Goal: Information Seeking & Learning: Learn about a topic

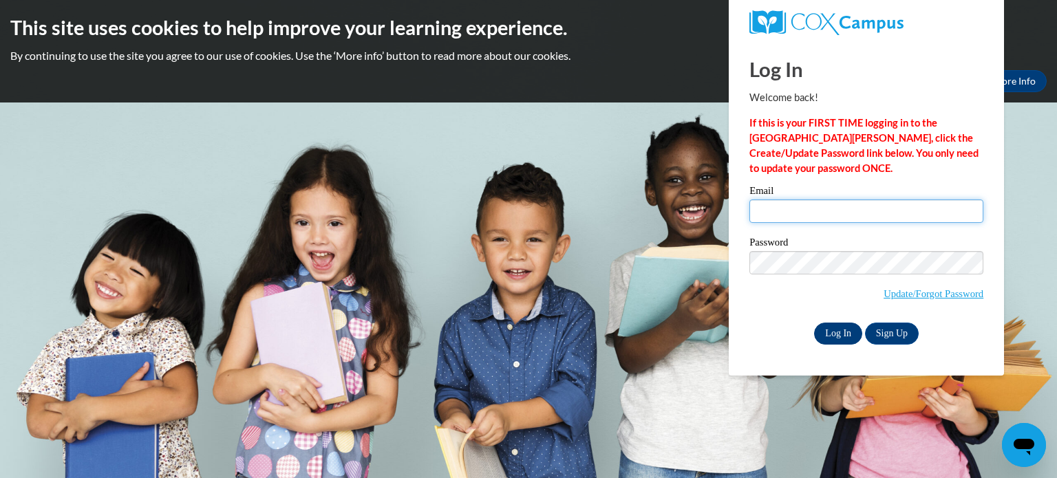
type input "[EMAIL_ADDRESS][DOMAIN_NAME]"
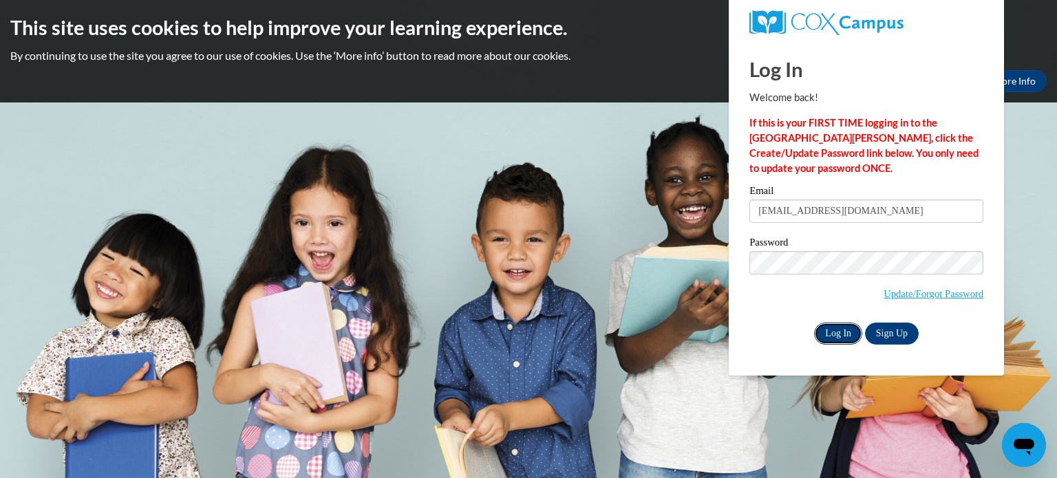
click at [836, 341] on input "Log In" at bounding box center [838, 334] width 48 height 22
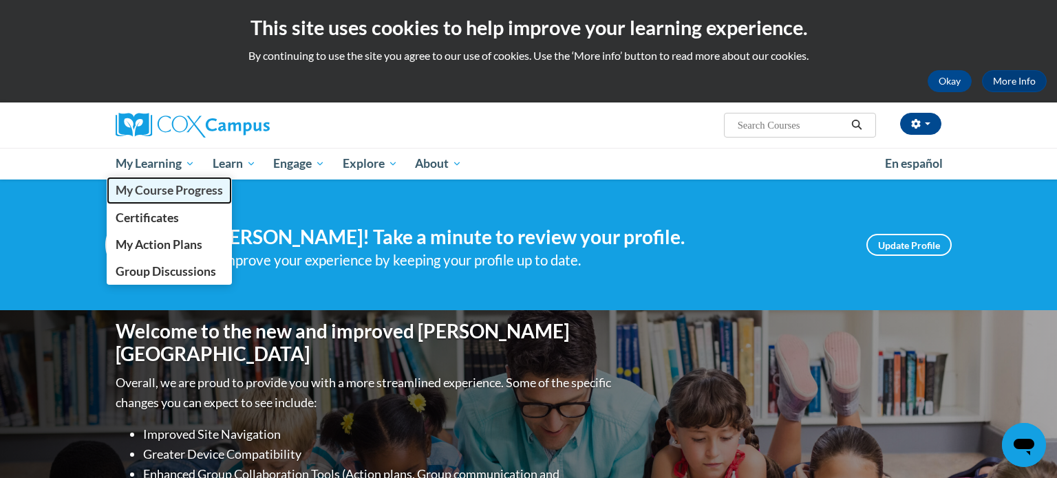
click at [160, 181] on link "My Course Progress" at bounding box center [169, 190] width 125 height 27
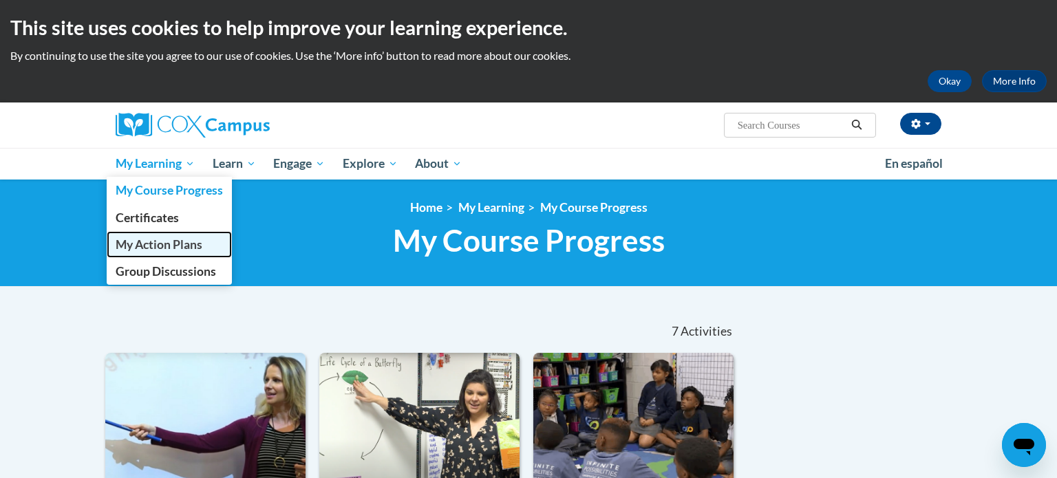
click at [151, 242] on span "My Action Plans" at bounding box center [159, 244] width 87 height 14
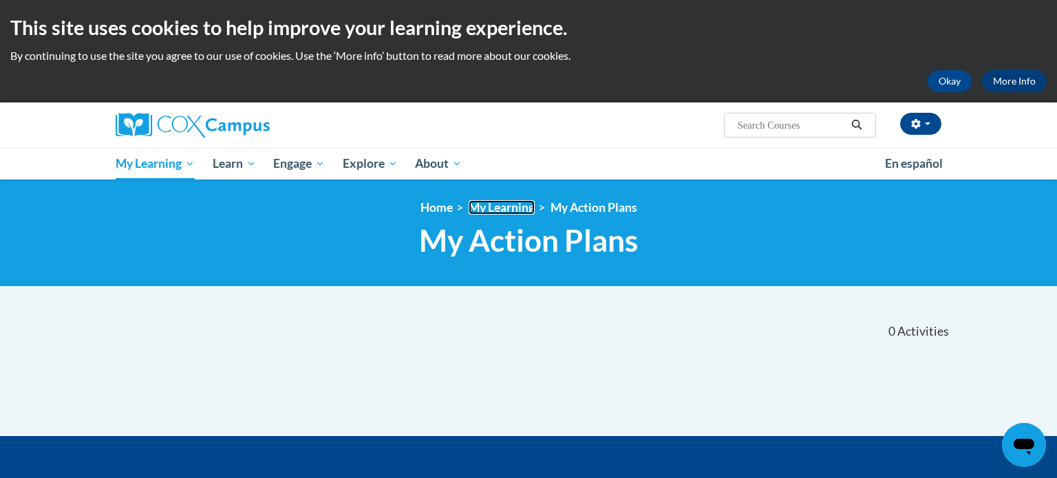
click at [489, 209] on link "My Learning" at bounding box center [502, 207] width 66 height 14
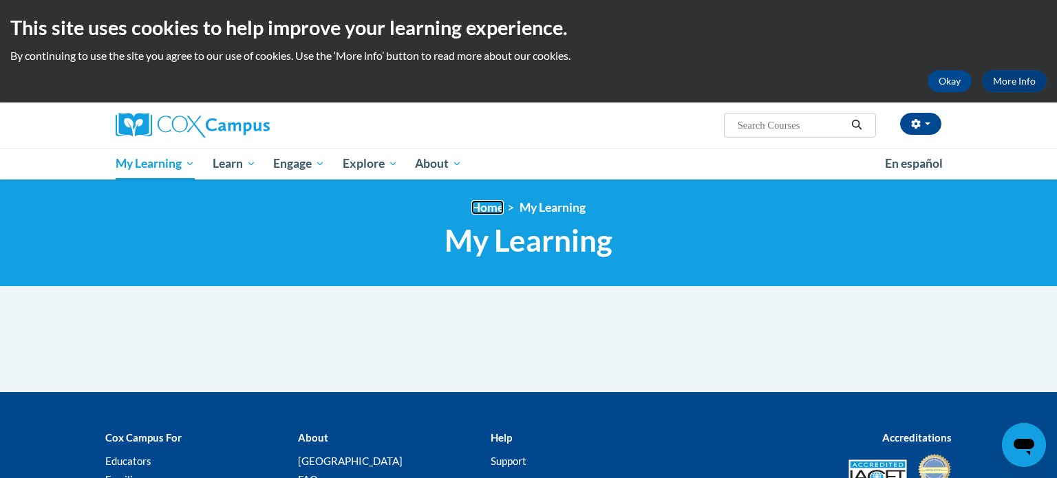
click at [476, 213] on link "Home" at bounding box center [488, 207] width 32 height 14
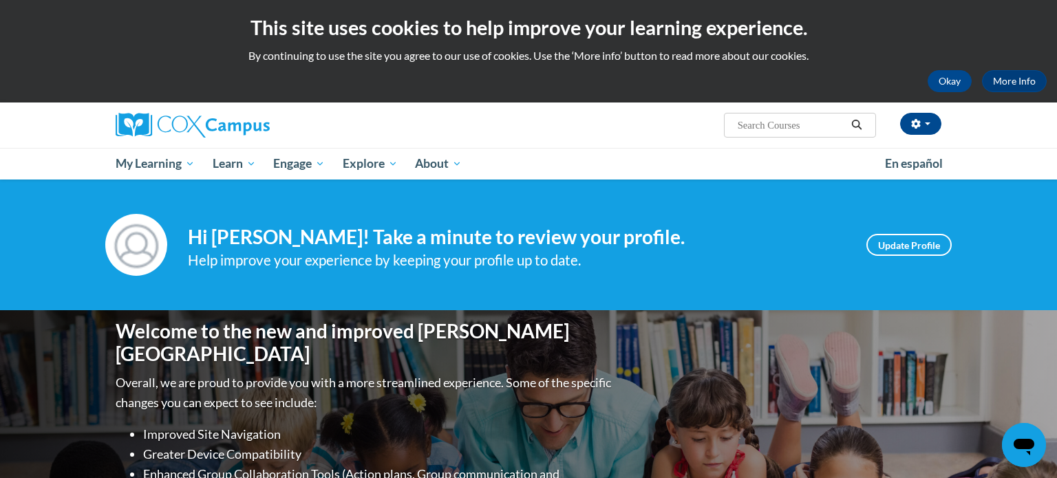
click at [807, 123] on input "Search..." at bounding box center [792, 125] width 110 height 17
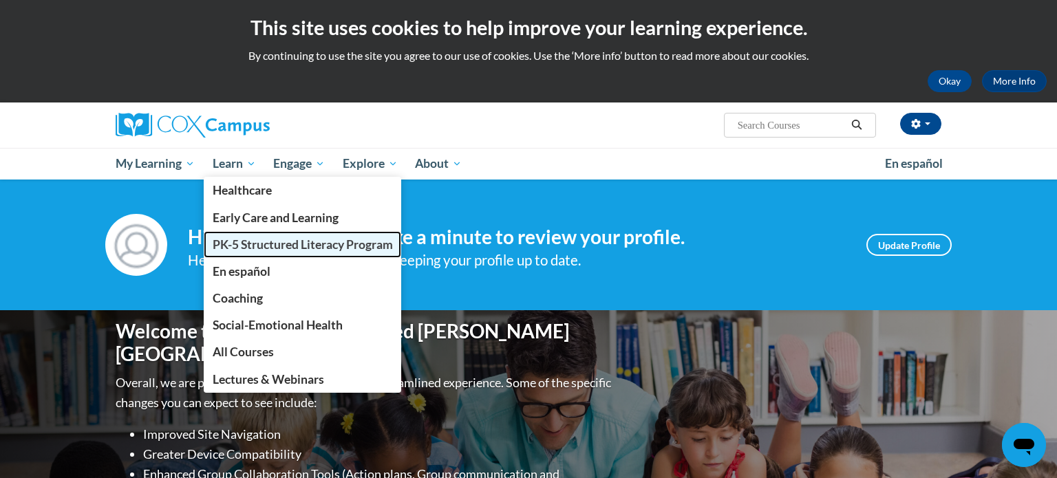
click at [243, 252] on link "PK-5 Structured Literacy Program" at bounding box center [303, 244] width 198 height 27
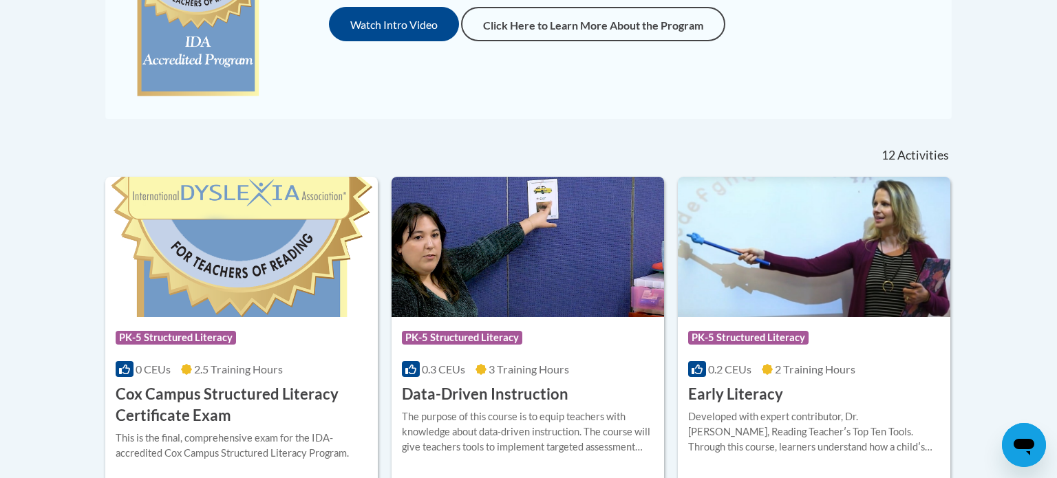
scroll to position [477, 0]
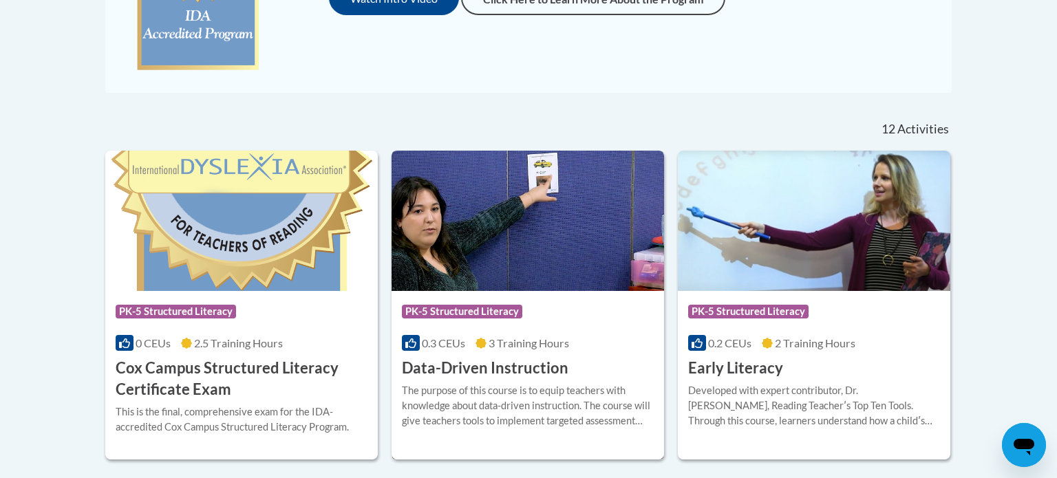
click at [486, 285] on img at bounding box center [528, 221] width 273 height 140
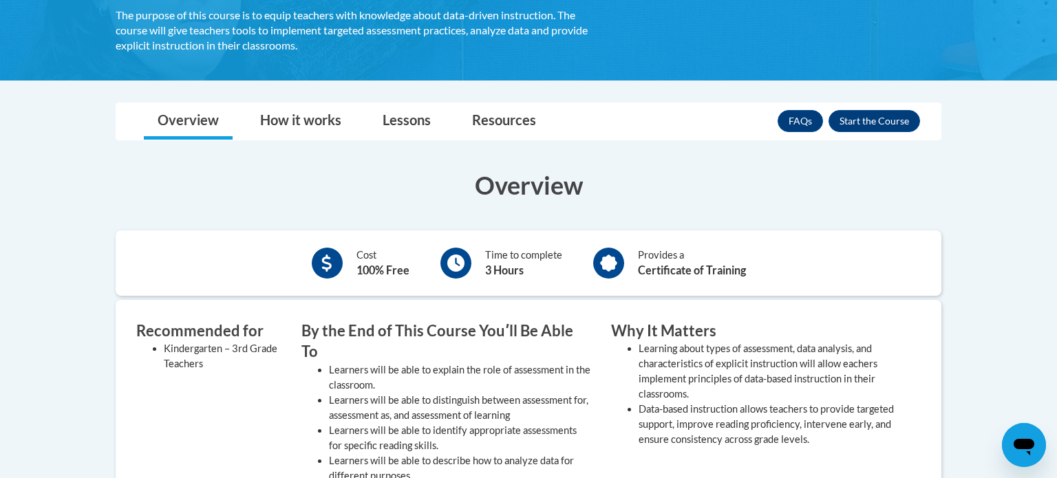
scroll to position [267, 0]
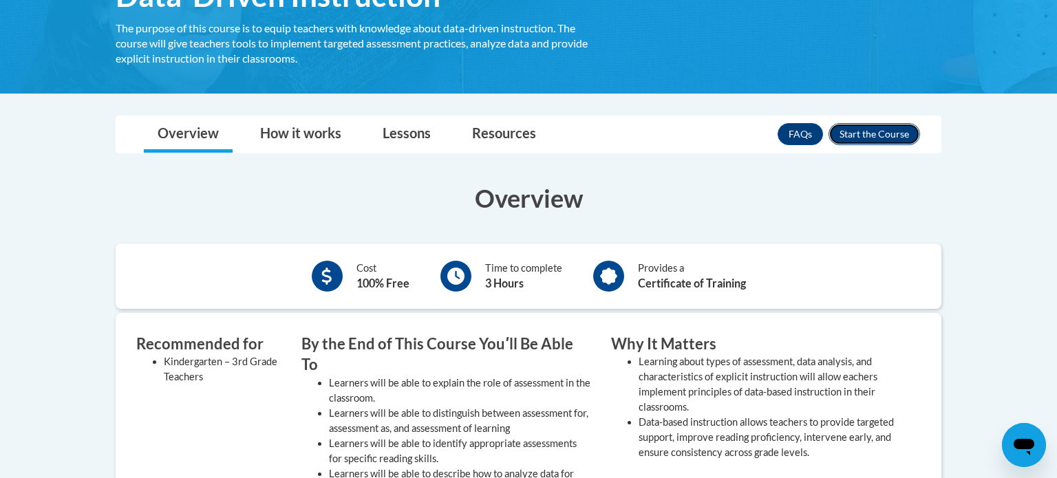
click at [860, 133] on button "Enroll" at bounding box center [875, 134] width 92 height 22
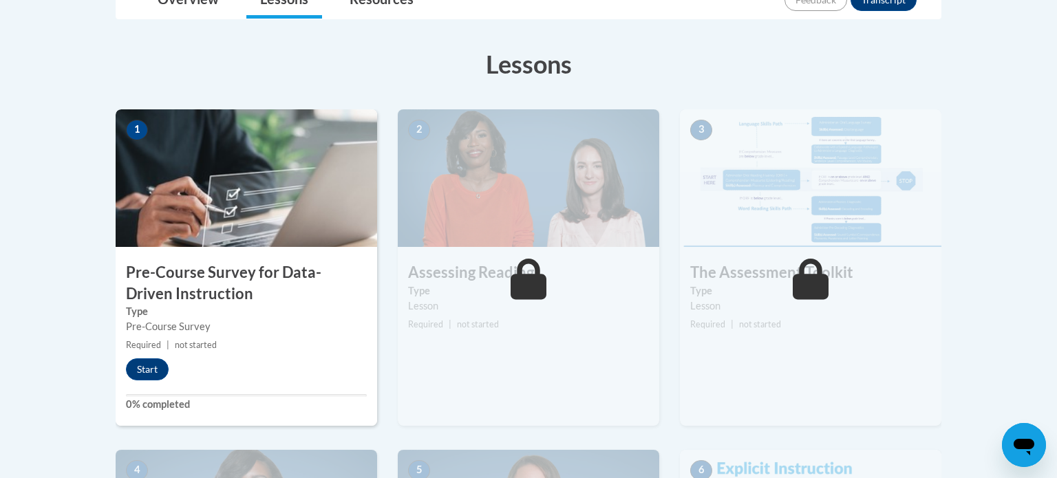
scroll to position [330, 0]
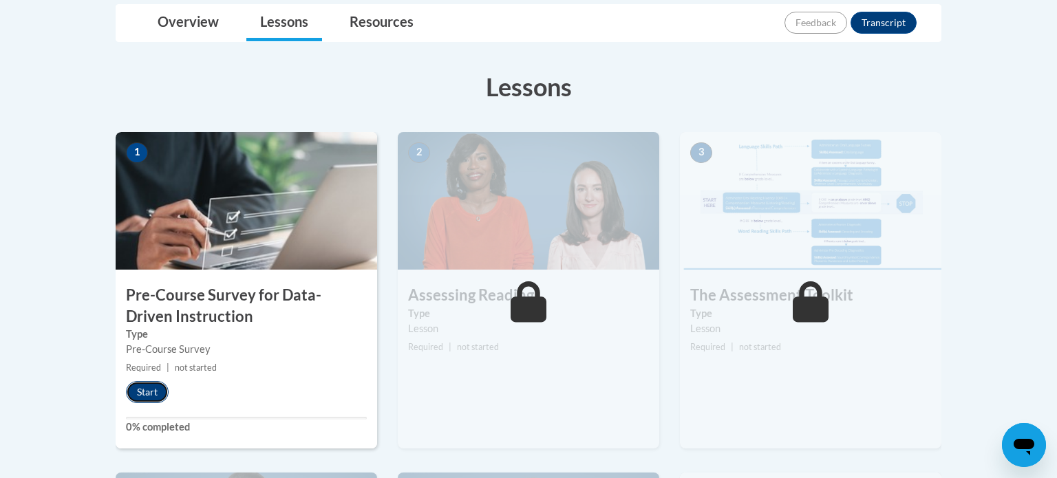
click at [142, 392] on button "Start" at bounding box center [147, 392] width 43 height 22
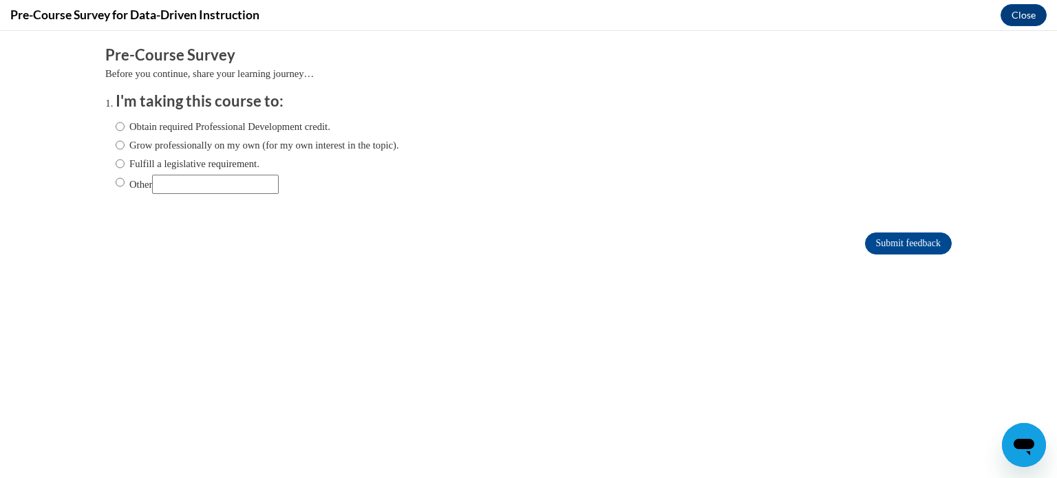
scroll to position [0, 0]
click at [116, 129] on input "Obtain required Professional Development credit." at bounding box center [120, 126] width 9 height 15
radio input "true"
click at [122, 162] on input "Fulfill a legislative requirement." at bounding box center [120, 163] width 9 height 15
radio input "true"
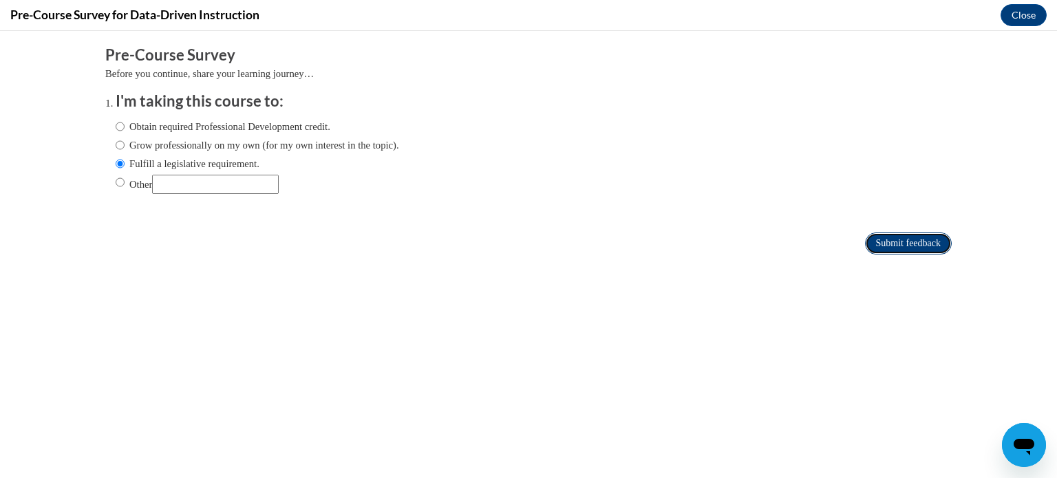
click at [918, 240] on input "Submit feedback" at bounding box center [908, 244] width 87 height 22
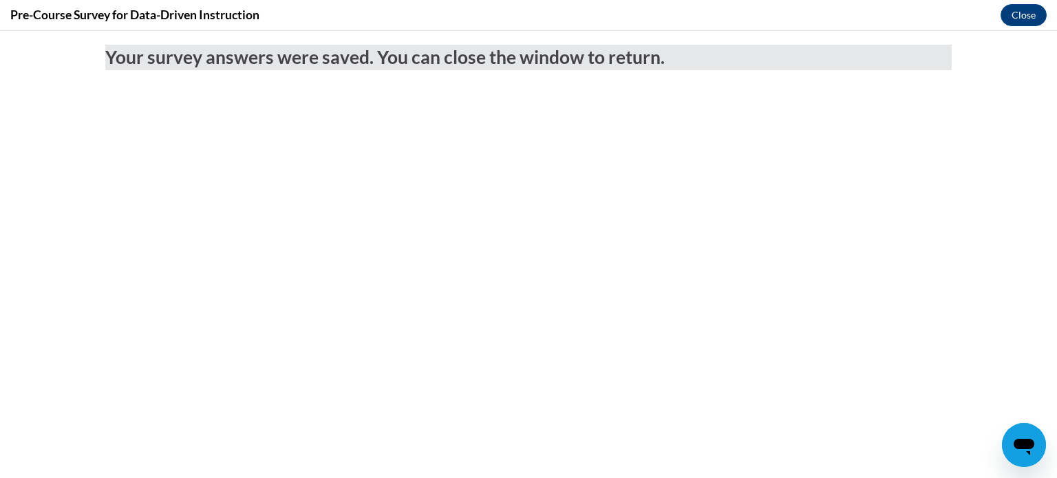
click at [969, 367] on body "Your survey answers were saved. You can close the window to return." at bounding box center [528, 254] width 1057 height 447
click at [1033, 10] on button "Close" at bounding box center [1024, 15] width 46 height 22
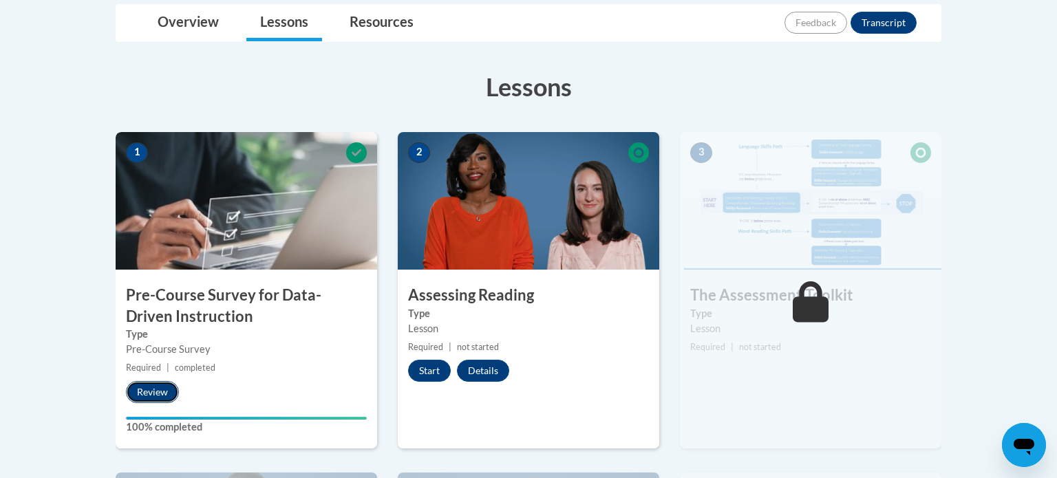
click at [146, 385] on button "Review" at bounding box center [152, 392] width 53 height 22
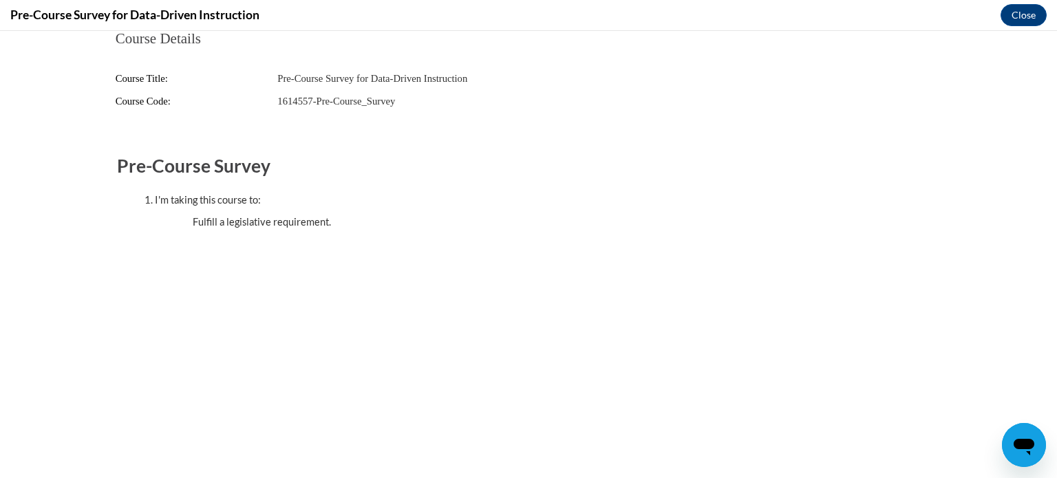
click at [1026, 425] on div "Open messaging window" at bounding box center [1024, 445] width 41 height 41
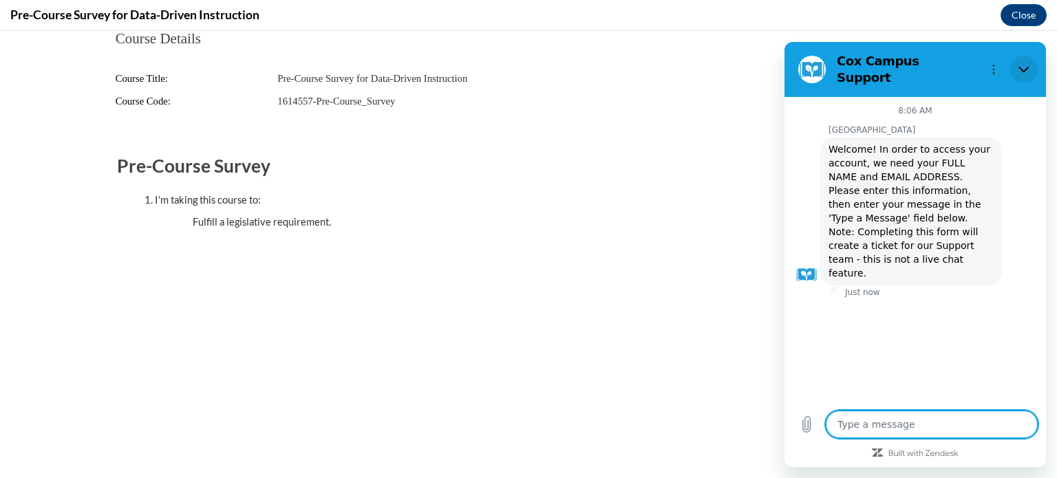
click at [1031, 68] on button "Close" at bounding box center [1025, 70] width 28 height 28
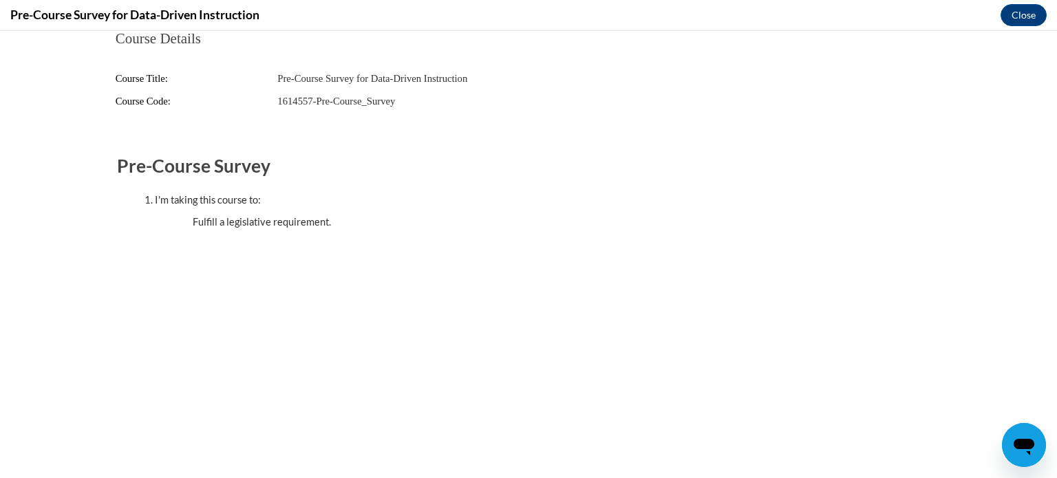
type textarea "x"
click at [679, 374] on body "Course Details Course Title: Pre-Course Survey for Data-Driven Instruction Cour…" at bounding box center [528, 254] width 1057 height 447
click at [727, 458] on body "Course Details Course Title: Pre-Course Survey for Data-Driven Instruction Cour…" at bounding box center [528, 254] width 1057 height 447
click at [1034, 19] on button "Close" at bounding box center [1024, 15] width 46 height 22
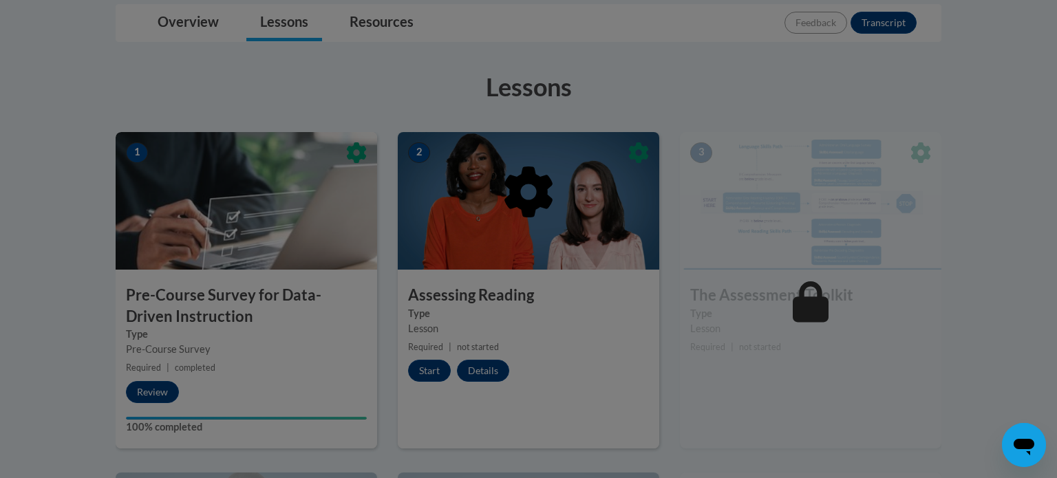
click at [431, 372] on div at bounding box center [529, 263] width 826 height 262
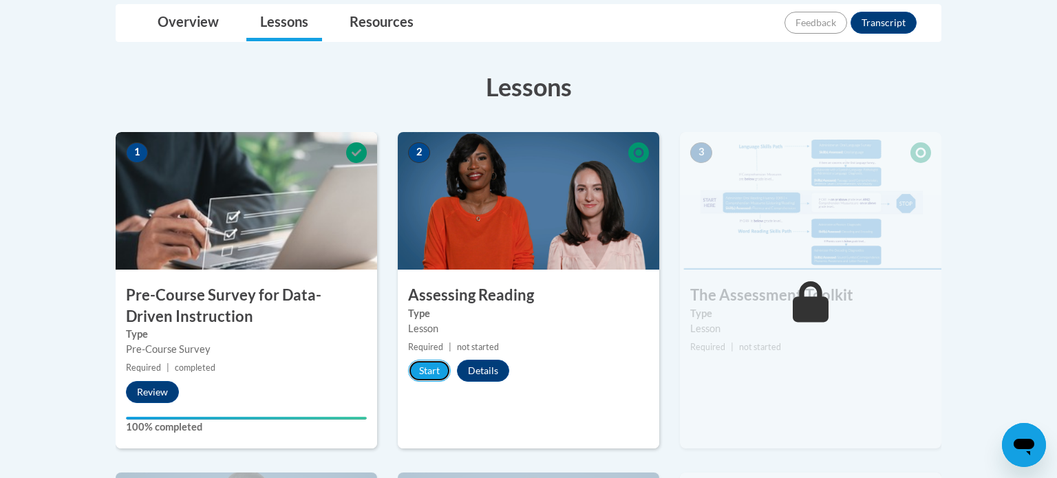
click at [431, 372] on button "Start" at bounding box center [429, 371] width 43 height 22
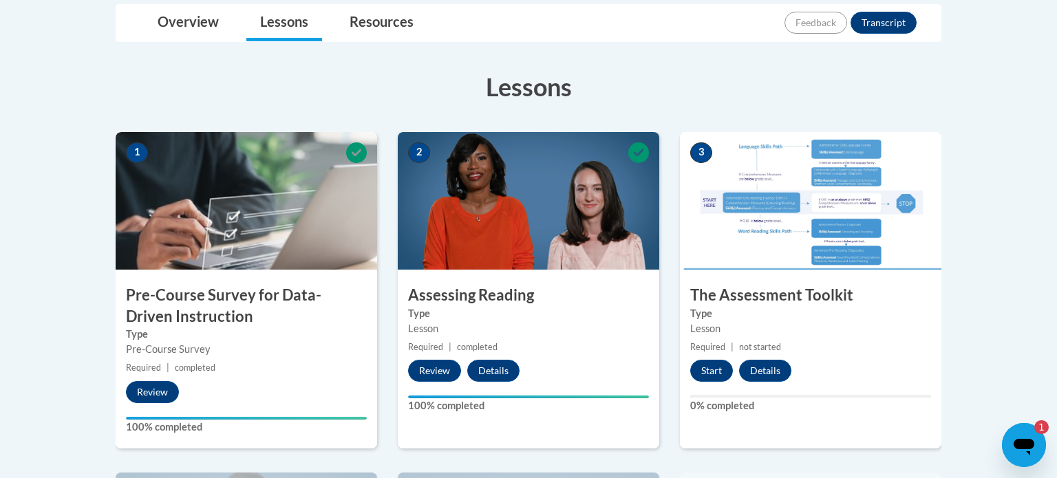
scroll to position [335, 0]
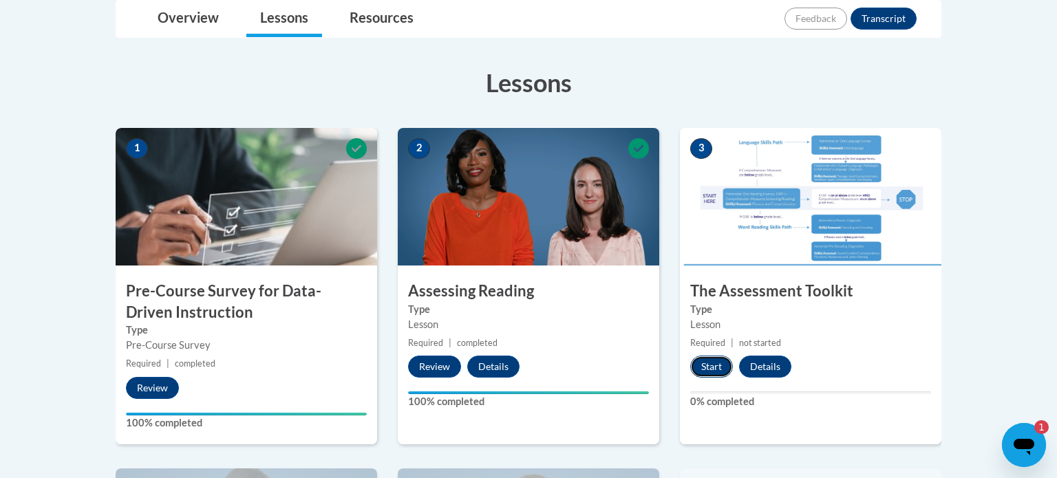
click at [710, 365] on button "Start" at bounding box center [711, 367] width 43 height 22
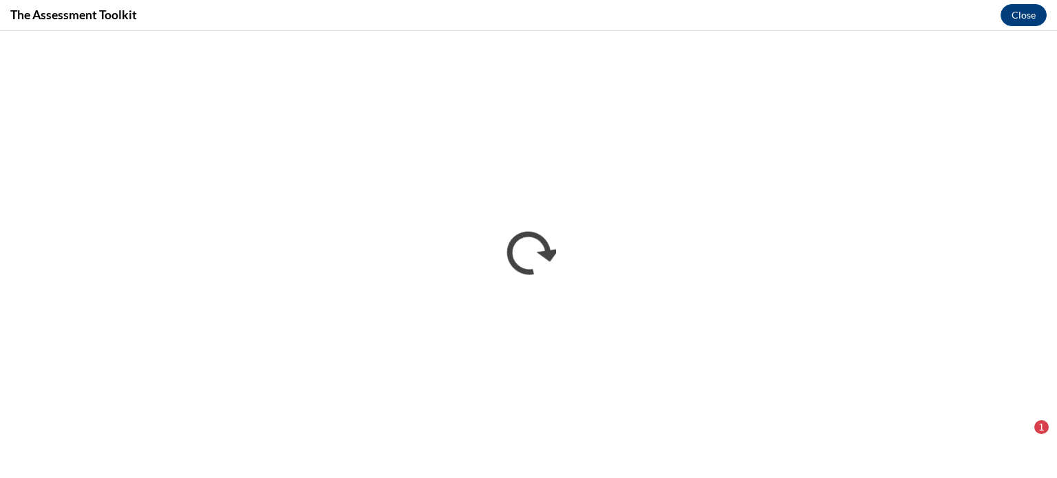
scroll to position [0, 0]
click at [1057, 30] on div "The Assessment Toolkit Close" at bounding box center [528, 15] width 1057 height 31
click at [1044, 421] on div "1" at bounding box center [1042, 428] width 14 height 14
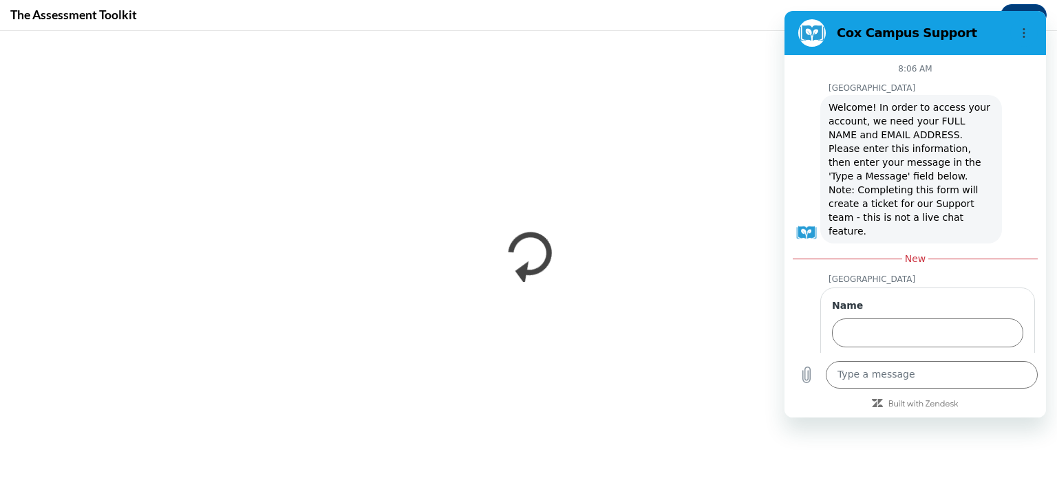
click at [964, 29] on h2 "Cox Campus Support" at bounding box center [921, 33] width 168 height 17
click at [1017, 40] on button "Options menu" at bounding box center [1025, 33] width 28 height 28
click at [1042, 410] on div "8:06 AM Cox Campus Cox Campus says: Welcome! In order to access your account, w…" at bounding box center [916, 236] width 262 height 363
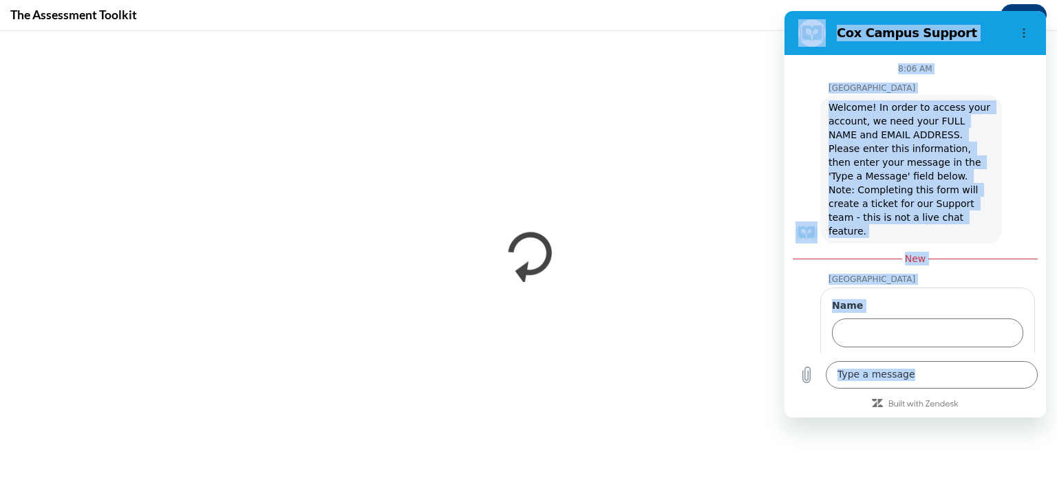
drag, startPoint x: 1042, startPoint y: 409, endPoint x: 1057, endPoint y: 200, distance: 209.1
click html "Cox Campus Support 8:06 AM Cox Campus Cox Campus says: Welcome! In order to acc…"
click at [908, 34] on h2 "Cox Campus Support" at bounding box center [921, 33] width 168 height 17
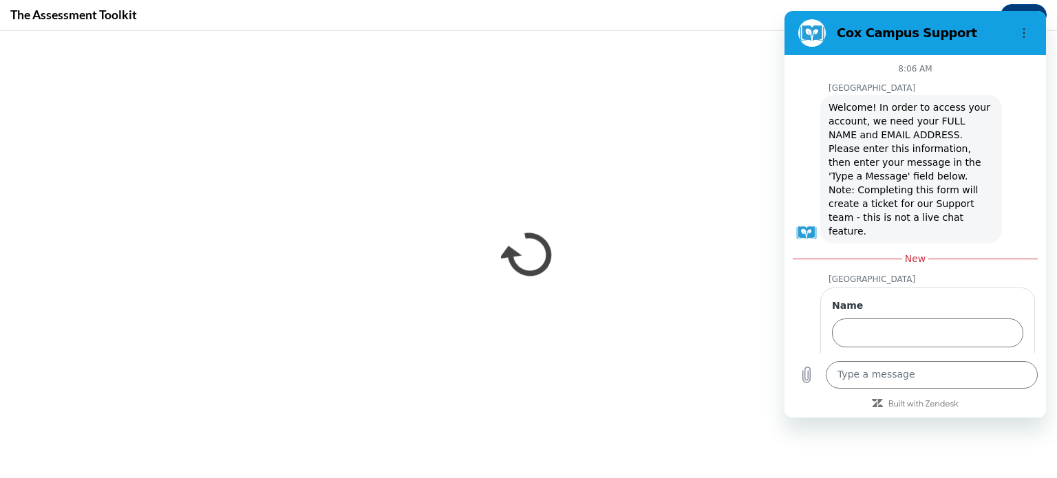
click at [889, 39] on h2 "Cox Campus Support" at bounding box center [921, 33] width 168 height 17
click at [1013, 359] on button "Next" at bounding box center [1000, 373] width 46 height 28
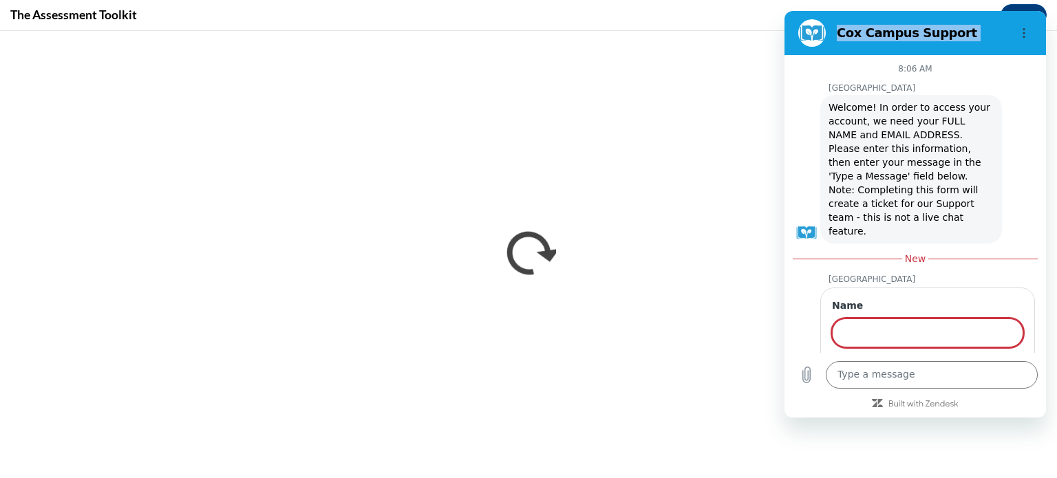
scroll to position [33, 0]
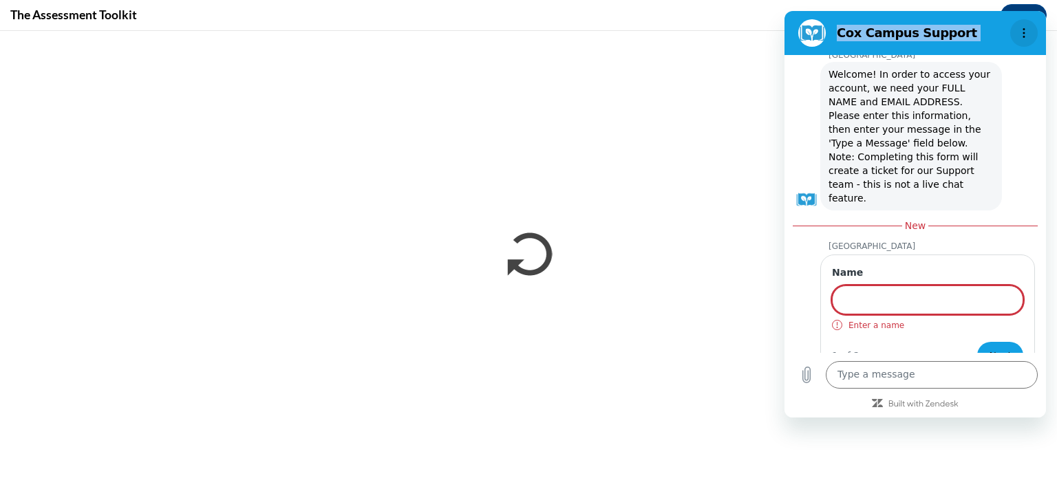
click at [1025, 34] on icon "Options menu" at bounding box center [1024, 33] width 11 height 11
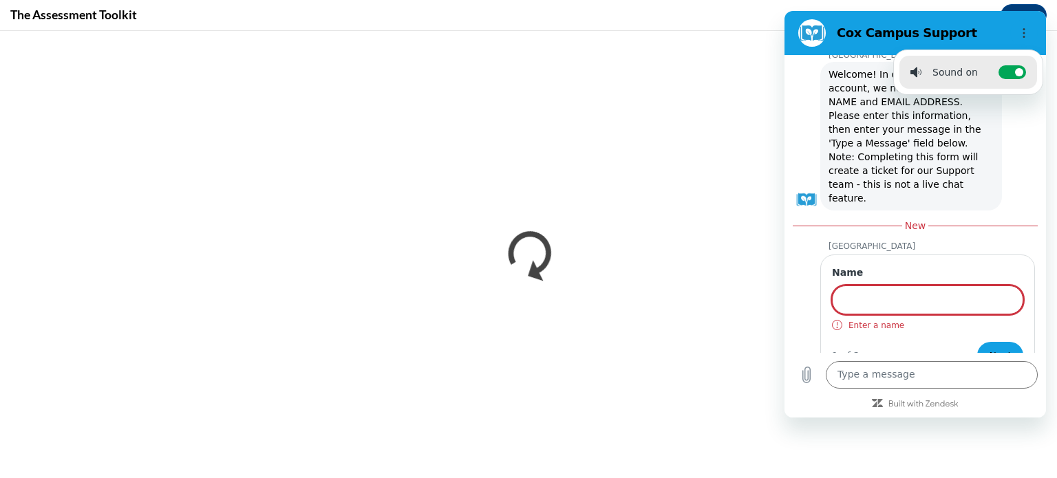
click at [810, 30] on figure at bounding box center [813, 33] width 28 height 28
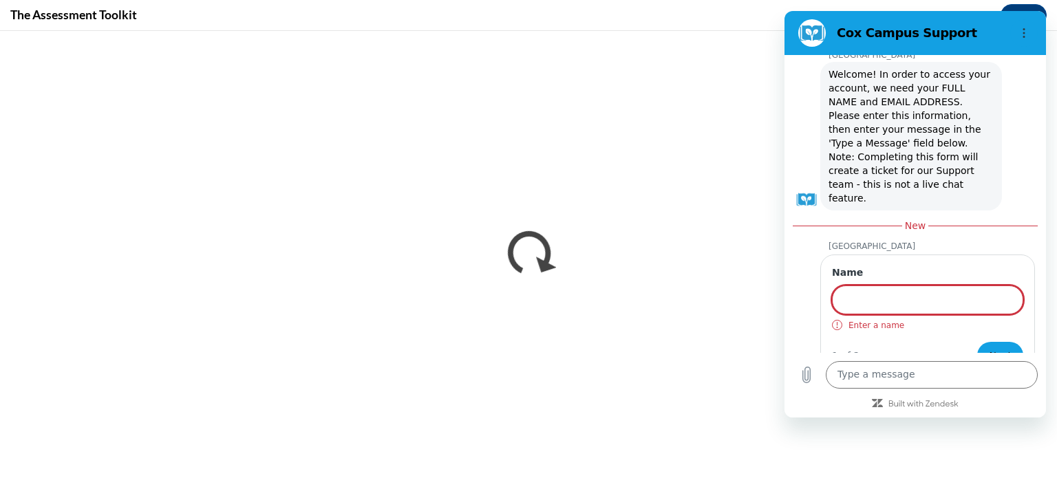
click at [812, 189] on figure at bounding box center [807, 200] width 22 height 22
click at [827, 255] on div "Name Enter a name 1 of 2 Next" at bounding box center [928, 318] width 215 height 127
click at [803, 359] on figure at bounding box center [807, 370] width 22 height 22
click at [807, 381] on icon "Upload file" at bounding box center [807, 376] width 8 height 16
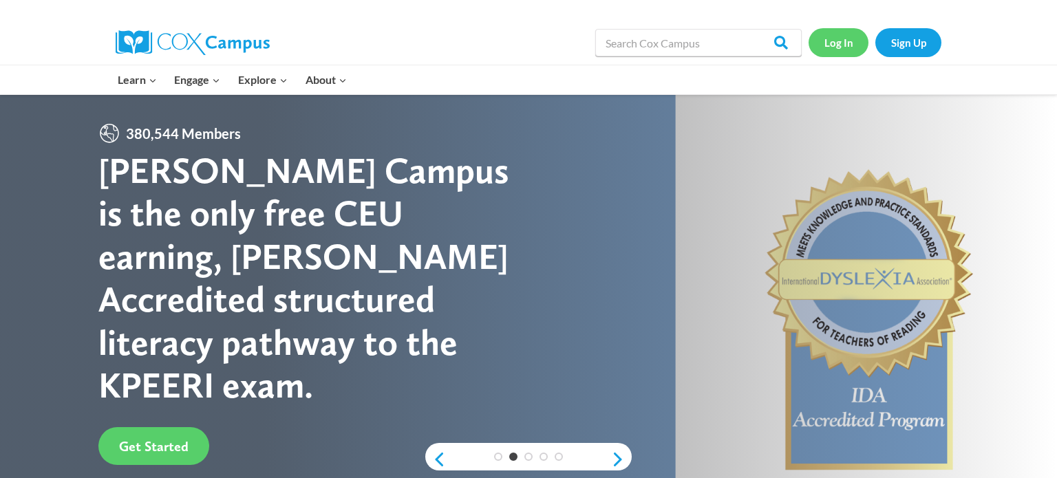
click at [847, 43] on link "Log In" at bounding box center [839, 42] width 60 height 28
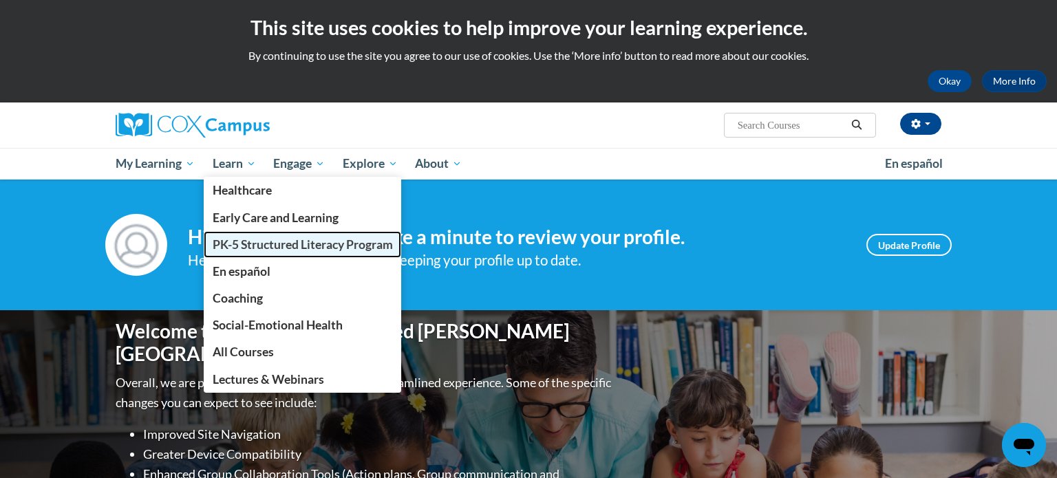
click at [242, 241] on span "PK-5 Structured Literacy Program" at bounding box center [303, 244] width 180 height 14
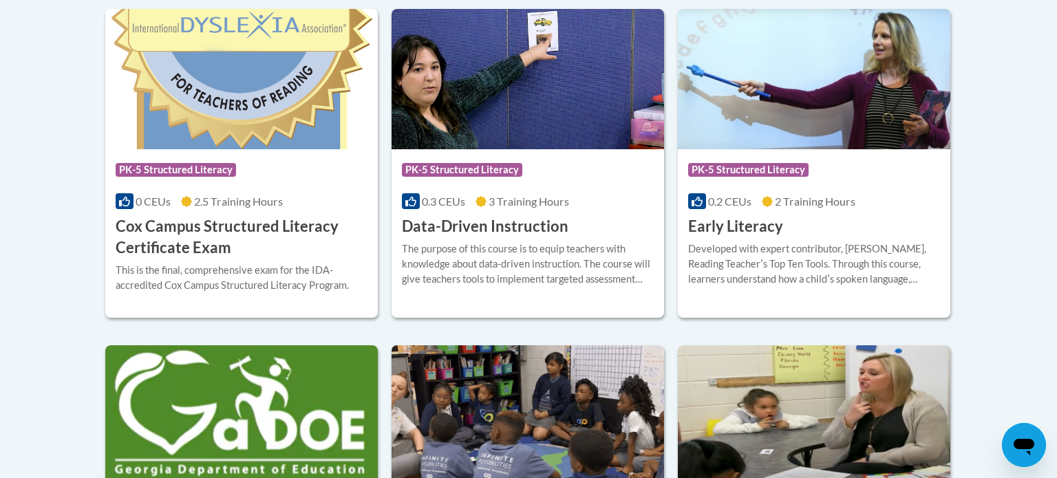
scroll to position [598, 0]
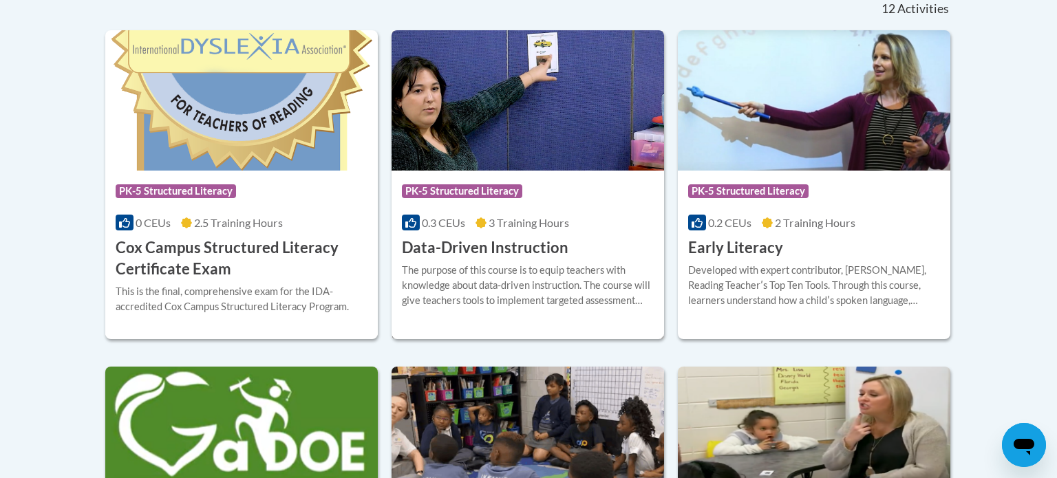
click at [603, 119] on img at bounding box center [528, 100] width 273 height 140
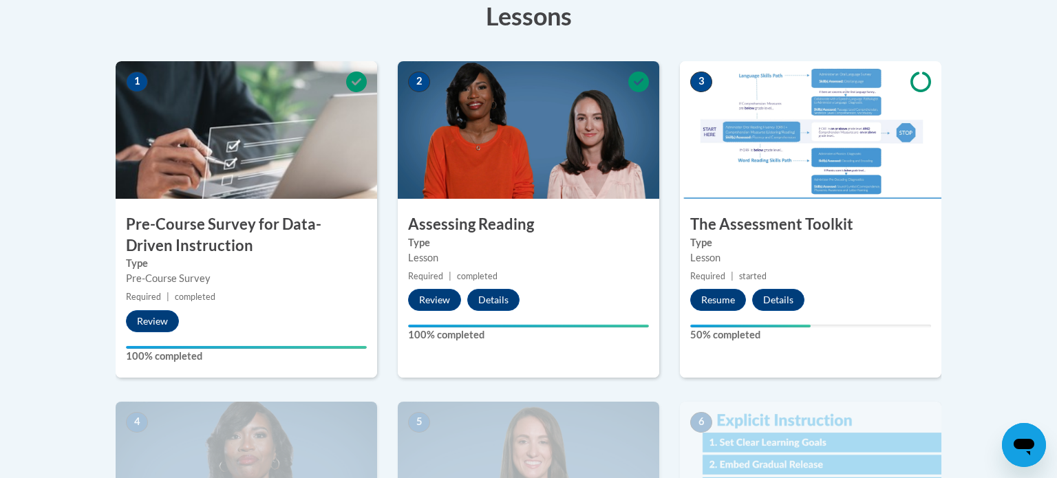
scroll to position [424, 0]
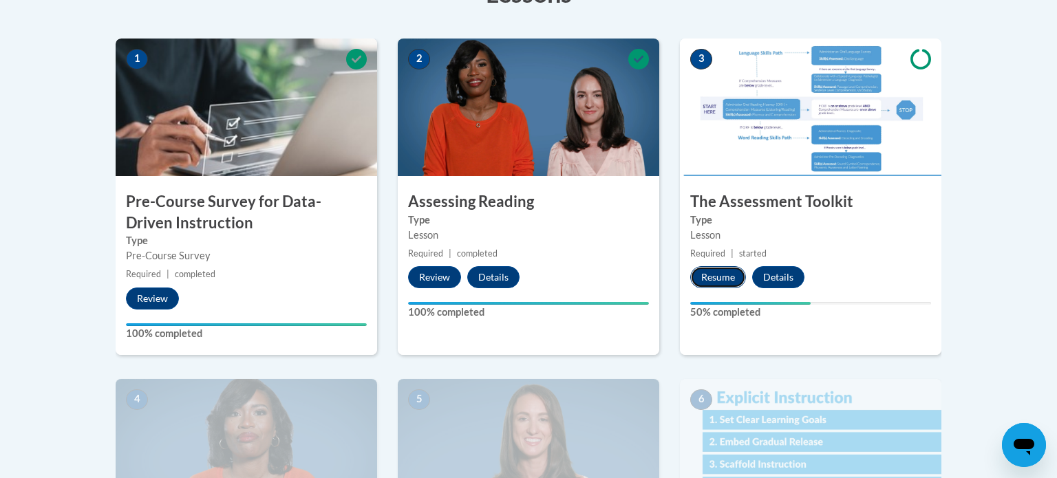
click at [723, 277] on button "Resume" at bounding box center [718, 277] width 56 height 22
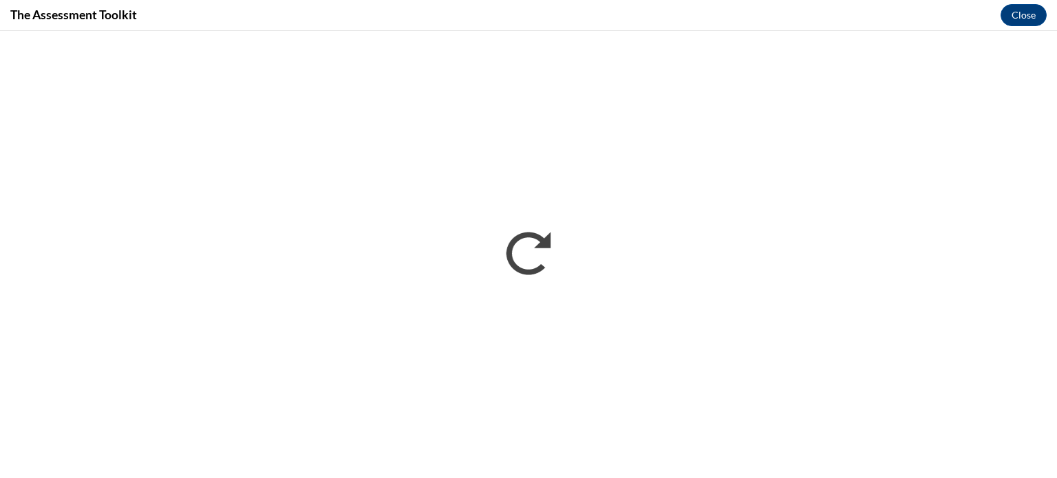
scroll to position [0, 0]
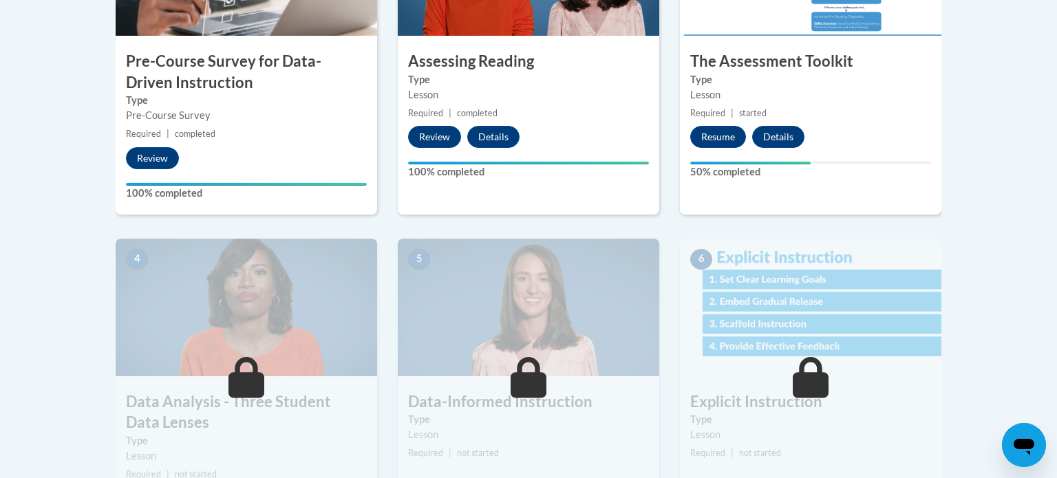
scroll to position [528, 0]
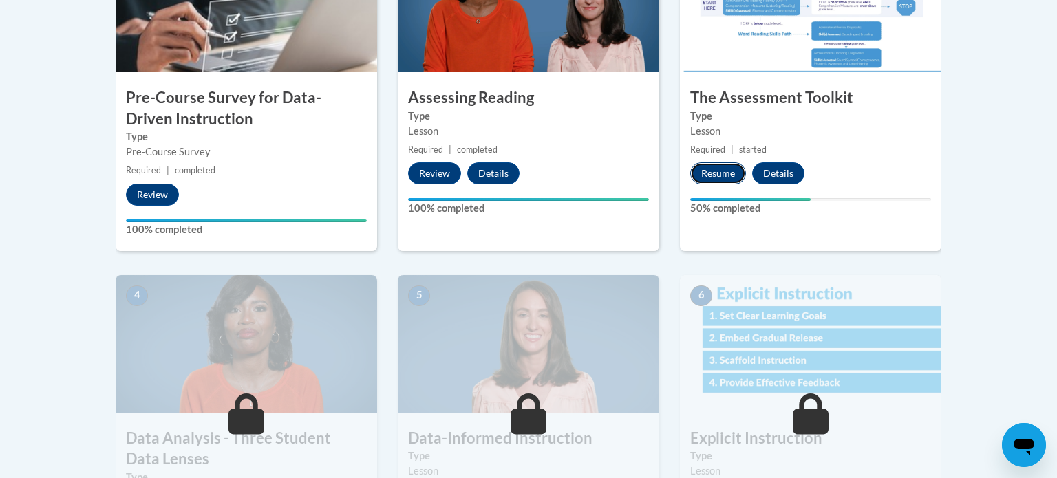
click at [728, 178] on button "Resume" at bounding box center [718, 173] width 56 height 22
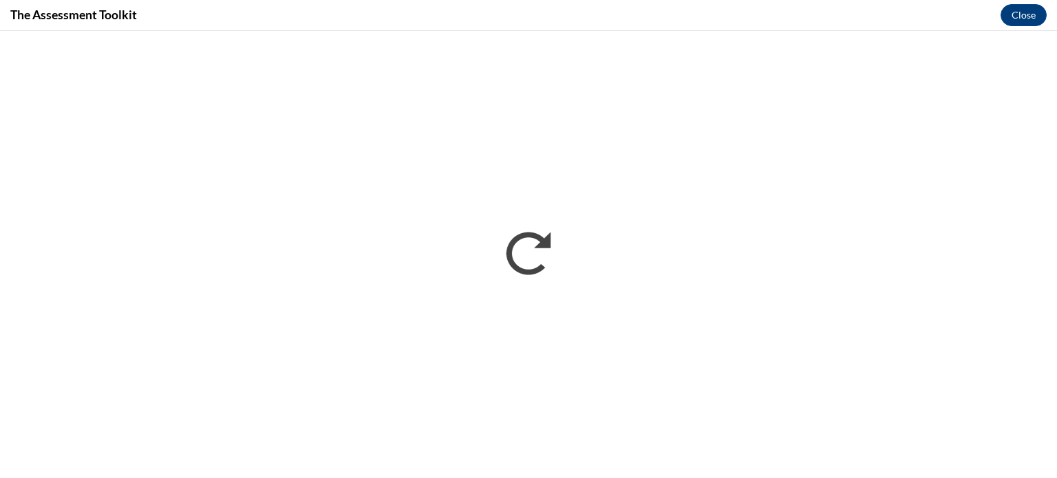
scroll to position [0, 0]
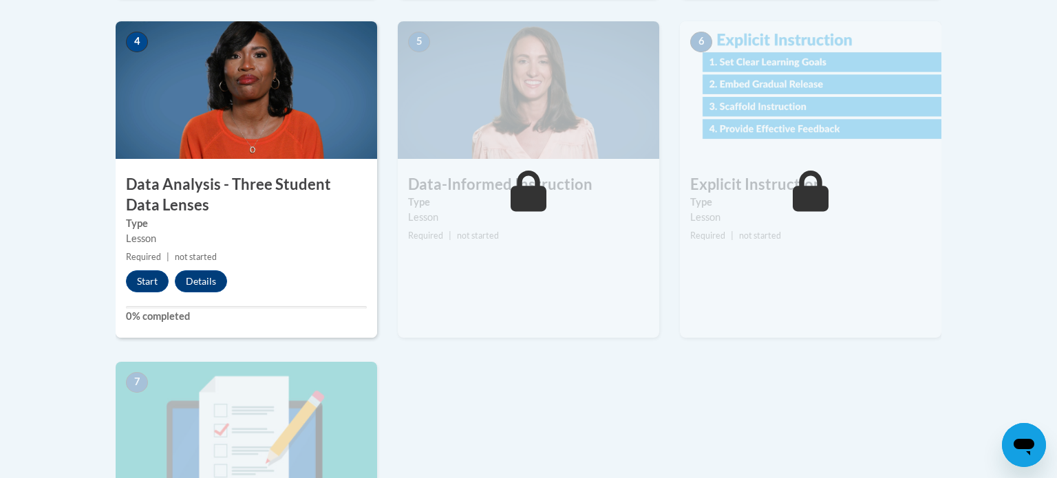
scroll to position [772, 0]
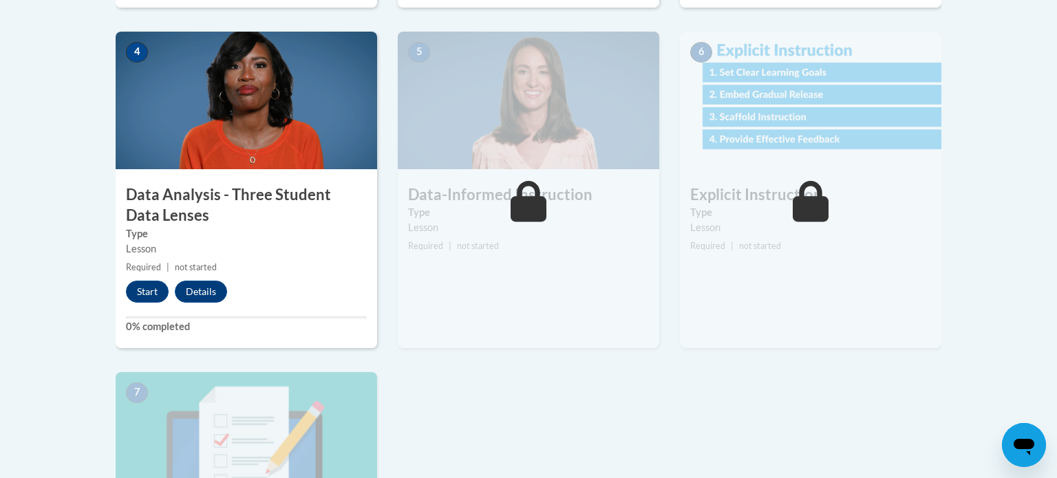
click at [138, 305] on div "4 Data Analysis - Three Student Data Lenses Type Lesson Required | not started …" at bounding box center [247, 190] width 262 height 317
click at [140, 299] on button "Start" at bounding box center [147, 292] width 43 height 22
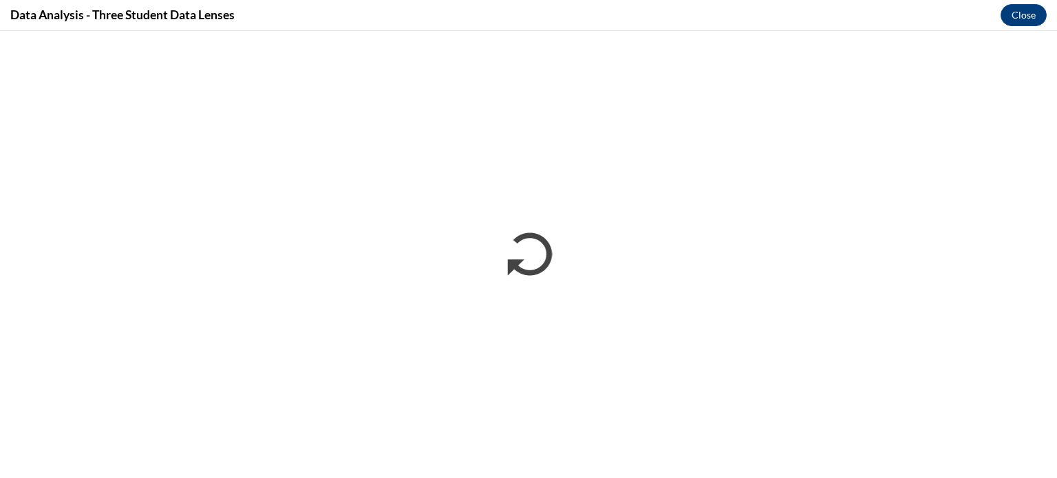
scroll to position [0, 0]
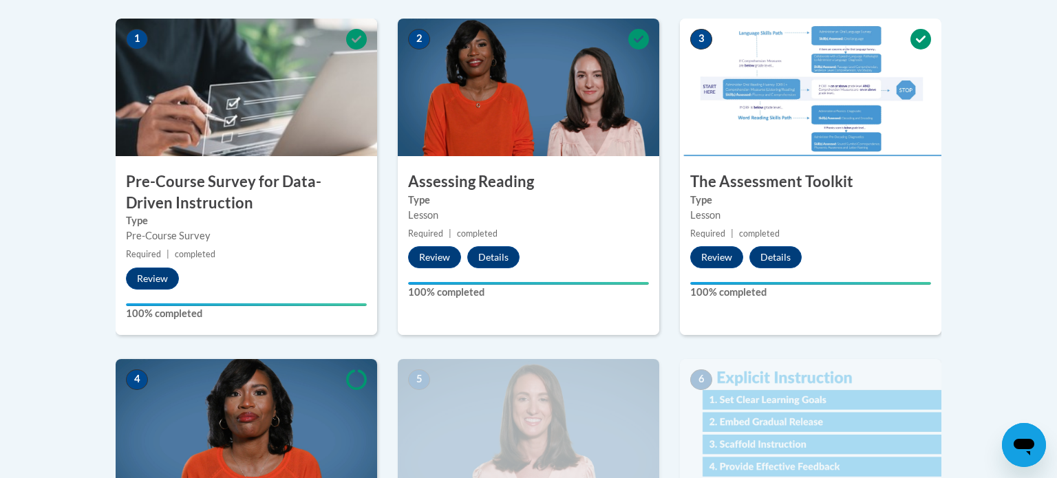
scroll to position [446, 0]
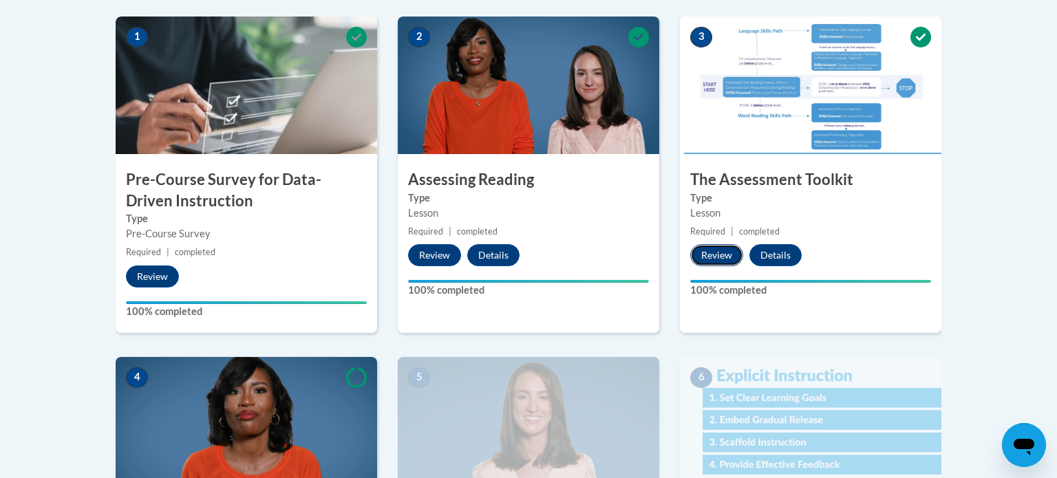
click at [712, 252] on button "Review" at bounding box center [716, 255] width 53 height 22
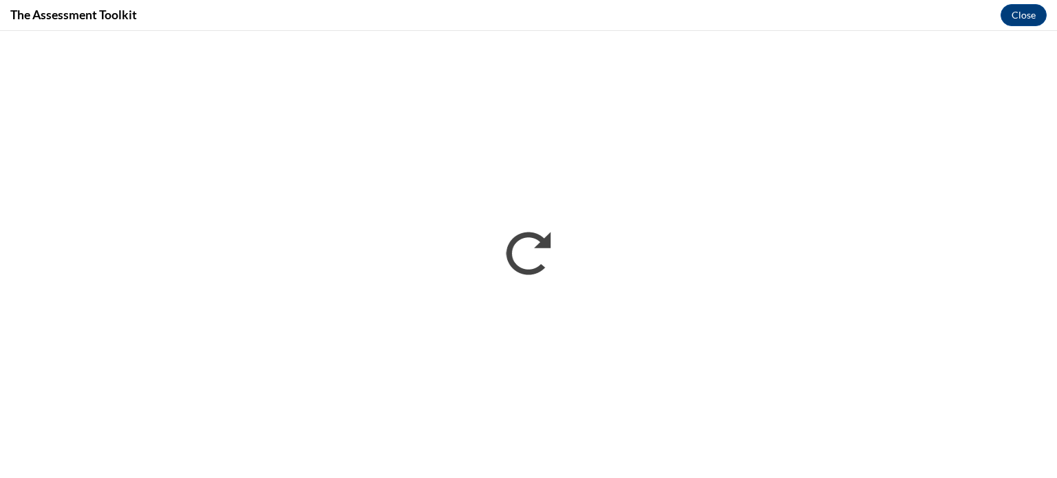
scroll to position [0, 0]
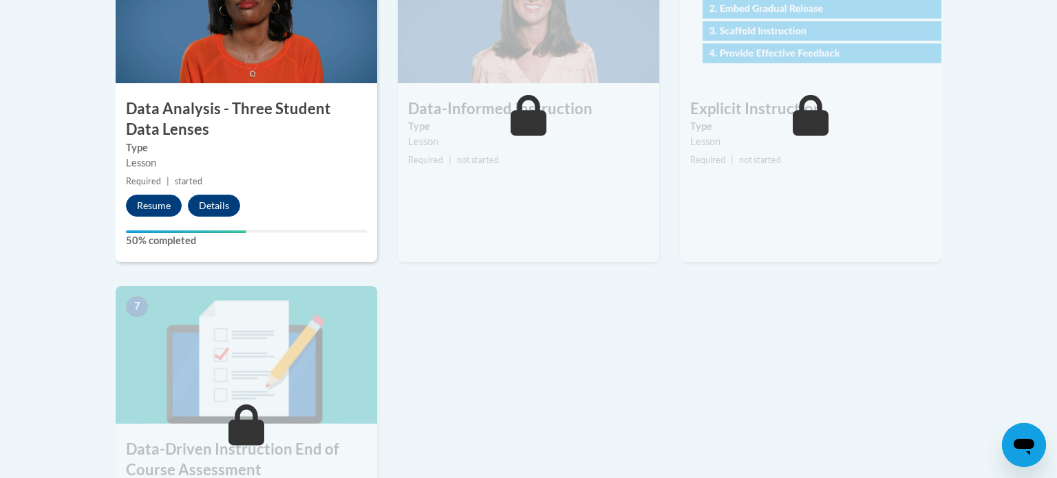
scroll to position [854, 0]
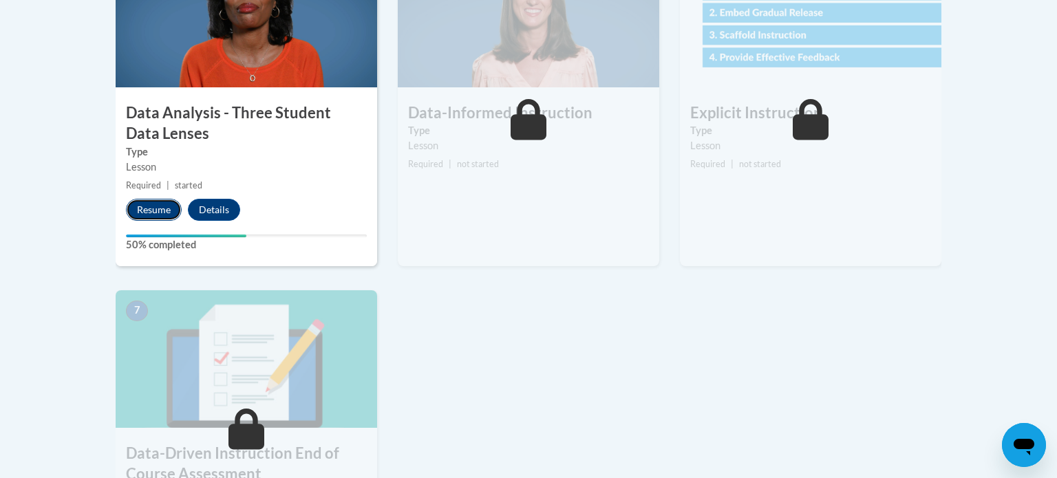
click at [165, 205] on button "Resume" at bounding box center [154, 210] width 56 height 22
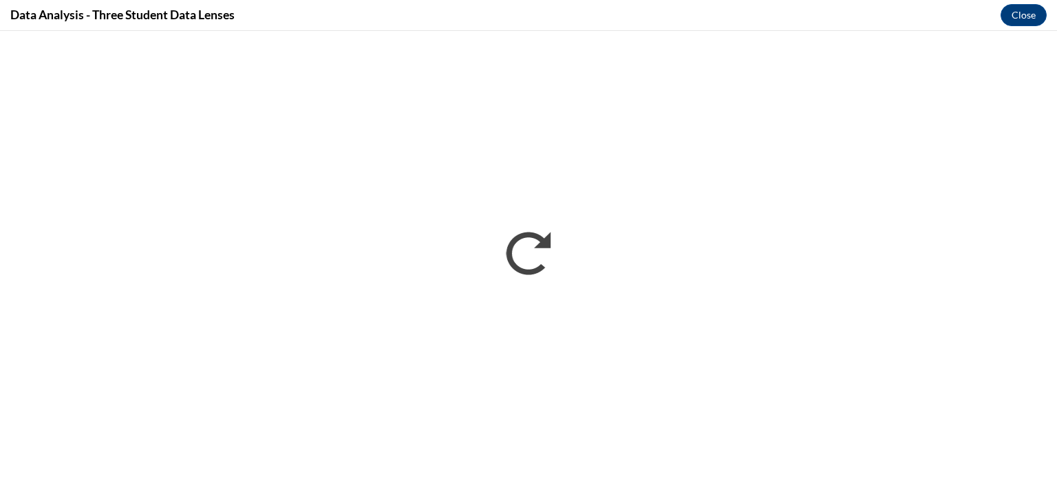
scroll to position [0, 0]
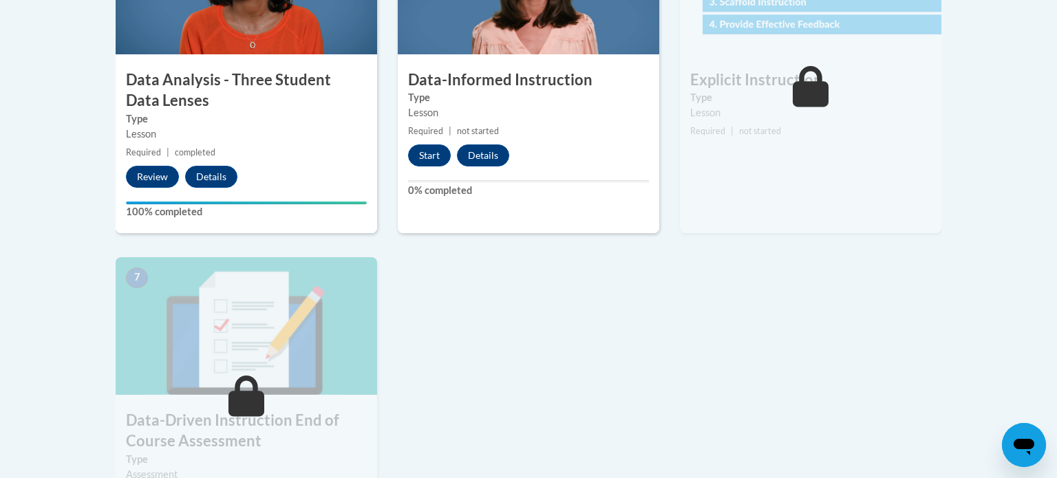
scroll to position [838, 0]
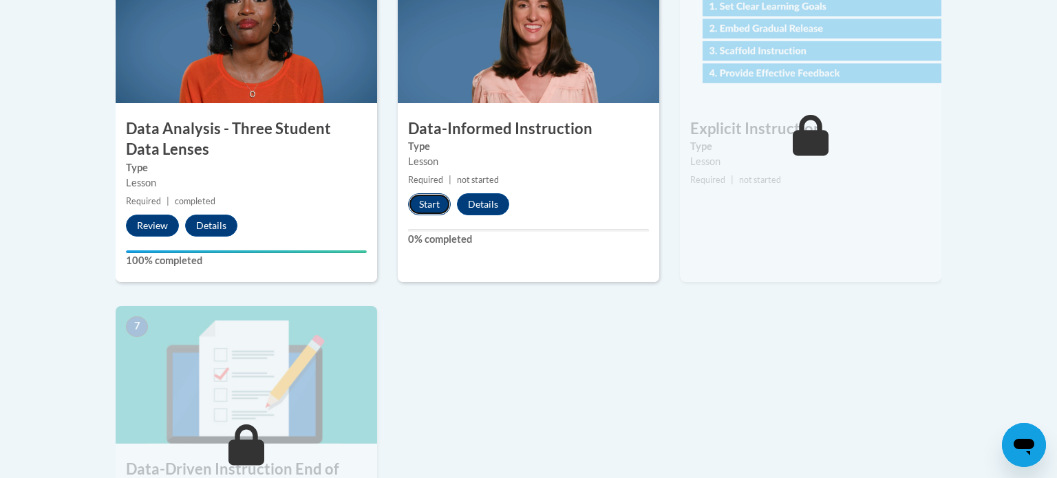
click at [420, 209] on button "Start" at bounding box center [429, 204] width 43 height 22
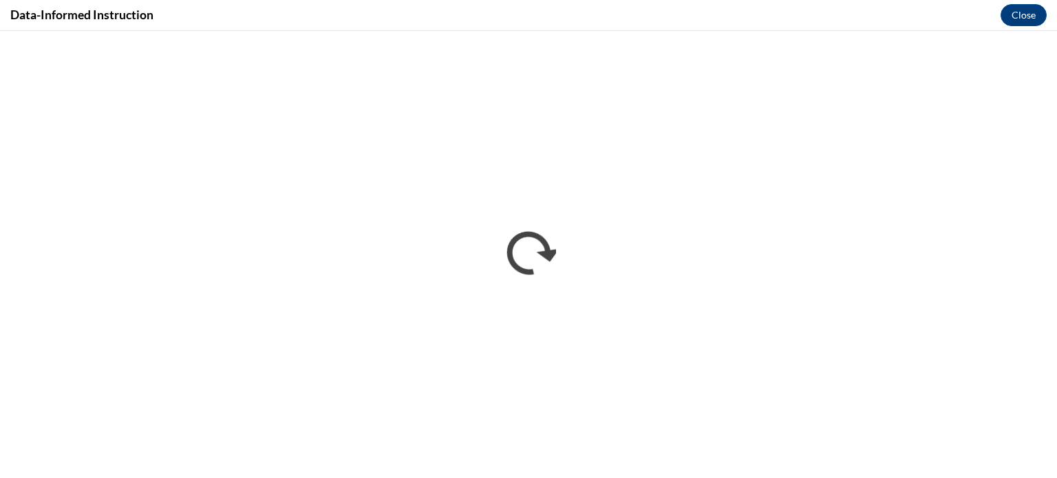
scroll to position [0, 0]
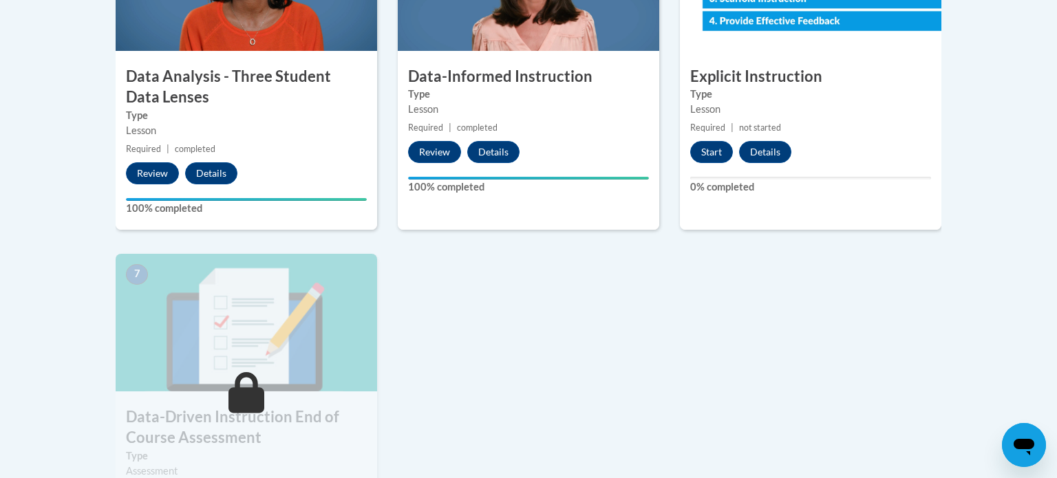
scroll to position [892, 0]
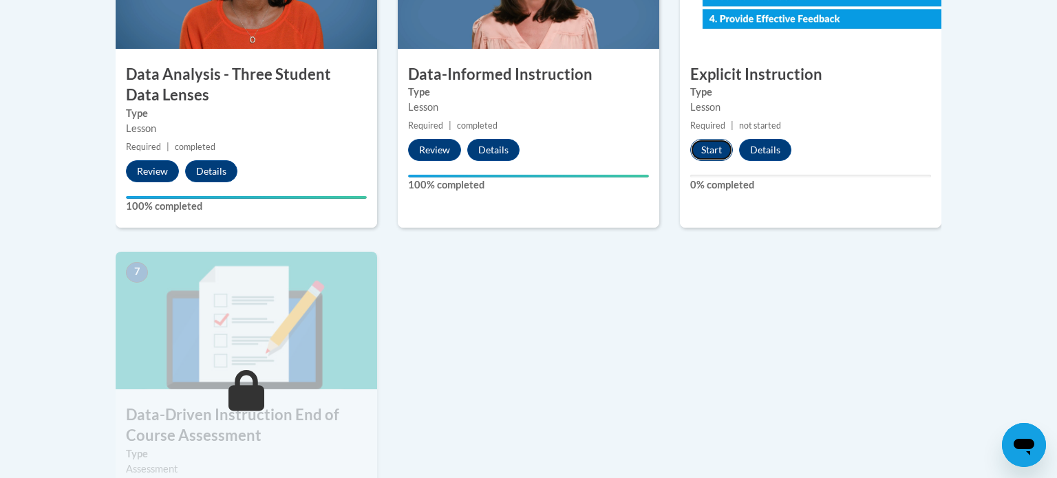
click at [710, 144] on button "Start" at bounding box center [711, 150] width 43 height 22
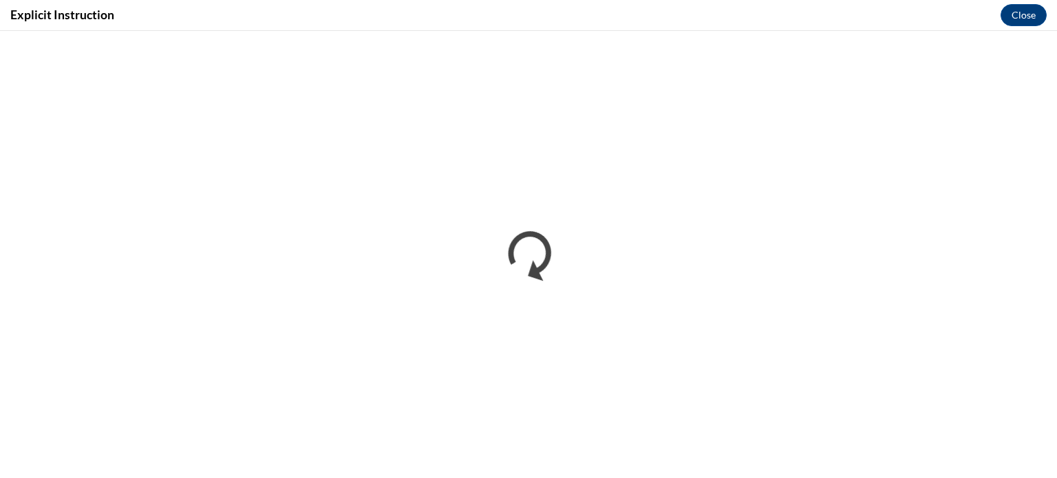
scroll to position [0, 0]
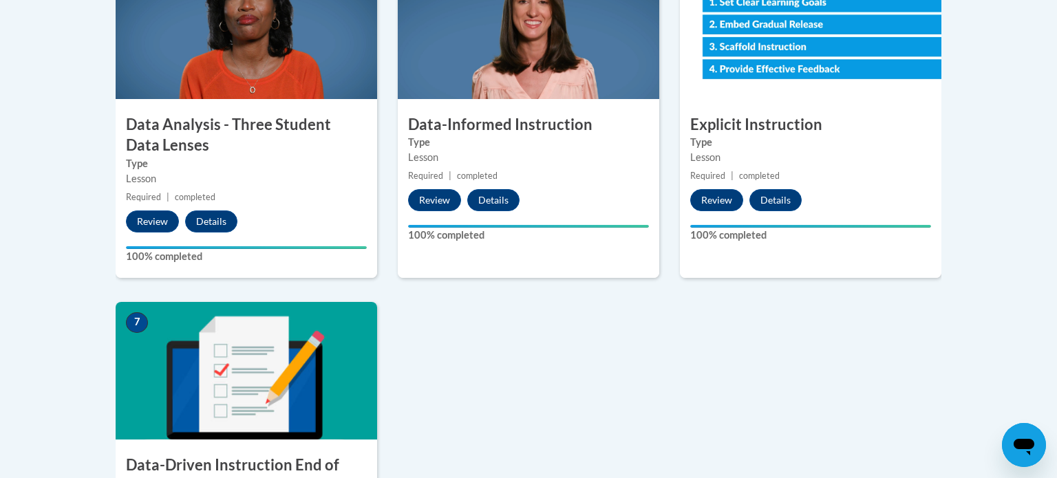
scroll to position [863, 0]
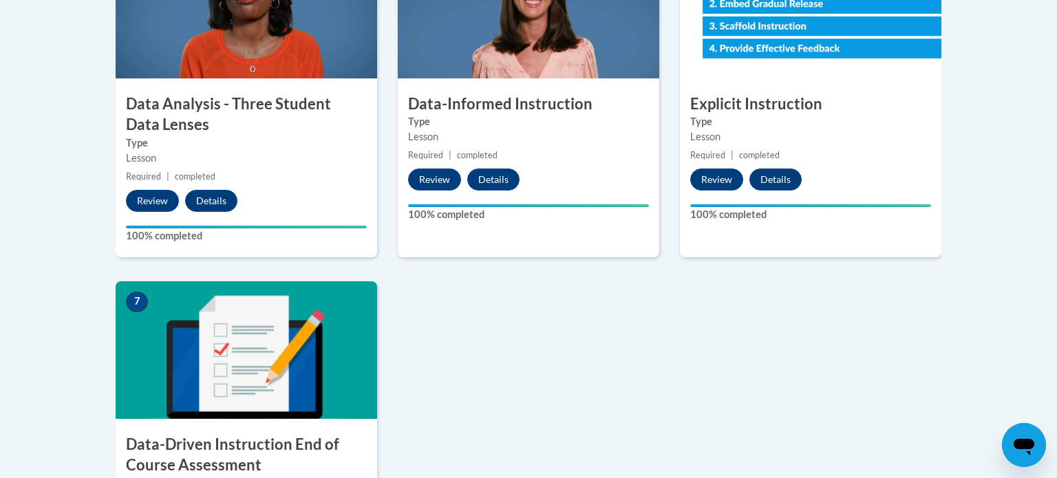
click at [220, 444] on h3 "Data-Driven Instruction End of Course Assessment" at bounding box center [247, 455] width 262 height 43
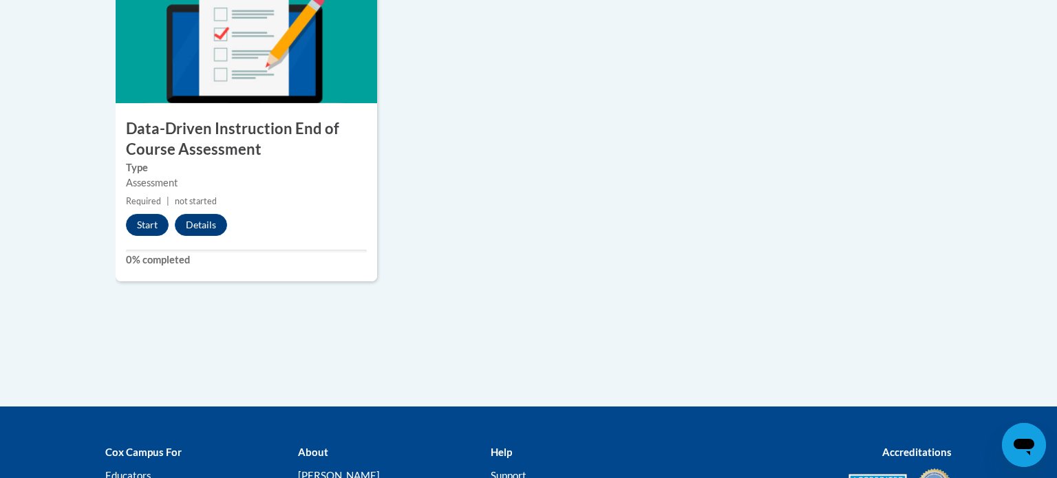
scroll to position [1110, 0]
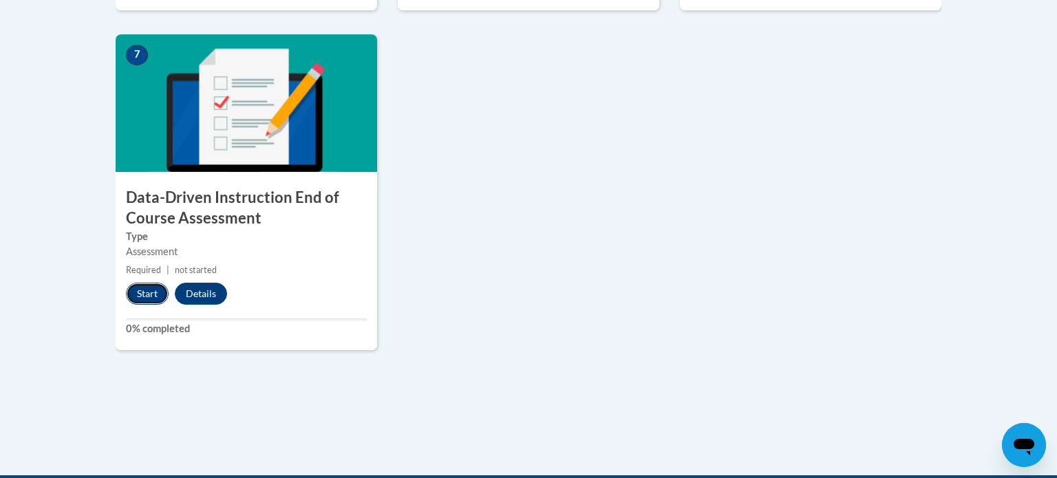
click at [136, 290] on button "Start" at bounding box center [147, 294] width 43 height 22
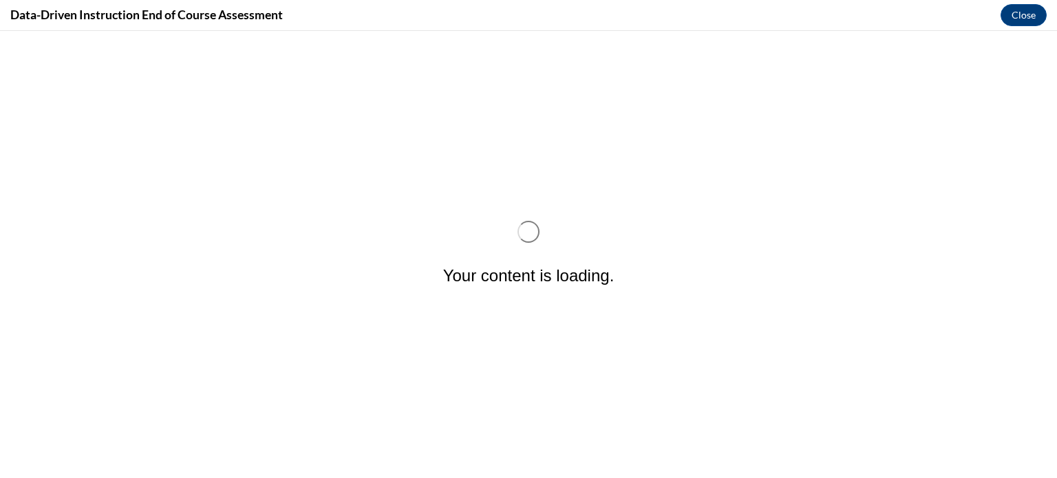
scroll to position [0, 0]
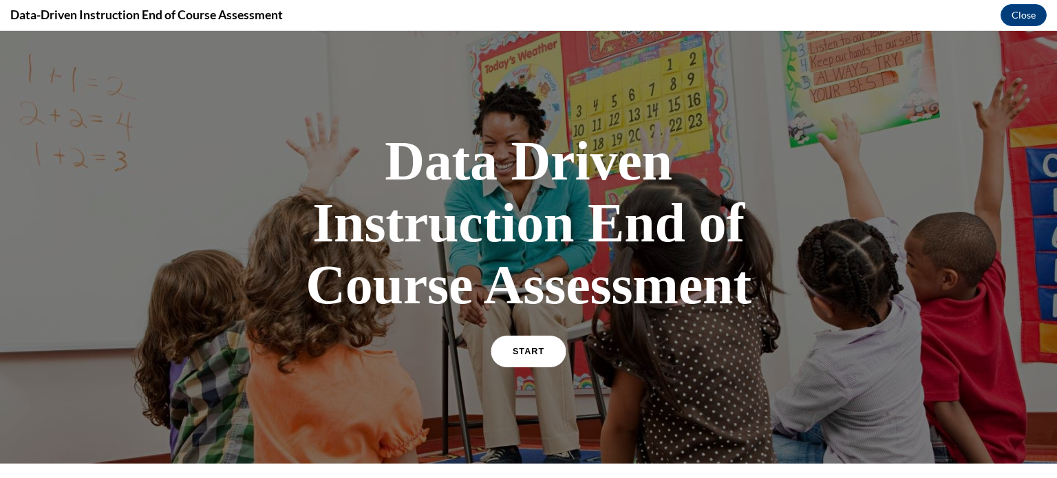
click at [511, 343] on link "START" at bounding box center [528, 352] width 75 height 32
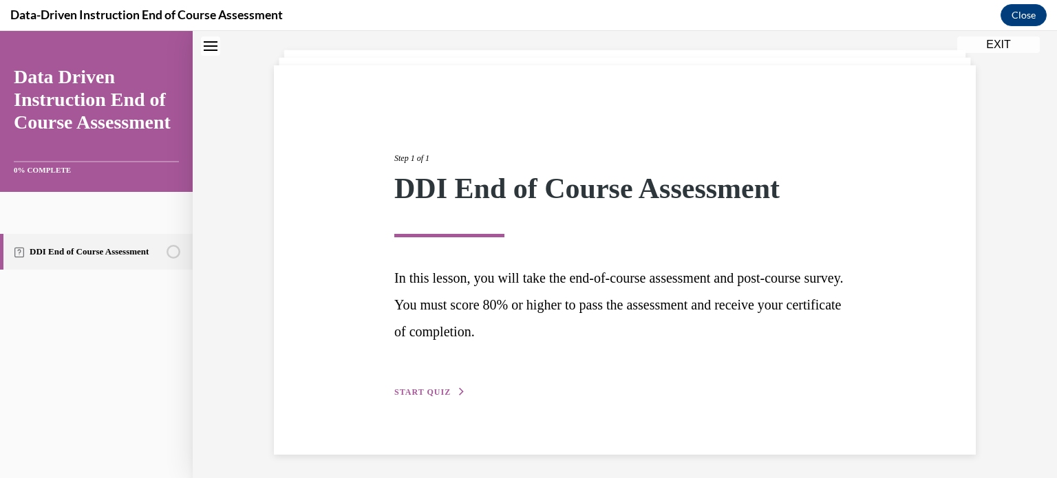
scroll to position [74, 0]
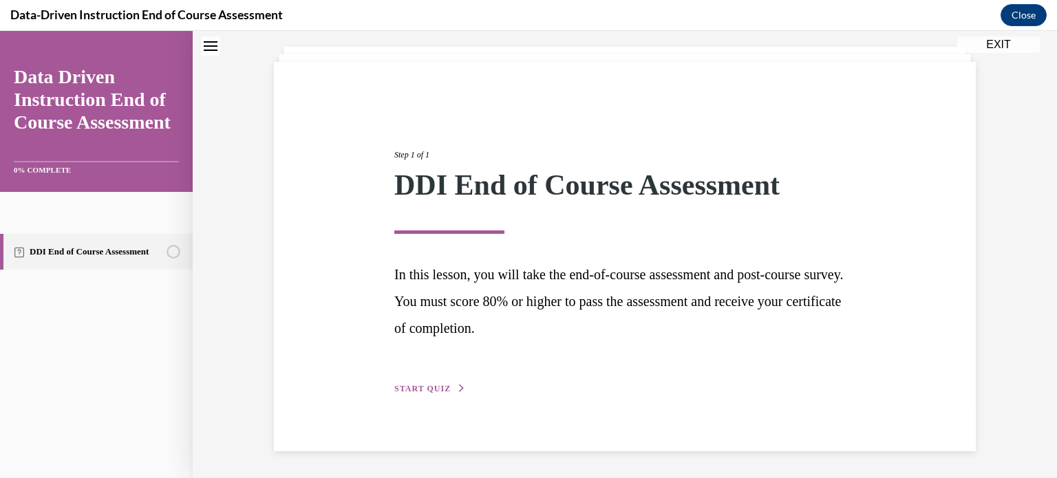
click at [420, 389] on span "START QUIZ" at bounding box center [422, 389] width 56 height 10
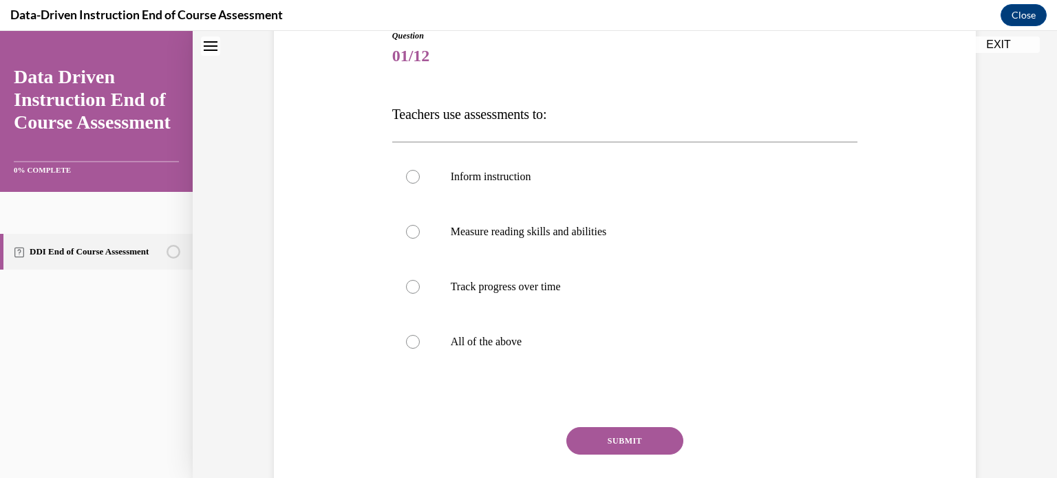
scroll to position [163, 0]
click at [441, 333] on label "All of the above" at bounding box center [625, 340] width 466 height 55
click at [420, 334] on input "All of the above" at bounding box center [413, 341] width 14 height 14
radio input "true"
click at [659, 434] on button "SUBMIT" at bounding box center [625, 440] width 117 height 28
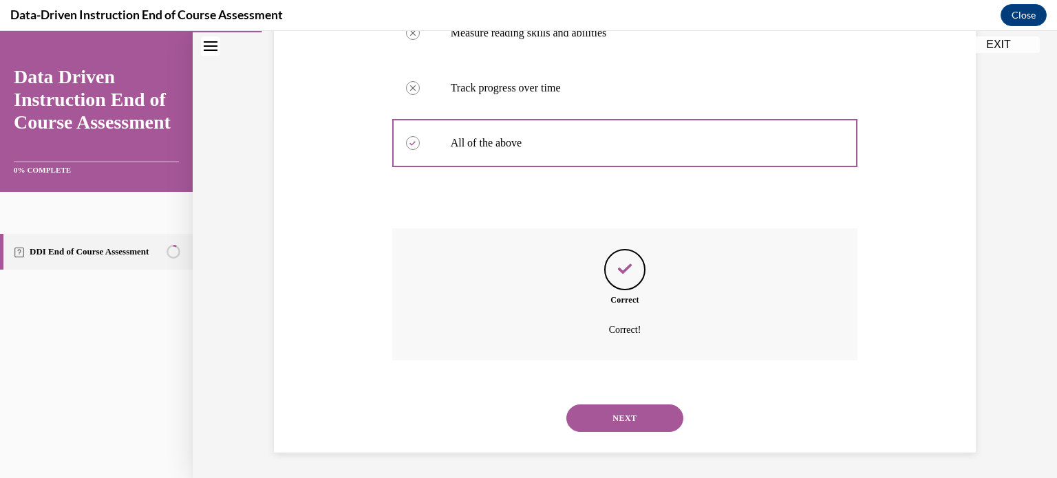
scroll to position [362, 0]
click at [642, 432] on div "NEXT" at bounding box center [625, 417] width 466 height 55
click at [641, 423] on button "NEXT" at bounding box center [625, 417] width 117 height 28
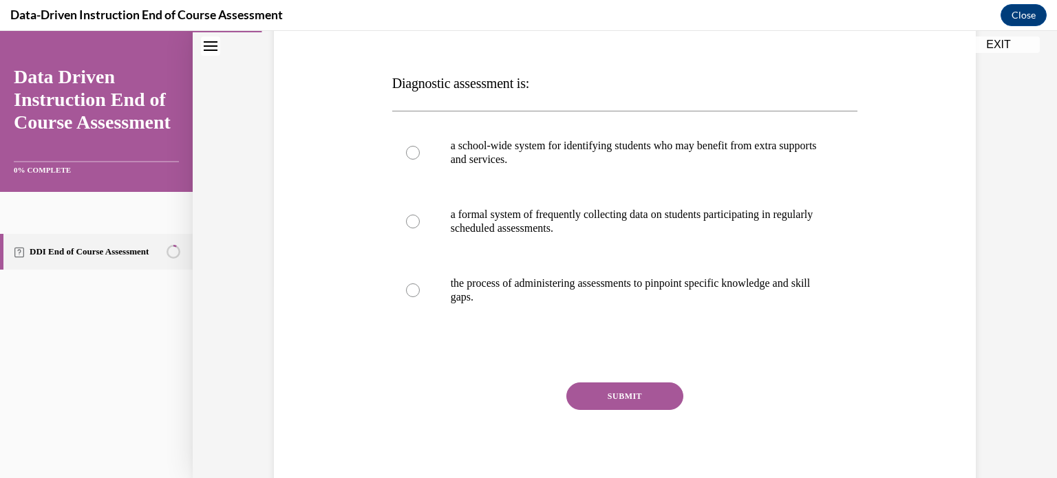
scroll to position [182, 0]
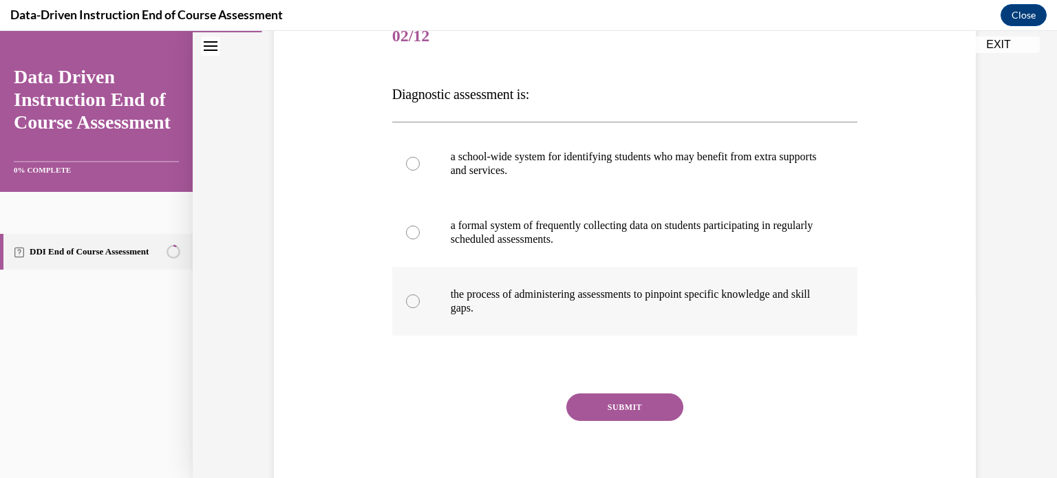
click at [517, 302] on p "the process of administering assessments to pinpoint specific knowledge and ski…" at bounding box center [637, 302] width 373 height 28
click at [420, 302] on input "the process of administering assessments to pinpoint specific knowledge and ski…" at bounding box center [413, 302] width 14 height 14
radio input "true"
click at [633, 409] on button "SUBMIT" at bounding box center [625, 408] width 117 height 28
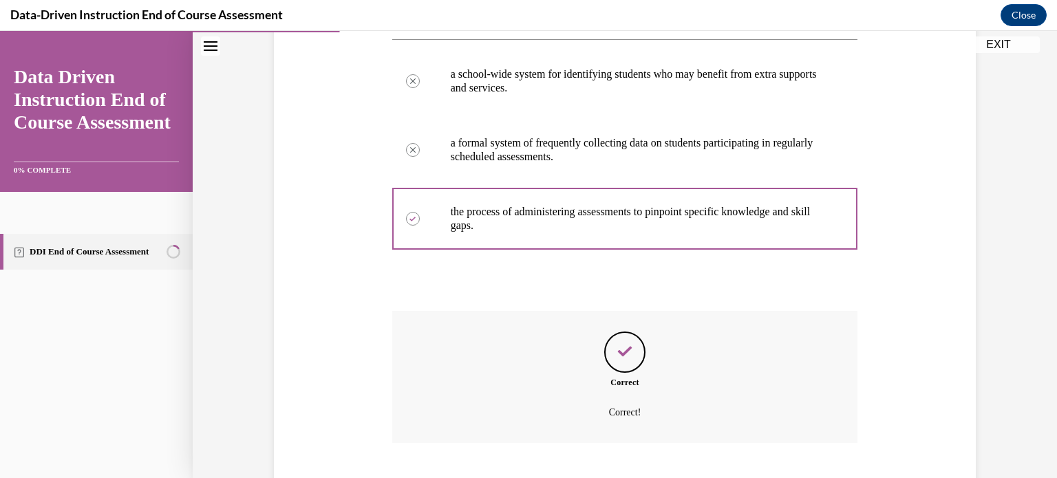
scroll to position [348, 0]
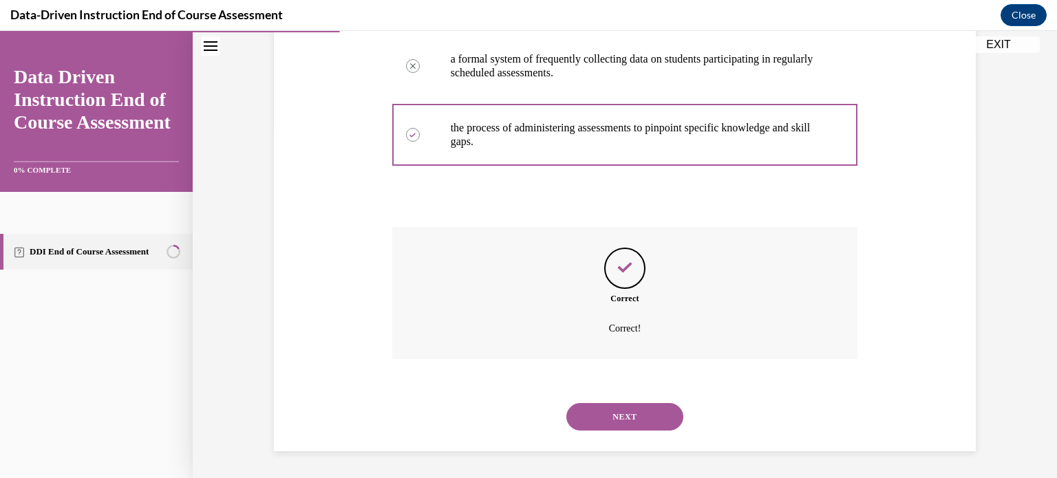
click at [575, 431] on div "NEXT" at bounding box center [625, 417] width 466 height 55
click at [580, 425] on button "NEXT" at bounding box center [625, 417] width 117 height 28
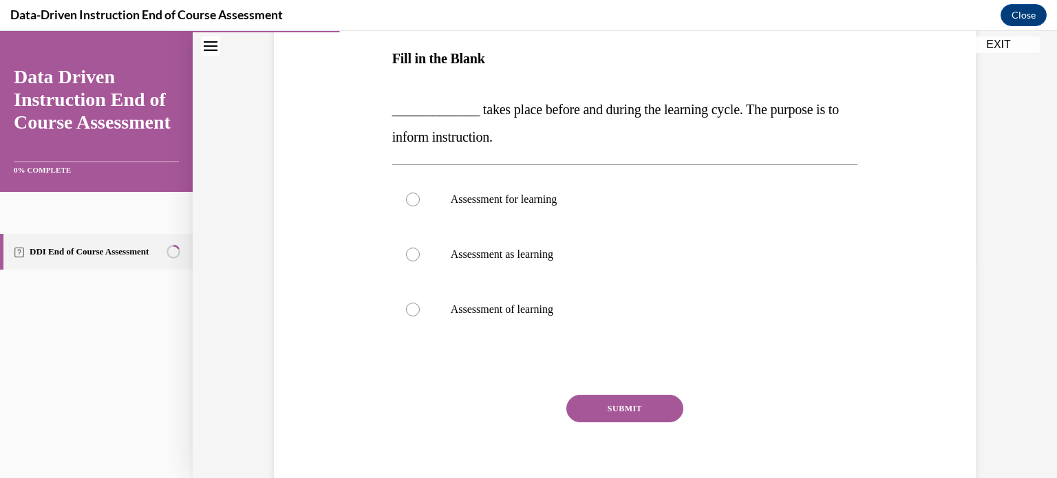
scroll to position [224, 0]
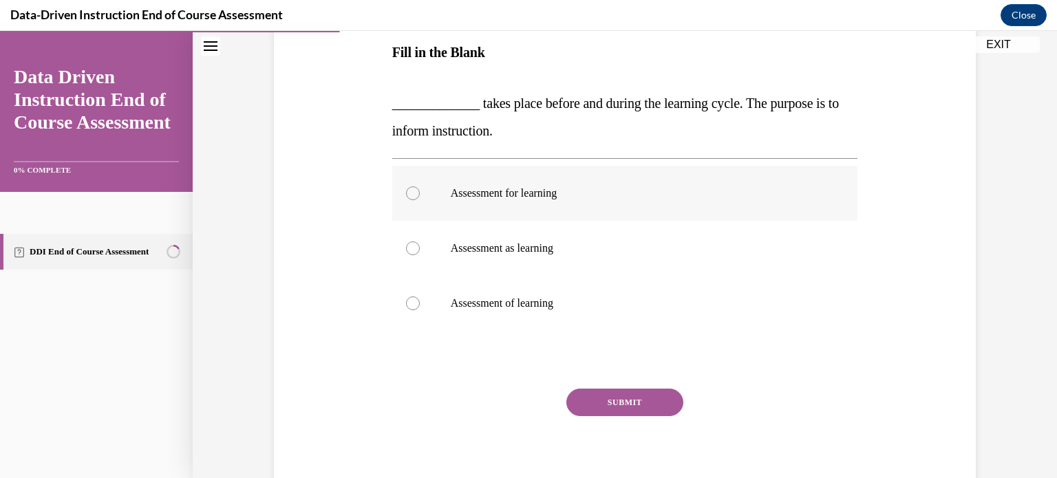
click at [489, 201] on label "Assessment for learning" at bounding box center [625, 193] width 466 height 55
click at [420, 200] on input "Assessment for learning" at bounding box center [413, 194] width 14 height 14
radio input "true"
click at [609, 412] on button "SUBMIT" at bounding box center [625, 403] width 117 height 28
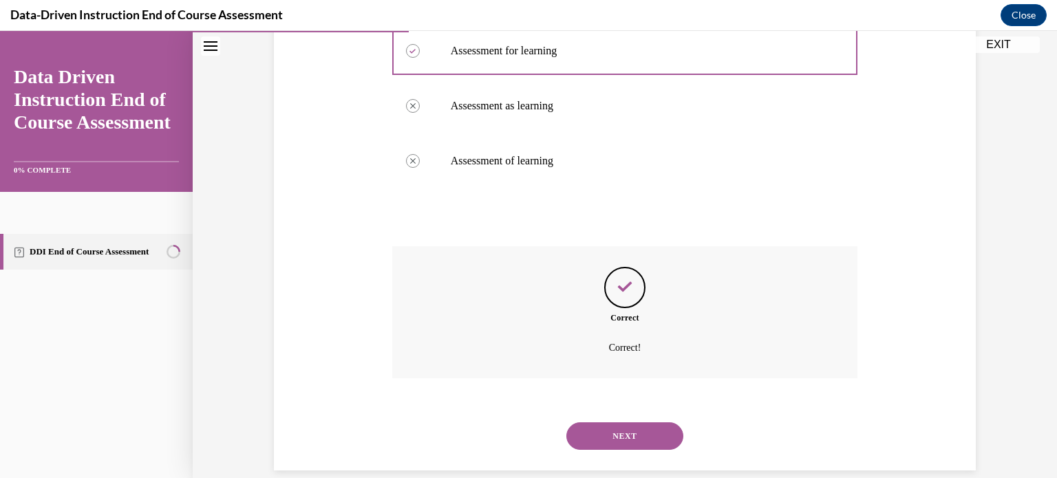
scroll to position [385, 0]
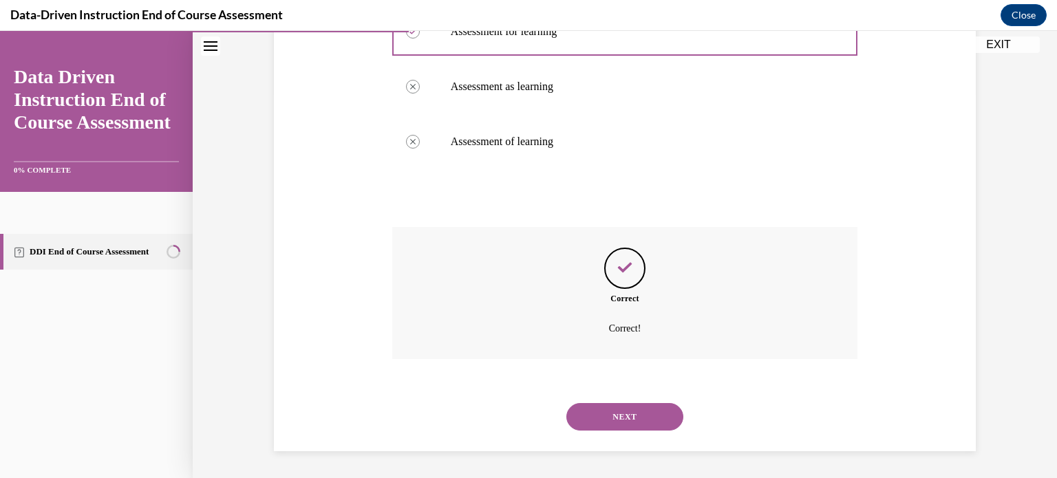
click at [648, 425] on button "NEXT" at bounding box center [625, 417] width 117 height 28
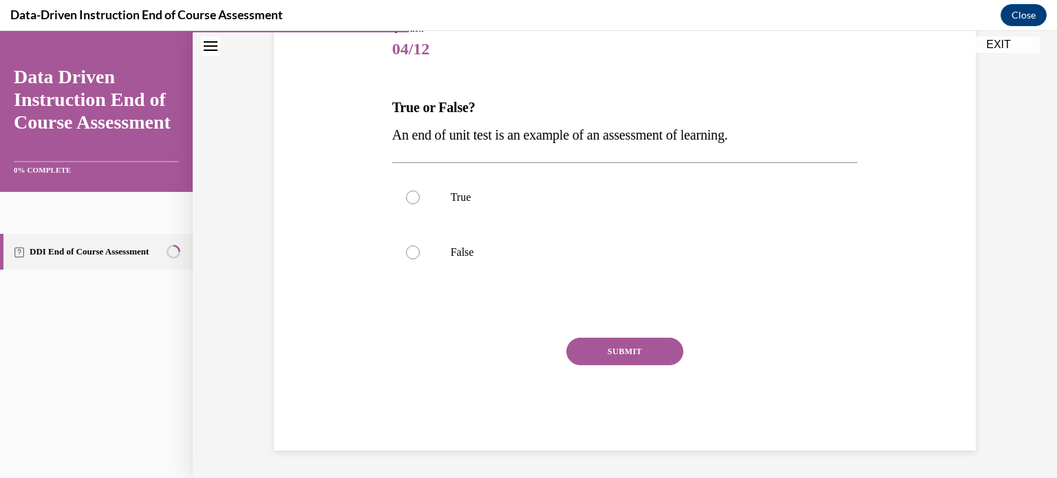
scroll to position [152, 0]
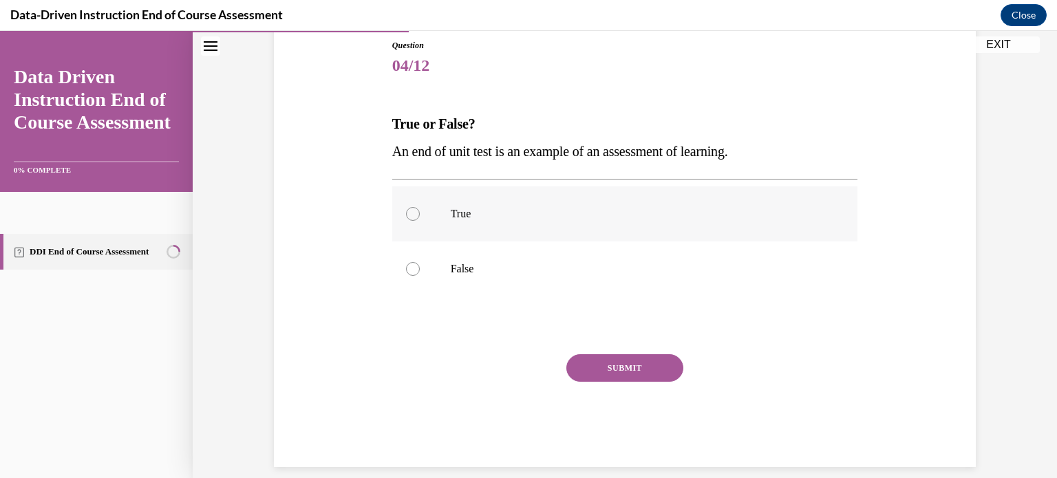
click at [464, 214] on p "True" at bounding box center [637, 214] width 373 height 14
click at [420, 214] on input "True" at bounding box center [413, 214] width 14 height 14
radio input "true"
click at [620, 368] on button "SUBMIT" at bounding box center [625, 369] width 117 height 28
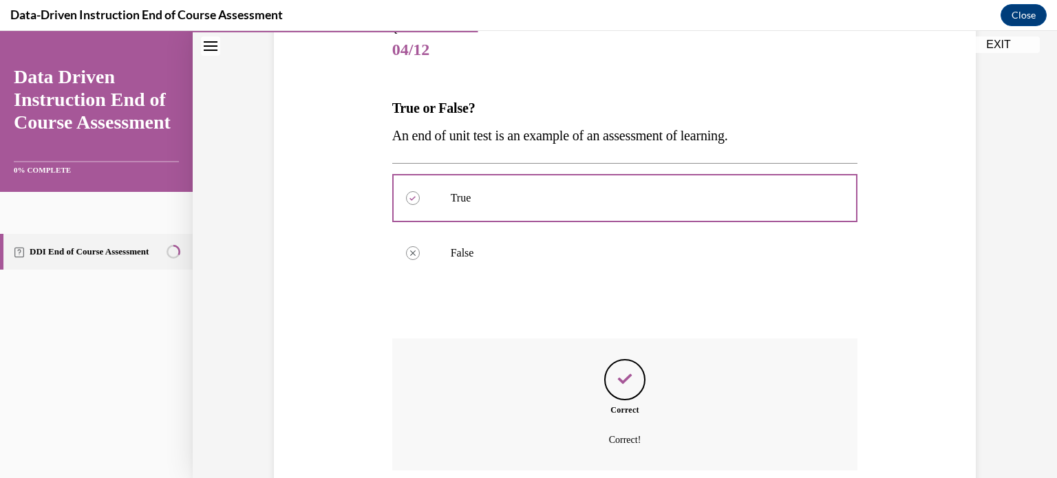
scroll to position [279, 0]
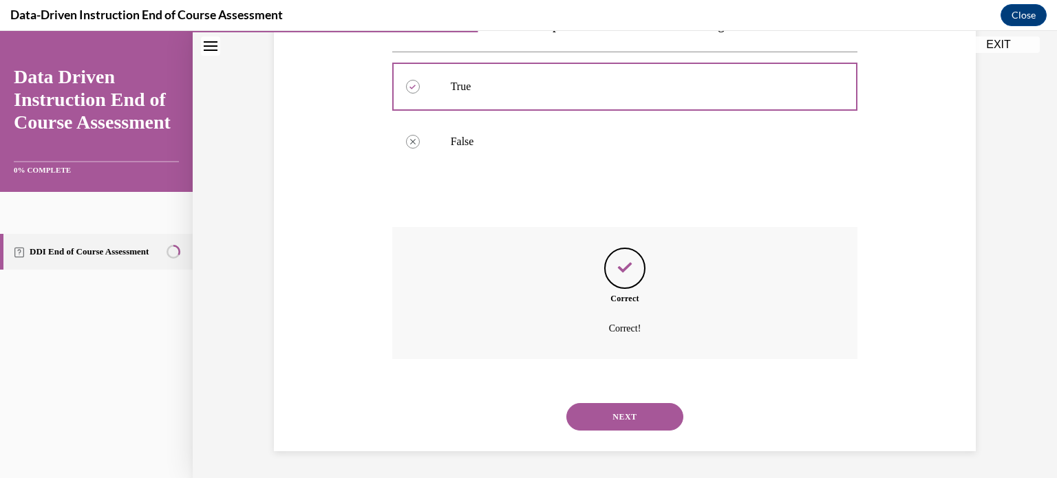
click at [616, 417] on button "NEXT" at bounding box center [625, 417] width 117 height 28
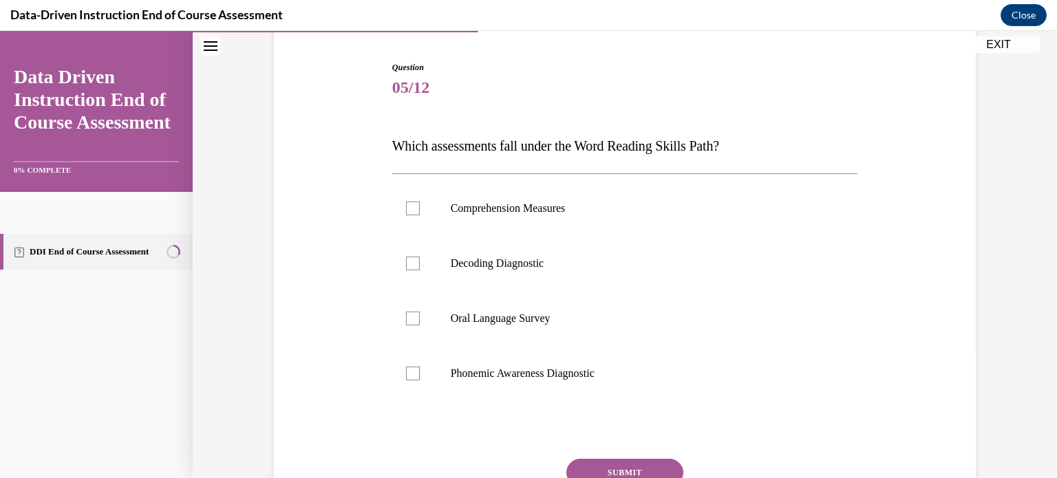
scroll to position [147, 0]
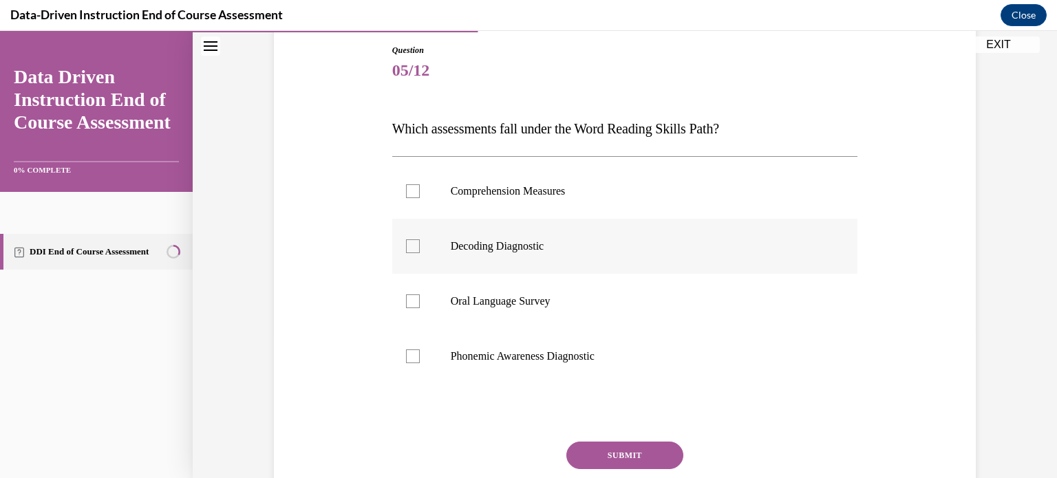
click at [459, 245] on p "Decoding Diagnostic" at bounding box center [637, 247] width 373 height 14
click at [420, 245] on input "Decoding Diagnostic" at bounding box center [413, 247] width 14 height 14
checkbox input "true"
click at [519, 363] on label "Phonemic Awareness Diagnostic" at bounding box center [625, 356] width 466 height 55
click at [420, 363] on input "Phonemic Awareness Diagnostic" at bounding box center [413, 357] width 14 height 14
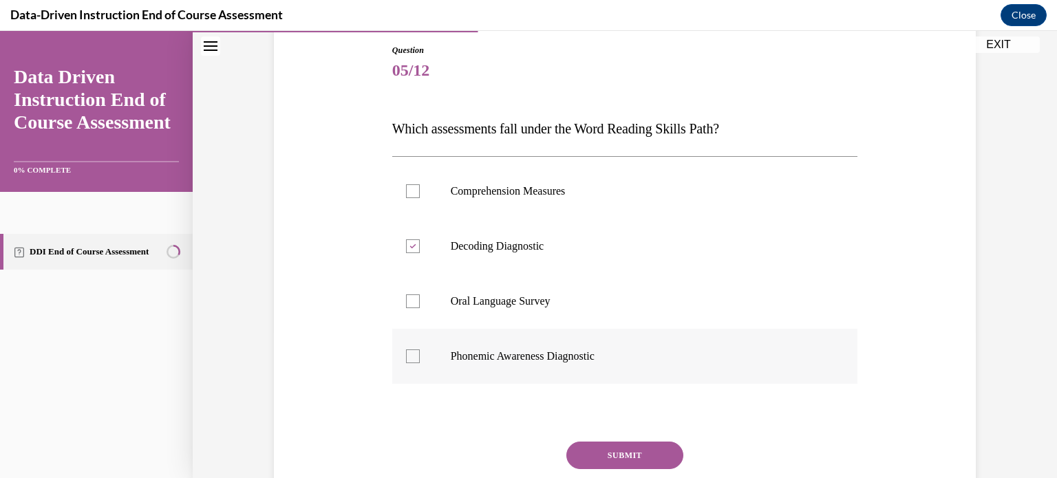
checkbox input "true"
click at [617, 456] on button "SUBMIT" at bounding box center [625, 456] width 117 height 28
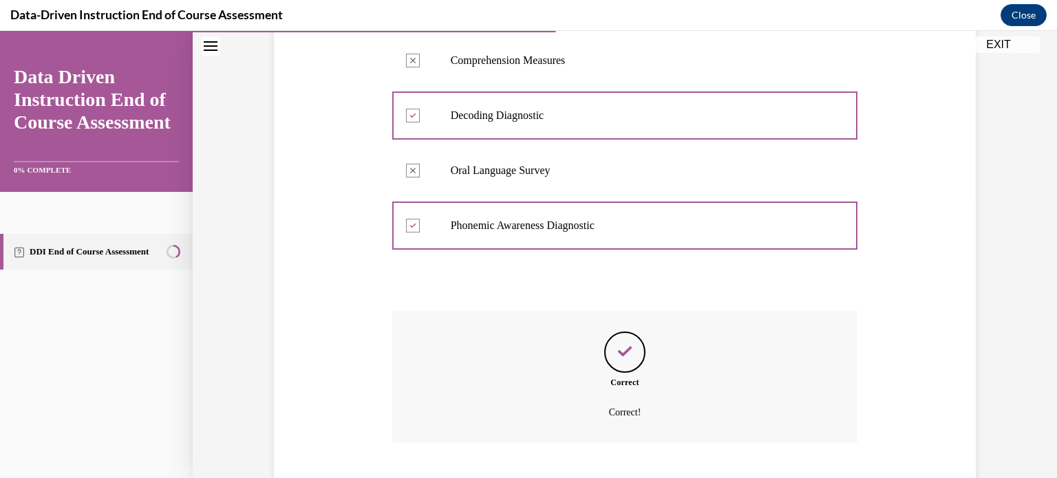
scroll to position [362, 0]
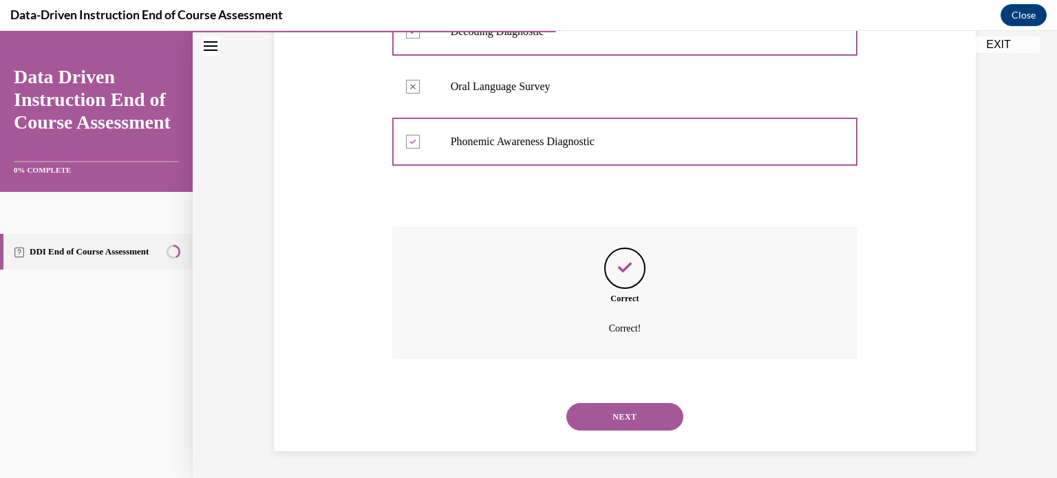
click at [628, 414] on button "NEXT" at bounding box center [625, 417] width 117 height 28
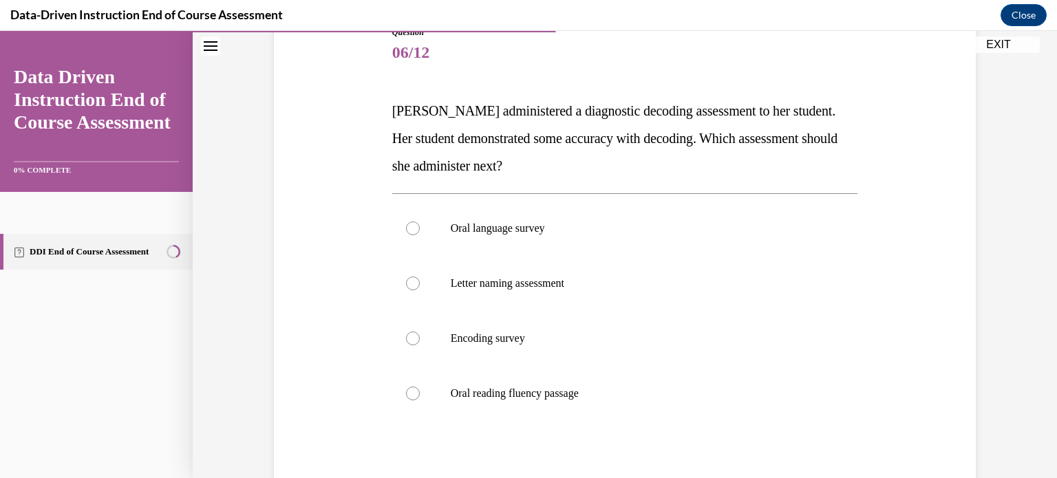
scroll to position [158, 0]
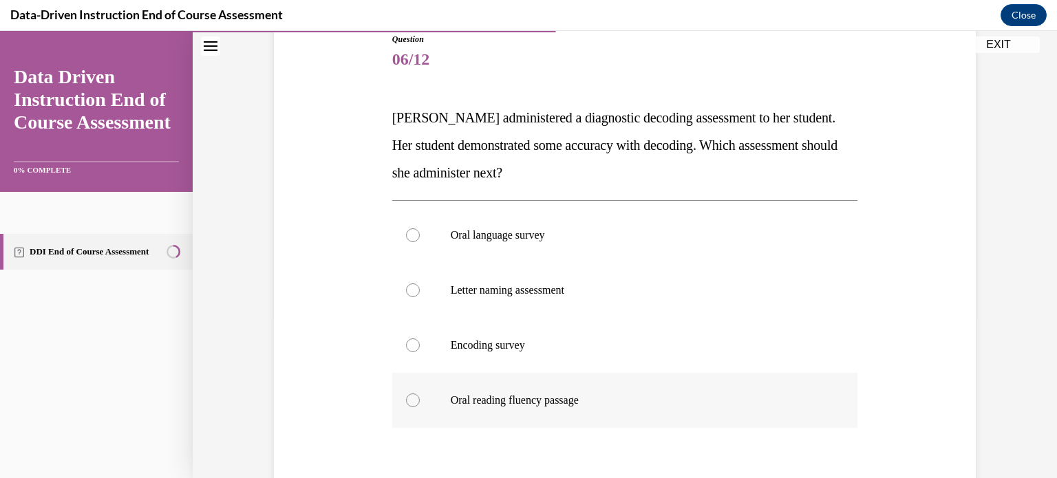
click at [462, 381] on label "Oral reading fluency passage" at bounding box center [625, 400] width 466 height 55
click at [420, 394] on input "Oral reading fluency passage" at bounding box center [413, 401] width 14 height 14
radio input "true"
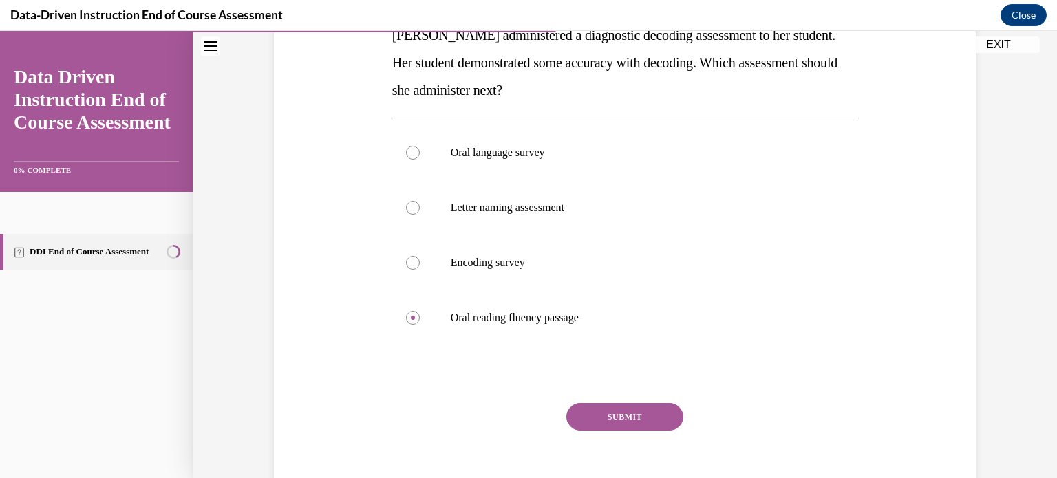
scroll to position [306, 0]
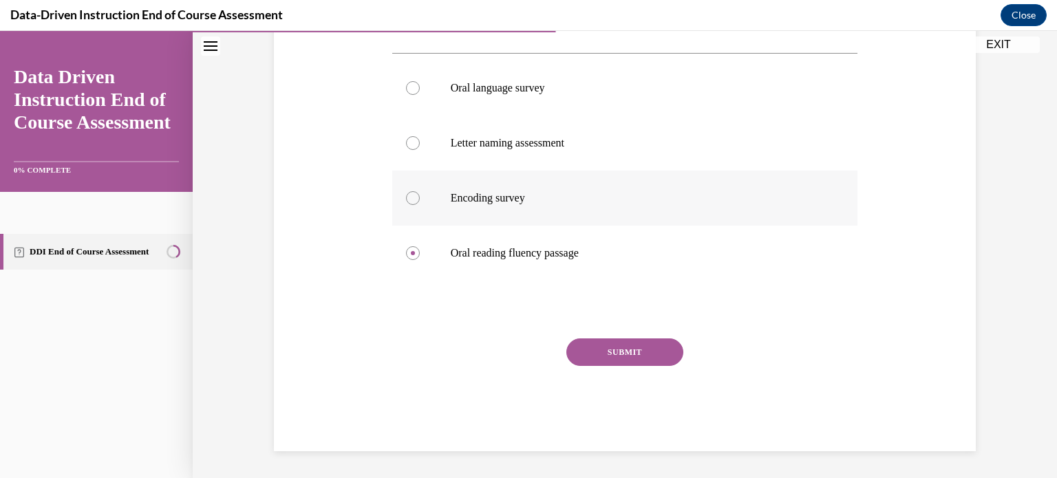
click at [416, 187] on label "Encoding survey" at bounding box center [625, 198] width 466 height 55
click at [416, 191] on input "Encoding survey" at bounding box center [413, 198] width 14 height 14
radio input "true"
click at [631, 362] on button "SUBMIT" at bounding box center [625, 353] width 117 height 28
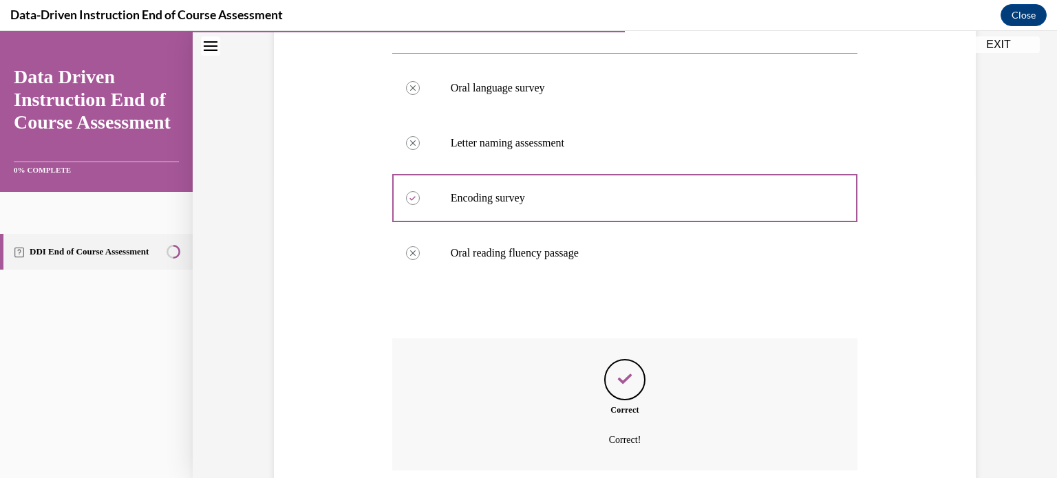
scroll to position [417, 0]
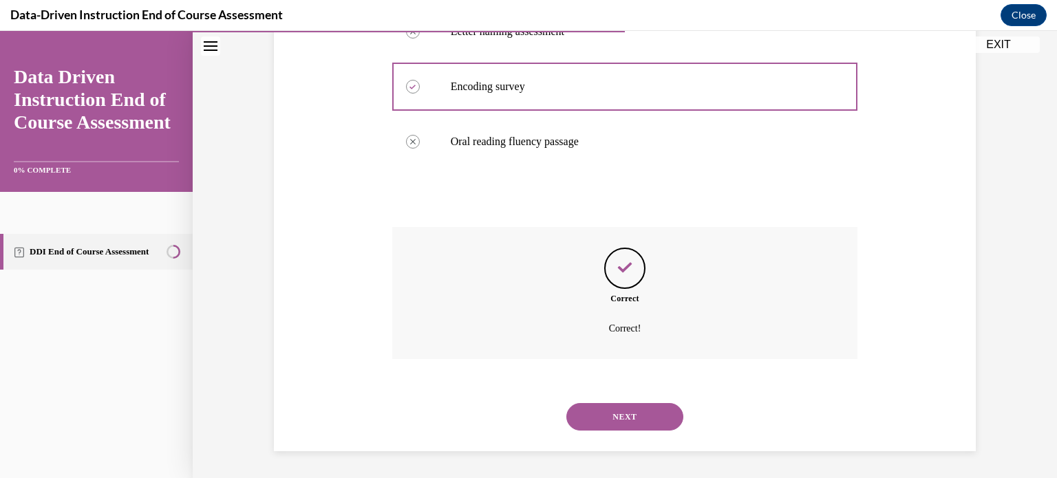
click at [648, 416] on button "NEXT" at bounding box center [625, 417] width 117 height 28
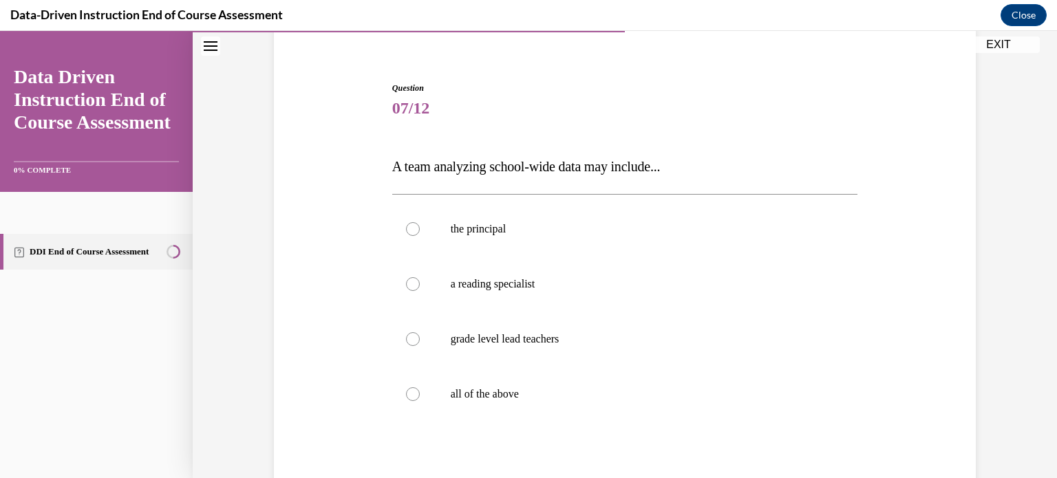
scroll to position [114, 0]
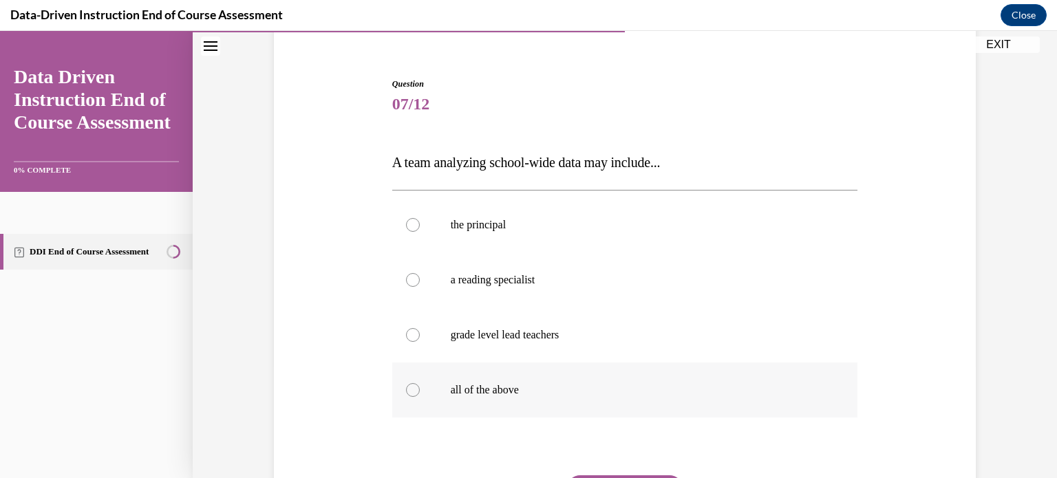
click at [491, 379] on label "all of the above" at bounding box center [625, 390] width 466 height 55
click at [420, 383] on input "all of the above" at bounding box center [413, 390] width 14 height 14
radio input "true"
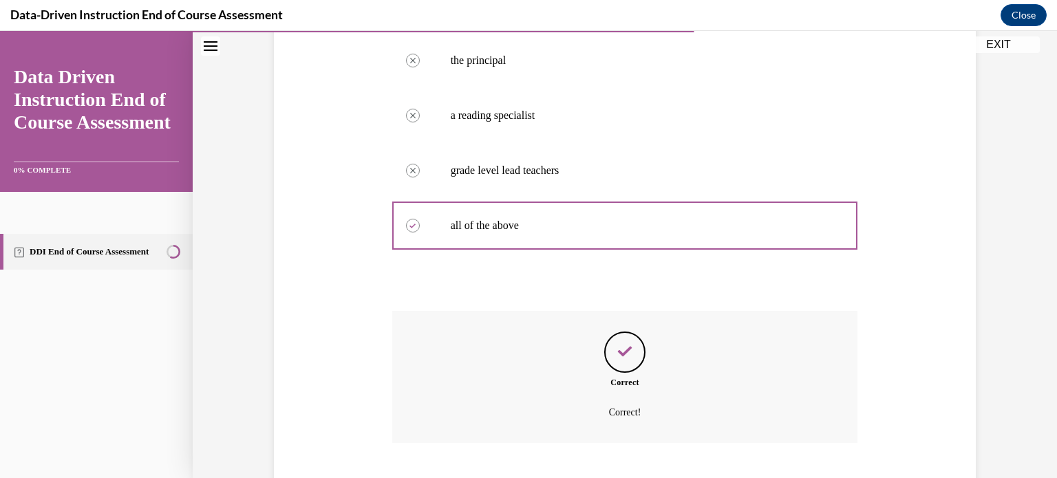
scroll to position [362, 0]
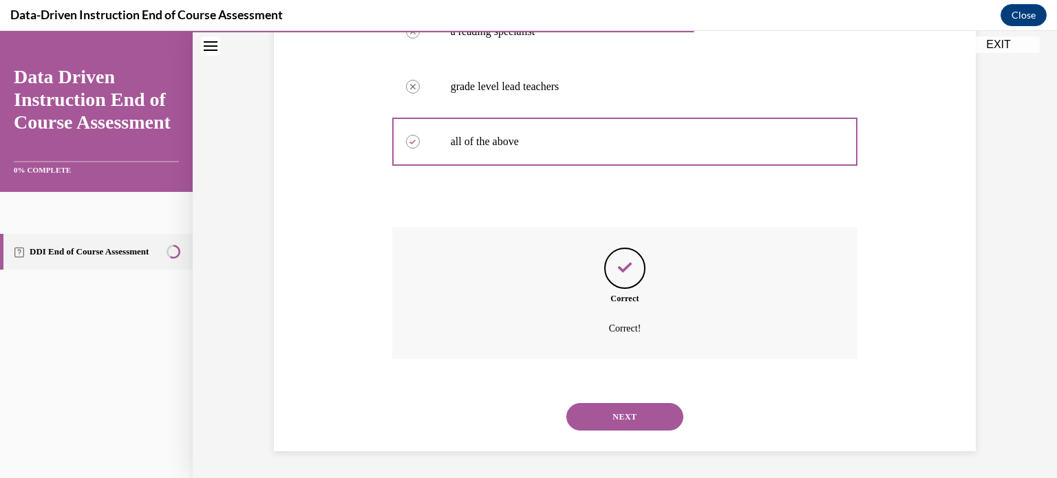
click at [624, 421] on button "NEXT" at bounding box center [625, 417] width 117 height 28
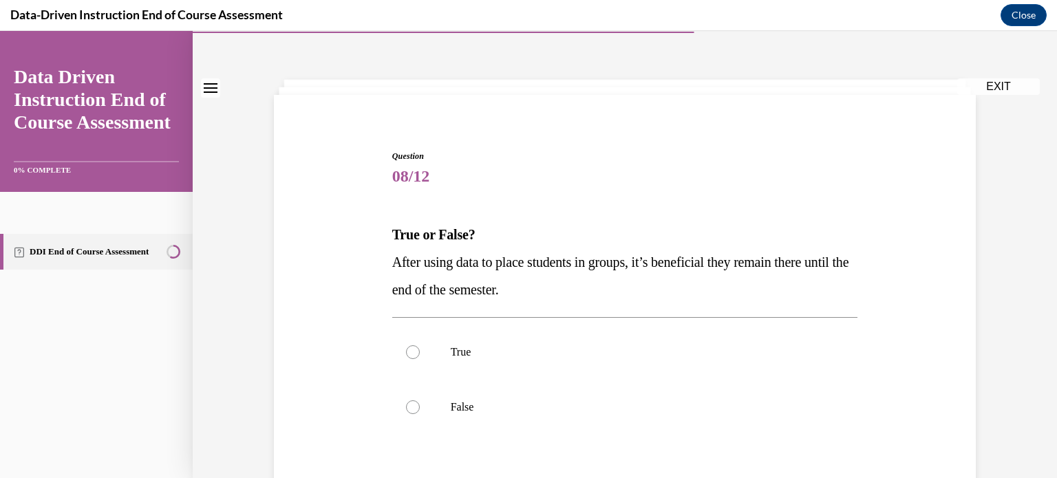
scroll to position [58, 0]
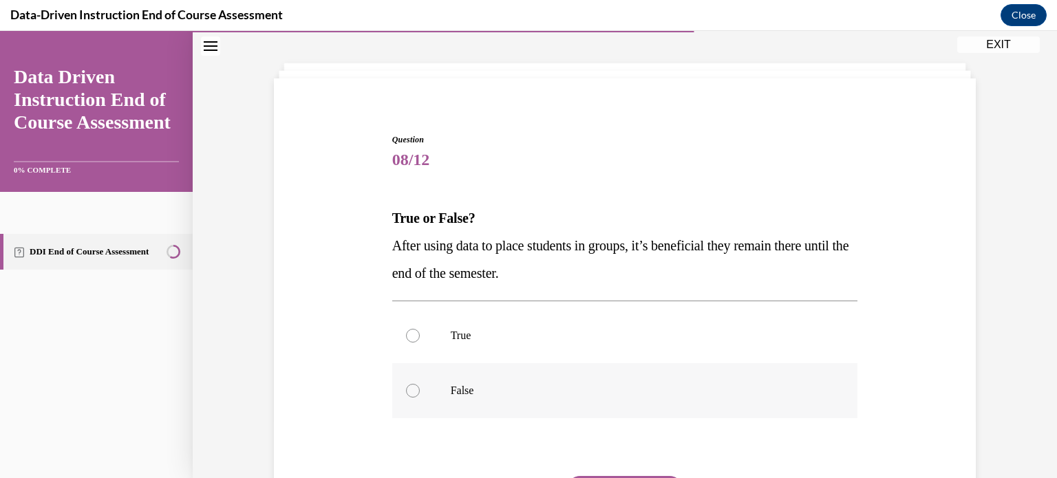
click at [430, 383] on label "False" at bounding box center [625, 390] width 466 height 55
click at [420, 384] on input "False" at bounding box center [413, 391] width 14 height 14
radio input "true"
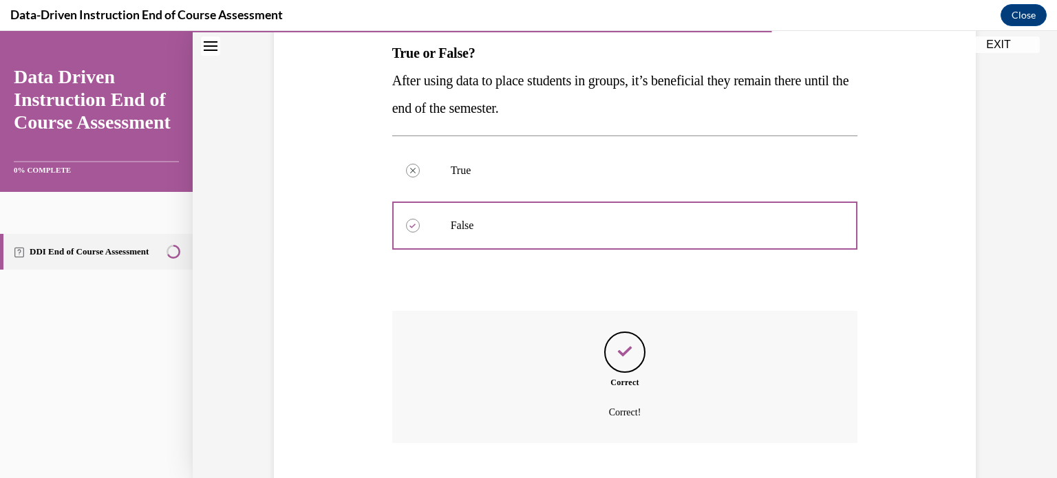
scroll to position [307, 0]
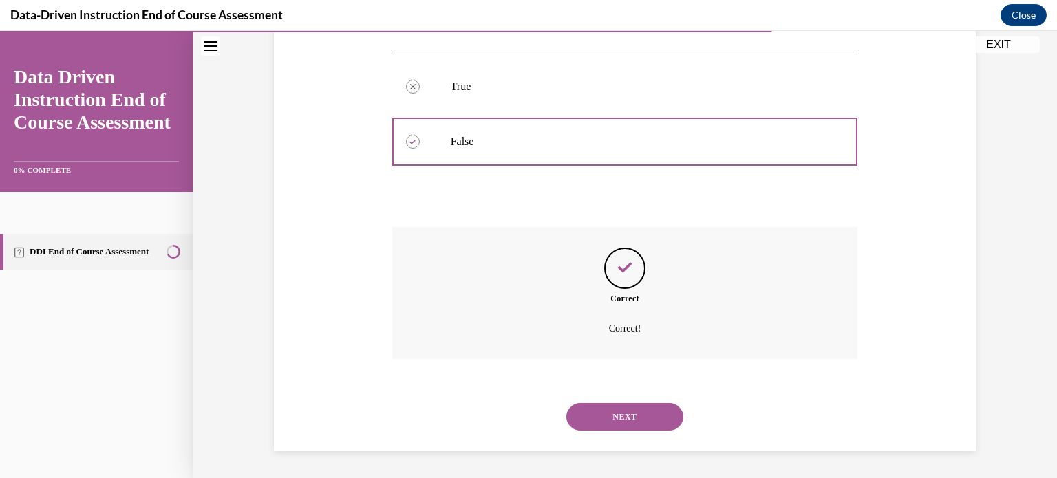
click at [602, 421] on button "NEXT" at bounding box center [625, 417] width 117 height 28
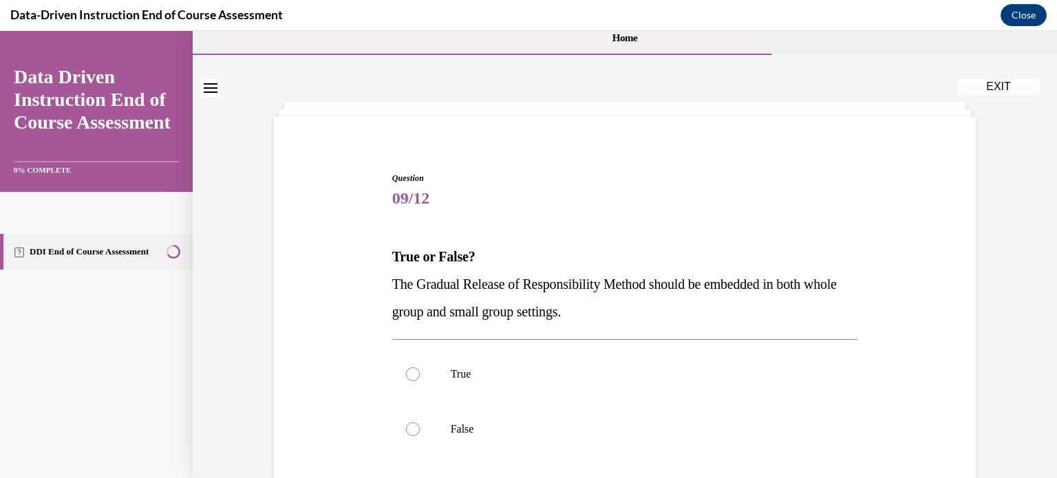
scroll to position [34, 0]
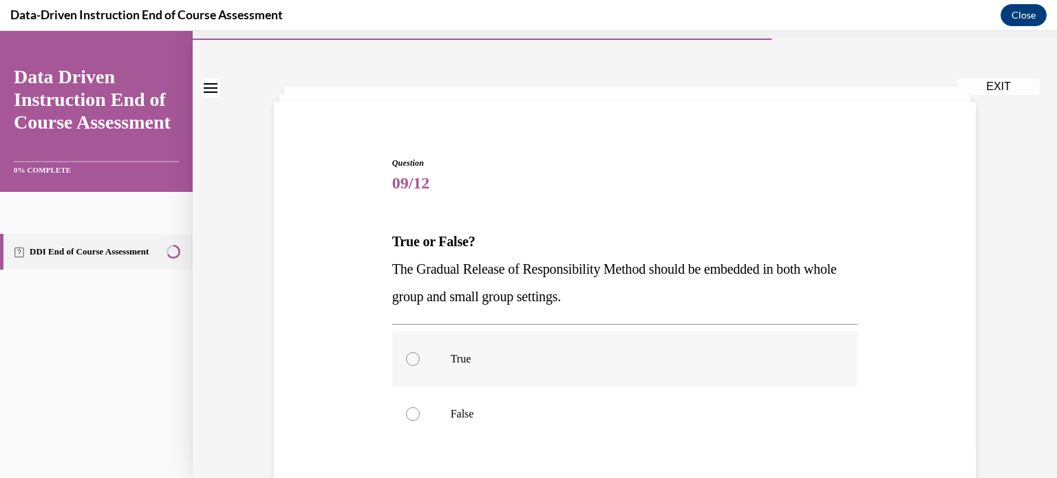
click at [600, 370] on label "True" at bounding box center [625, 359] width 466 height 55
click at [420, 366] on input "True" at bounding box center [413, 359] width 14 height 14
radio input "true"
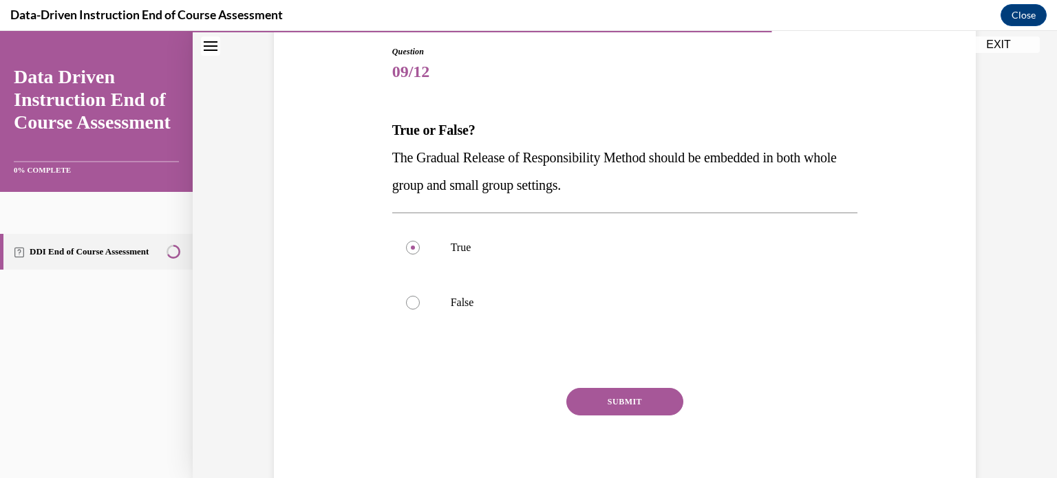
scroll to position [160, 0]
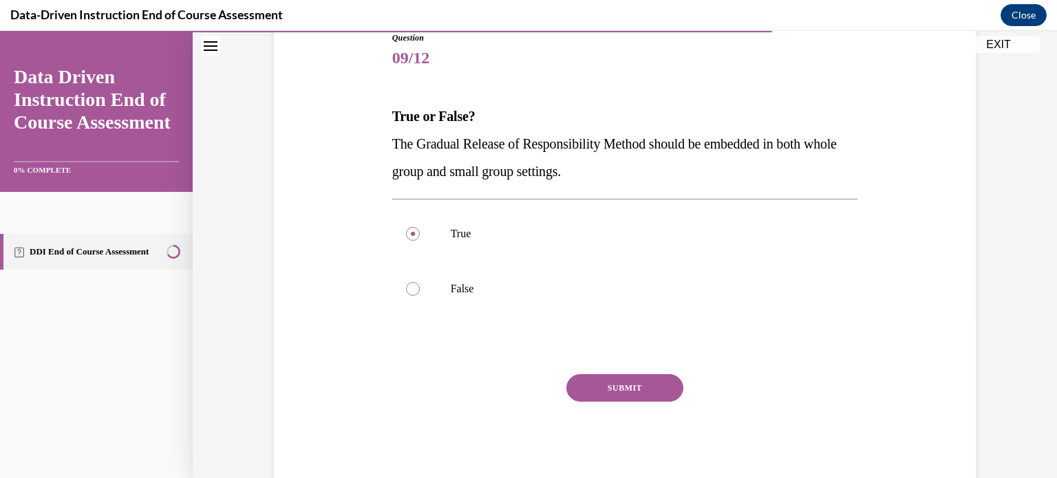
click at [644, 383] on button "SUBMIT" at bounding box center [625, 388] width 117 height 28
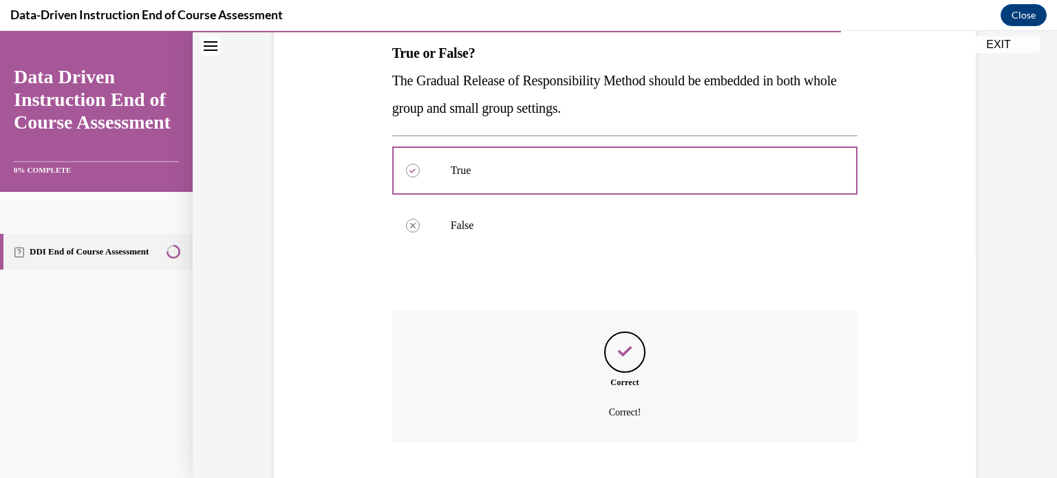
scroll to position [307, 0]
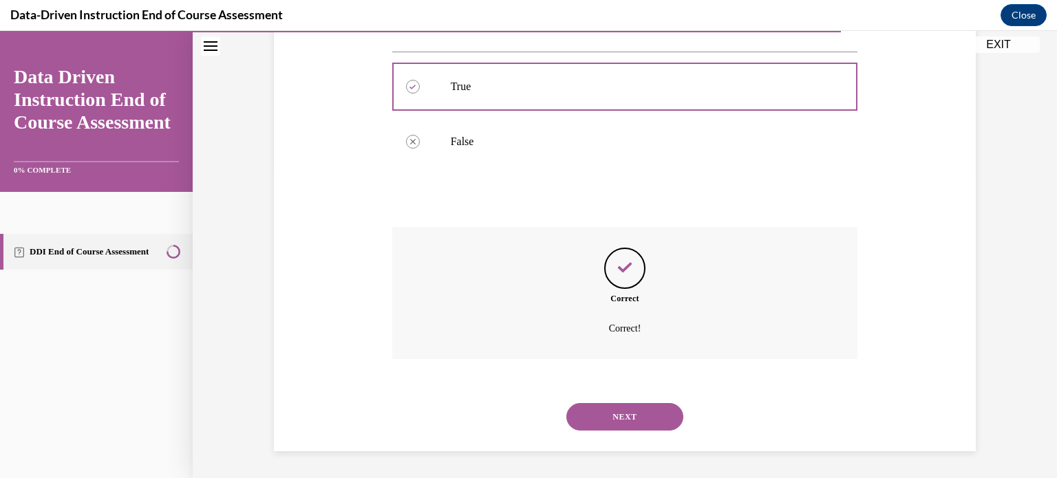
click at [633, 422] on button "NEXT" at bounding box center [625, 417] width 117 height 28
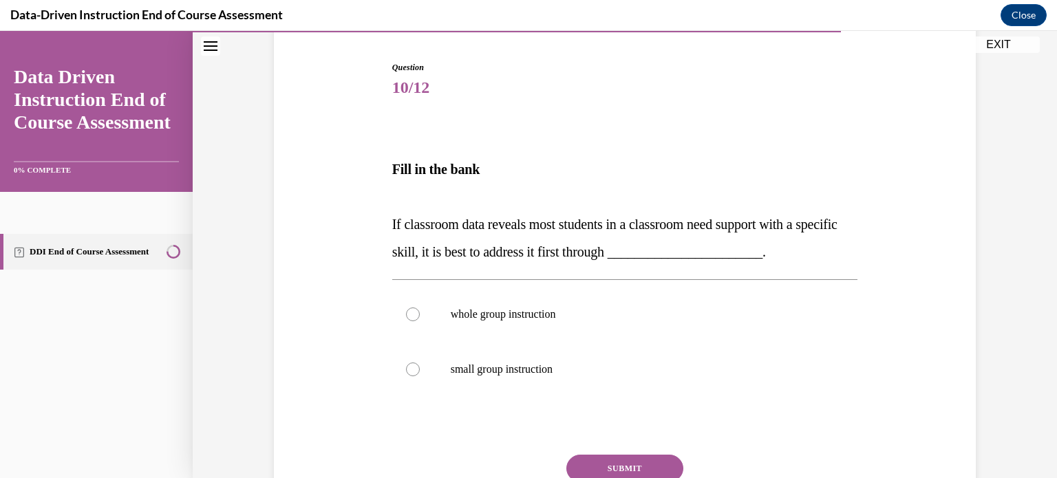
scroll to position [136, 0]
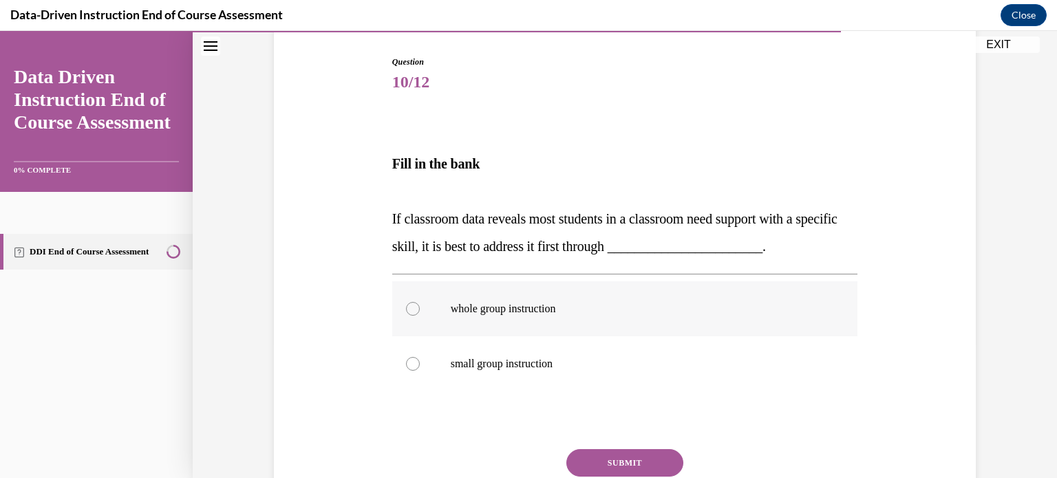
click at [414, 326] on label "whole group instruction" at bounding box center [625, 309] width 466 height 55
click at [414, 316] on input "whole group instruction" at bounding box center [413, 309] width 14 height 14
radio input "true"
click at [614, 460] on button "SUBMIT" at bounding box center [625, 464] width 117 height 28
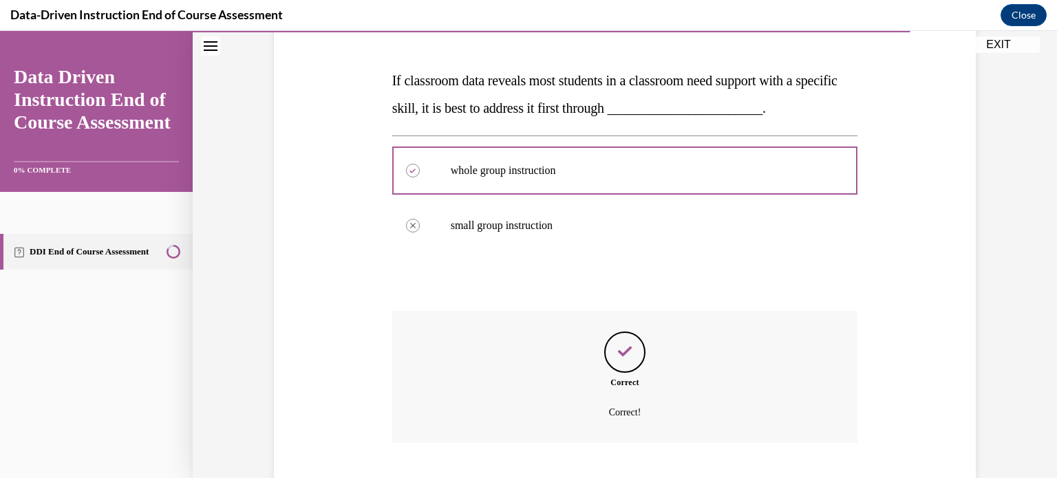
scroll to position [358, 0]
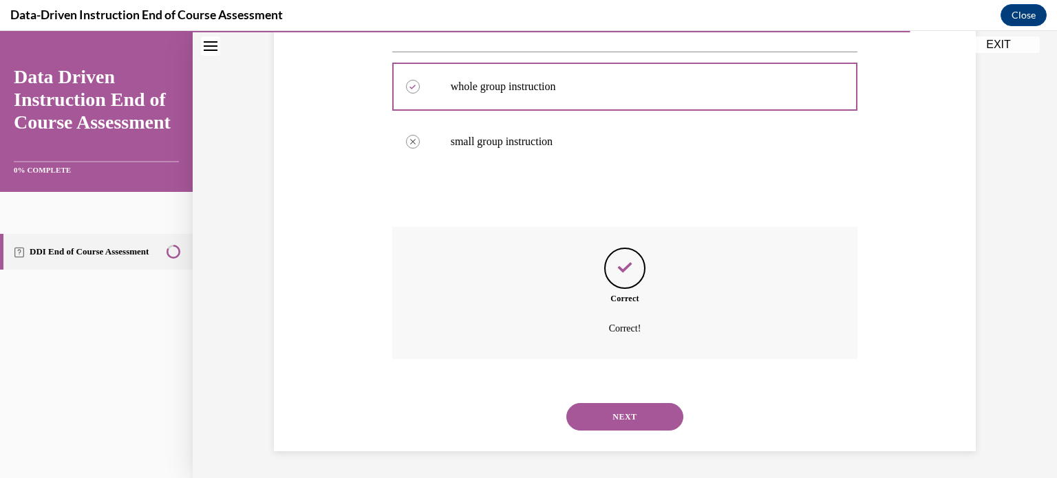
click at [622, 426] on button "NEXT" at bounding box center [625, 417] width 117 height 28
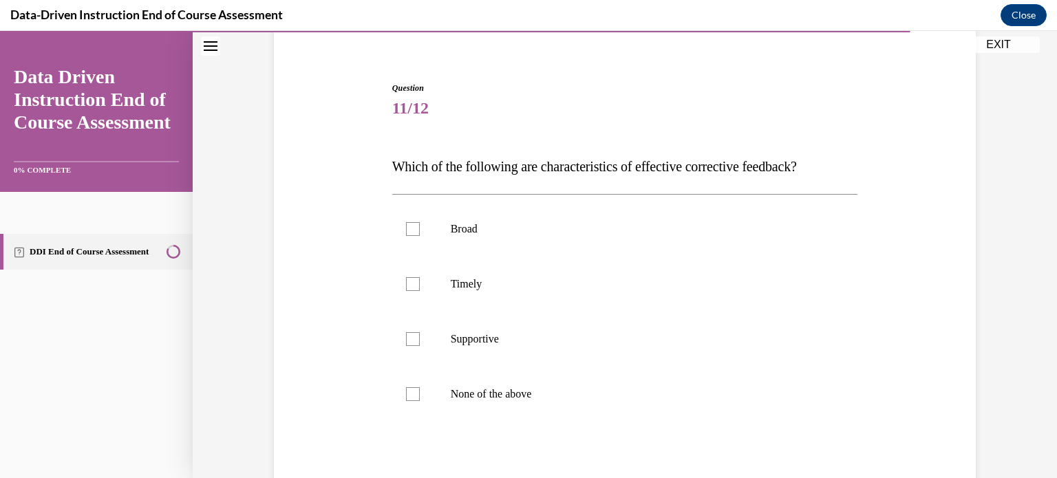
scroll to position [106, 0]
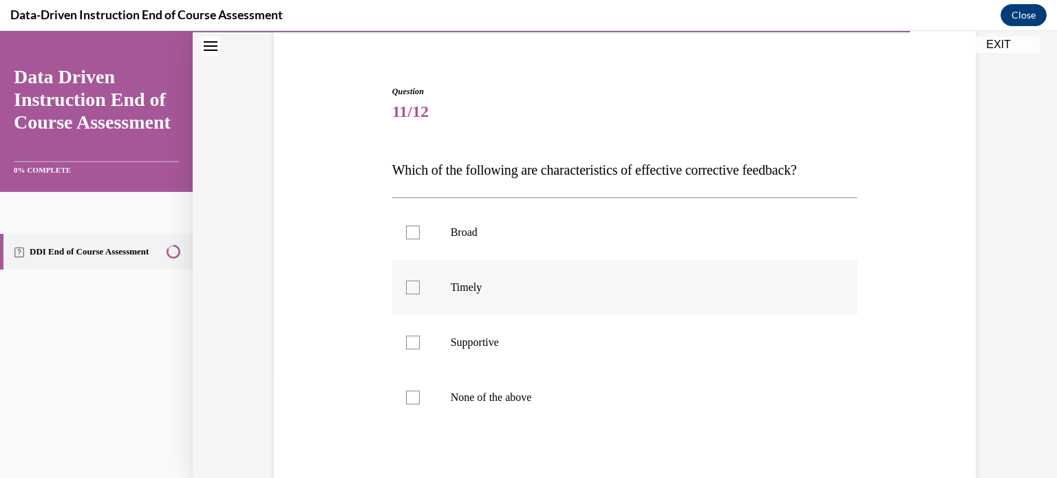
click at [451, 293] on p "Timely" at bounding box center [637, 288] width 373 height 14
click at [420, 293] on input "Timely" at bounding box center [413, 288] width 14 height 14
checkbox input "true"
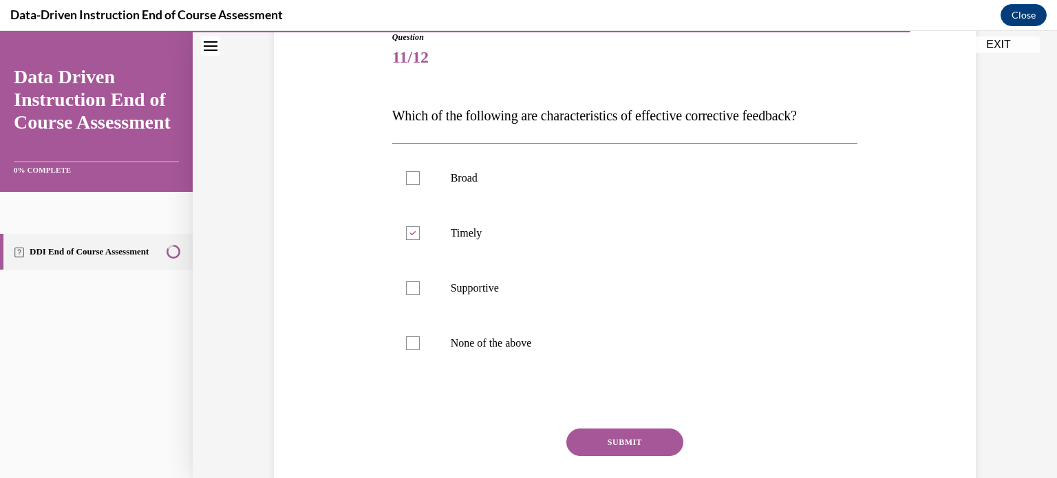
scroll to position [168, 0]
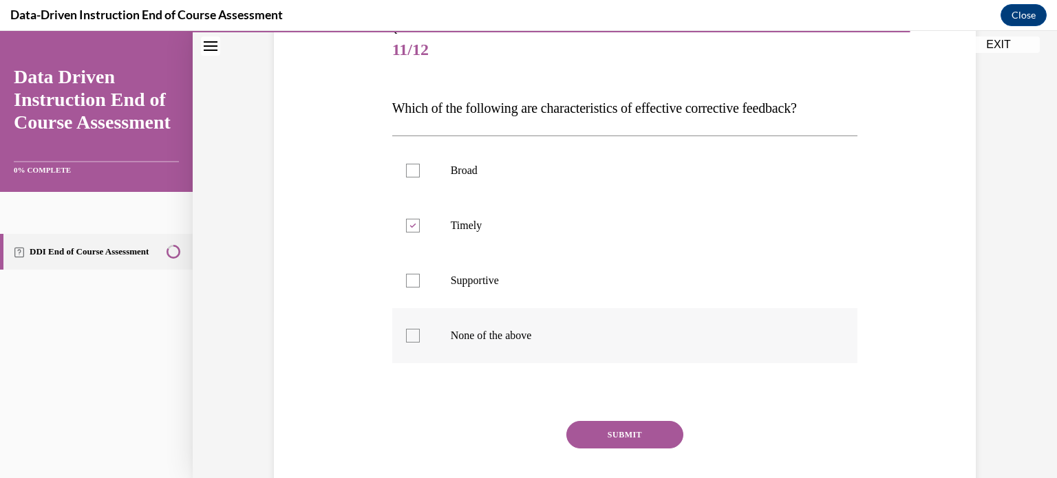
click at [418, 337] on div at bounding box center [413, 336] width 14 height 14
click at [418, 337] on input "None of the above" at bounding box center [413, 336] width 14 height 14
checkbox input "true"
click at [414, 229] on div at bounding box center [413, 226] width 14 height 14
click at [414, 229] on input "Timely" at bounding box center [413, 226] width 14 height 14
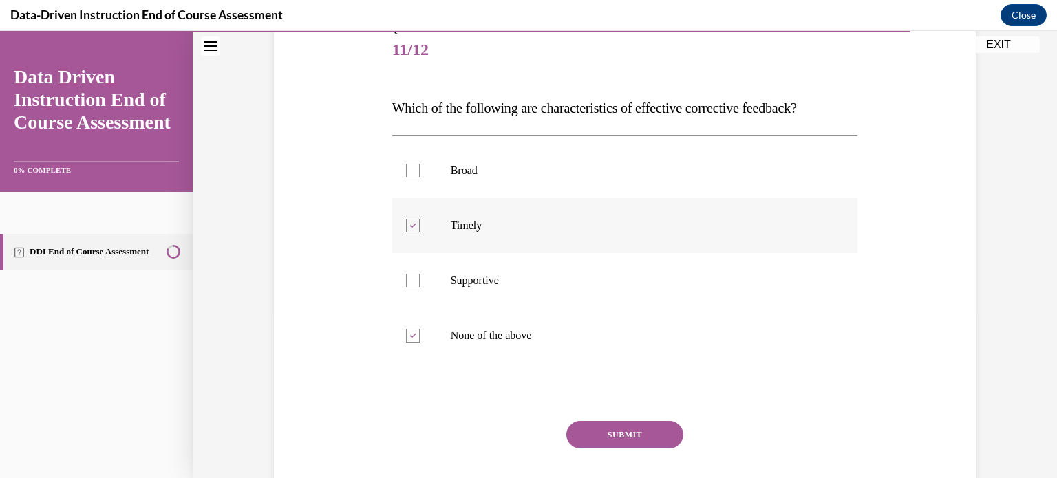
checkbox input "false"
click at [546, 276] on p "Supportive" at bounding box center [637, 281] width 373 height 14
click at [420, 276] on input "Supportive" at bounding box center [413, 281] width 14 height 14
checkbox input "true"
click at [417, 337] on div at bounding box center [413, 336] width 14 height 14
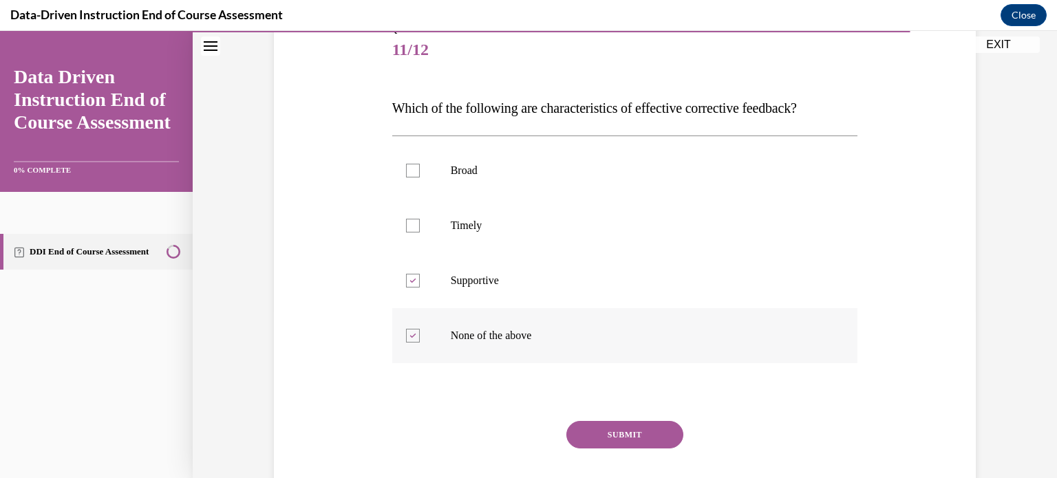
click at [417, 337] on input "None of the above" at bounding box center [413, 336] width 14 height 14
checkbox input "false"
click at [423, 220] on label "Timely" at bounding box center [625, 225] width 466 height 55
click at [420, 220] on input "Timely" at bounding box center [413, 226] width 14 height 14
checkbox input "true"
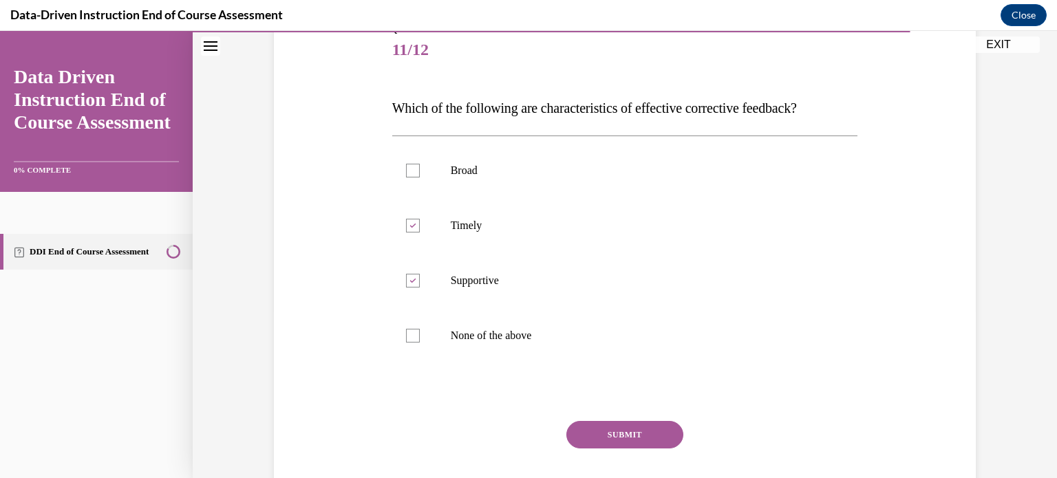
click at [651, 433] on button "SUBMIT" at bounding box center [625, 435] width 117 height 28
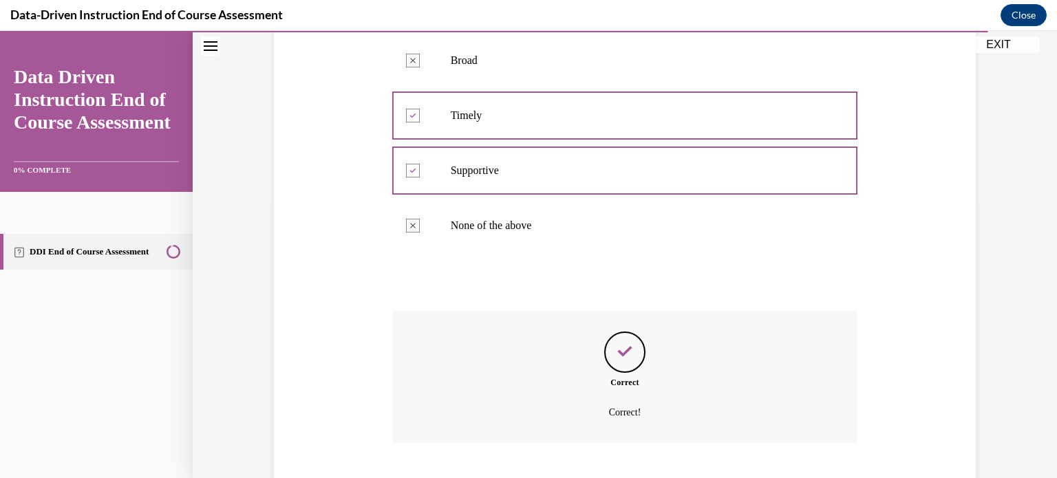
scroll to position [362, 0]
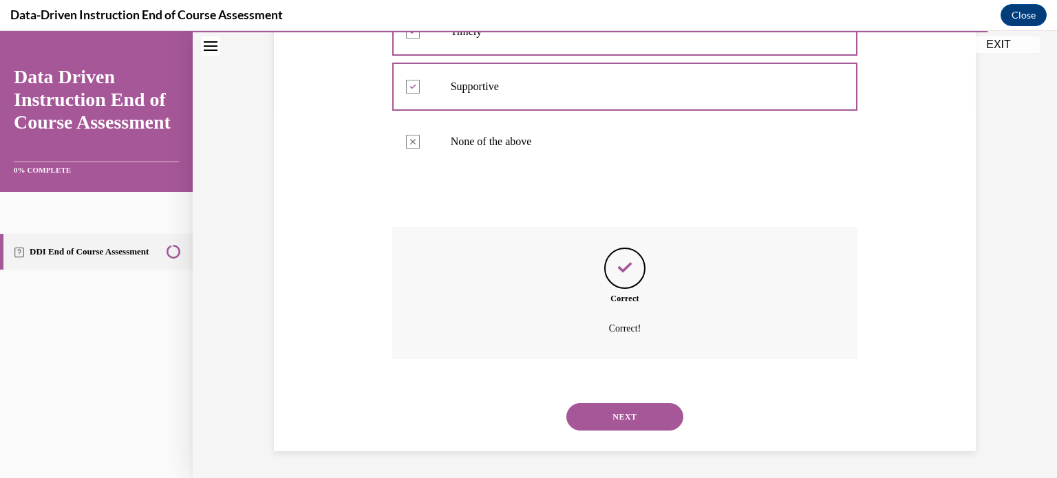
click at [643, 421] on button "NEXT" at bounding box center [625, 417] width 117 height 28
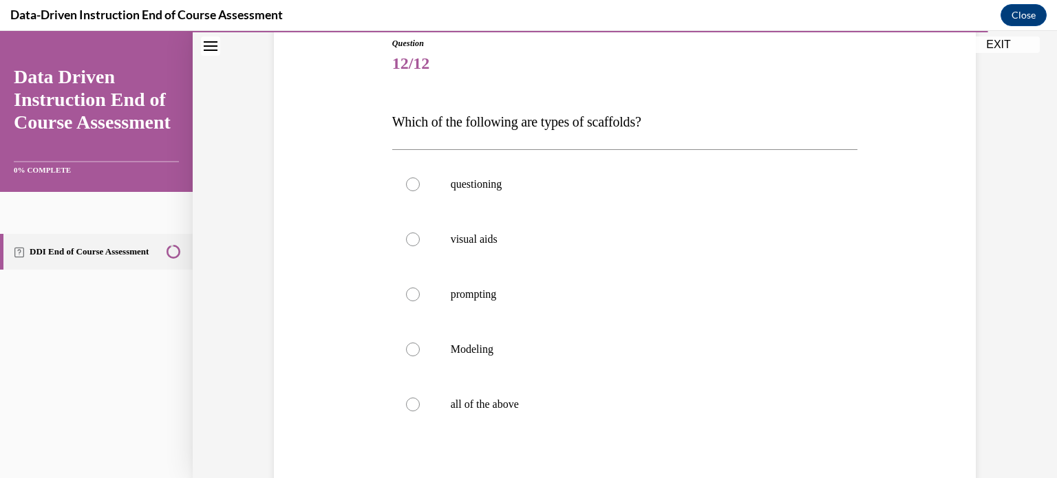
scroll to position [158, 0]
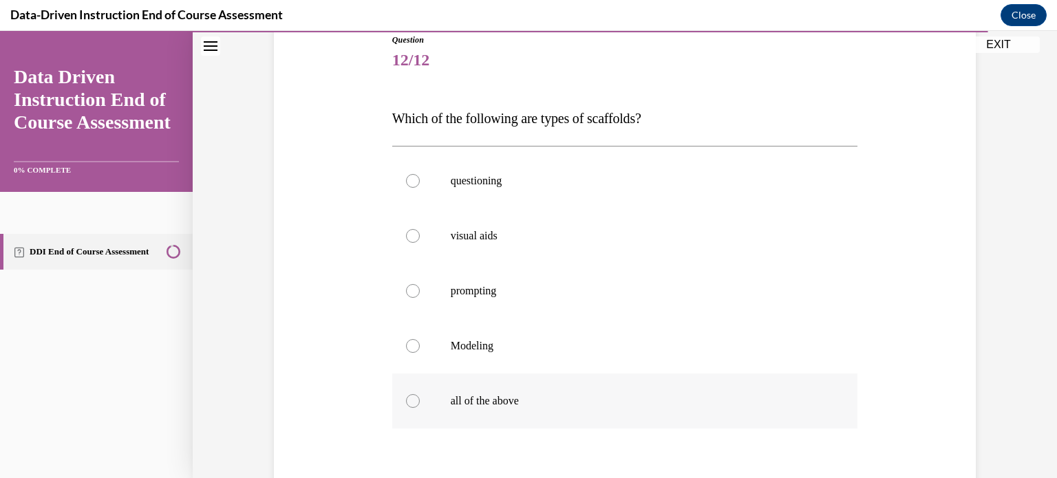
click at [549, 415] on label "all of the above" at bounding box center [625, 401] width 466 height 55
click at [420, 408] on input "all of the above" at bounding box center [413, 401] width 14 height 14
radio input "true"
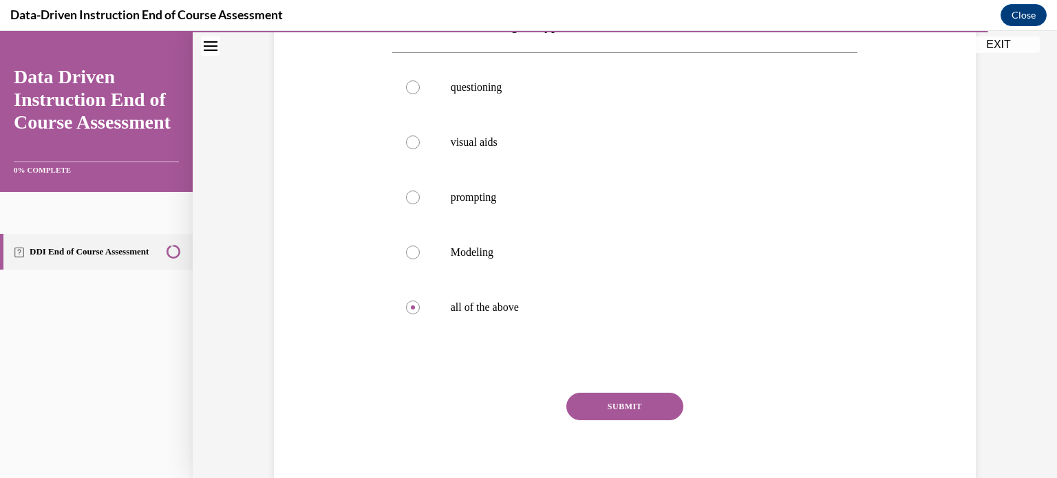
scroll to position [306, 0]
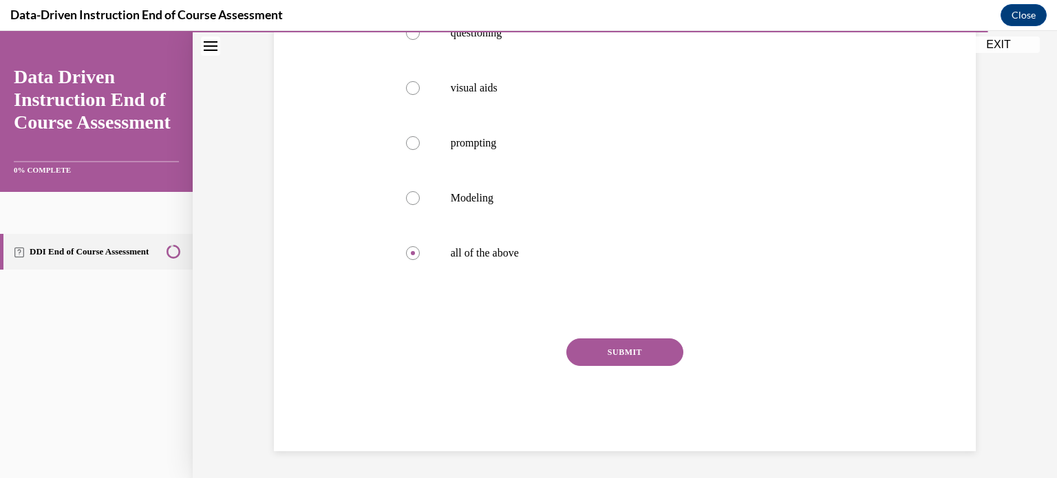
click at [622, 343] on button "SUBMIT" at bounding box center [625, 353] width 117 height 28
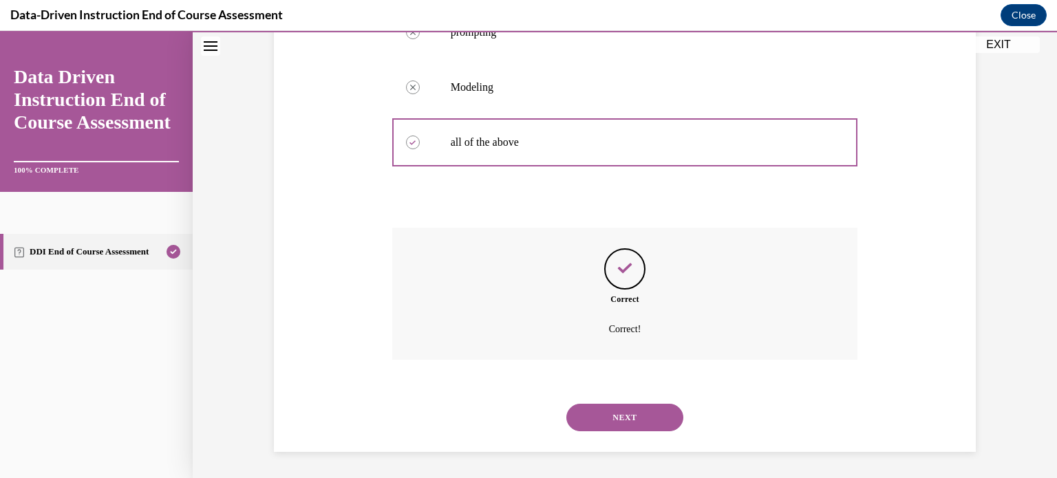
scroll to position [417, 0]
click at [625, 410] on button "NEXT" at bounding box center [625, 417] width 117 height 28
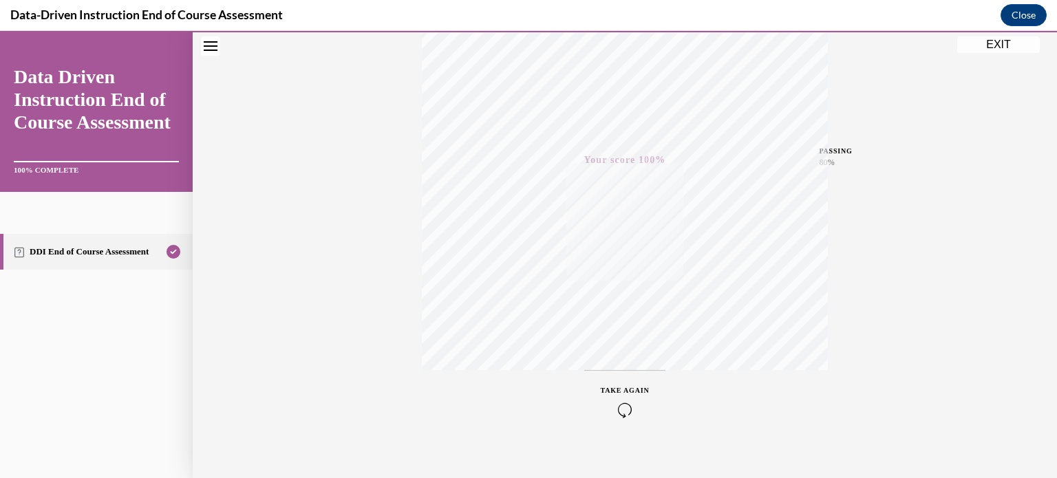
scroll to position [257, 0]
click at [1005, 43] on button "EXIT" at bounding box center [999, 44] width 83 height 17
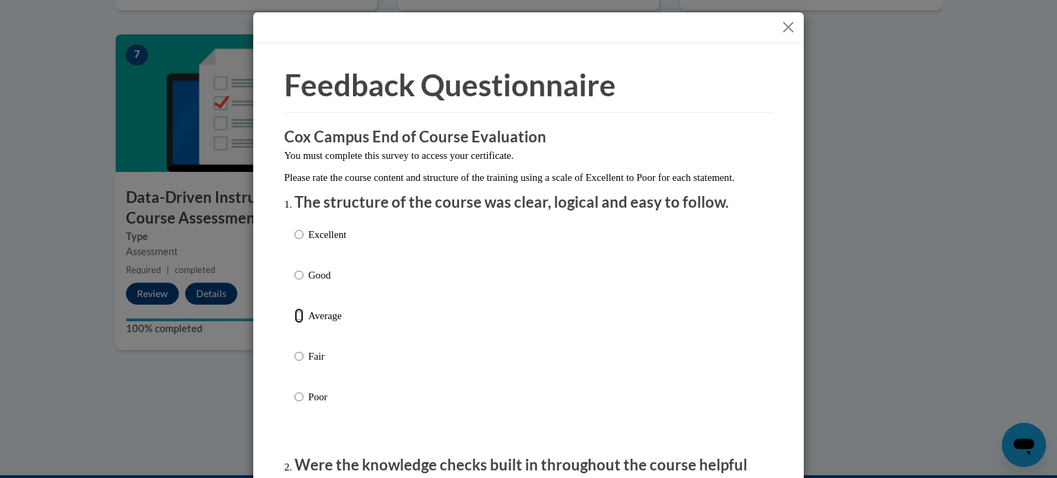
click at [295, 324] on input "Average" at bounding box center [299, 315] width 9 height 15
radio input "true"
click at [295, 349] on input "Fair" at bounding box center [299, 356] width 9 height 15
radio input "true"
click at [295, 308] on input "Average" at bounding box center [299, 315] width 9 height 15
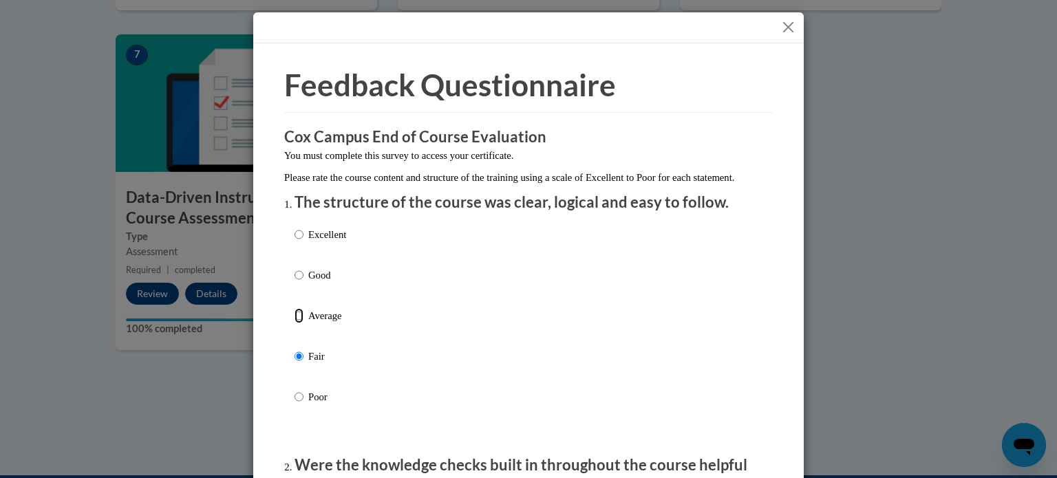
radio input "true"
click at [686, 414] on div "Excellent Good Average Fair Poor" at bounding box center [529, 332] width 468 height 224
click at [1057, 139] on div "Feedback Questionnaire Rate Course Comments Cox Campus End of Course Evaluation…" at bounding box center [528, 239] width 1057 height 478
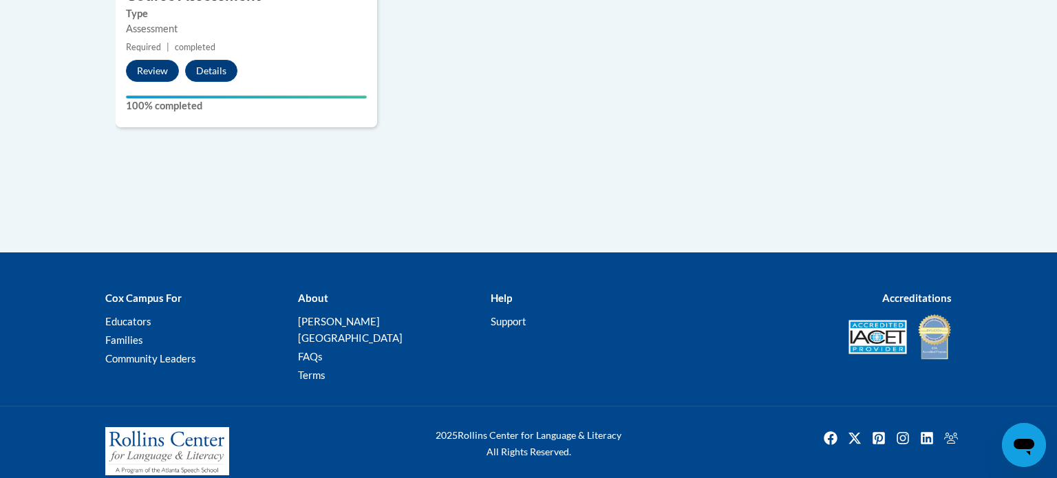
scroll to position [0, 0]
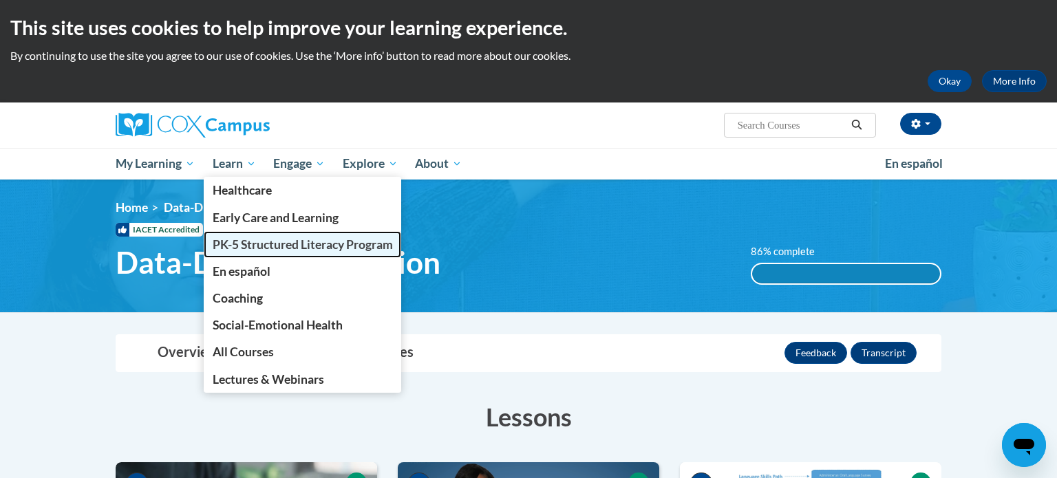
click at [231, 250] on span "PK-5 Structured Literacy Program" at bounding box center [303, 244] width 180 height 14
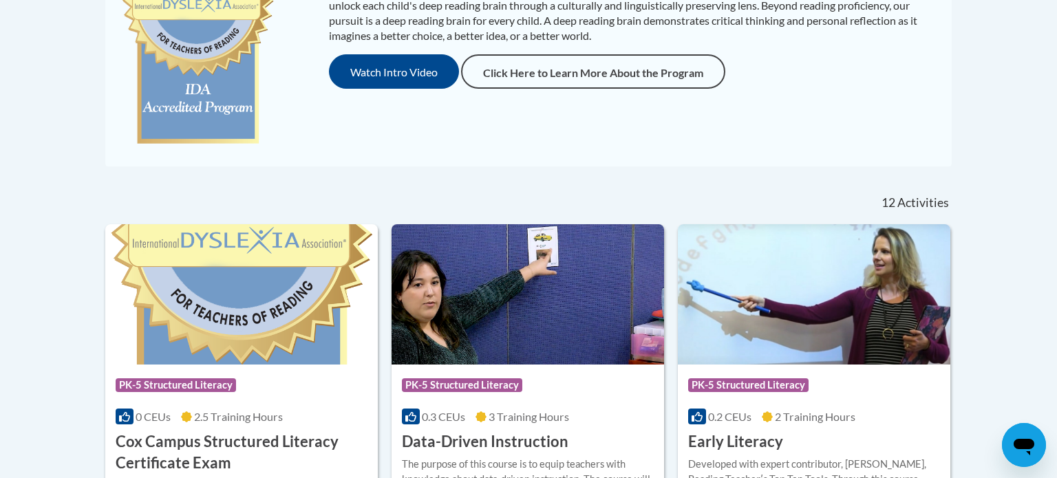
scroll to position [408, 0]
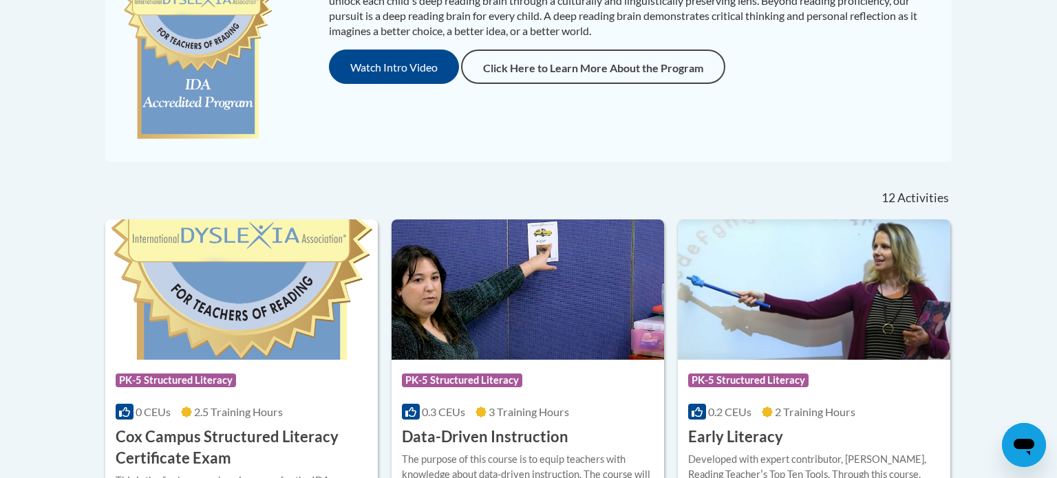
drag, startPoint x: 1057, startPoint y: 387, endPoint x: 974, endPoint y: 161, distance: 240.4
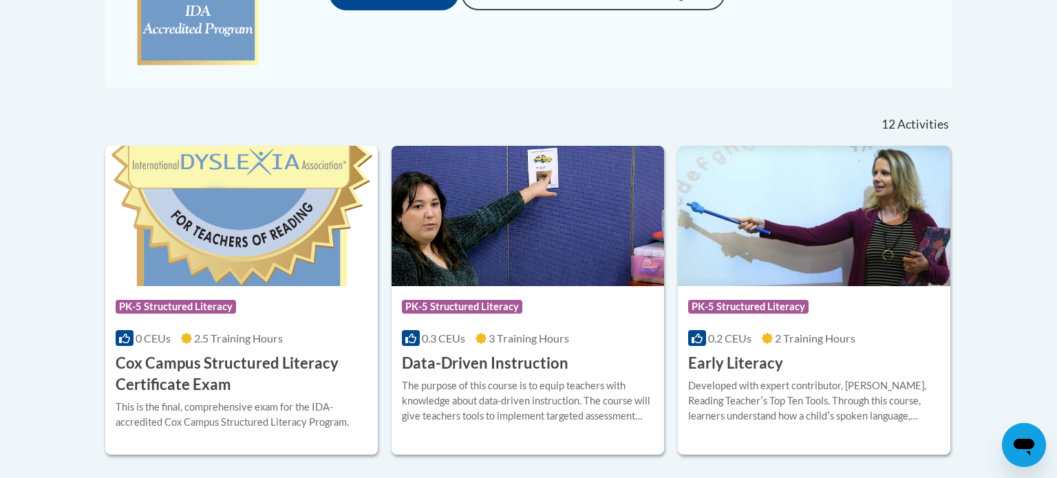
scroll to position [506, 0]
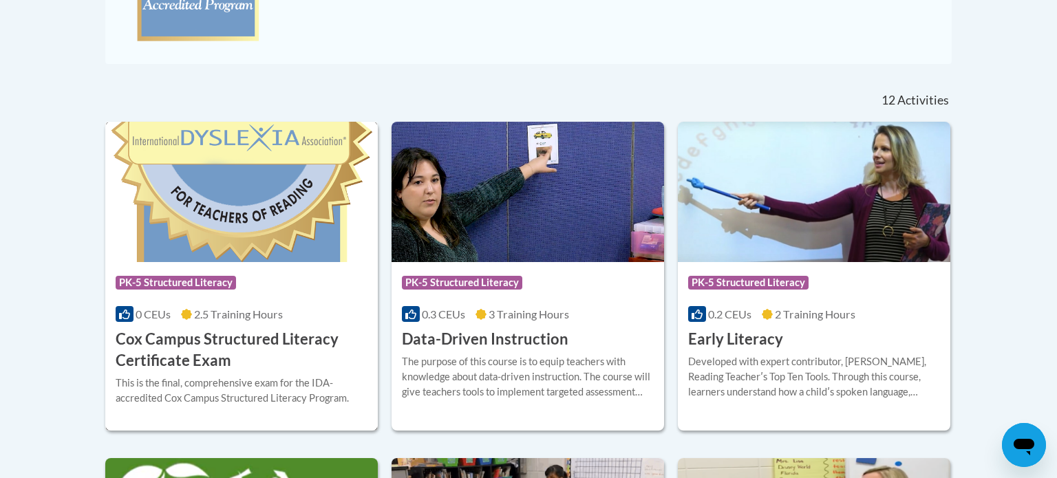
click at [268, 346] on h3 "Cox Campus Structured Literacy Certificate Exam" at bounding box center [242, 350] width 252 height 43
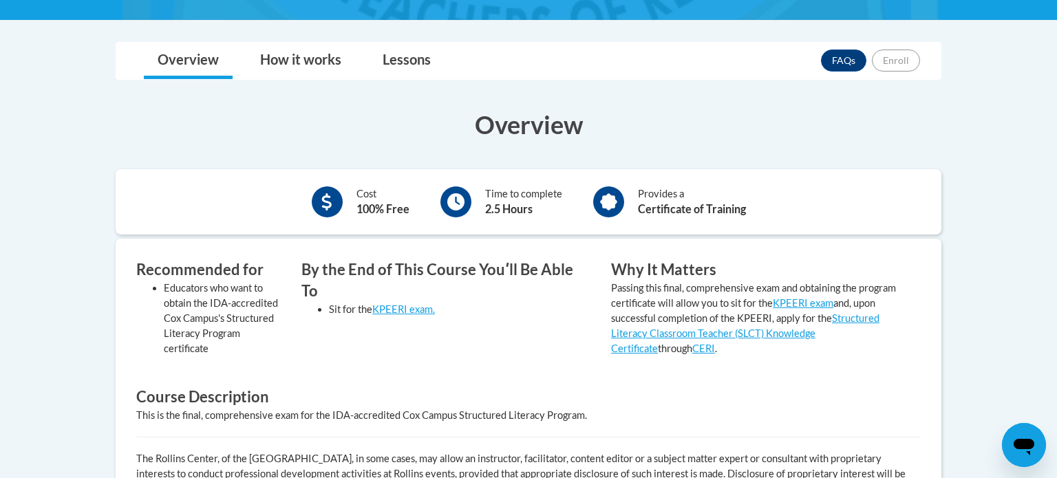
scroll to position [349, 0]
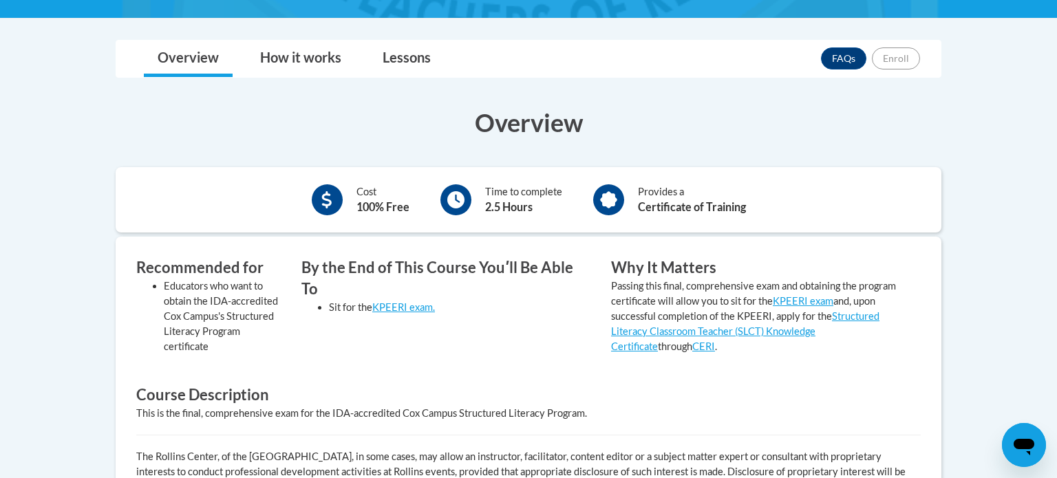
click at [268, 399] on h3 "Course Description" at bounding box center [528, 395] width 785 height 21
click at [240, 420] on div "This is the final, comprehensive exam for the IDA-accredited Cox Campus Structu…" at bounding box center [528, 413] width 785 height 15
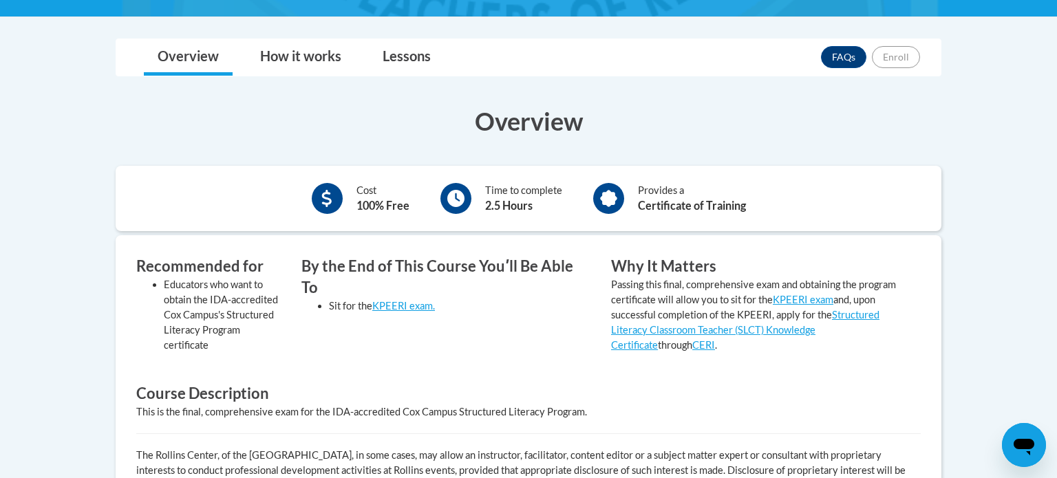
scroll to position [337, 0]
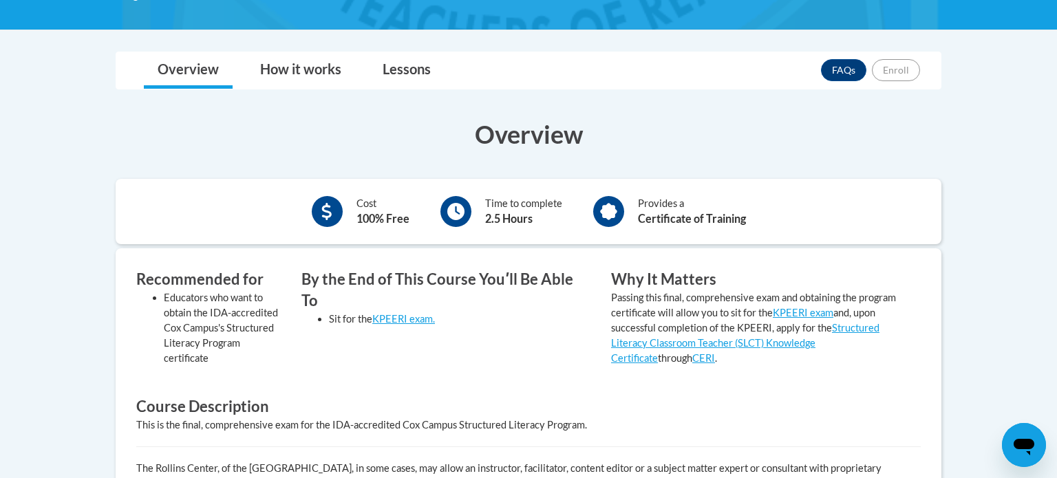
click at [458, 213] on icon at bounding box center [455, 211] width 17 height 17
click at [508, 217] on b "2.5 Hours" at bounding box center [508, 218] width 47 height 13
click at [613, 209] on icon at bounding box center [608, 212] width 17 height 17
click at [329, 220] on div at bounding box center [327, 211] width 31 height 31
click at [310, 68] on link "How it works" at bounding box center [300, 70] width 109 height 36
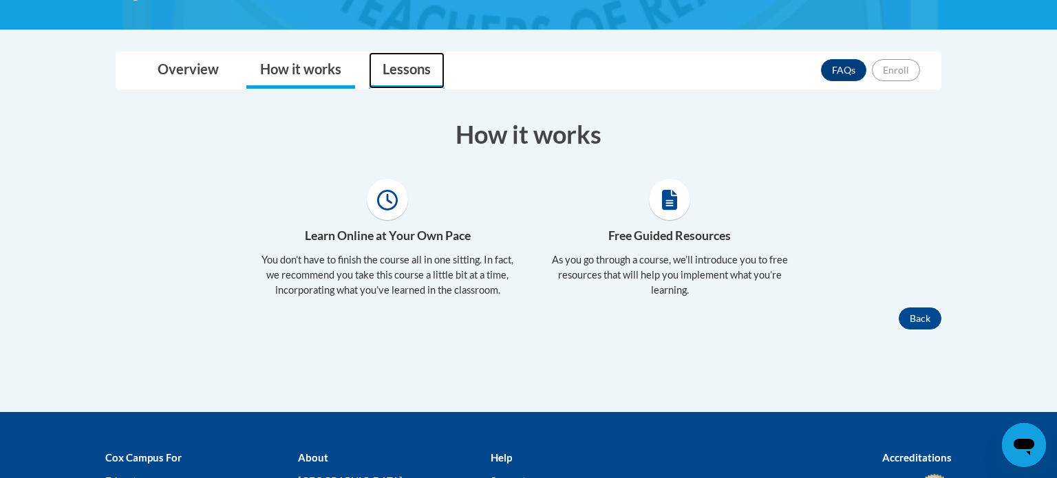
click at [376, 74] on link "Lessons" at bounding box center [407, 70] width 76 height 36
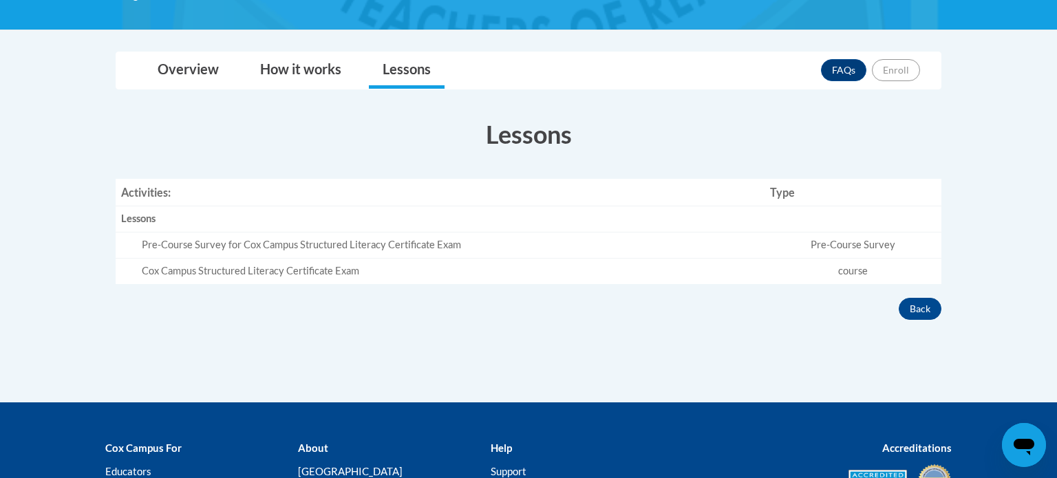
click at [883, 250] on td "Pre-Course Survey" at bounding box center [853, 246] width 177 height 26
click at [293, 68] on link "How it works" at bounding box center [300, 70] width 109 height 36
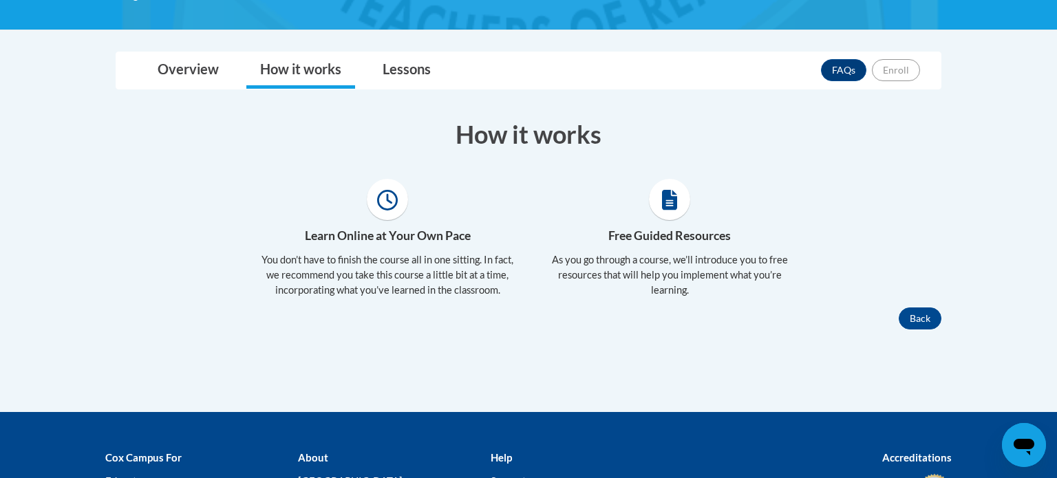
click at [689, 215] on div at bounding box center [670, 199] width 262 height 41
click at [213, 73] on link "Overview" at bounding box center [188, 70] width 89 height 36
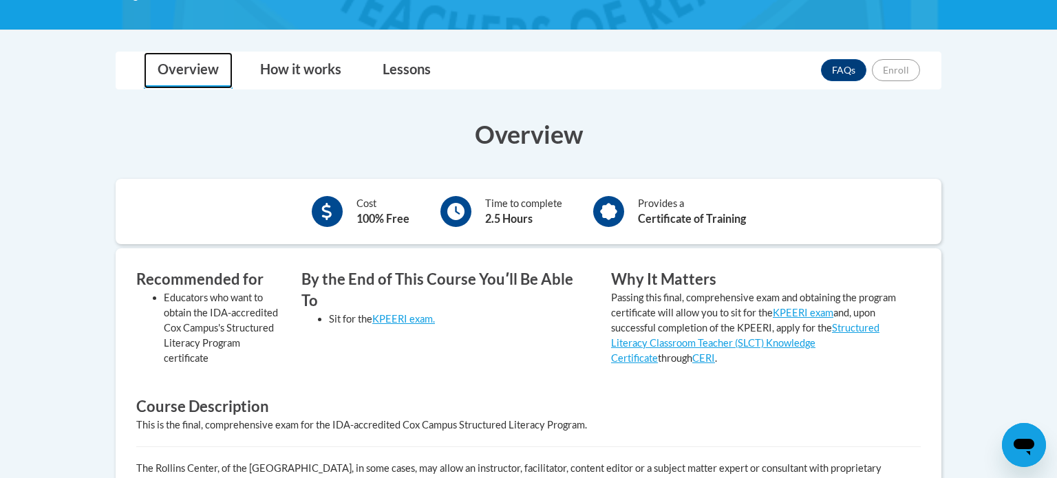
click at [213, 73] on link "Overview" at bounding box center [188, 70] width 89 height 36
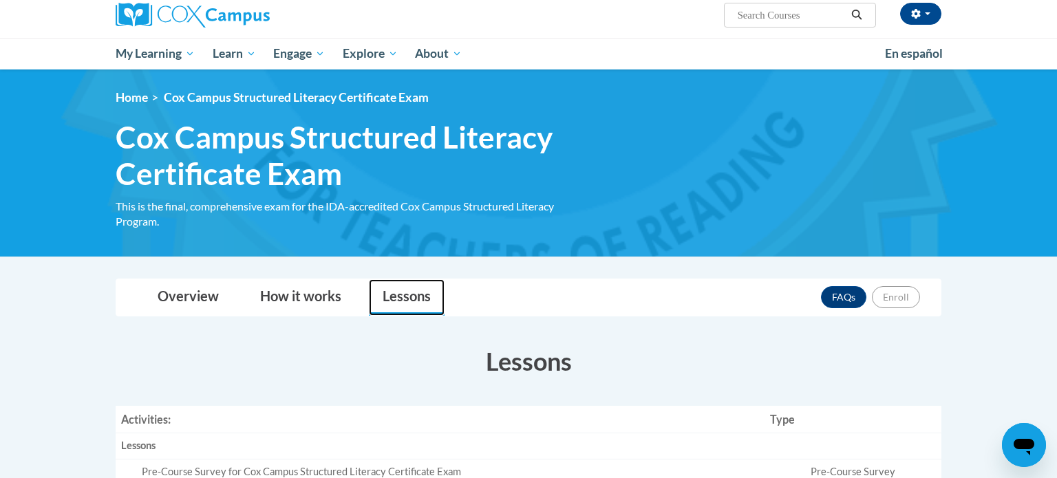
scroll to position [0, 0]
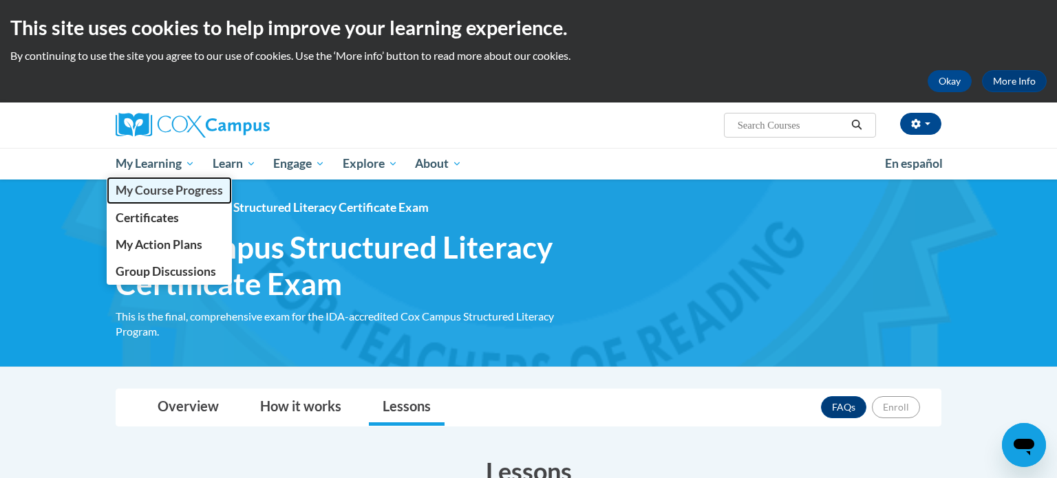
click at [162, 189] on span "My Course Progress" at bounding box center [169, 190] width 107 height 14
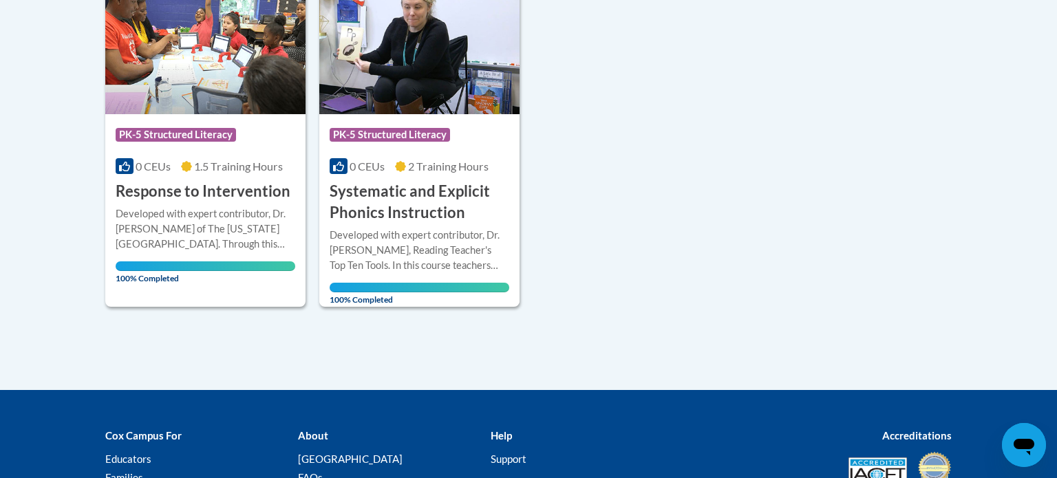
scroll to position [1103, 0]
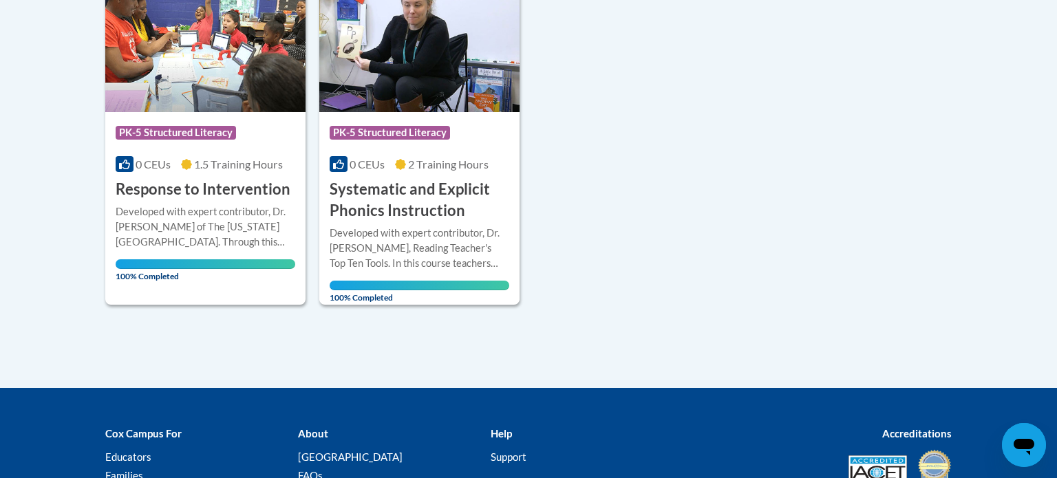
drag, startPoint x: 1057, startPoint y: 122, endPoint x: 1002, endPoint y: 430, distance: 312.6
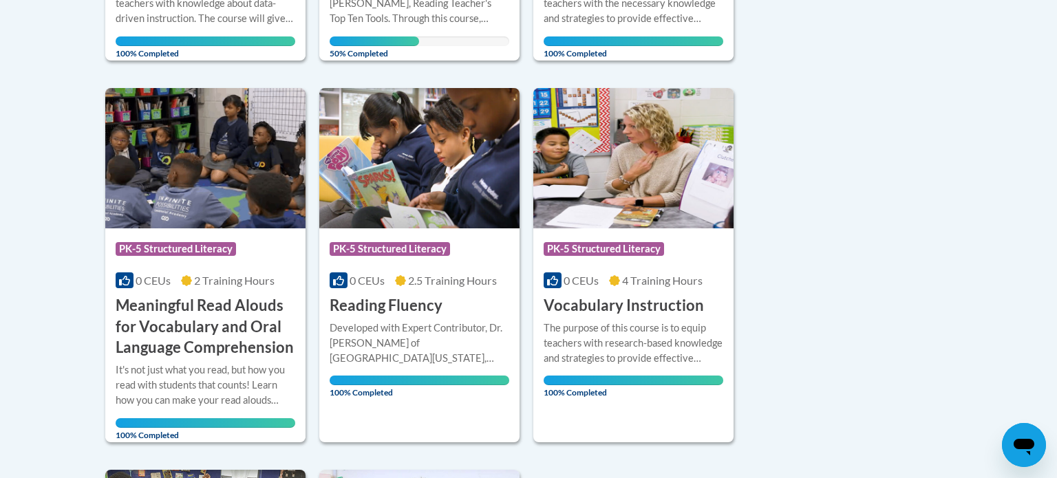
scroll to position [609, 0]
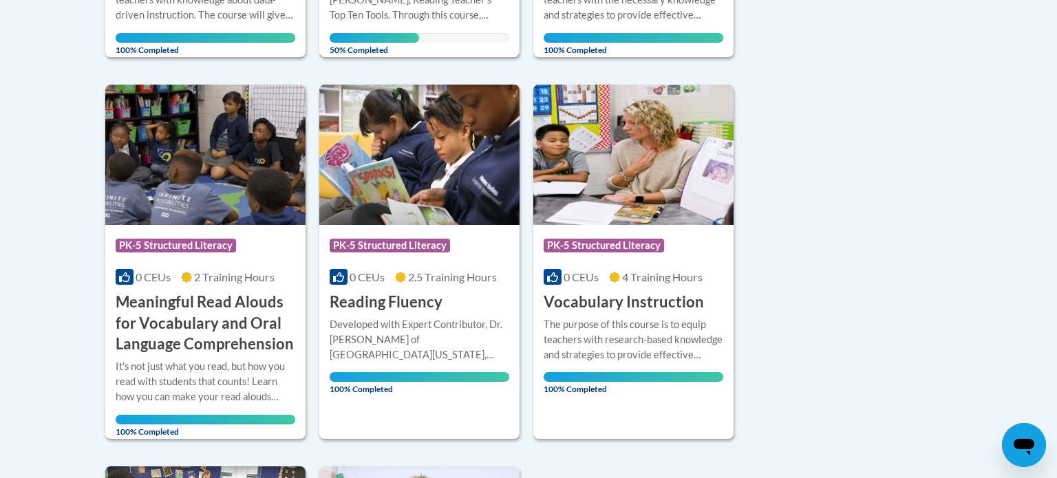
click at [408, 30] on div "Developed with expert contributor, Dr. Deborah Glaser, Reading Teacher's Top Te…" at bounding box center [420, 9] width 180 height 65
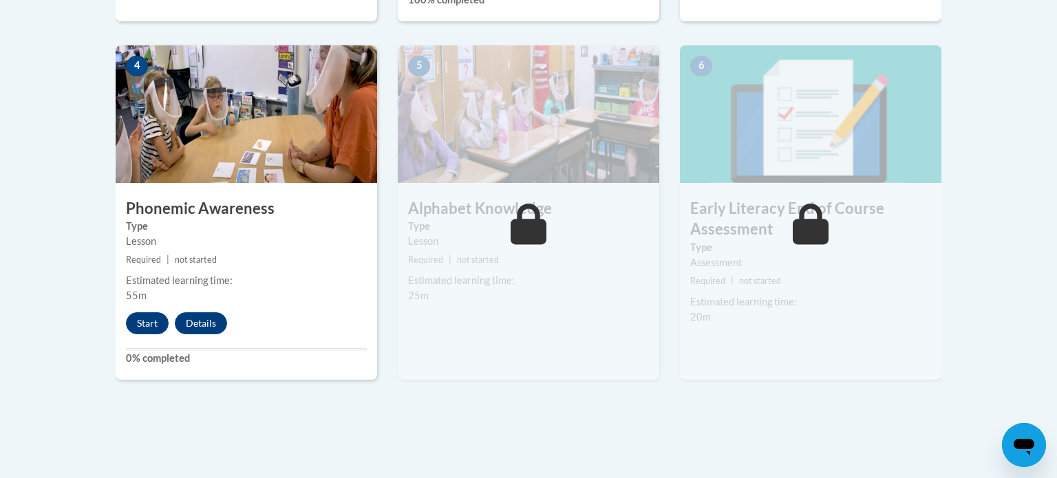
scroll to position [799, 0]
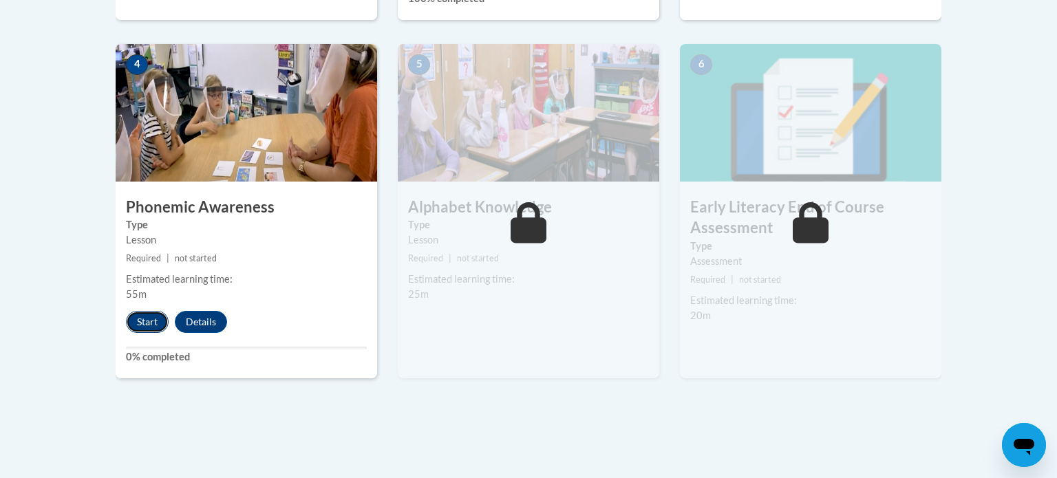
click at [154, 321] on button "Start" at bounding box center [147, 322] width 43 height 22
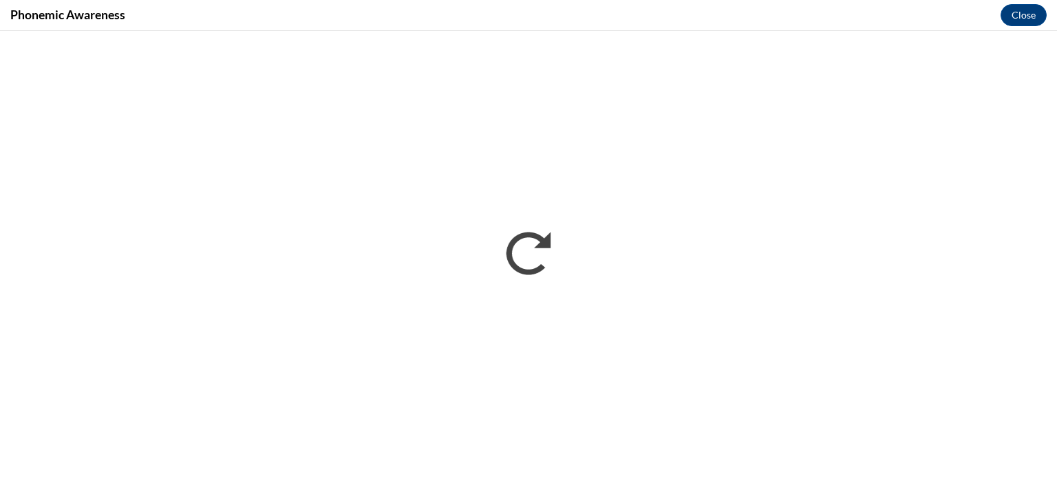
scroll to position [0, 0]
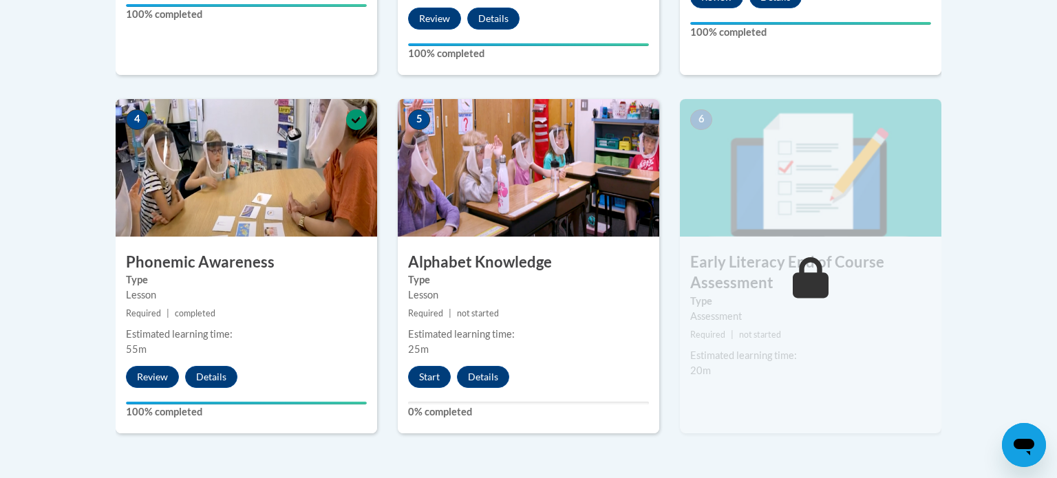
scroll to position [745, 0]
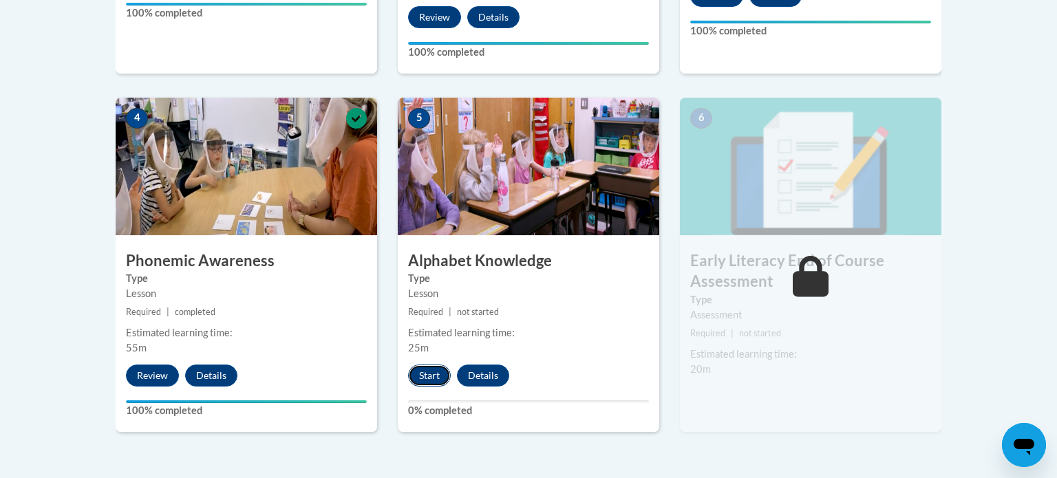
click at [432, 376] on button "Start" at bounding box center [429, 376] width 43 height 22
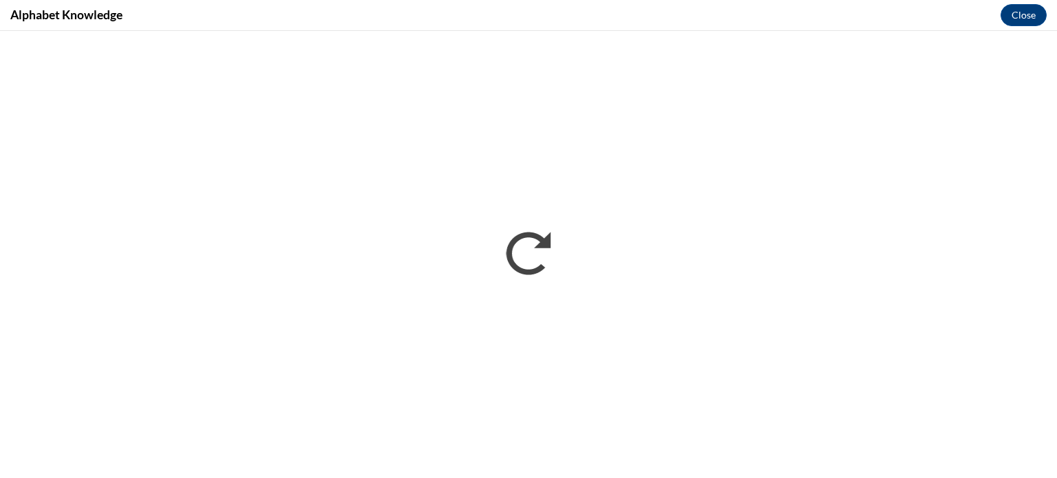
scroll to position [0, 0]
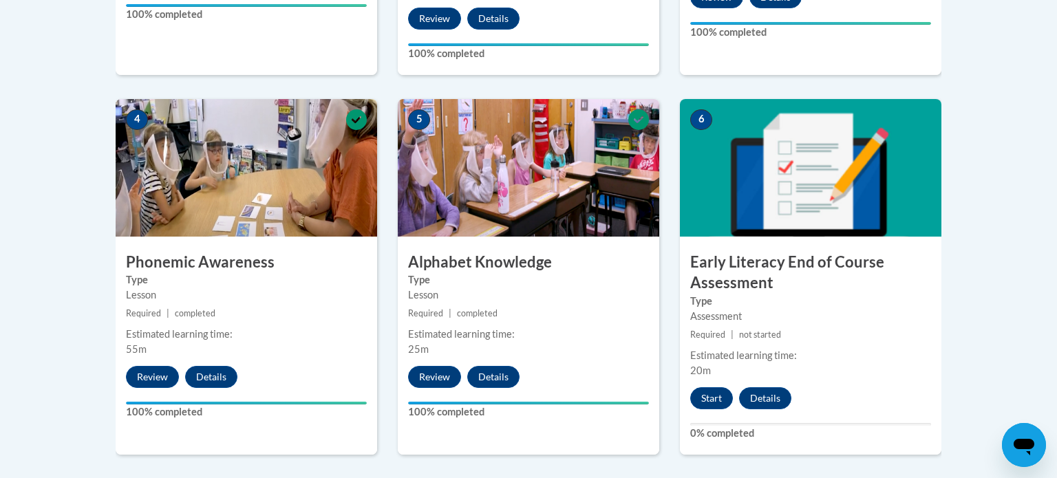
scroll to position [746, 0]
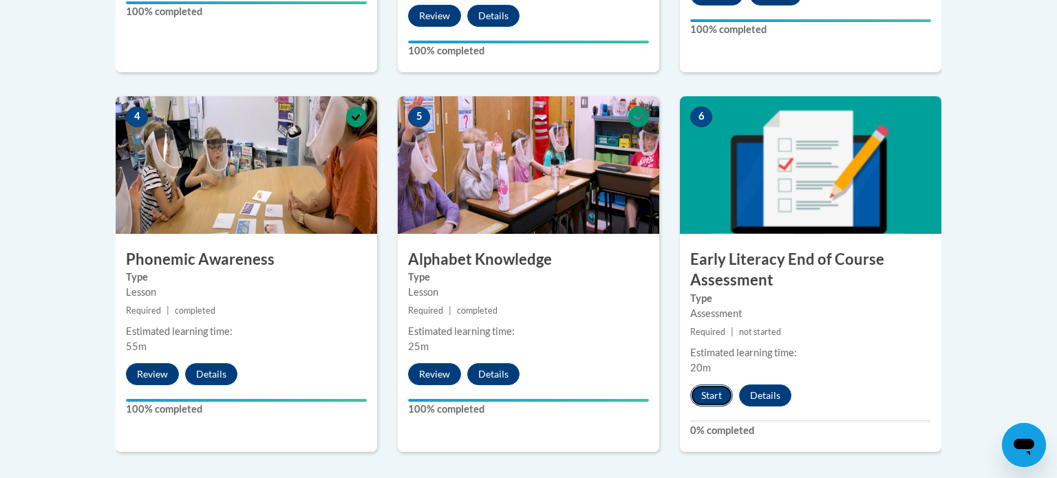
click at [711, 399] on button "Start" at bounding box center [711, 396] width 43 height 22
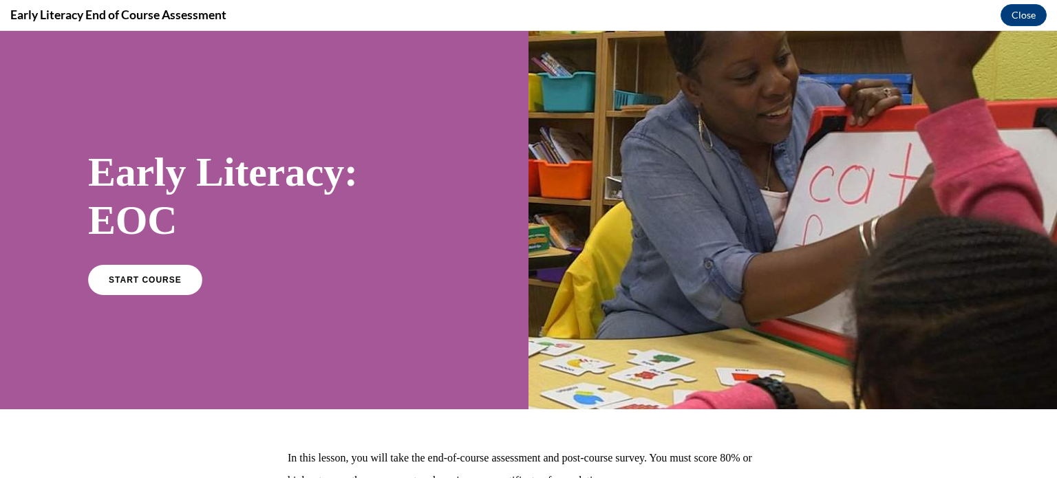
scroll to position [0, 0]
click at [172, 286] on link "START COURSE" at bounding box center [145, 280] width 120 height 32
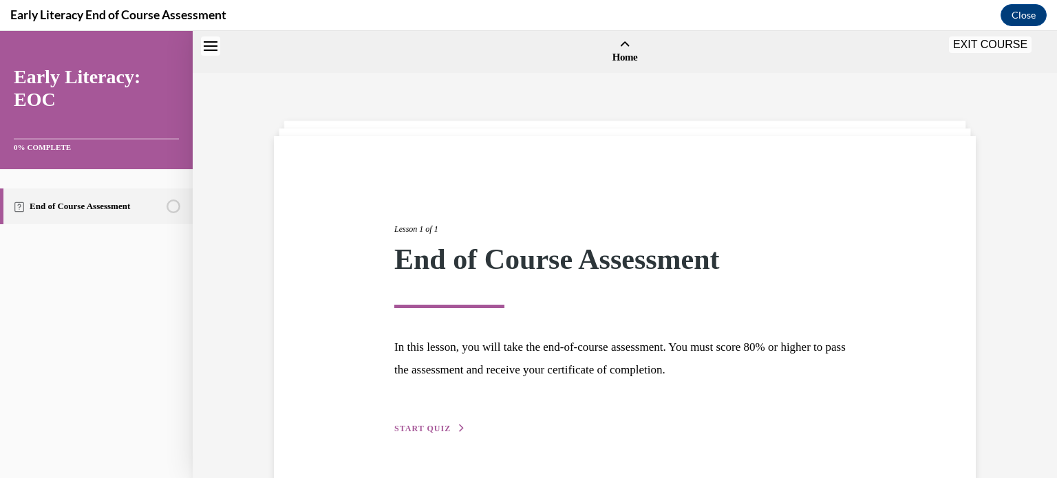
scroll to position [43, 0]
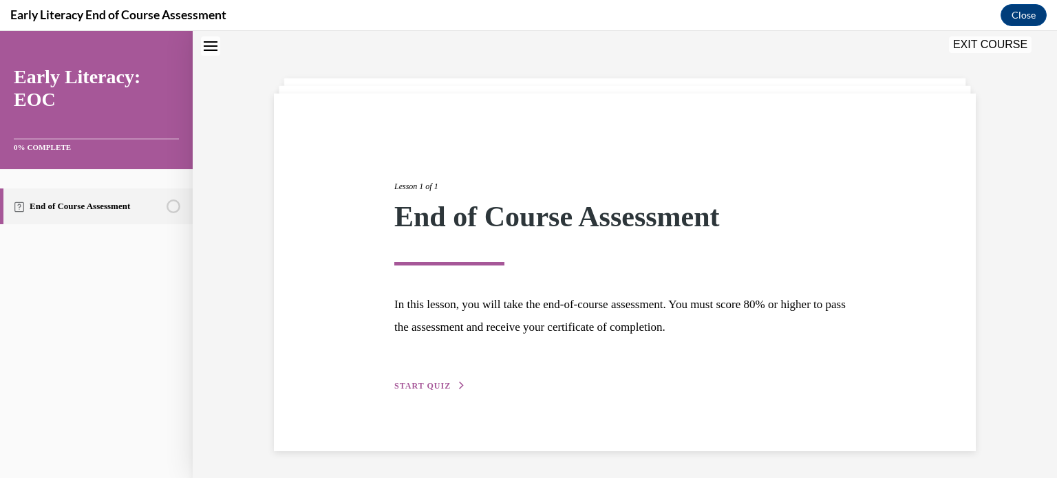
click at [412, 389] on span "START QUIZ" at bounding box center [422, 386] width 56 height 10
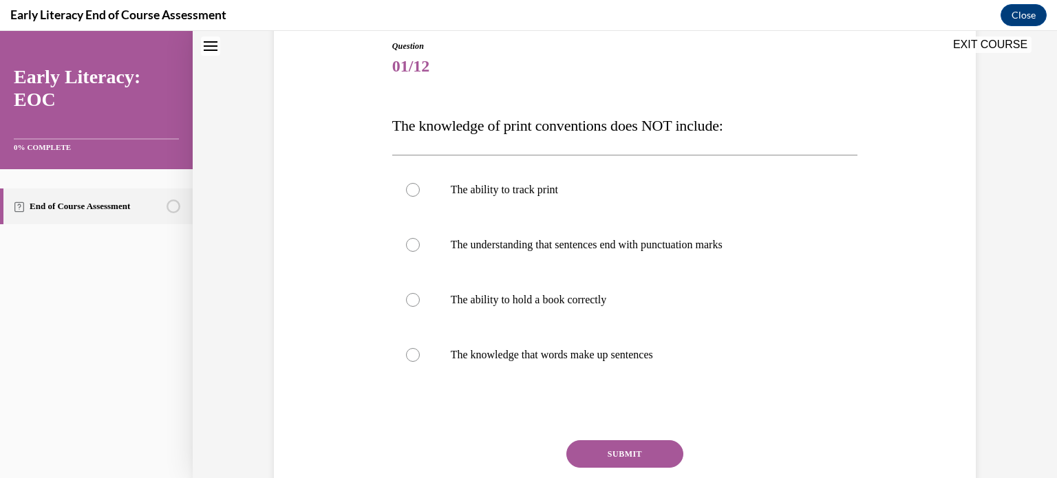
scroll to position [153, 0]
click at [450, 290] on div at bounding box center [625, 298] width 466 height 55
click at [602, 457] on button "SUBMIT" at bounding box center [625, 453] width 117 height 28
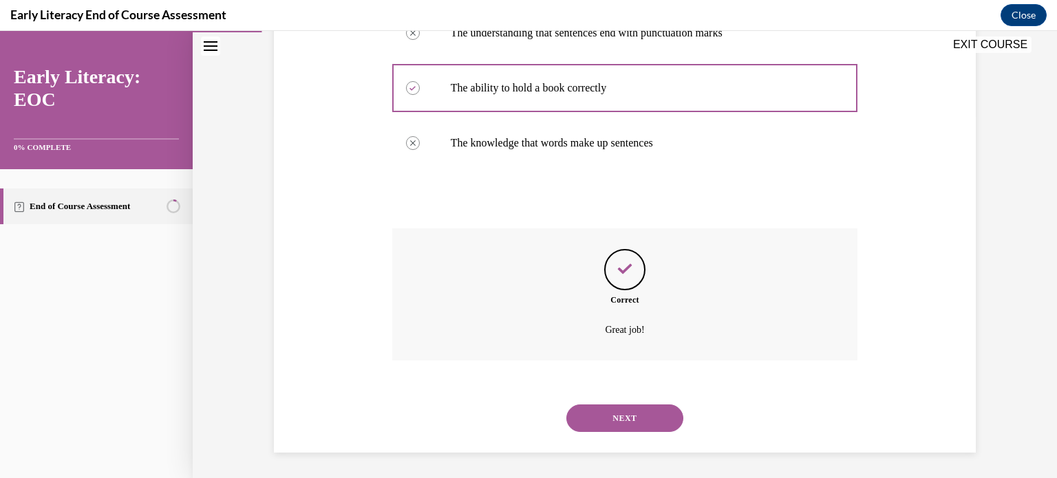
scroll to position [365, 0]
click at [640, 414] on button "NEXT" at bounding box center [625, 417] width 117 height 28
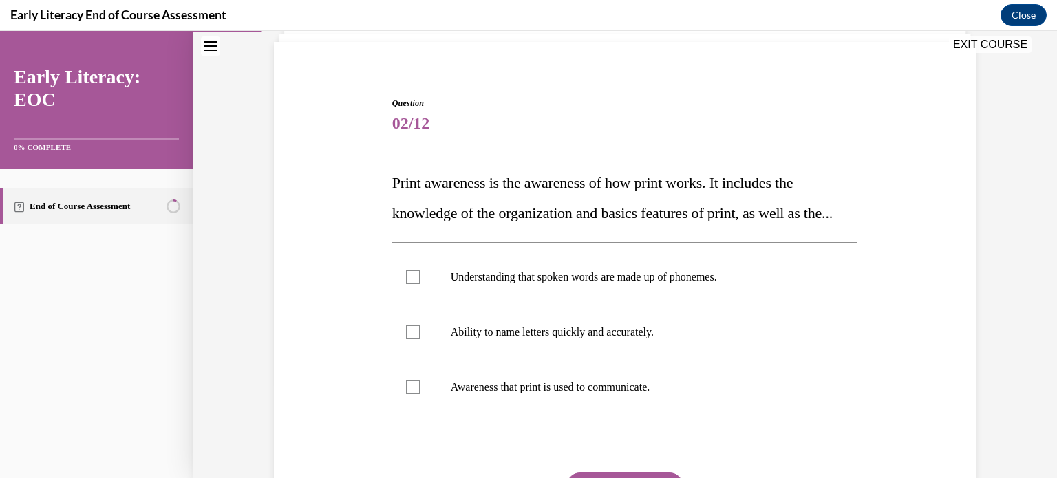
scroll to position [116, 0]
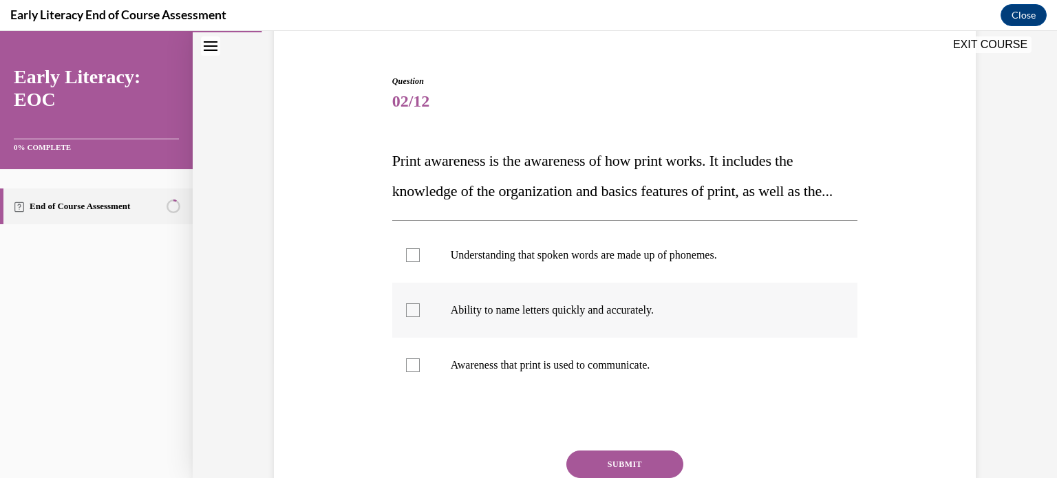
click at [538, 317] on p "Ability to name letters quickly and accurately." at bounding box center [637, 311] width 373 height 14
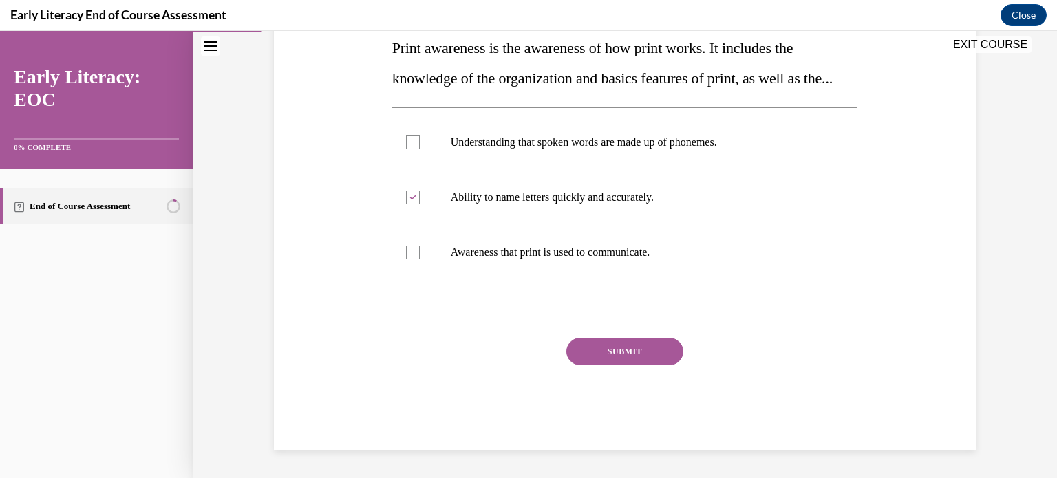
scroll to position [253, 0]
click at [657, 366] on button "SUBMIT" at bounding box center [625, 352] width 117 height 28
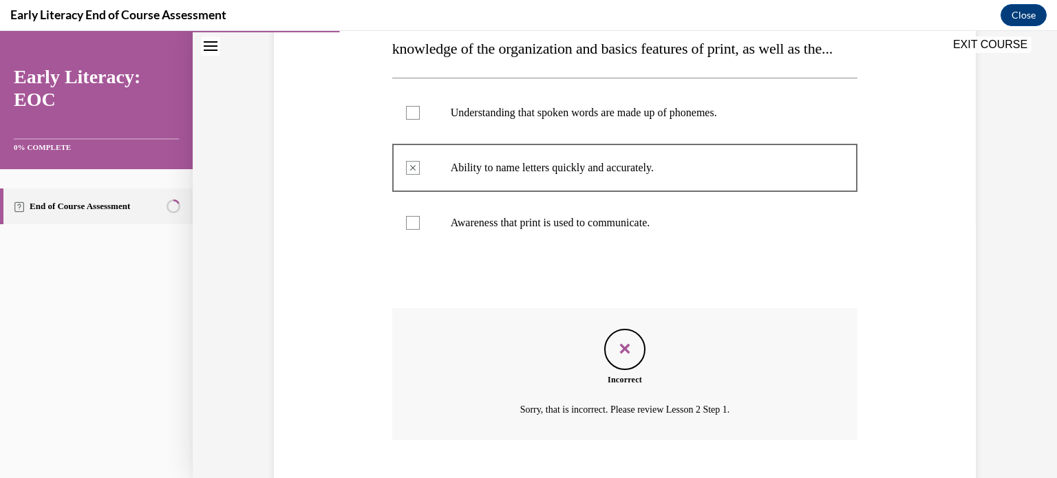
scroll to position [370, 0]
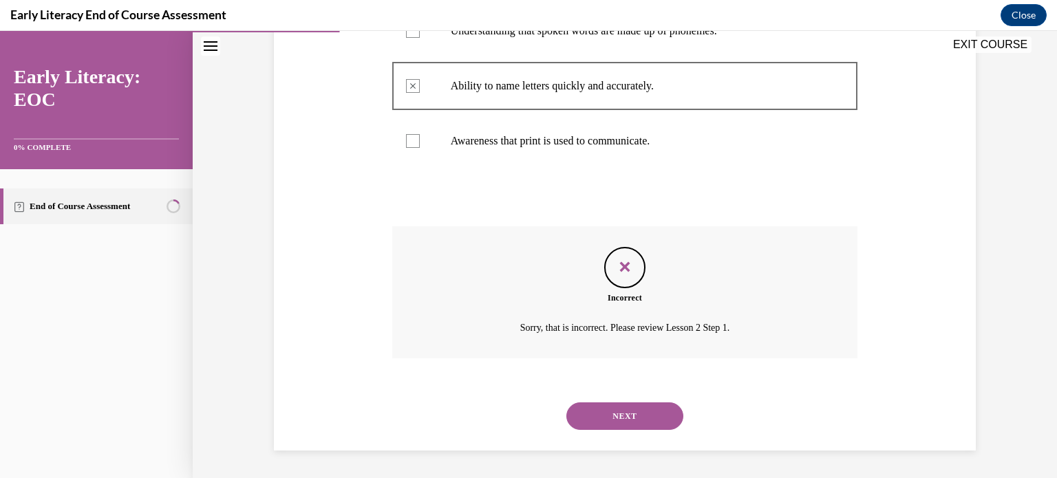
click at [613, 277] on div "Feedback" at bounding box center [624, 267] width 41 height 41
click at [604, 426] on button "NEXT" at bounding box center [625, 417] width 117 height 28
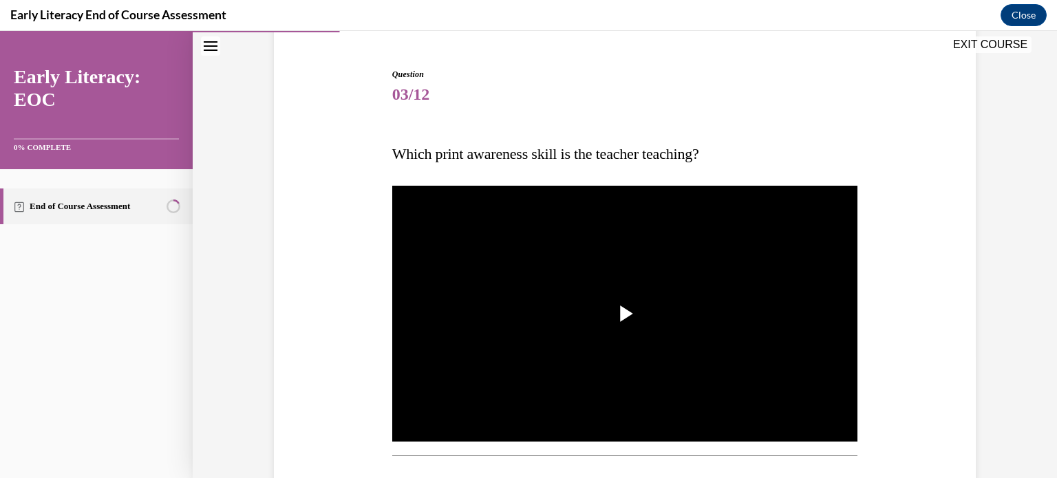
scroll to position [134, 0]
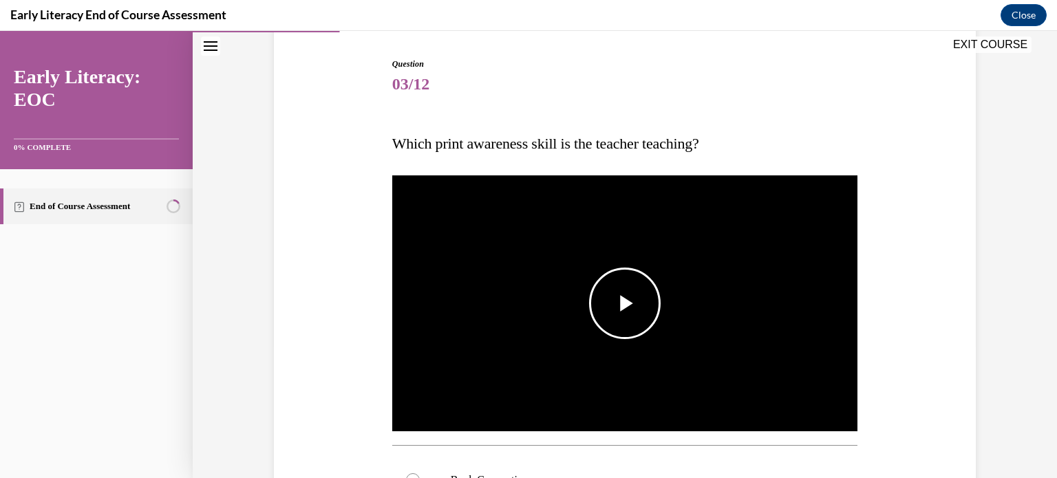
click at [625, 304] on span "Video player" at bounding box center [625, 304] width 0 height 0
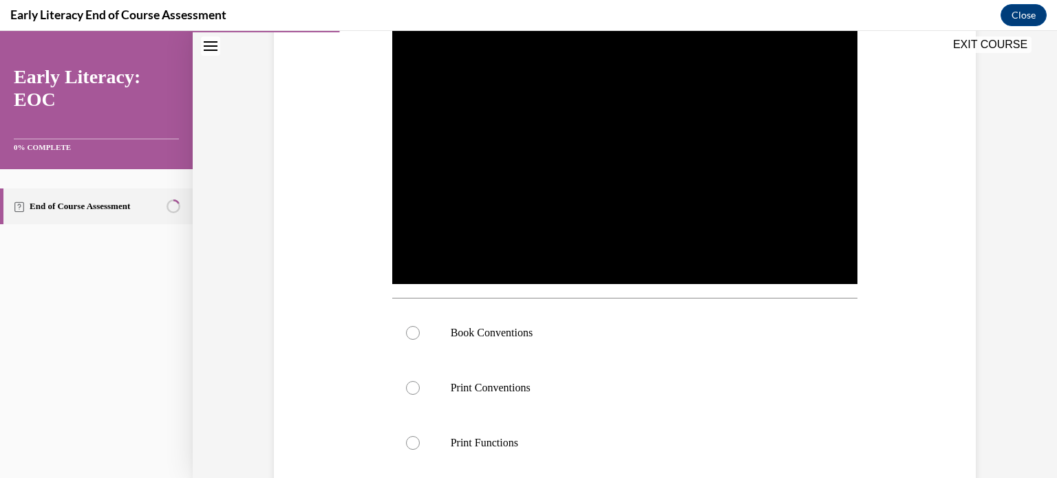
scroll to position [282, 0]
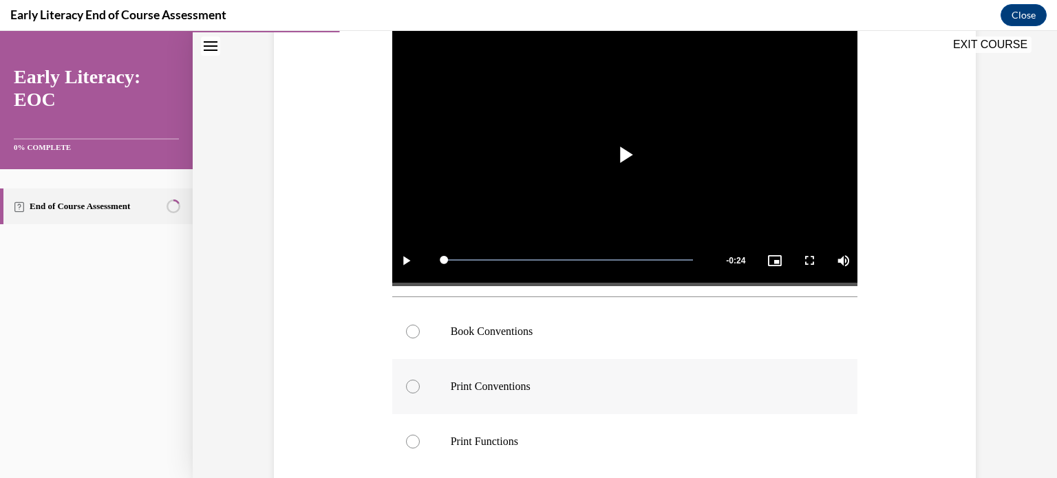
click at [503, 398] on div at bounding box center [625, 386] width 466 height 55
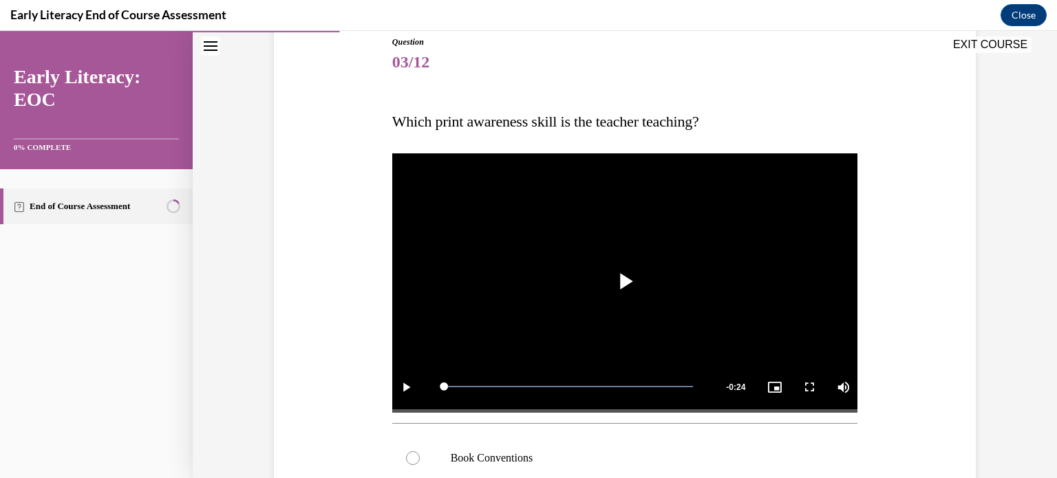
scroll to position [405, 0]
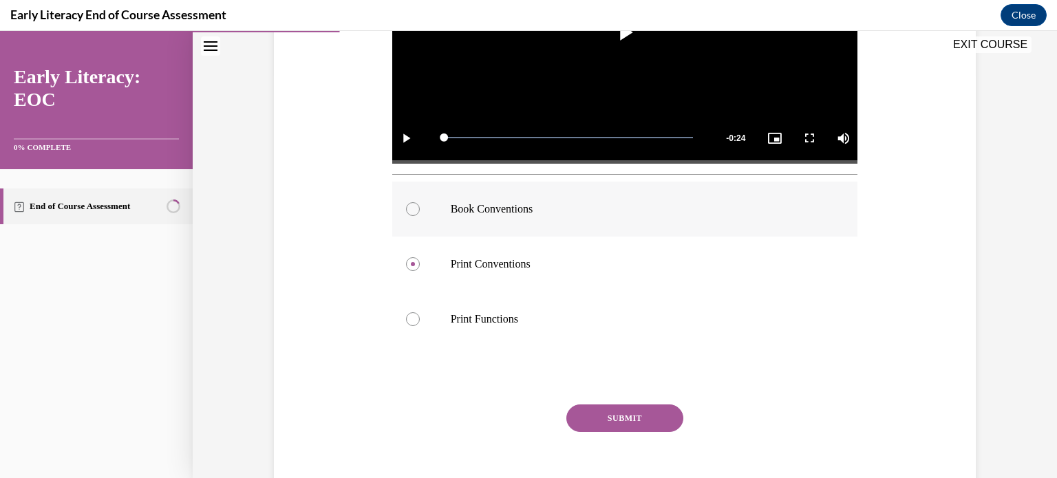
click at [411, 206] on div at bounding box center [413, 209] width 14 height 14
click at [603, 414] on button "SUBMIT" at bounding box center [625, 419] width 117 height 28
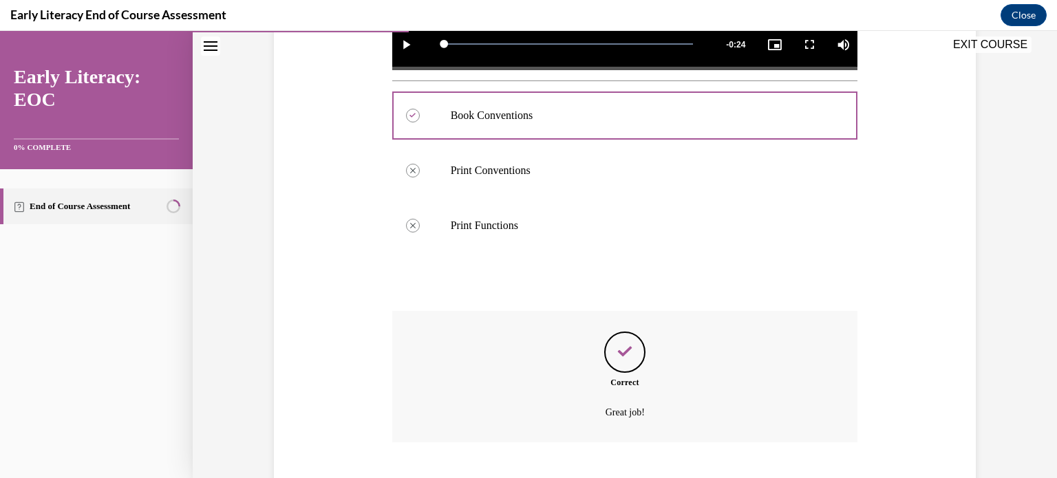
scroll to position [582, 0]
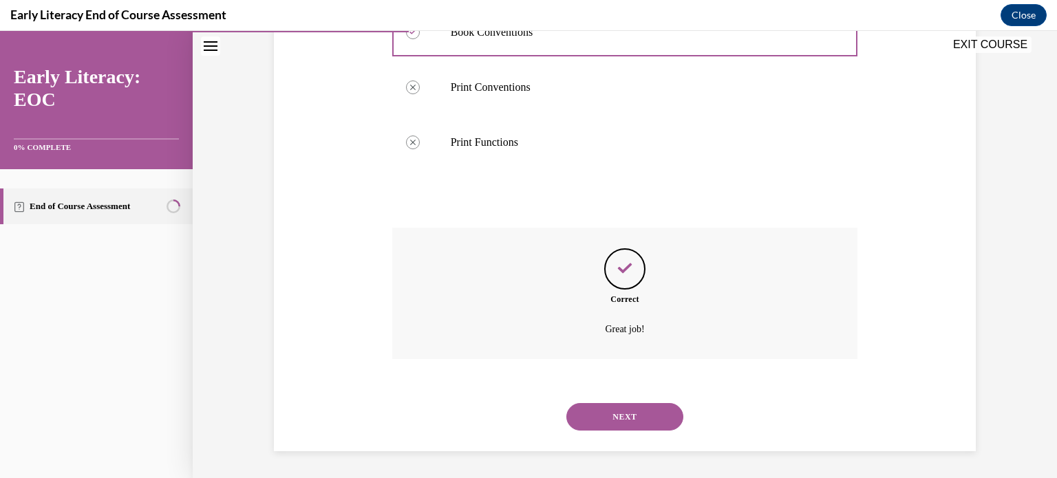
click at [631, 412] on button "NEXT" at bounding box center [625, 417] width 117 height 28
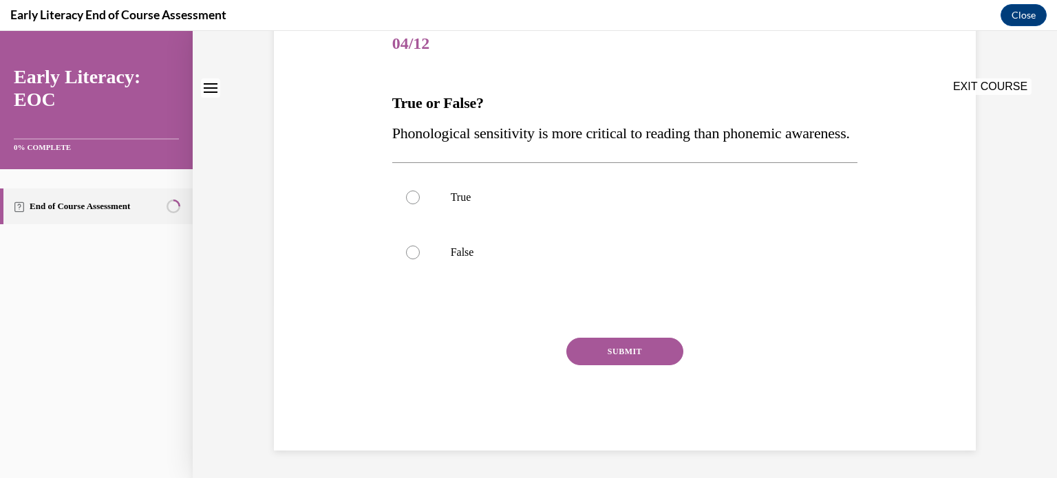
scroll to position [0, 0]
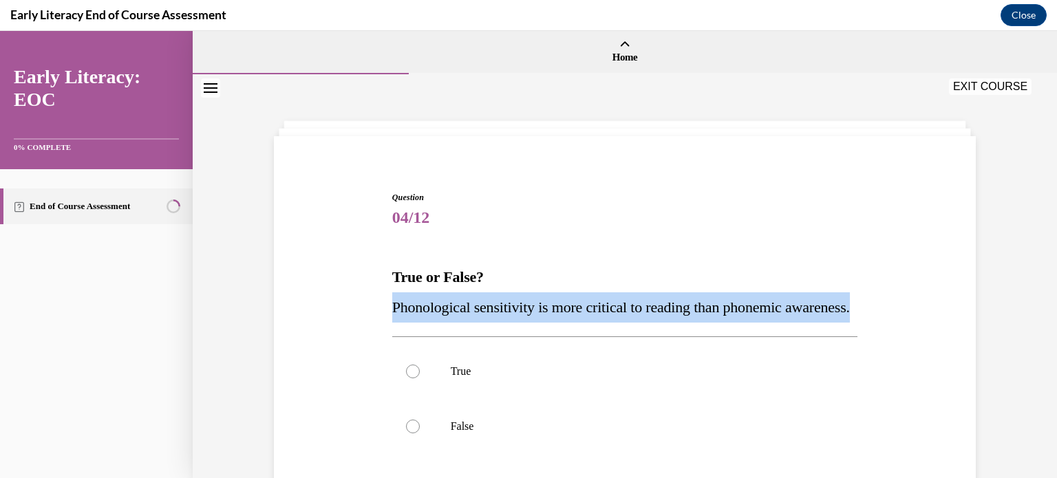
drag, startPoint x: 395, startPoint y: 306, endPoint x: 547, endPoint y: 338, distance: 154.7
click at [547, 323] on p "Phonological sensitivity is more critical to reading than phonemic awareness." at bounding box center [625, 308] width 466 height 30
copy span "Phonological sensitivity is more critical to reading than phonemic awareness."
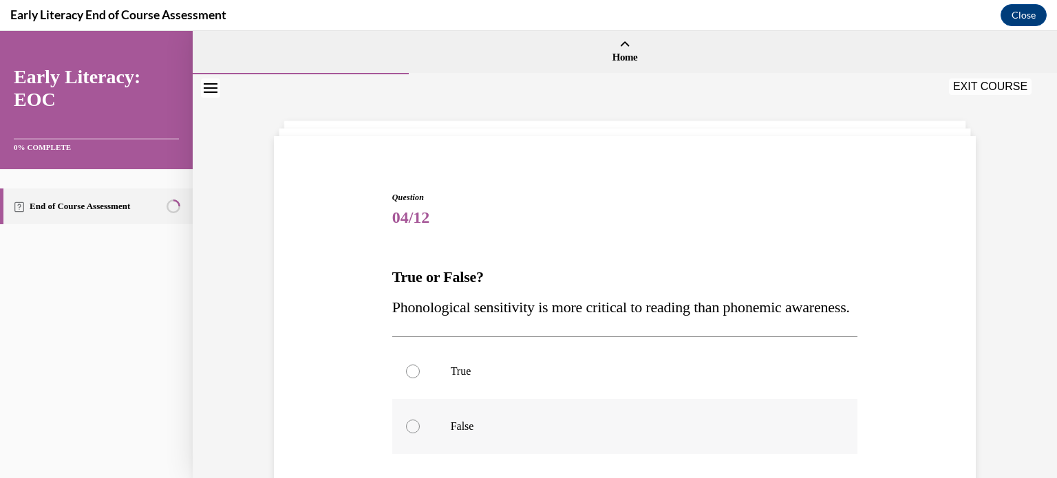
click at [443, 438] on div at bounding box center [625, 426] width 466 height 55
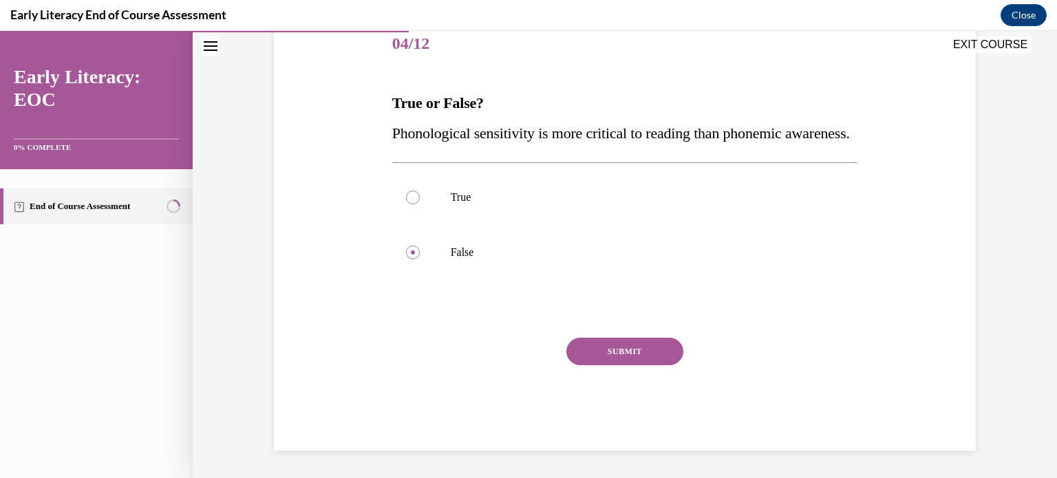
click at [631, 351] on button "SUBMIT" at bounding box center [625, 352] width 117 height 28
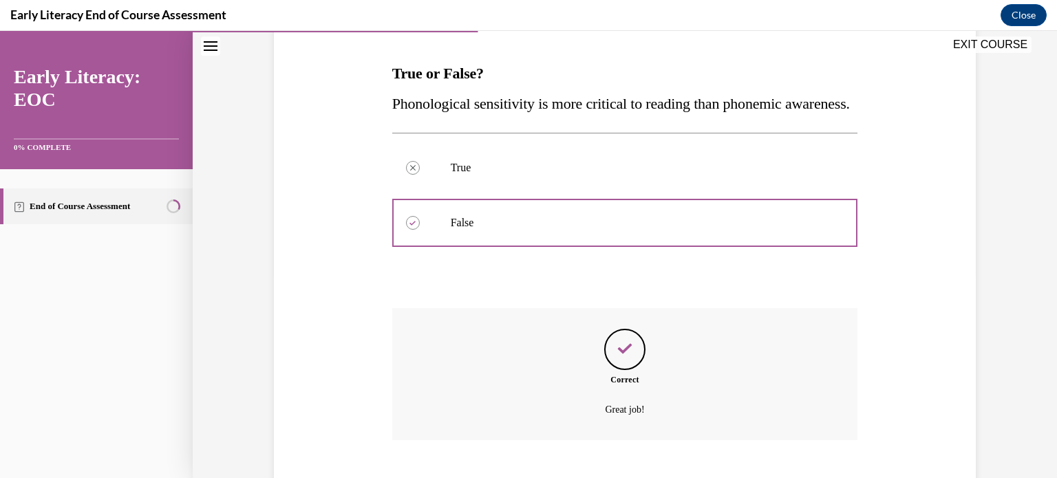
scroll to position [315, 0]
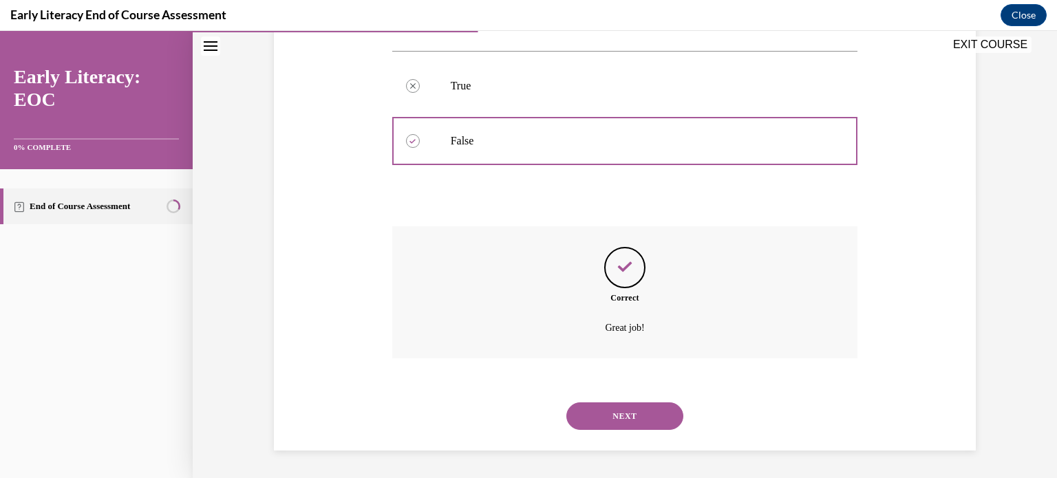
click at [619, 414] on button "NEXT" at bounding box center [625, 417] width 117 height 28
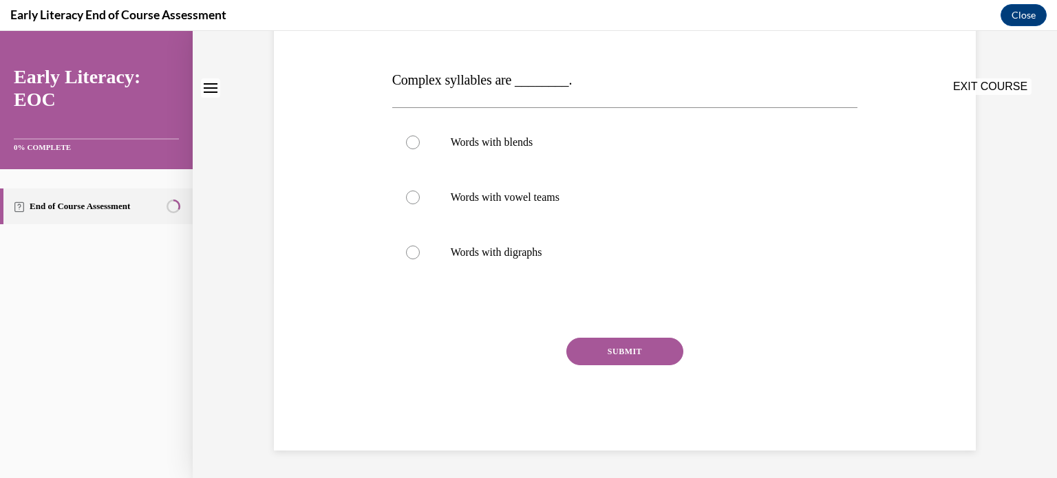
scroll to position [0, 0]
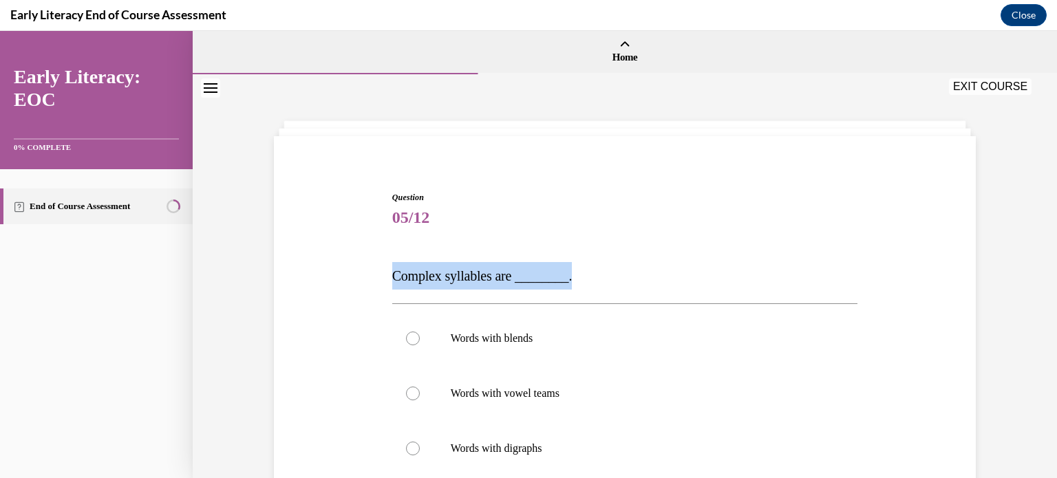
drag, startPoint x: 392, startPoint y: 275, endPoint x: 571, endPoint y: 284, distance: 179.9
click at [571, 284] on p "Complex syllables are ________." at bounding box center [625, 276] width 466 height 28
copy span "Complex syllables are ________."
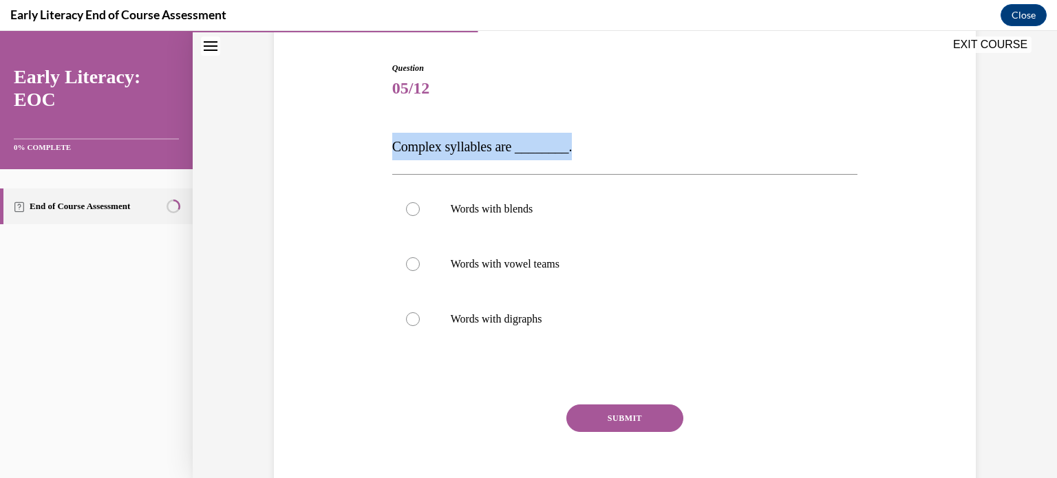
scroll to position [131, 0]
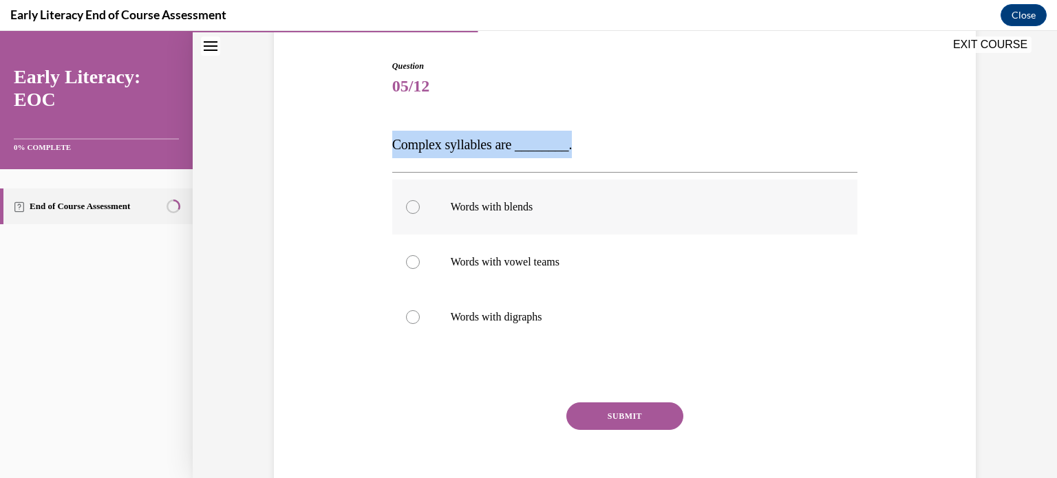
click at [467, 209] on p "Words with blends" at bounding box center [637, 207] width 373 height 14
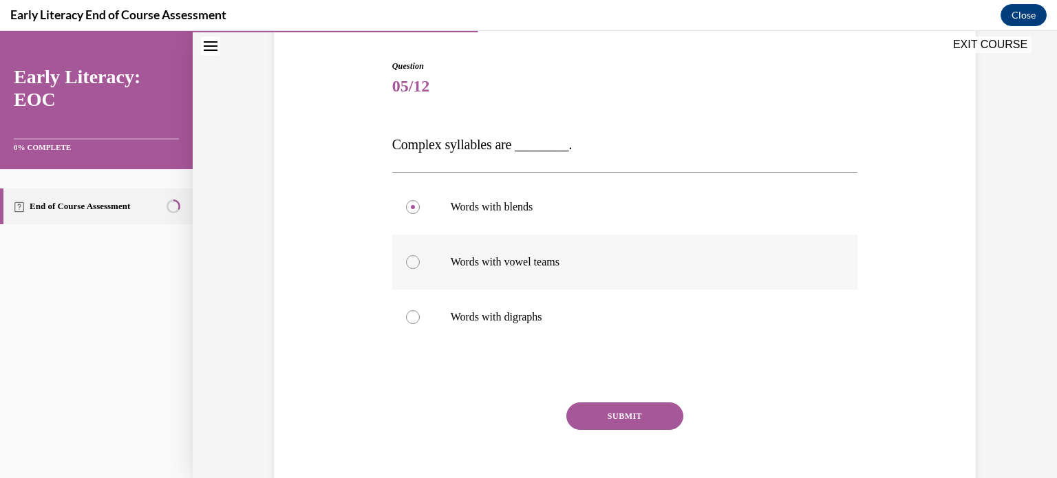
click at [549, 267] on p "Words with vowel teams" at bounding box center [637, 262] width 373 height 14
click at [584, 416] on button "SUBMIT" at bounding box center [625, 417] width 117 height 28
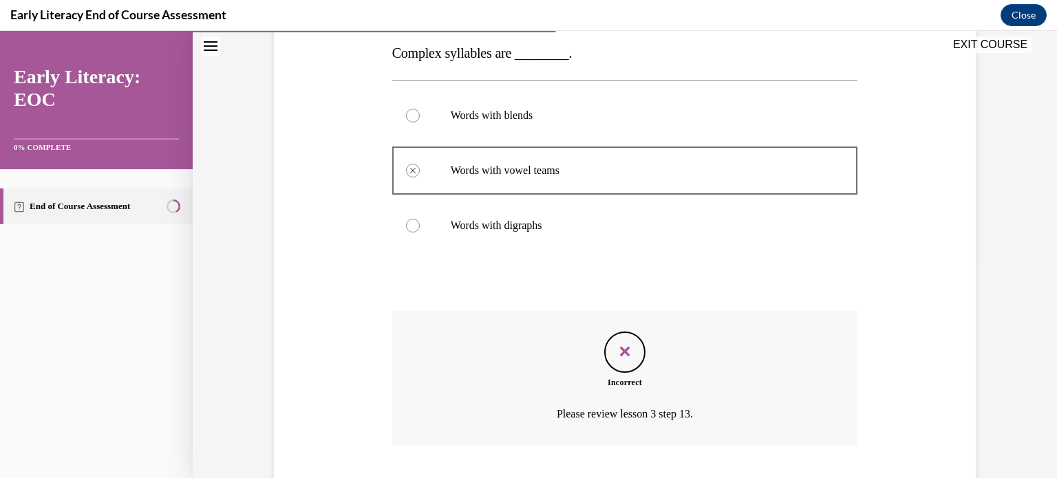
scroll to position [309, 0]
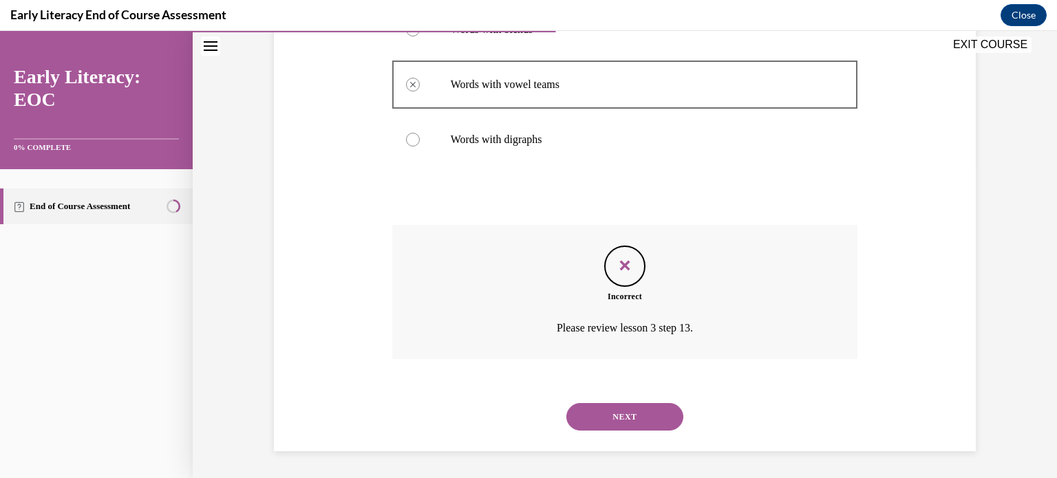
click at [602, 417] on button "NEXT" at bounding box center [625, 417] width 117 height 28
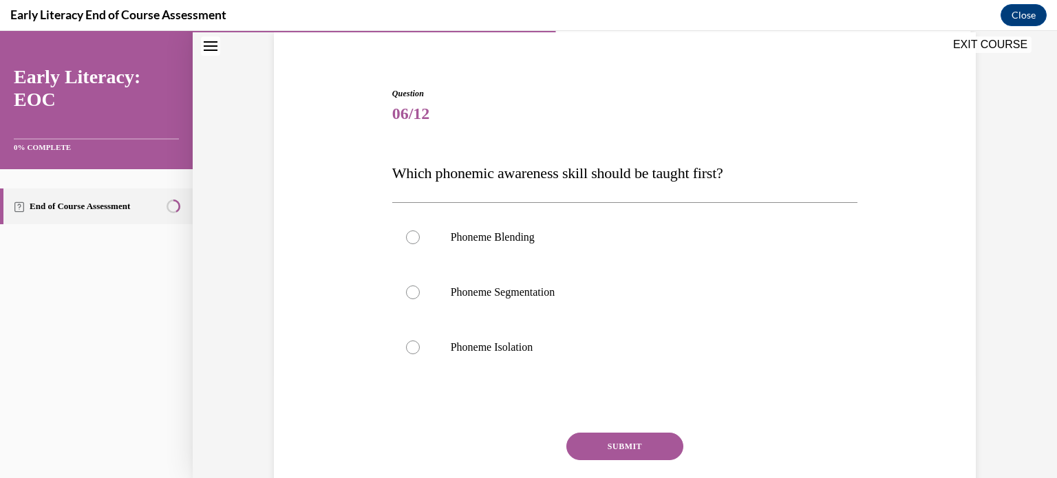
scroll to position [116, 0]
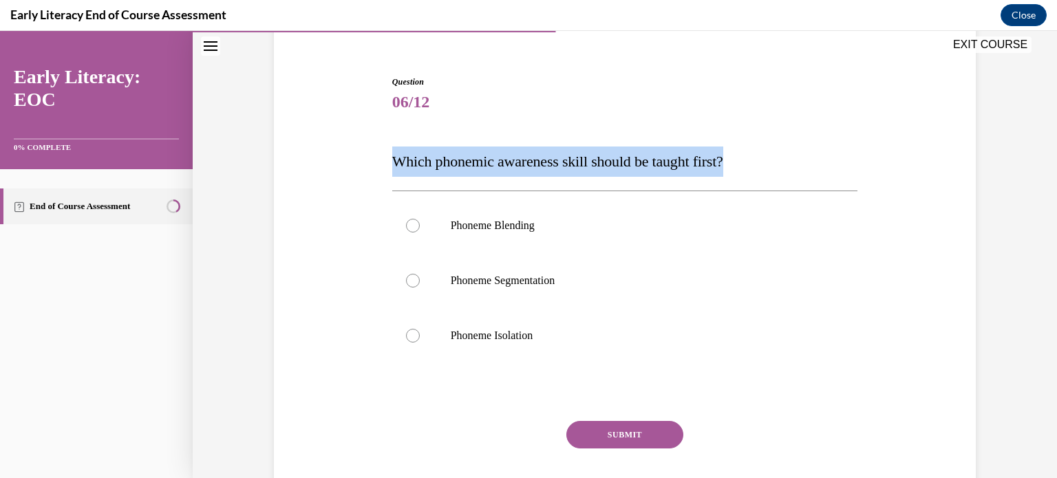
drag, startPoint x: 394, startPoint y: 160, endPoint x: 768, endPoint y: 176, distance: 373.4
click at [768, 176] on p "Which phonemic awareness skill should be taught first?" at bounding box center [625, 162] width 466 height 30
copy span "Which phonemic awareness skill should be taught first?"
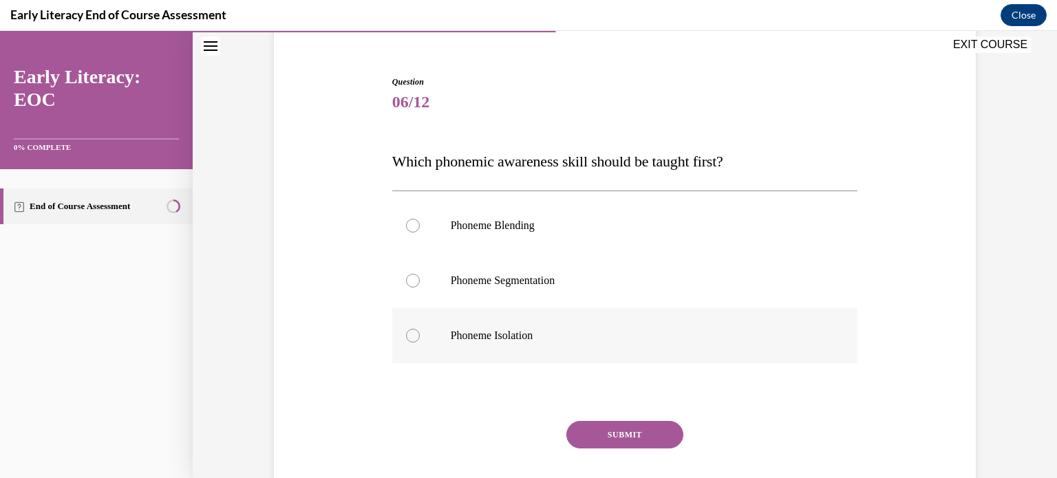
click at [442, 330] on div at bounding box center [625, 335] width 466 height 55
click at [658, 442] on button "SUBMIT" at bounding box center [625, 435] width 117 height 28
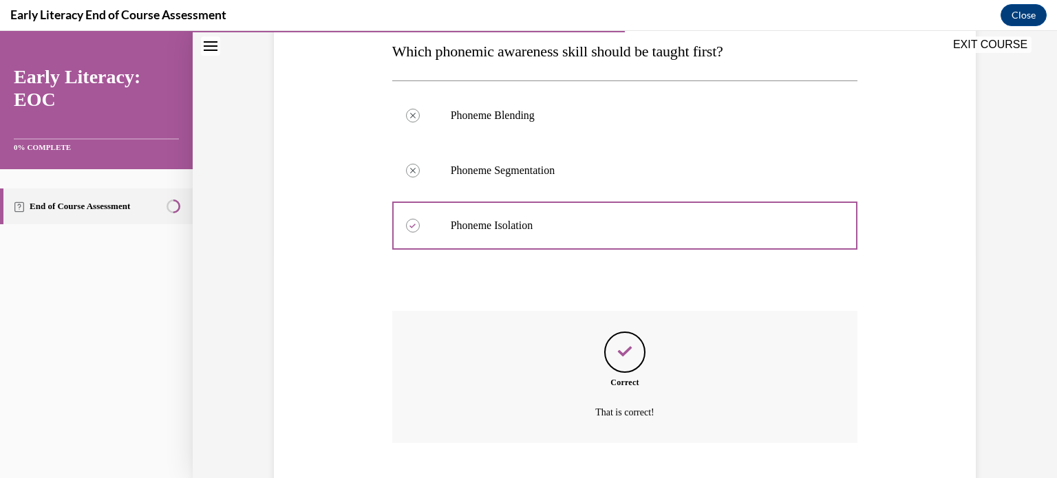
scroll to position [310, 0]
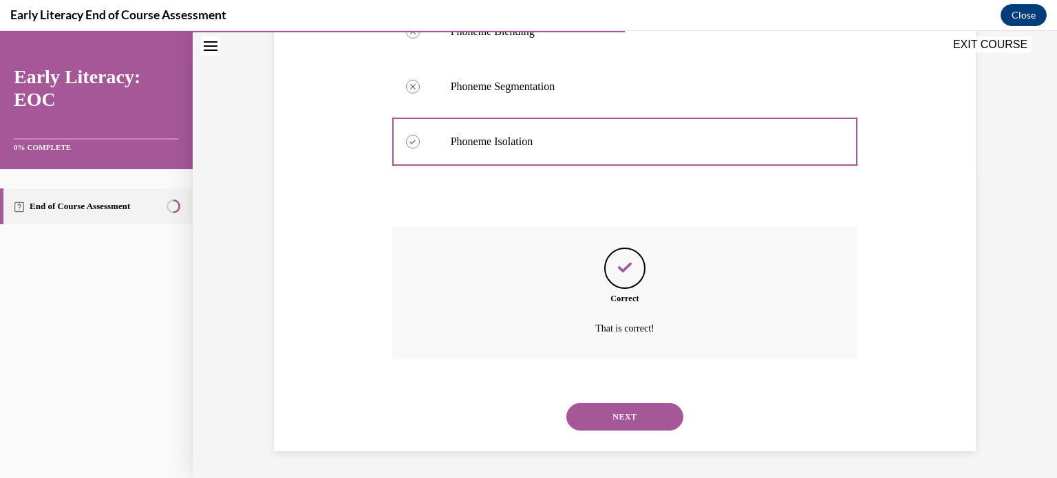
click at [639, 431] on div "NEXT" at bounding box center [625, 417] width 466 height 55
click at [639, 421] on button "NEXT" at bounding box center [625, 417] width 117 height 28
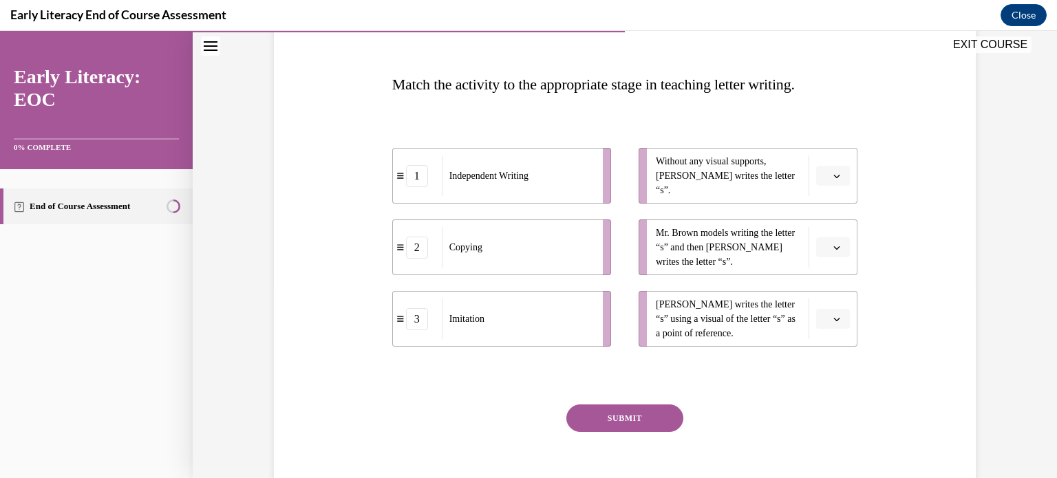
scroll to position [193, 0]
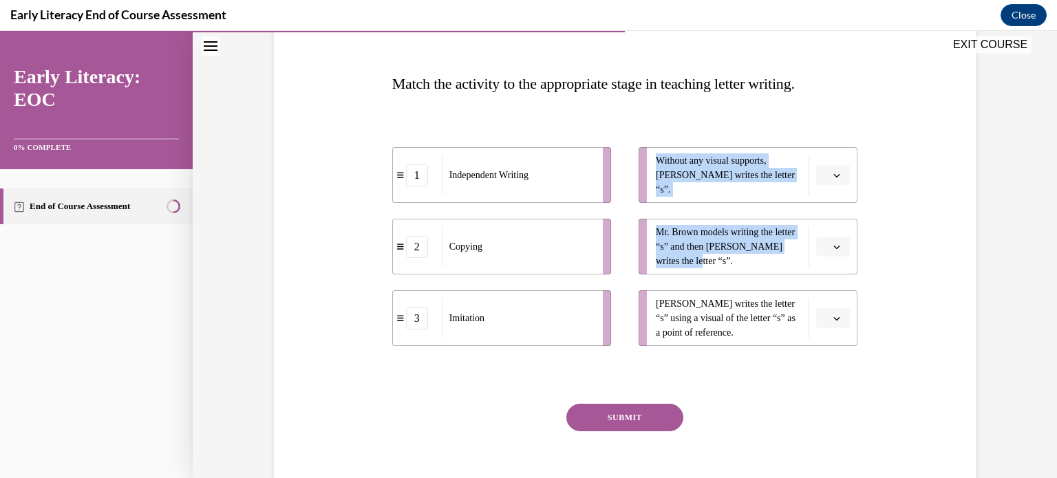
drag, startPoint x: 729, startPoint y: 262, endPoint x: 589, endPoint y: 262, distance: 139.7
click at [589, 262] on div "1 Independent Writing 2 Copying 3 Imitation Without any visual supports, Tina w…" at bounding box center [625, 233] width 466 height 226
click at [402, 244] on icon at bounding box center [400, 247] width 7 height 6
click at [832, 246] on span "button" at bounding box center [837, 247] width 10 height 10
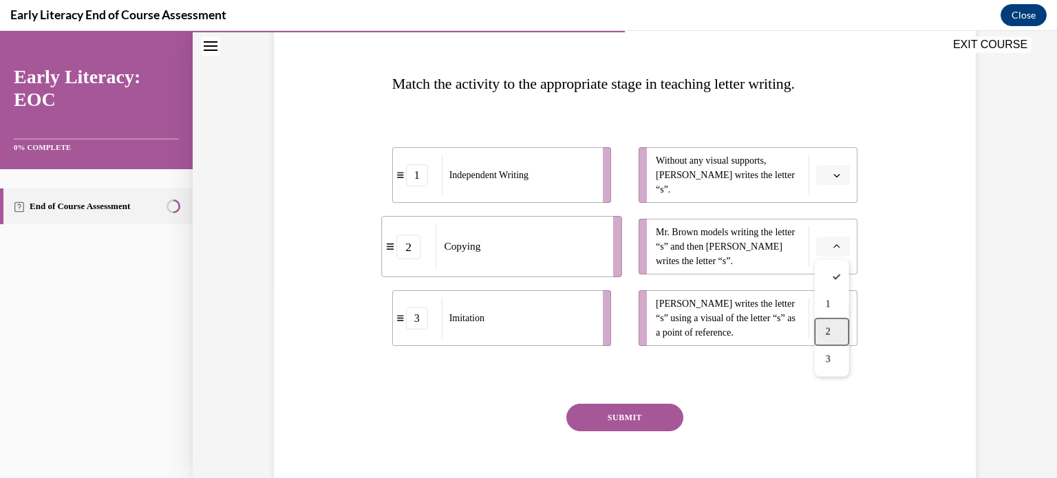
click at [827, 336] on span "2" at bounding box center [828, 332] width 5 height 11
click at [842, 183] on button "button" at bounding box center [833, 175] width 34 height 21
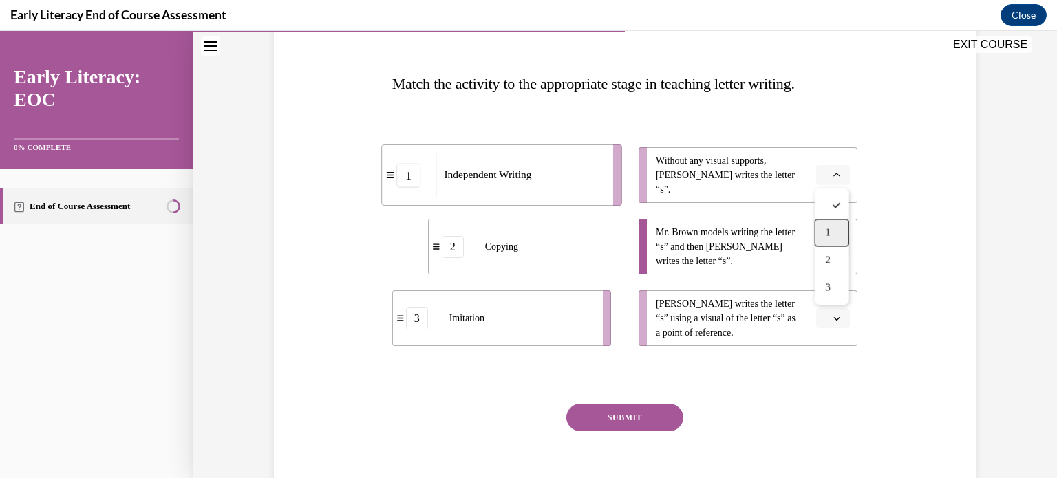
click at [833, 232] on div "1" at bounding box center [832, 234] width 34 height 28
click at [836, 249] on span "button" at bounding box center [837, 247] width 10 height 10
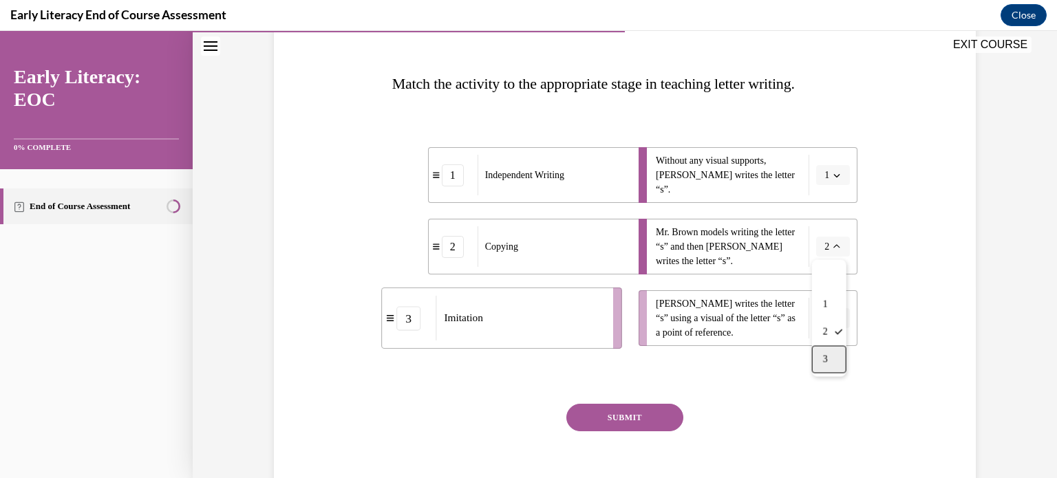
click at [833, 353] on div "3" at bounding box center [829, 360] width 34 height 28
click at [845, 327] on button "button" at bounding box center [833, 318] width 34 height 21
click at [836, 407] on div "2" at bounding box center [832, 404] width 34 height 28
click at [624, 420] on button "SUBMIT" at bounding box center [625, 418] width 117 height 28
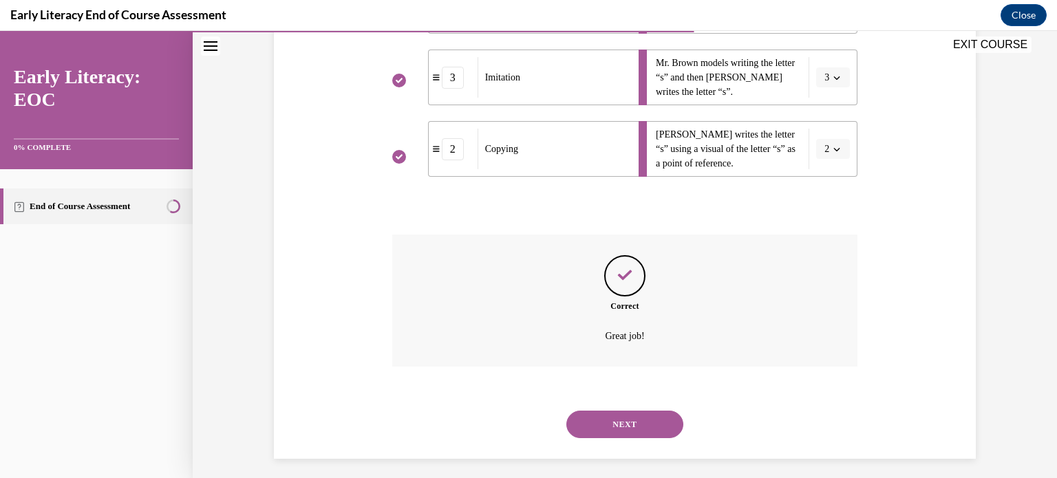
scroll to position [370, 0]
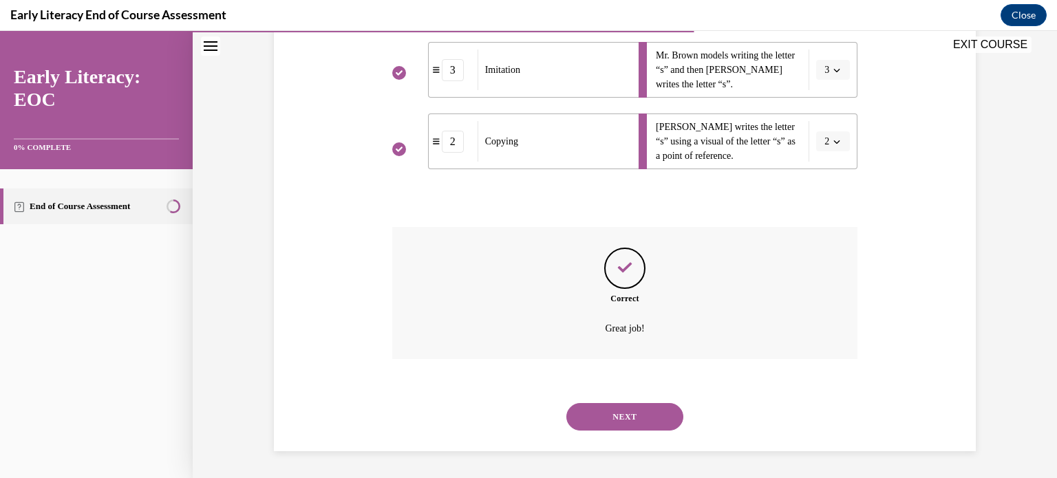
click at [620, 425] on button "NEXT" at bounding box center [625, 417] width 117 height 28
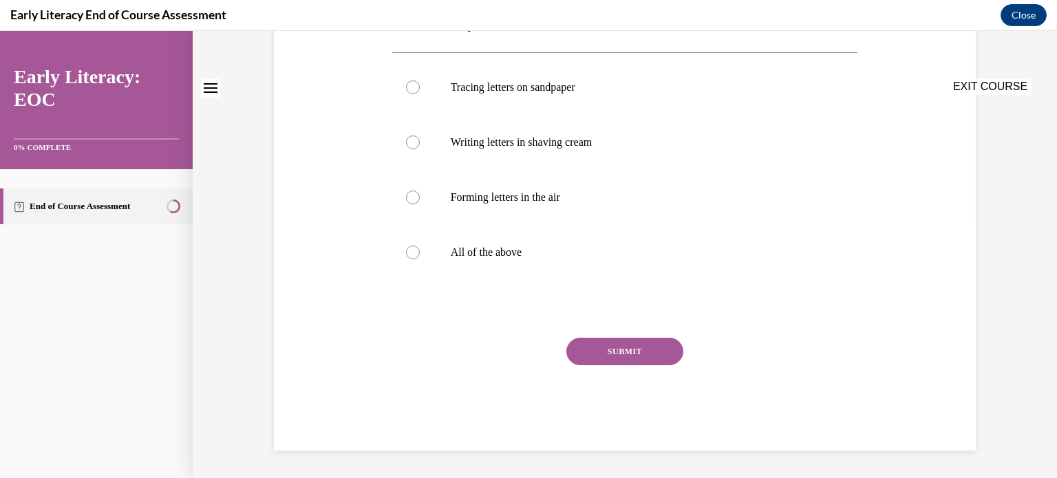
scroll to position [0, 0]
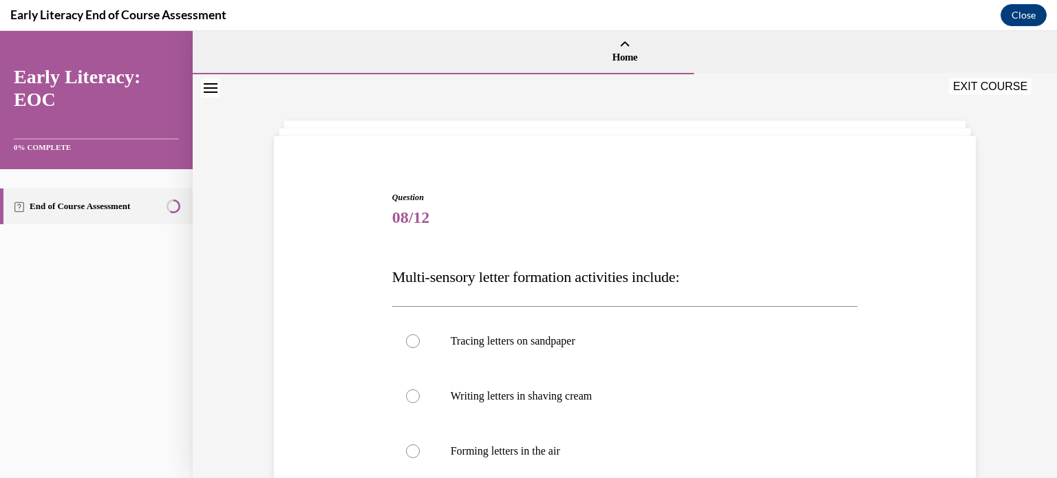
click at [620, 425] on div at bounding box center [625, 451] width 466 height 55
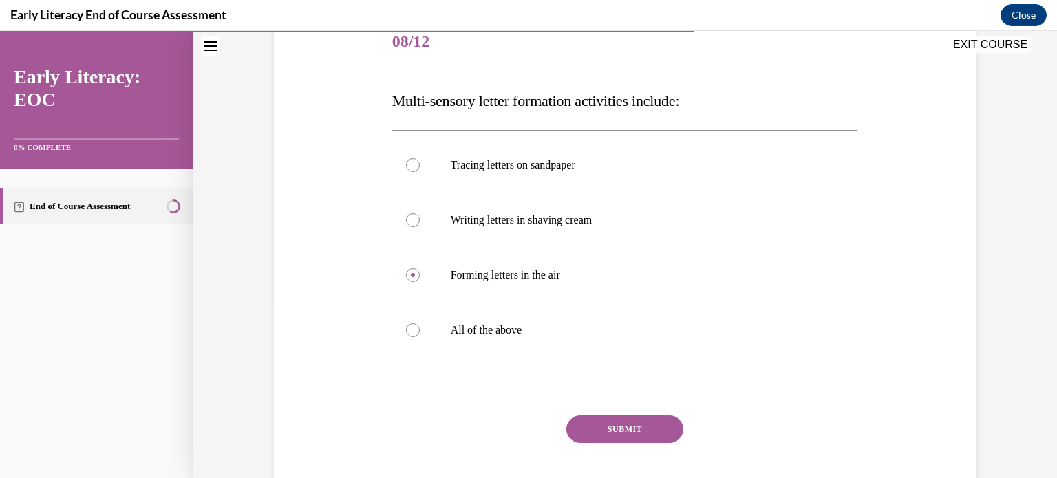
scroll to position [208, 0]
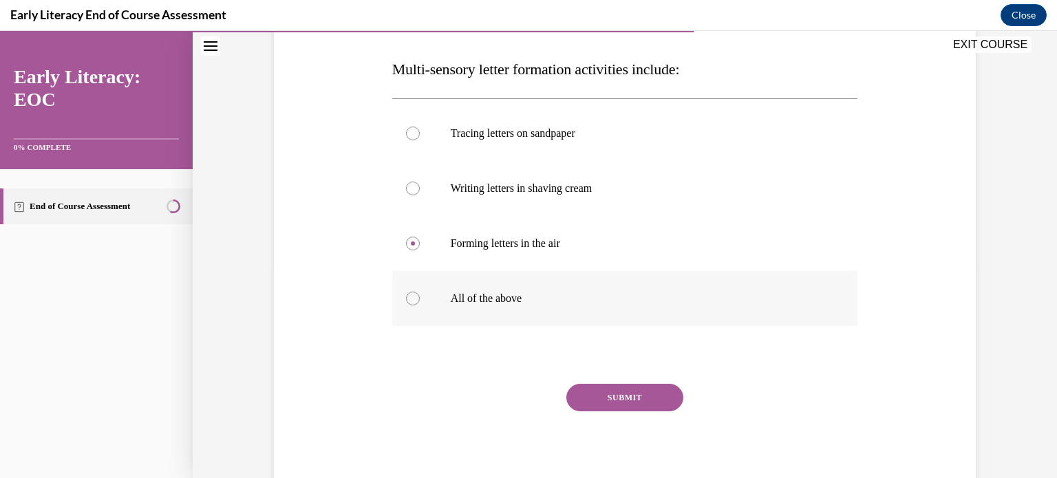
click at [475, 283] on div at bounding box center [625, 298] width 466 height 55
click at [580, 396] on button "SUBMIT" at bounding box center [625, 398] width 117 height 28
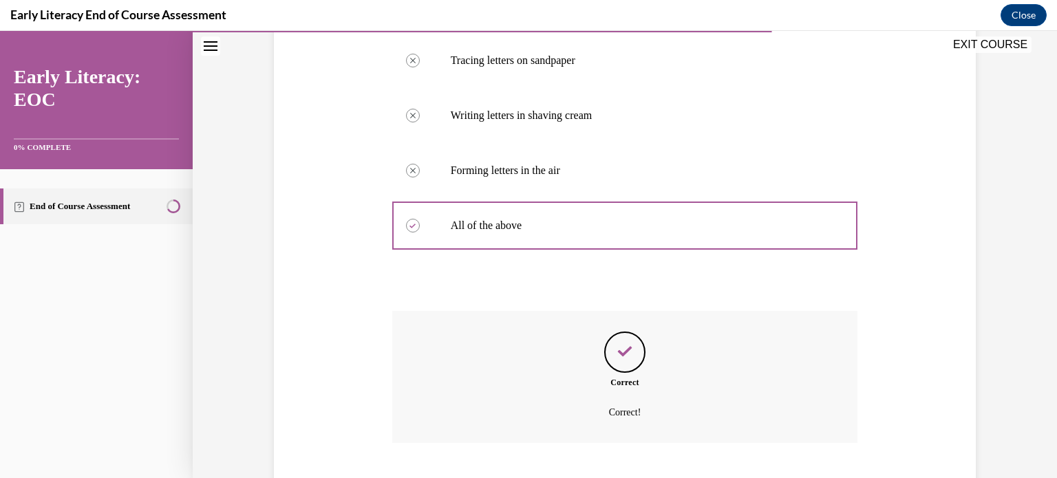
scroll to position [365, 0]
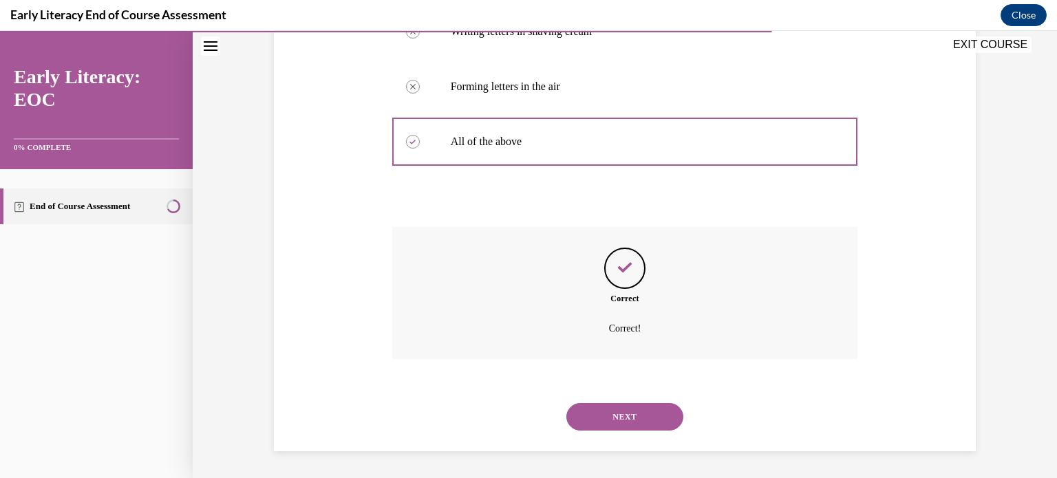
click at [627, 419] on button "NEXT" at bounding box center [625, 417] width 117 height 28
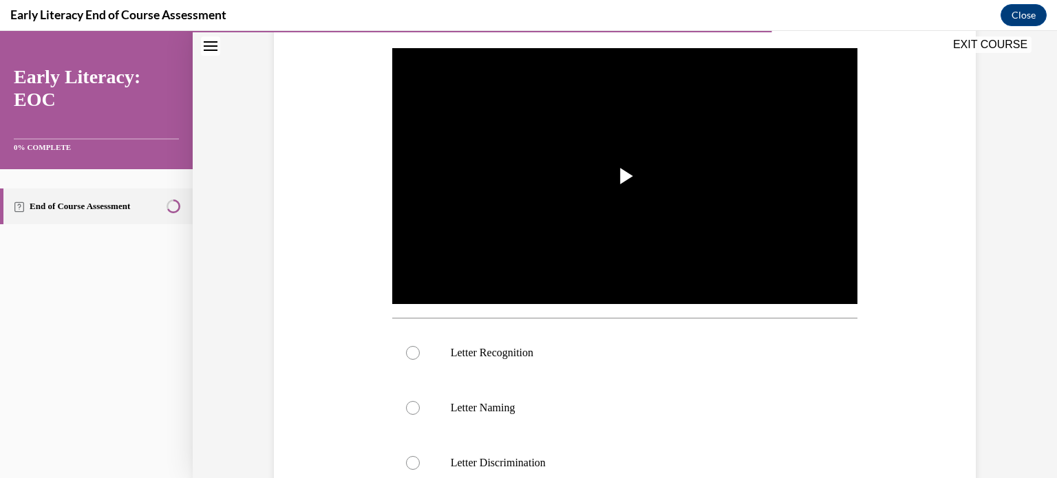
scroll to position [255, 0]
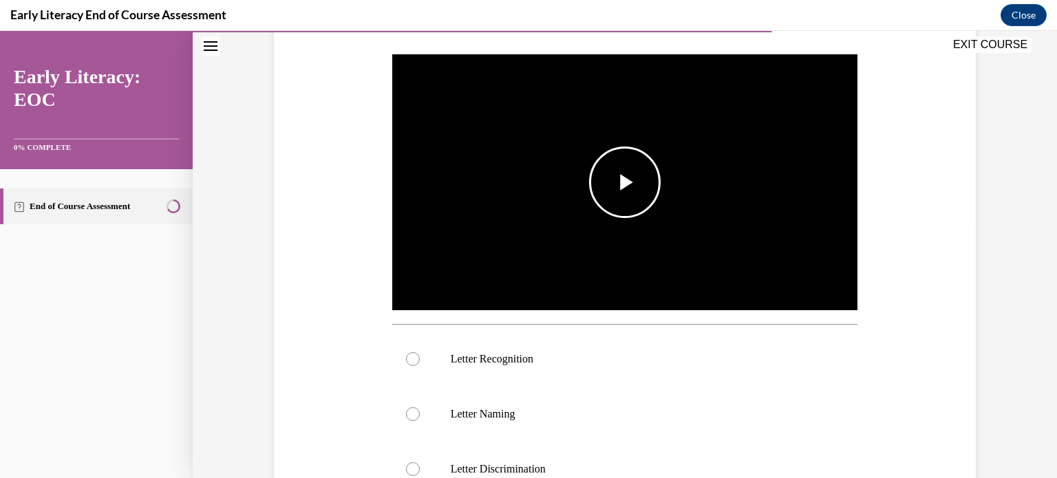
click at [625, 182] on span "Video player" at bounding box center [625, 182] width 0 height 0
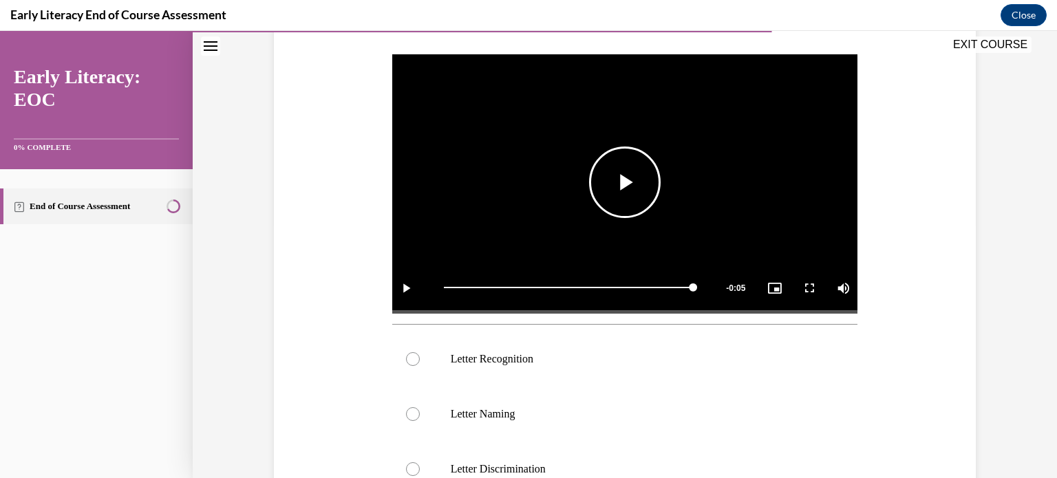
click at [625, 182] on span "Video player" at bounding box center [625, 182] width 0 height 0
click at [508, 368] on div at bounding box center [625, 359] width 466 height 55
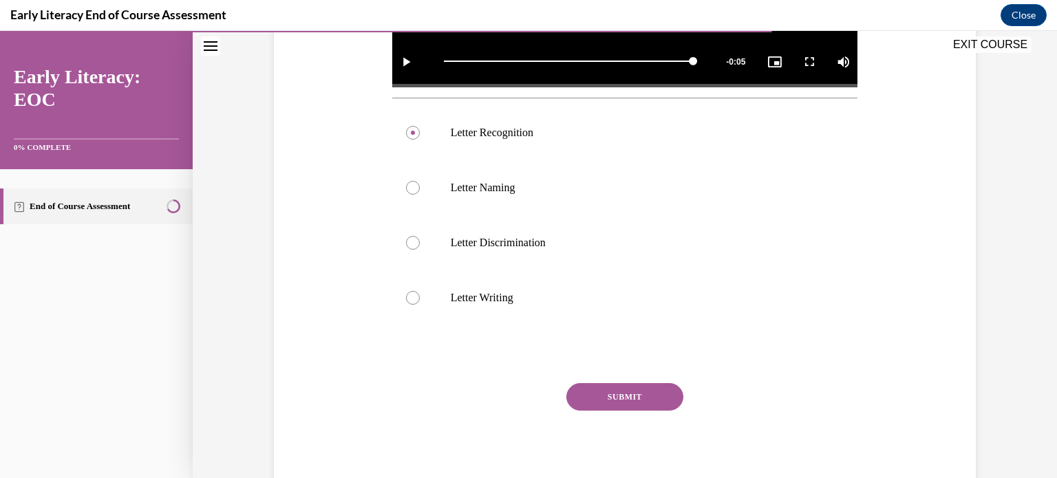
scroll to position [526, 0]
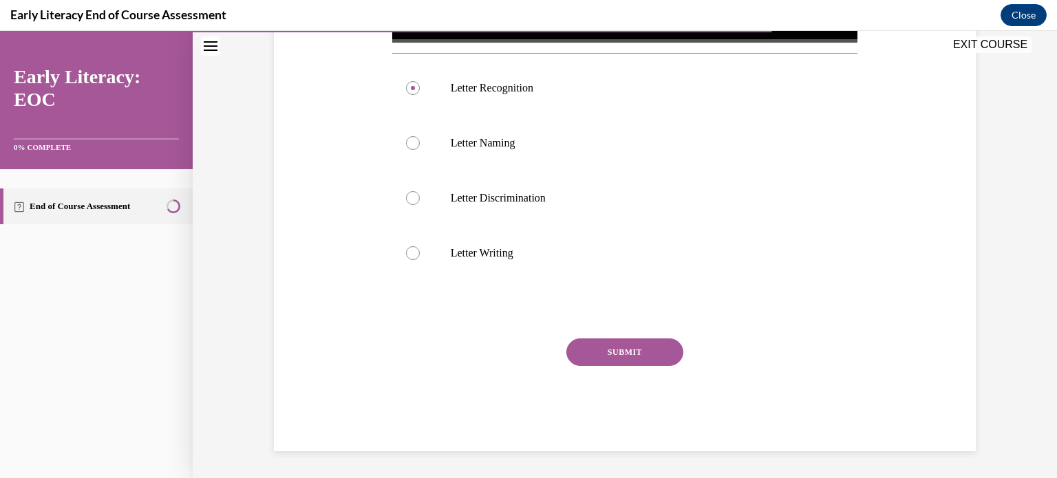
click at [667, 351] on button "SUBMIT" at bounding box center [625, 353] width 117 height 28
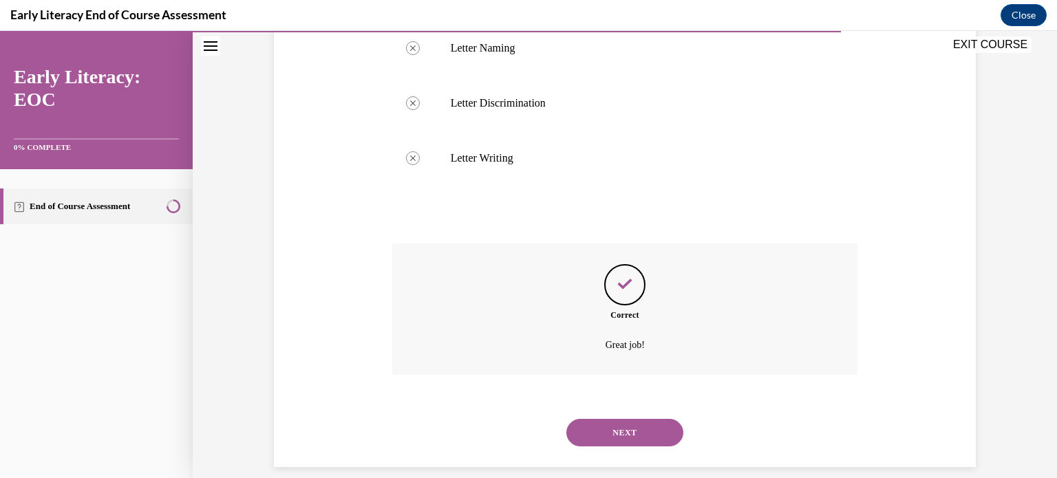
scroll to position [637, 0]
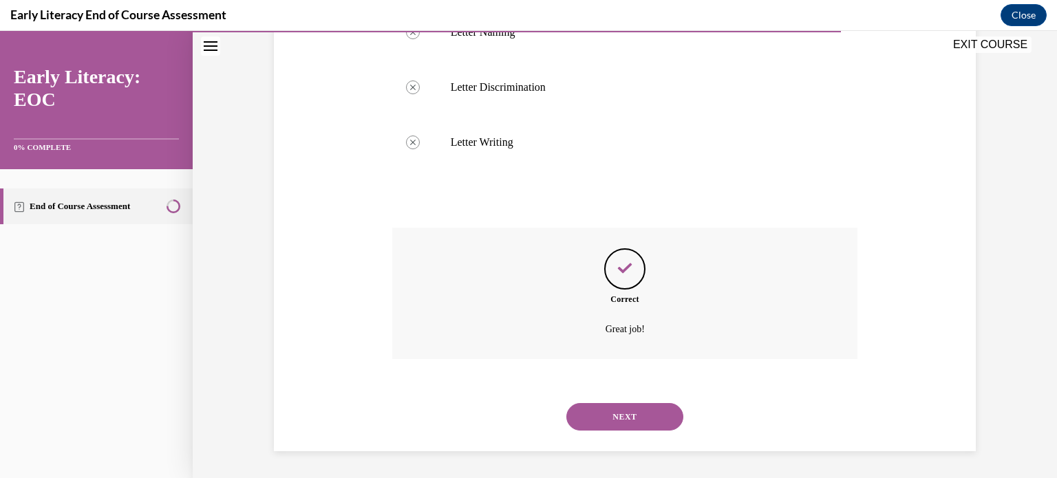
click at [648, 416] on button "NEXT" at bounding box center [625, 417] width 117 height 28
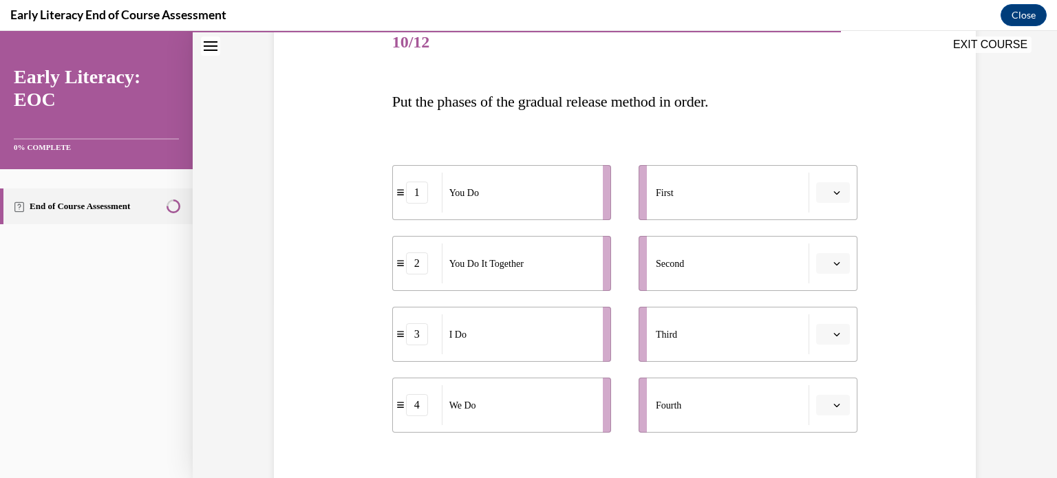
scroll to position [179, 0]
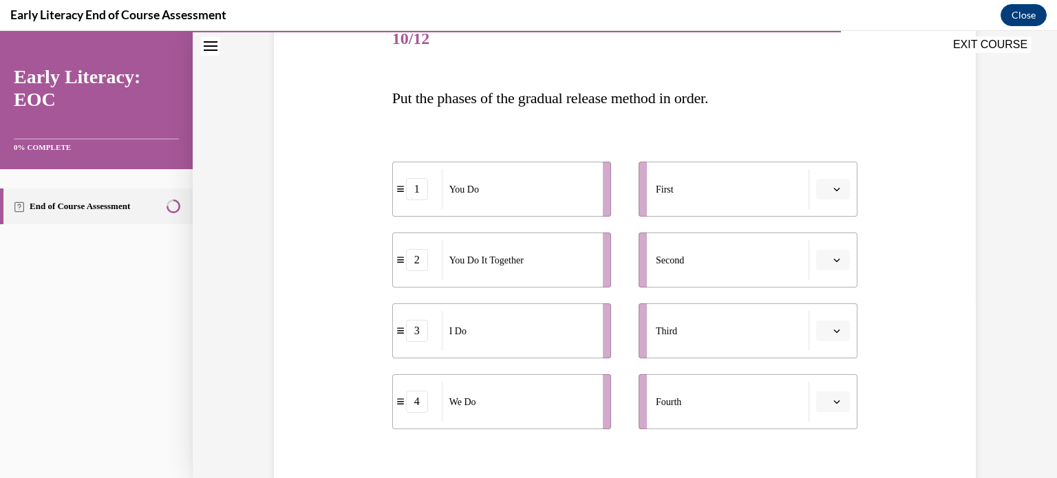
click at [406, 332] on div "3" at bounding box center [417, 331] width 22 height 22
click at [836, 180] on button "button" at bounding box center [833, 189] width 34 height 21
click at [834, 296] on div "3" at bounding box center [832, 302] width 34 height 28
click at [843, 260] on button "button" at bounding box center [833, 260] width 34 height 21
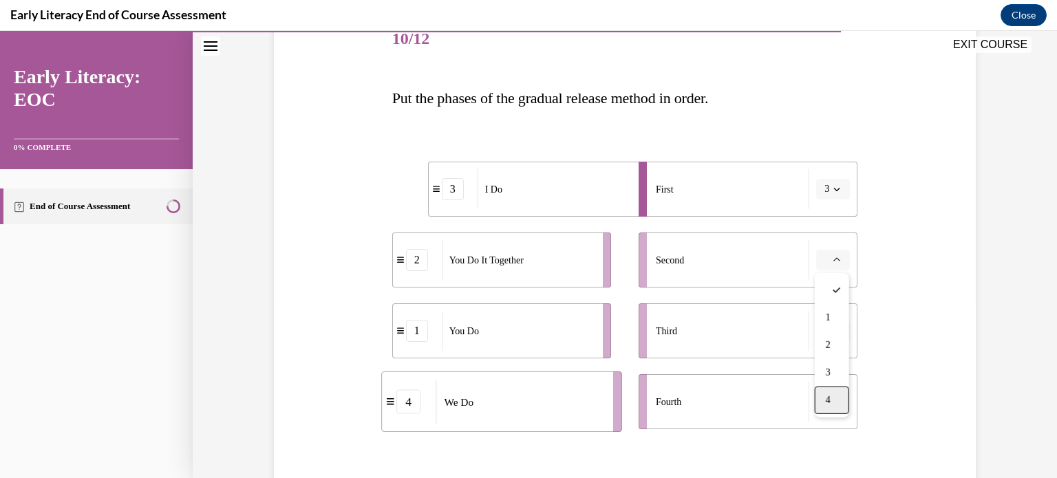
click at [834, 400] on div "4" at bounding box center [832, 401] width 34 height 28
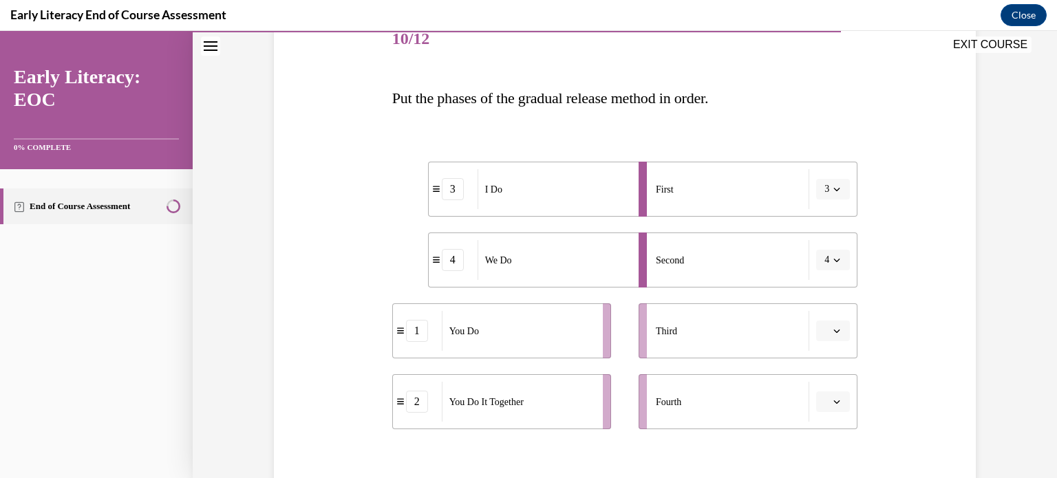
click at [837, 335] on button "button" at bounding box center [833, 331] width 34 height 21
click at [832, 253] on div "2" at bounding box center [832, 245] width 34 height 28
click at [844, 403] on button "button" at bounding box center [833, 402] width 34 height 21
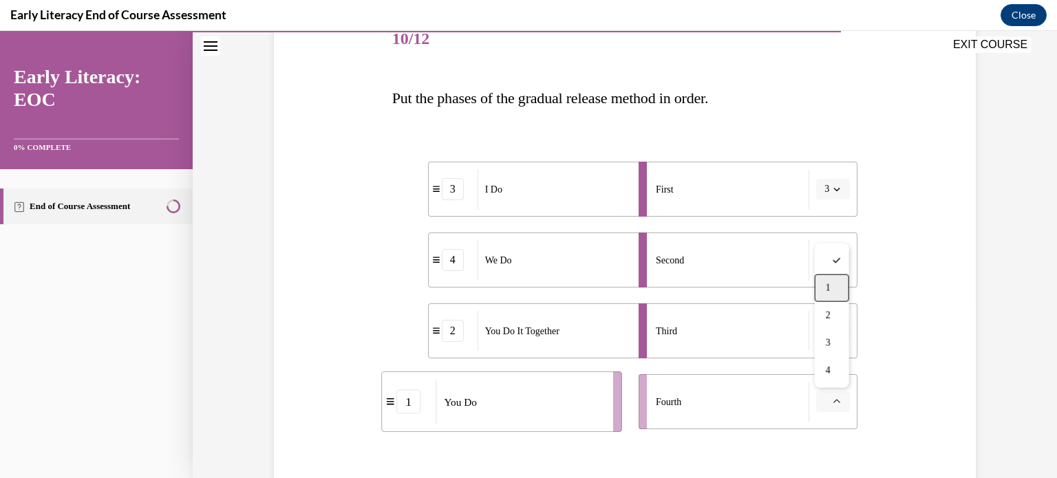
click at [838, 280] on div "1" at bounding box center [832, 289] width 34 height 28
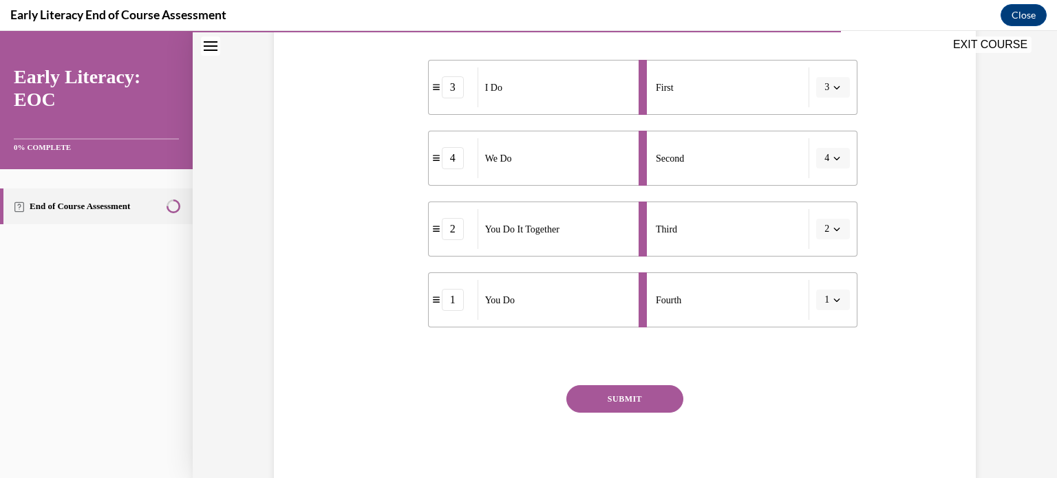
scroll to position [284, 0]
click at [635, 401] on button "SUBMIT" at bounding box center [625, 397] width 117 height 28
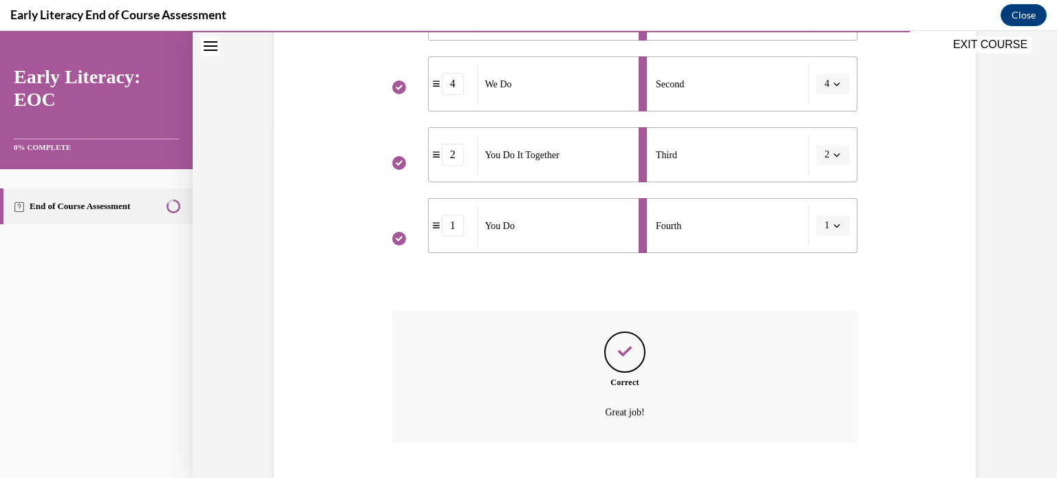
scroll to position [439, 0]
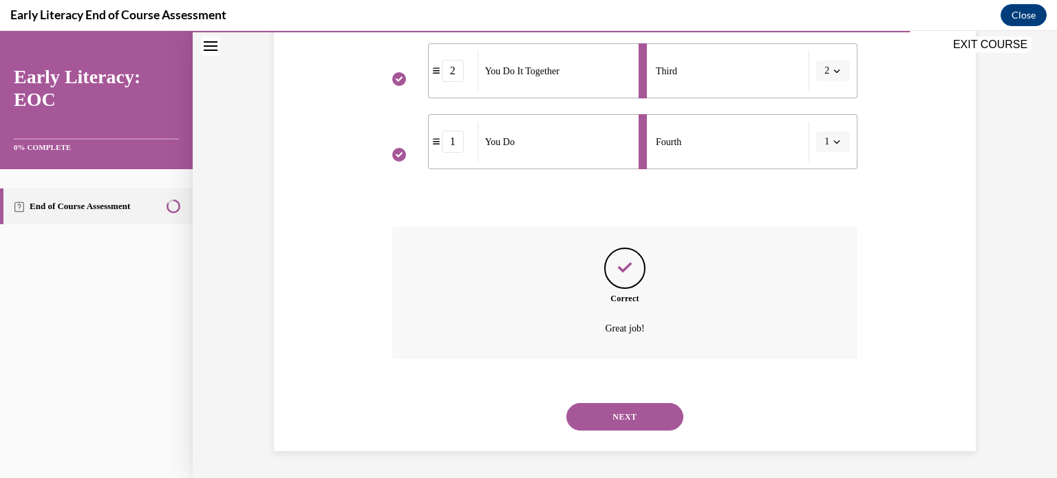
click at [625, 413] on button "NEXT" at bounding box center [625, 417] width 117 height 28
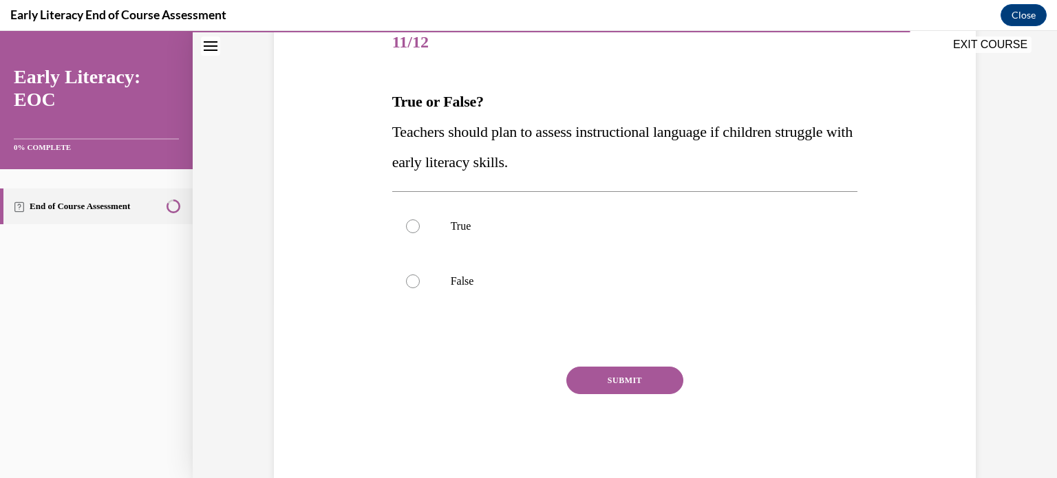
scroll to position [173, 0]
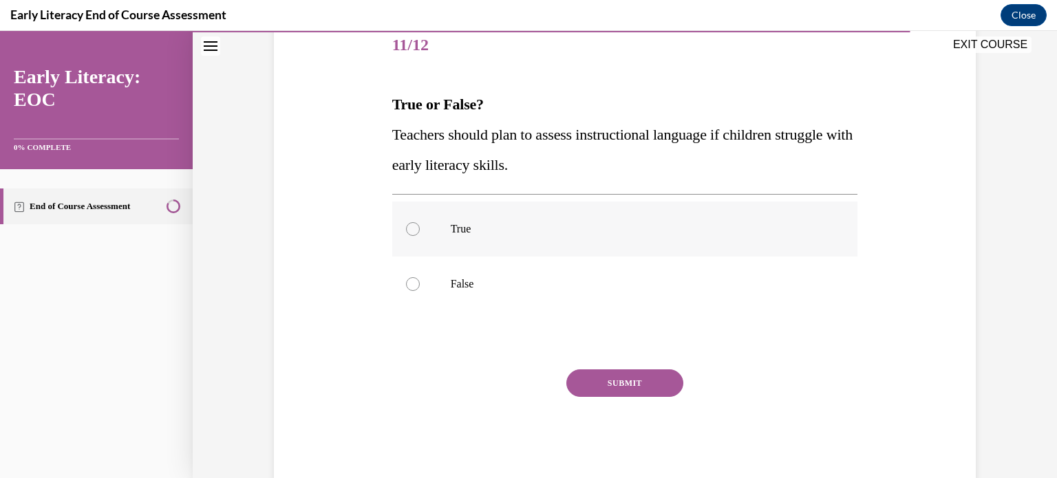
click at [466, 229] on p "True" at bounding box center [637, 229] width 373 height 14
click at [602, 378] on button "SUBMIT" at bounding box center [625, 384] width 117 height 28
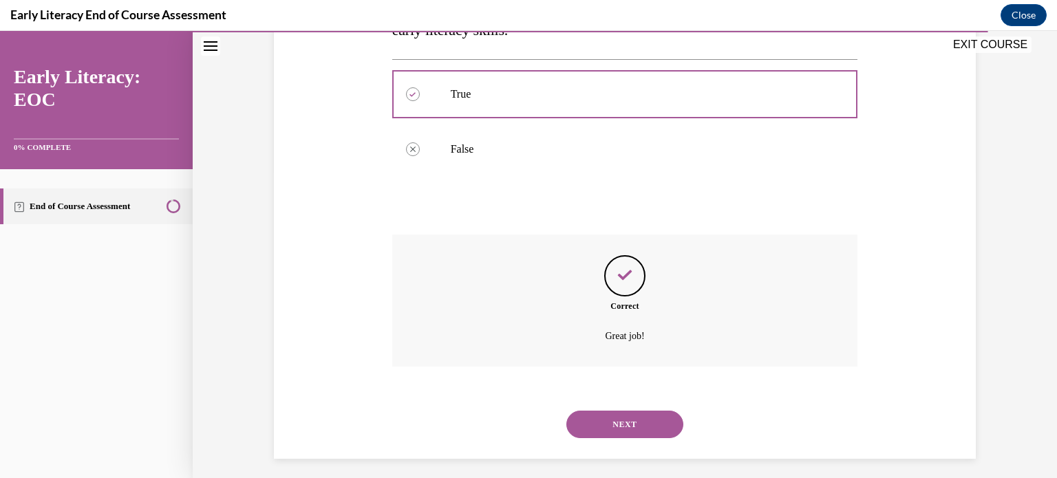
scroll to position [315, 0]
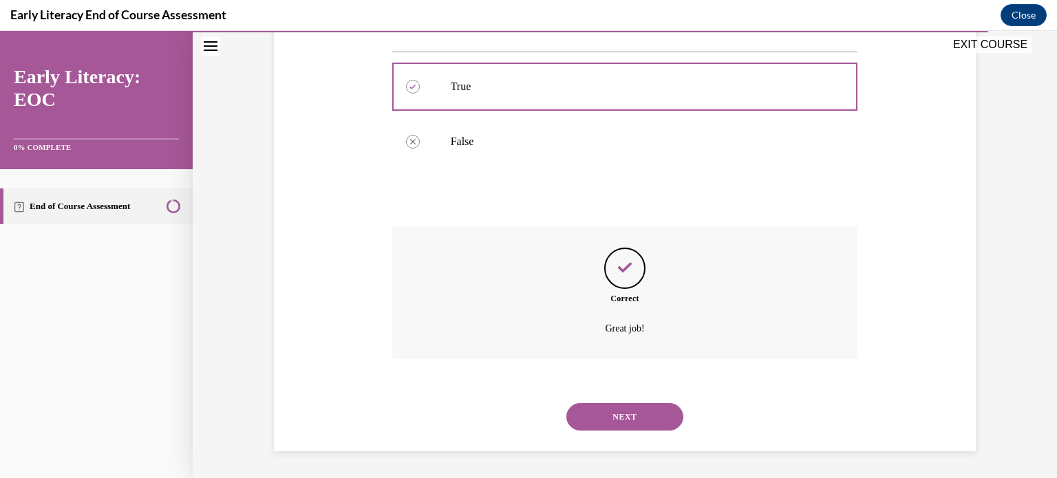
click at [635, 420] on button "NEXT" at bounding box center [625, 417] width 117 height 28
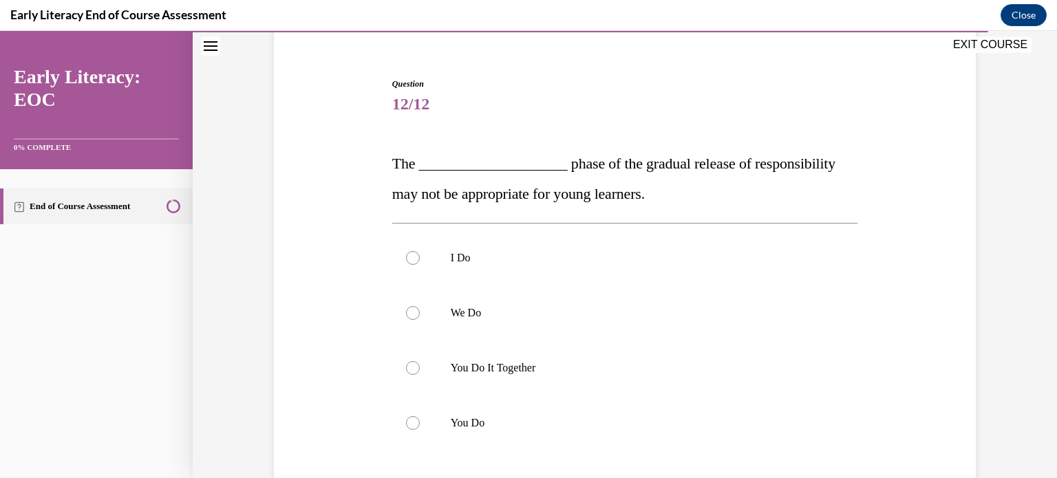
scroll to position [125, 0]
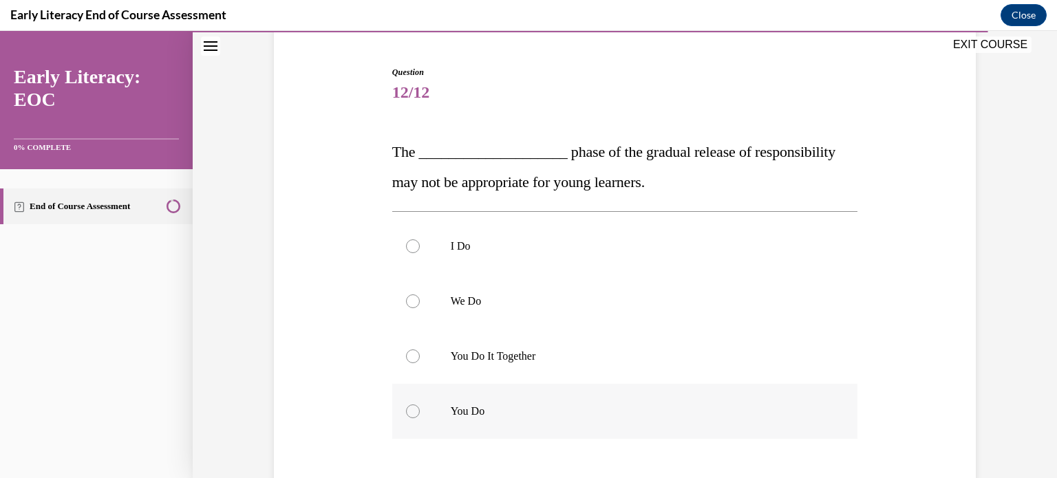
click at [480, 413] on p "You Do" at bounding box center [637, 412] width 373 height 14
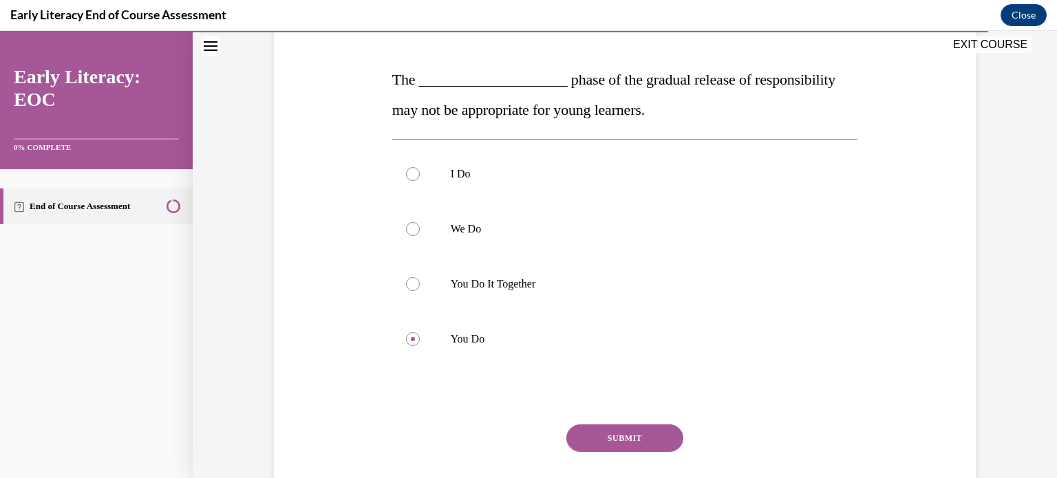
click at [589, 433] on button "SUBMIT" at bounding box center [625, 439] width 117 height 28
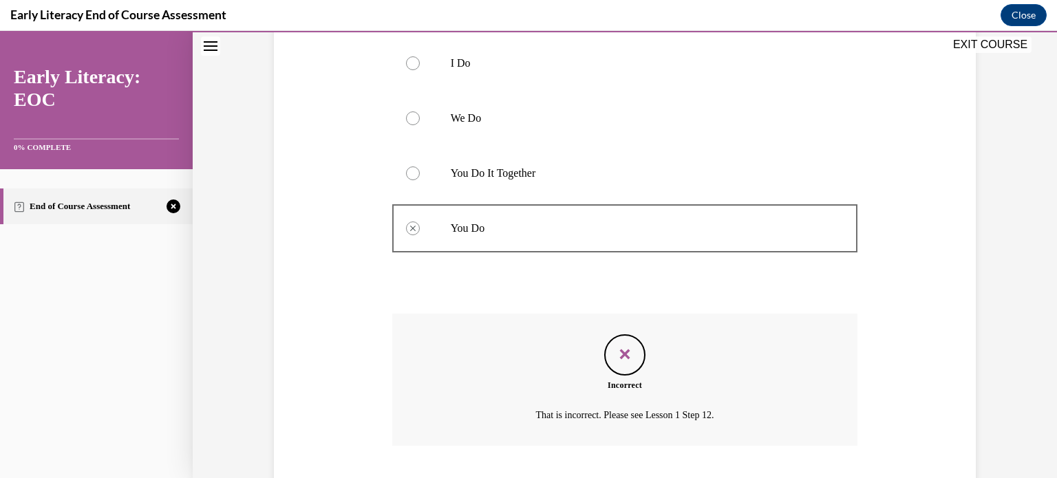
scroll to position [395, 0]
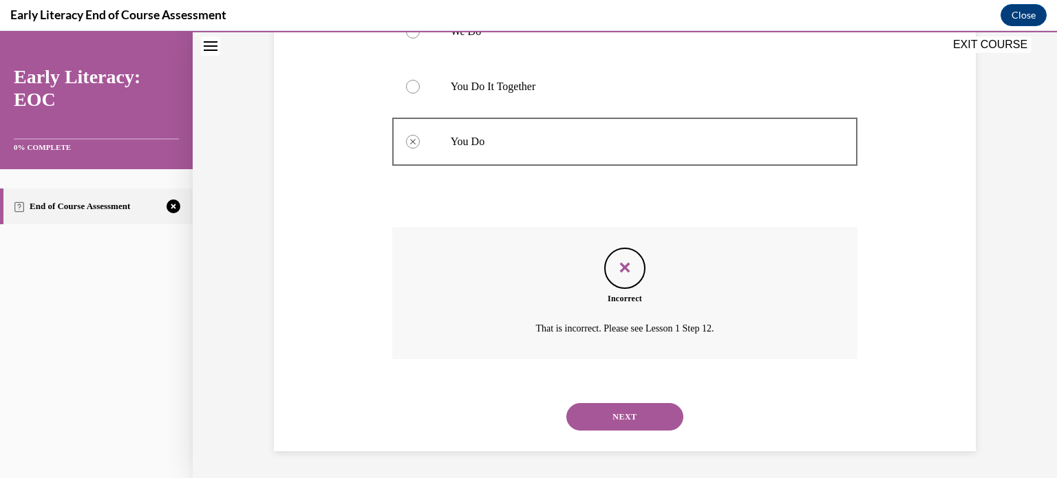
click at [622, 418] on button "NEXT" at bounding box center [625, 417] width 117 height 28
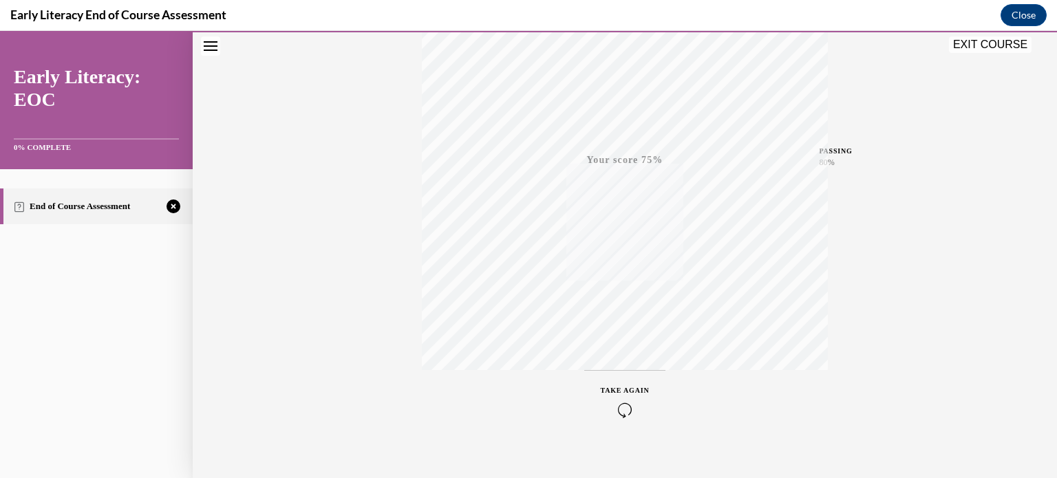
scroll to position [257, 0]
click at [625, 390] on icon "button" at bounding box center [625, 395] width 49 height 15
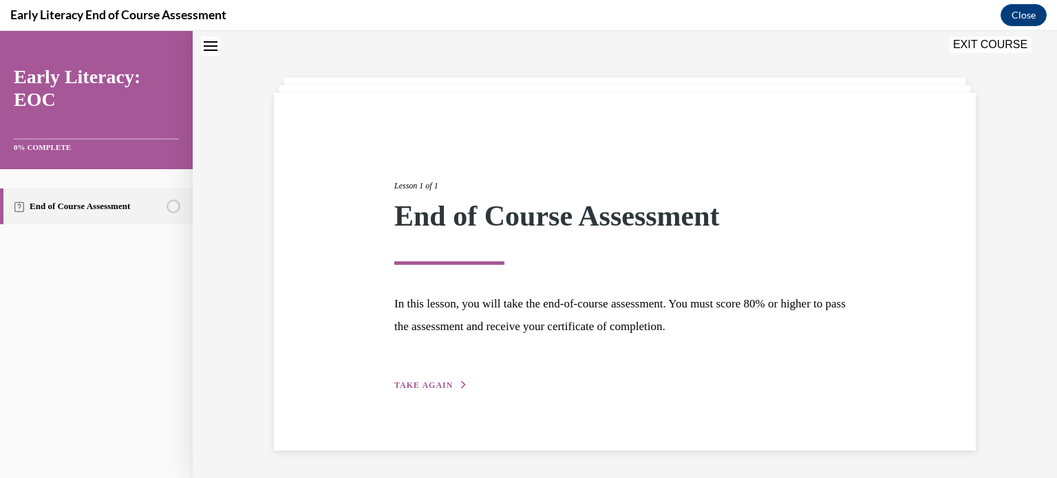
scroll to position [43, 0]
click at [415, 384] on span "TAKE AGAIN" at bounding box center [423, 386] width 59 height 10
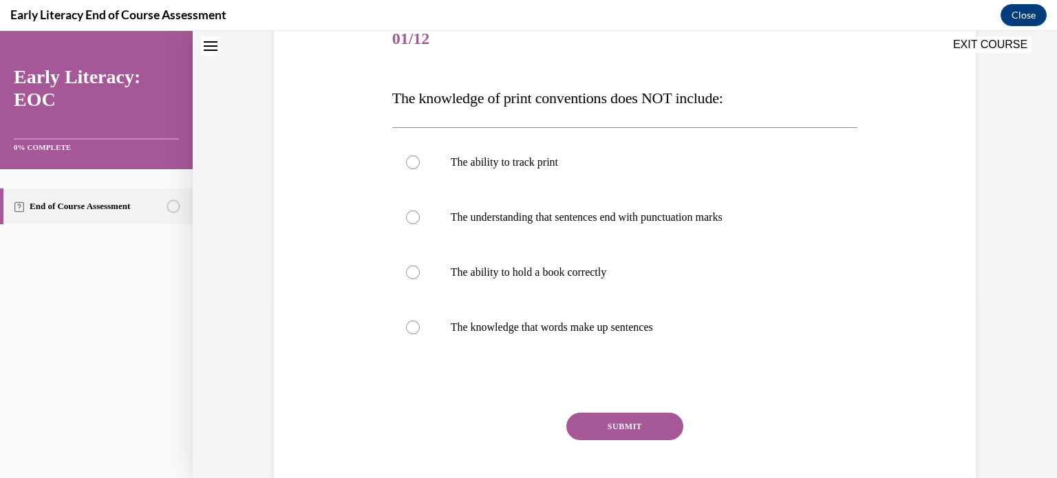
scroll to position [180, 0]
click at [405, 280] on div at bounding box center [625, 271] width 466 height 55
click at [598, 420] on button "SUBMIT" at bounding box center [625, 426] width 117 height 28
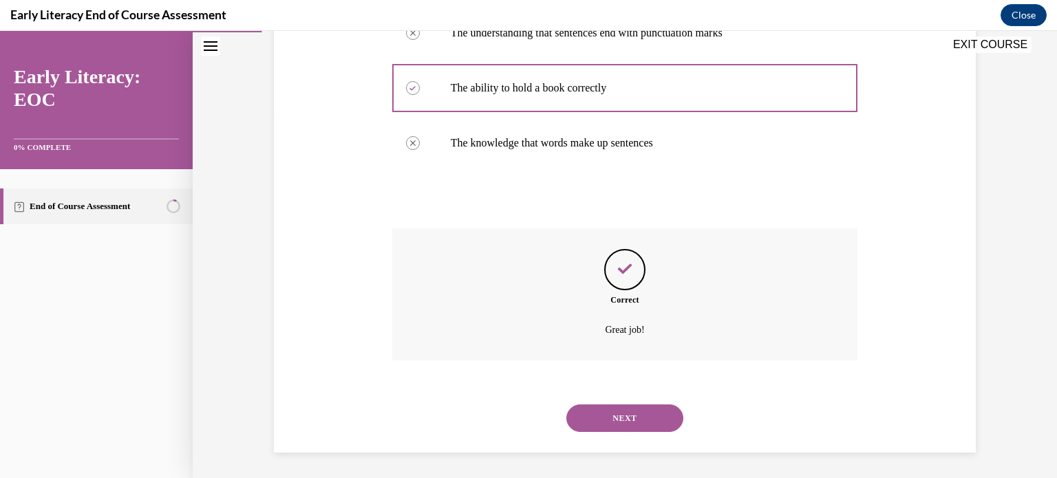
scroll to position [365, 0]
click at [602, 424] on button "NEXT" at bounding box center [625, 417] width 117 height 28
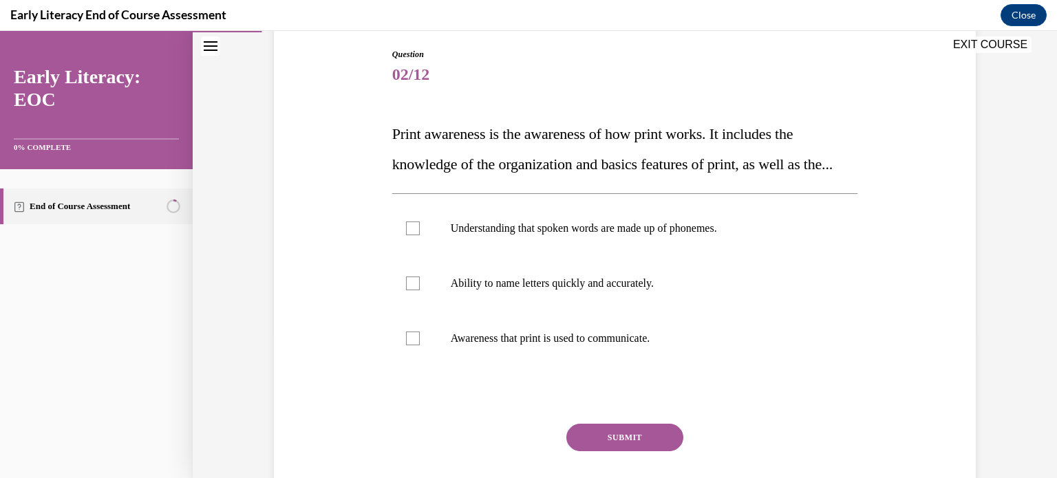
scroll to position [198, 0]
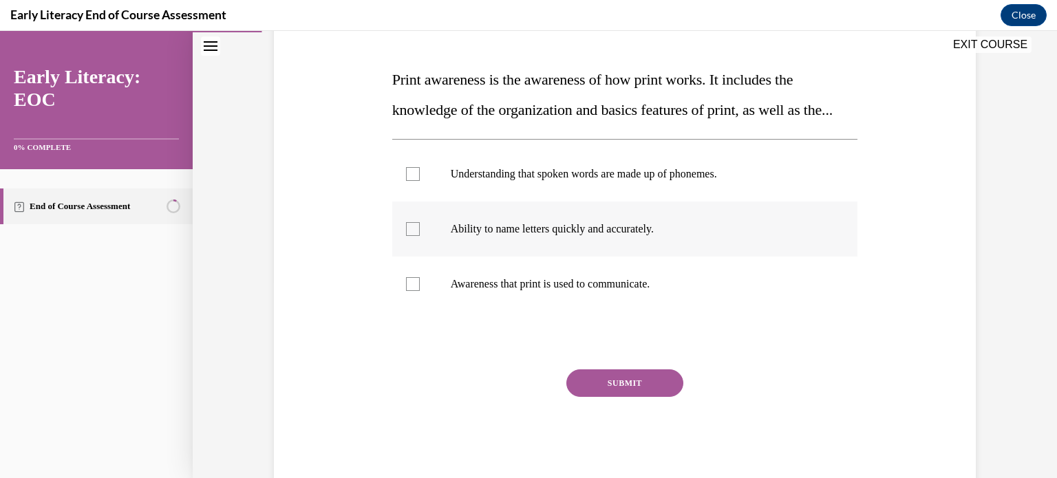
click at [494, 236] on p "Ability to name letters quickly and accurately." at bounding box center [637, 229] width 373 height 14
click at [617, 397] on button "SUBMIT" at bounding box center [625, 384] width 117 height 28
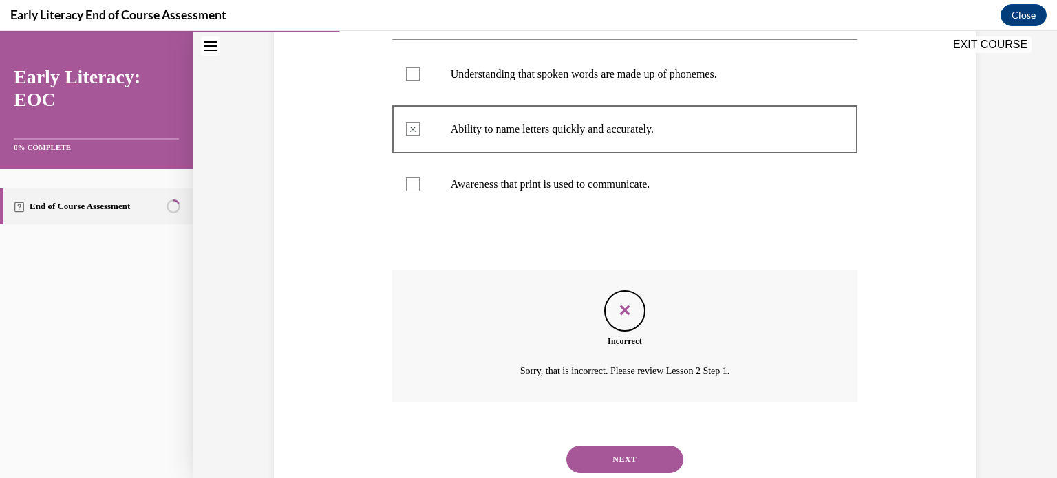
scroll to position [370, 0]
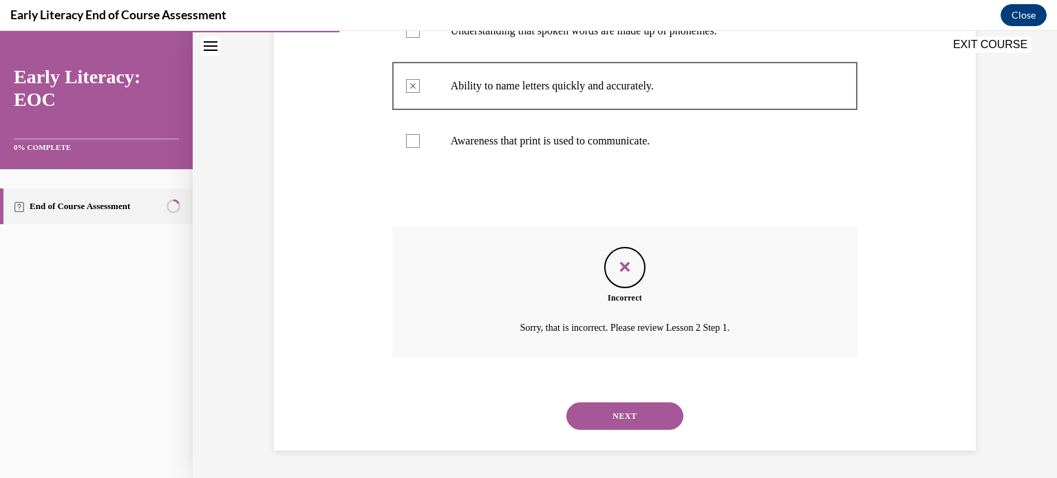
click at [635, 414] on button "NEXT" at bounding box center [625, 417] width 117 height 28
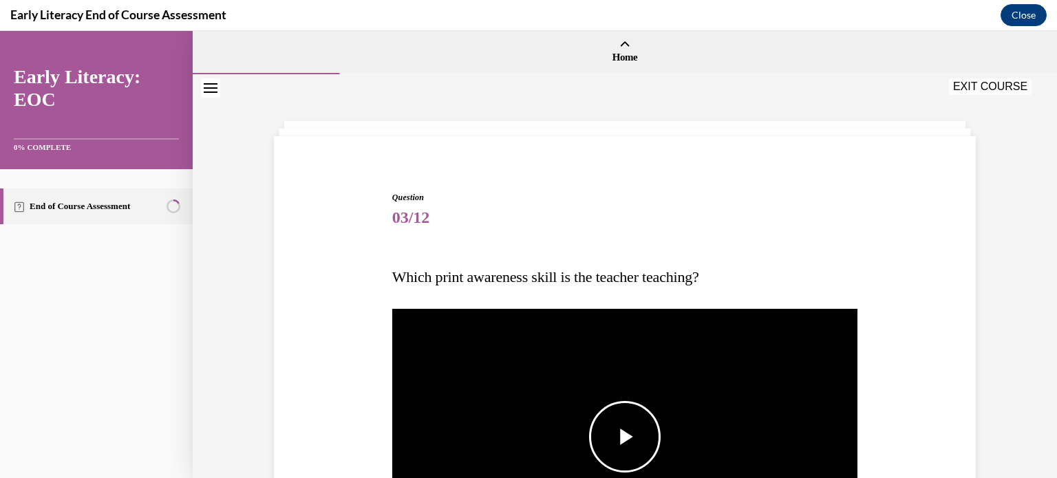
click at [625, 437] on span "Video player" at bounding box center [625, 437] width 0 height 0
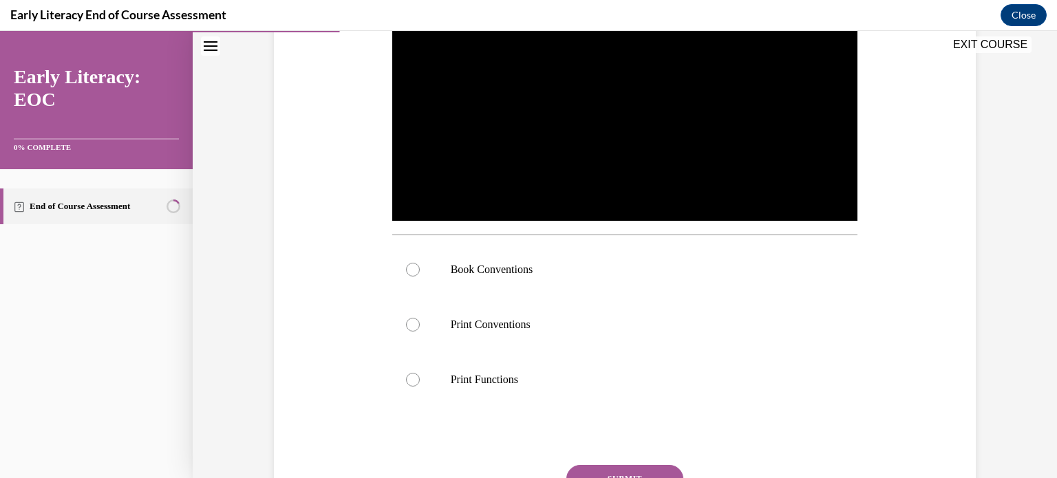
scroll to position [373, 0]
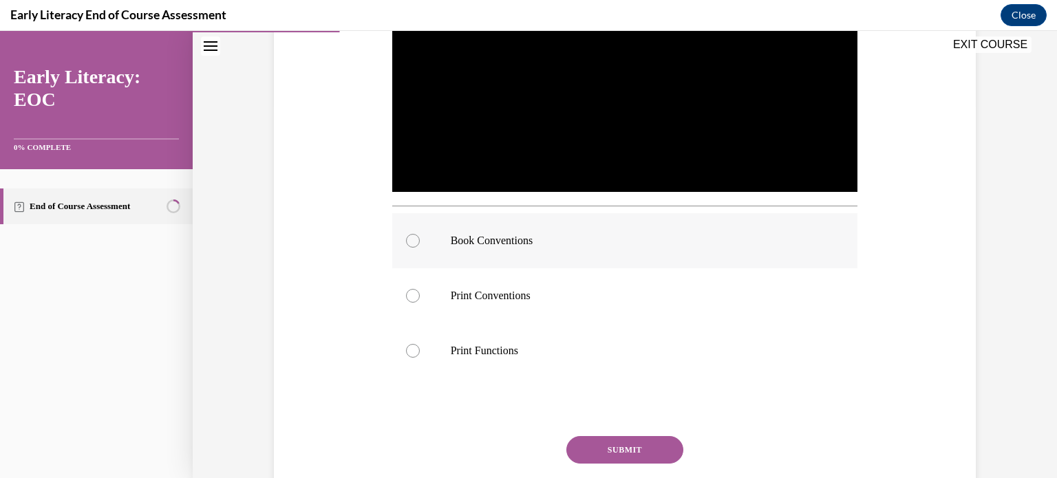
click at [518, 243] on p "Book Conventions" at bounding box center [637, 241] width 373 height 14
click at [593, 453] on button "SUBMIT" at bounding box center [625, 450] width 117 height 28
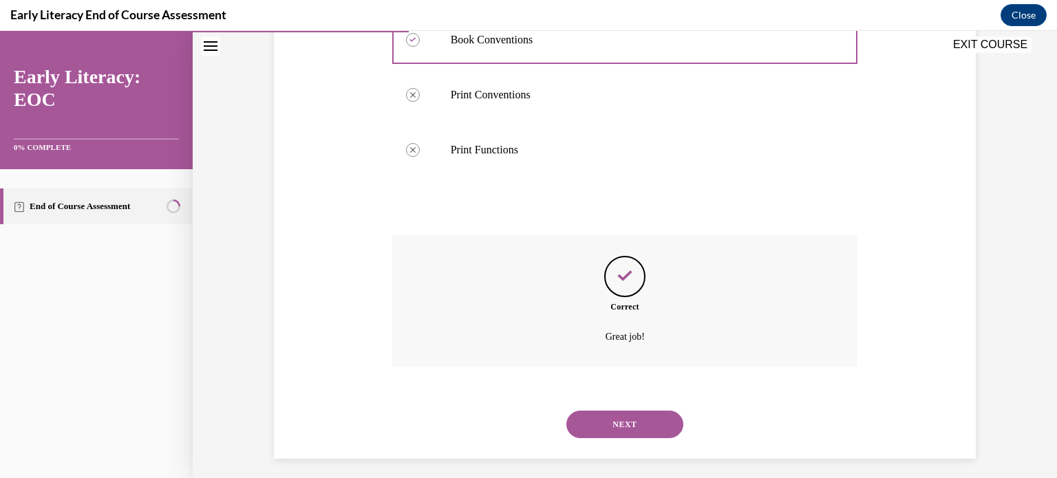
scroll to position [582, 0]
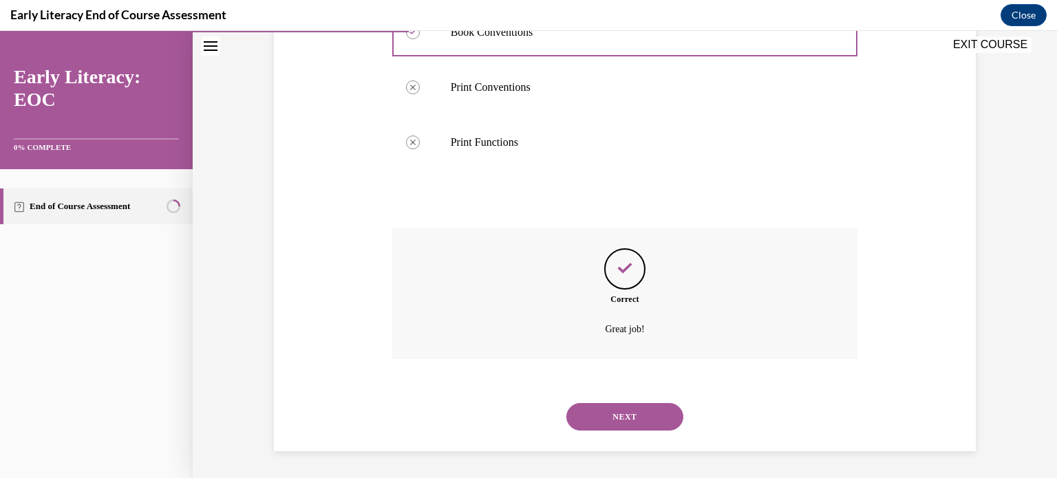
click at [596, 426] on button "NEXT" at bounding box center [625, 417] width 117 height 28
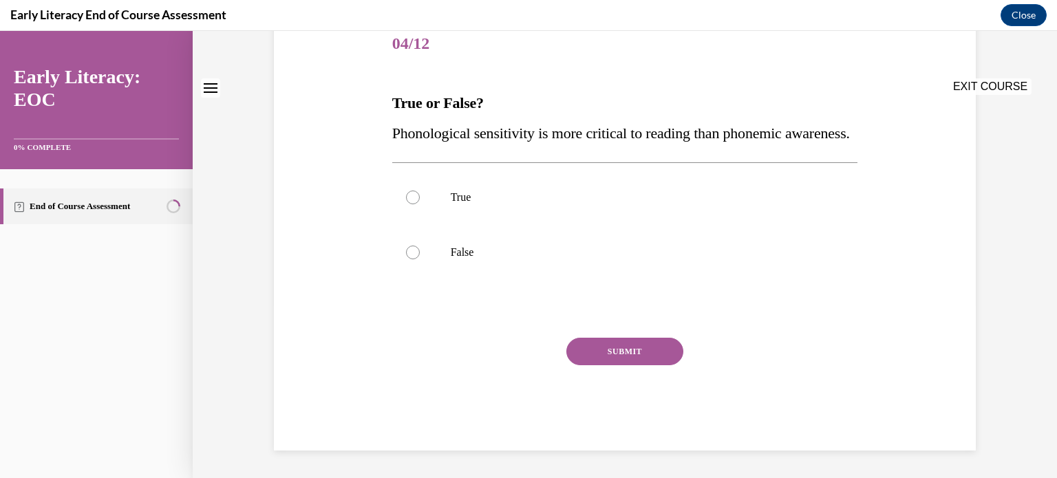
scroll to position [0, 0]
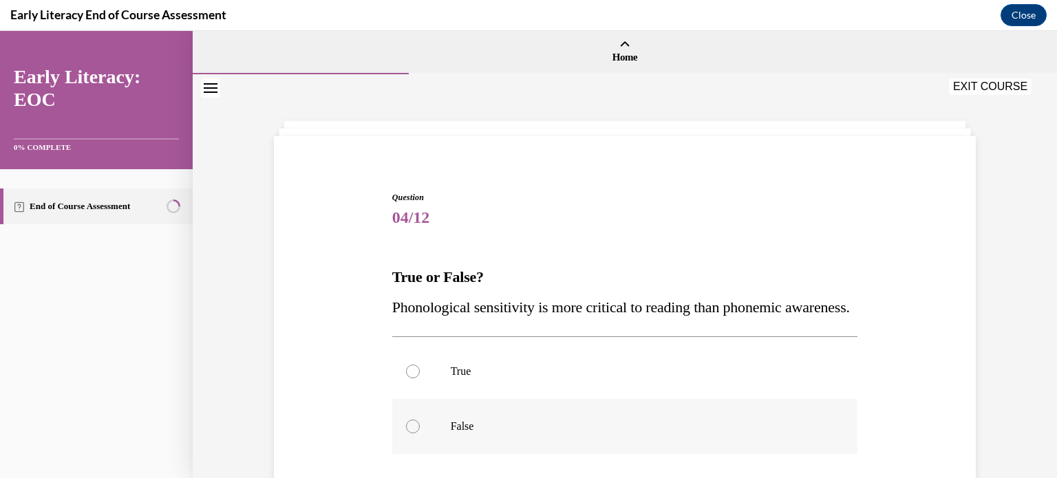
click at [403, 444] on div at bounding box center [625, 426] width 466 height 55
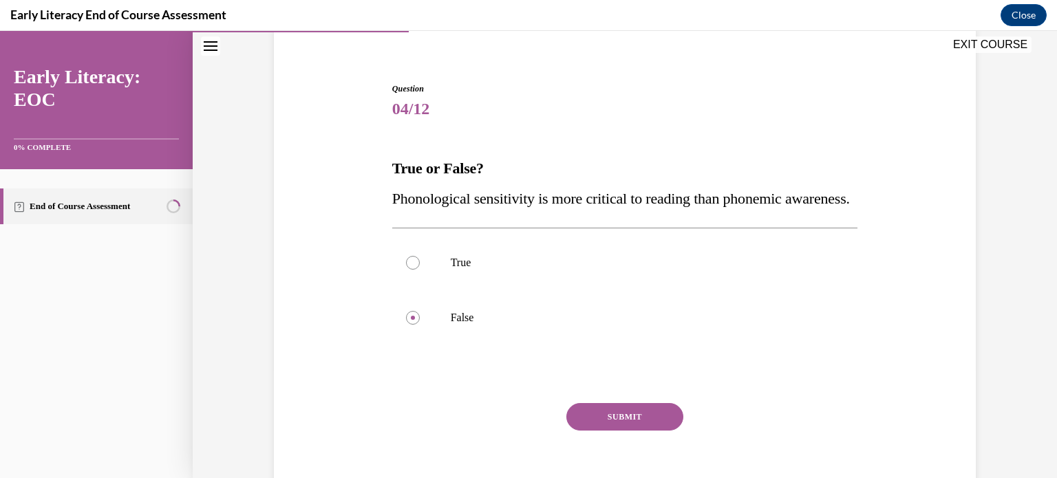
scroll to position [112, 0]
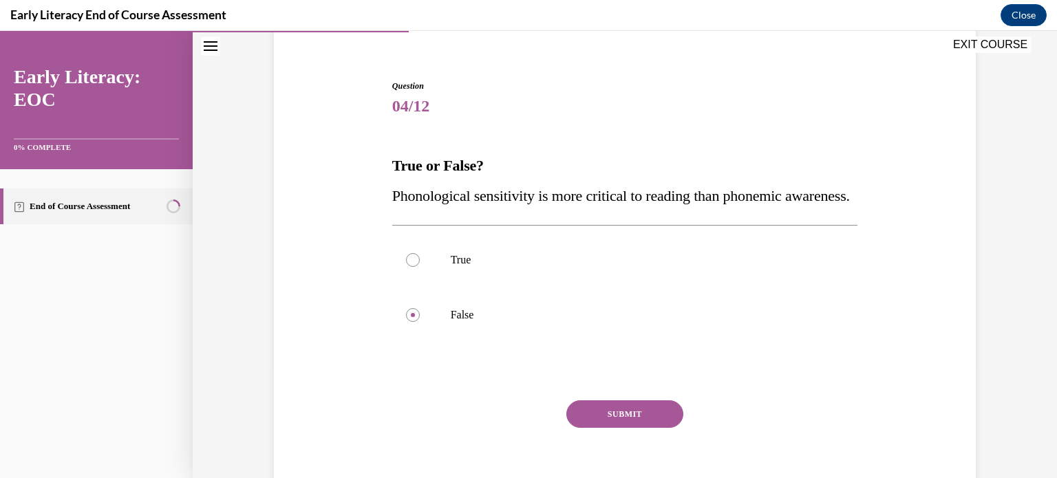
click at [617, 428] on button "SUBMIT" at bounding box center [625, 415] width 117 height 28
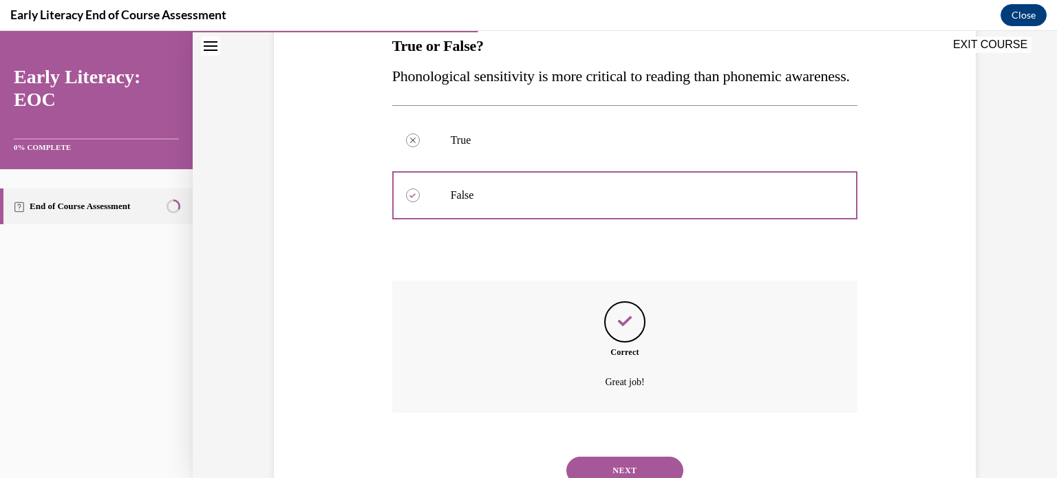
scroll to position [315, 0]
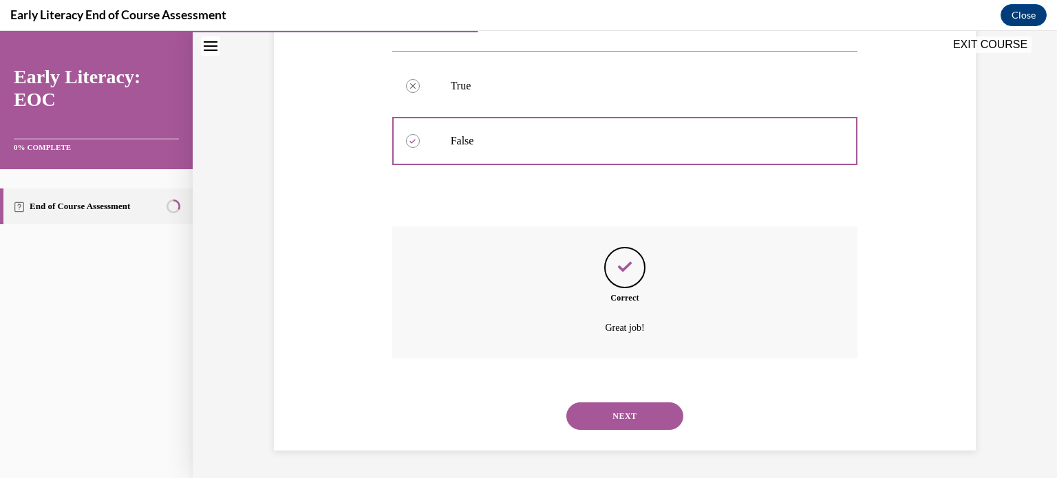
click at [603, 421] on button "NEXT" at bounding box center [625, 417] width 117 height 28
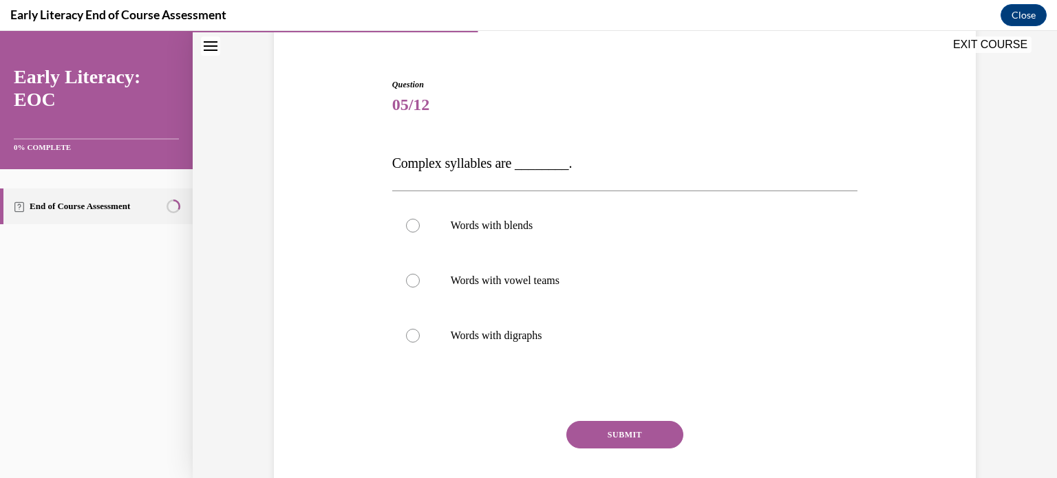
scroll to position [122, 0]
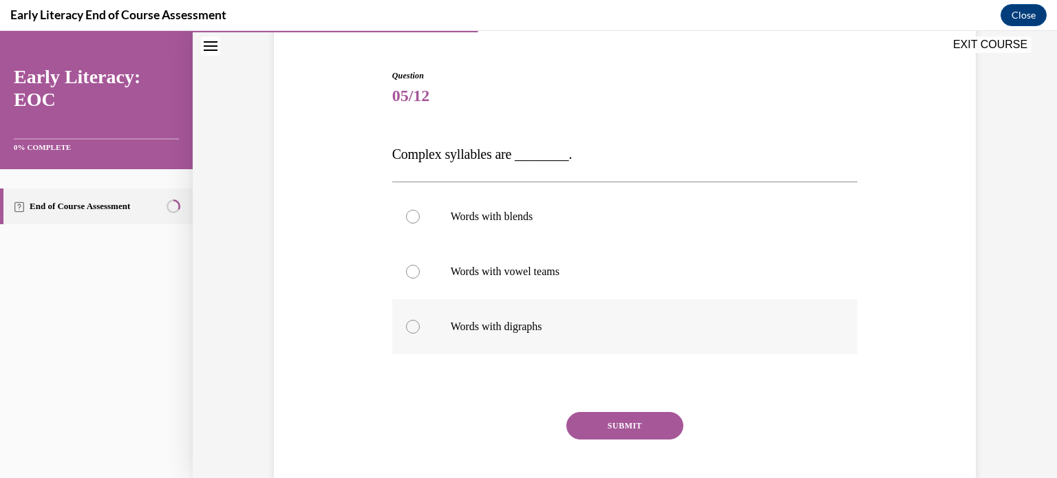
click at [433, 318] on div at bounding box center [625, 326] width 466 height 55
click at [644, 426] on button "SUBMIT" at bounding box center [625, 426] width 117 height 28
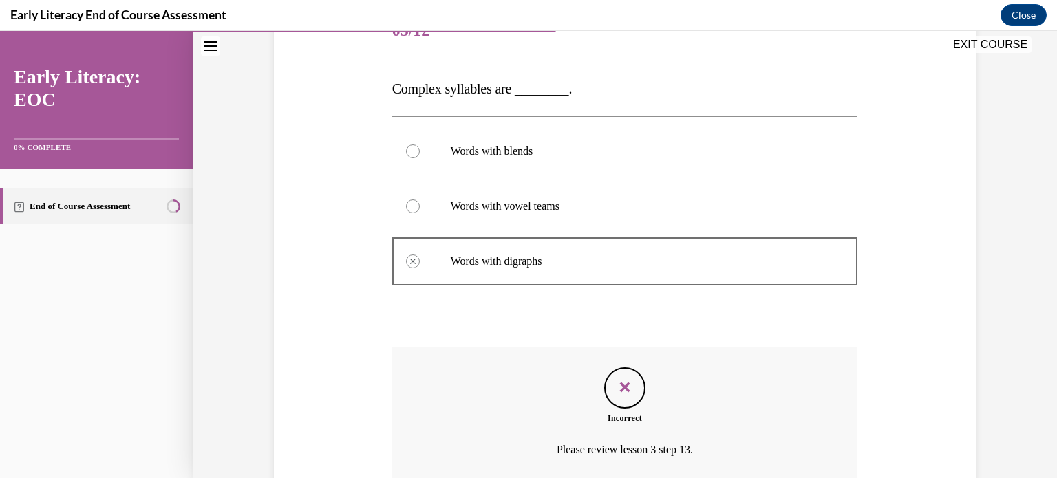
scroll to position [309, 0]
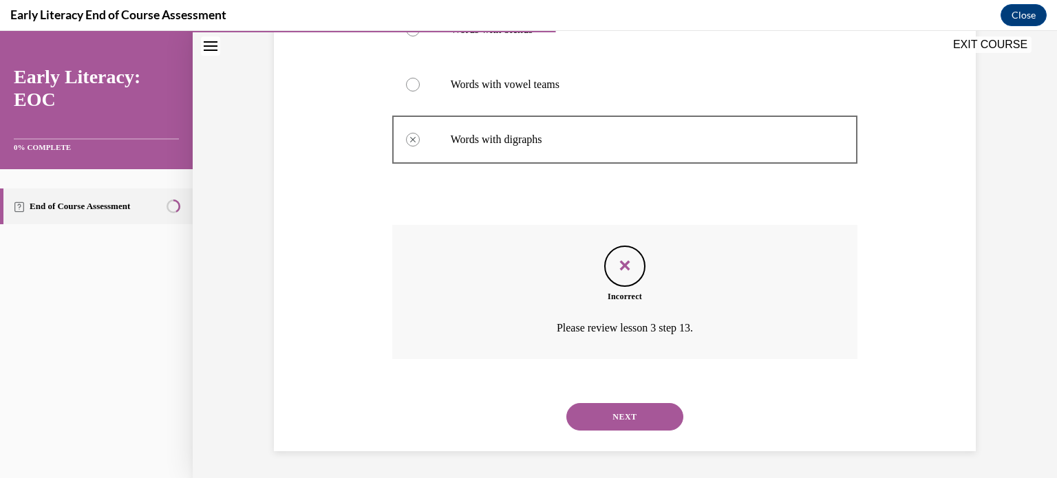
click at [595, 425] on button "NEXT" at bounding box center [625, 417] width 117 height 28
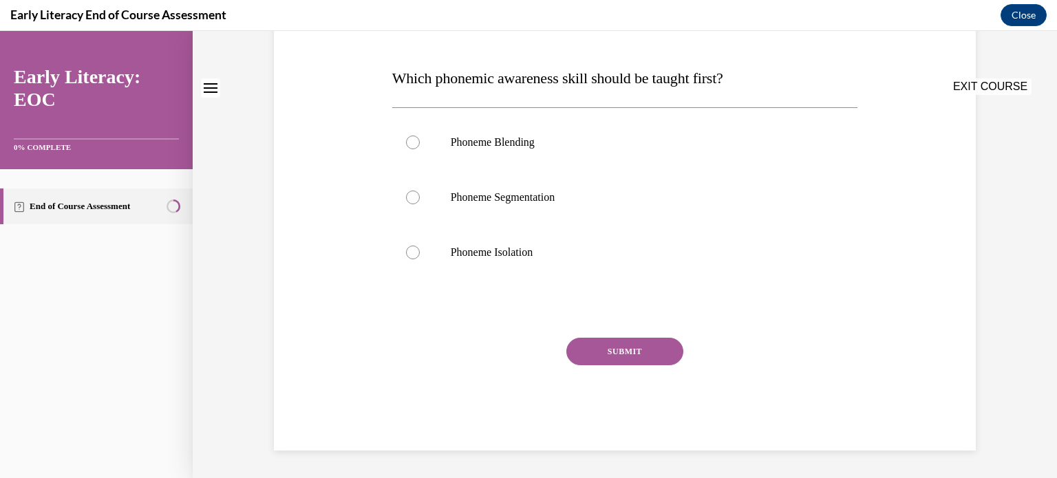
scroll to position [0, 0]
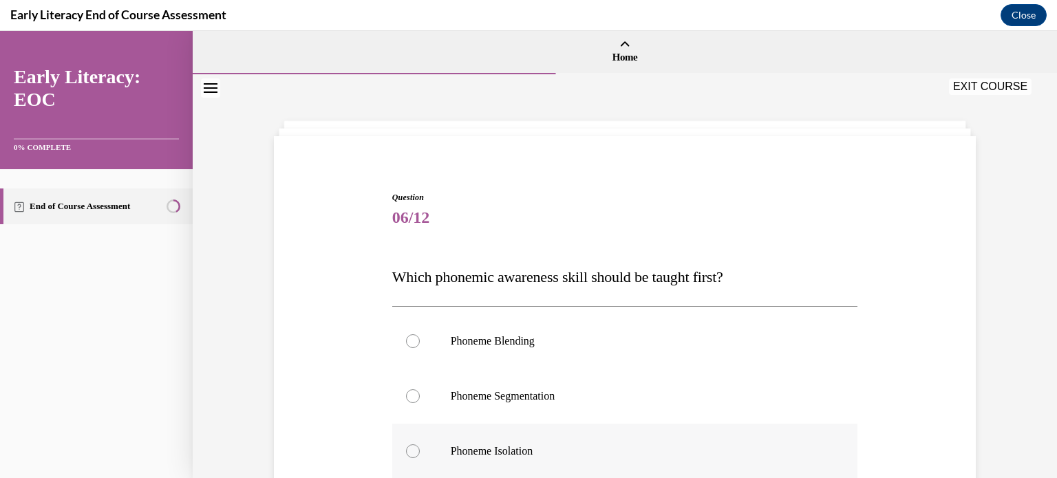
click at [521, 448] on p "Phoneme Isolation" at bounding box center [637, 452] width 373 height 14
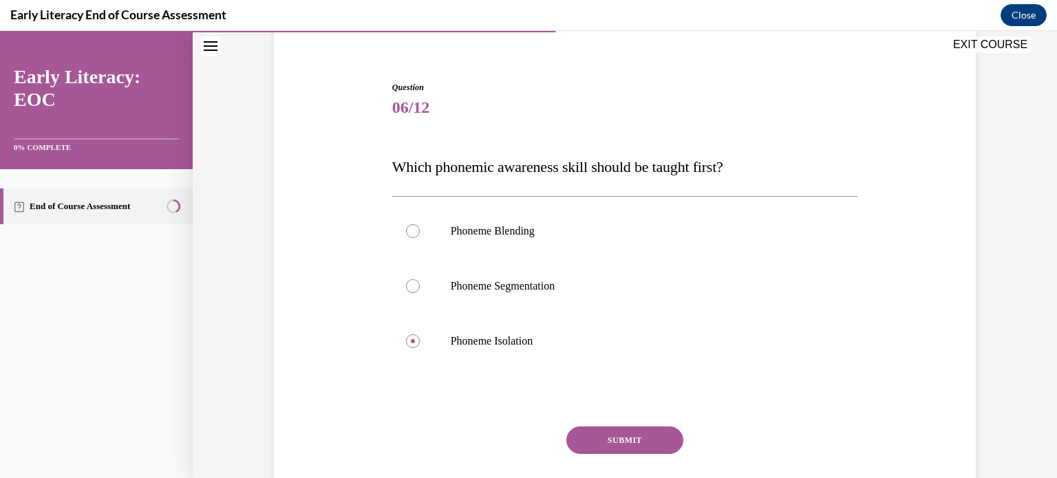
scroll to position [151, 0]
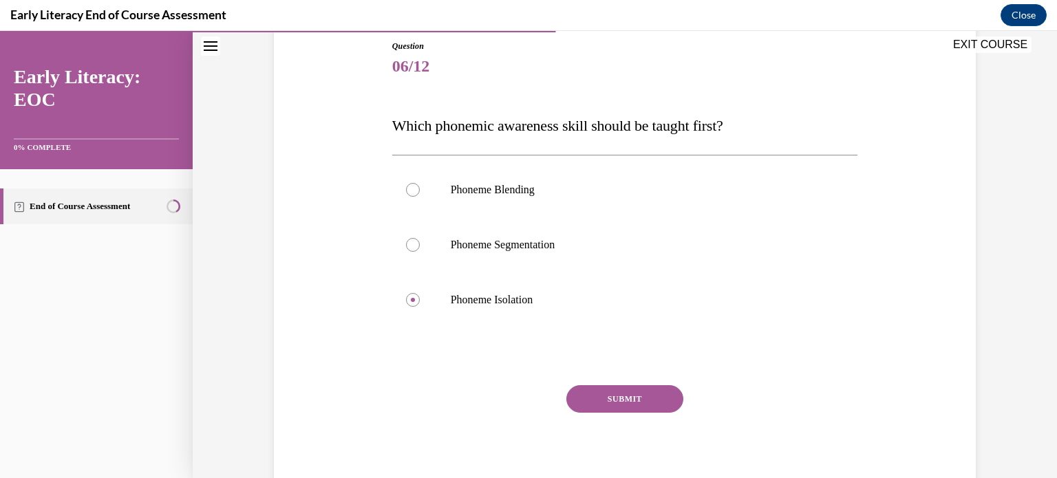
click at [642, 397] on button "SUBMIT" at bounding box center [625, 399] width 117 height 28
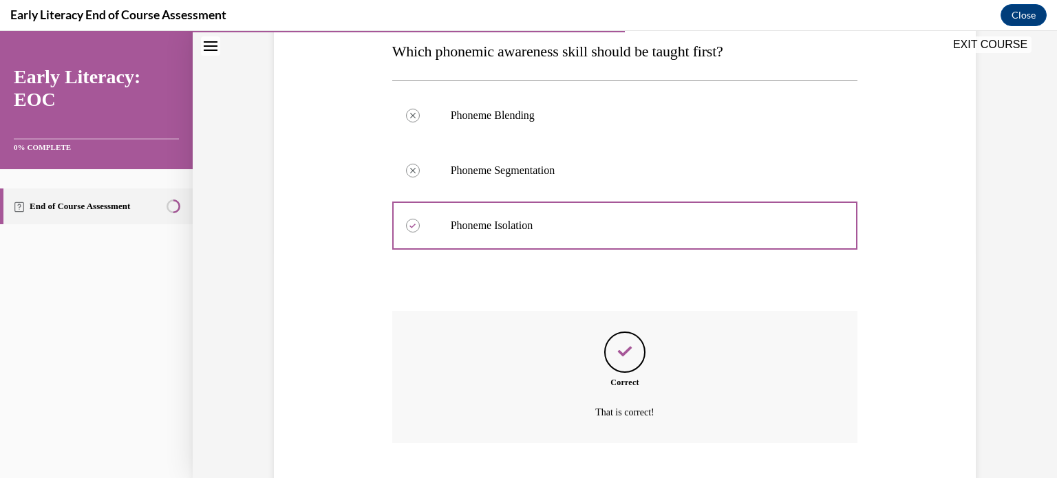
scroll to position [310, 0]
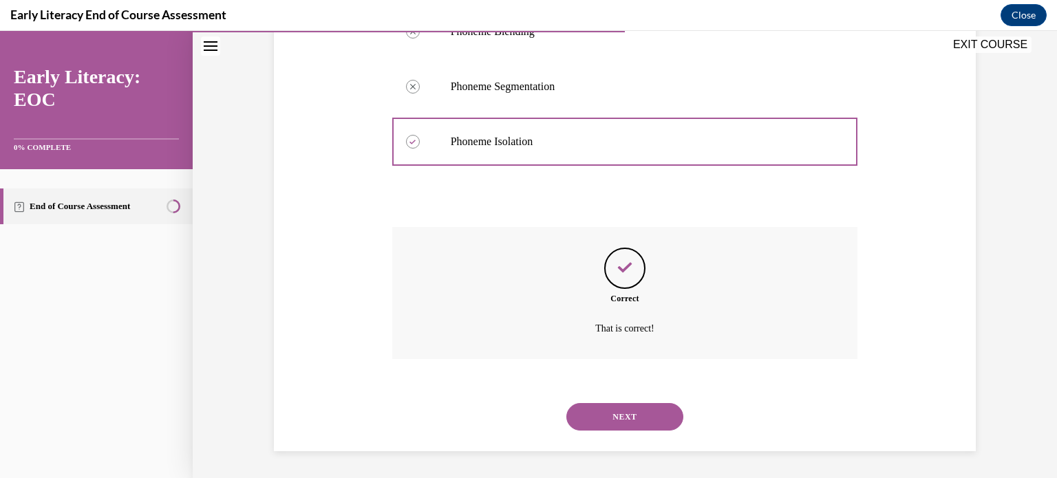
click at [642, 409] on button "NEXT" at bounding box center [625, 417] width 117 height 28
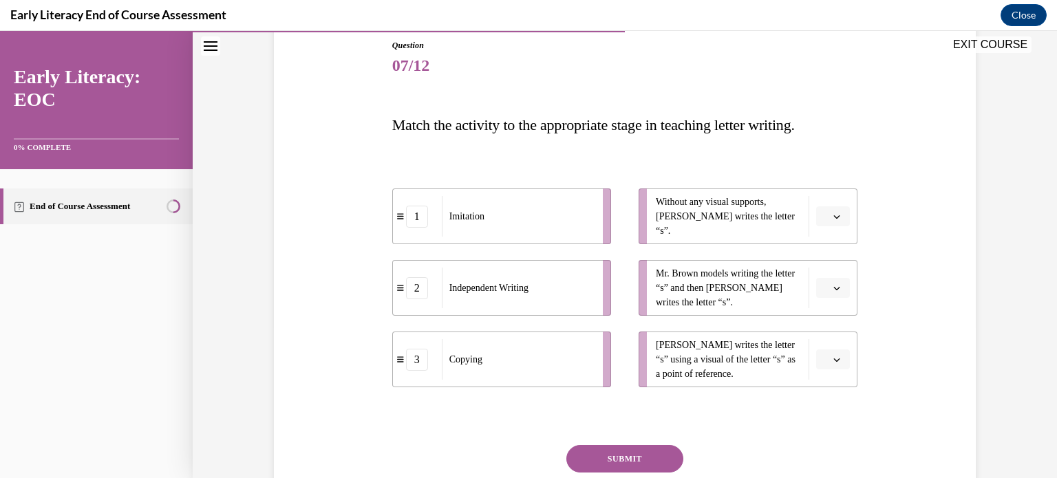
scroll to position [155, 0]
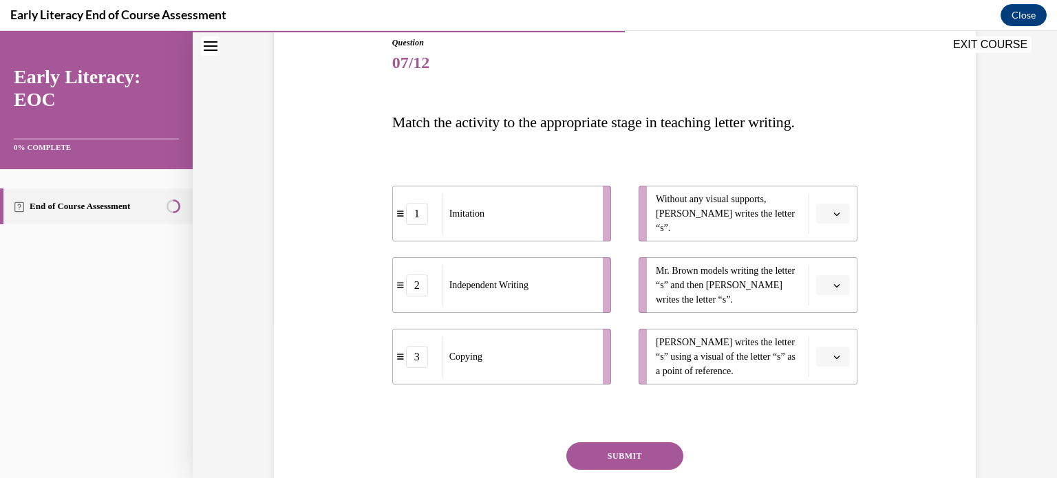
click at [845, 279] on button "button" at bounding box center [833, 285] width 34 height 21
click at [833, 369] on div "2" at bounding box center [832, 371] width 34 height 28
click at [836, 357] on icon "button" at bounding box center [837, 357] width 6 height 3
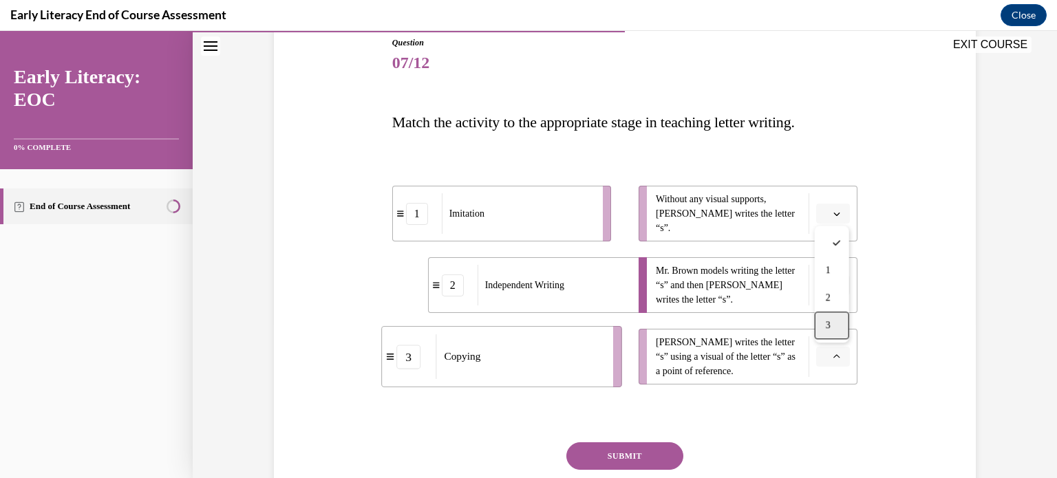
click at [832, 330] on div "3" at bounding box center [832, 326] width 34 height 28
click at [836, 220] on button "button" at bounding box center [833, 214] width 34 height 21
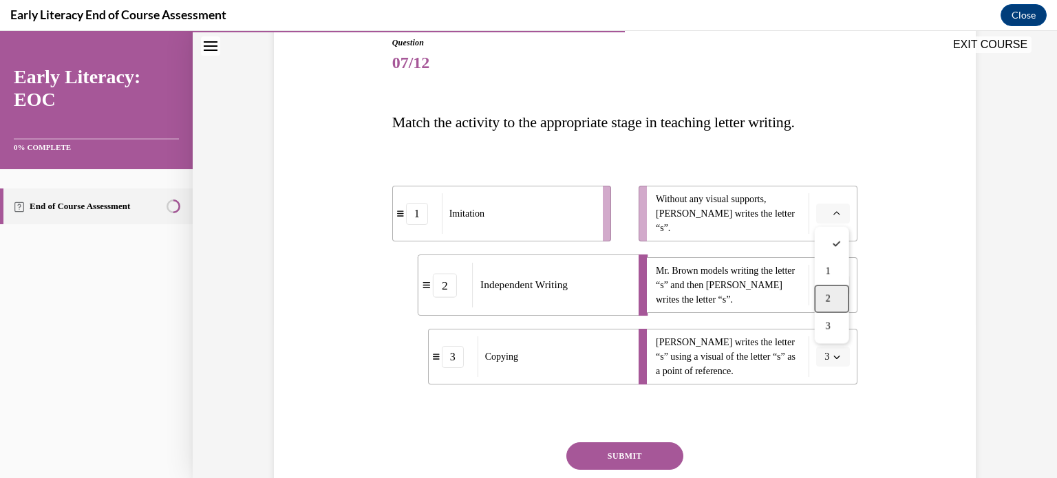
click at [834, 295] on div "2" at bounding box center [832, 300] width 34 height 28
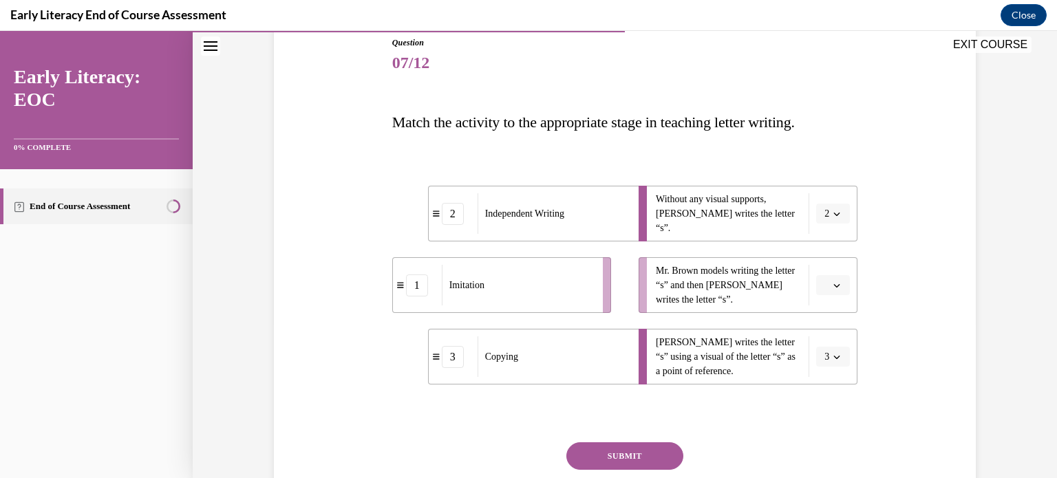
click at [842, 282] on span "button" at bounding box center [837, 286] width 10 height 10
click at [840, 339] on div "1" at bounding box center [832, 344] width 34 height 28
click at [614, 458] on button "SUBMIT" at bounding box center [625, 457] width 117 height 28
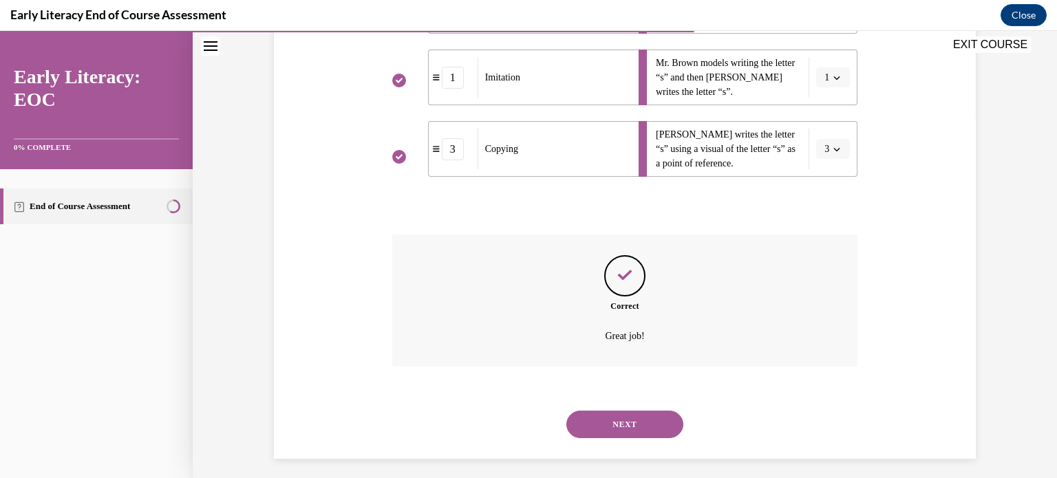
scroll to position [370, 0]
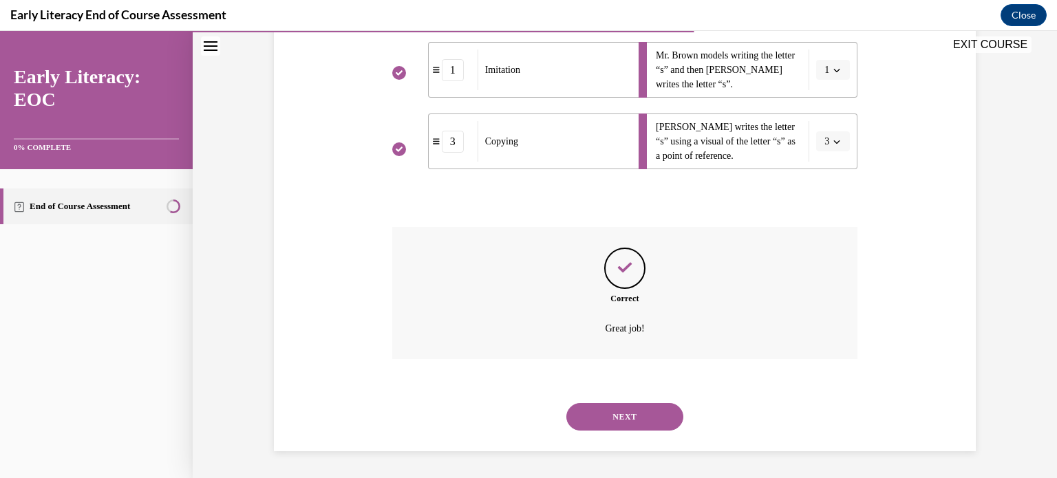
click at [631, 414] on button "NEXT" at bounding box center [625, 417] width 117 height 28
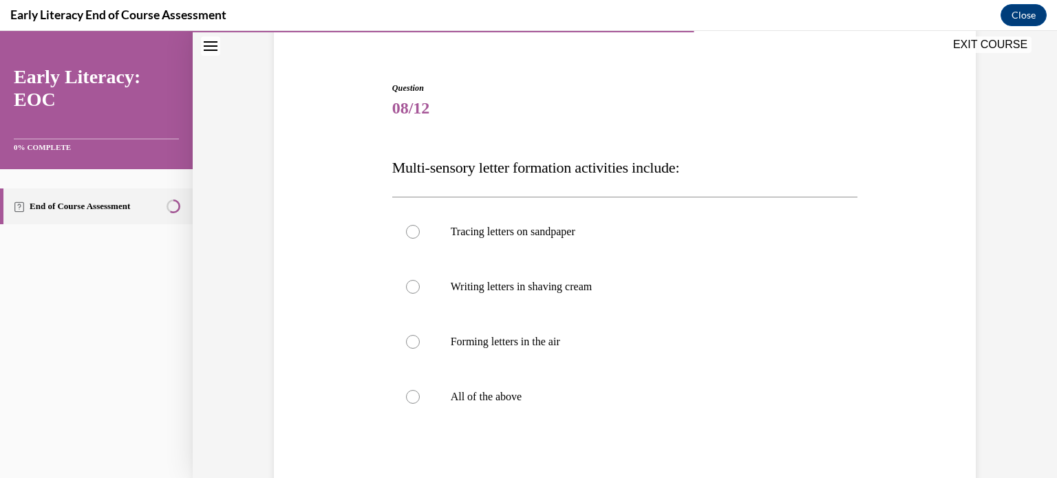
scroll to position [127, 0]
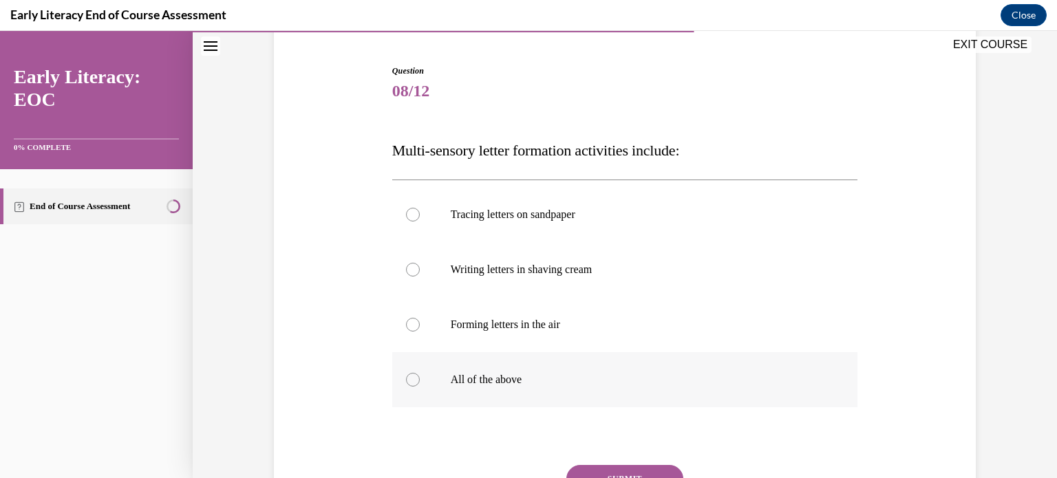
click at [584, 371] on div at bounding box center [625, 379] width 466 height 55
click at [613, 472] on button "SUBMIT" at bounding box center [625, 479] width 117 height 28
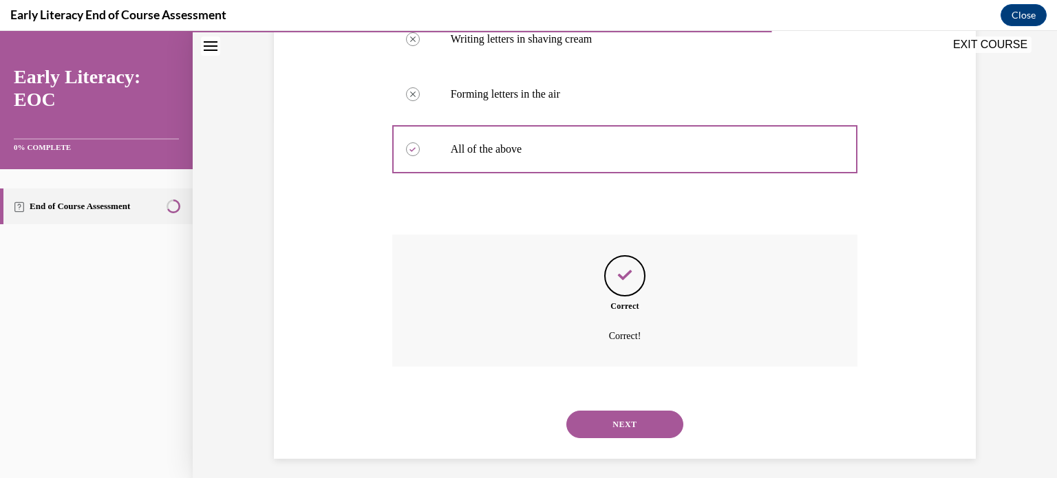
scroll to position [365, 0]
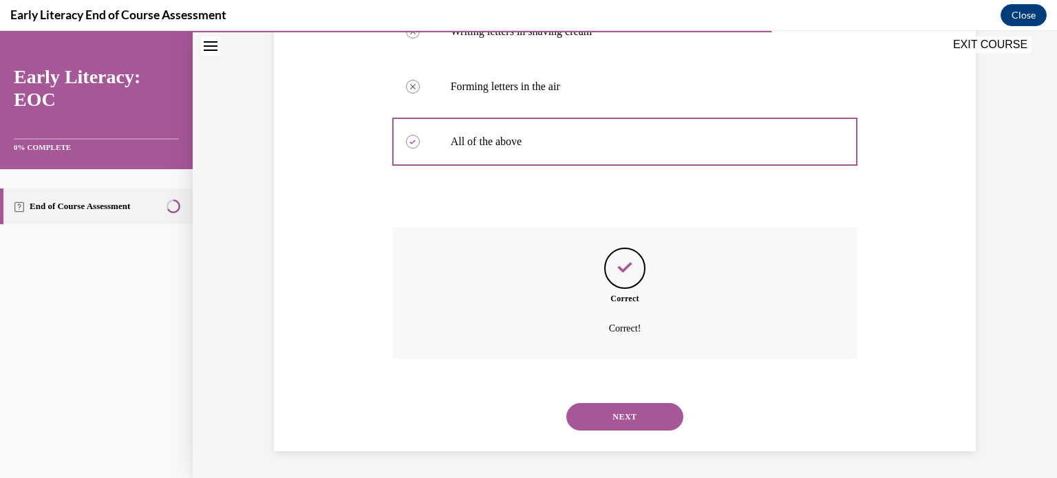
click at [587, 425] on button "NEXT" at bounding box center [625, 417] width 117 height 28
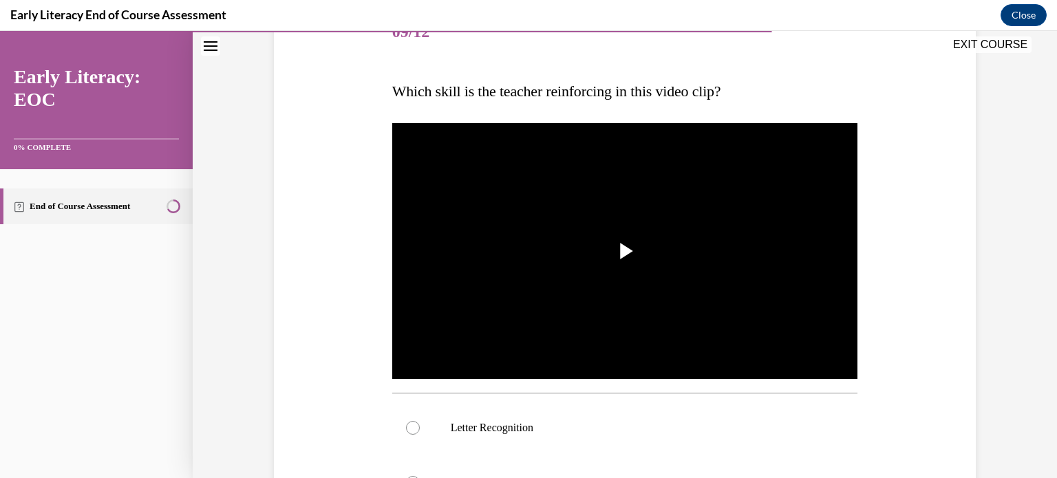
scroll to position [192, 0]
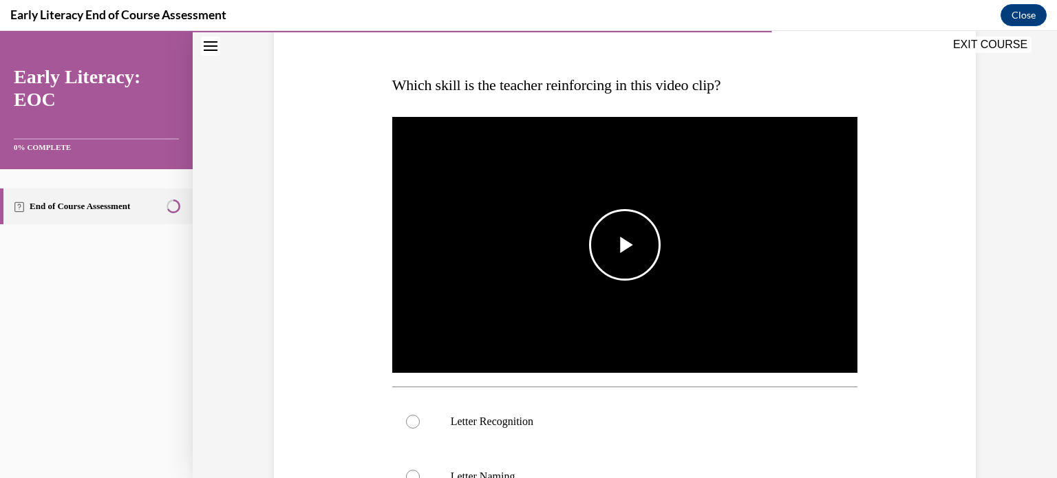
click at [625, 245] on span "Video player" at bounding box center [625, 245] width 0 height 0
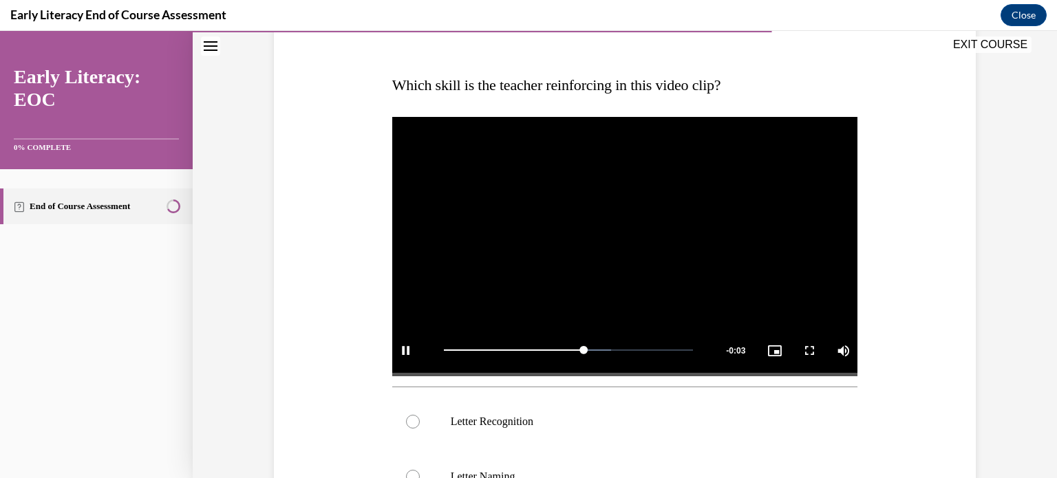
scroll to position [277, 0]
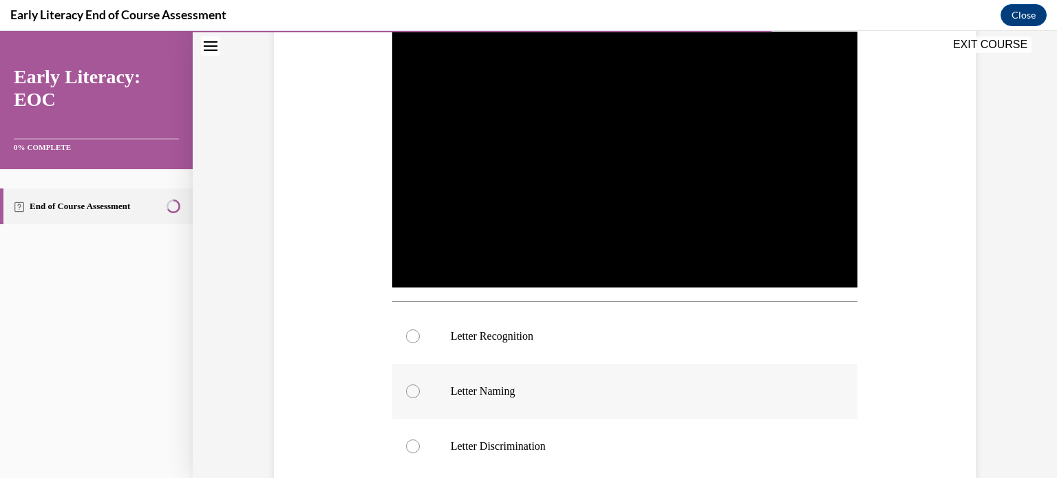
click at [589, 372] on div at bounding box center [625, 391] width 466 height 55
click at [556, 335] on p "Letter Recognition" at bounding box center [637, 337] width 373 height 14
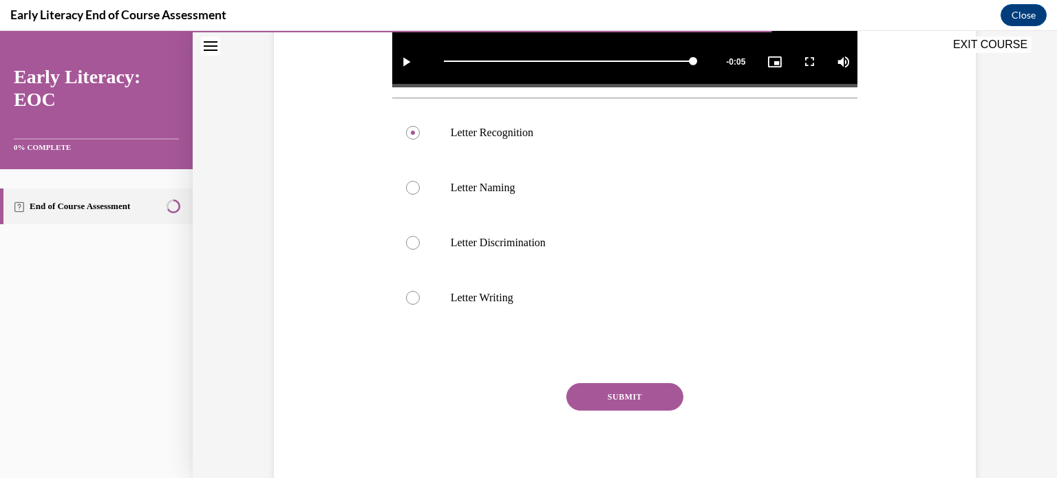
click at [604, 394] on button "SUBMIT" at bounding box center [625, 397] width 117 height 28
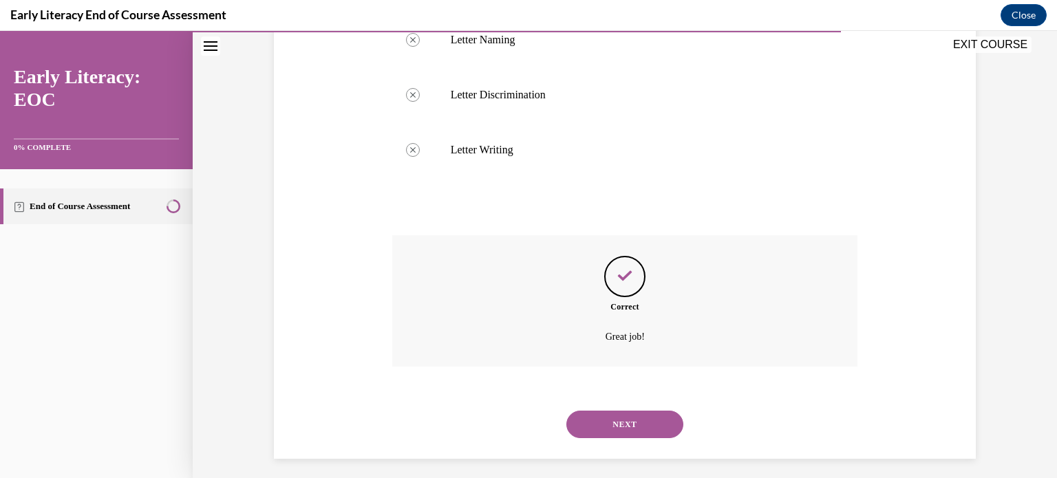
scroll to position [637, 0]
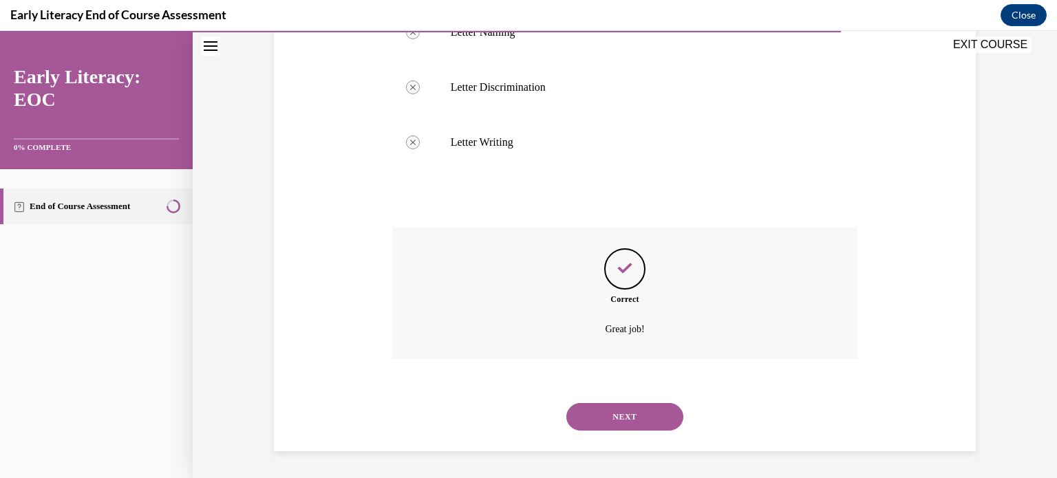
click at [608, 416] on button "NEXT" at bounding box center [625, 417] width 117 height 28
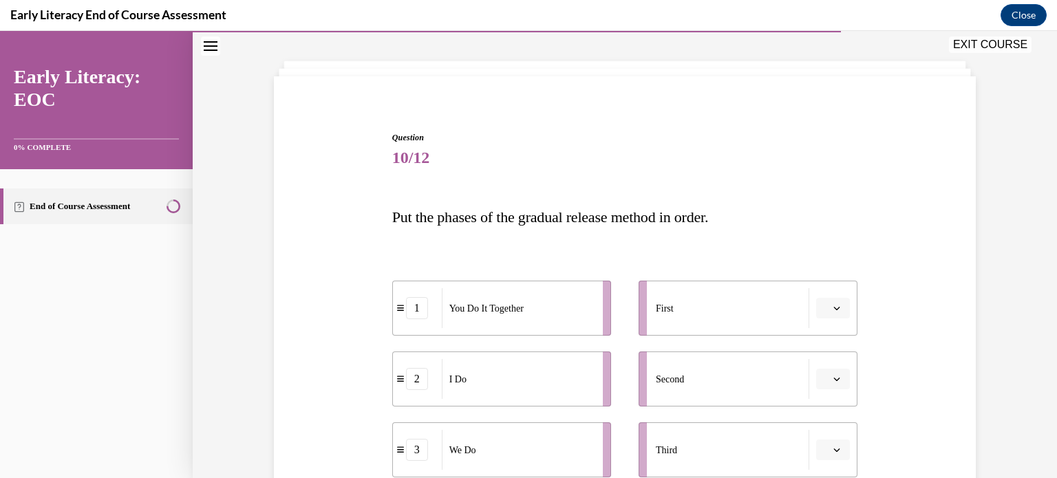
scroll to position [64, 0]
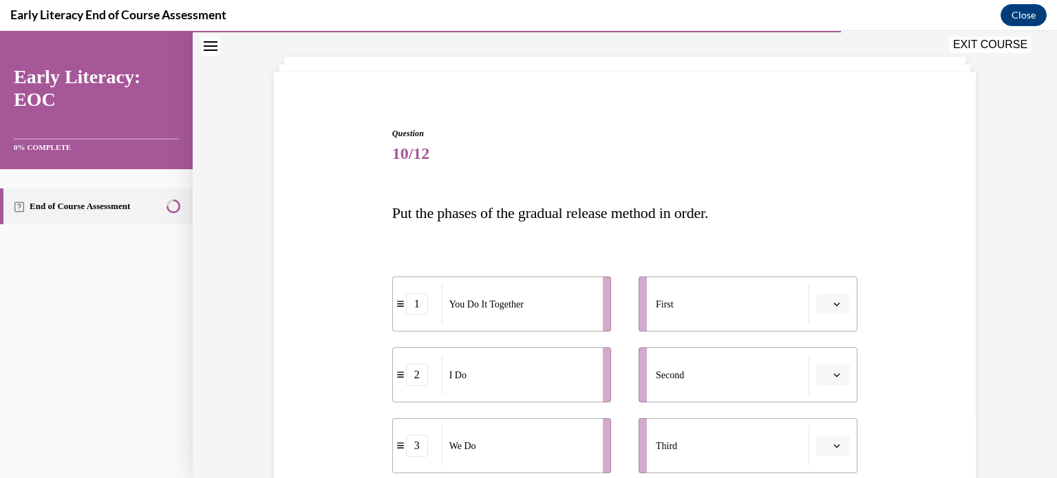
click at [838, 301] on icon "button" at bounding box center [837, 304] width 7 height 7
click at [835, 388] on div "2" at bounding box center [832, 390] width 34 height 28
click at [838, 377] on icon "button" at bounding box center [837, 375] width 7 height 7
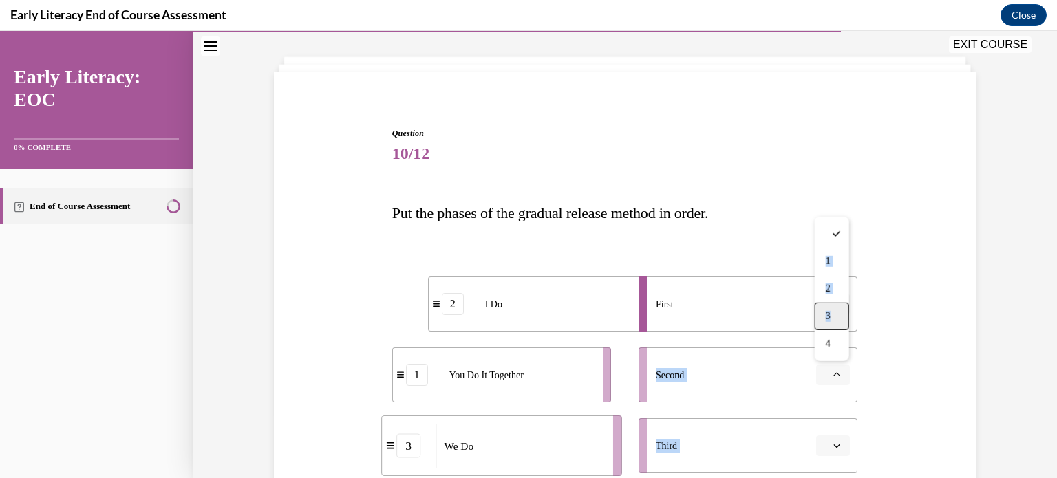
drag, startPoint x: 907, startPoint y: 260, endPoint x: 830, endPoint y: 319, distance: 96.8
click at [830, 319] on div "SKIP TO LESSON EXIT COURSE Early Literacy: EOC 0% COMPLETE End of Course Assess…" at bounding box center [528, 254] width 1057 height 447
click at [834, 372] on icon "button" at bounding box center [837, 375] width 7 height 7
click at [834, 317] on div "3" at bounding box center [832, 317] width 34 height 28
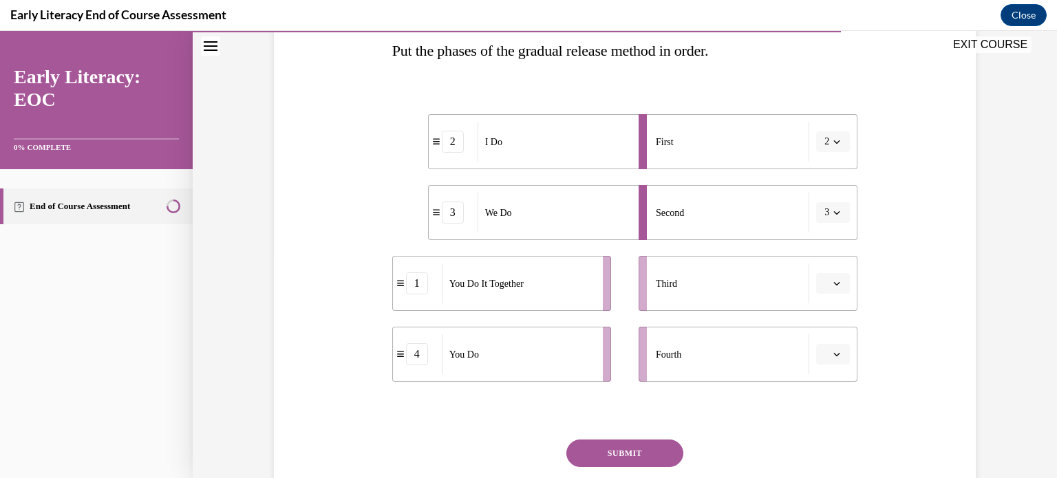
scroll to position [227, 0]
click at [836, 282] on icon "button" at bounding box center [837, 282] width 7 height 7
click at [836, 343] on div "1" at bounding box center [832, 341] width 34 height 28
click at [846, 354] on button "button" at bounding box center [833, 353] width 34 height 21
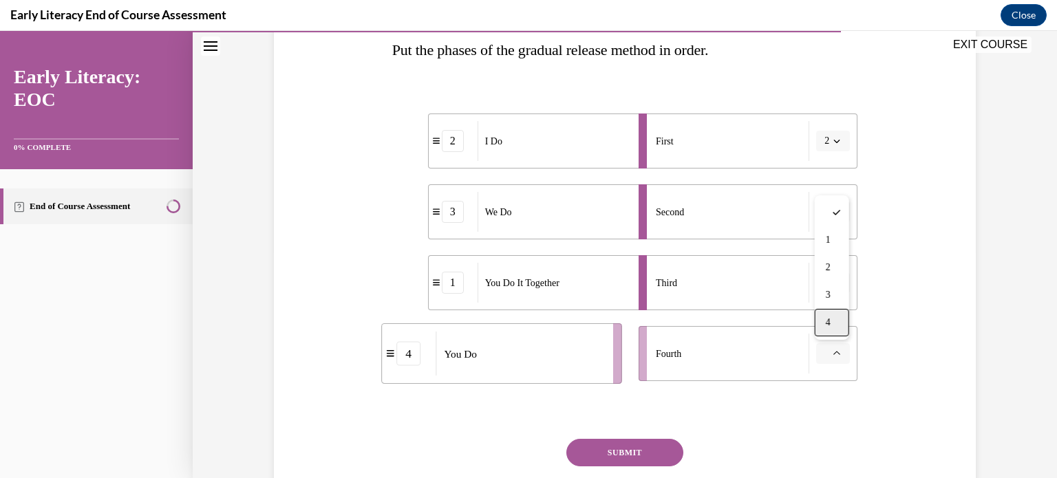
click at [837, 330] on div "4" at bounding box center [832, 323] width 34 height 28
click at [627, 456] on button "SUBMIT" at bounding box center [625, 453] width 117 height 28
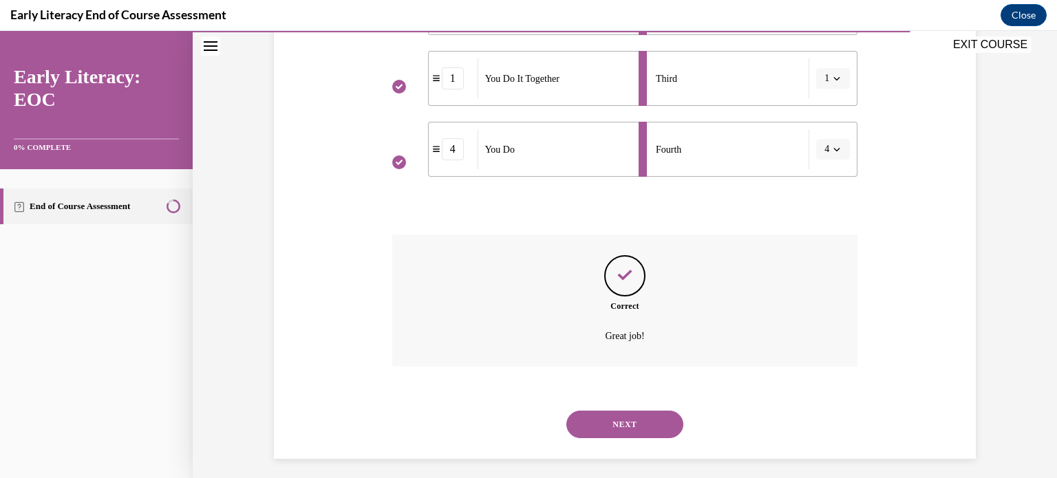
scroll to position [439, 0]
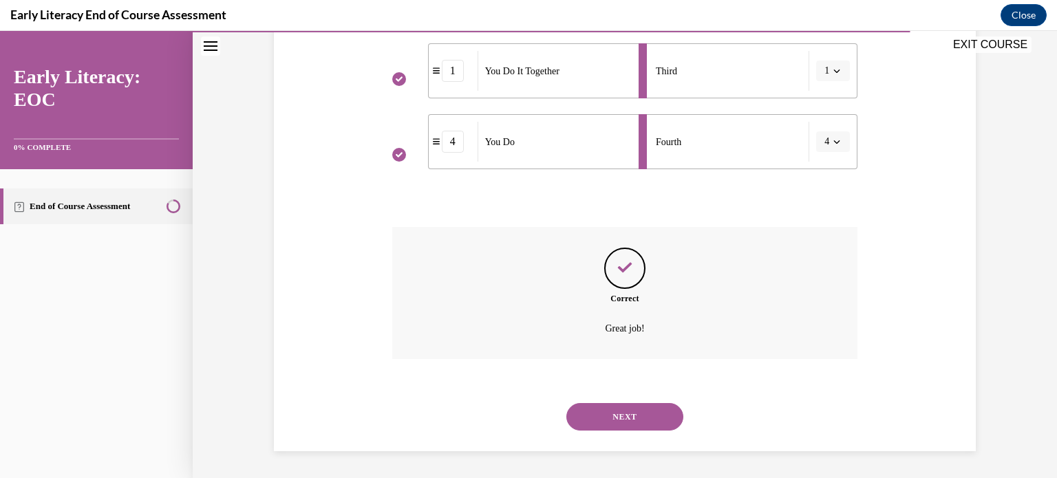
click at [620, 423] on button "NEXT" at bounding box center [625, 417] width 117 height 28
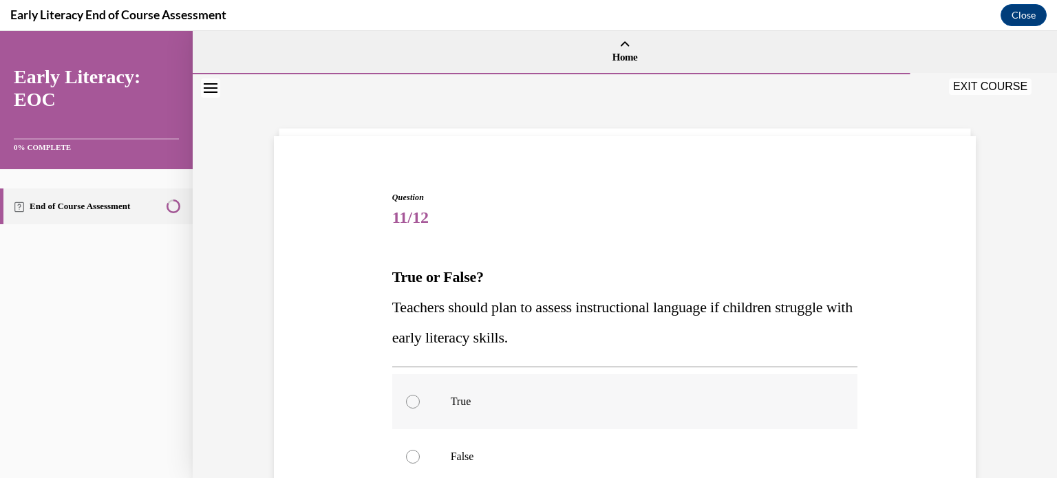
click at [505, 412] on div at bounding box center [625, 401] width 466 height 55
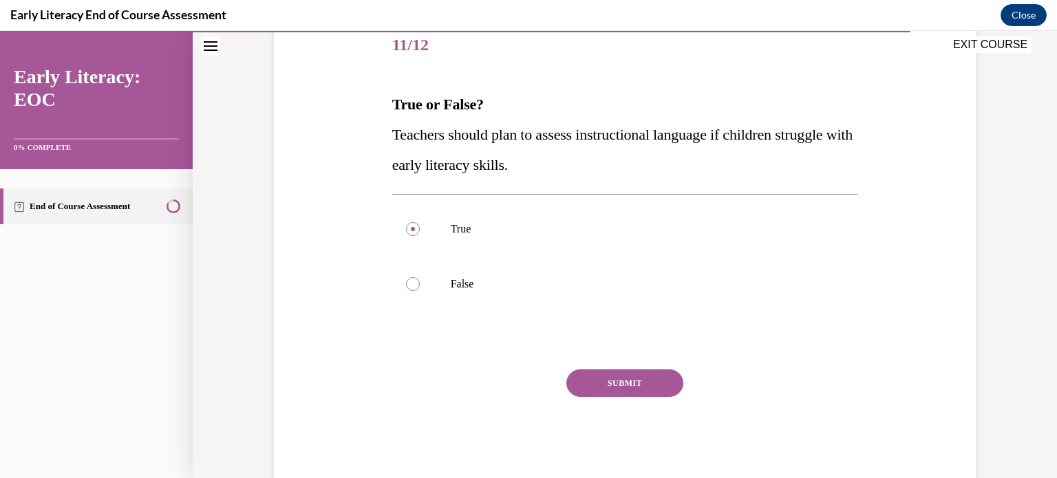
scroll to position [173, 0]
click at [655, 392] on button "SUBMIT" at bounding box center [625, 383] width 117 height 28
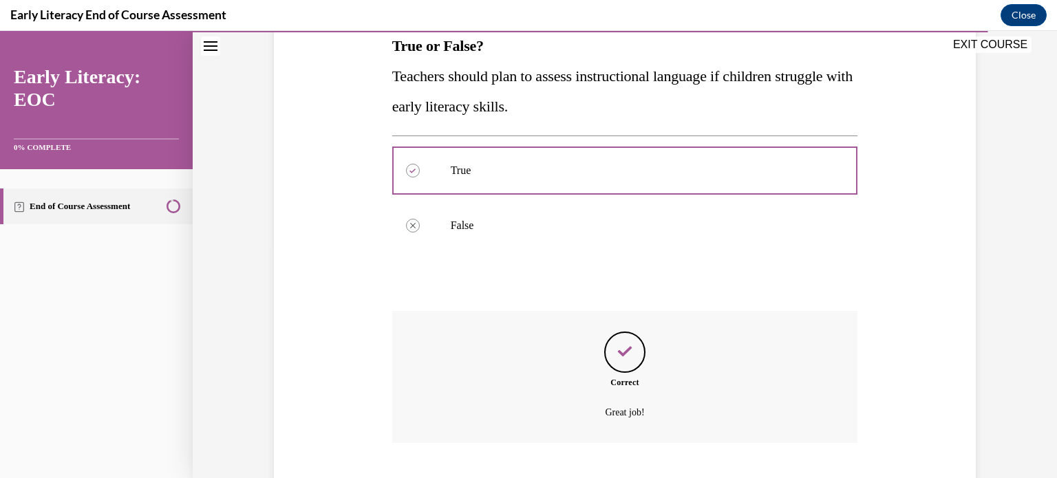
scroll to position [315, 0]
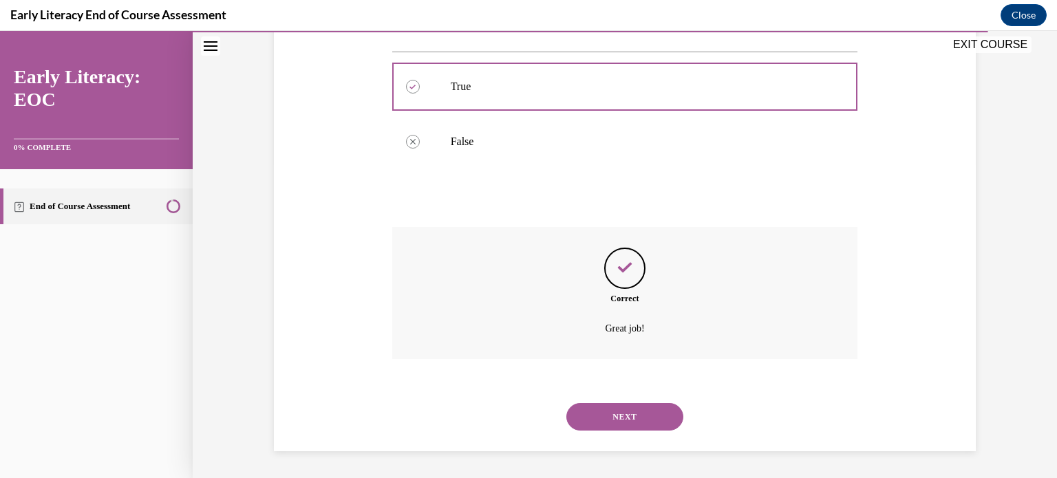
click at [651, 421] on button "NEXT" at bounding box center [625, 417] width 117 height 28
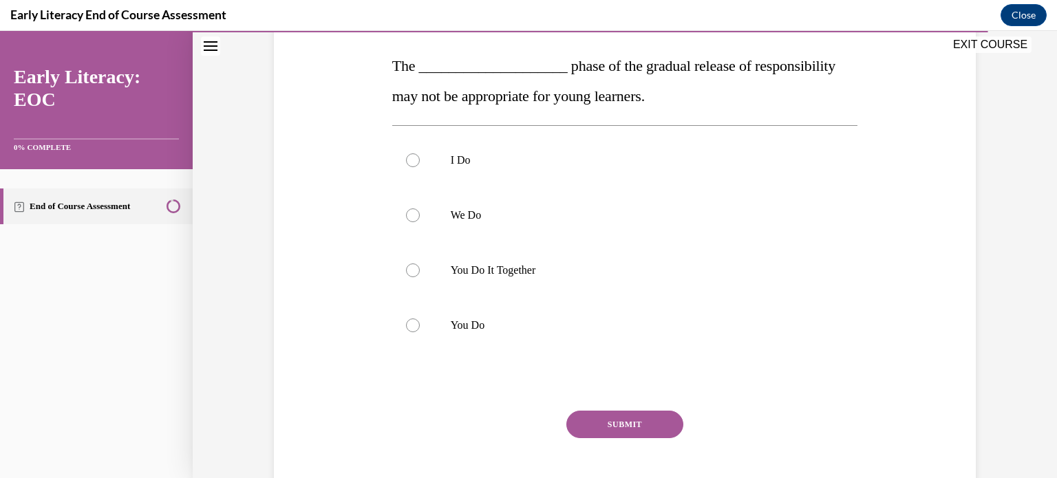
scroll to position [219, 0]
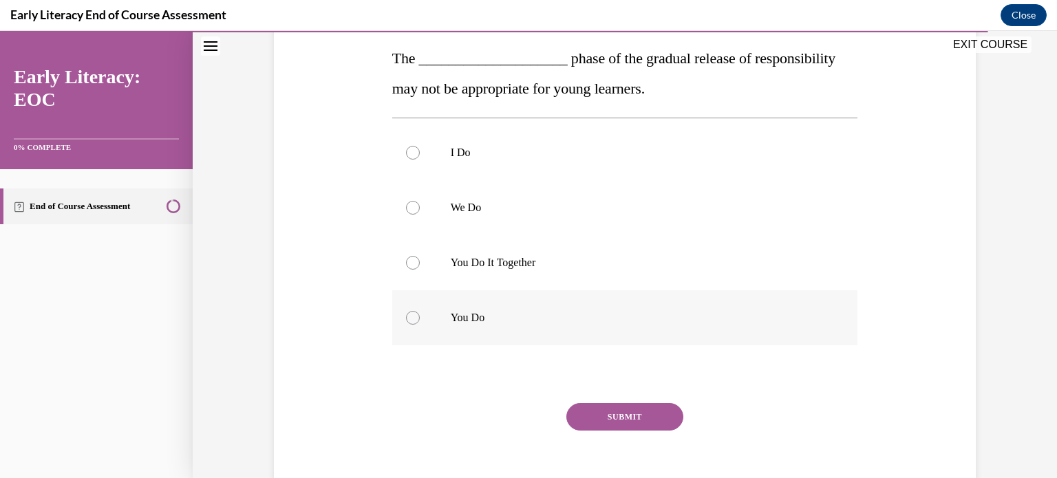
click at [414, 304] on div at bounding box center [625, 317] width 466 height 55
click at [598, 412] on button "SUBMIT" at bounding box center [625, 417] width 117 height 28
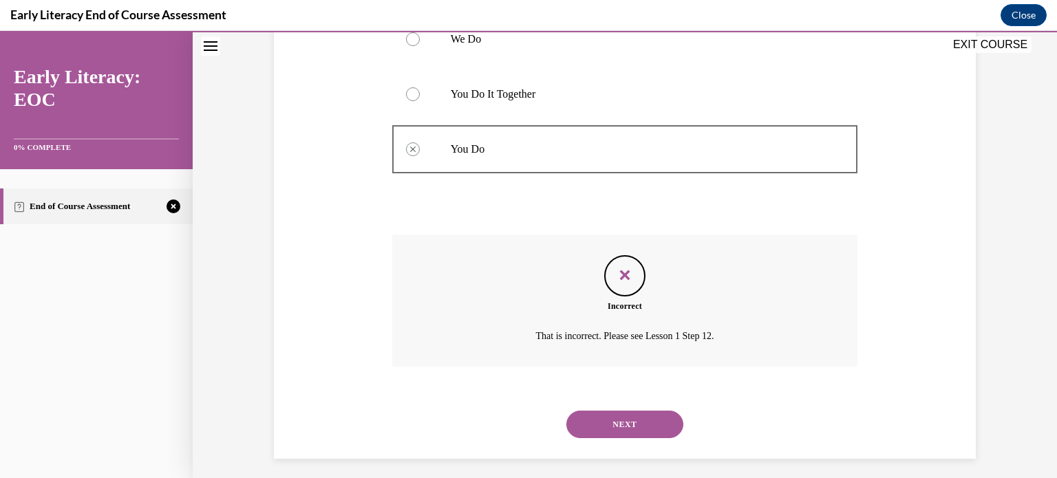
scroll to position [395, 0]
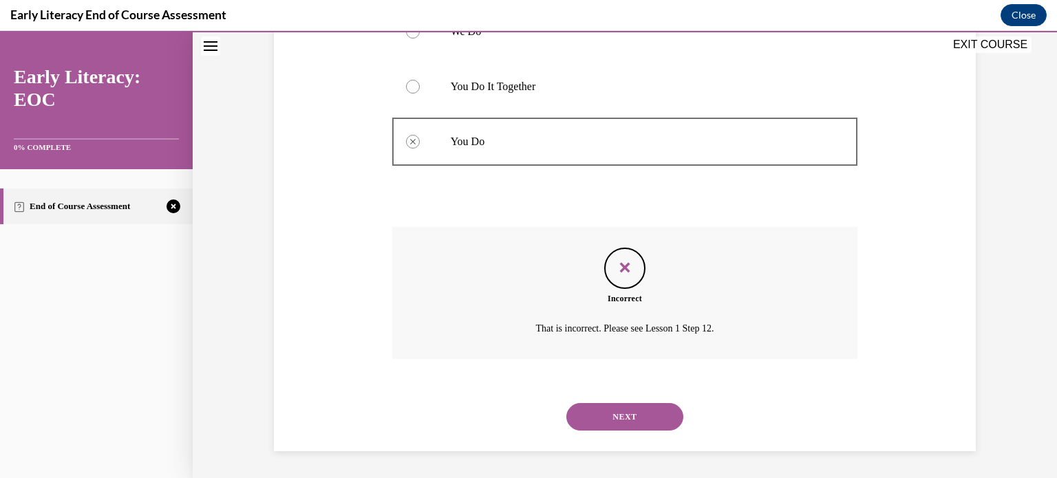
click at [598, 412] on button "NEXT" at bounding box center [625, 417] width 117 height 28
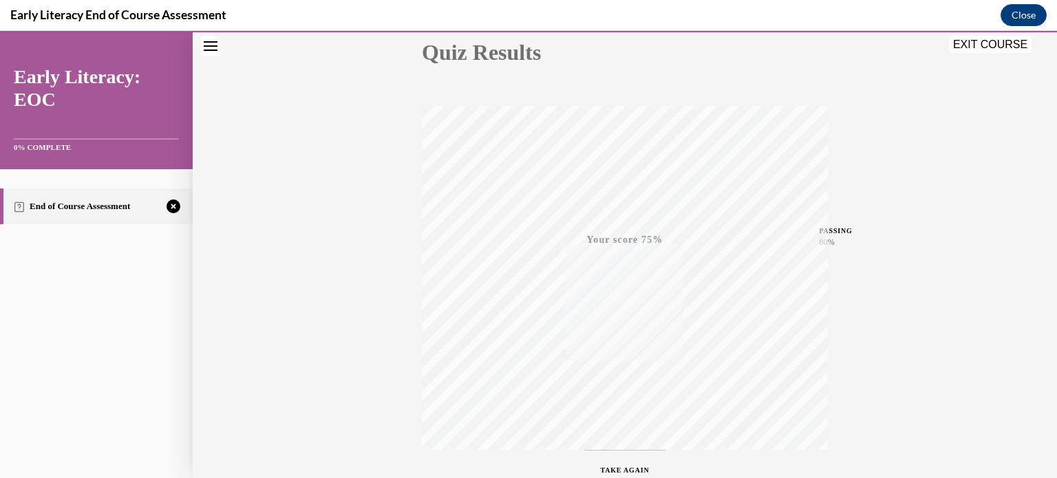
scroll to position [257, 0]
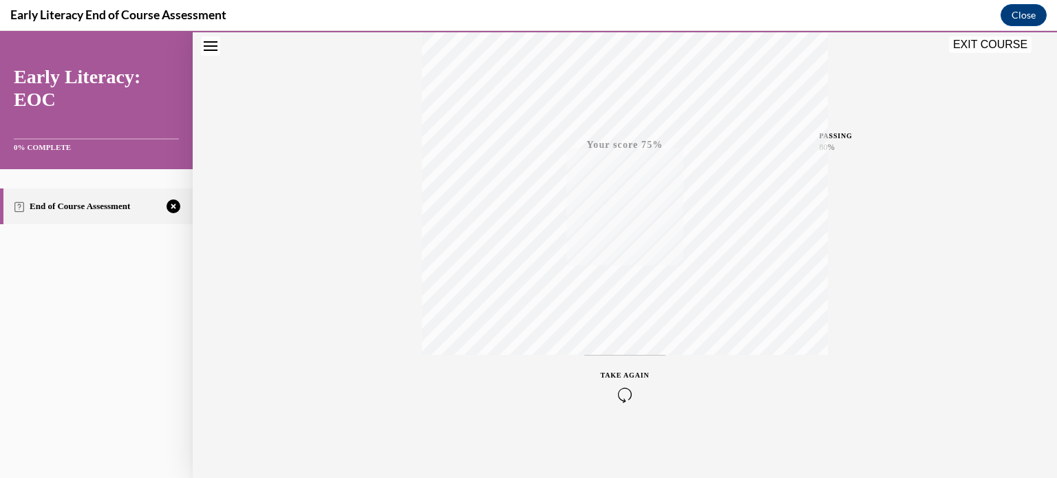
click at [622, 390] on icon "button" at bounding box center [625, 395] width 49 height 15
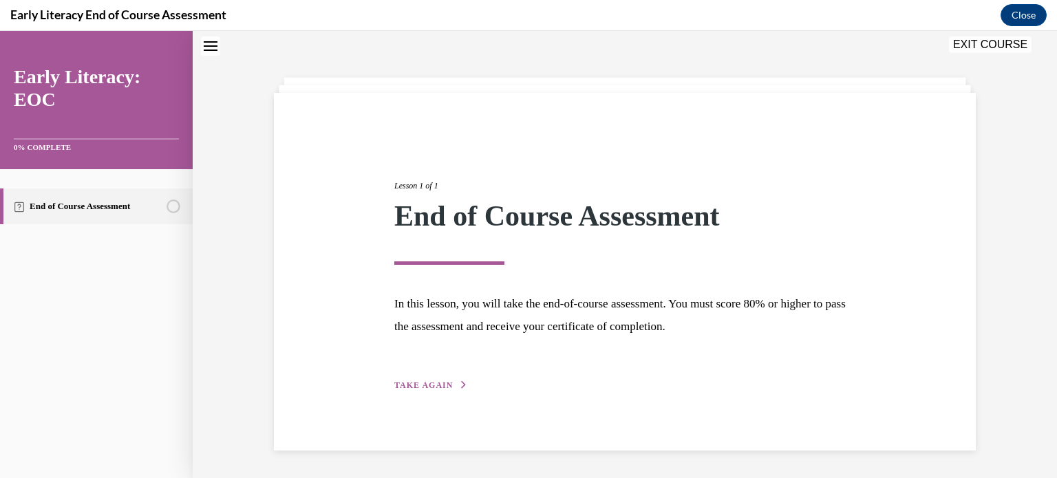
scroll to position [43, 0]
click at [406, 386] on span "TAKE AGAIN" at bounding box center [423, 386] width 59 height 10
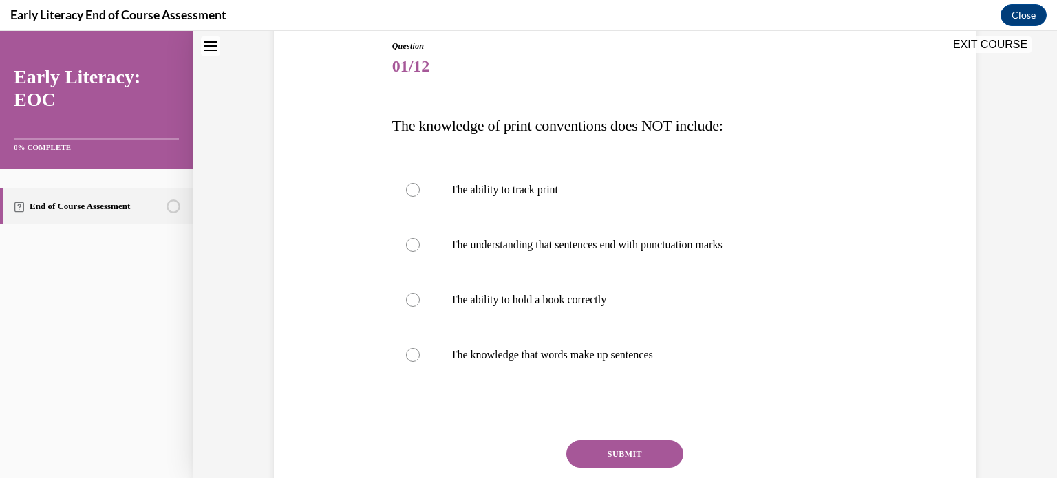
scroll to position [160, 0]
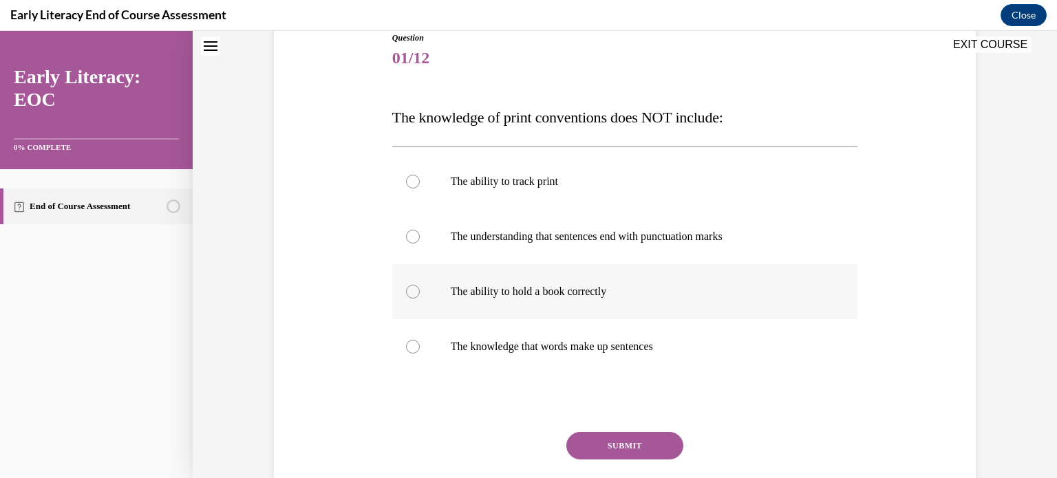
click at [502, 293] on p "The ability to hold a book correctly" at bounding box center [637, 292] width 373 height 14
click at [590, 436] on button "SUBMIT" at bounding box center [625, 446] width 117 height 28
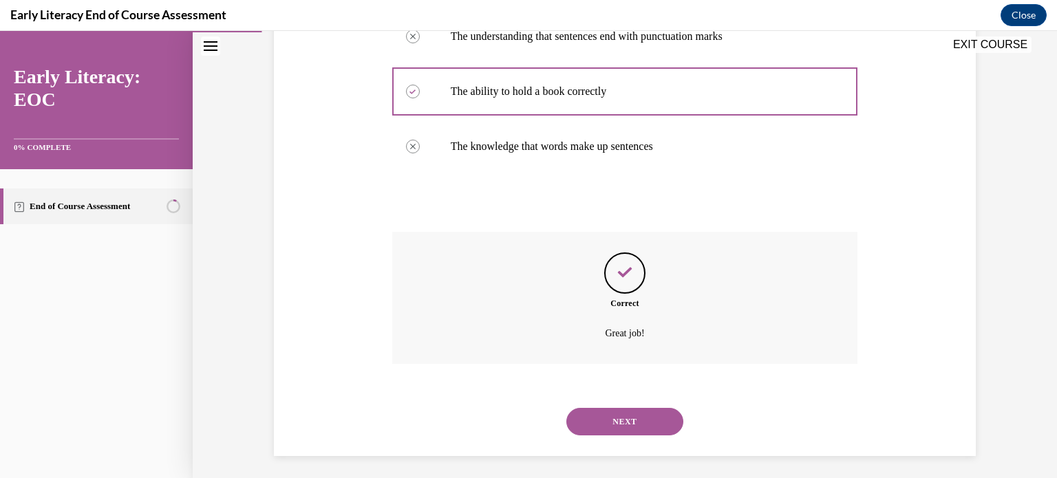
scroll to position [365, 0]
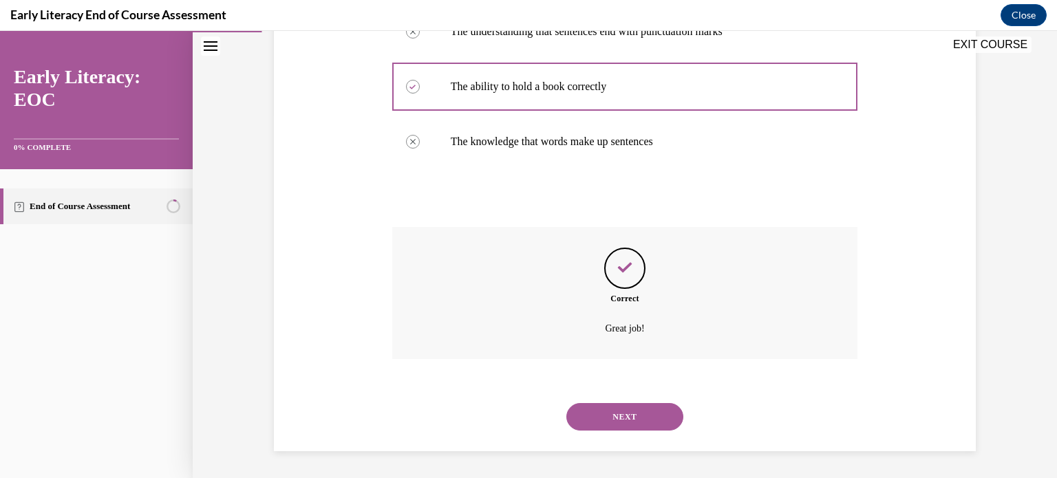
click at [598, 420] on button "NEXT" at bounding box center [625, 417] width 117 height 28
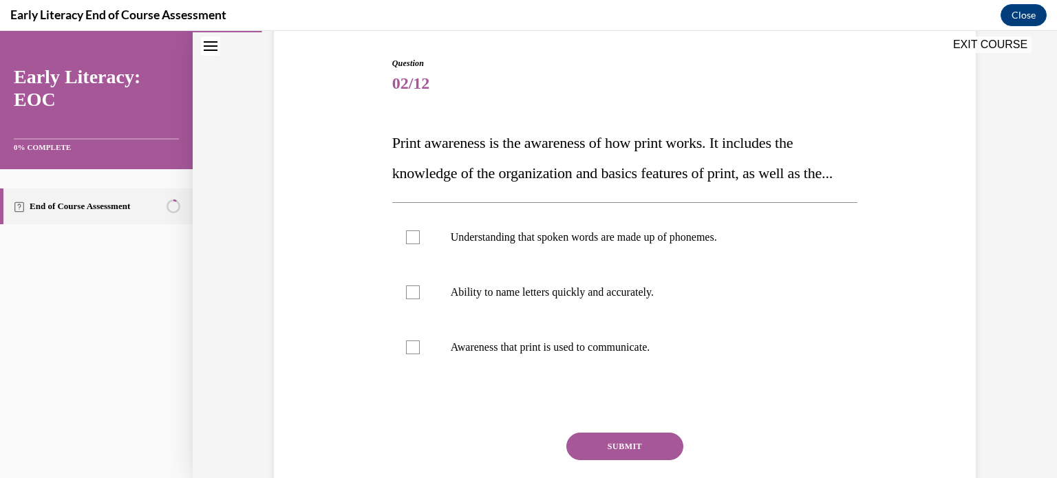
scroll to position [154, 0]
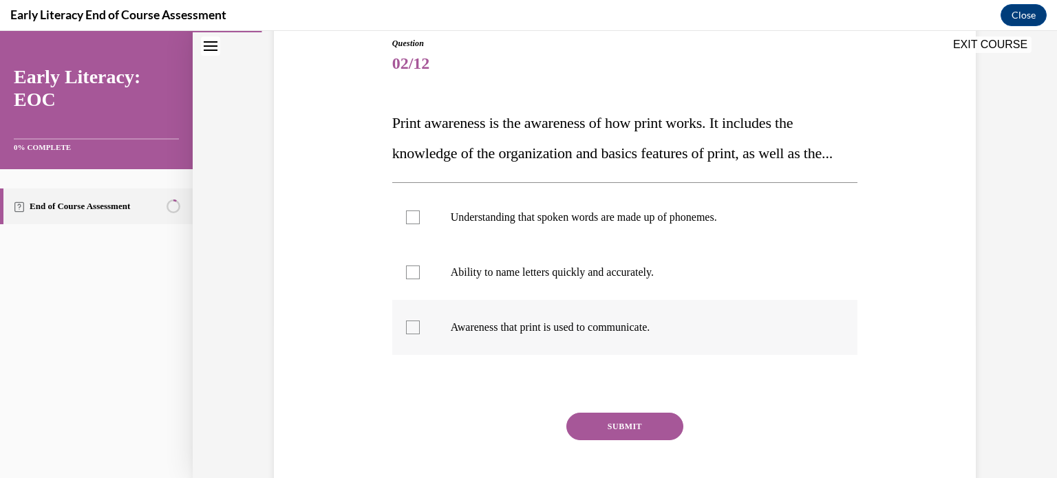
click at [500, 335] on p "Awareness that print is used to communicate." at bounding box center [637, 328] width 373 height 14
click at [598, 441] on button "SUBMIT" at bounding box center [625, 427] width 117 height 28
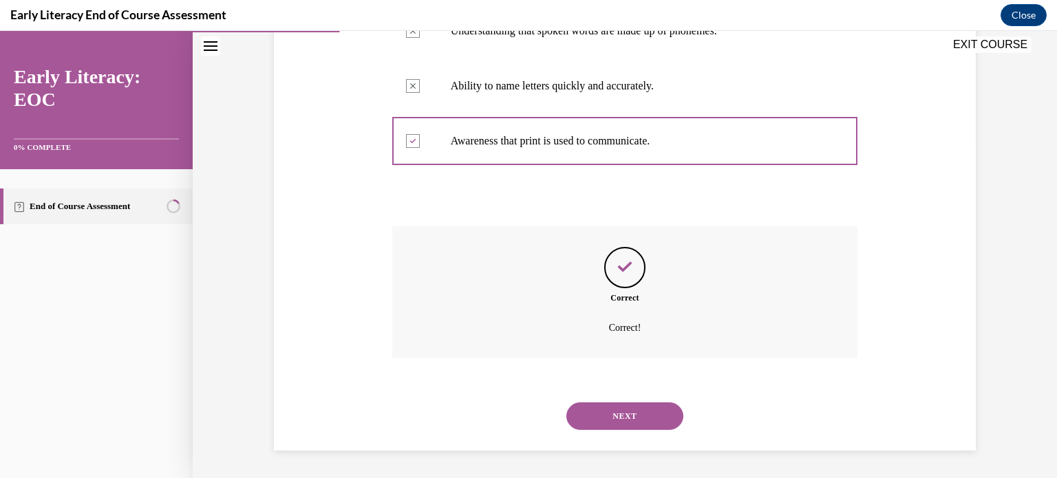
scroll to position [370, 0]
click at [602, 424] on button "NEXT" at bounding box center [625, 417] width 117 height 28
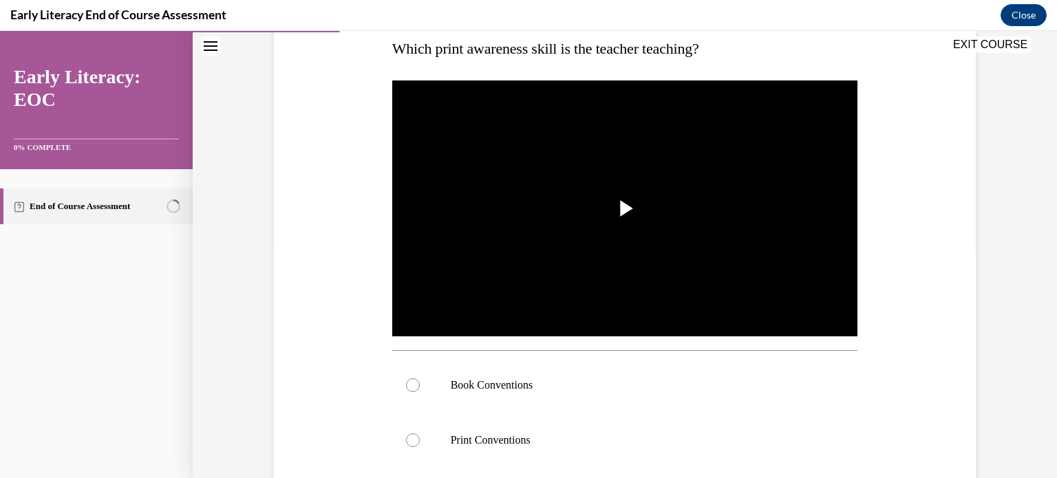
scroll to position [251, 0]
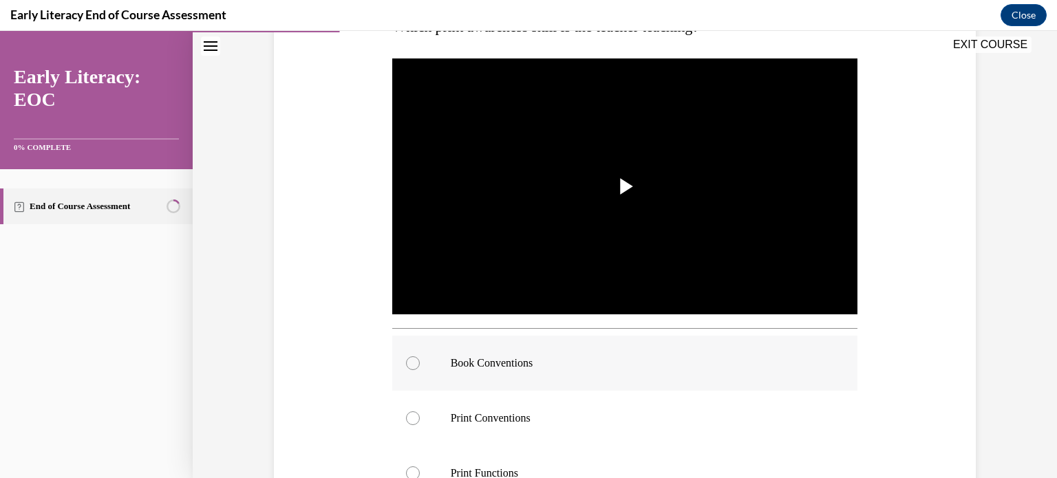
click at [631, 372] on div at bounding box center [625, 363] width 466 height 55
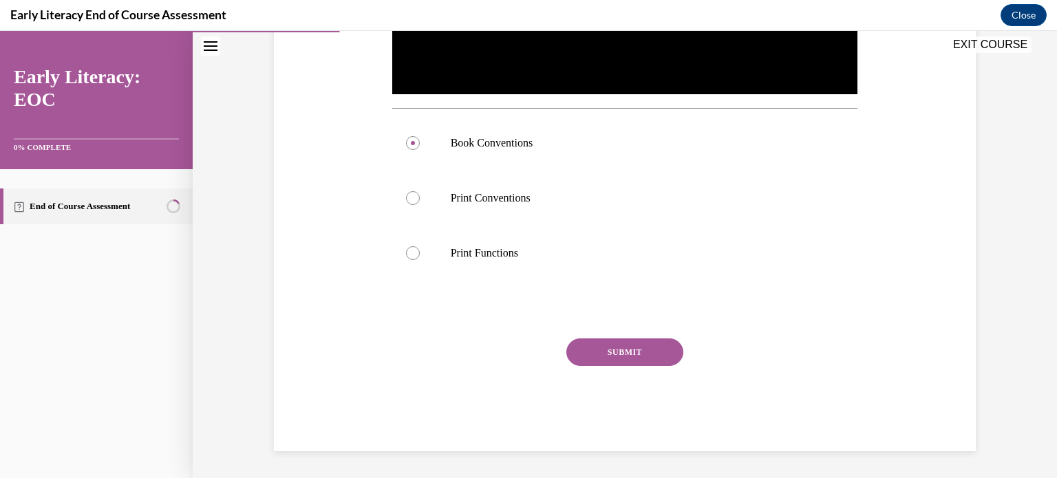
click at [646, 350] on button "SUBMIT" at bounding box center [625, 353] width 117 height 28
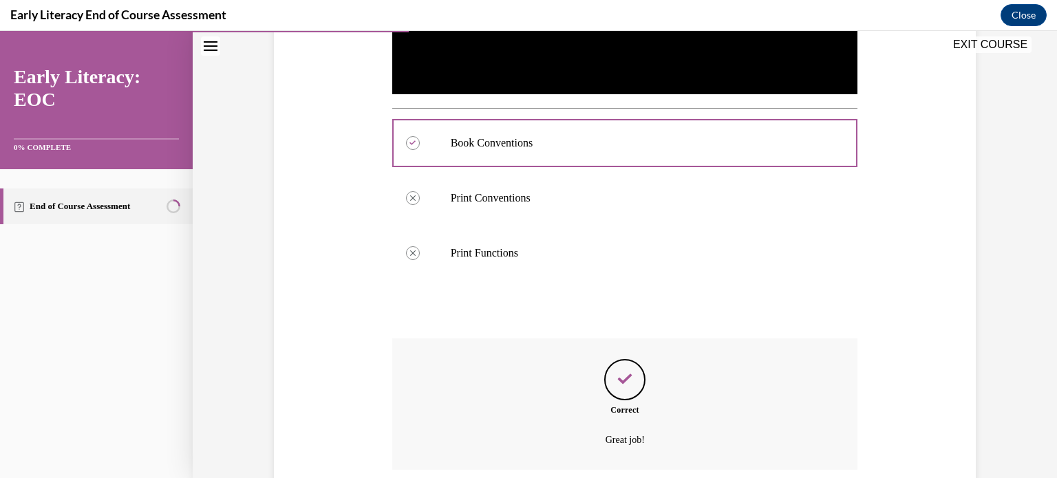
scroll to position [582, 0]
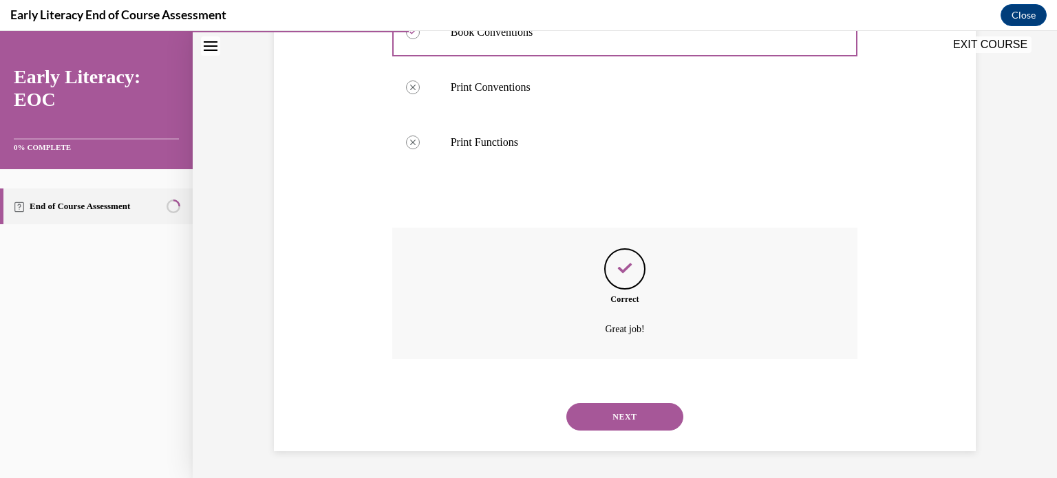
click at [623, 411] on button "NEXT" at bounding box center [625, 417] width 117 height 28
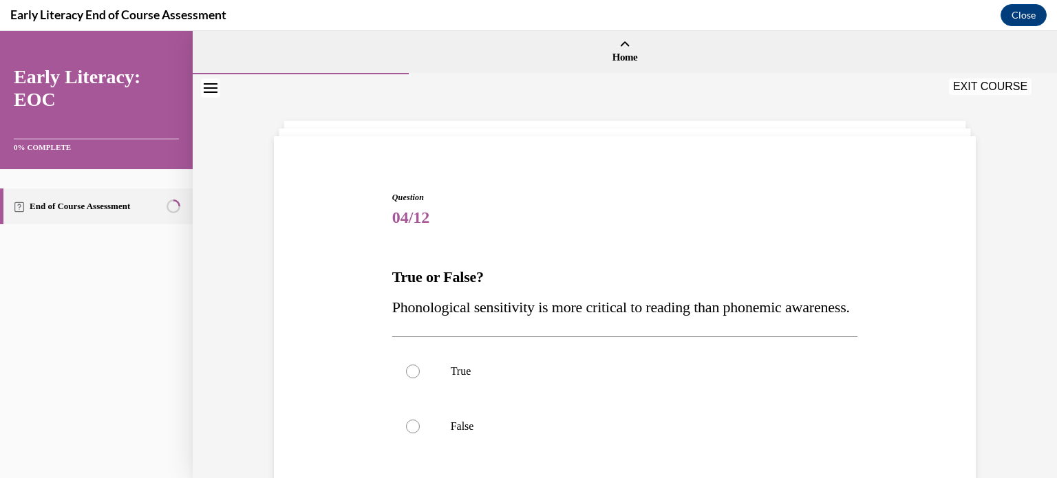
click at [388, 456] on div "Question 04/12 True or False? Phonological sensitivity is more critical to read…" at bounding box center [625, 387] width 709 height 475
click at [432, 454] on div at bounding box center [625, 426] width 466 height 55
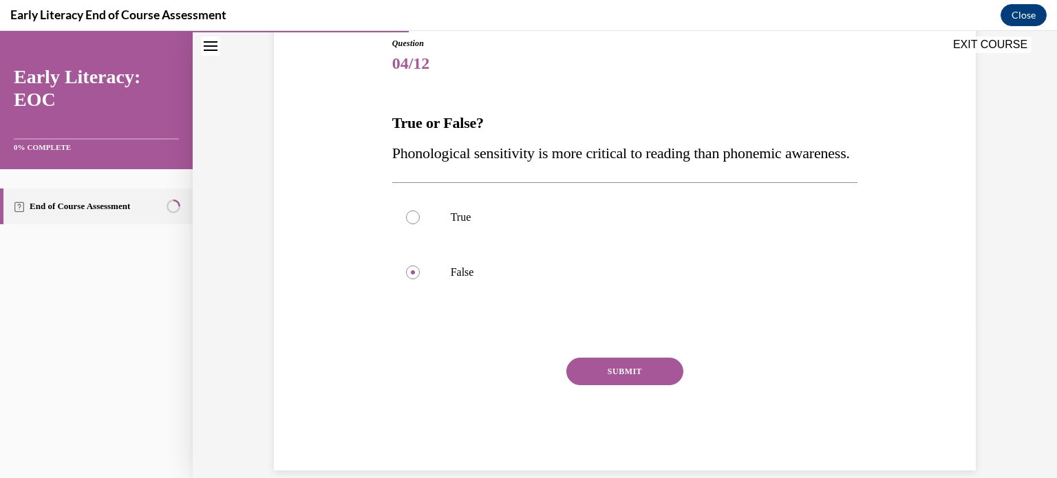
scroll to position [153, 0]
click at [659, 387] on button "SUBMIT" at bounding box center [625, 373] width 117 height 28
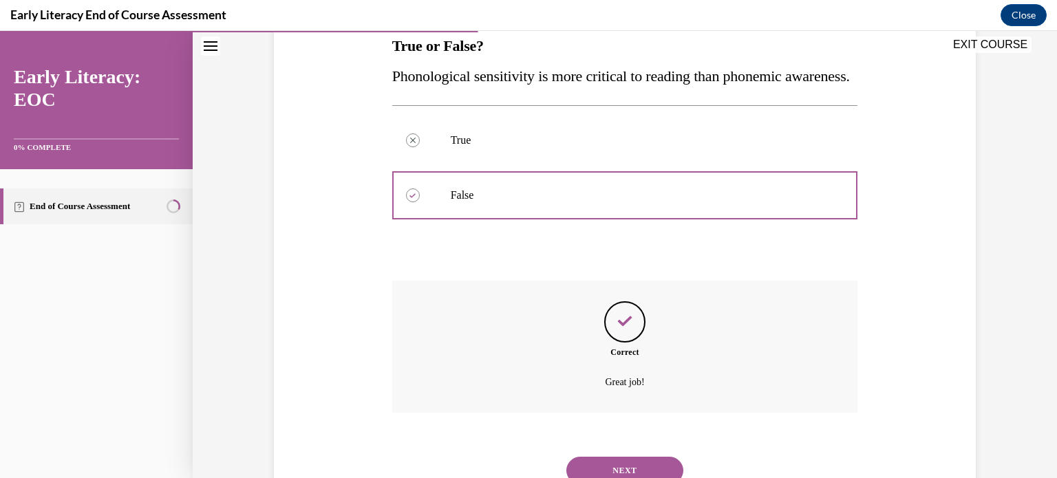
scroll to position [315, 0]
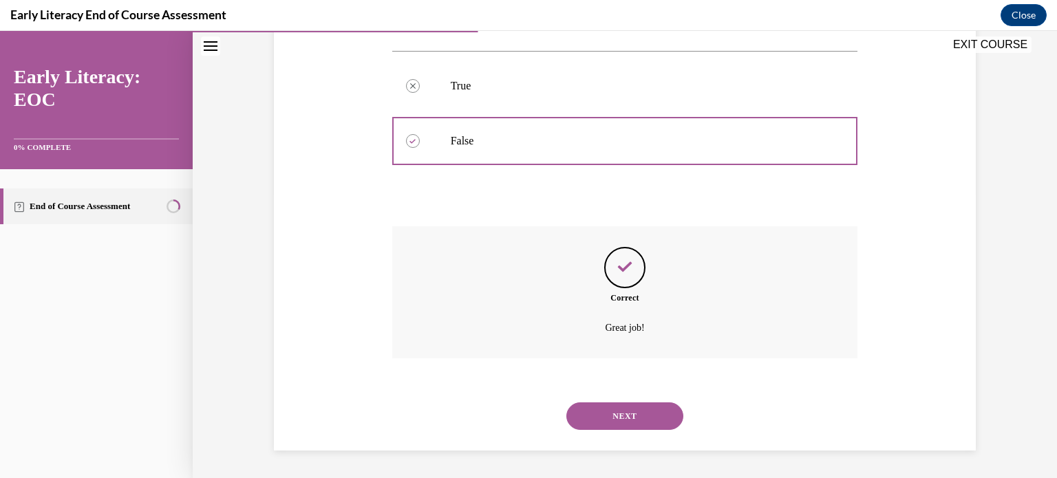
click at [650, 430] on div "NEXT" at bounding box center [625, 416] width 466 height 55
click at [648, 417] on button "NEXT" at bounding box center [625, 417] width 117 height 28
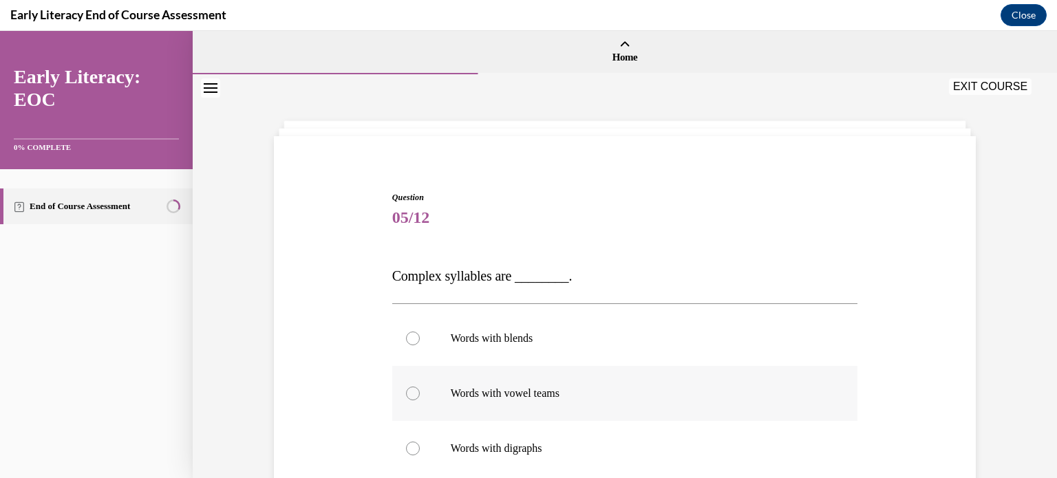
click at [699, 406] on div at bounding box center [625, 393] width 466 height 55
click at [560, 341] on p "Words with blends" at bounding box center [637, 339] width 373 height 14
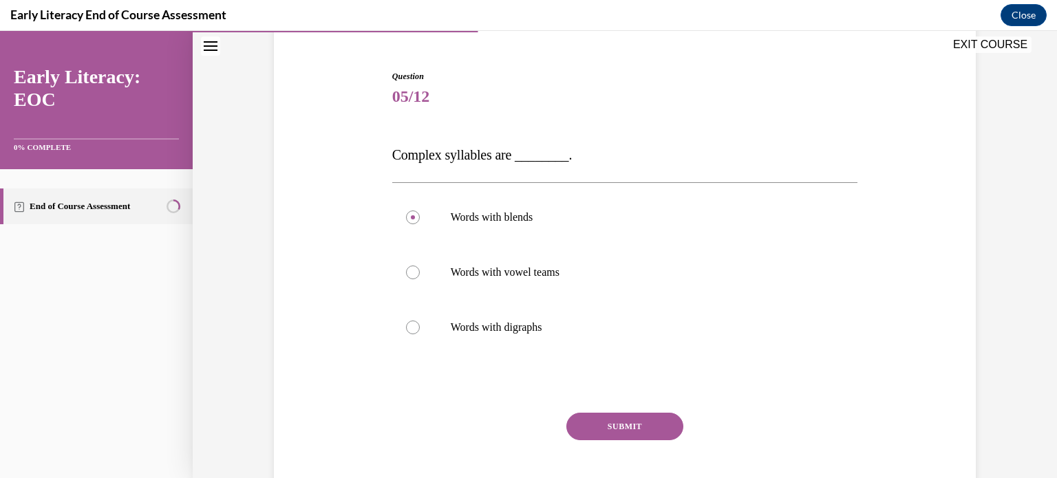
scroll to position [127, 0]
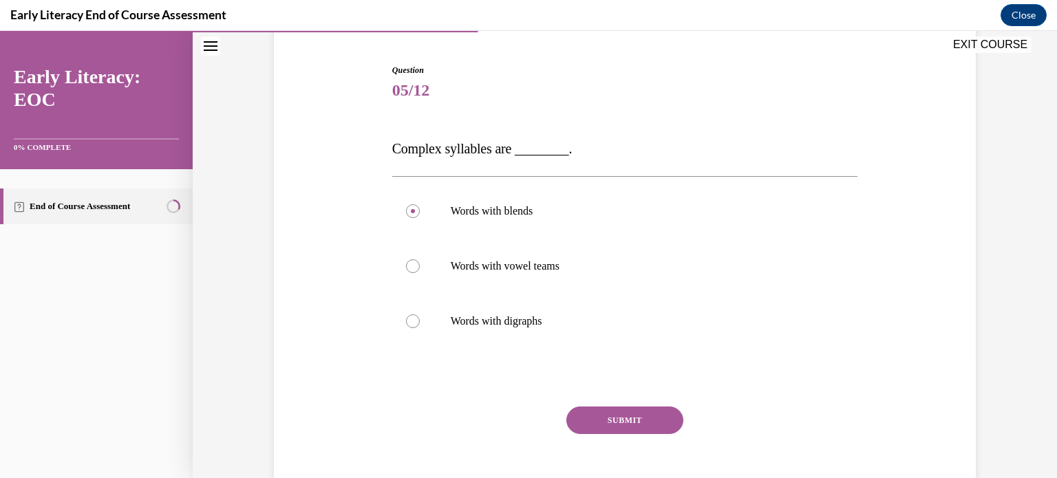
click at [610, 423] on button "SUBMIT" at bounding box center [625, 421] width 117 height 28
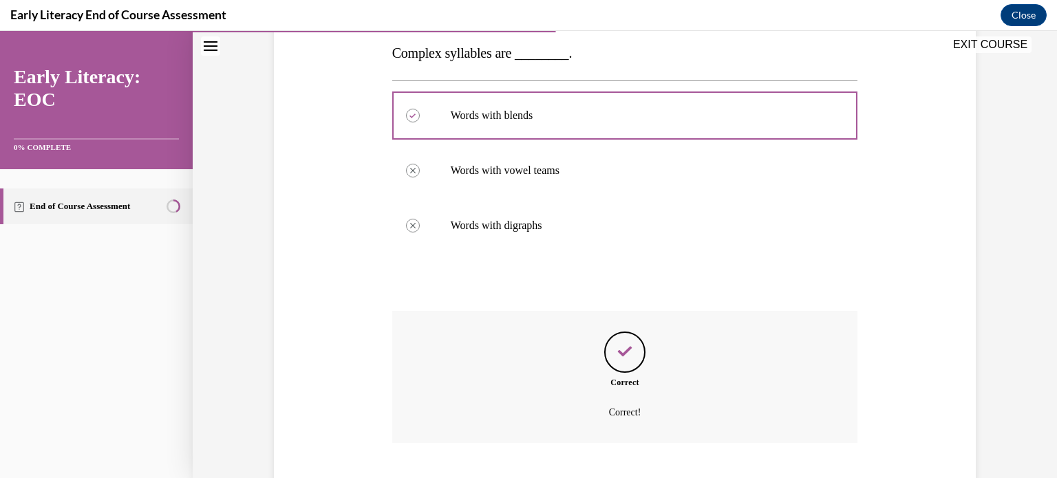
scroll to position [307, 0]
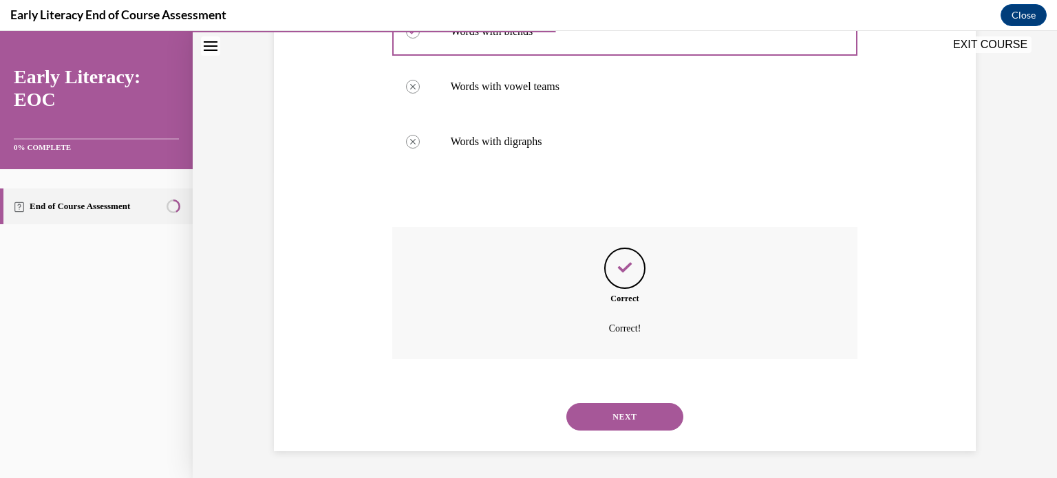
click at [606, 423] on button "NEXT" at bounding box center [625, 417] width 117 height 28
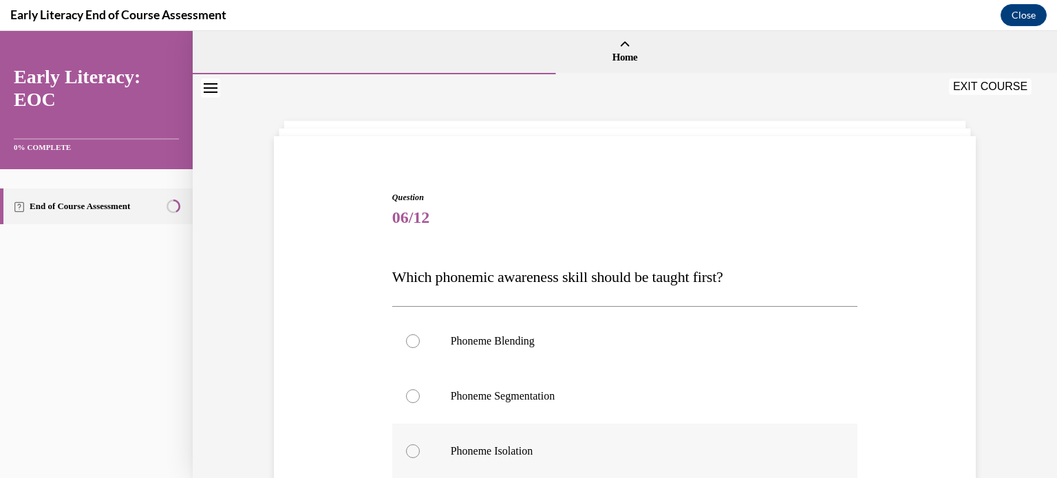
click at [503, 437] on div at bounding box center [625, 451] width 466 height 55
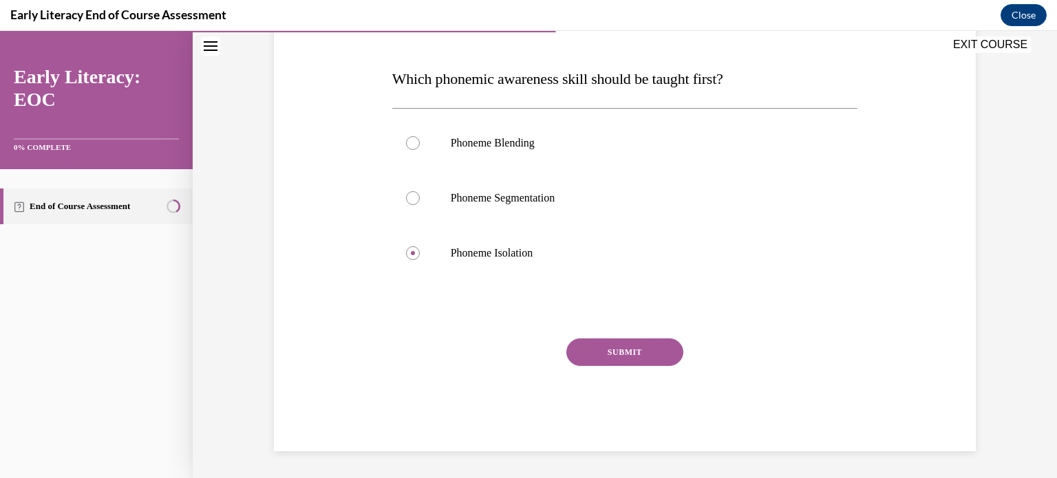
click at [645, 353] on button "SUBMIT" at bounding box center [625, 353] width 117 height 28
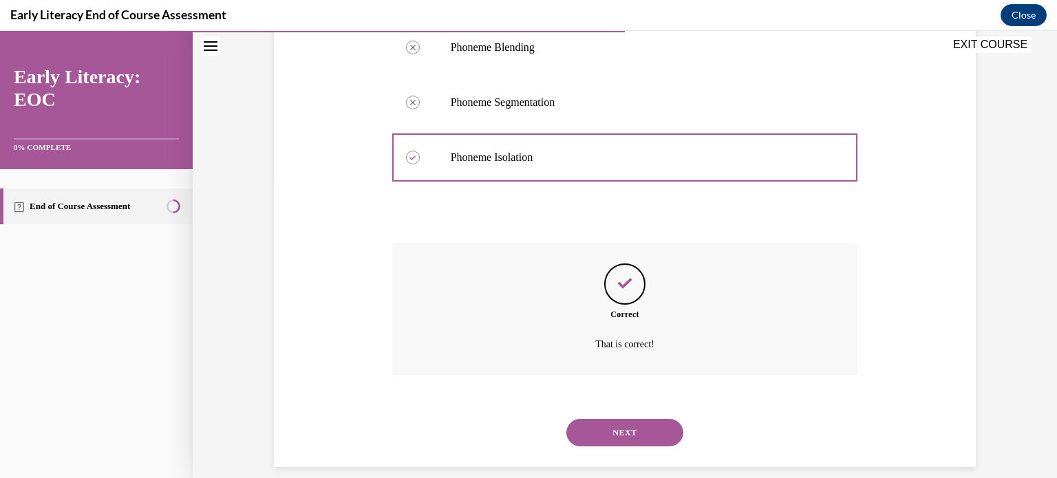
scroll to position [310, 0]
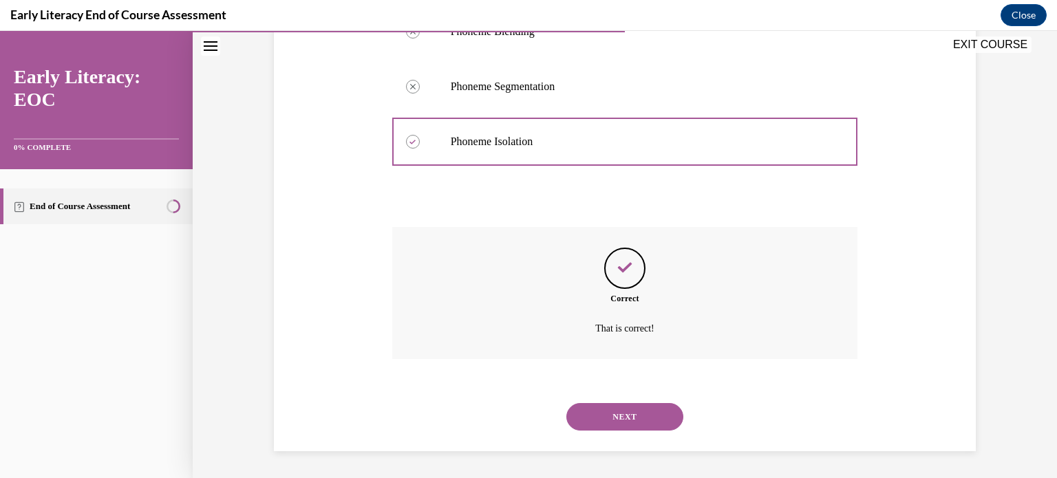
click at [620, 418] on button "NEXT" at bounding box center [625, 417] width 117 height 28
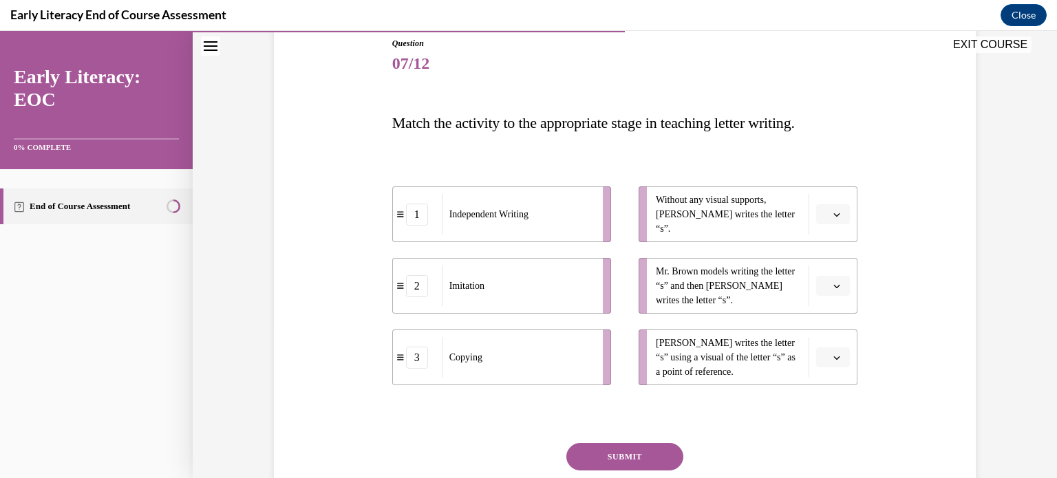
scroll to position [154, 0]
click at [841, 218] on span "button" at bounding box center [837, 215] width 10 height 10
click at [824, 261] on div "1" at bounding box center [832, 272] width 34 height 28
click at [836, 282] on span "button" at bounding box center [837, 287] width 10 height 10
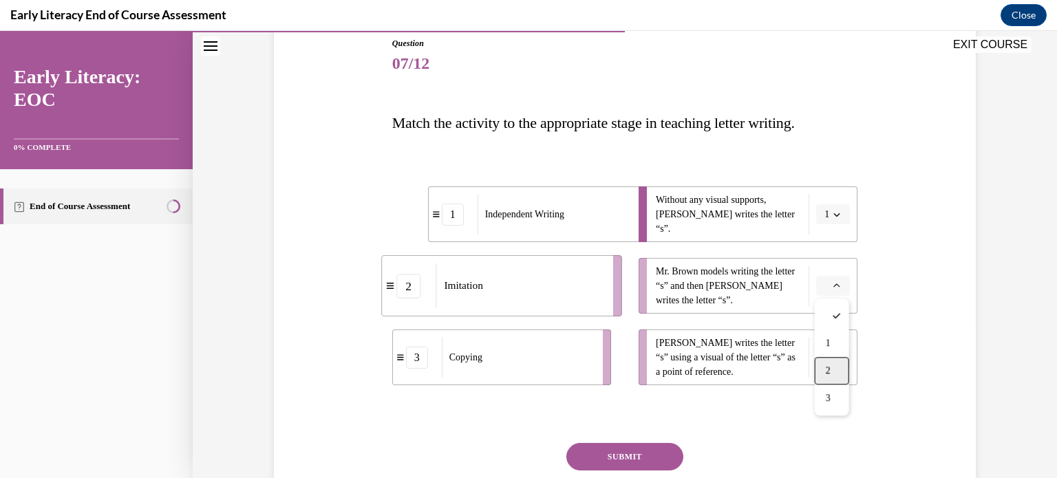
click at [838, 360] on div "2" at bounding box center [832, 371] width 34 height 28
click at [838, 357] on icon "button" at bounding box center [837, 358] width 6 height 3
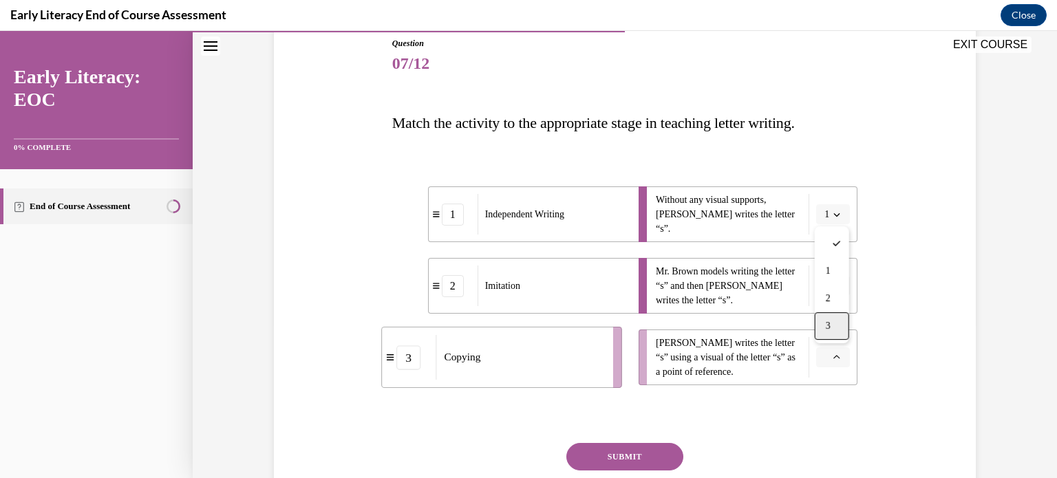
click at [834, 328] on div "3" at bounding box center [832, 327] width 34 height 28
click at [593, 458] on button "SUBMIT" at bounding box center [625, 457] width 117 height 28
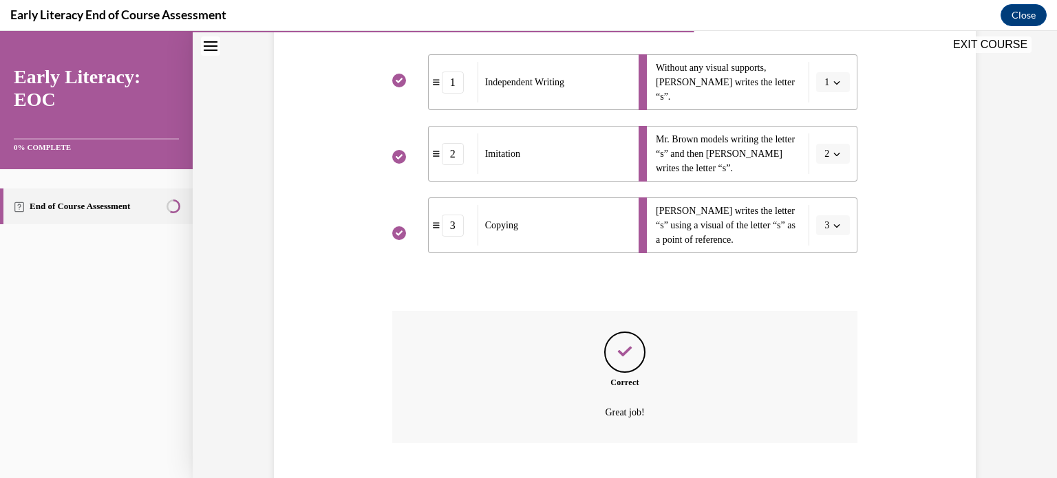
scroll to position [370, 0]
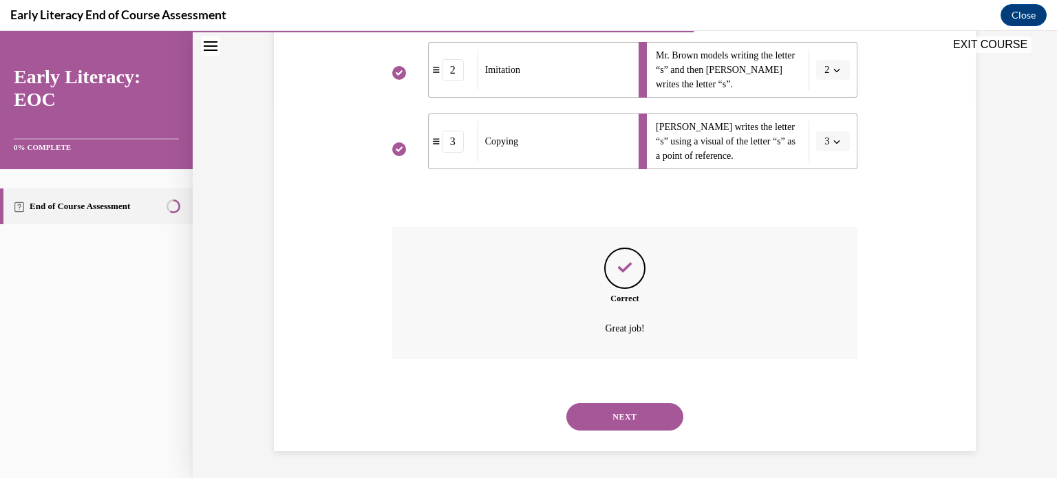
click at [593, 424] on button "NEXT" at bounding box center [625, 417] width 117 height 28
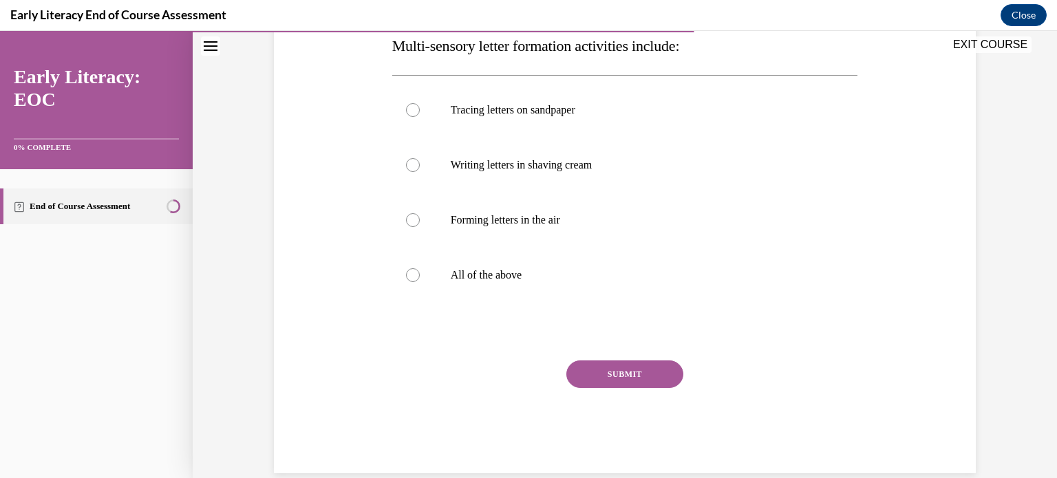
scroll to position [253, 0]
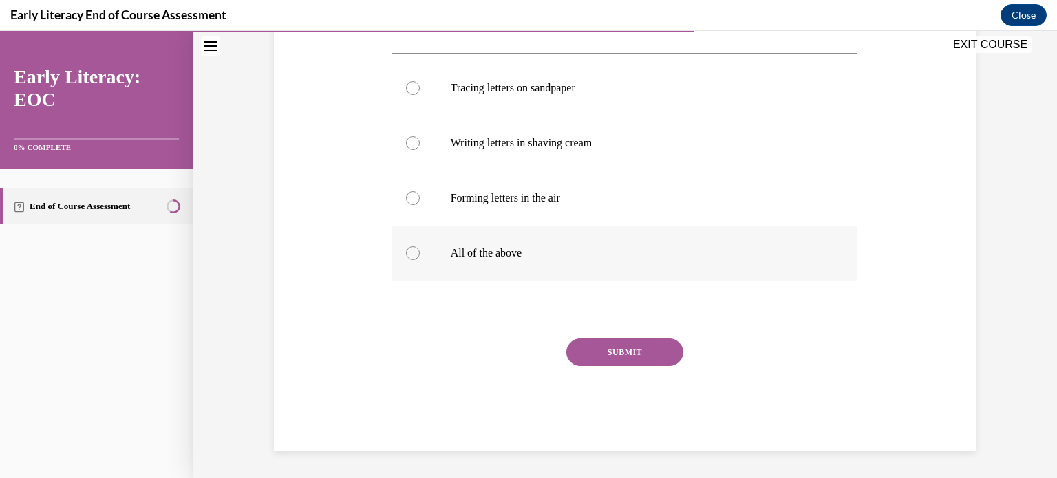
drag, startPoint x: 642, startPoint y: 357, endPoint x: 441, endPoint y: 229, distance: 237.7
click at [441, 229] on div "Question 08/12 Multi-sensory letter formation activities include: Tracing lette…" at bounding box center [625, 195] width 466 height 514
click at [441, 229] on div at bounding box center [625, 253] width 466 height 55
click at [624, 342] on button "SUBMIT" at bounding box center [625, 353] width 117 height 28
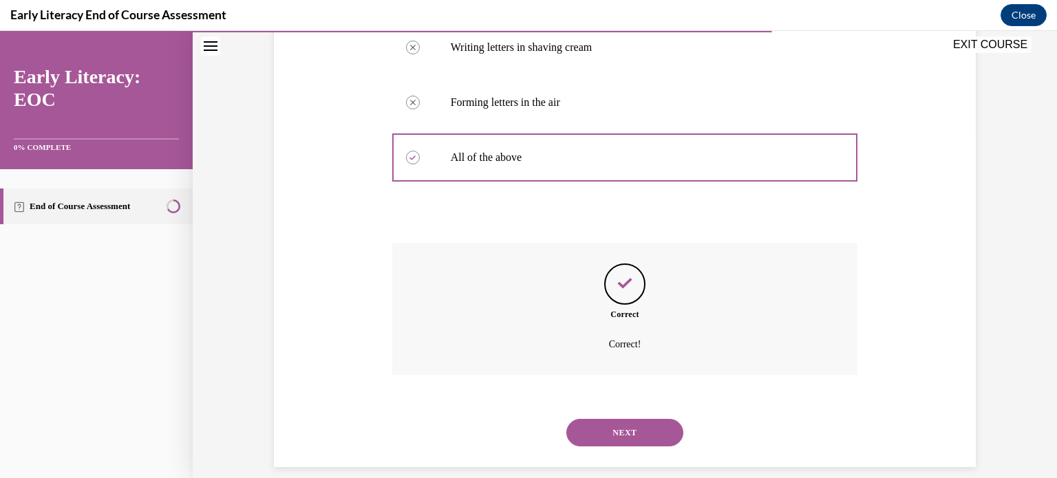
scroll to position [365, 0]
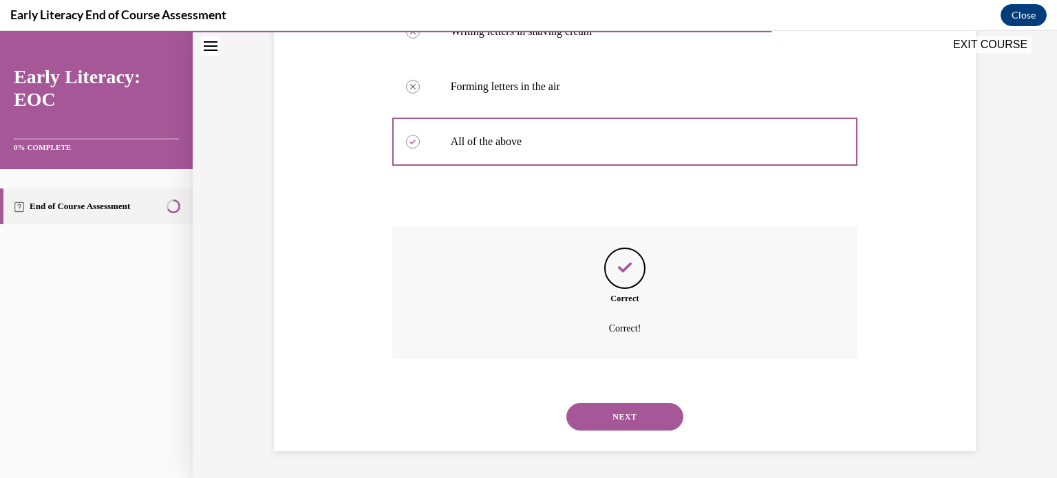
click at [635, 399] on div "NEXT" at bounding box center [625, 417] width 466 height 55
click at [633, 415] on button "NEXT" at bounding box center [625, 417] width 117 height 28
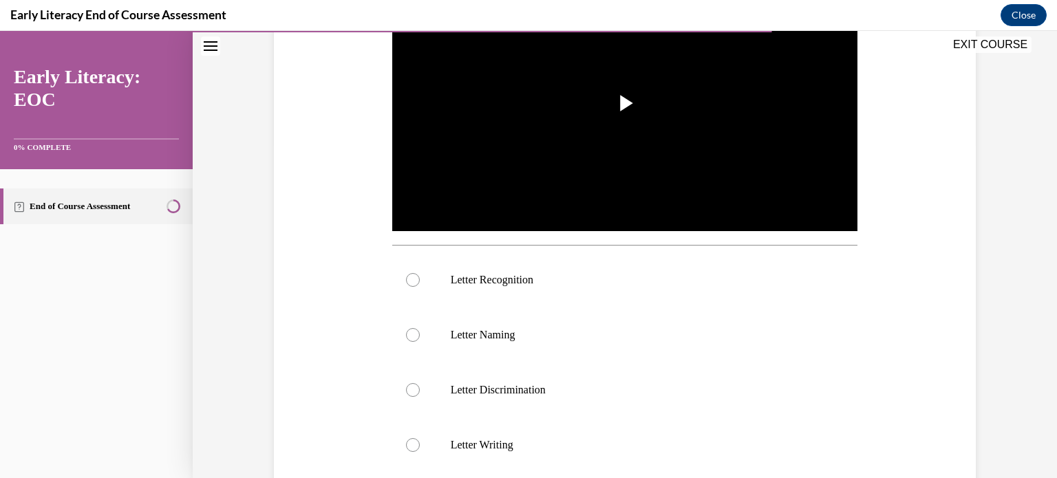
scroll to position [312, 0]
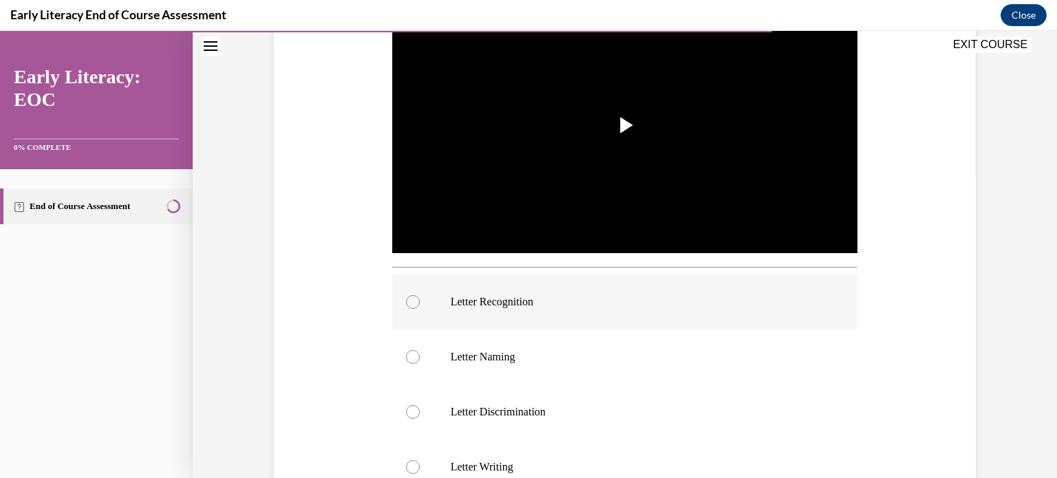
click at [450, 302] on div at bounding box center [625, 302] width 466 height 55
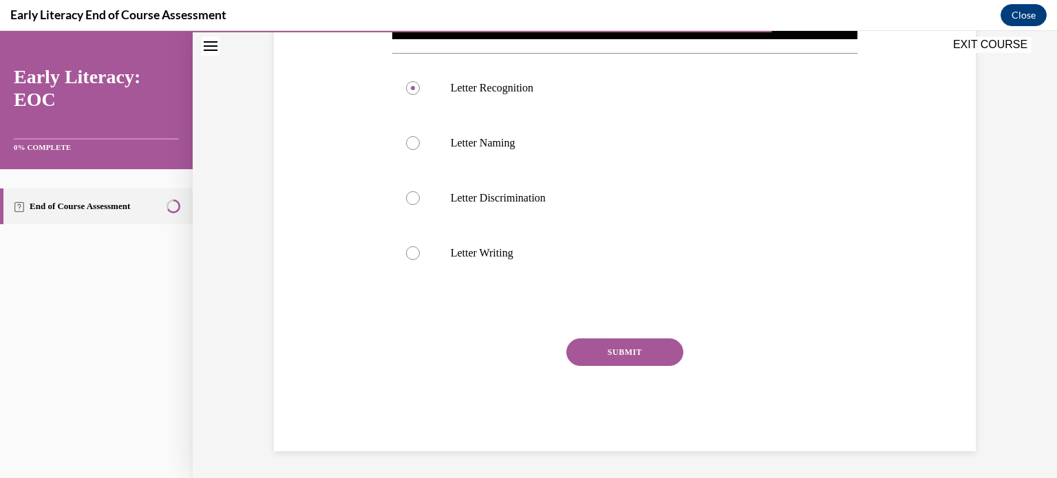
click at [628, 355] on button "SUBMIT" at bounding box center [625, 353] width 117 height 28
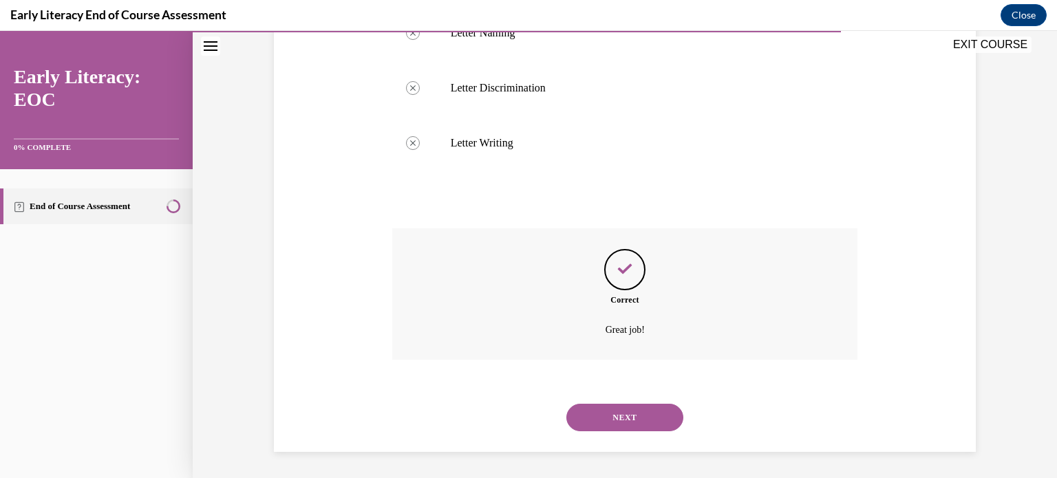
scroll to position [637, 0]
click at [614, 412] on button "NEXT" at bounding box center [625, 417] width 117 height 28
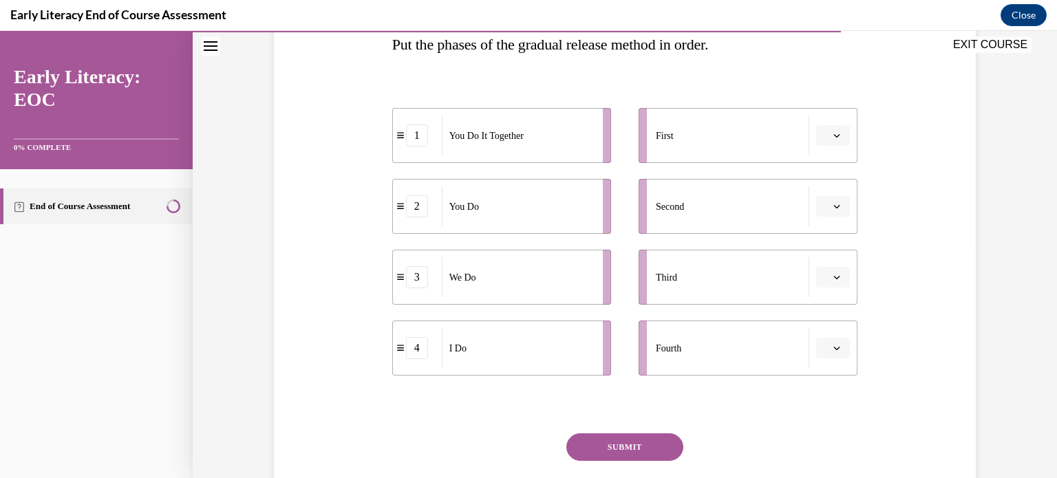
scroll to position [198, 0]
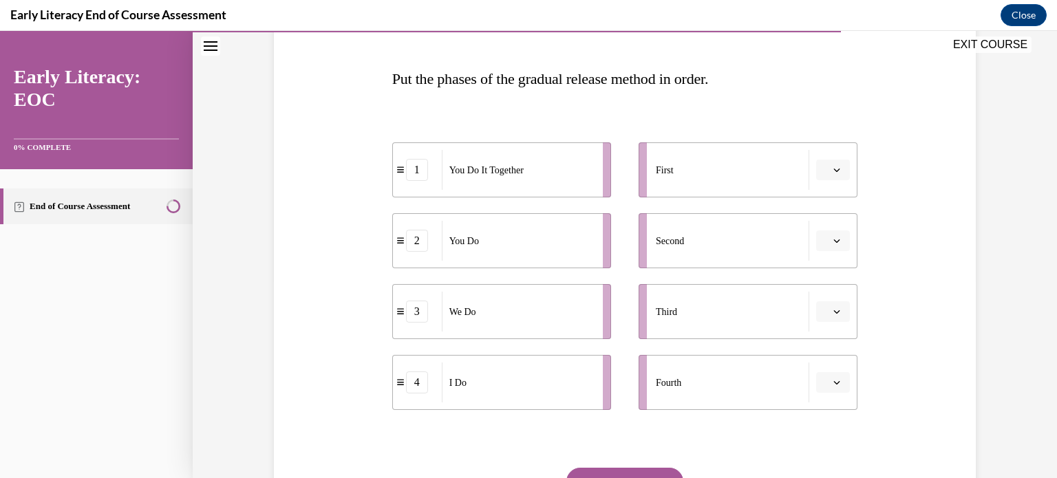
click at [845, 175] on button "button" at bounding box center [833, 170] width 34 height 21
click at [829, 299] on div "4" at bounding box center [832, 311] width 34 height 28
click at [840, 245] on span "button" at bounding box center [837, 241] width 10 height 10
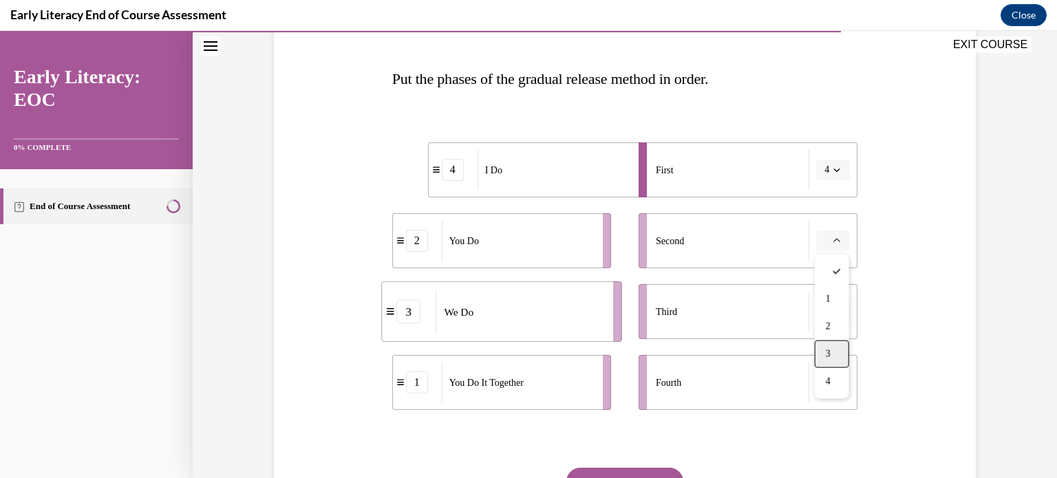
click at [840, 341] on div "3" at bounding box center [832, 355] width 34 height 28
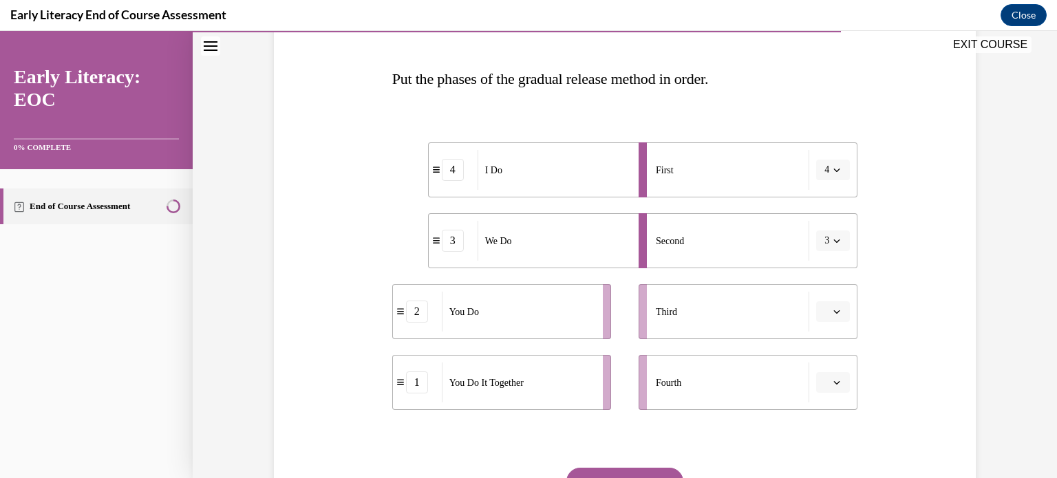
click at [841, 307] on span "button" at bounding box center [837, 312] width 10 height 10
click at [829, 366] on span "1" at bounding box center [828, 370] width 5 height 11
click at [845, 386] on button "button" at bounding box center [833, 382] width 34 height 21
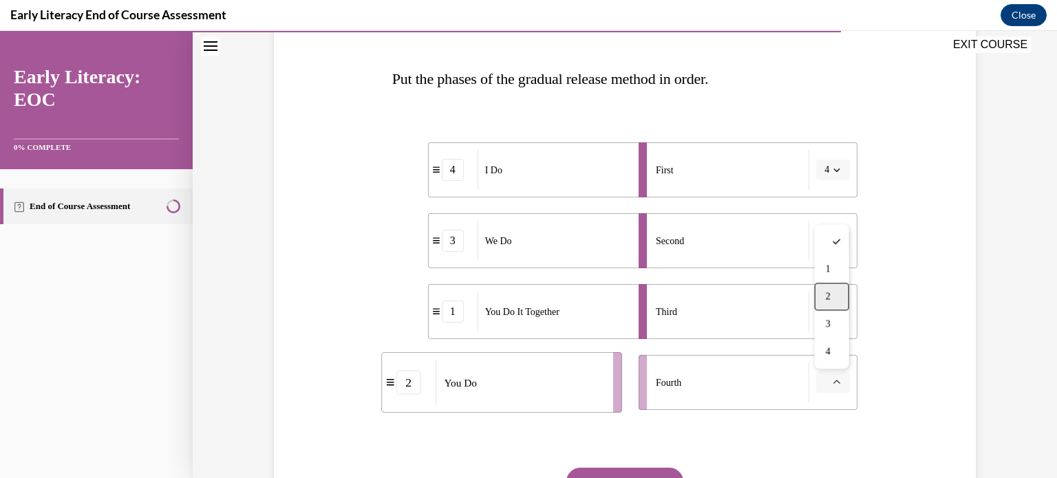
click at [832, 302] on div "2" at bounding box center [832, 297] width 34 height 28
click at [657, 470] on button "SUBMIT" at bounding box center [625, 482] width 117 height 28
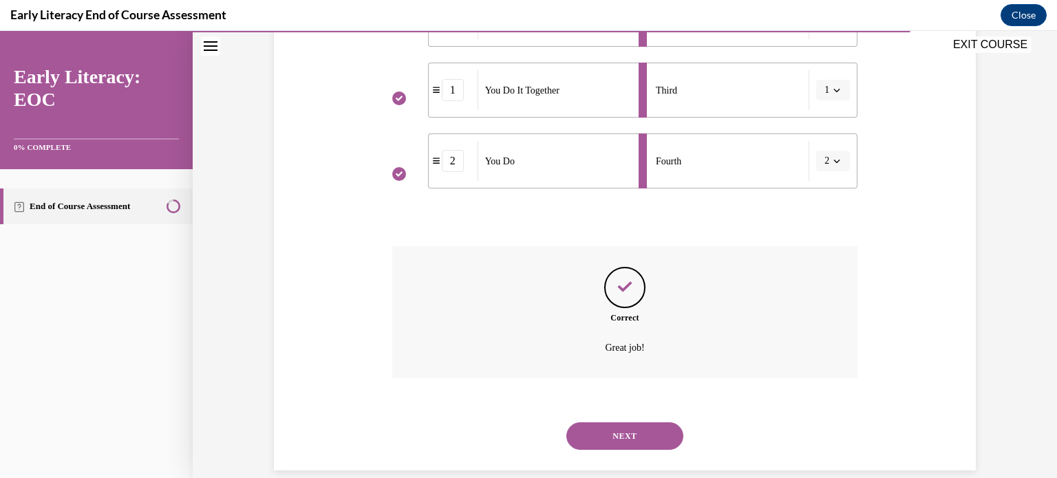
scroll to position [439, 0]
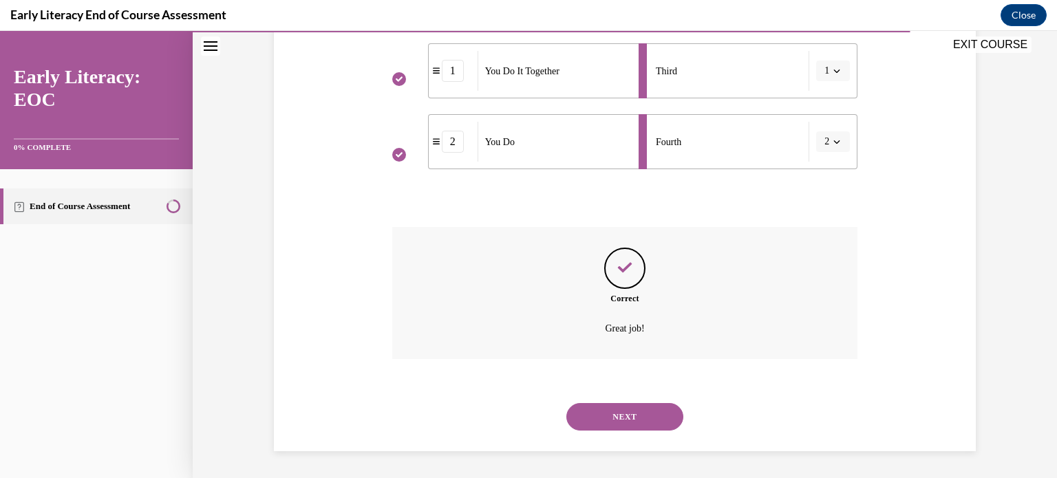
click at [606, 418] on button "NEXT" at bounding box center [625, 417] width 117 height 28
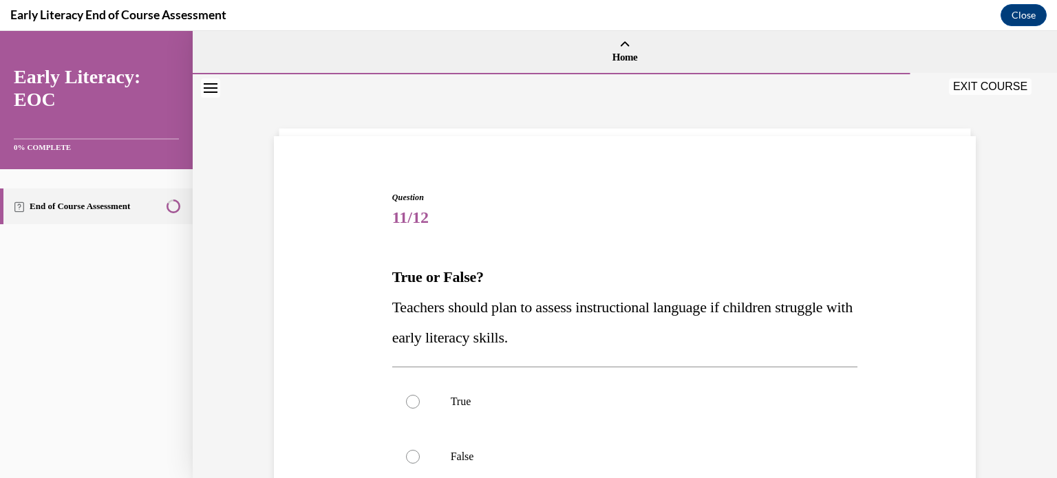
click at [606, 418] on div at bounding box center [625, 401] width 466 height 55
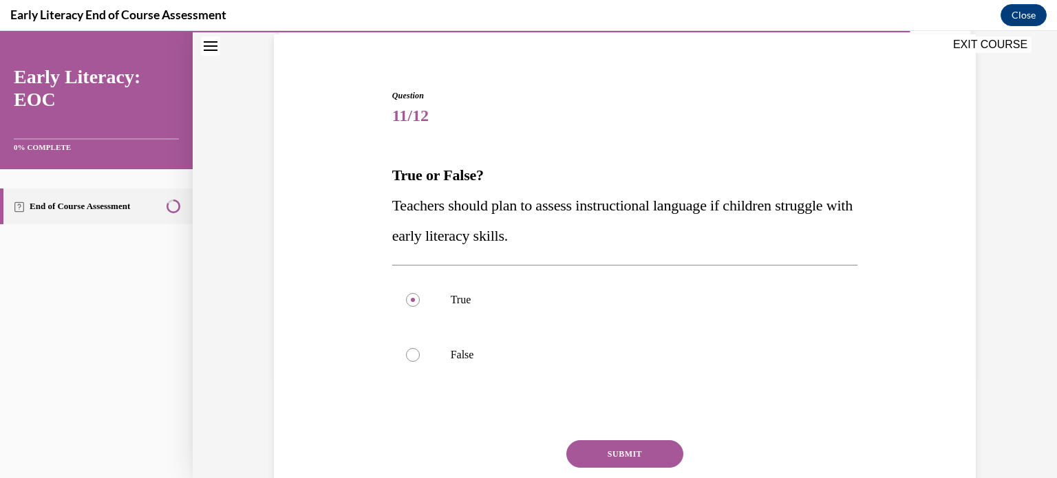
scroll to position [113, 0]
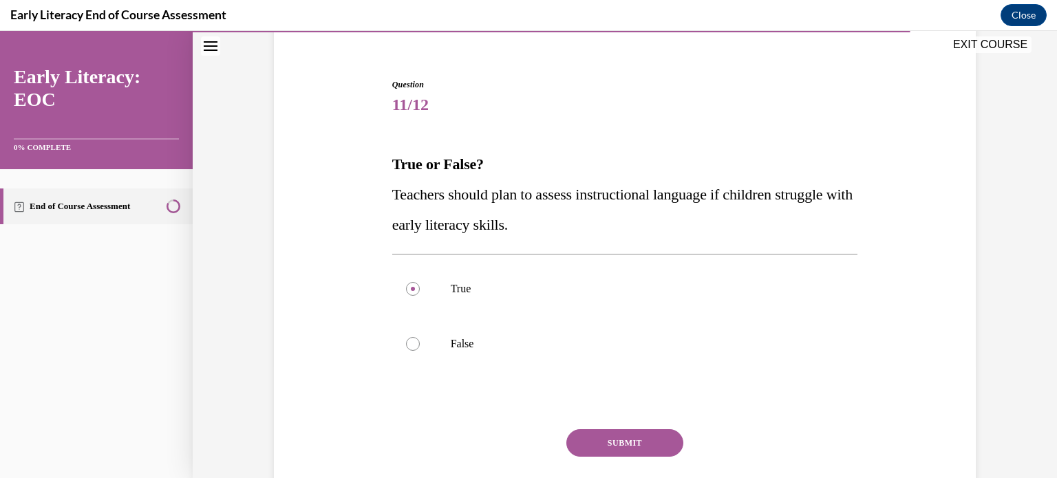
click at [634, 450] on button "SUBMIT" at bounding box center [625, 444] width 117 height 28
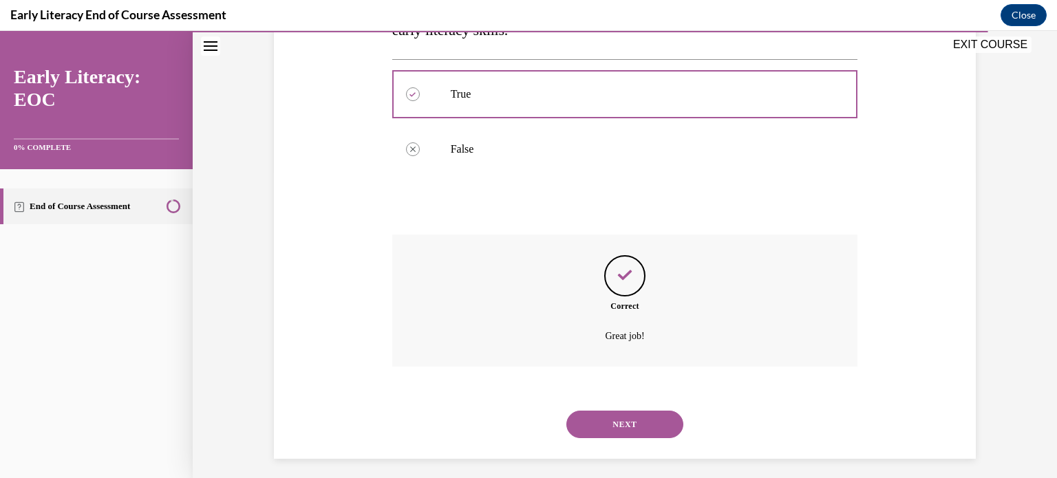
scroll to position [315, 0]
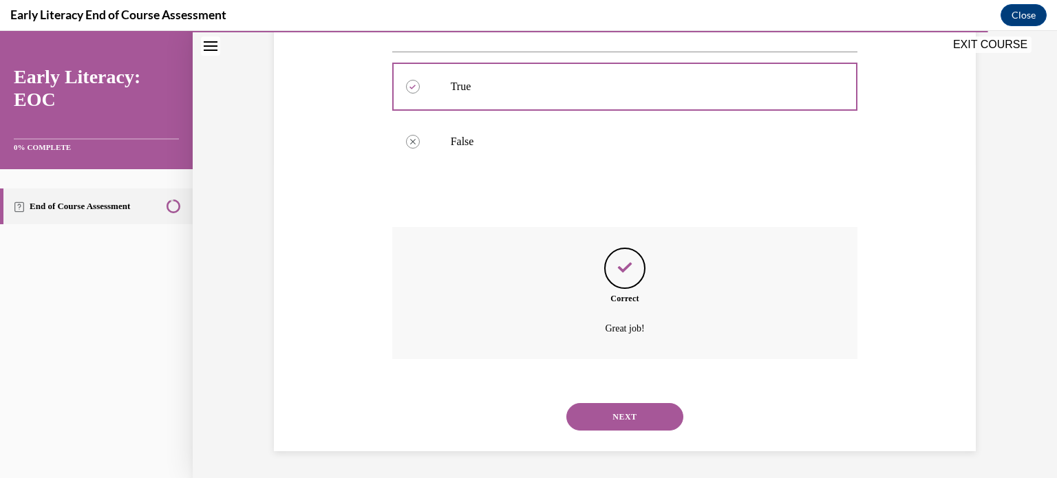
click at [616, 421] on button "NEXT" at bounding box center [625, 417] width 117 height 28
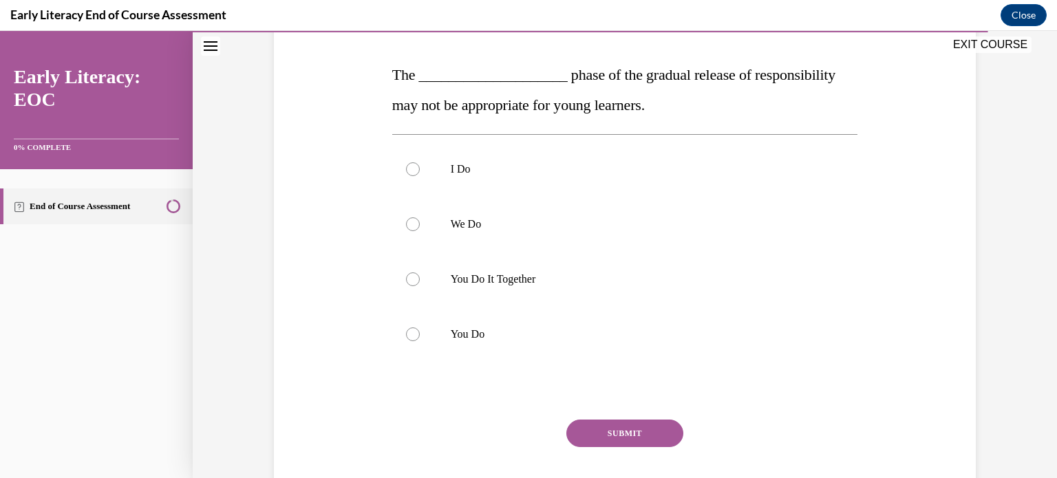
scroll to position [201, 0]
click at [525, 281] on p "You Do It Together" at bounding box center [637, 281] width 373 height 14
click at [502, 321] on div at bounding box center [625, 335] width 466 height 55
click at [589, 427] on button "SUBMIT" at bounding box center [625, 435] width 117 height 28
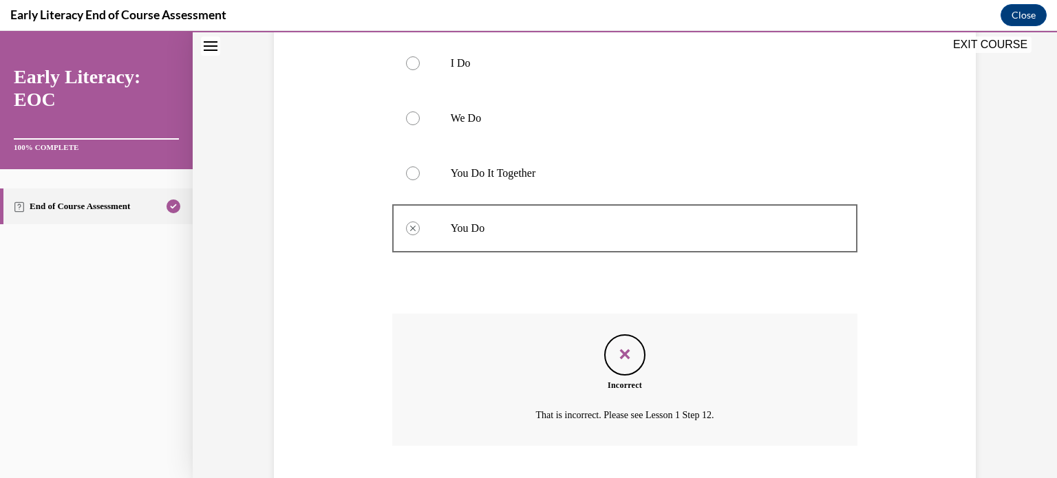
scroll to position [395, 0]
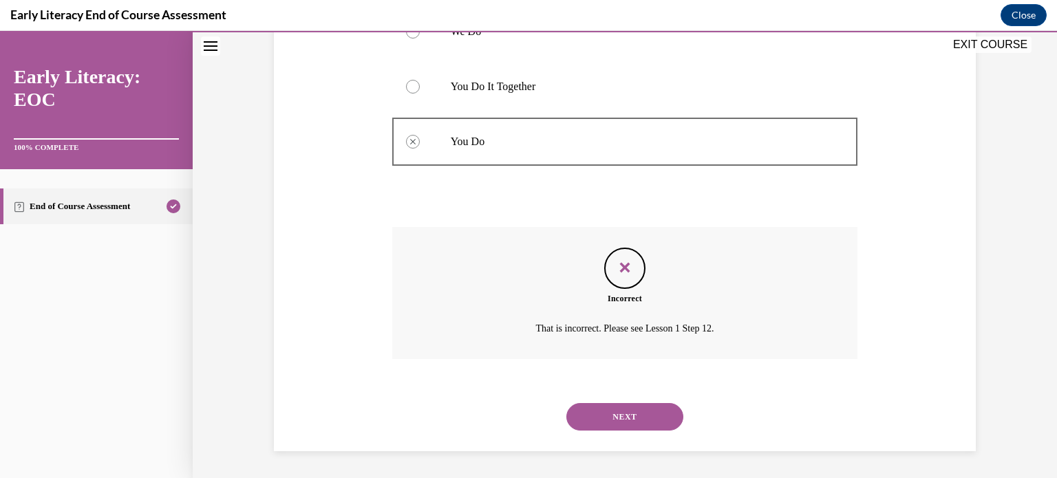
click at [644, 420] on button "NEXT" at bounding box center [625, 417] width 117 height 28
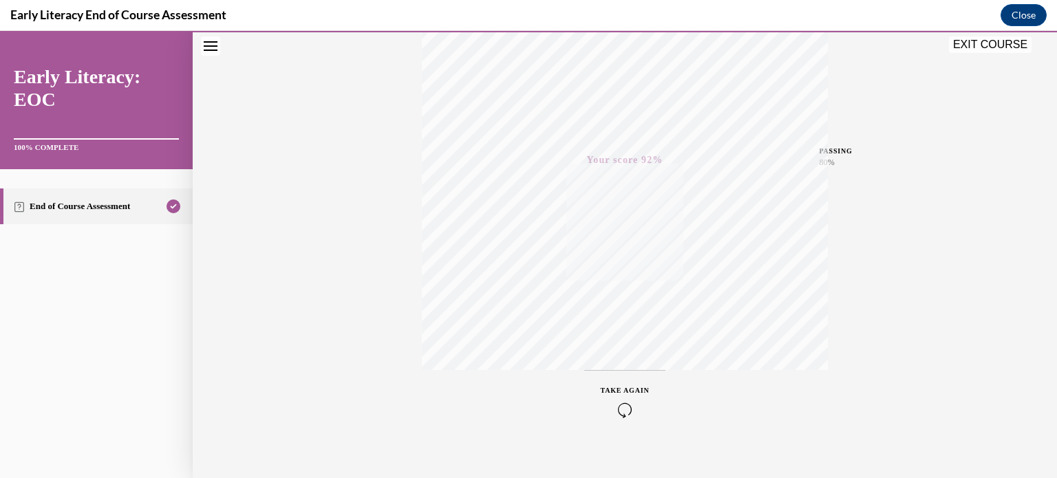
scroll to position [257, 0]
click at [985, 49] on button "EXIT COURSE" at bounding box center [990, 44] width 83 height 17
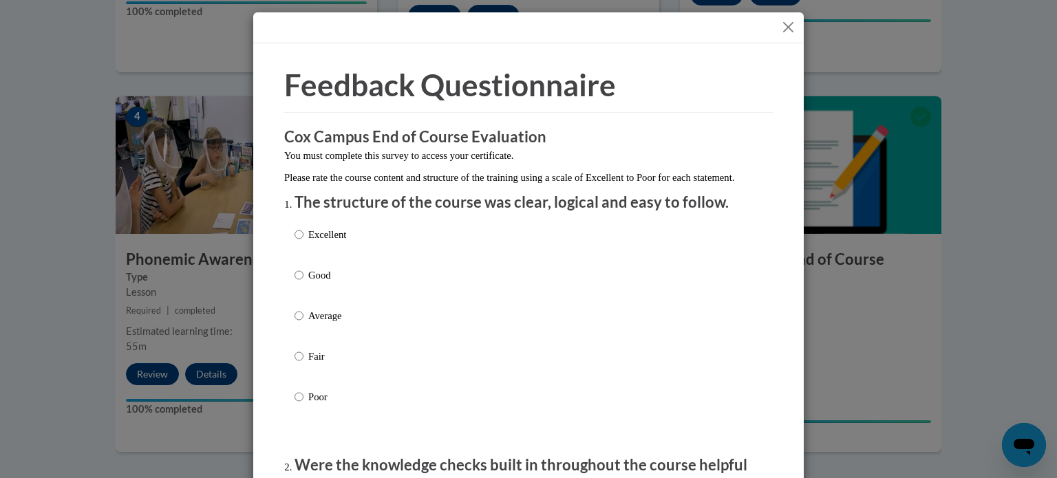
click at [308, 324] on p "Average" at bounding box center [327, 315] width 38 height 15
click at [304, 324] on input "Average" at bounding box center [299, 315] width 9 height 15
radio input "true"
drag, startPoint x: 713, startPoint y: 357, endPoint x: 696, endPoint y: 445, distance: 89.1
click at [696, 445] on div "Excellent Good Average Fair Poor" at bounding box center [529, 332] width 468 height 224
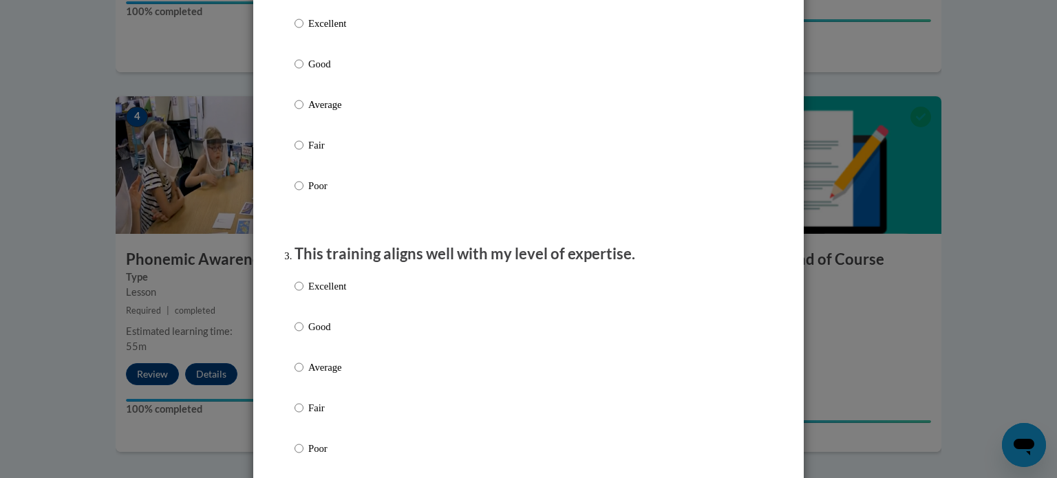
scroll to position [551, 0]
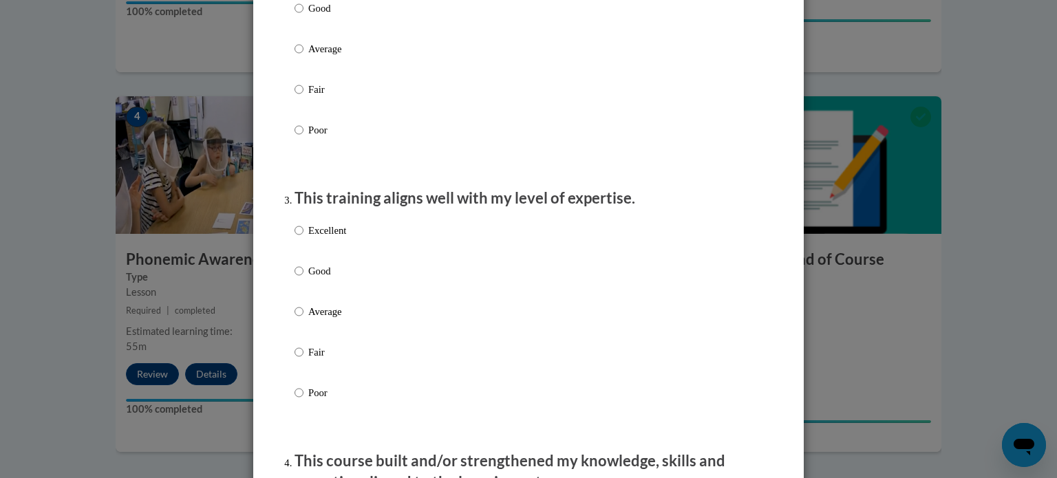
click at [308, 319] on p "Average" at bounding box center [327, 311] width 38 height 15
click at [304, 319] on input "Average" at bounding box center [299, 311] width 9 height 15
radio input "true"
click at [326, 56] on p "Average" at bounding box center [327, 48] width 38 height 15
click at [304, 56] on input "Average" at bounding box center [299, 48] width 9 height 15
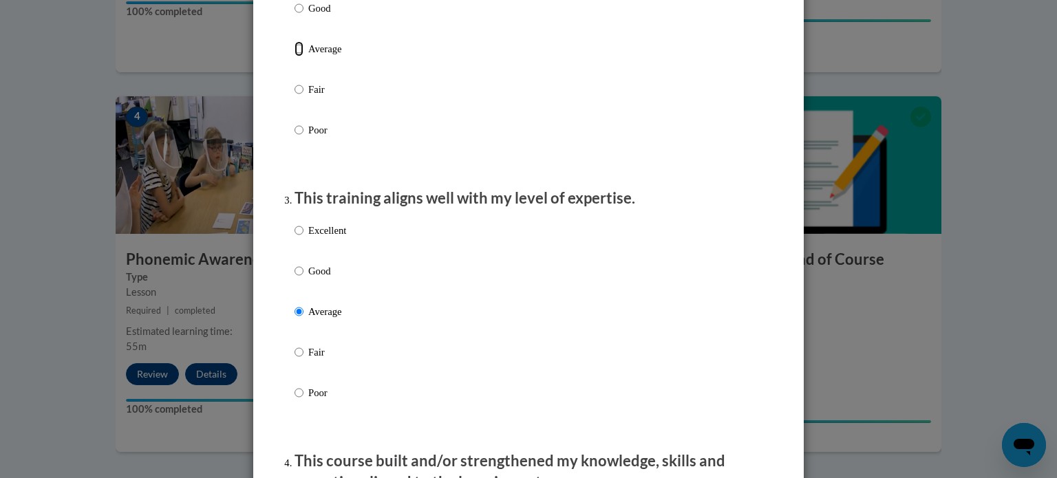
radio input "true"
click at [295, 82] on input "Fair" at bounding box center [299, 89] width 9 height 15
radio input "true"
click at [295, 123] on input "Poor" at bounding box center [299, 130] width 9 height 15
radio input "true"
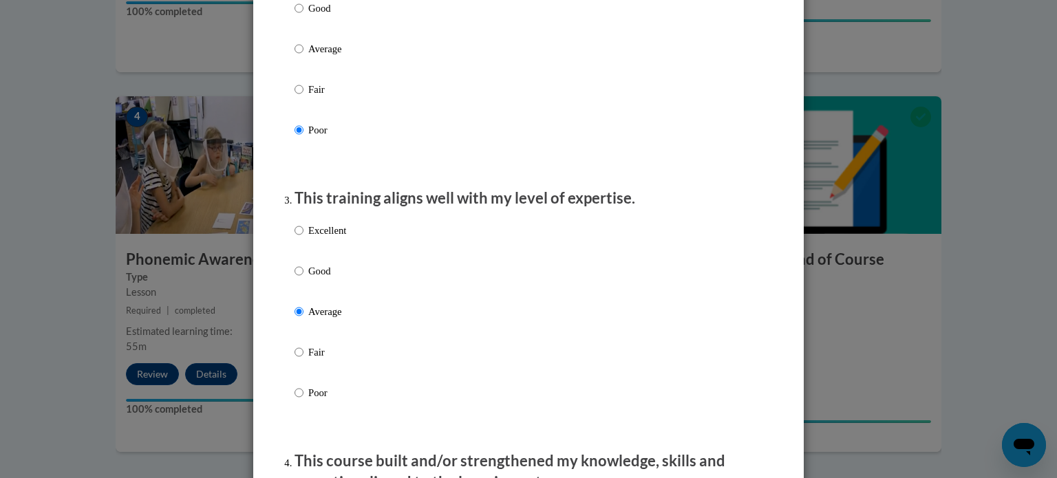
click at [319, 73] on label "Average" at bounding box center [321, 59] width 52 height 37
click at [304, 56] on input "Average" at bounding box center [299, 48] width 9 height 15
radio input "true"
click at [681, 475] on p "This course built and/or strengthened my knowledge, skills and expertise aligne…" at bounding box center [529, 472] width 468 height 43
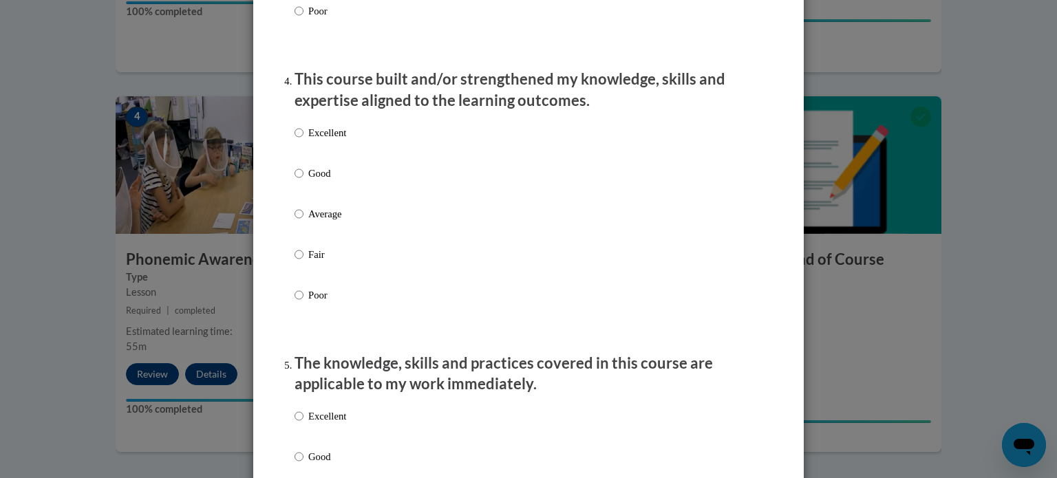
scroll to position [991, 0]
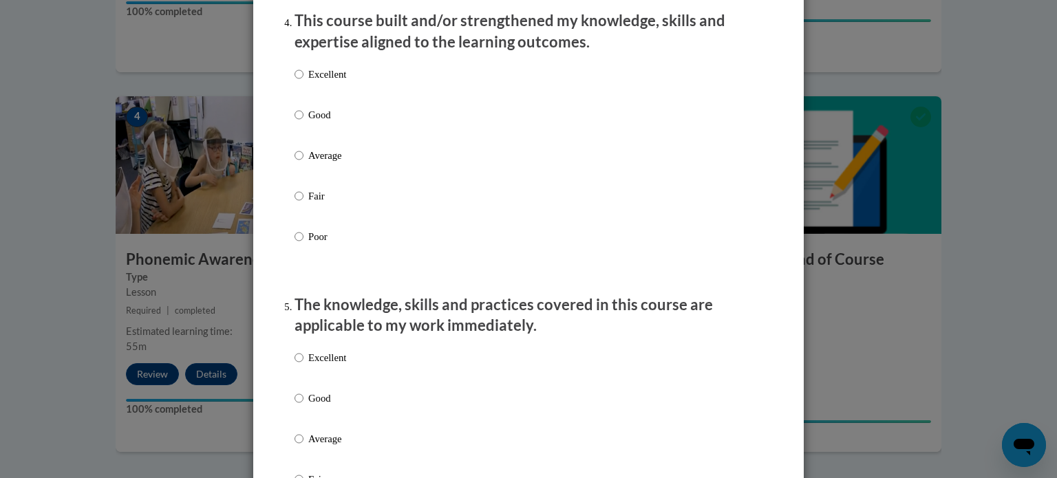
click at [305, 171] on label "Average" at bounding box center [321, 166] width 52 height 37
click at [304, 163] on input "Average" at bounding box center [299, 155] width 9 height 15
radio input "true"
click at [300, 447] on input "Average" at bounding box center [299, 439] width 9 height 15
radio input "true"
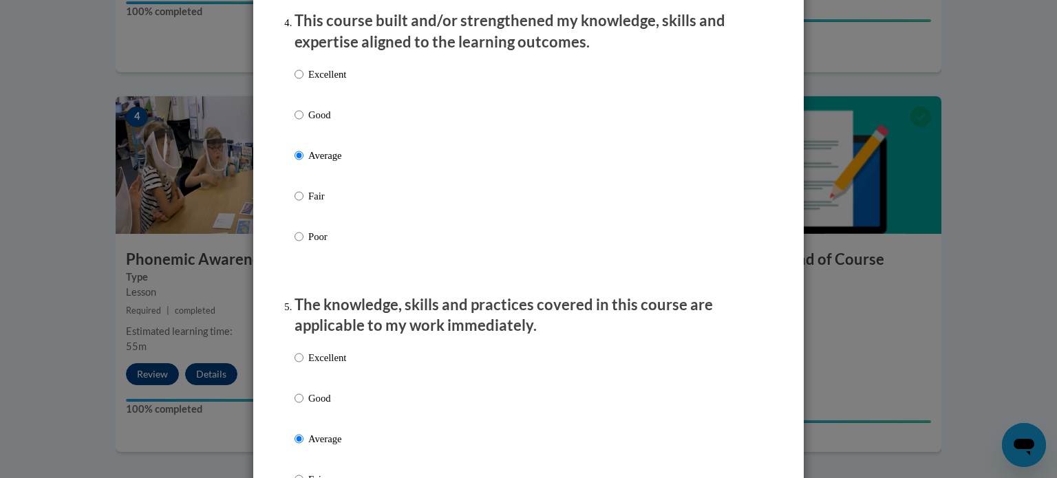
click at [743, 432] on div "Excellent Good Average Fair Poor" at bounding box center [529, 455] width 468 height 224
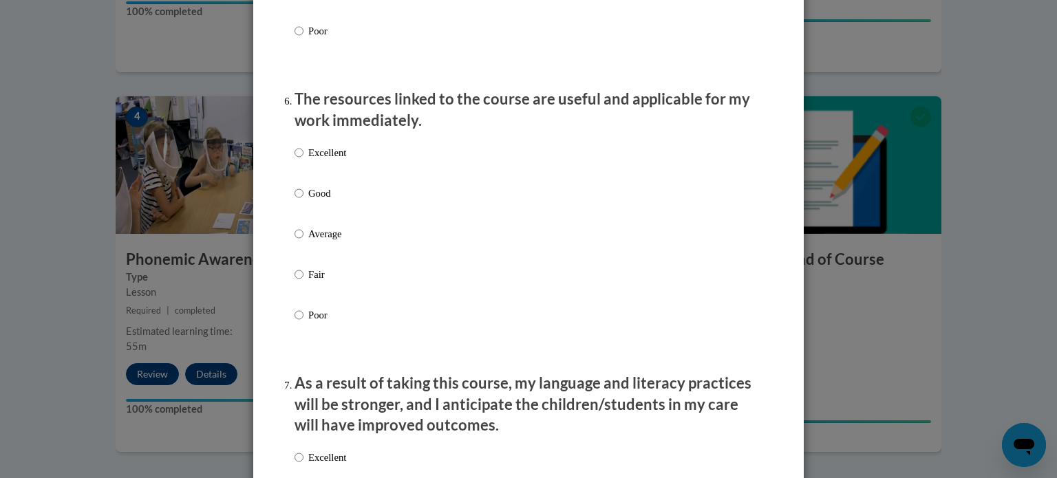
scroll to position [1487, 0]
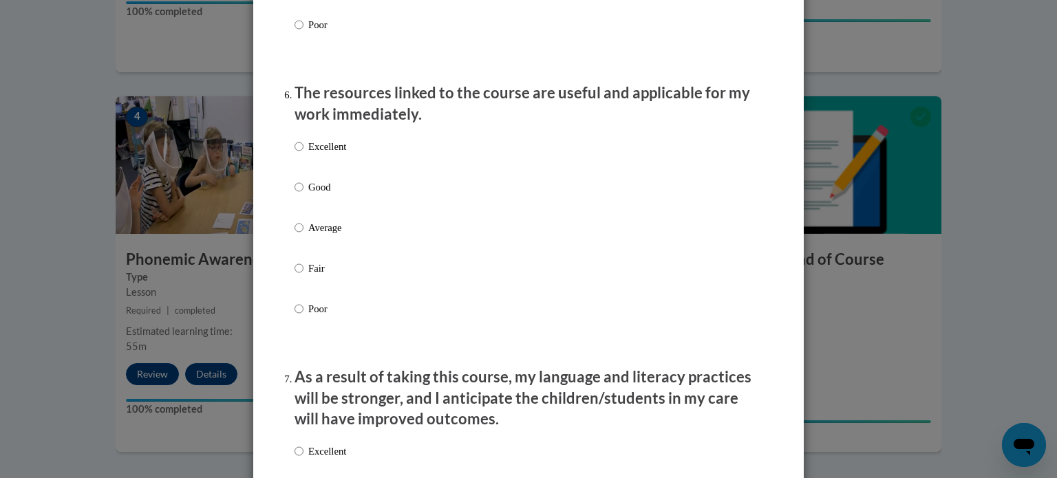
click at [302, 233] on div "Excellent Good Average Fair Poor" at bounding box center [321, 238] width 52 height 213
click at [324, 251] on label "Average" at bounding box center [321, 238] width 52 height 37
click at [304, 235] on input "Average" at bounding box center [299, 227] width 9 height 15
radio input "true"
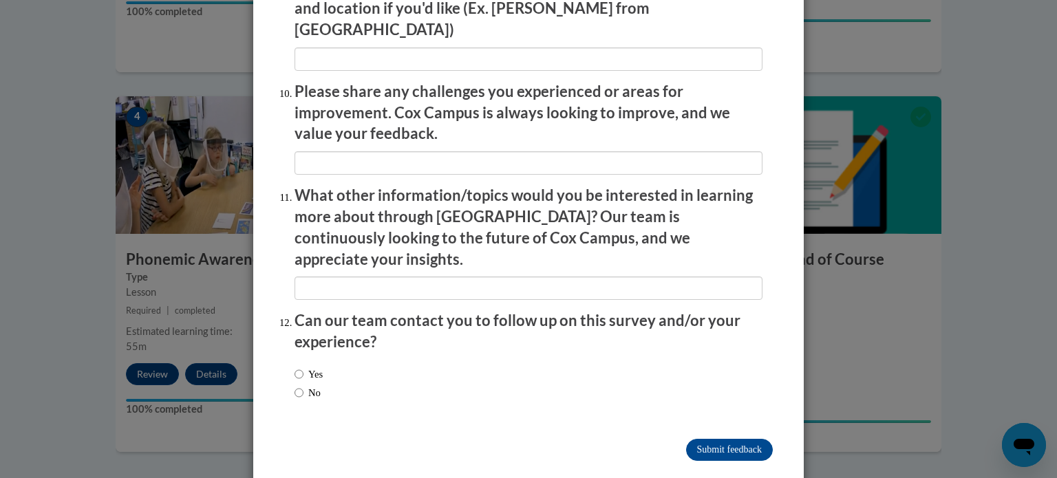
scroll to position [2388, 0]
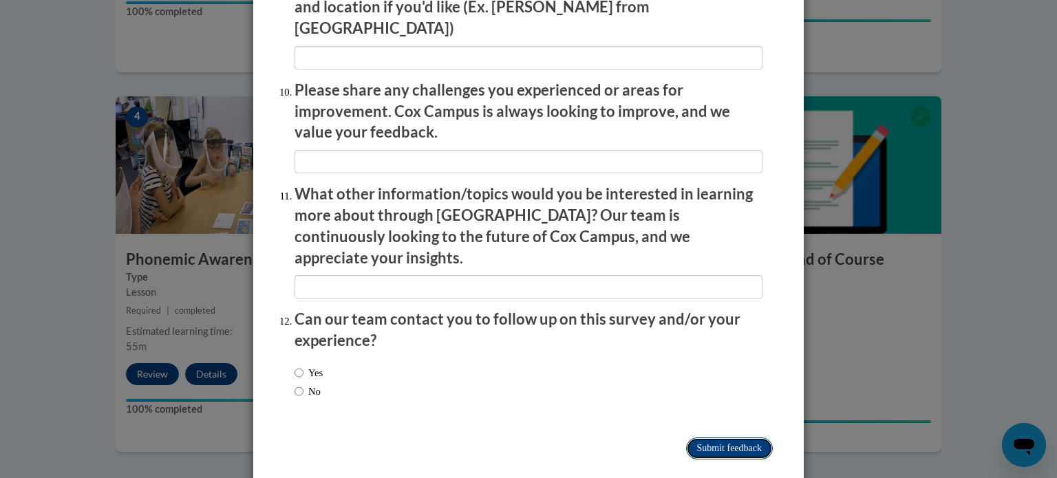
click at [706, 438] on input "Submit feedback" at bounding box center [729, 449] width 87 height 22
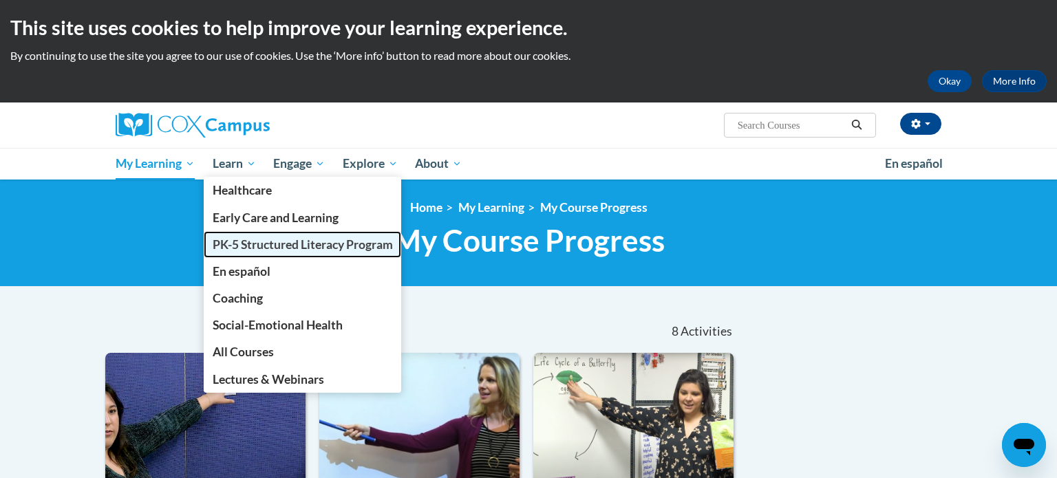
click at [273, 242] on span "PK-5 Structured Literacy Program" at bounding box center [303, 244] width 180 height 14
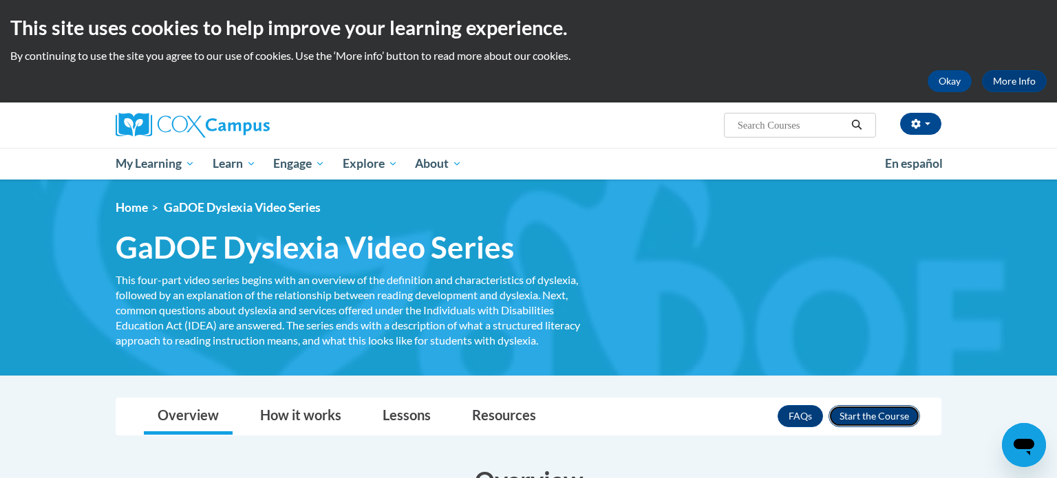
click at [863, 413] on button "Enroll" at bounding box center [875, 416] width 92 height 22
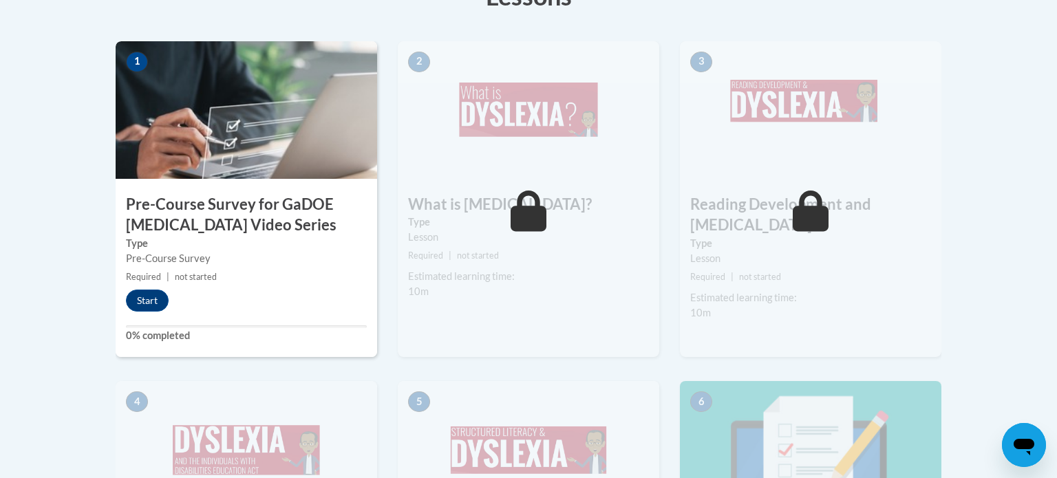
scroll to position [443, 0]
click at [147, 302] on button "Start" at bounding box center [147, 300] width 43 height 22
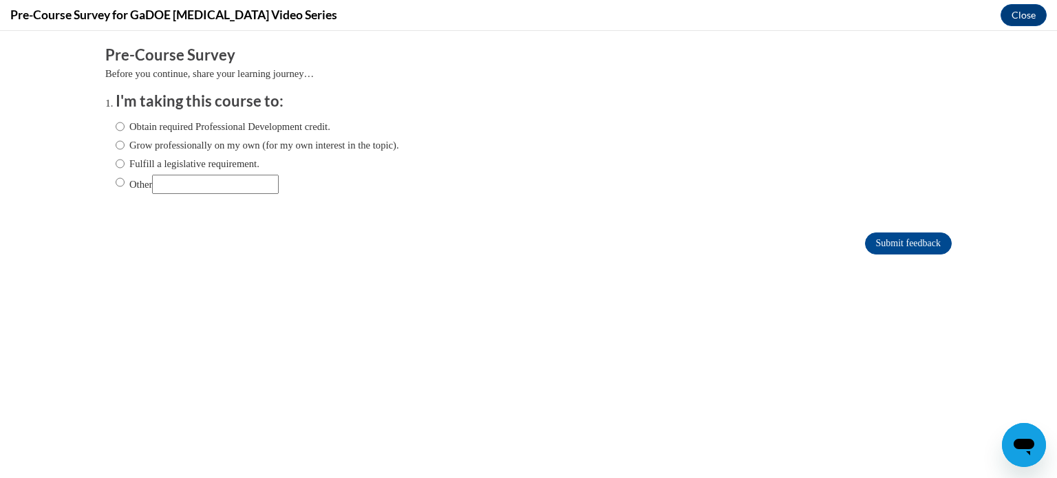
scroll to position [0, 0]
click at [165, 162] on label "Fulfill a legislative requirement." at bounding box center [188, 163] width 144 height 15
click at [125, 162] on input "Fulfill a legislative requirement." at bounding box center [120, 163] width 9 height 15
radio input "true"
click at [165, 162] on label "Fulfill a legislative requirement." at bounding box center [188, 163] width 144 height 15
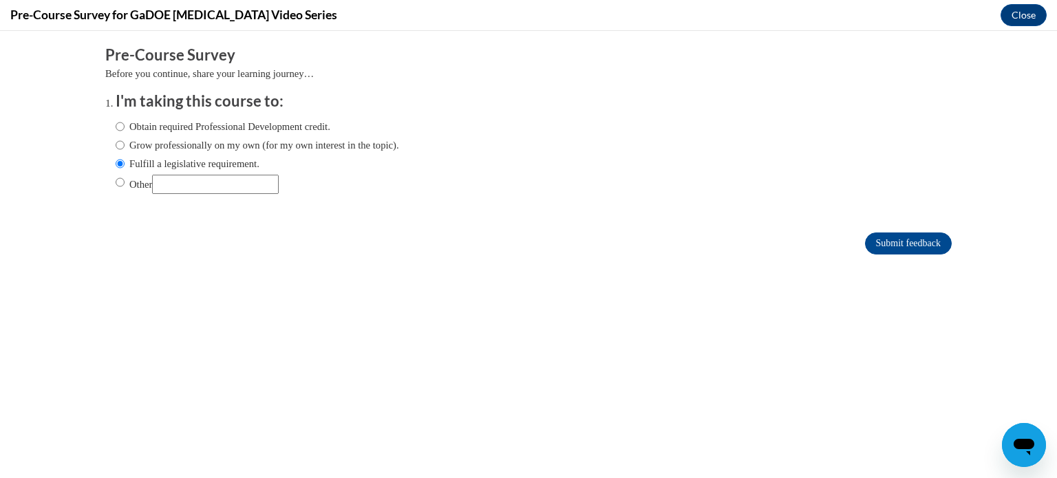
click at [125, 162] on input "Fulfill a legislative requirement." at bounding box center [120, 163] width 9 height 15
click at [924, 247] on input "Submit feedback" at bounding box center [908, 244] width 87 height 22
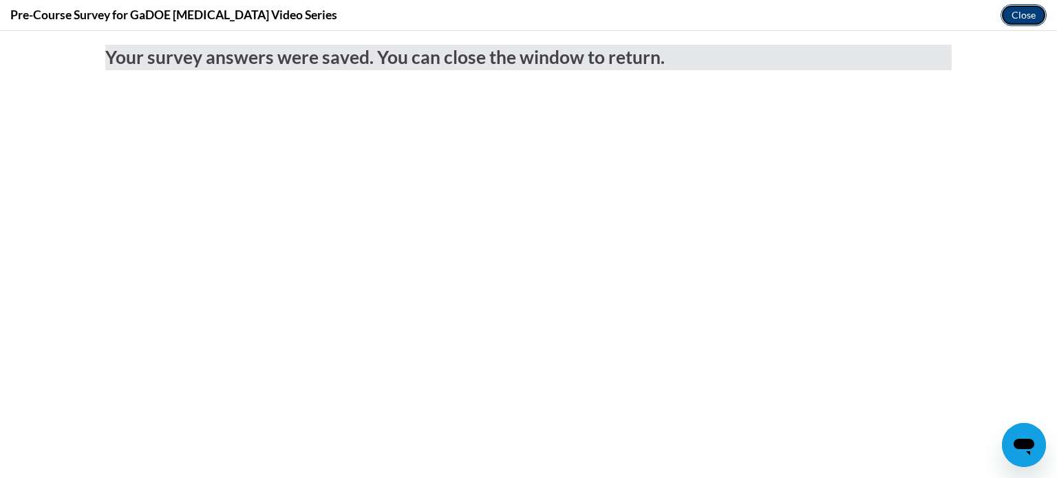
click at [1030, 15] on button "Close" at bounding box center [1024, 15] width 46 height 22
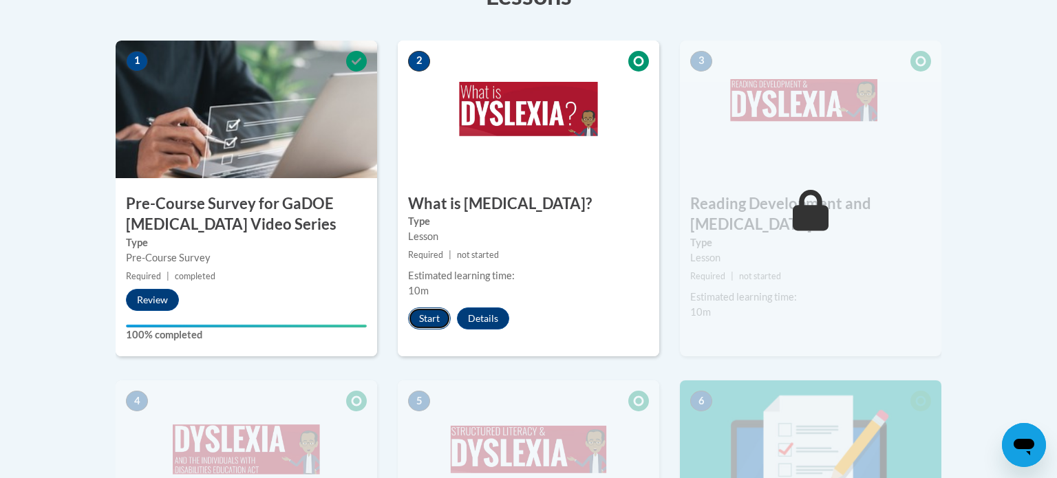
click at [434, 311] on button "Start" at bounding box center [429, 319] width 43 height 22
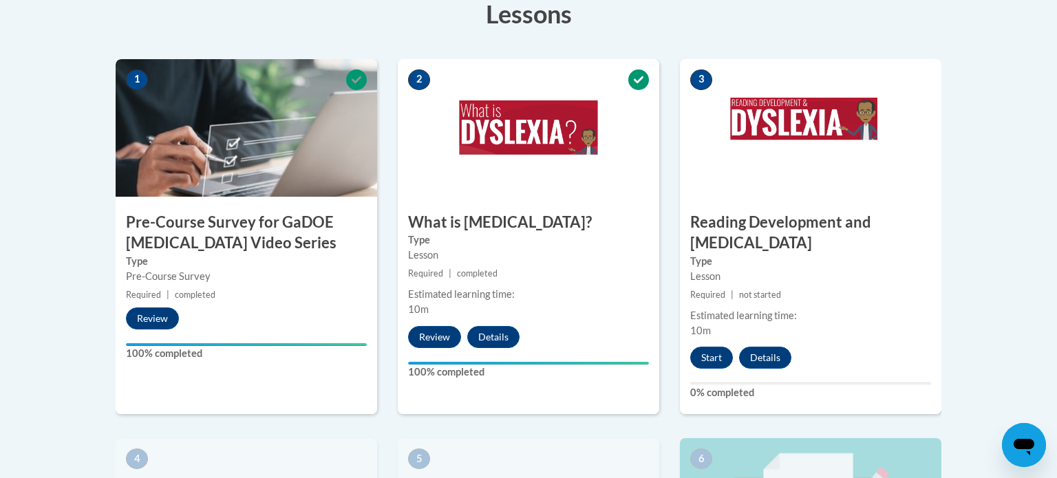
scroll to position [375, 0]
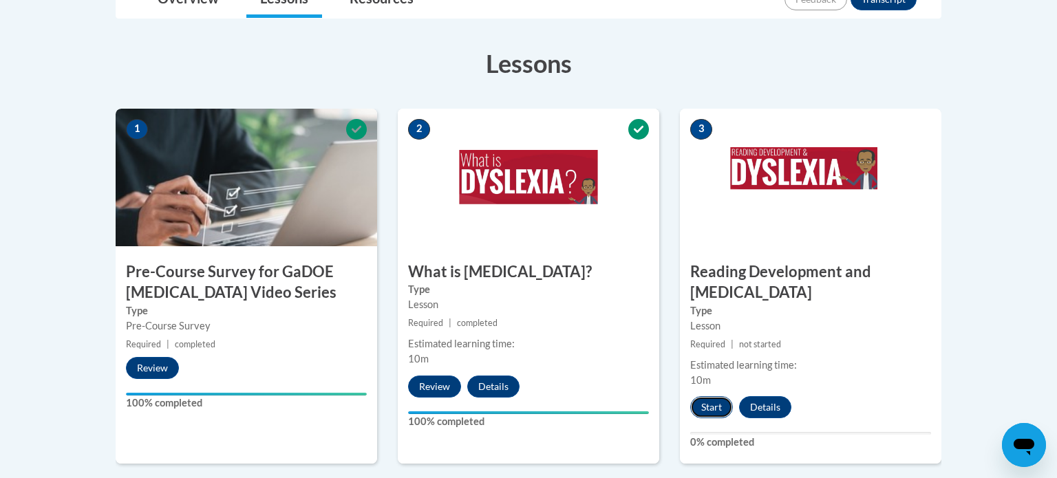
click at [713, 396] on button "Start" at bounding box center [711, 407] width 43 height 22
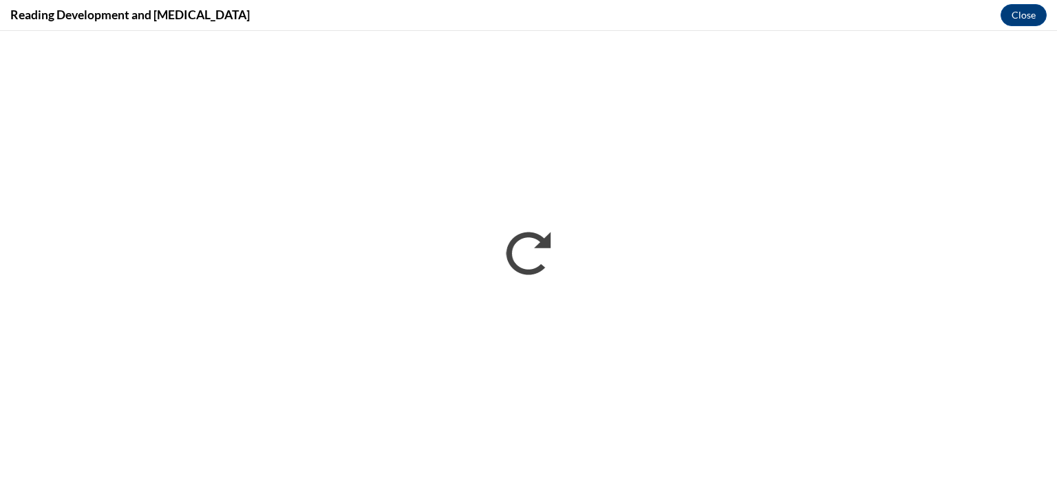
scroll to position [0, 0]
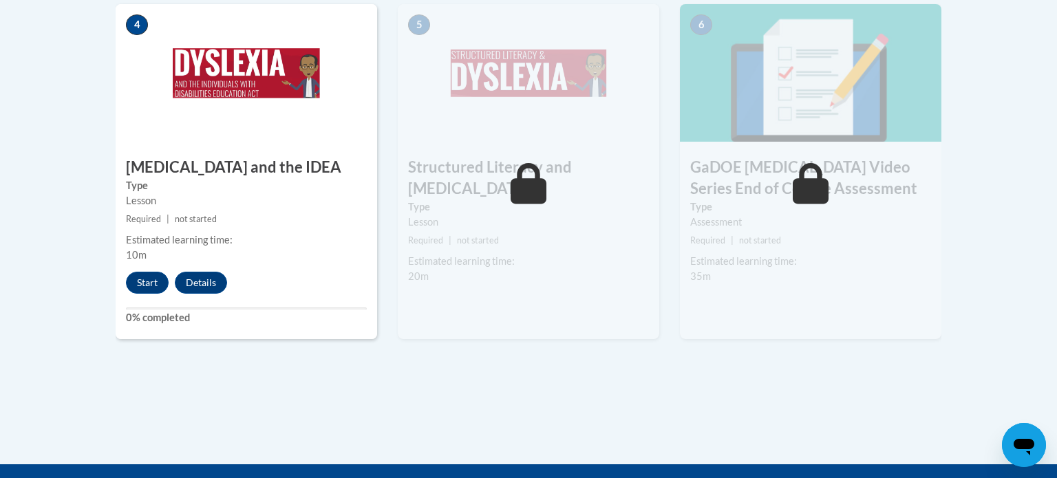
scroll to position [857, 0]
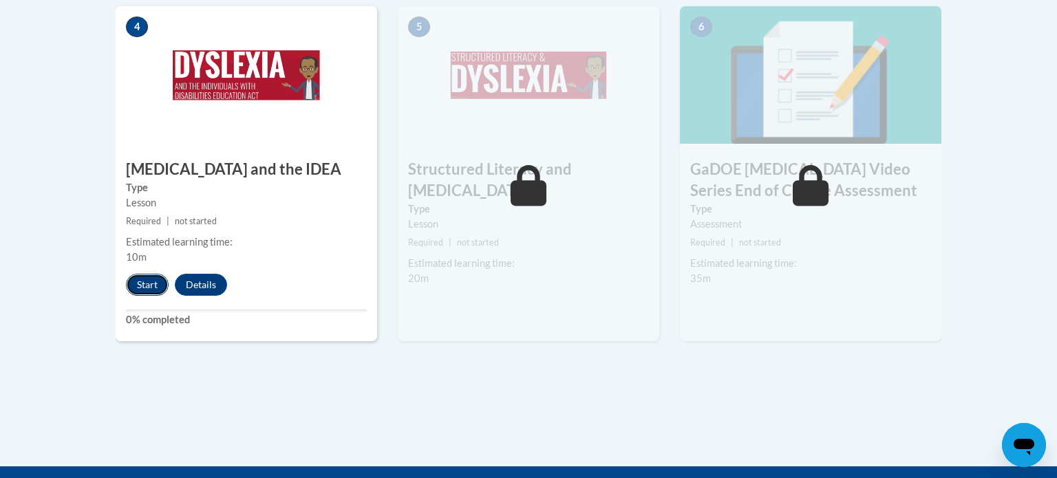
click at [134, 274] on button "Start" at bounding box center [147, 285] width 43 height 22
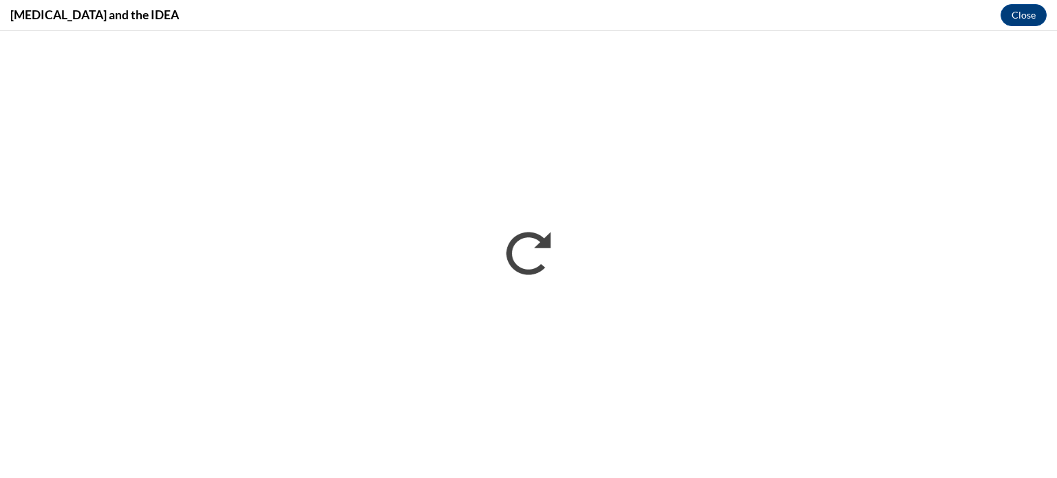
scroll to position [0, 0]
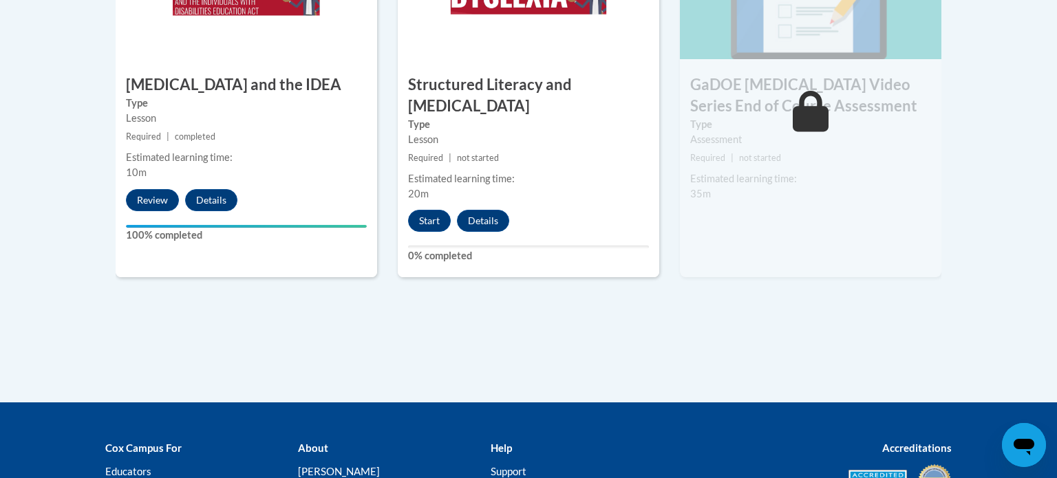
scroll to position [939, 0]
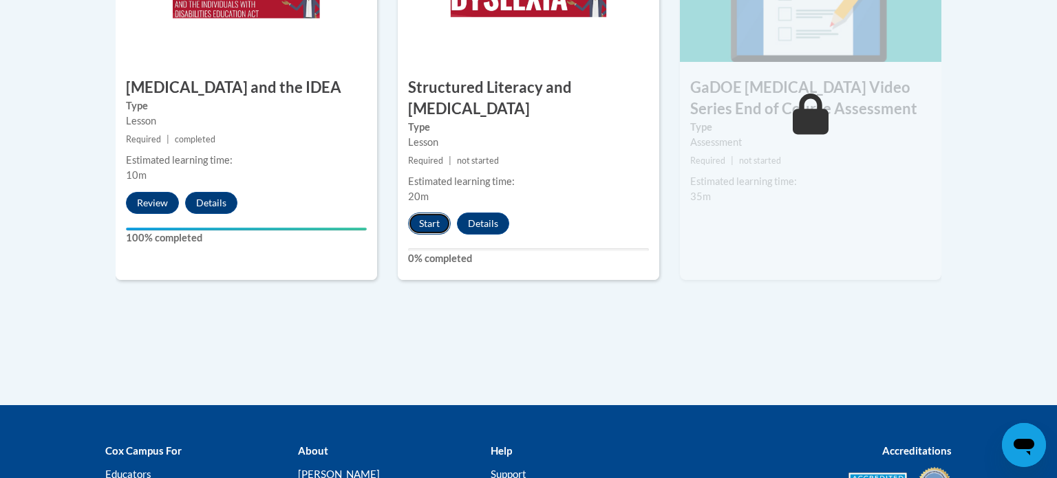
click at [423, 213] on button "Start" at bounding box center [429, 224] width 43 height 22
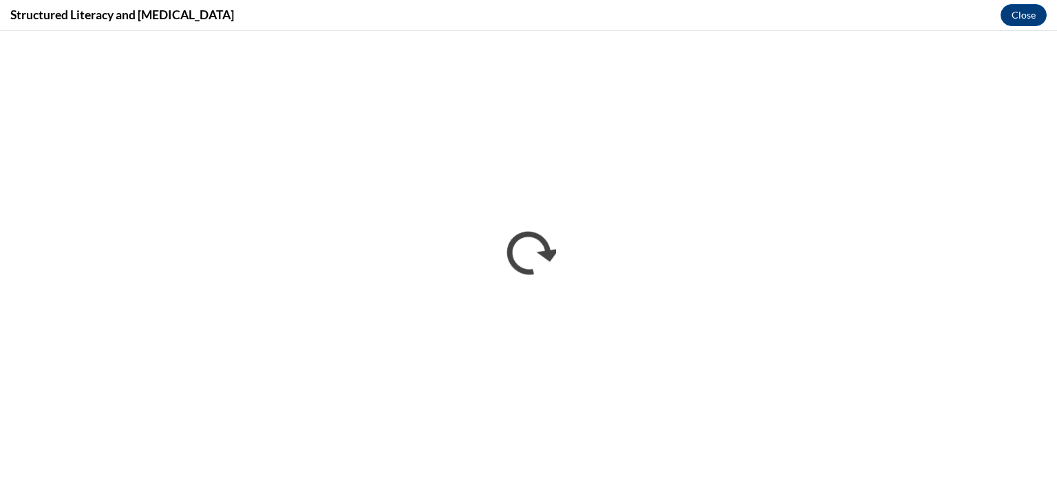
scroll to position [0, 0]
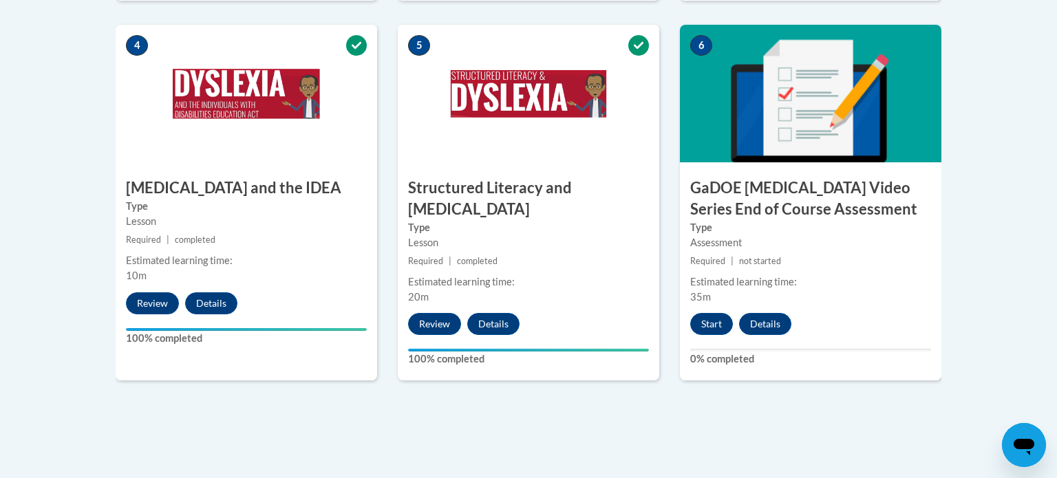
scroll to position [842, 0]
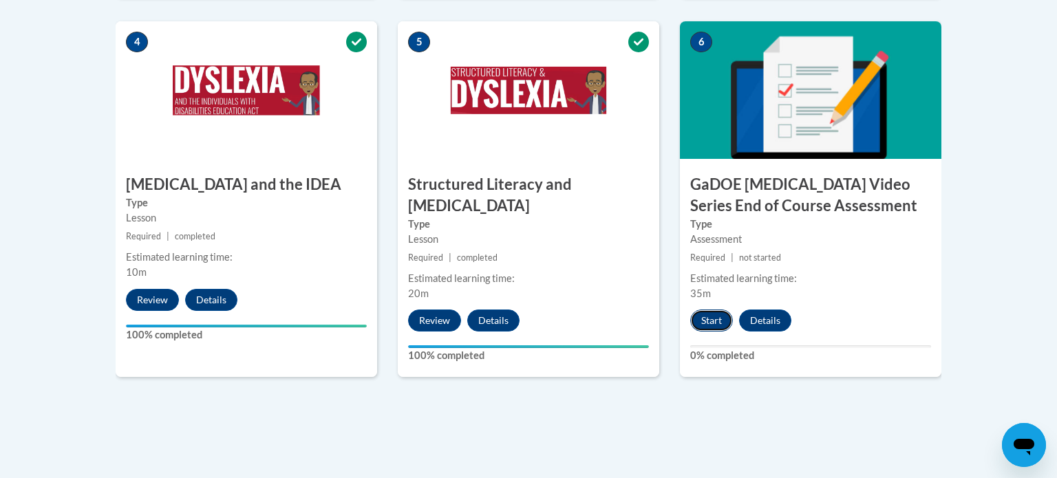
click at [699, 310] on button "Start" at bounding box center [711, 321] width 43 height 22
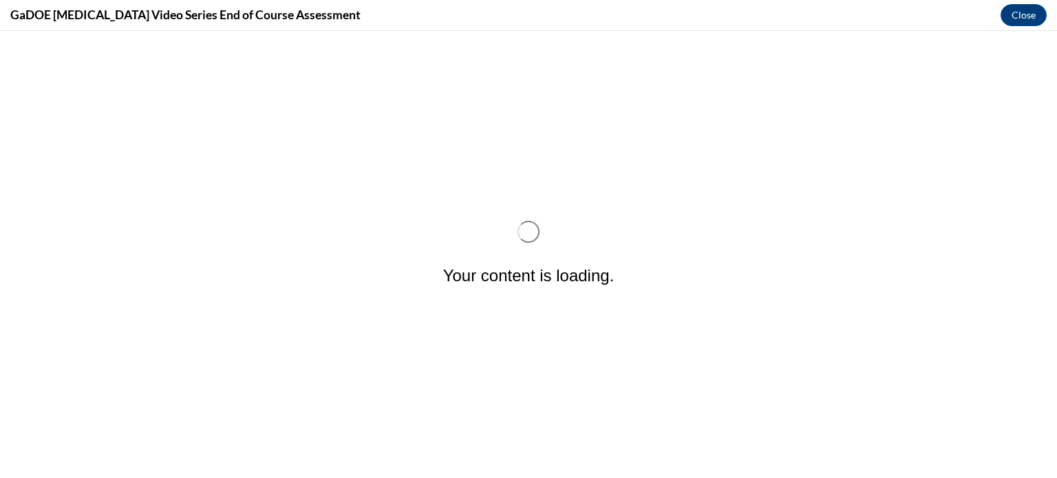
scroll to position [0, 0]
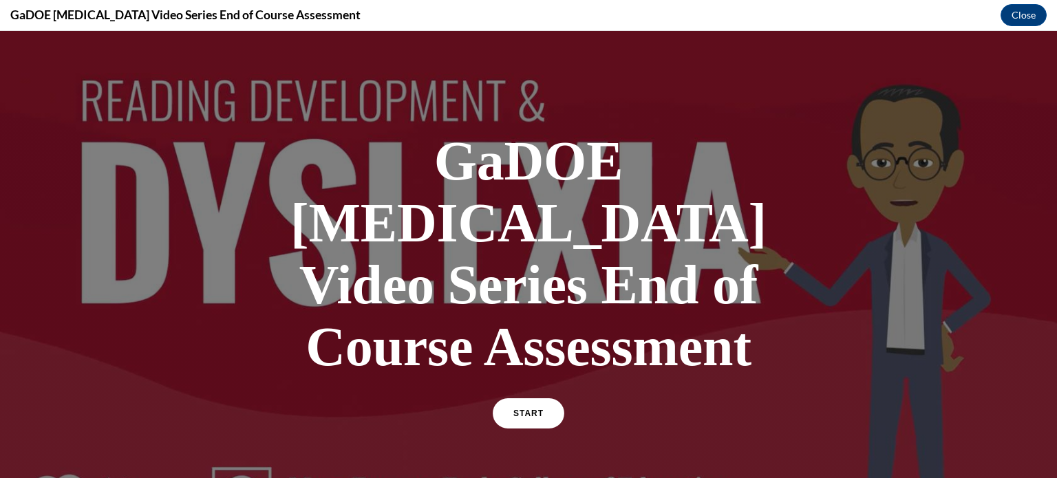
click at [535, 399] on div "START" at bounding box center [529, 420] width 72 height 42
click at [535, 409] on span "START" at bounding box center [529, 414] width 32 height 10
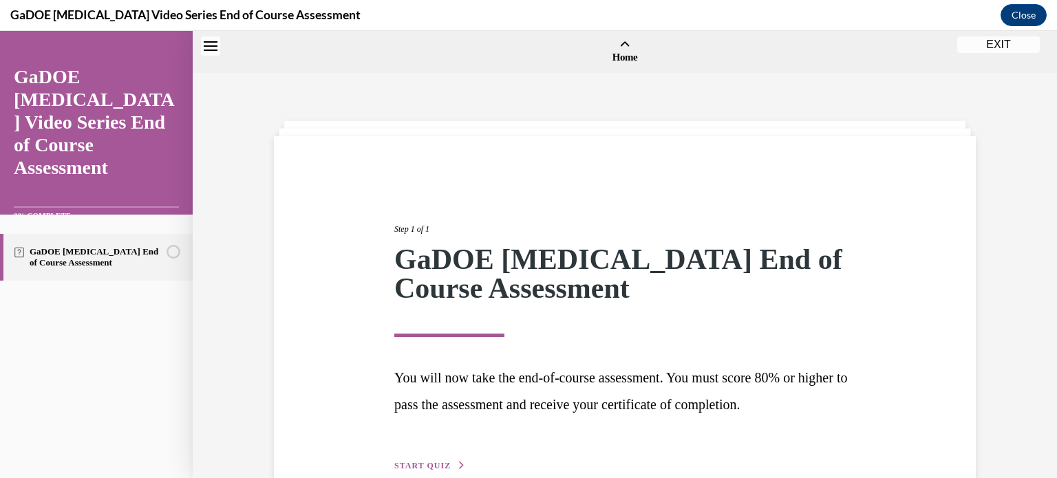
scroll to position [43, 0]
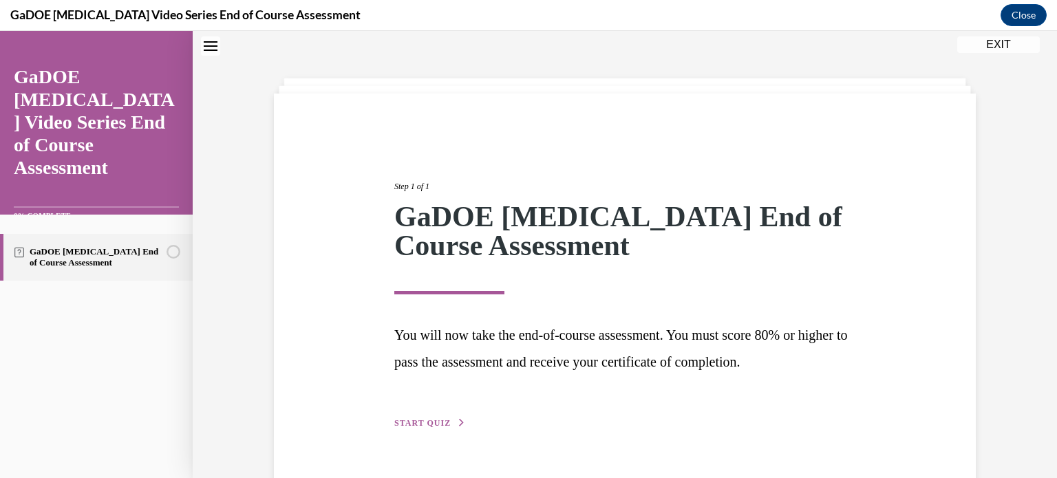
click at [447, 419] on span "START QUIZ" at bounding box center [422, 424] width 56 height 10
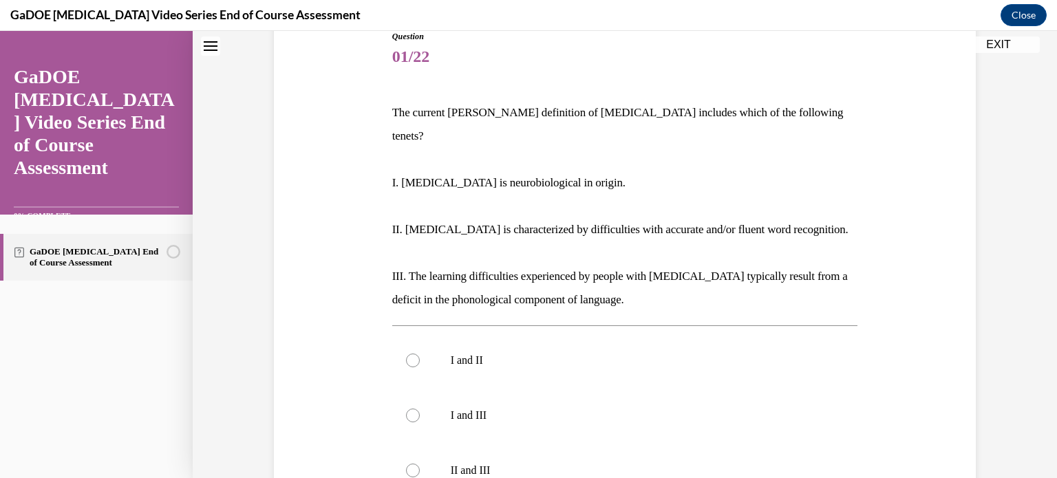
scroll to position [171, 0]
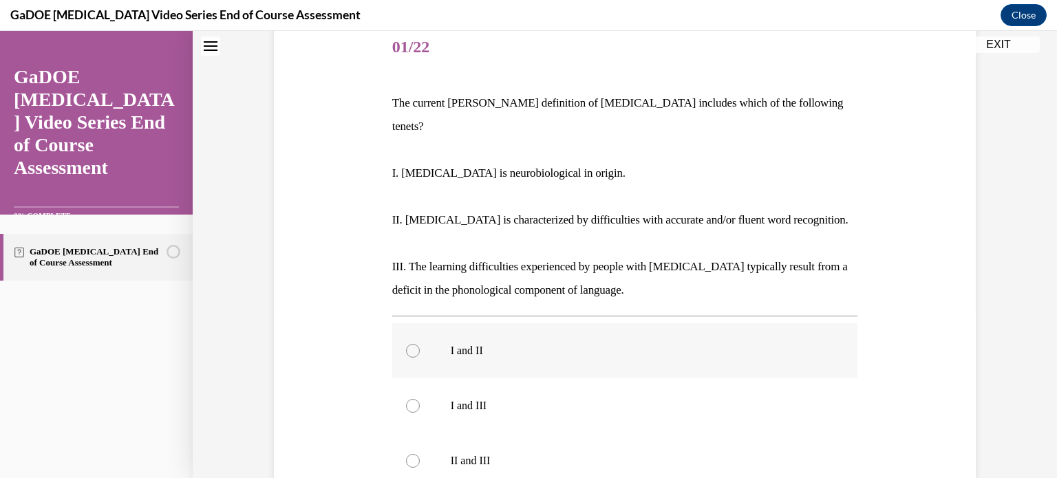
click at [414, 344] on div at bounding box center [413, 351] width 14 height 14
click at [414, 344] on input "I and II" at bounding box center [413, 351] width 14 height 14
radio input "true"
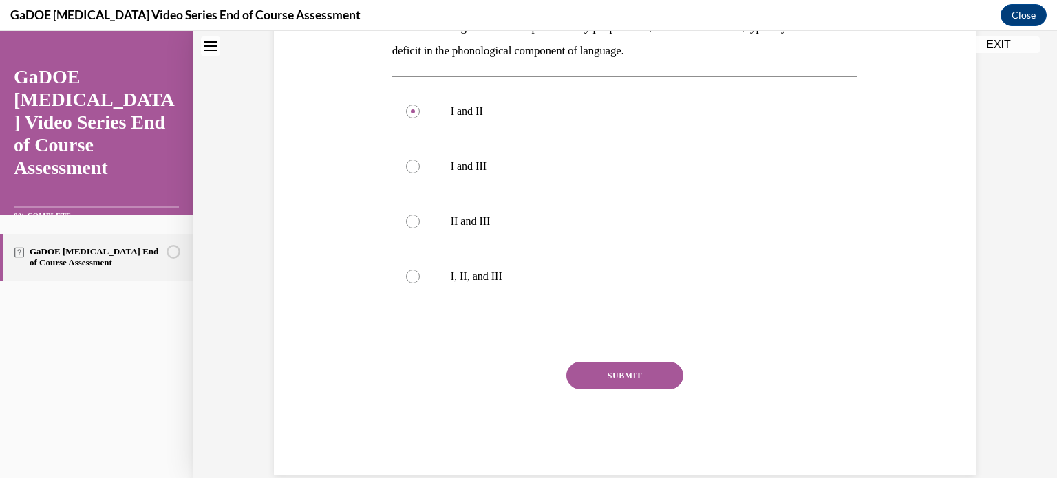
click at [657, 362] on button "SUBMIT" at bounding box center [625, 376] width 117 height 28
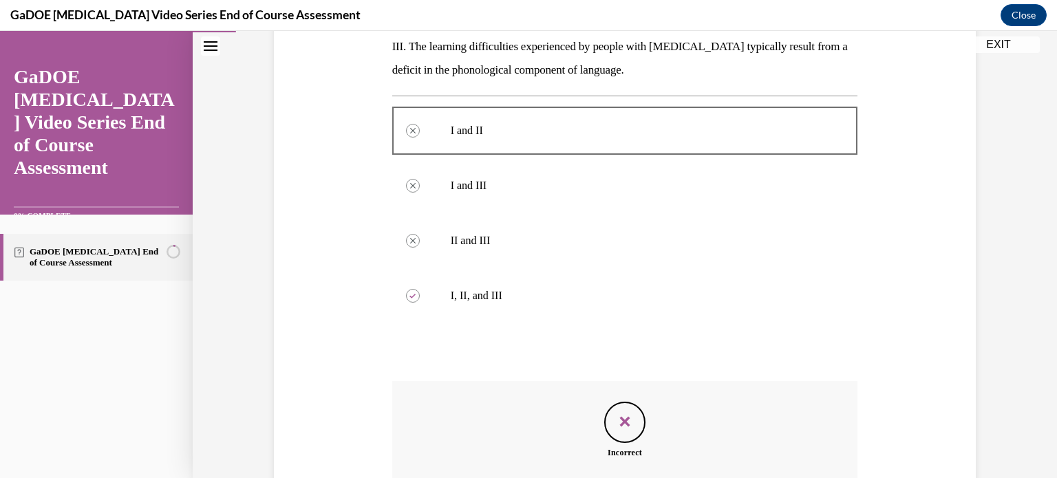
scroll to position [392, 0]
click at [454, 277] on label "I, II, and III" at bounding box center [625, 294] width 466 height 55
click at [624, 410] on icon "Feedback" at bounding box center [625, 420] width 21 height 21
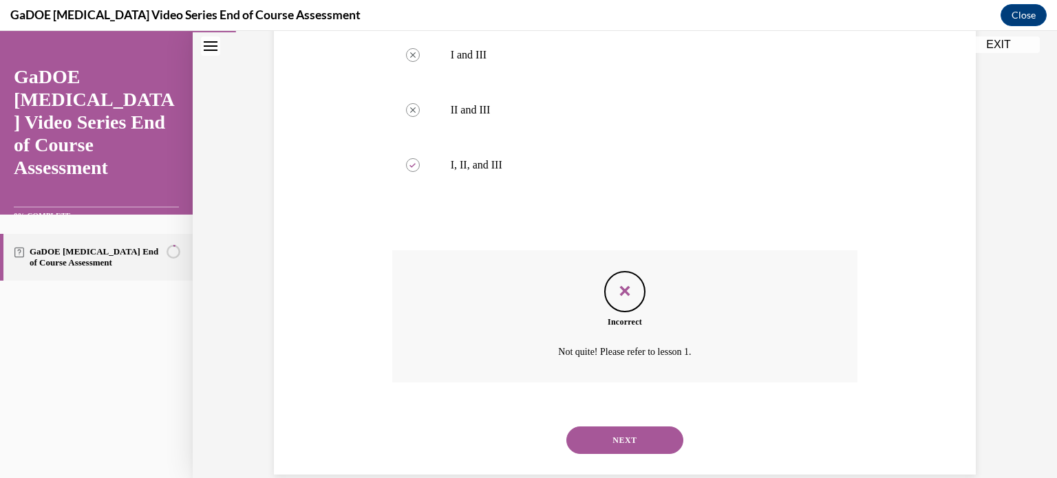
click at [655, 427] on button "NEXT" at bounding box center [625, 441] width 117 height 28
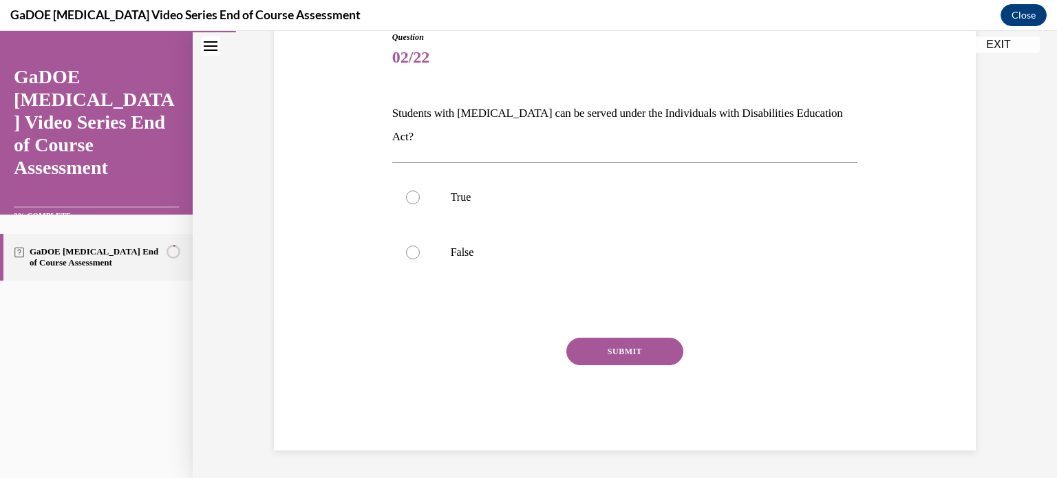
scroll to position [136, 0]
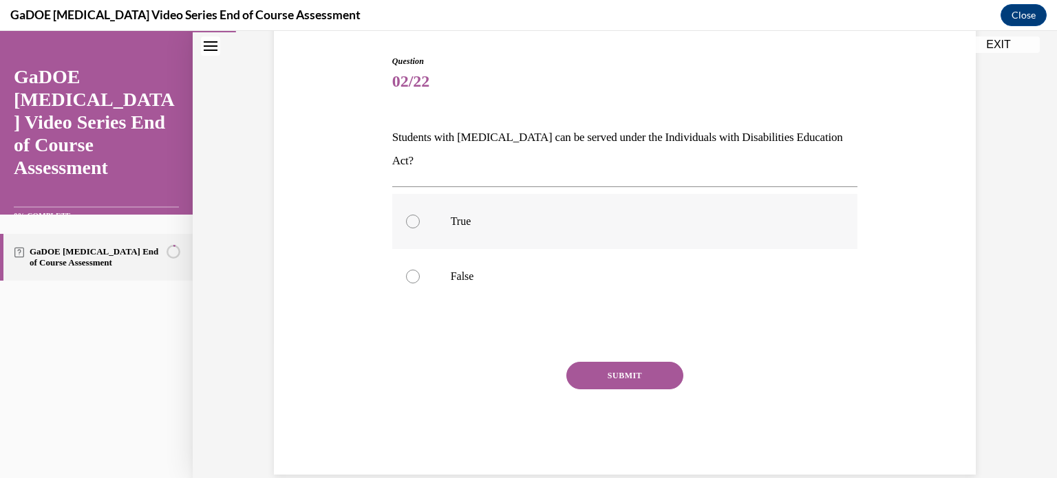
click at [460, 215] on p "True" at bounding box center [637, 222] width 373 height 14
click at [420, 215] on input "True" at bounding box center [413, 222] width 14 height 14
radio input "true"
click at [629, 362] on button "SUBMIT" at bounding box center [625, 376] width 117 height 28
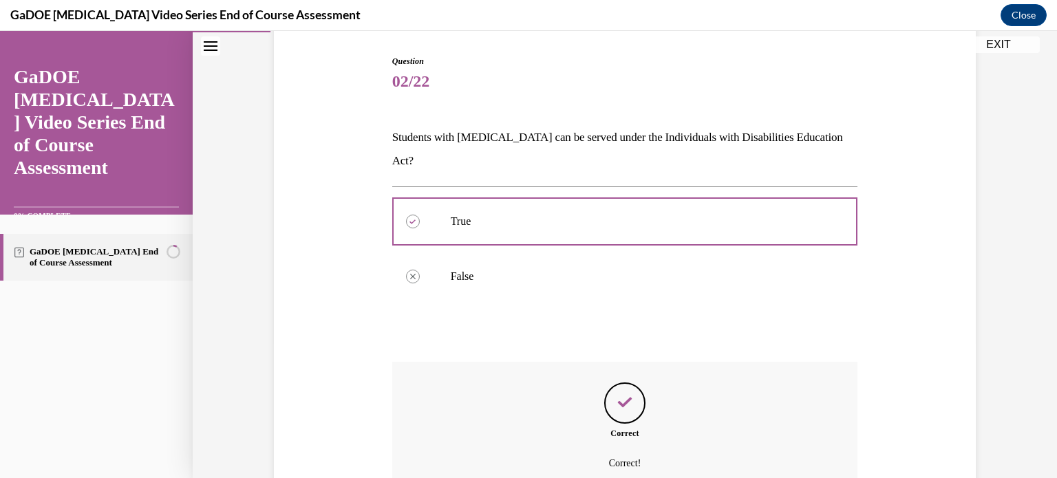
scroll to position [248, 0]
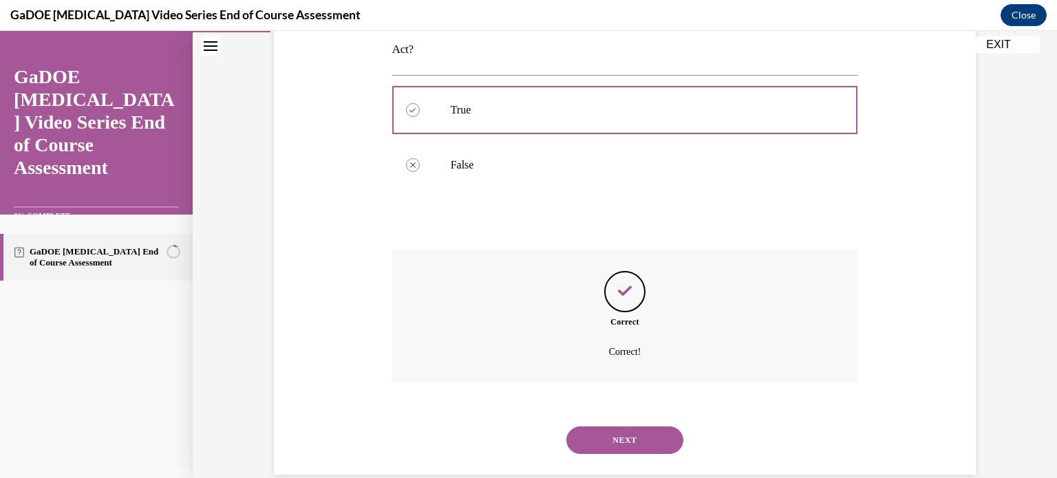
click at [638, 427] on button "NEXT" at bounding box center [625, 441] width 117 height 28
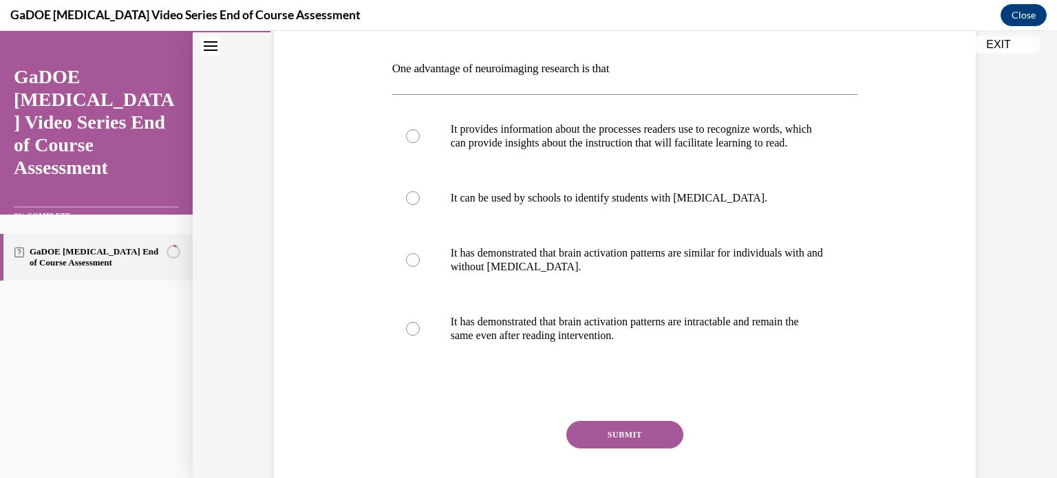
scroll to position [183, 0]
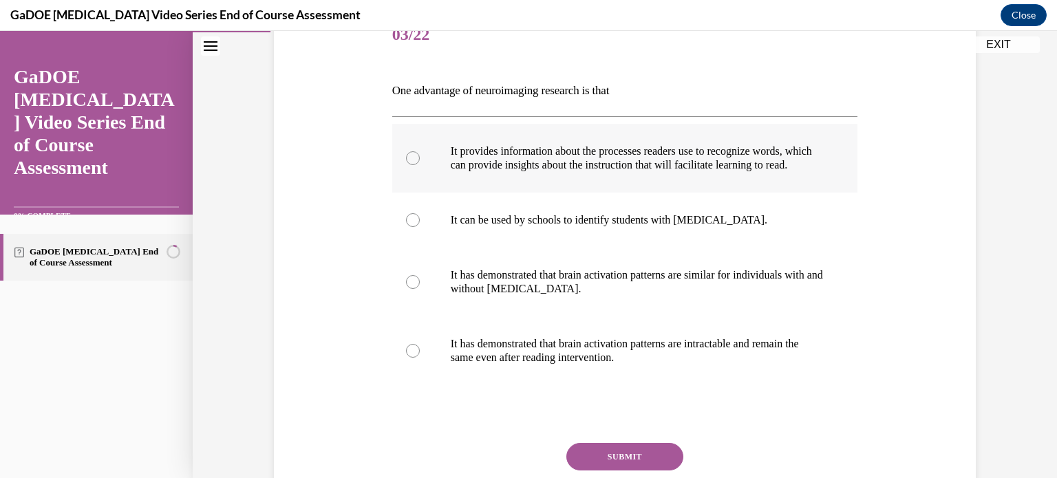
click at [506, 155] on p "It provides information about the processes readers use to recognize words, whi…" at bounding box center [637, 159] width 373 height 28
click at [420, 155] on input "It provides information about the processes readers use to recognize words, whi…" at bounding box center [413, 158] width 14 height 14
radio input "true"
click at [615, 471] on button "SUBMIT" at bounding box center [625, 457] width 117 height 28
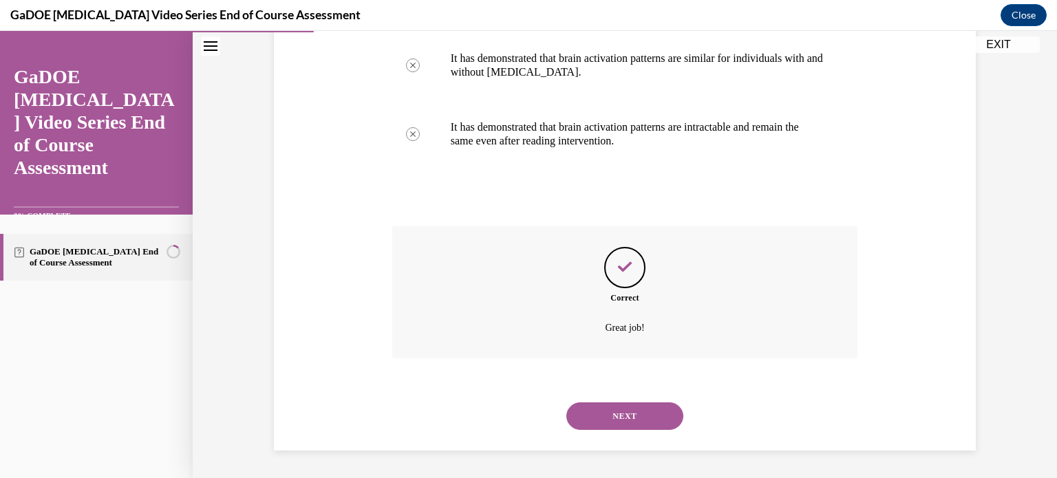
scroll to position [413, 0]
click at [609, 426] on button "NEXT" at bounding box center [625, 417] width 117 height 28
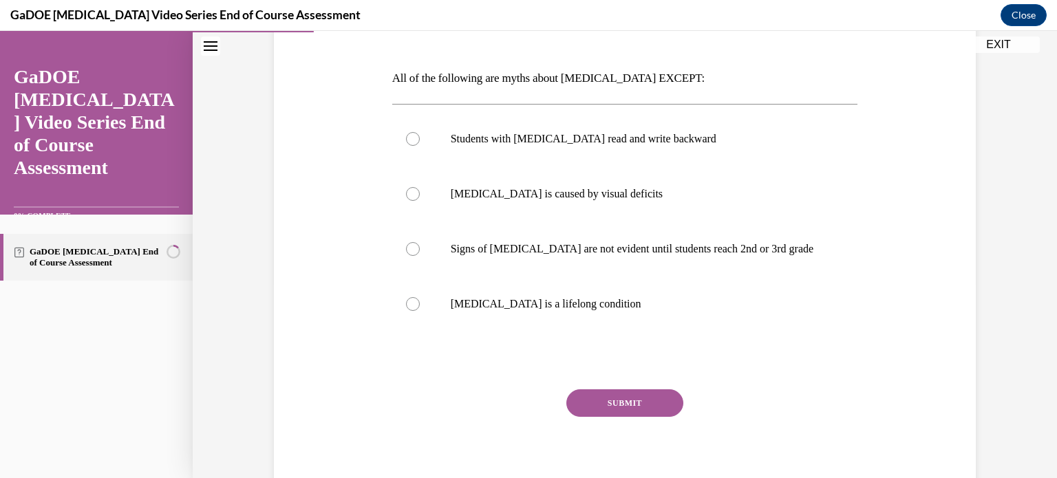
scroll to position [202, 0]
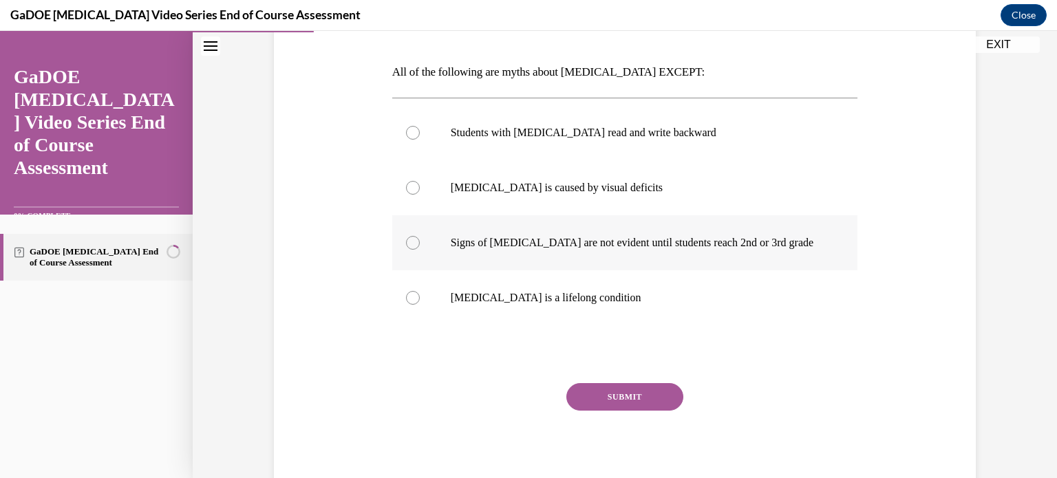
click at [546, 261] on label "Signs of dyslexia are not evident until students reach 2nd or 3rd grade" at bounding box center [625, 242] width 466 height 55
click at [420, 250] on input "Signs of dyslexia are not evident until students reach 2nd or 3rd grade" at bounding box center [413, 243] width 14 height 14
radio input "true"
click at [638, 400] on button "SUBMIT" at bounding box center [625, 397] width 117 height 28
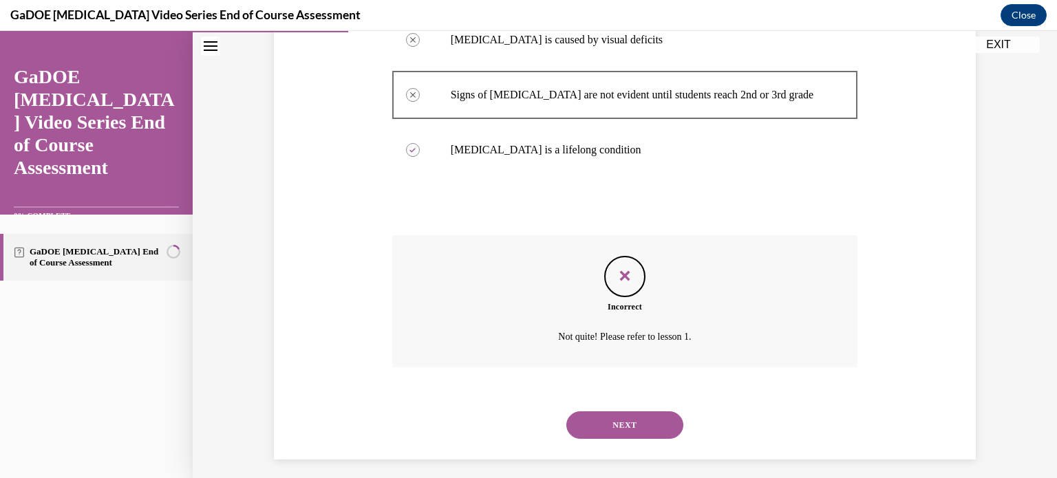
scroll to position [358, 0]
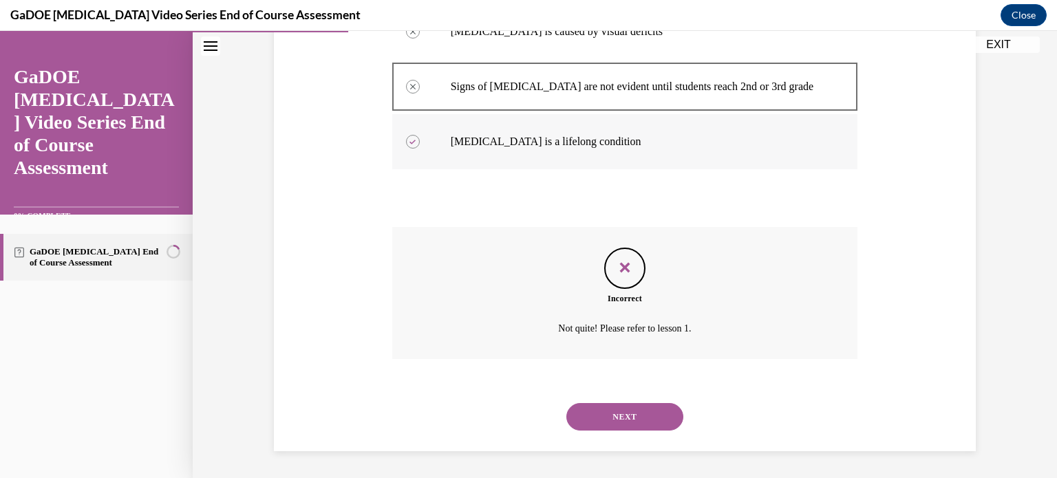
click at [514, 139] on p "Dyslexia is a lifelong condition" at bounding box center [637, 142] width 373 height 14
click at [643, 425] on button "NEXT" at bounding box center [625, 417] width 117 height 28
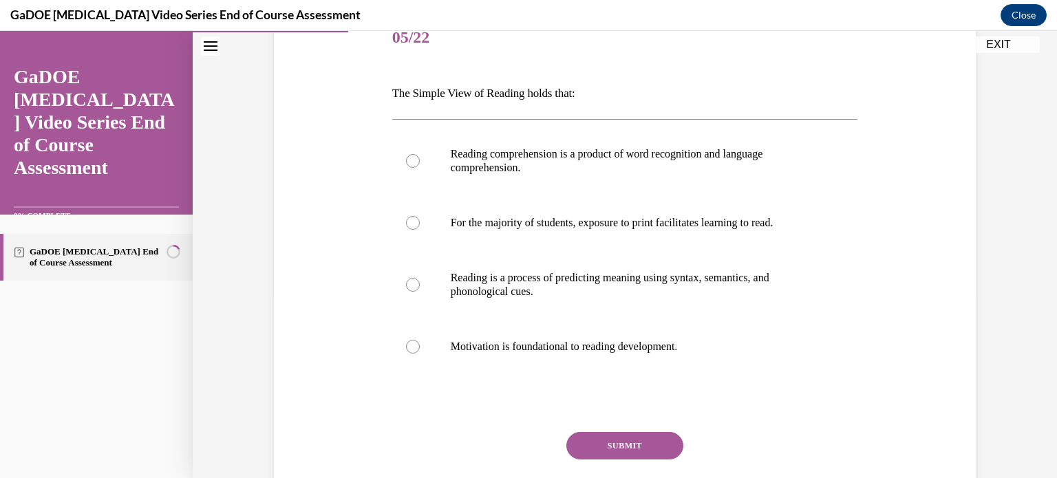
scroll to position [182, 0]
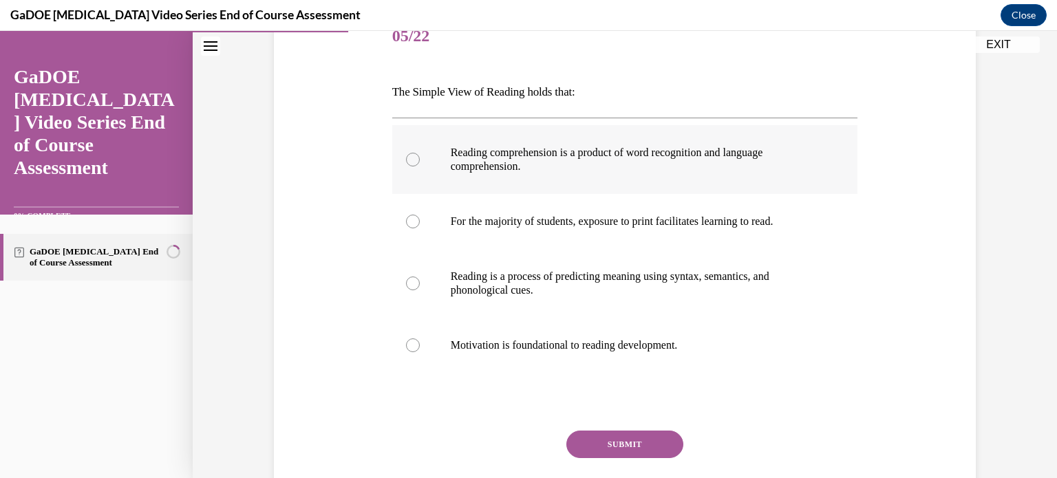
click at [514, 176] on label "Reading comprehension is a product of word recognition and language comprehensi…" at bounding box center [625, 159] width 466 height 69
click at [420, 167] on input "Reading comprehension is a product of word recognition and language comprehensi…" at bounding box center [413, 160] width 14 height 14
radio input "true"
click at [615, 438] on button "SUBMIT" at bounding box center [625, 445] width 117 height 28
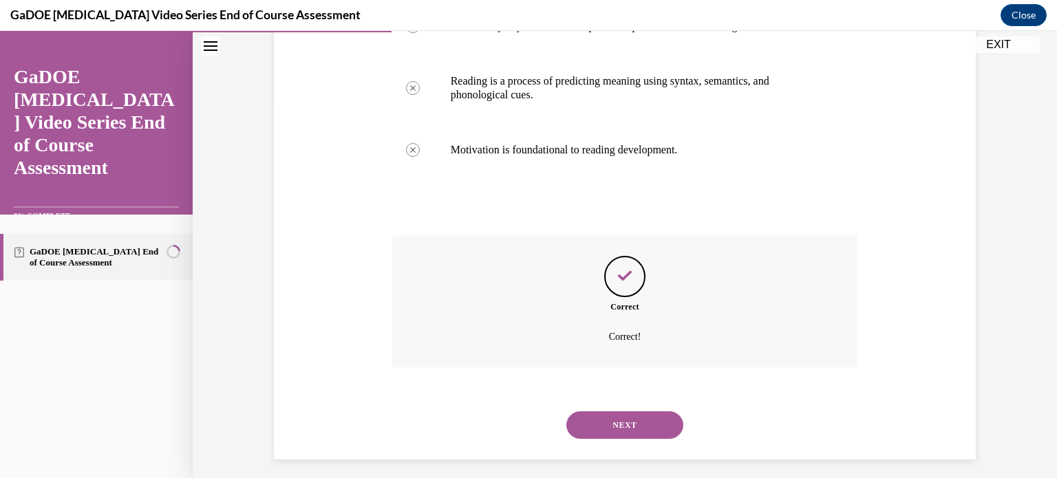
scroll to position [385, 0]
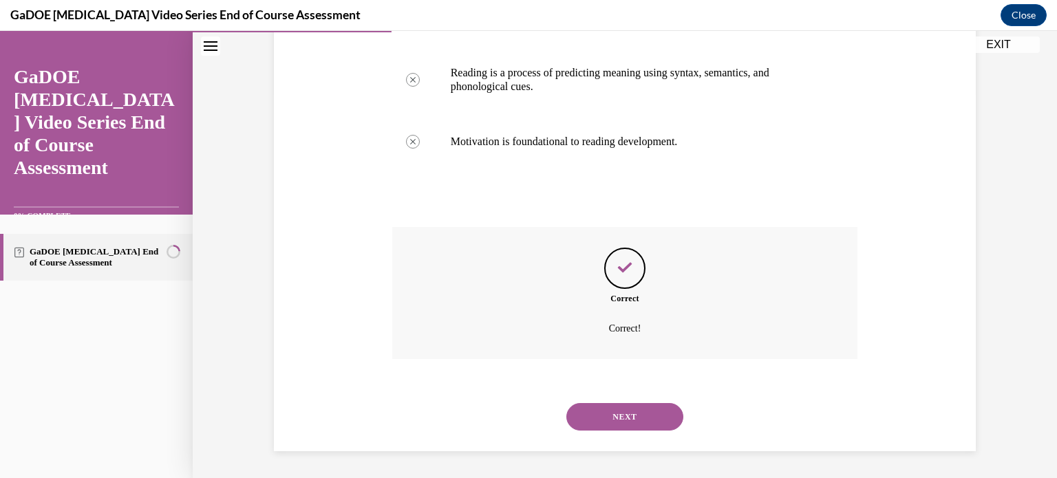
click at [612, 424] on button "NEXT" at bounding box center [625, 417] width 117 height 28
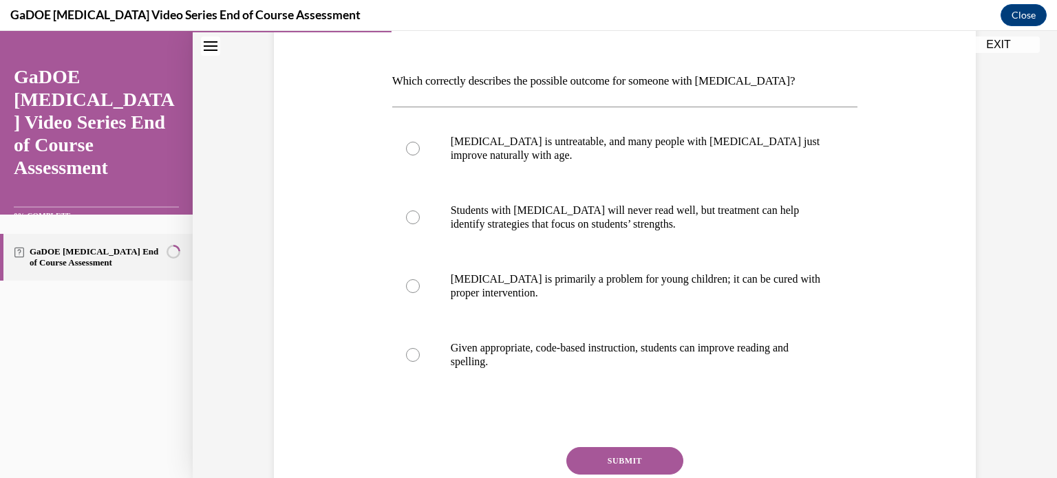
scroll to position [198, 0]
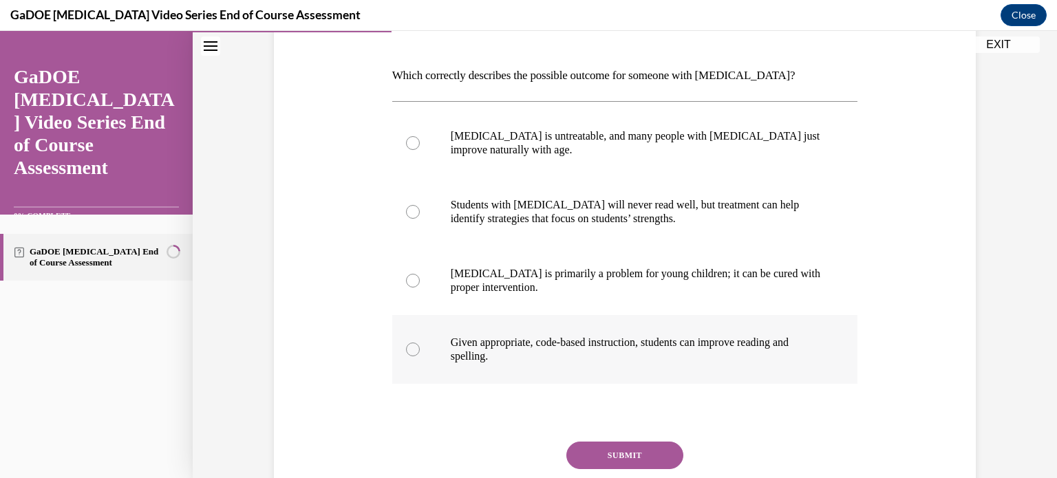
click at [498, 355] on p "Given appropriate, code-based instruction, students can improve reading and spe…" at bounding box center [637, 350] width 373 height 28
click at [420, 355] on input "Given appropriate, code-based instruction, students can improve reading and spe…" at bounding box center [413, 350] width 14 height 14
radio input "true"
click at [602, 451] on button "SUBMIT" at bounding box center [625, 456] width 117 height 28
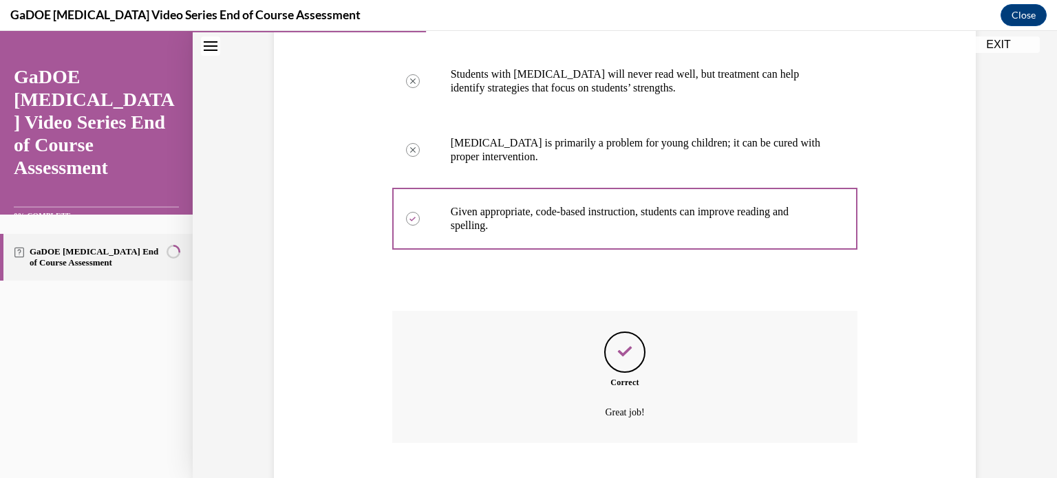
scroll to position [413, 0]
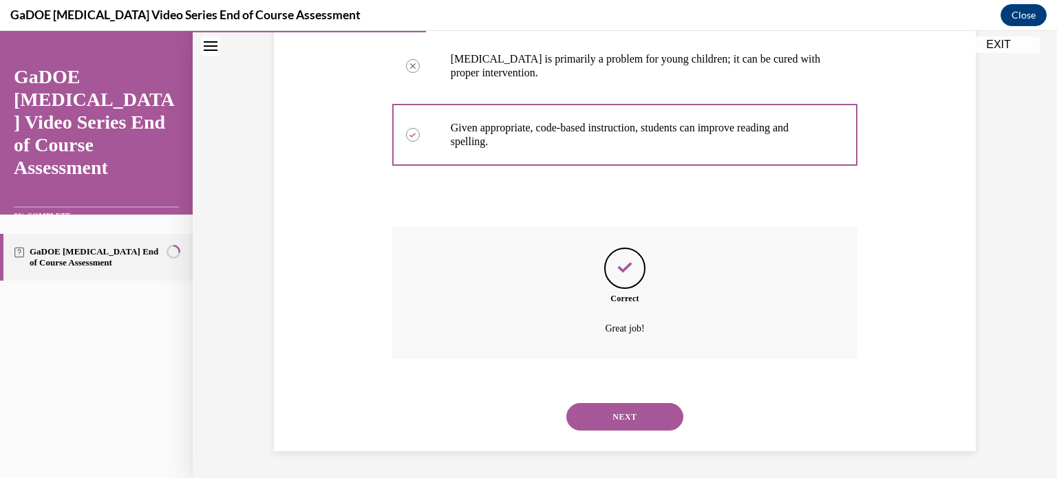
click at [609, 423] on button "NEXT" at bounding box center [625, 417] width 117 height 28
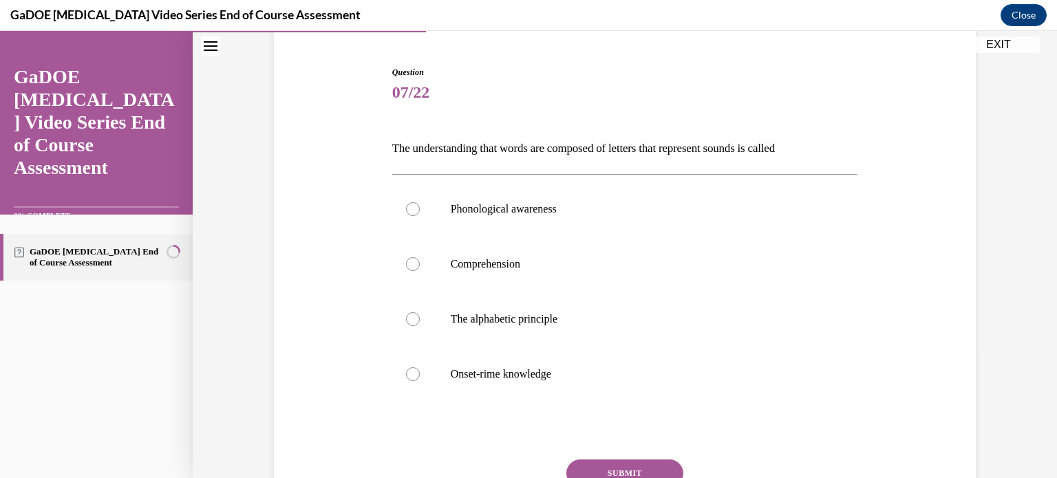
scroll to position [124, 0]
click at [462, 219] on label "Phonological awareness" at bounding box center [625, 210] width 466 height 55
click at [420, 218] on input "Phonological awareness" at bounding box center [413, 211] width 14 height 14
radio input "true"
click at [621, 464] on button "SUBMIT" at bounding box center [625, 475] width 117 height 28
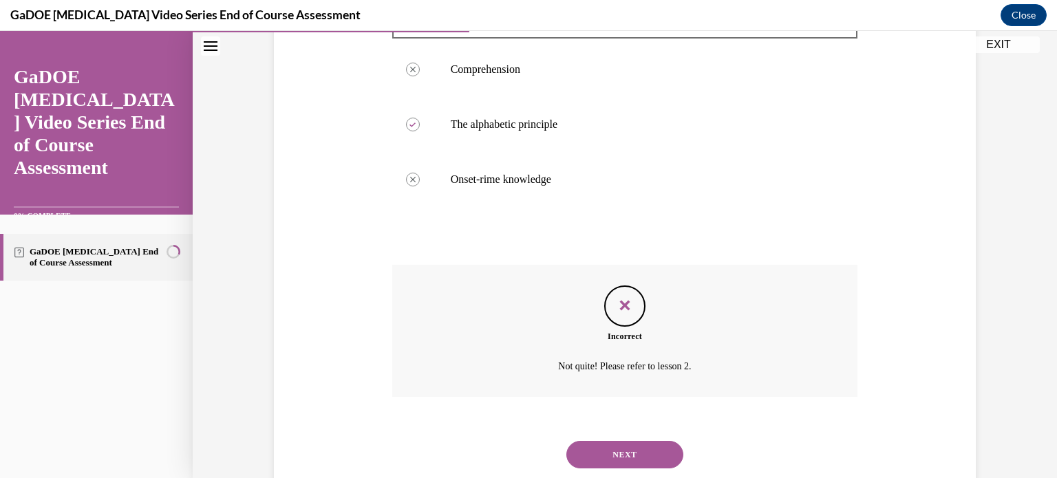
scroll to position [358, 0]
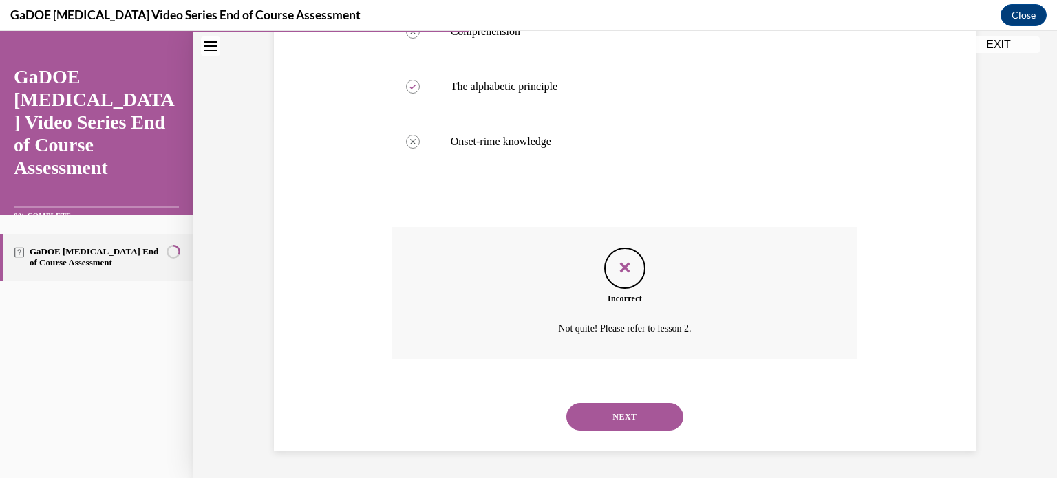
click at [618, 419] on button "NEXT" at bounding box center [625, 417] width 117 height 28
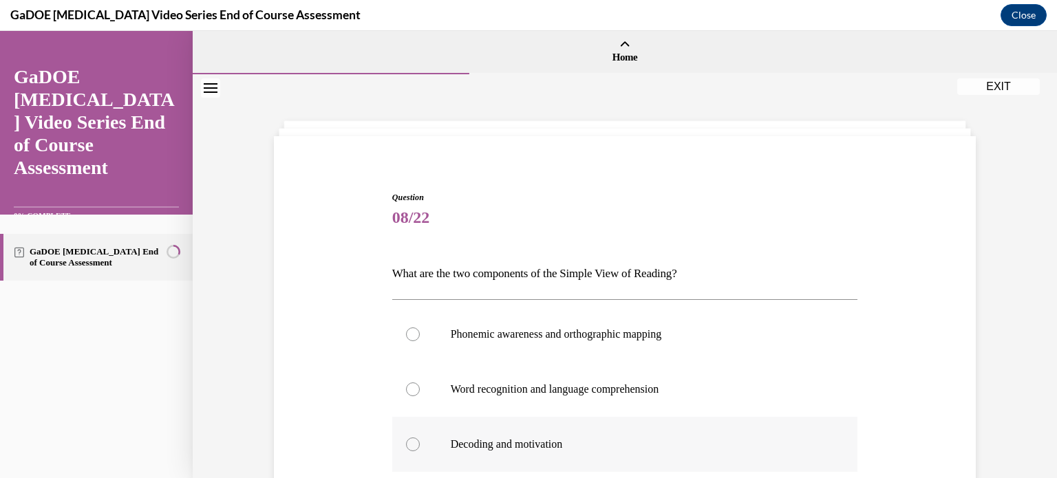
click at [580, 451] on p "Decoding and motivation" at bounding box center [637, 445] width 373 height 14
click at [420, 451] on input "Decoding and motivation" at bounding box center [413, 445] width 14 height 14
radio input "true"
click at [716, 395] on p "Word recognition and language comprehension" at bounding box center [637, 390] width 373 height 14
click at [420, 395] on input "Word recognition and language comprehension" at bounding box center [413, 390] width 14 height 14
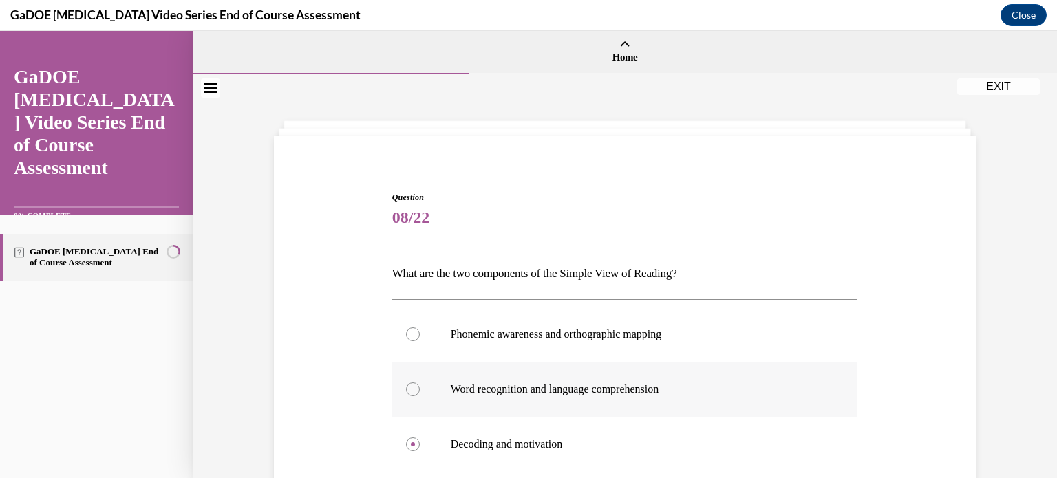
radio input "true"
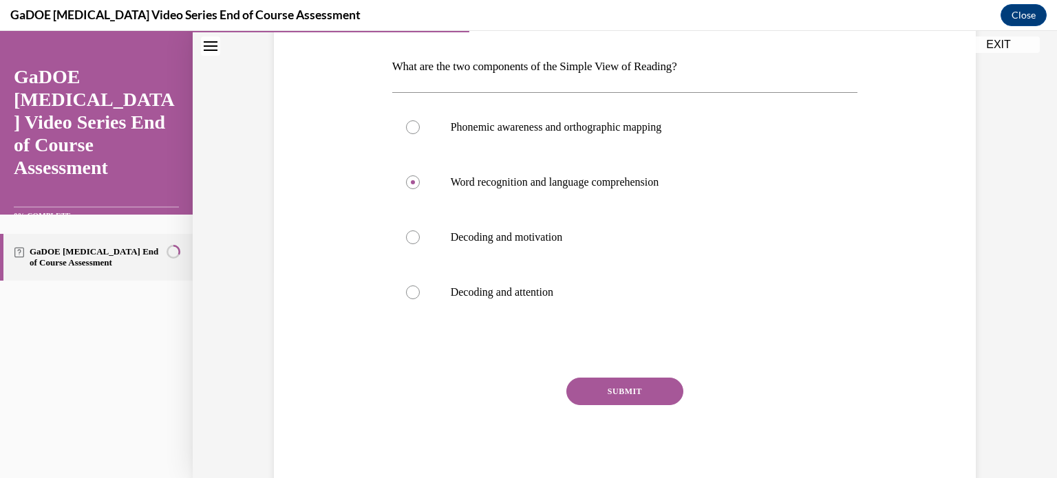
scroll to position [209, 0]
click at [639, 381] on button "SUBMIT" at bounding box center [625, 390] width 117 height 28
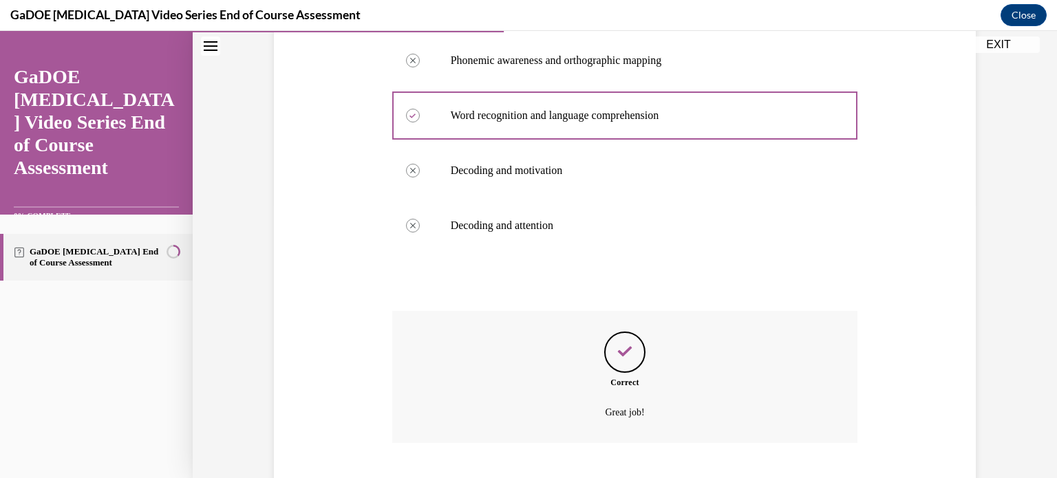
scroll to position [358, 0]
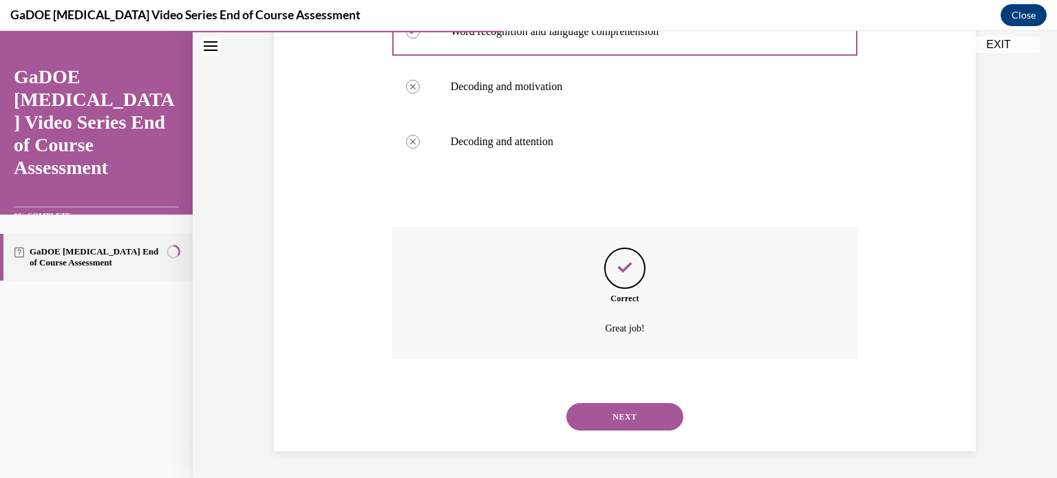
click at [627, 425] on button "NEXT" at bounding box center [625, 417] width 117 height 28
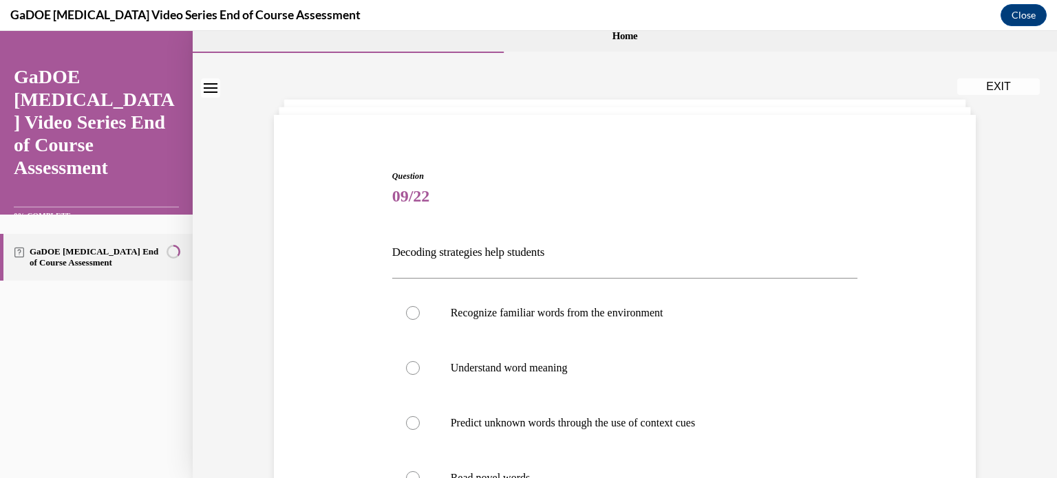
scroll to position [105, 0]
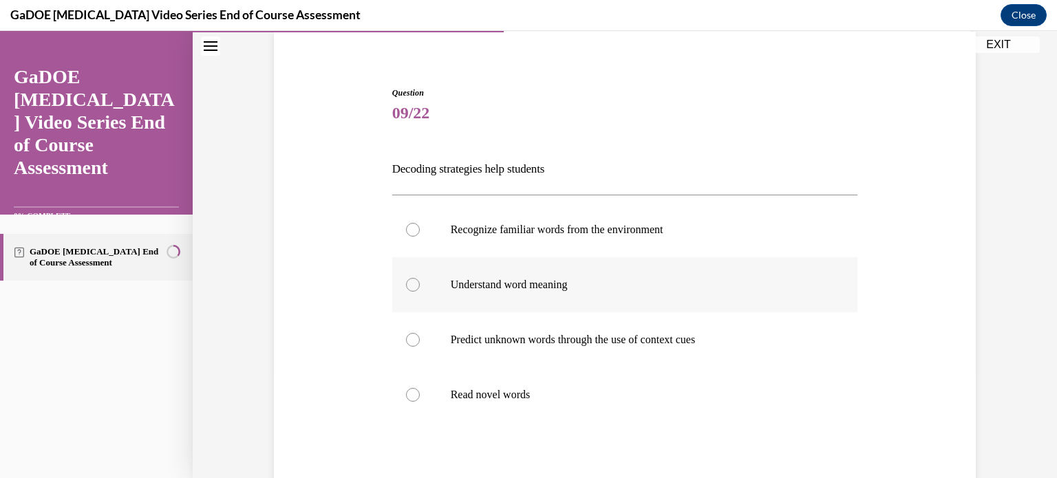
click at [587, 266] on label "Understand word meaning" at bounding box center [625, 284] width 466 height 55
click at [420, 278] on input "Understand word meaning" at bounding box center [413, 285] width 14 height 14
radio input "true"
click at [588, 346] on label "Predict unknown words through the use of context cues" at bounding box center [625, 340] width 466 height 55
click at [420, 346] on input "Predict unknown words through the use of context cues" at bounding box center [413, 340] width 14 height 14
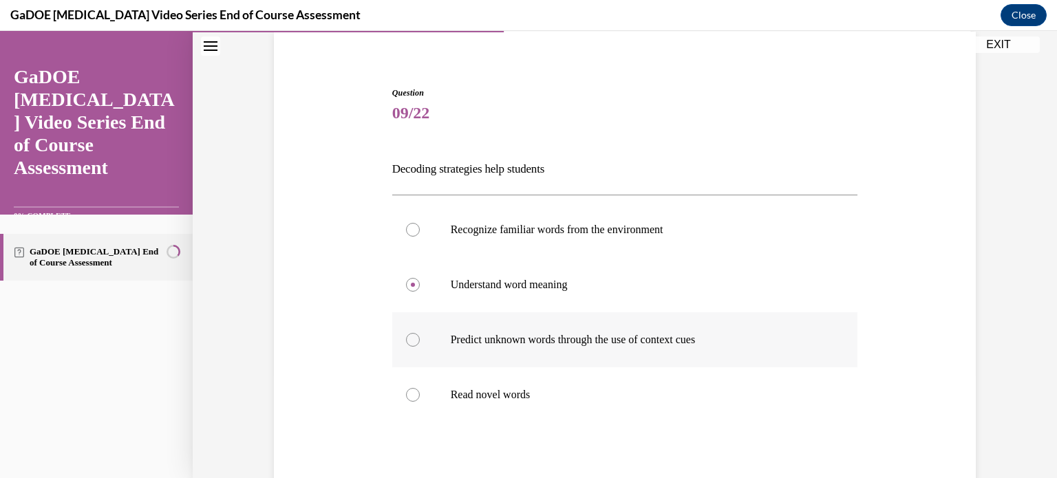
radio input "true"
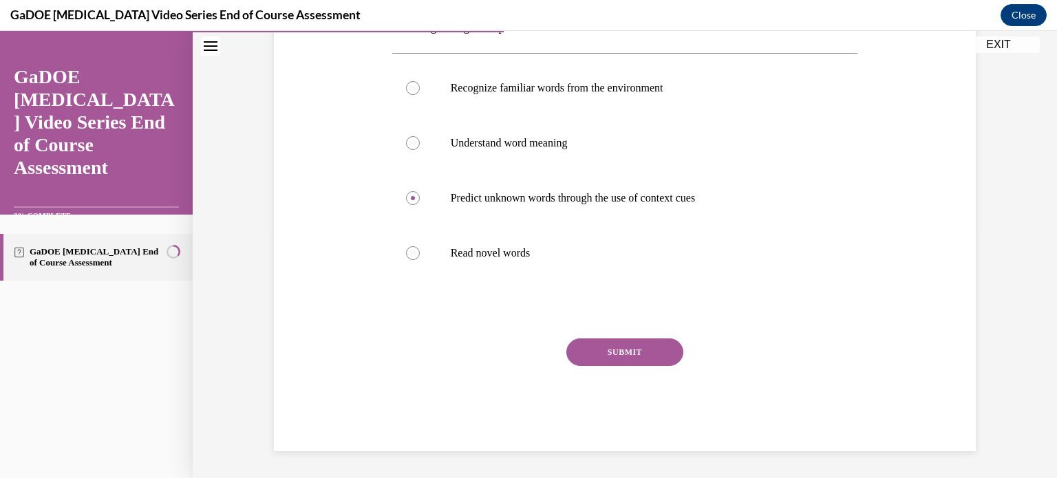
click at [647, 344] on button "SUBMIT" at bounding box center [625, 353] width 117 height 28
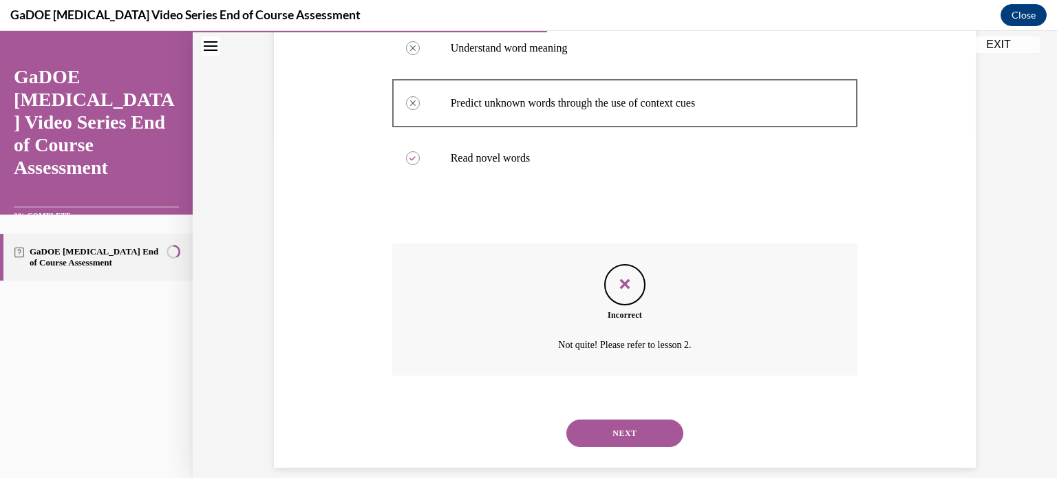
scroll to position [358, 0]
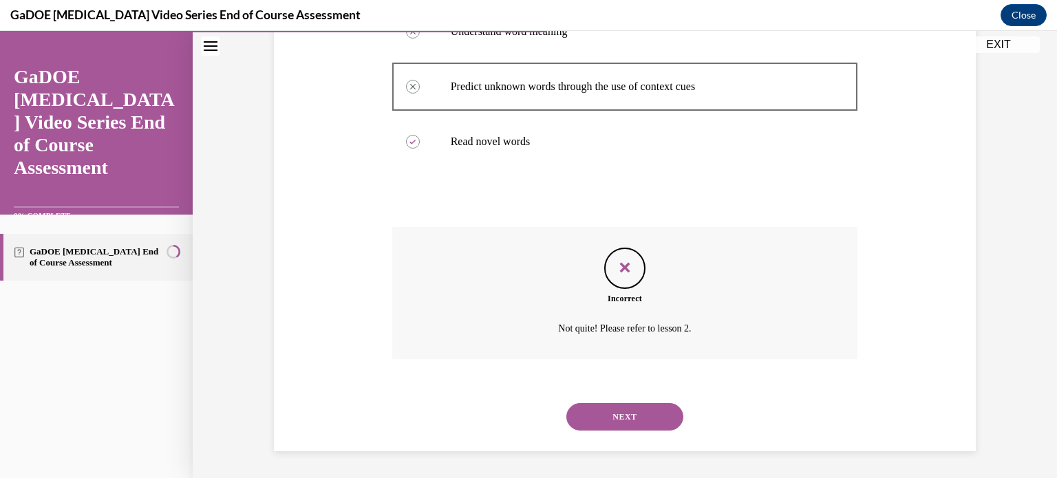
click at [617, 428] on button "NEXT" at bounding box center [625, 417] width 117 height 28
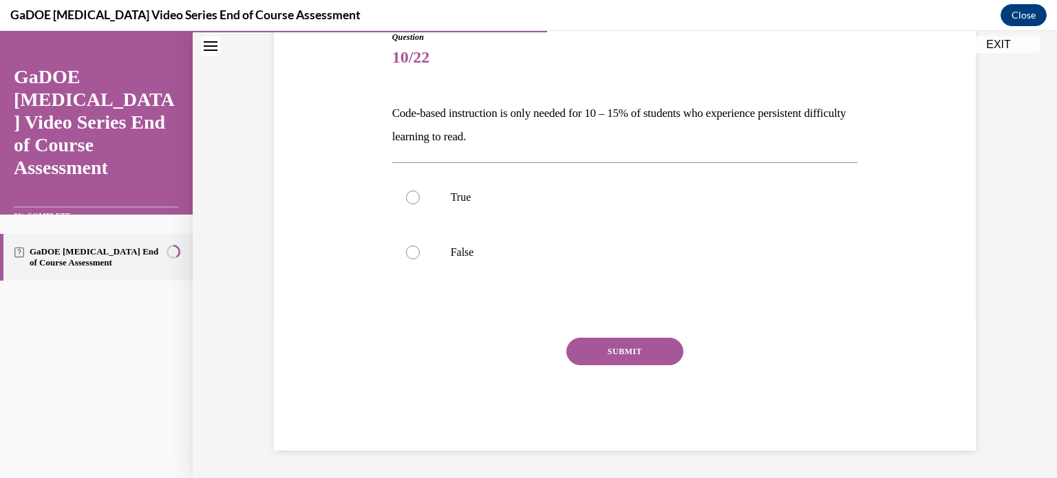
scroll to position [152, 0]
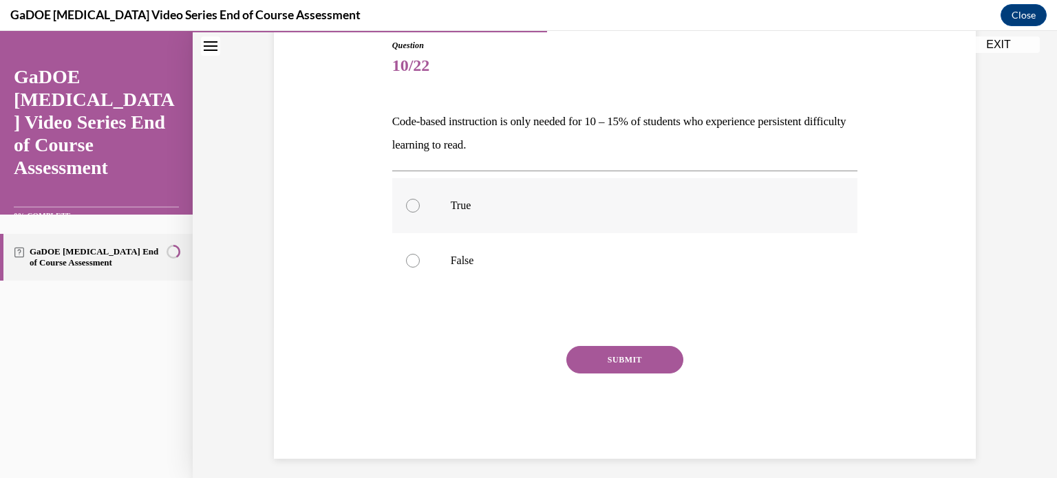
click at [417, 199] on label "True" at bounding box center [625, 205] width 466 height 55
click at [417, 199] on input "True" at bounding box center [413, 206] width 14 height 14
radio input "true"
click at [653, 367] on button "SUBMIT" at bounding box center [625, 360] width 117 height 28
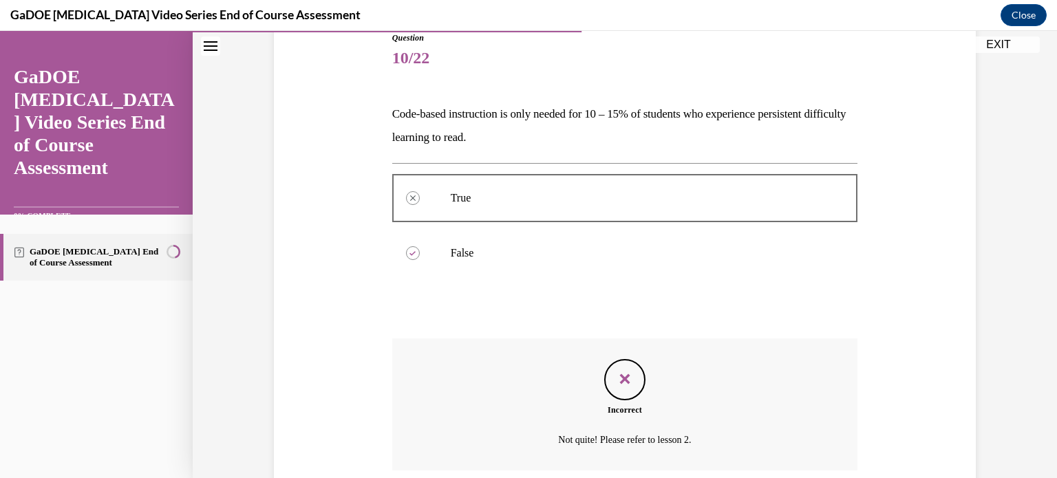
scroll to position [271, 0]
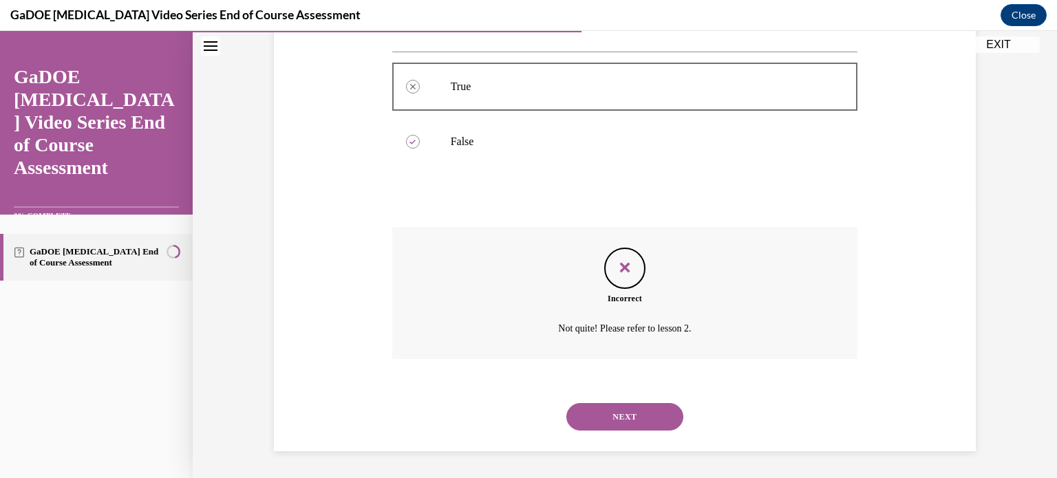
click at [639, 410] on button "NEXT" at bounding box center [625, 417] width 117 height 28
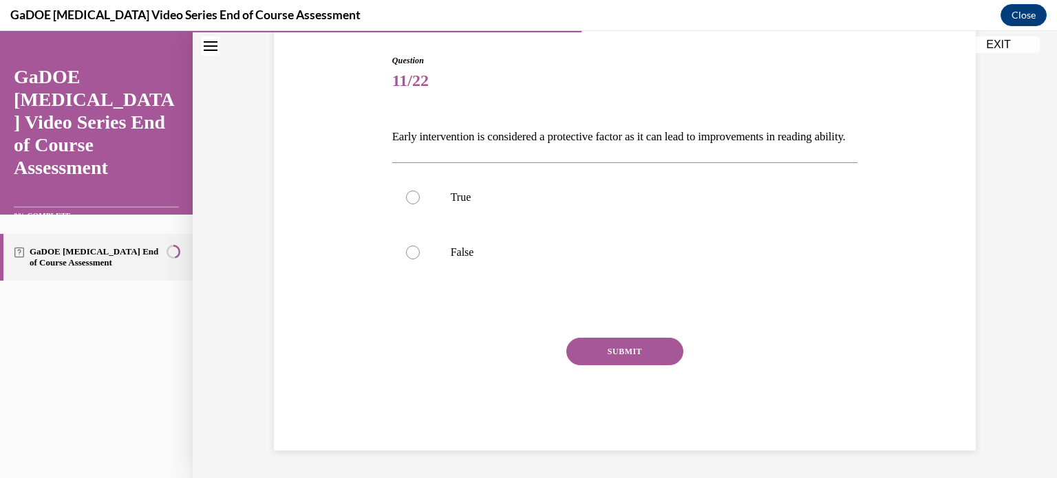
scroll to position [152, 0]
click at [456, 216] on label "True" at bounding box center [625, 197] width 466 height 55
click at [420, 204] on input "True" at bounding box center [413, 198] width 14 height 14
radio input "true"
click at [588, 354] on button "SUBMIT" at bounding box center [625, 352] width 117 height 28
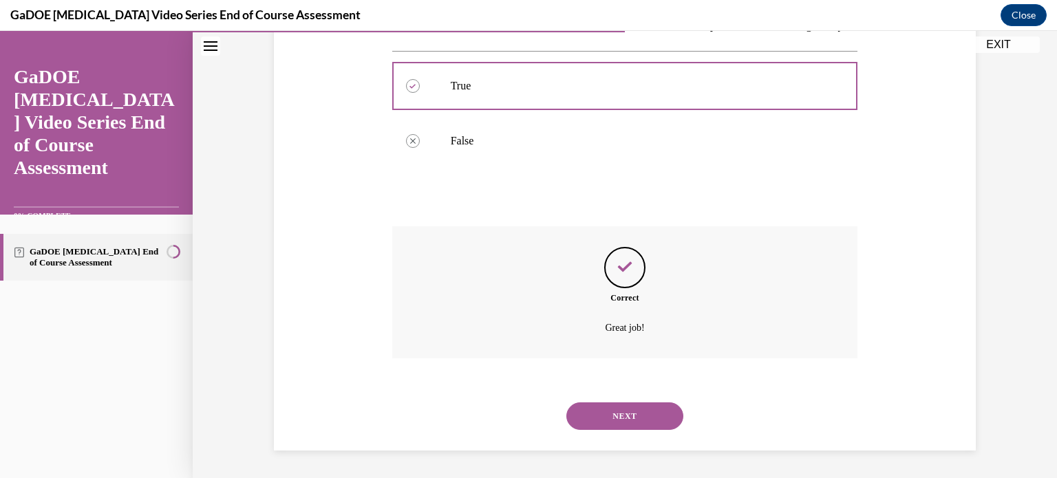
scroll to position [271, 0]
click at [602, 414] on button "NEXT" at bounding box center [625, 417] width 117 height 28
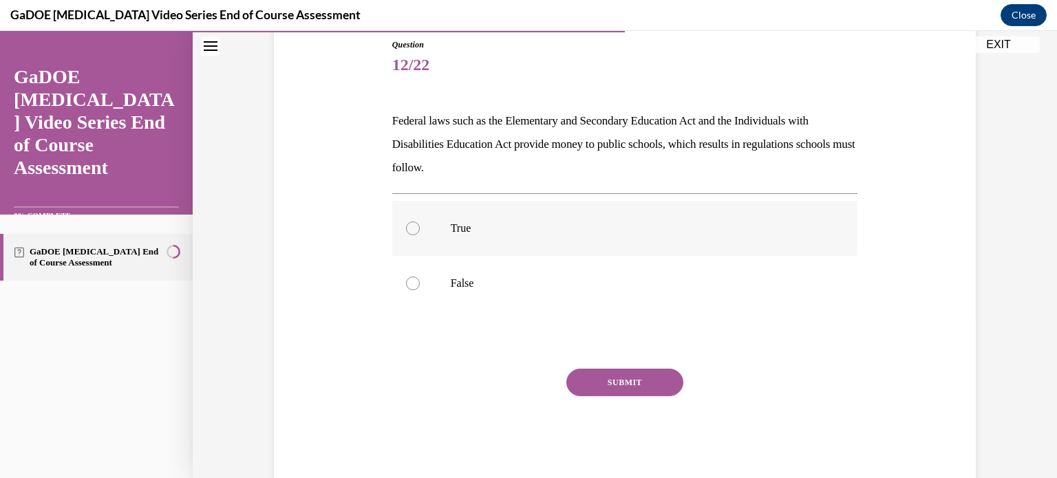
click at [489, 237] on label "True" at bounding box center [625, 228] width 466 height 55
click at [420, 235] on input "True" at bounding box center [413, 229] width 14 height 14
radio input "true"
click at [598, 401] on div "SUBMIT" at bounding box center [625, 403] width 466 height 69
click at [598, 390] on button "SUBMIT" at bounding box center [625, 383] width 117 height 28
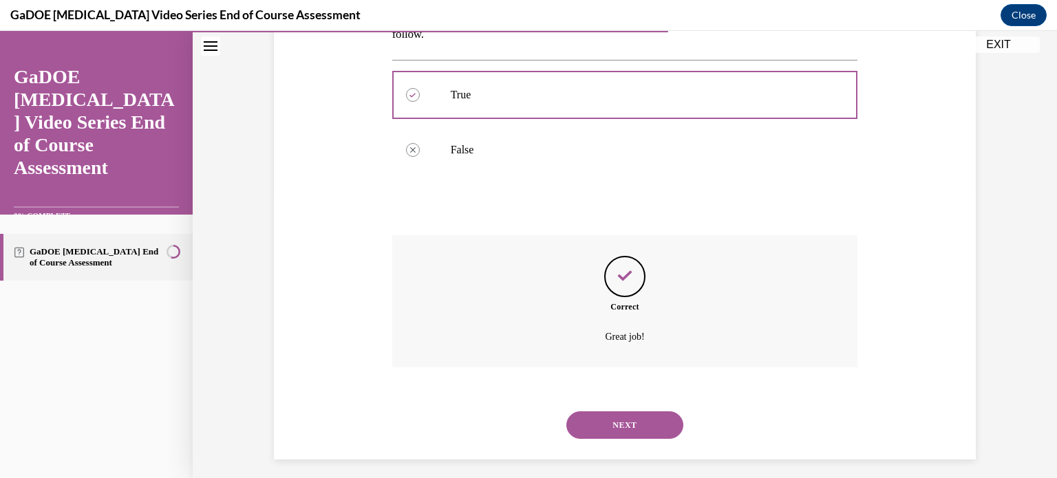
scroll to position [295, 0]
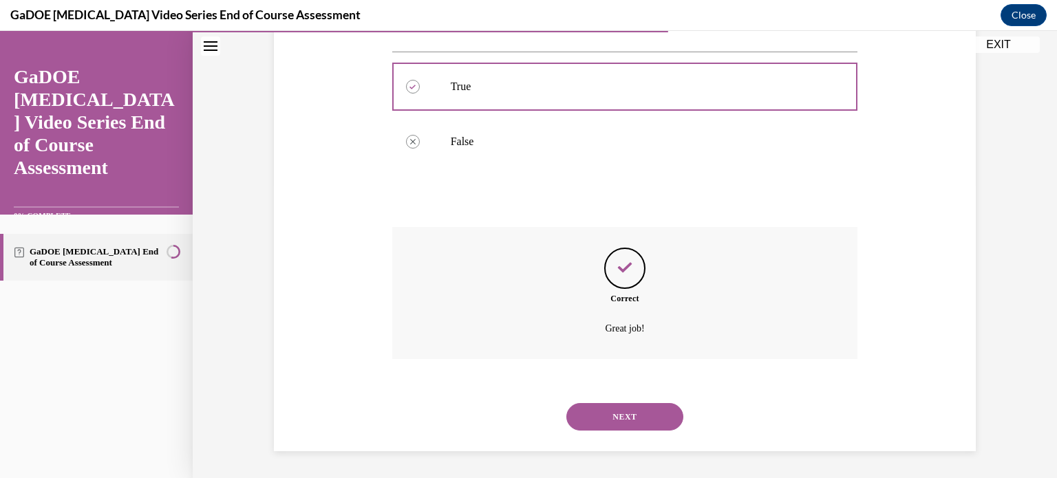
click at [598, 422] on button "NEXT" at bounding box center [625, 417] width 117 height 28
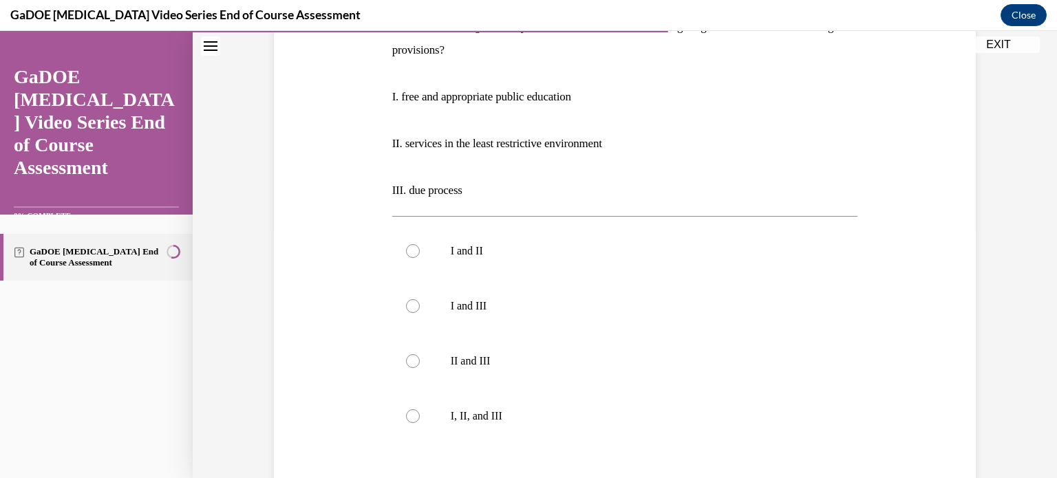
scroll to position [254, 0]
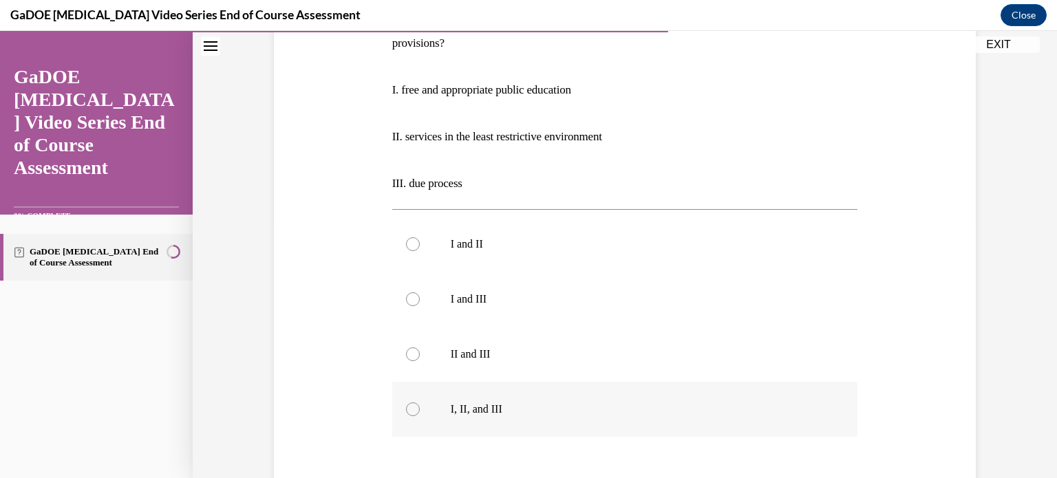
click at [465, 409] on p "I, II, and III" at bounding box center [637, 410] width 373 height 14
click at [420, 409] on input "I, II, and III" at bounding box center [413, 410] width 14 height 14
radio input "true"
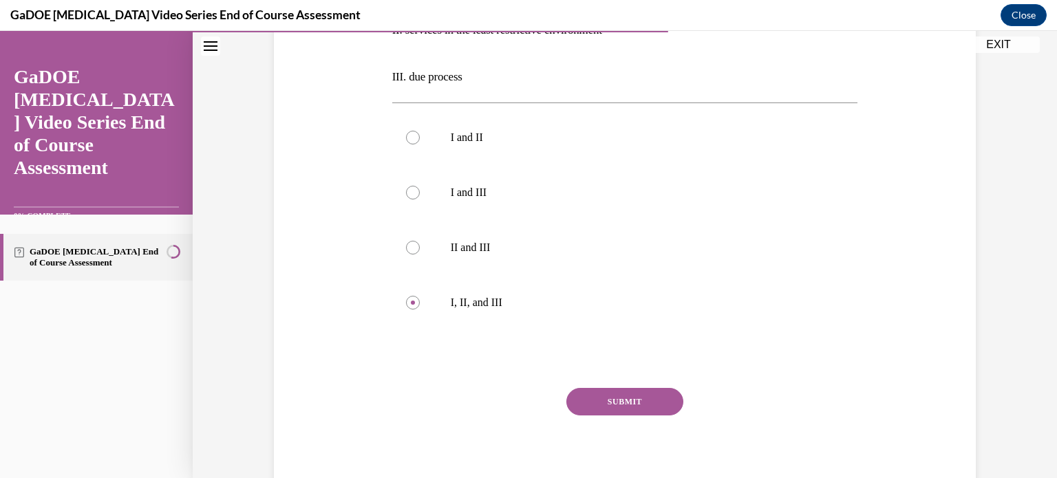
click at [600, 401] on button "SUBMIT" at bounding box center [625, 402] width 117 height 28
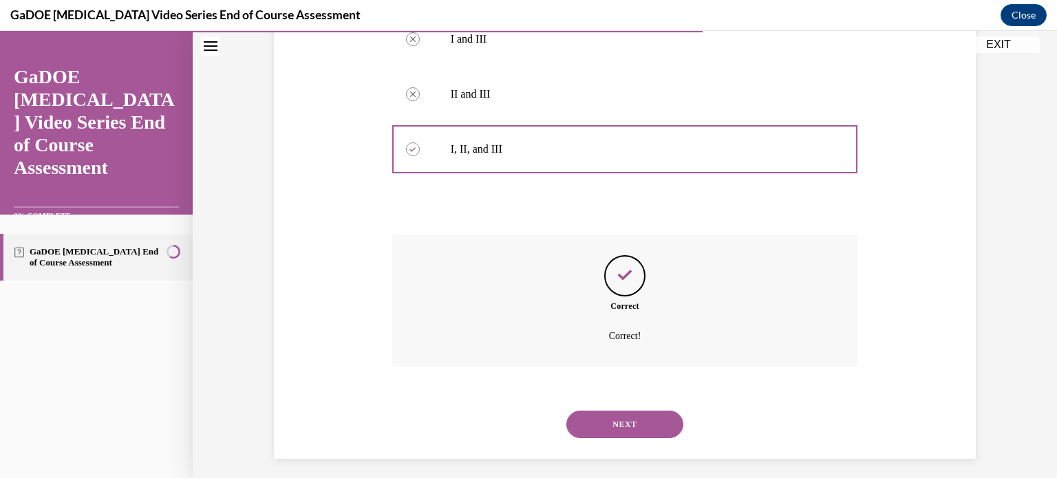
scroll to position [522, 0]
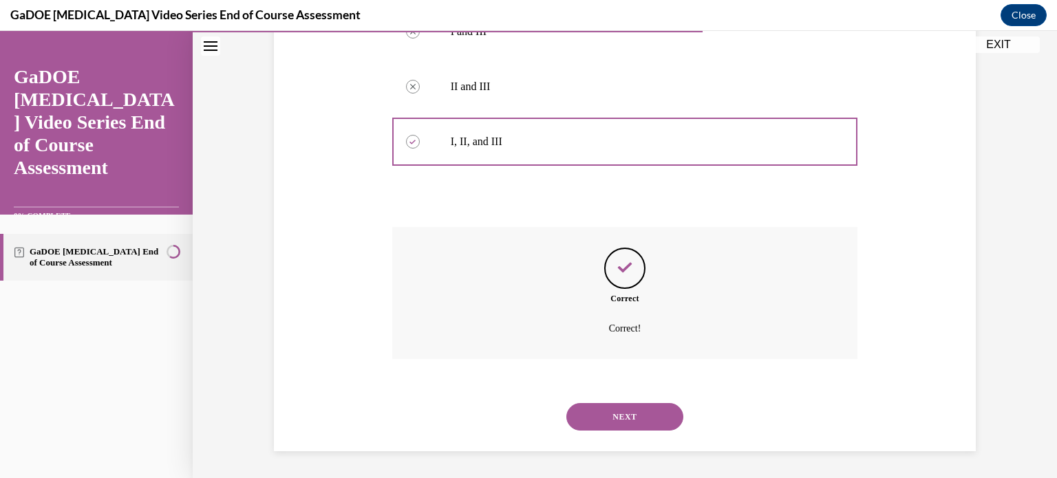
click at [600, 401] on div "NEXT" at bounding box center [625, 417] width 466 height 55
click at [596, 430] on button "NEXT" at bounding box center [625, 417] width 117 height 28
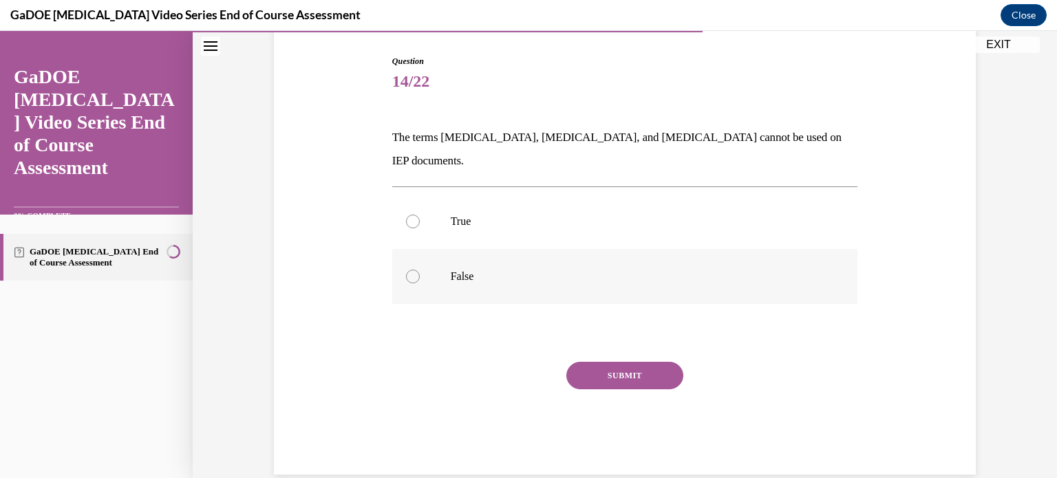
click at [532, 270] on p "False" at bounding box center [637, 277] width 373 height 14
click at [420, 270] on input "False" at bounding box center [413, 277] width 14 height 14
radio input "true"
click at [645, 366] on button "SUBMIT" at bounding box center [625, 376] width 117 height 28
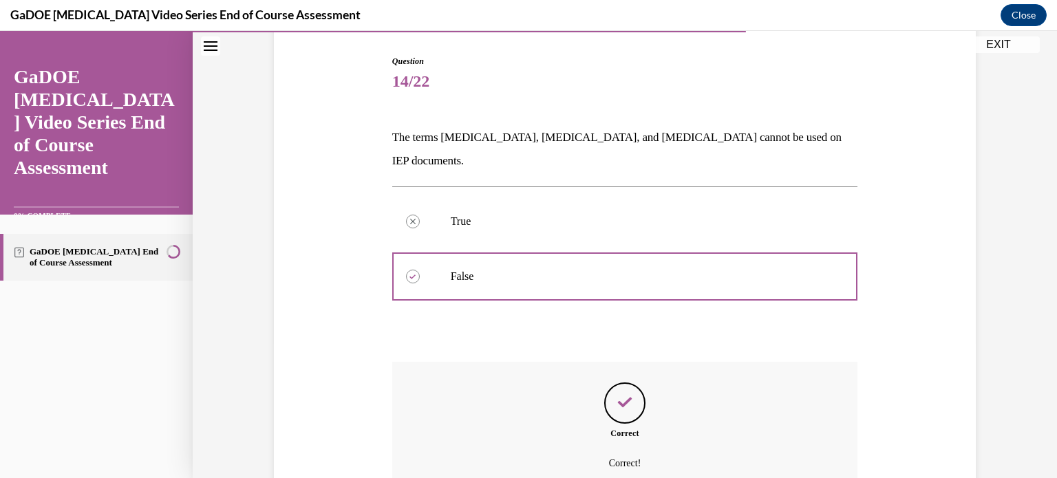
scroll to position [248, 0]
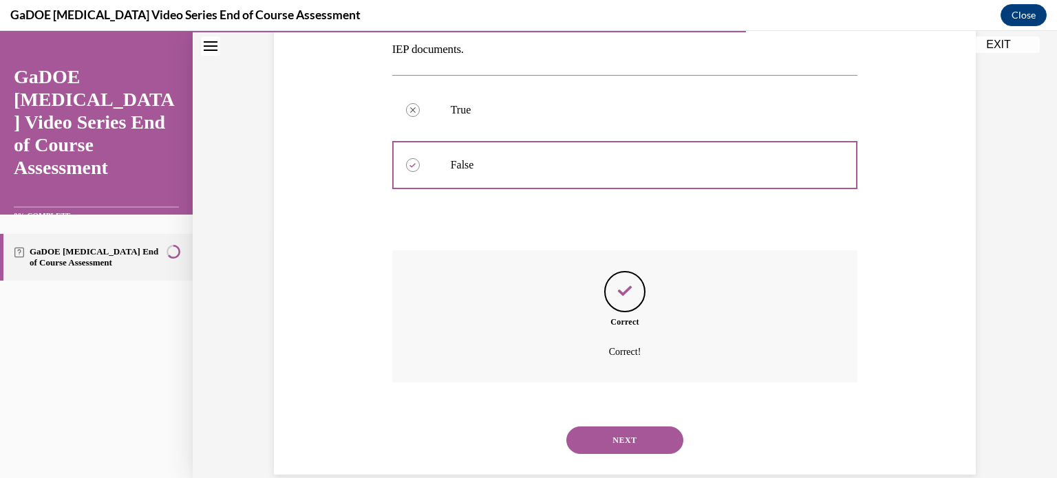
click at [639, 427] on button "NEXT" at bounding box center [625, 441] width 117 height 28
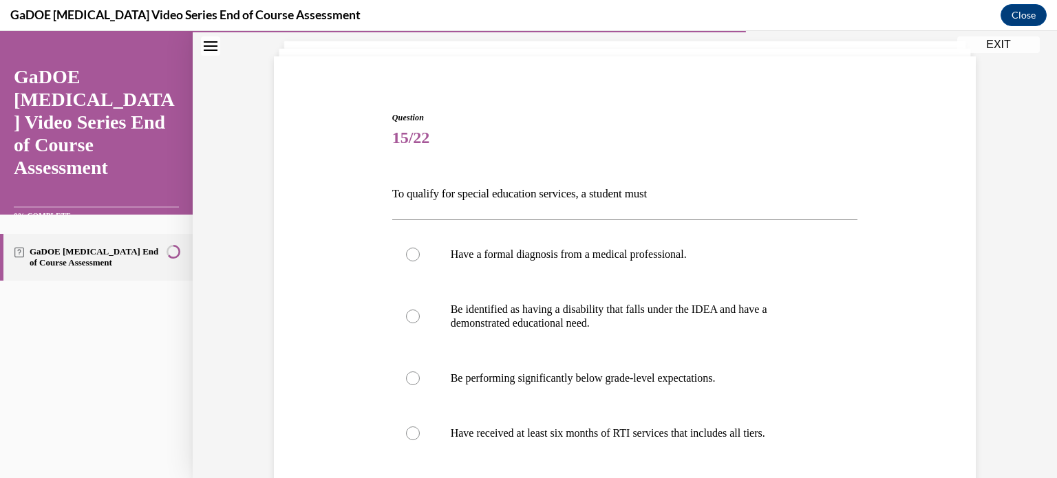
scroll to position [149, 0]
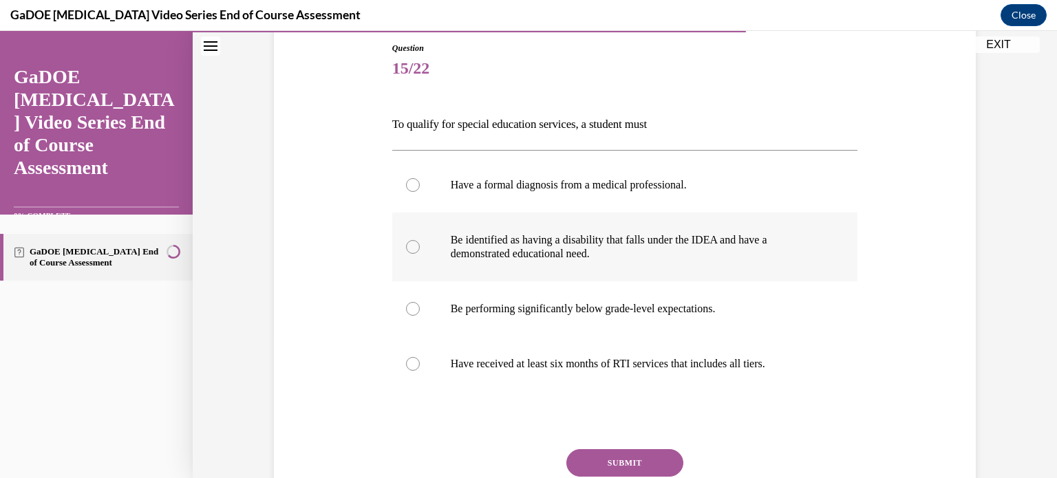
click at [582, 274] on label "Be identified as having a disability that falls under the IDEA and have a demon…" at bounding box center [625, 247] width 466 height 69
click at [420, 254] on input "Be identified as having a disability that falls under the IDEA and have a demon…" at bounding box center [413, 247] width 14 height 14
radio input "true"
click at [611, 469] on button "SUBMIT" at bounding box center [625, 464] width 117 height 28
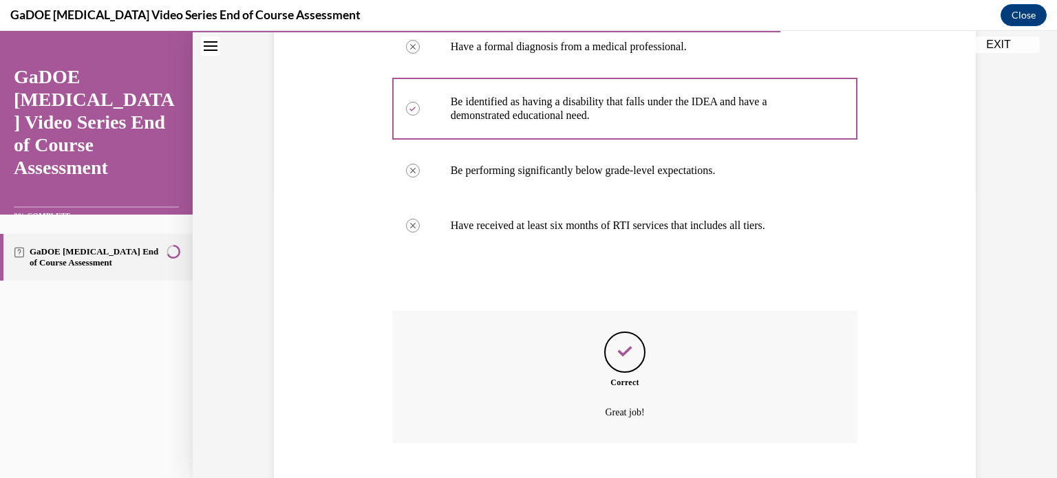
scroll to position [372, 0]
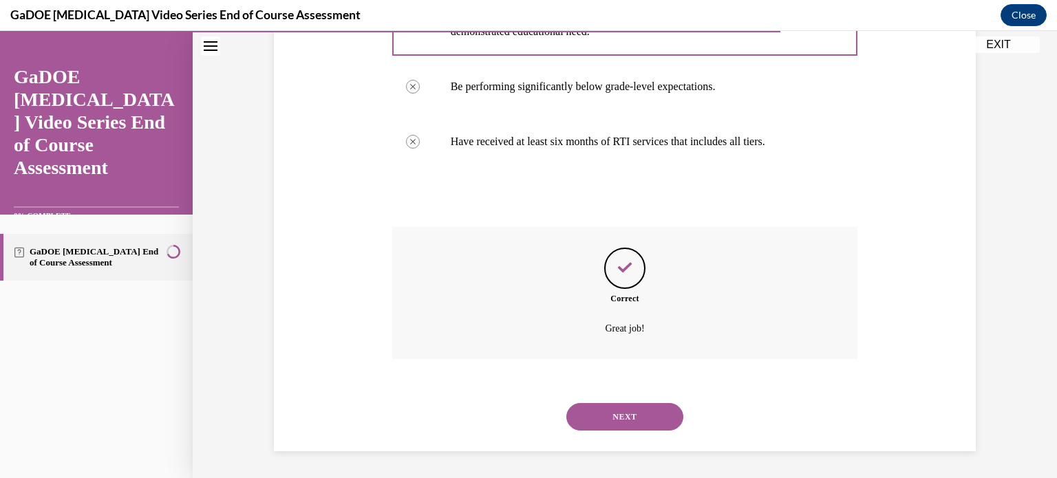
click at [637, 429] on button "NEXT" at bounding box center [625, 417] width 117 height 28
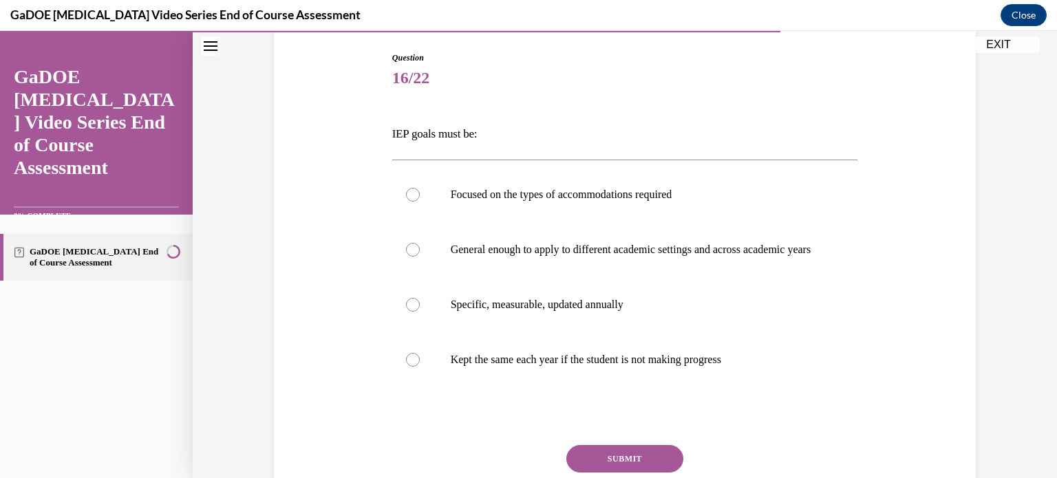
scroll to position [151, 0]
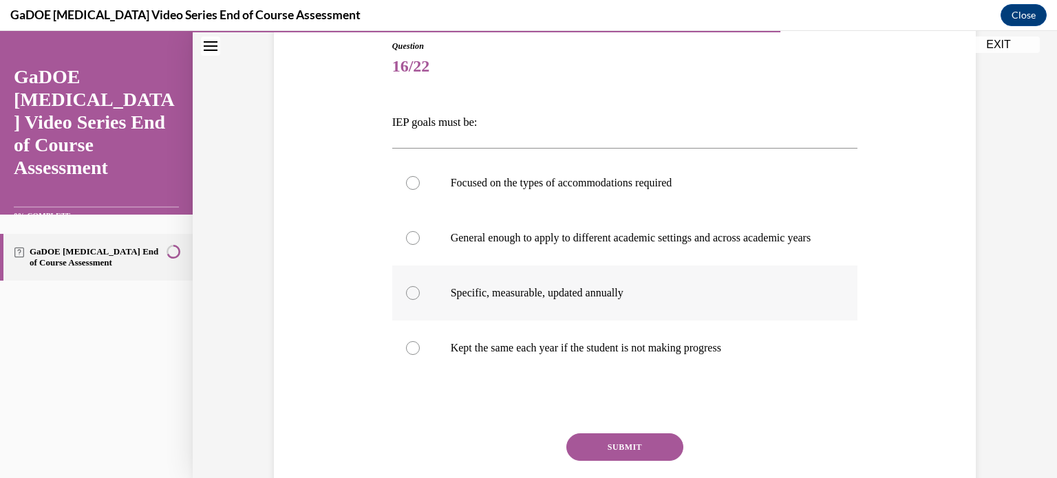
click at [621, 321] on label "Specific, measurable, updated annually" at bounding box center [625, 293] width 466 height 55
click at [420, 300] on input "Specific, measurable, updated annually" at bounding box center [413, 293] width 14 height 14
radio input "true"
click at [616, 461] on button "SUBMIT" at bounding box center [625, 448] width 117 height 28
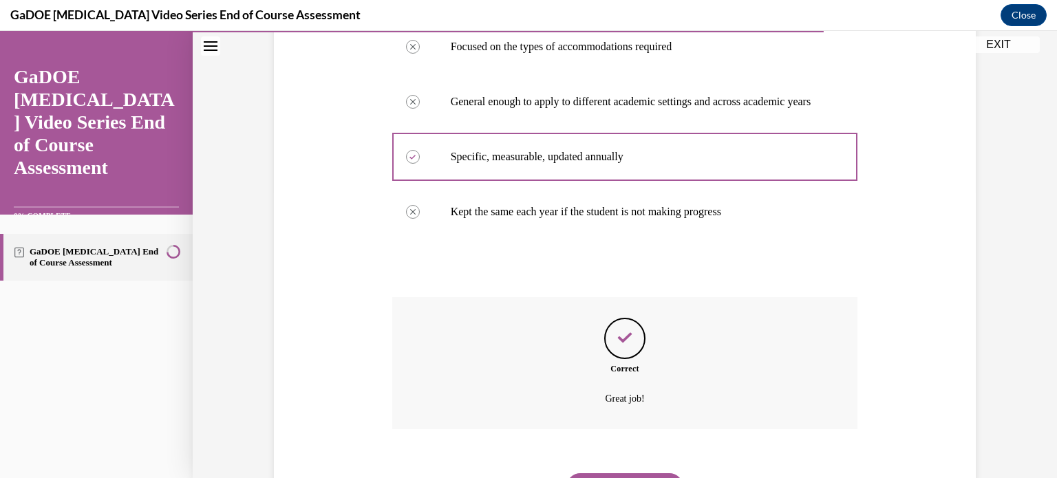
scroll to position [372, 0]
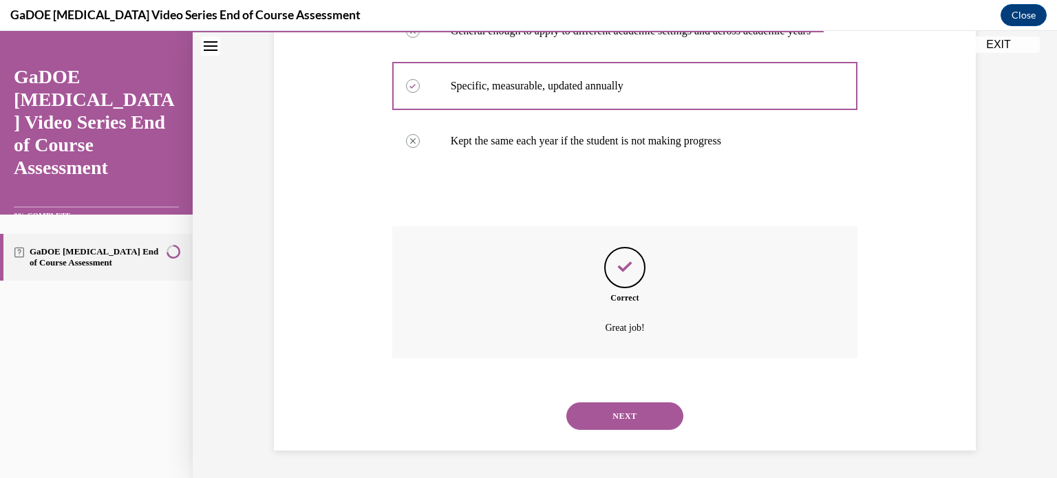
click at [614, 418] on button "NEXT" at bounding box center [625, 417] width 117 height 28
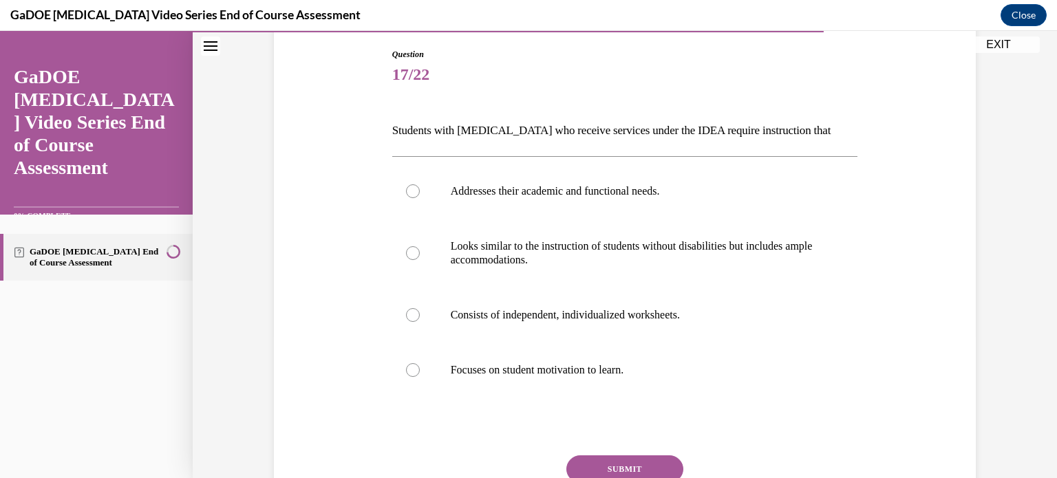
scroll to position [145, 0]
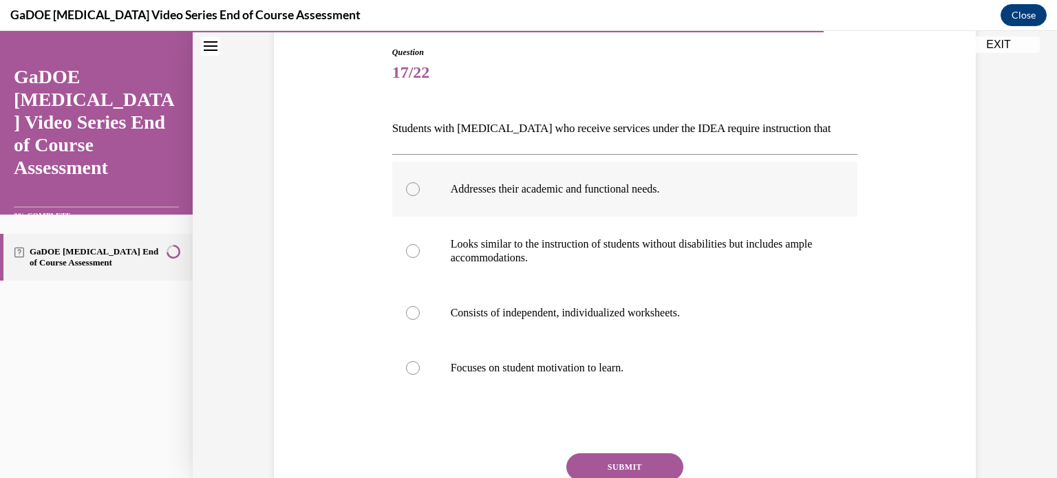
click at [568, 195] on p "Addresses their academic and functional needs." at bounding box center [637, 189] width 373 height 14
click at [420, 195] on input "Addresses their academic and functional needs." at bounding box center [413, 189] width 14 height 14
radio input "true"
click at [627, 462] on button "SUBMIT" at bounding box center [625, 468] width 117 height 28
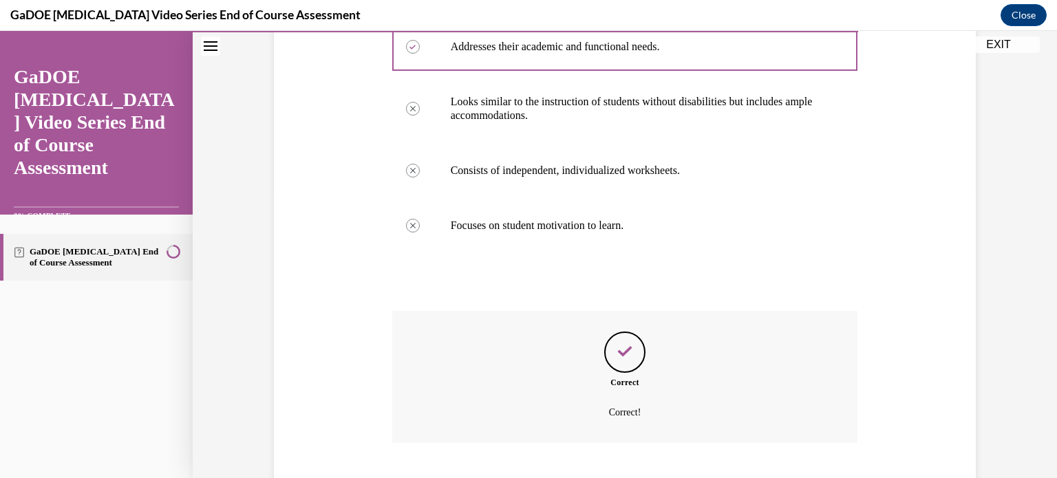
scroll to position [372, 0]
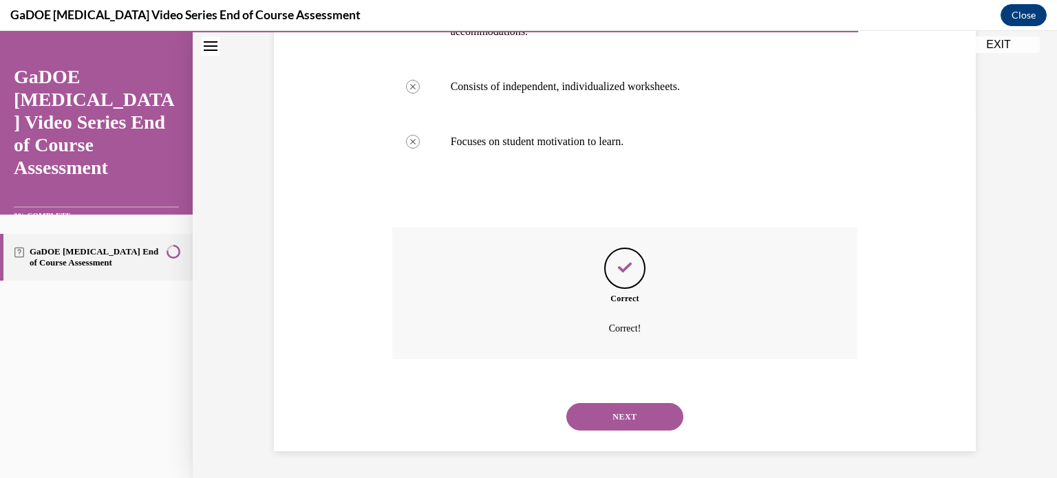
click at [622, 416] on button "NEXT" at bounding box center [625, 417] width 117 height 28
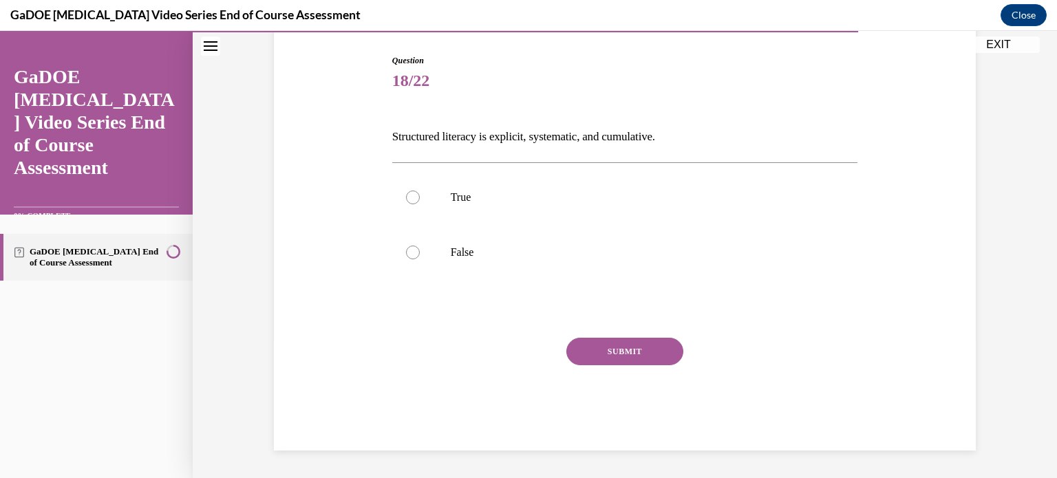
scroll to position [136, 0]
click at [494, 206] on label "True" at bounding box center [625, 198] width 466 height 55
click at [420, 205] on input "True" at bounding box center [413, 198] width 14 height 14
radio input "true"
click at [627, 355] on button "SUBMIT" at bounding box center [625, 353] width 117 height 28
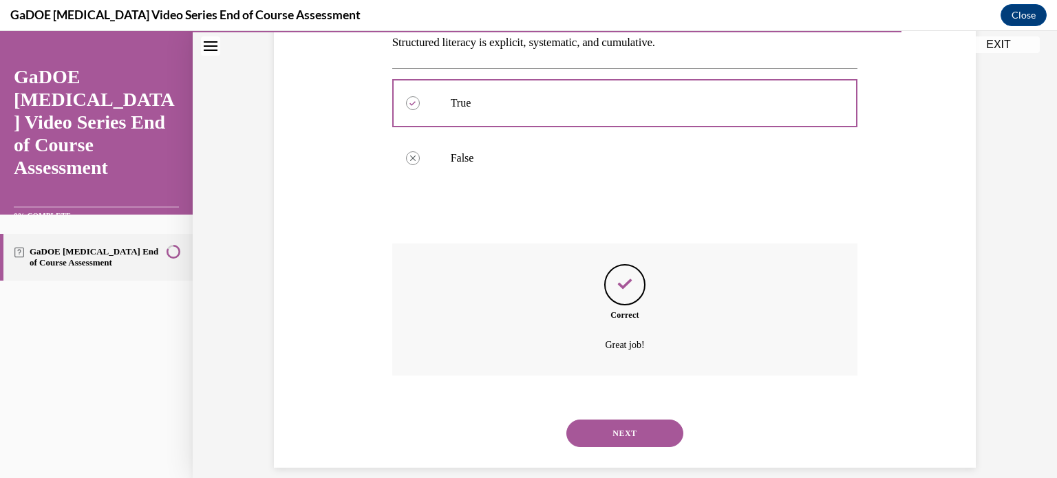
scroll to position [248, 0]
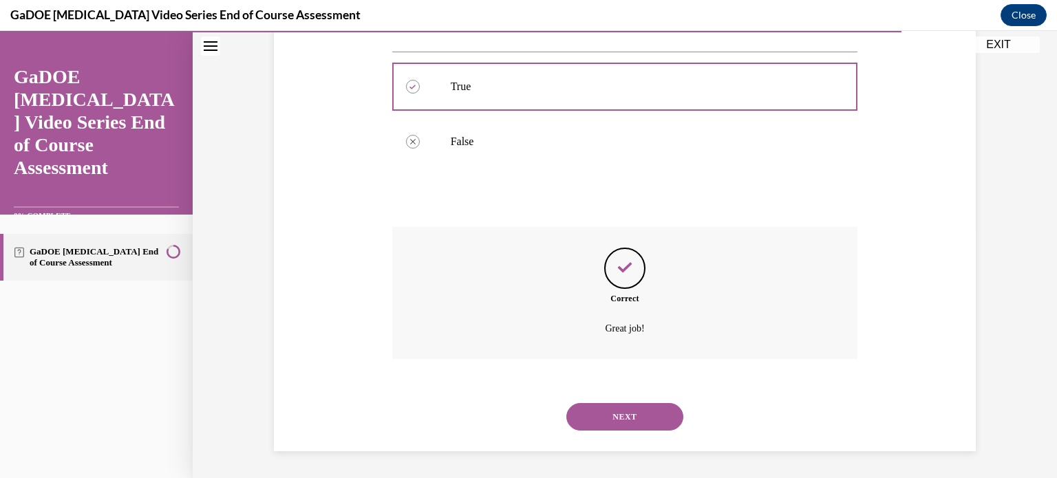
click at [624, 409] on button "NEXT" at bounding box center [625, 417] width 117 height 28
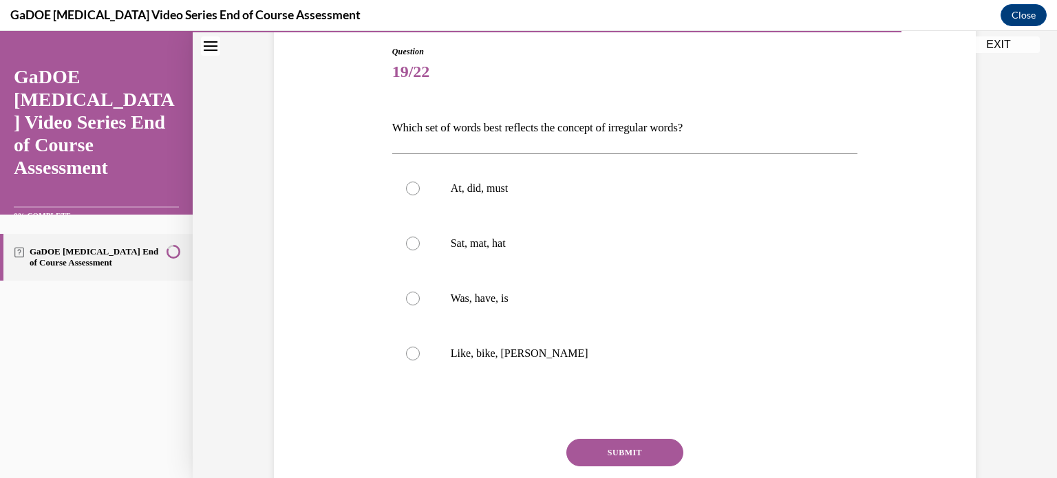
scroll to position [145, 0]
click at [557, 284] on label "Was, have, is" at bounding box center [625, 300] width 466 height 55
click at [420, 293] on input "Was, have, is" at bounding box center [413, 300] width 14 height 14
radio input "true"
click at [623, 463] on button "SUBMIT" at bounding box center [625, 455] width 117 height 28
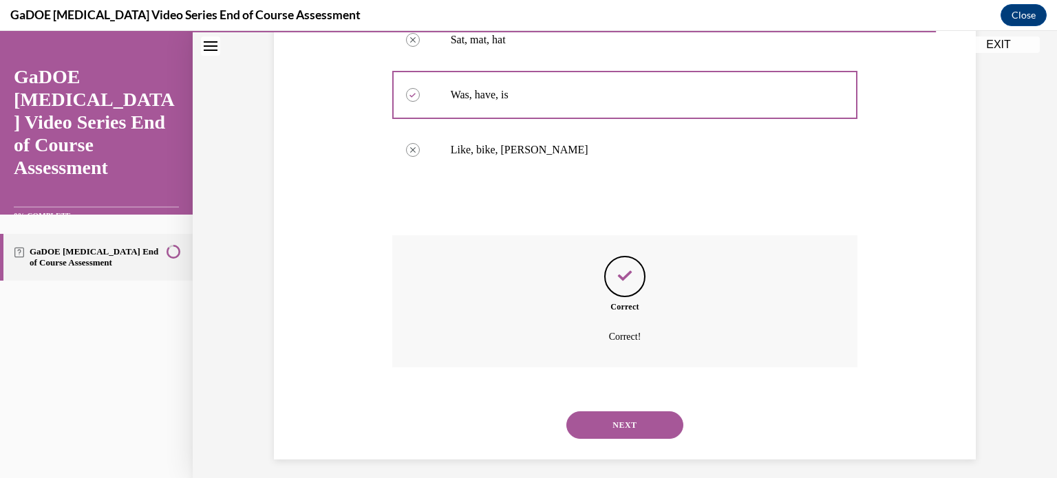
scroll to position [358, 0]
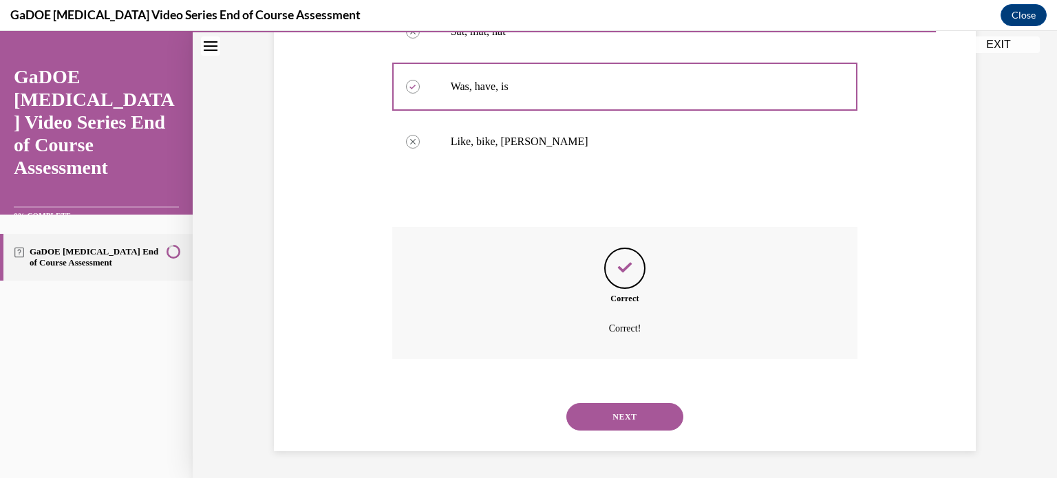
click at [609, 420] on button "NEXT" at bounding box center [625, 417] width 117 height 28
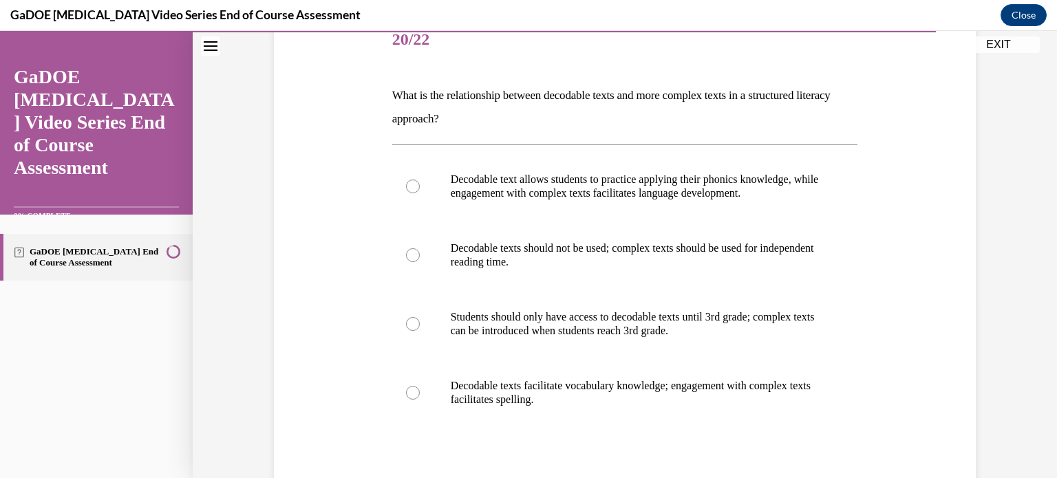
scroll to position [182, 0]
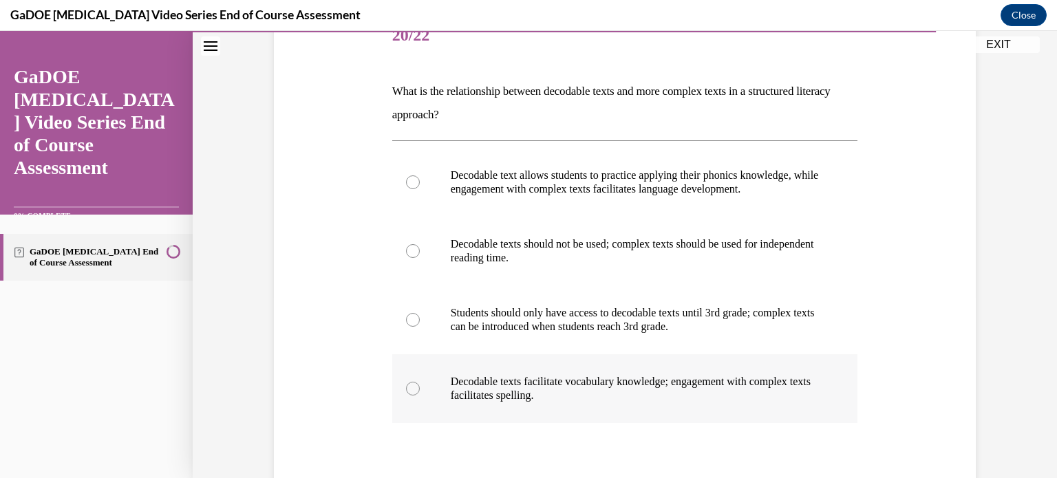
click at [732, 393] on p "Decodable texts facilitate vocabulary knowledge; engagement with complex texts …" at bounding box center [637, 389] width 373 height 28
click at [420, 393] on input "Decodable texts facilitate vocabulary knowledge; engagement with complex texts …" at bounding box center [413, 389] width 14 height 14
radio input "true"
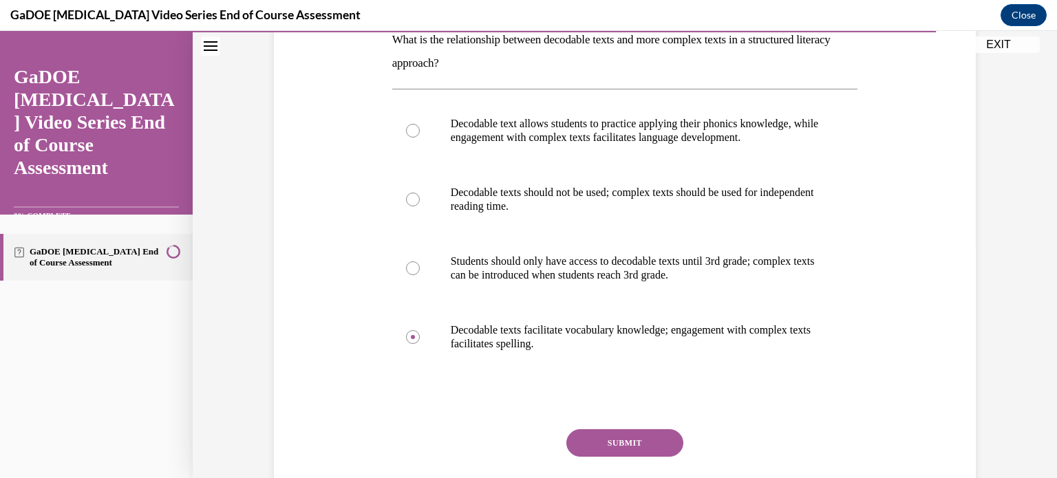
click at [671, 447] on button "SUBMIT" at bounding box center [625, 444] width 117 height 28
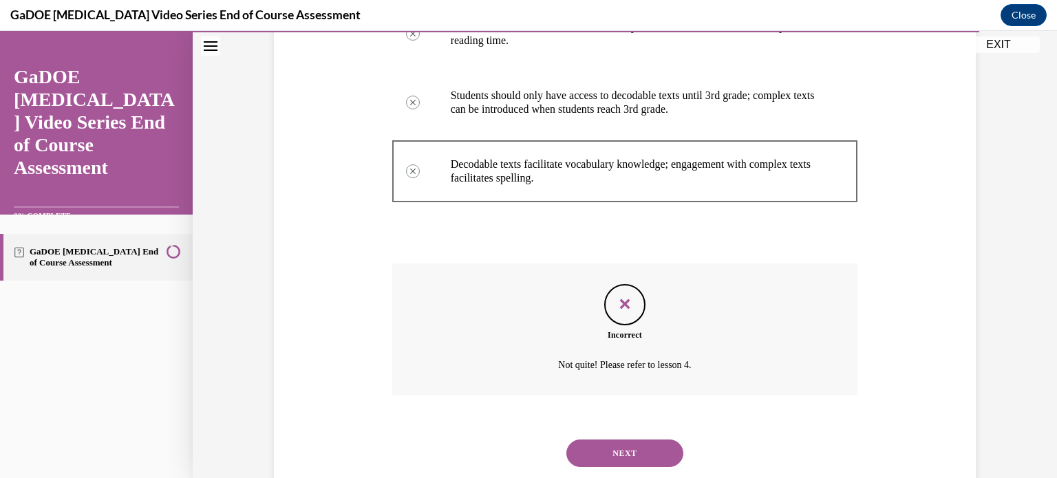
scroll to position [436, 0]
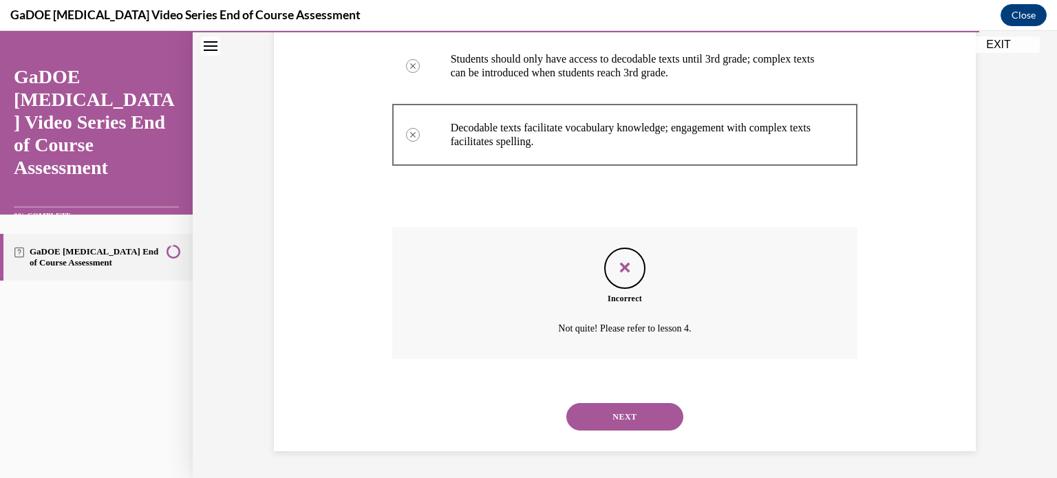
click at [648, 424] on button "NEXT" at bounding box center [625, 417] width 117 height 28
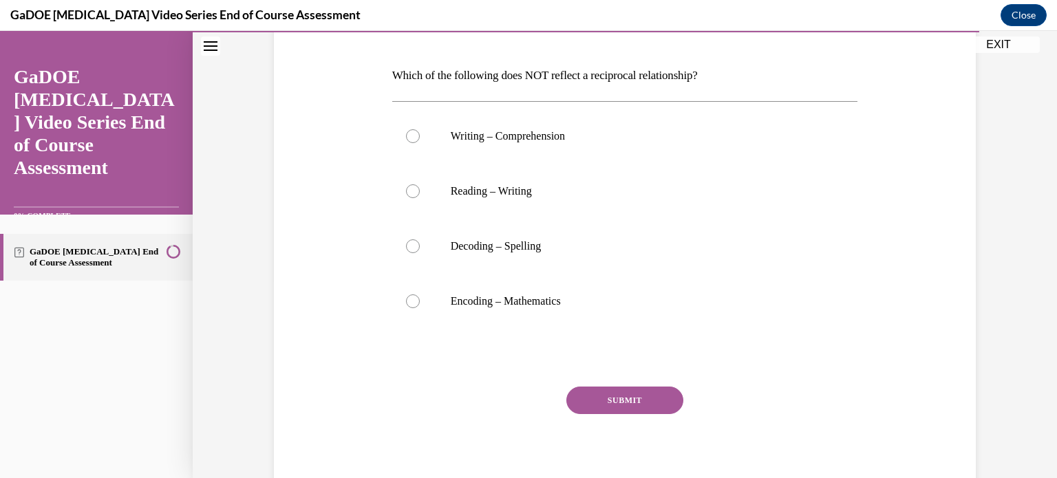
scroll to position [200, 0]
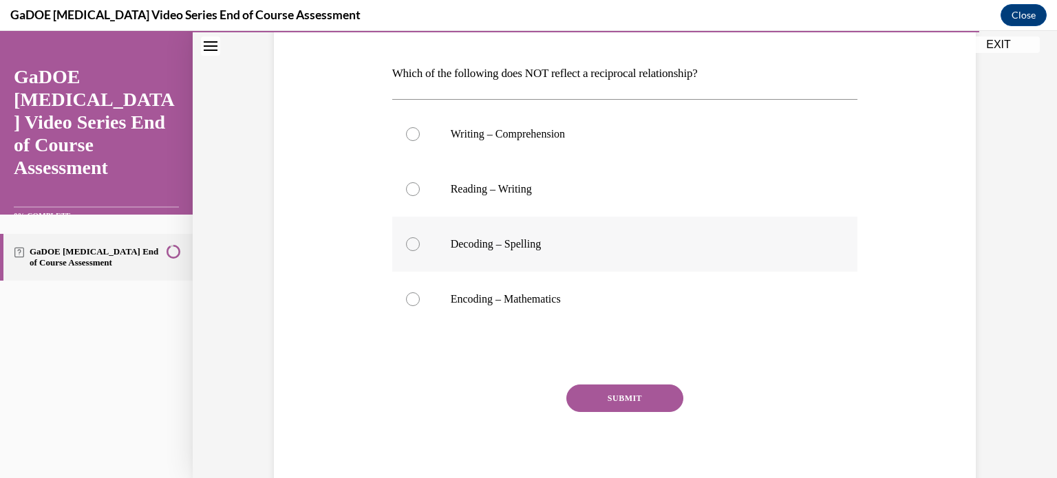
click at [483, 242] on p "Decoding – Spelling" at bounding box center [637, 244] width 373 height 14
click at [420, 242] on input "Decoding – Spelling" at bounding box center [413, 244] width 14 height 14
radio input "true"
click at [649, 403] on button "SUBMIT" at bounding box center [625, 399] width 117 height 28
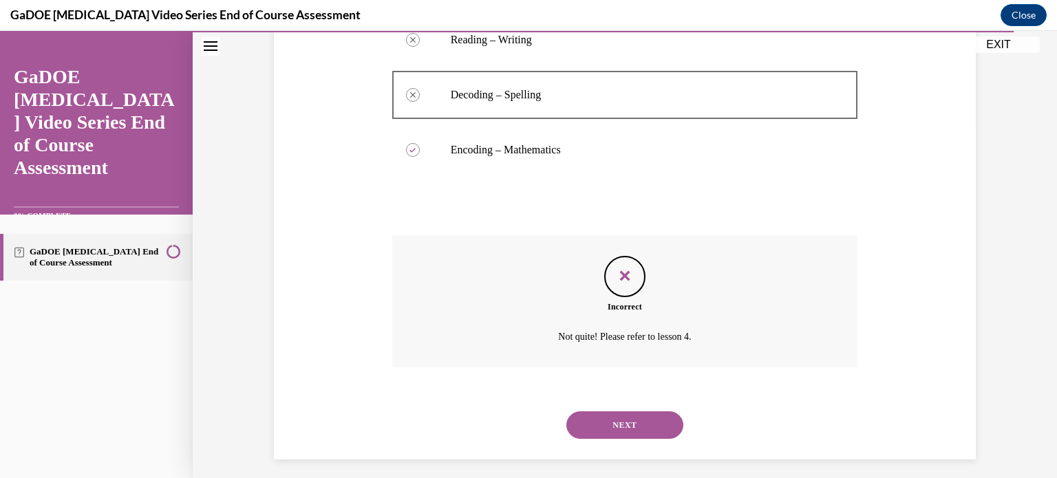
scroll to position [358, 0]
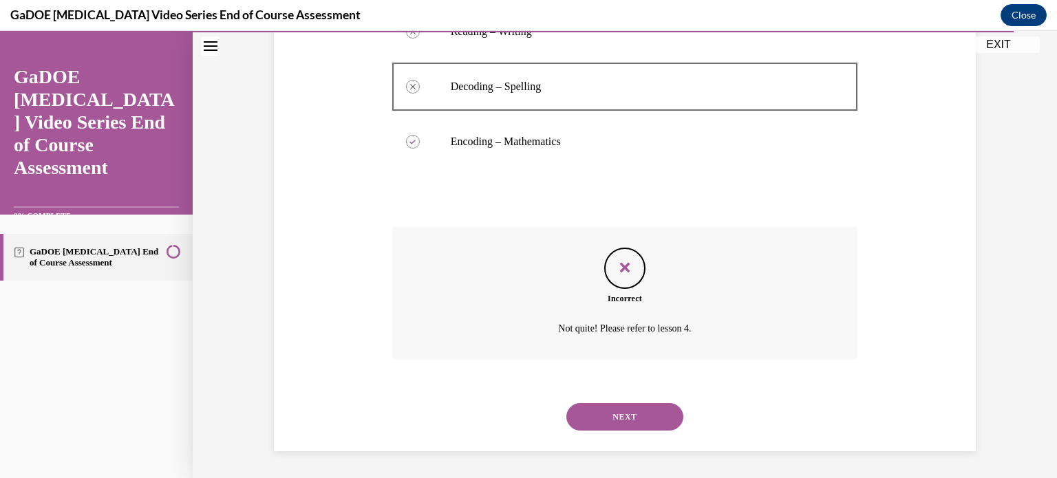
click at [635, 411] on button "NEXT" at bounding box center [625, 417] width 117 height 28
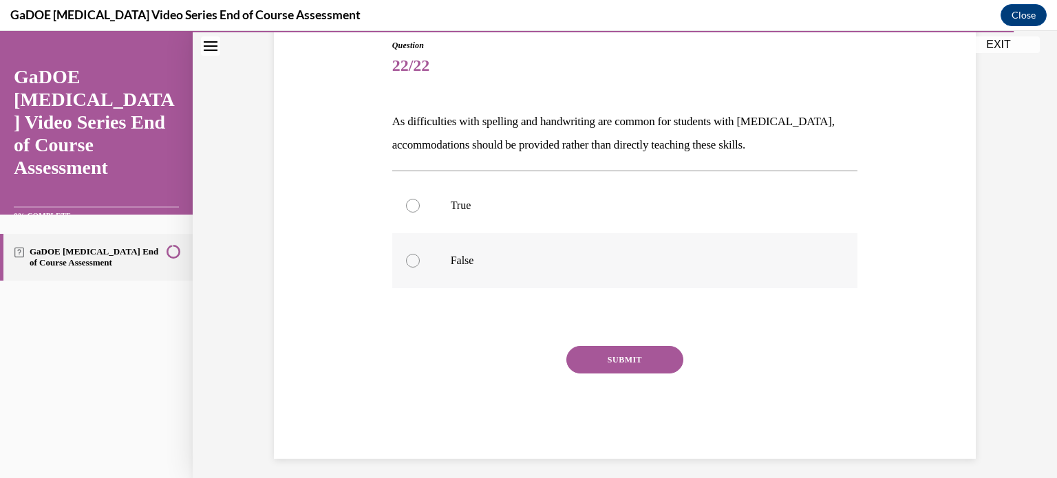
click at [615, 238] on label "False" at bounding box center [625, 260] width 466 height 55
click at [420, 254] on input "False" at bounding box center [413, 261] width 14 height 14
radio input "true"
click at [660, 352] on button "SUBMIT" at bounding box center [625, 360] width 117 height 28
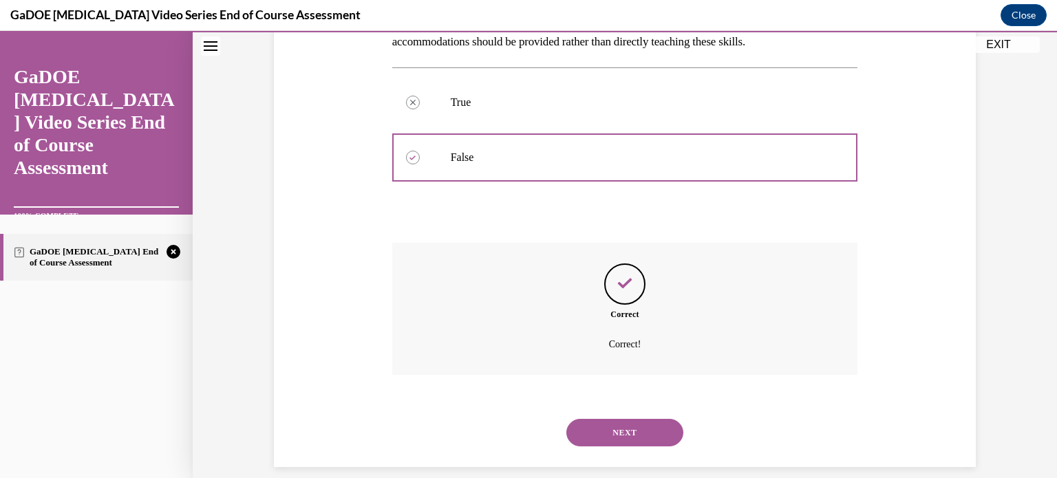
scroll to position [271, 0]
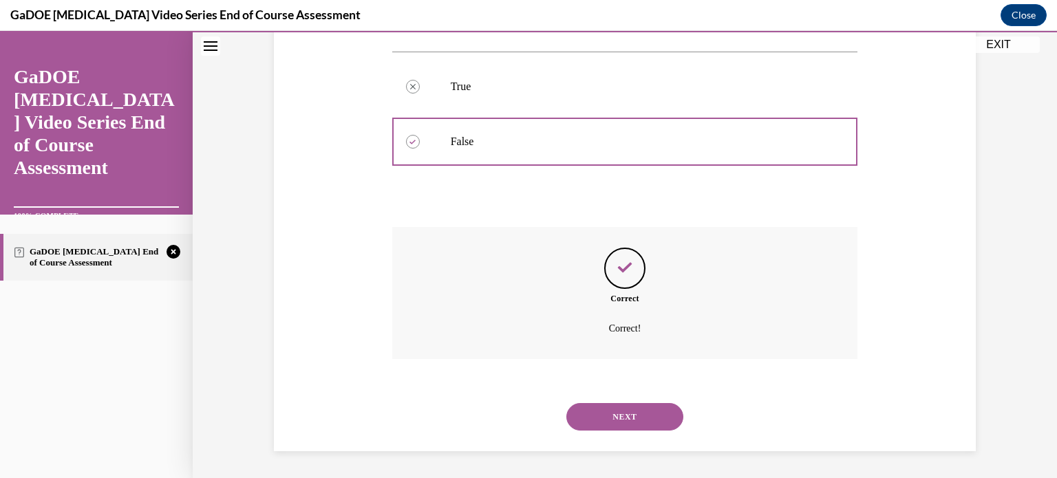
click at [656, 419] on button "NEXT" at bounding box center [625, 417] width 117 height 28
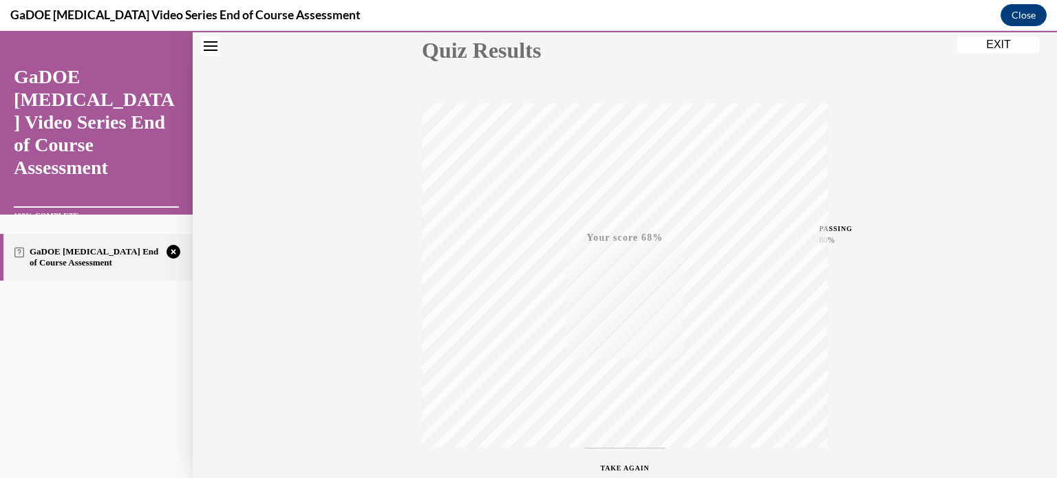
scroll to position [168, 0]
click at [625, 464] on span "TAKE AGAIN" at bounding box center [625, 465] width 49 height 8
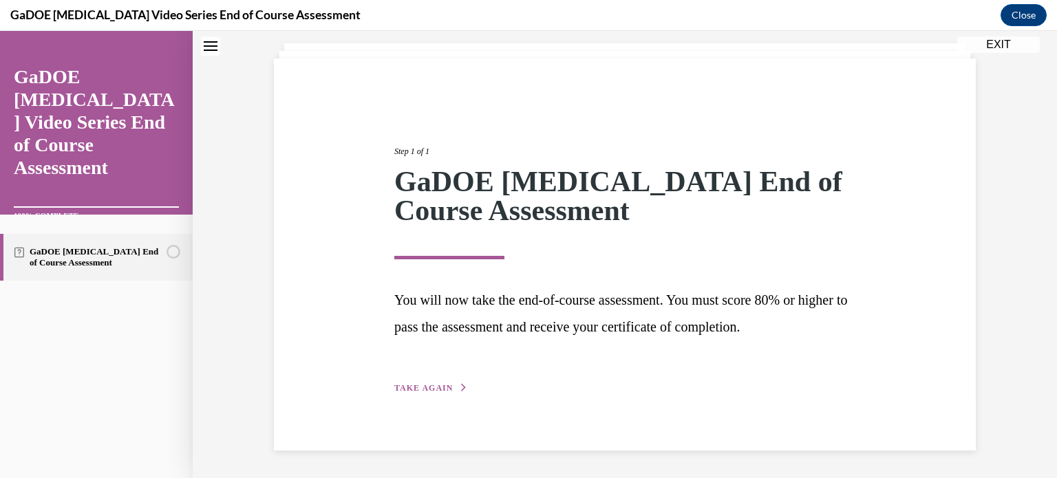
scroll to position [76, 0]
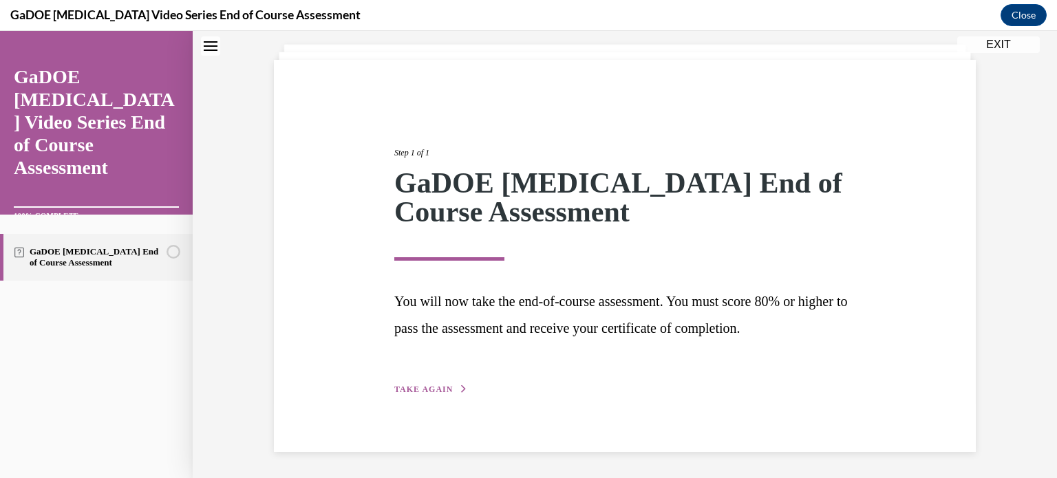
click at [403, 383] on button "TAKE AGAIN" at bounding box center [431, 389] width 74 height 12
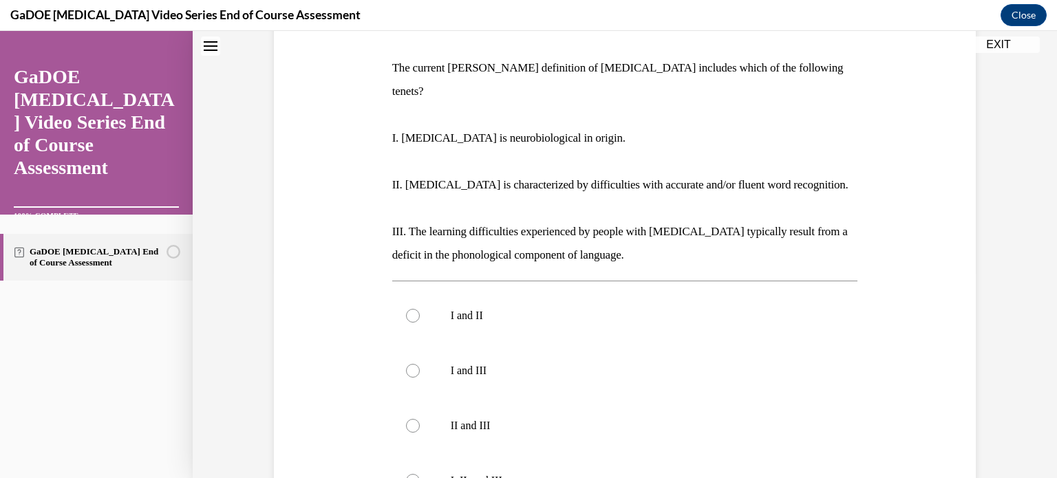
scroll to position [204, 0]
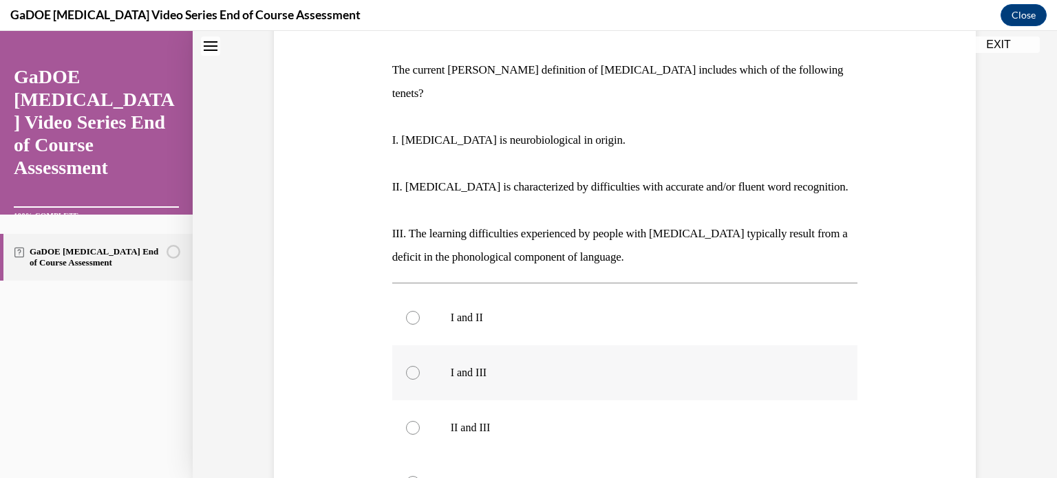
click at [503, 363] on label "I and III" at bounding box center [625, 373] width 466 height 55
click at [420, 366] on input "I and III" at bounding box center [413, 373] width 14 height 14
radio input "true"
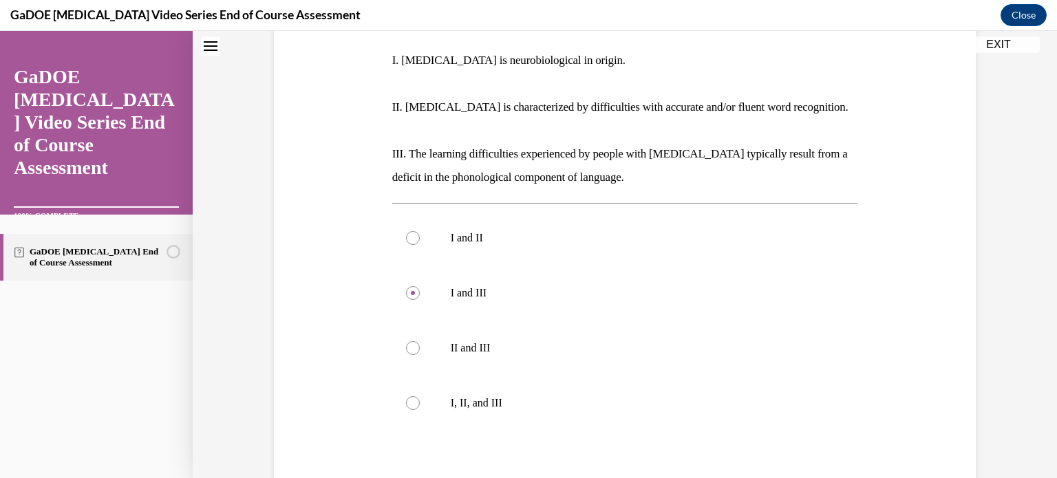
scroll to position [297, 0]
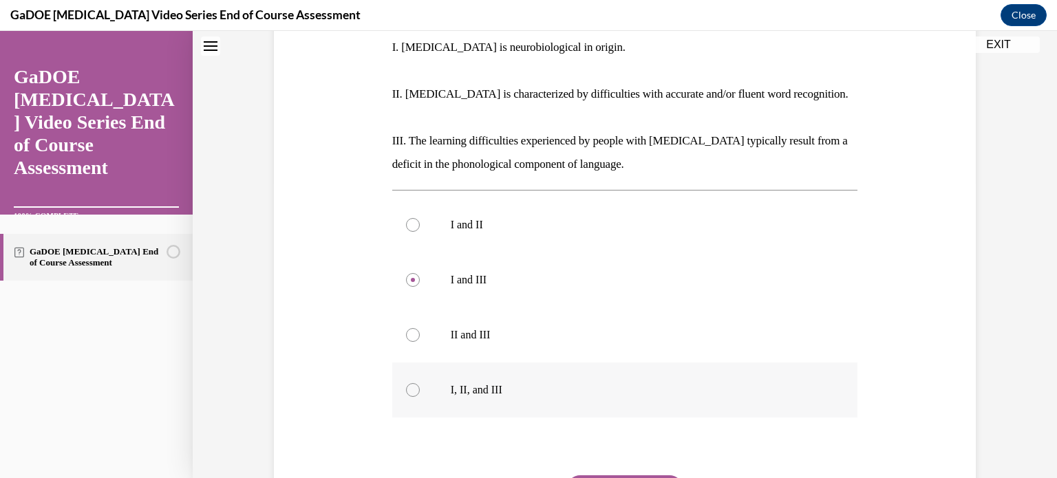
click at [486, 381] on label "I, II, and III" at bounding box center [625, 390] width 466 height 55
click at [420, 383] on input "I, II, and III" at bounding box center [413, 390] width 14 height 14
radio input "true"
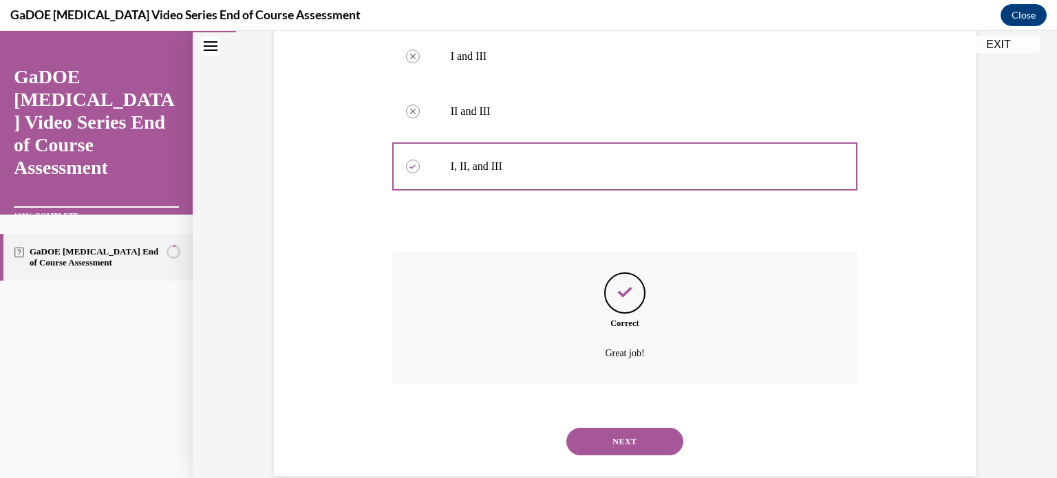
scroll to position [522, 0]
click at [606, 427] on button "NEXT" at bounding box center [625, 441] width 117 height 28
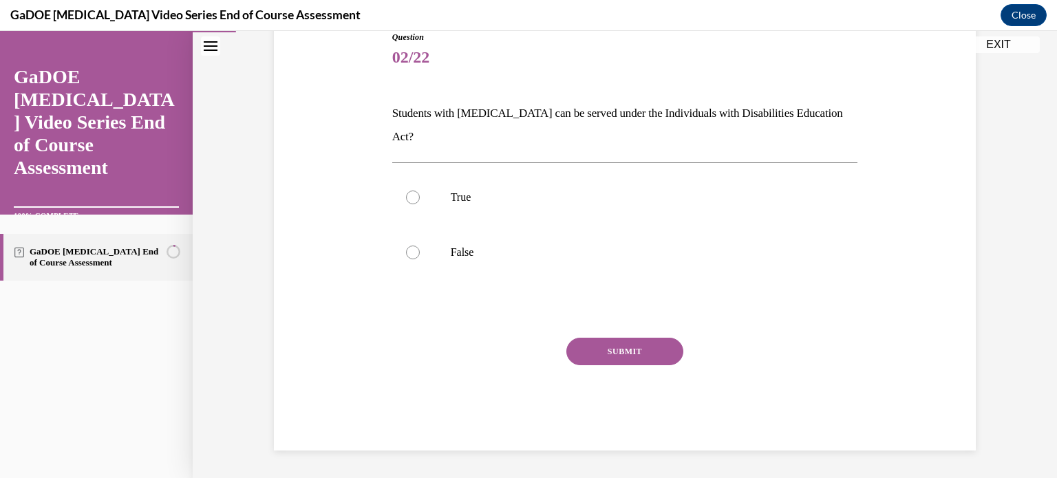
scroll to position [136, 0]
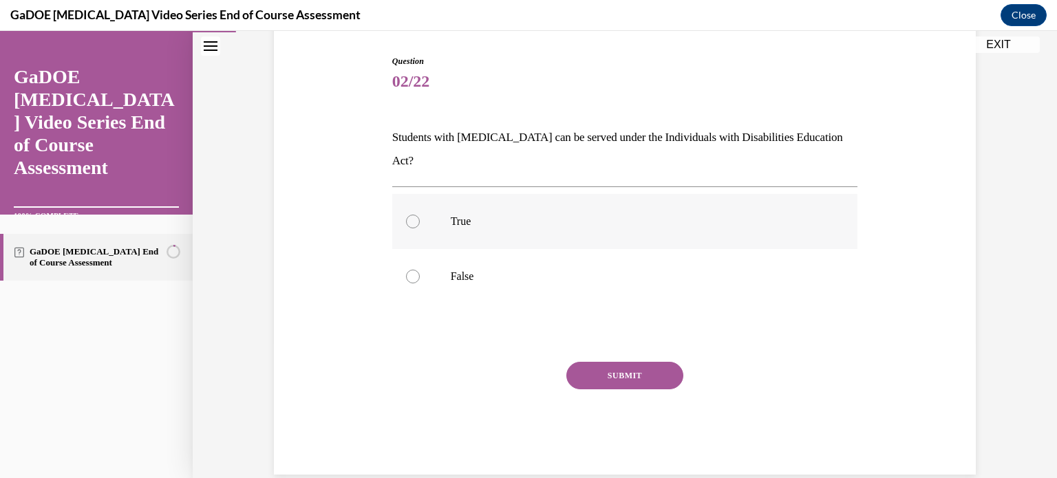
click at [591, 215] on p "True" at bounding box center [637, 222] width 373 height 14
click at [420, 215] on input "True" at bounding box center [413, 222] width 14 height 14
radio input "true"
click at [625, 362] on button "SUBMIT" at bounding box center [625, 376] width 117 height 28
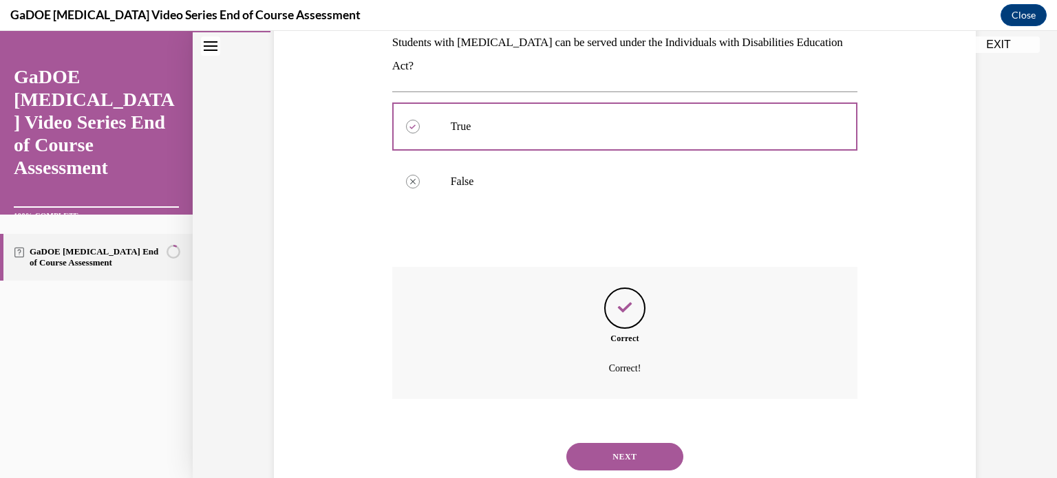
scroll to position [248, 0]
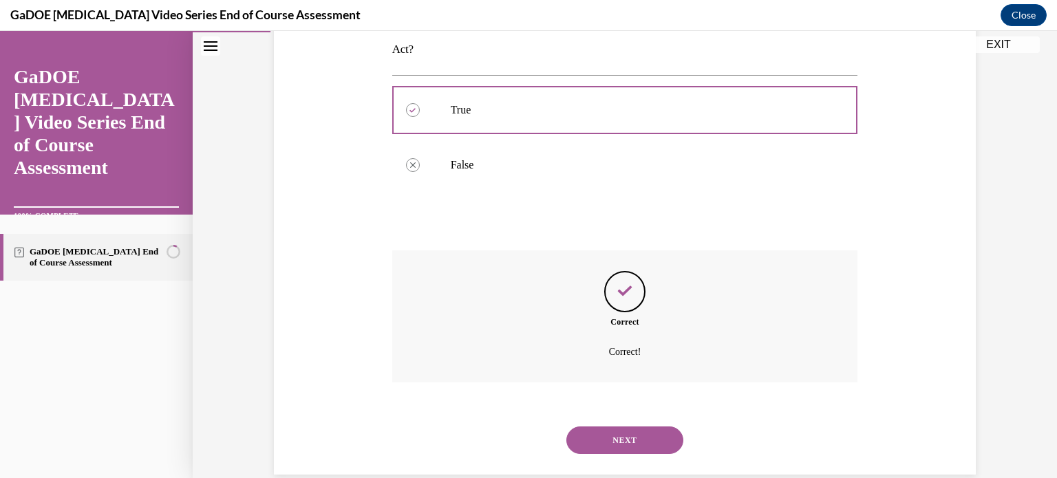
click at [637, 427] on button "NEXT" at bounding box center [625, 441] width 117 height 28
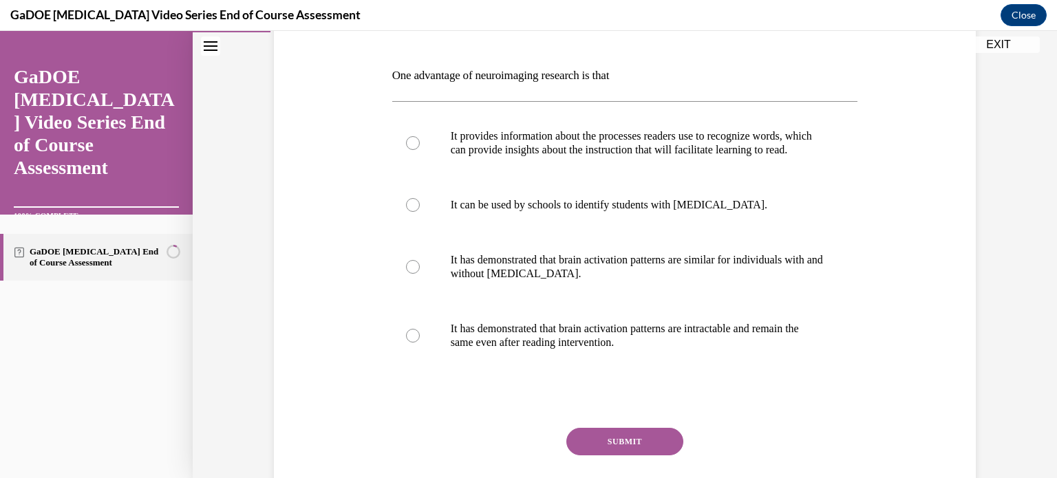
scroll to position [200, 0]
click at [799, 156] on p "It provides information about the processes readers use to recognize words, whi…" at bounding box center [637, 142] width 373 height 28
click at [420, 149] on input "It provides information about the processes readers use to recognize words, whi…" at bounding box center [413, 142] width 14 height 14
radio input "true"
click at [649, 444] on button "SUBMIT" at bounding box center [625, 441] width 117 height 28
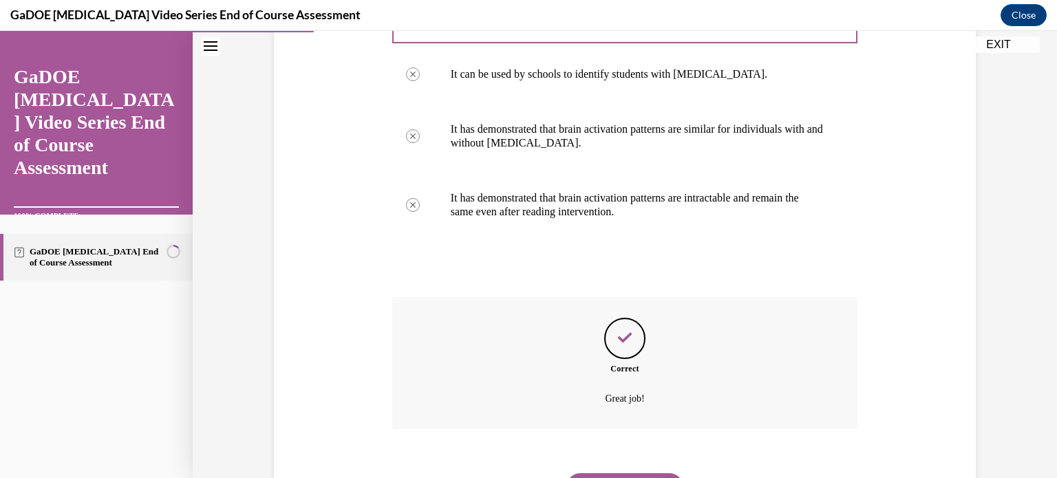
scroll to position [413, 0]
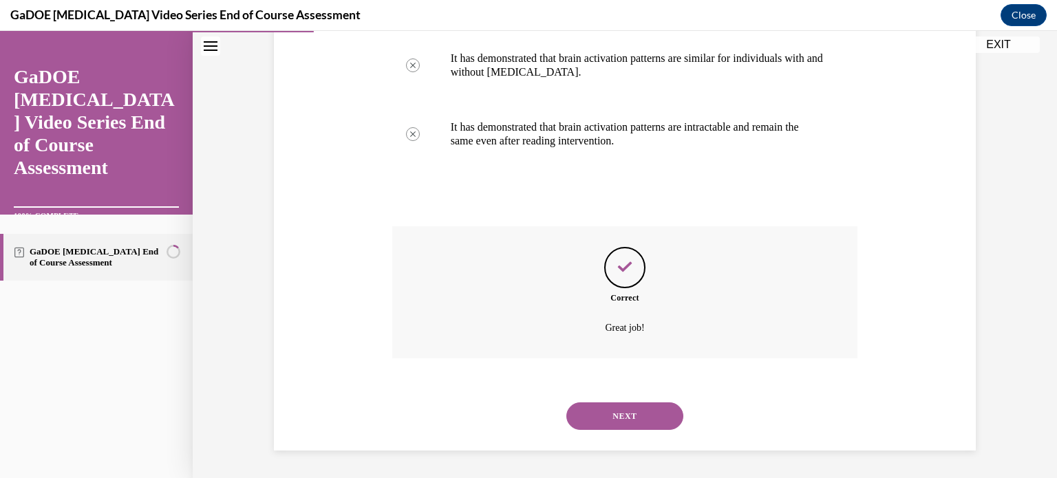
click at [645, 423] on button "NEXT" at bounding box center [625, 417] width 117 height 28
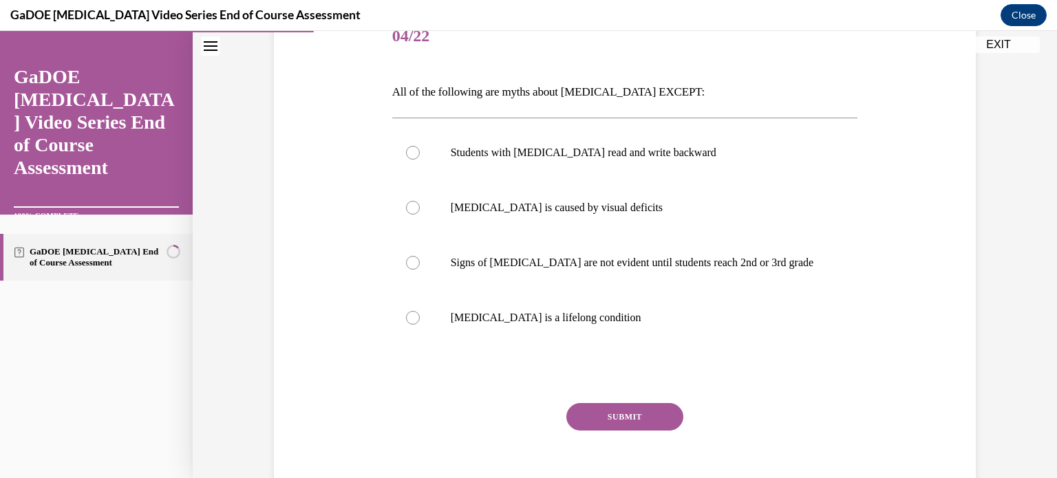
scroll to position [202, 0]
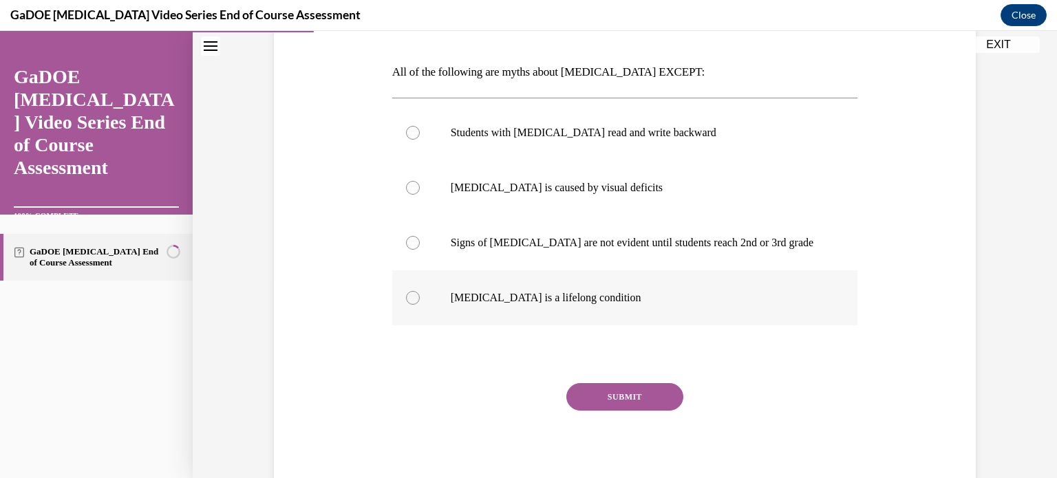
click at [480, 291] on p "Dyslexia is a lifelong condition" at bounding box center [637, 298] width 373 height 14
click at [420, 291] on input "Dyslexia is a lifelong condition" at bounding box center [413, 298] width 14 height 14
radio input "true"
click at [595, 395] on button "SUBMIT" at bounding box center [625, 397] width 117 height 28
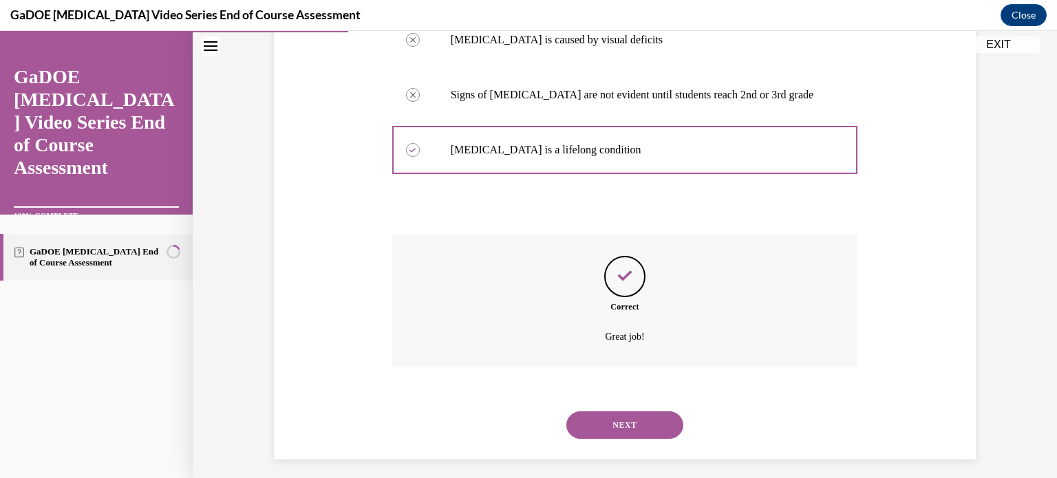
scroll to position [358, 0]
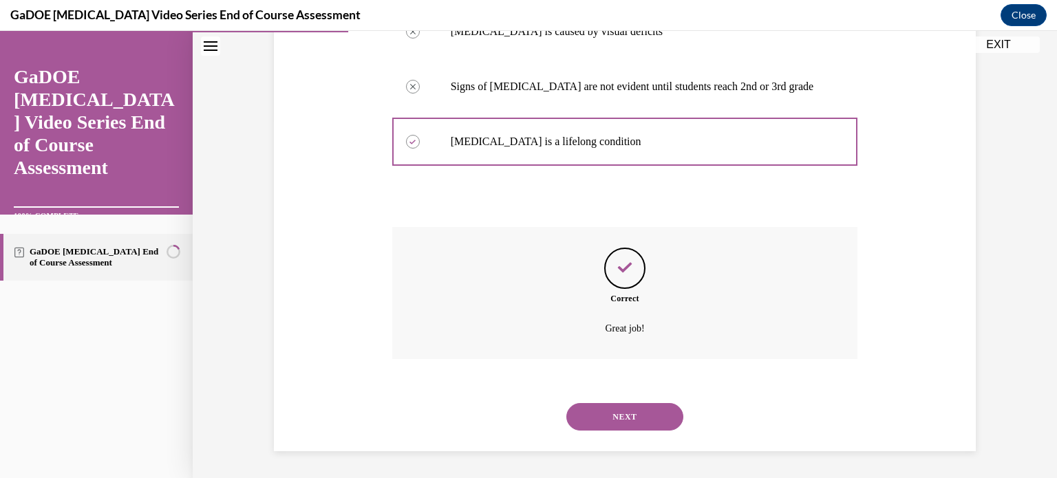
click at [633, 423] on button "NEXT" at bounding box center [625, 417] width 117 height 28
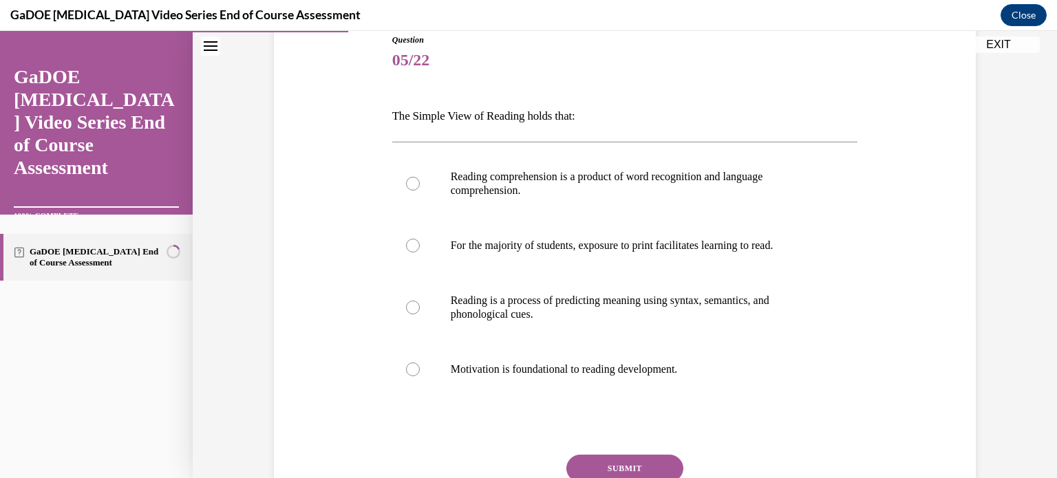
scroll to position [157, 0]
click at [615, 184] on p "Reading comprehension is a product of word recognition and language comprehensi…" at bounding box center [637, 185] width 373 height 28
click at [420, 184] on input "Reading comprehension is a product of word recognition and language comprehensi…" at bounding box center [413, 185] width 14 height 14
radio input "true"
click at [628, 463] on button "SUBMIT" at bounding box center [625, 470] width 117 height 28
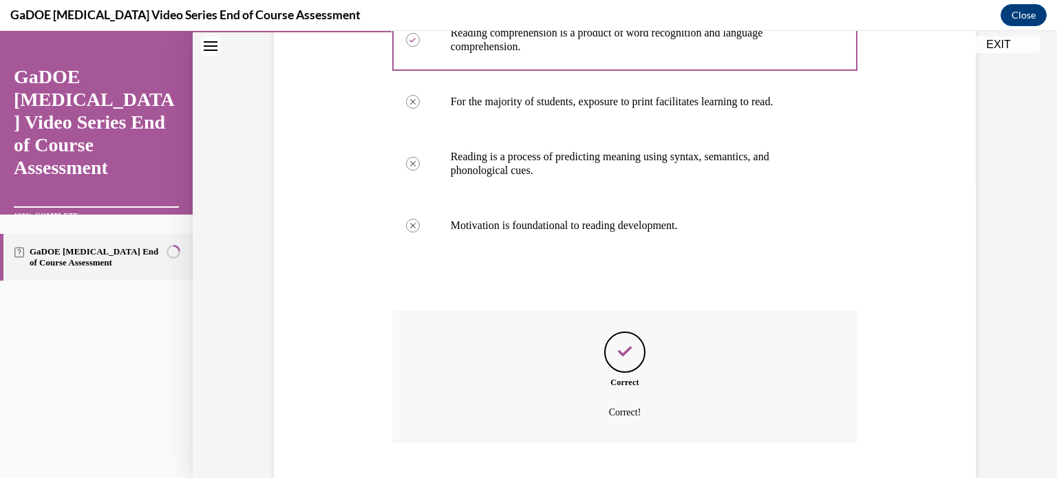
scroll to position [385, 0]
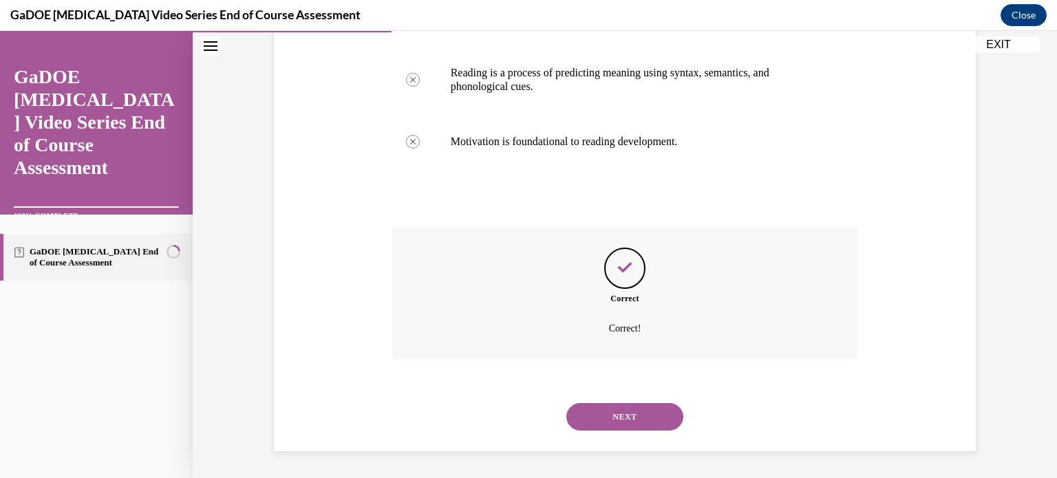
click at [622, 430] on button "NEXT" at bounding box center [625, 417] width 117 height 28
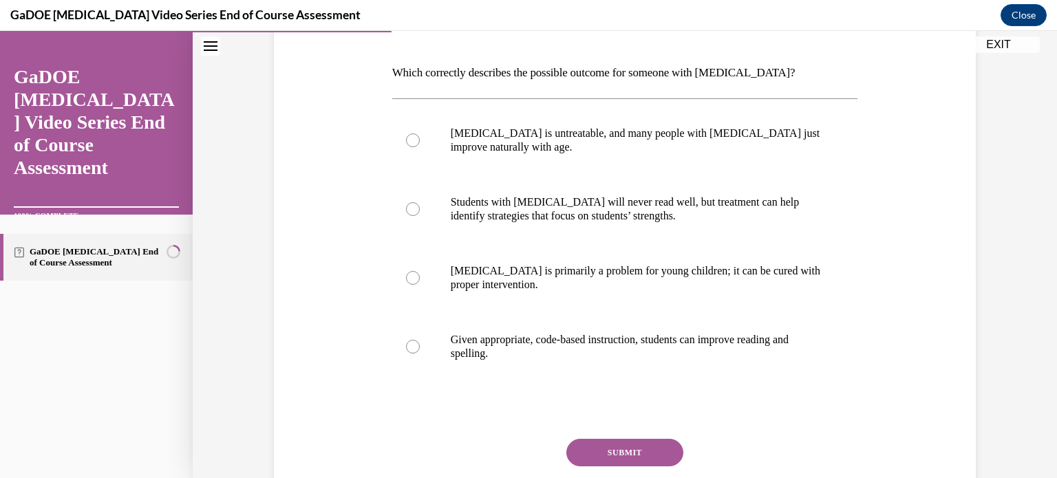
scroll to position [202, 0]
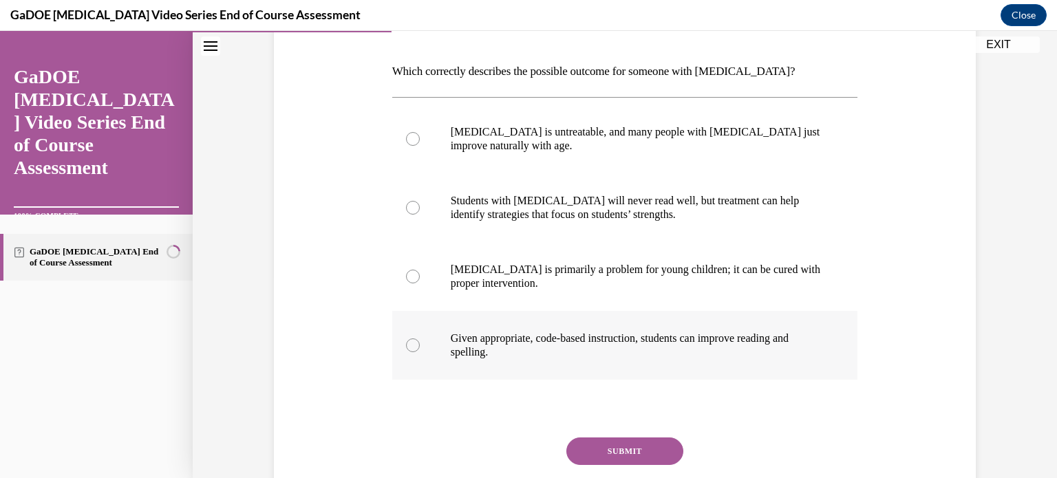
click at [726, 324] on label "Given appropriate, code-based instruction, students can improve reading and spe…" at bounding box center [625, 345] width 466 height 69
click at [420, 339] on input "Given appropriate, code-based instruction, students can improve reading and spe…" at bounding box center [413, 346] width 14 height 14
radio input "true"
click at [639, 443] on button "SUBMIT" at bounding box center [625, 452] width 117 height 28
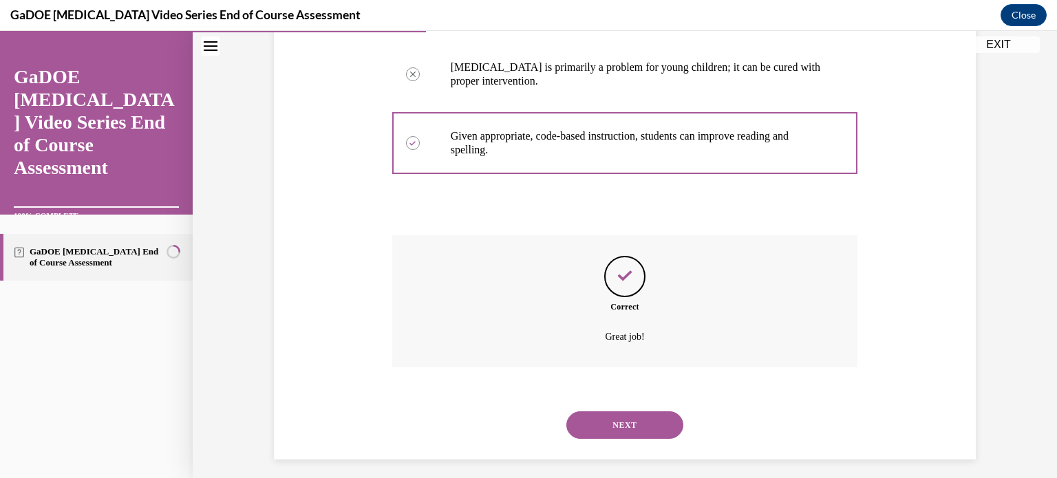
scroll to position [413, 0]
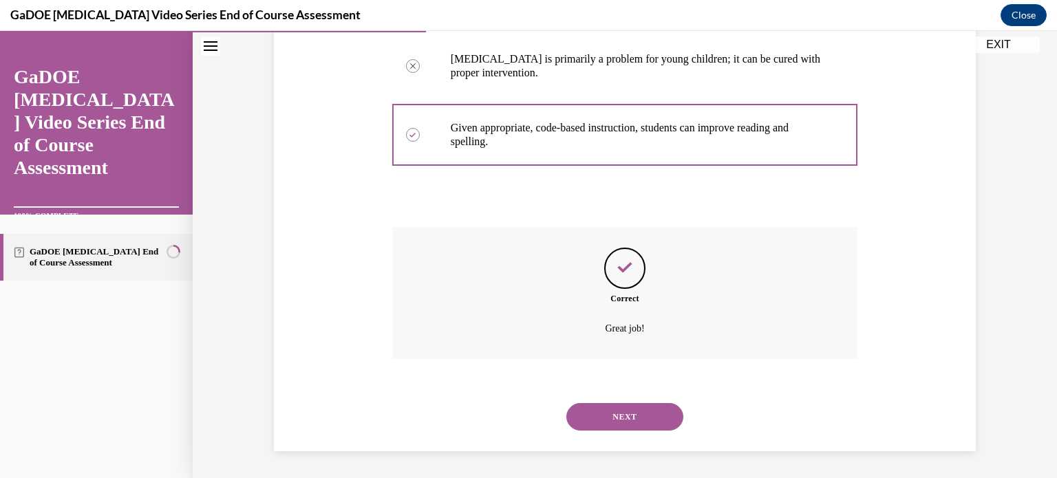
click at [614, 414] on button "NEXT" at bounding box center [625, 417] width 117 height 28
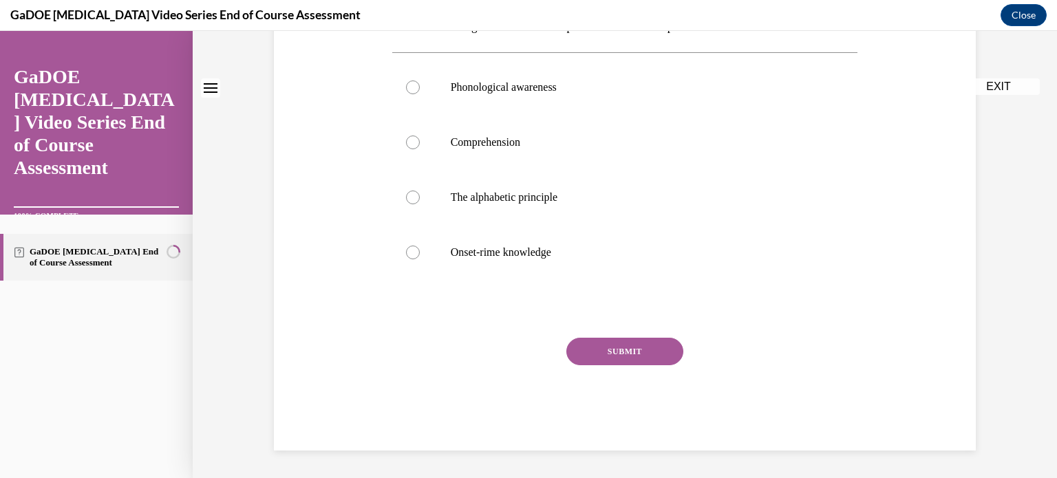
scroll to position [0, 0]
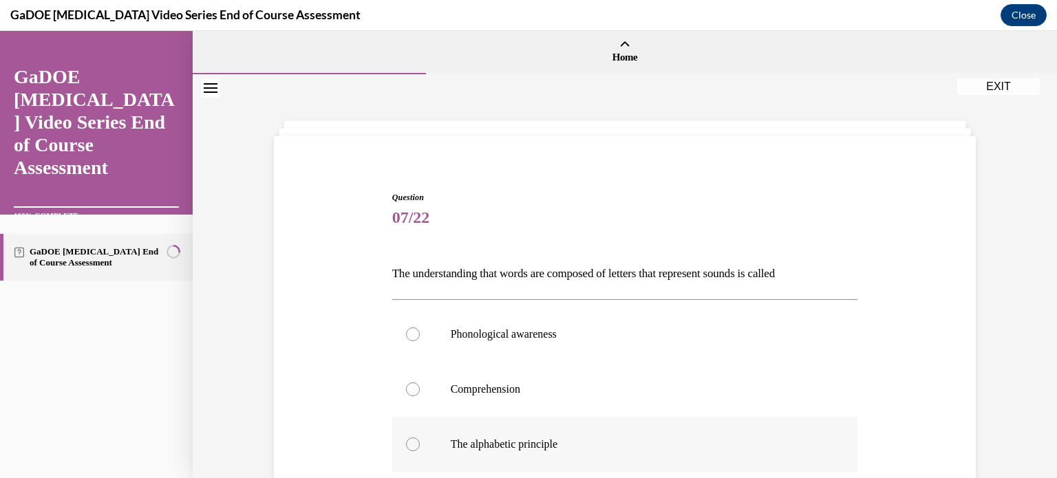
click at [605, 434] on label "The alphabetic principle" at bounding box center [625, 444] width 466 height 55
click at [420, 438] on input "The alphabetic principle" at bounding box center [413, 445] width 14 height 14
radio input "true"
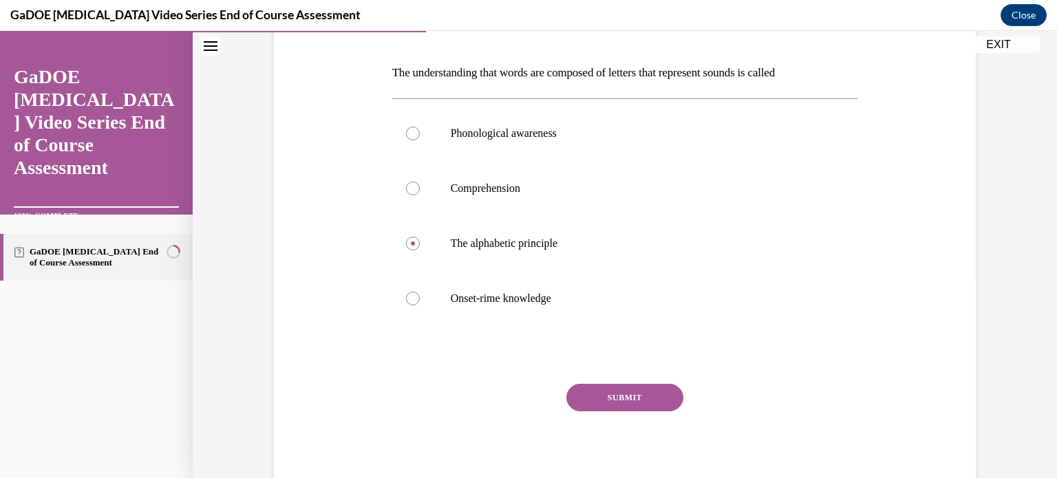
scroll to position [204, 0]
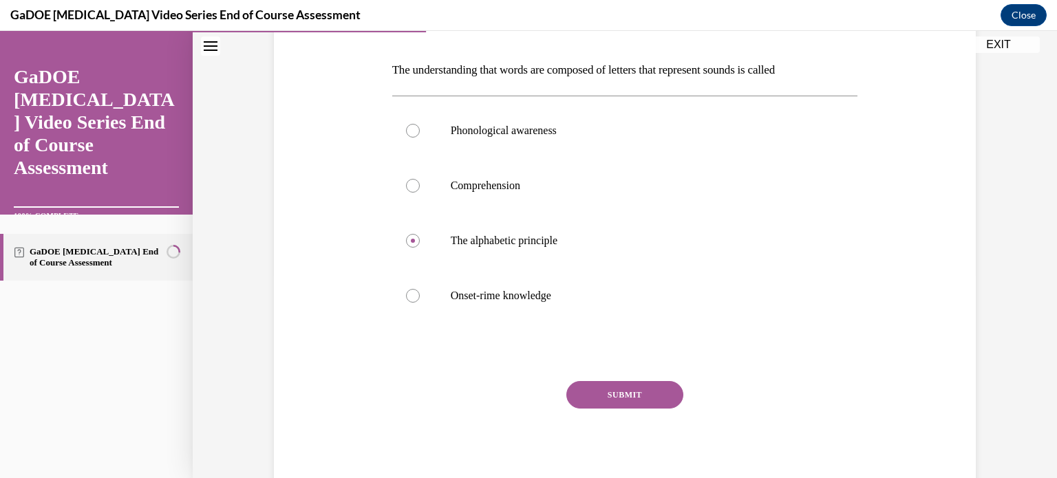
click at [645, 390] on button "SUBMIT" at bounding box center [625, 395] width 117 height 28
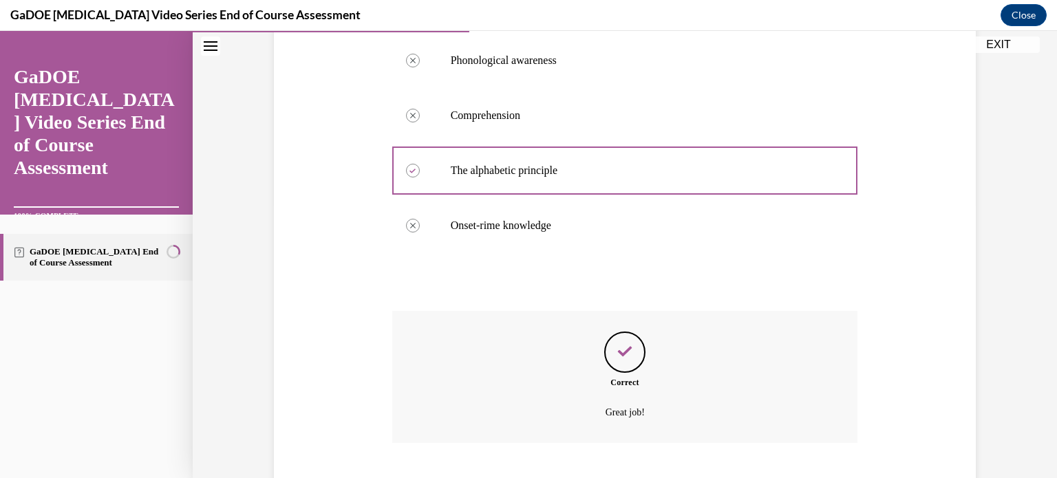
scroll to position [358, 0]
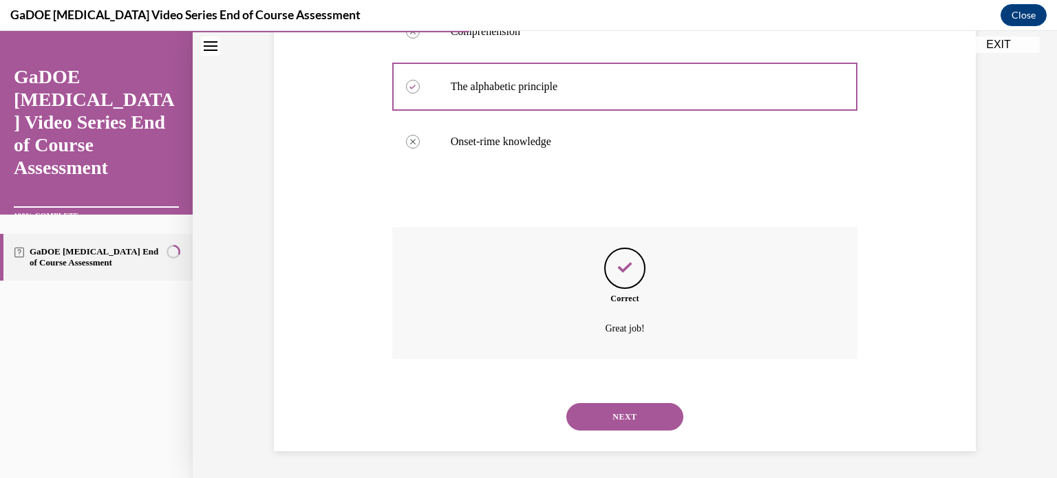
click at [624, 417] on button "NEXT" at bounding box center [625, 417] width 117 height 28
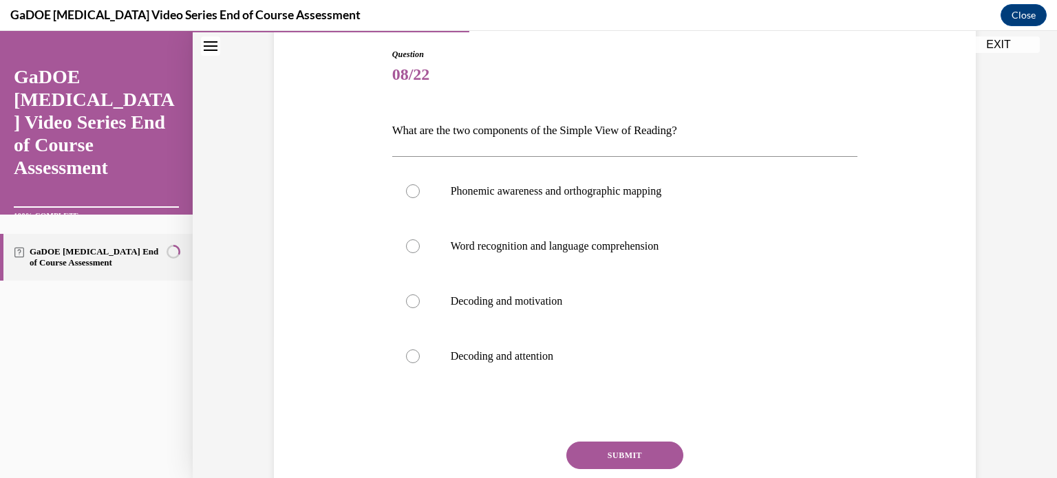
scroll to position [144, 0]
click at [507, 207] on label "Phonemic awareness and orthographic mapping" at bounding box center [625, 190] width 466 height 55
click at [420, 198] on input "Phonemic awareness and orthographic mapping" at bounding box center [413, 191] width 14 height 14
radio input "true"
click at [593, 461] on button "SUBMIT" at bounding box center [625, 455] width 117 height 28
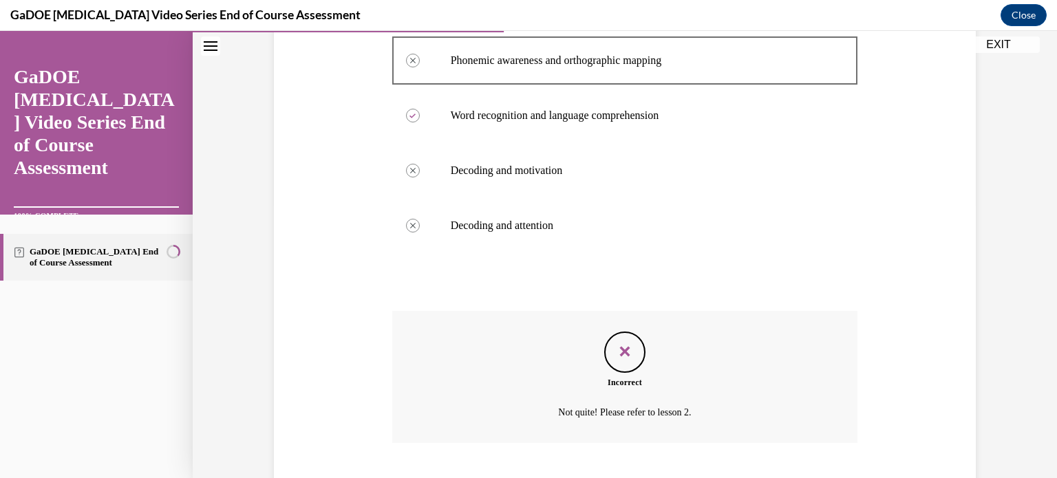
scroll to position [358, 0]
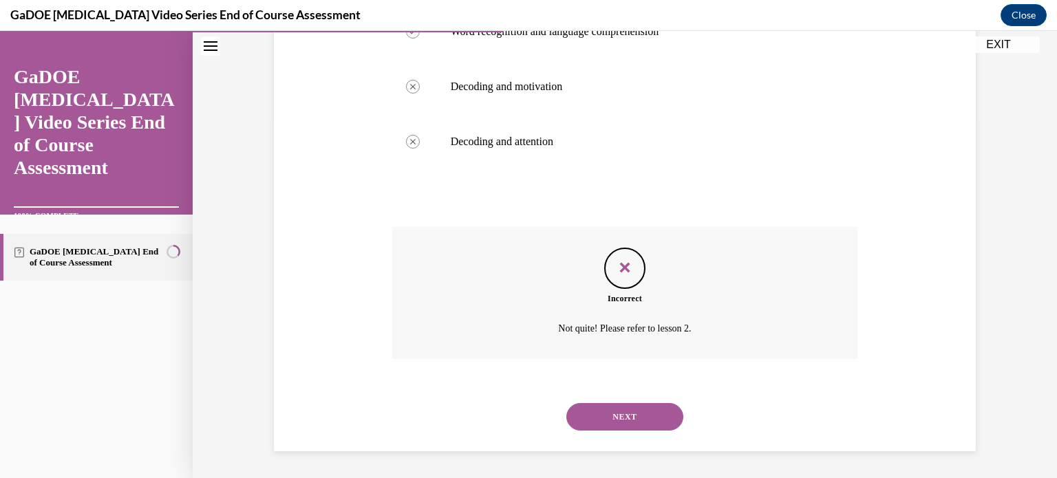
click at [604, 421] on button "NEXT" at bounding box center [625, 417] width 117 height 28
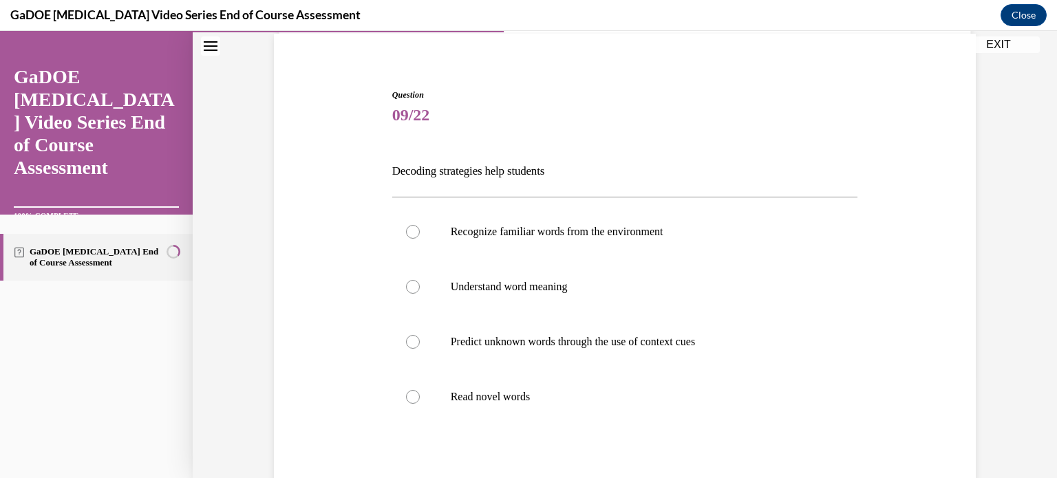
scroll to position [116, 0]
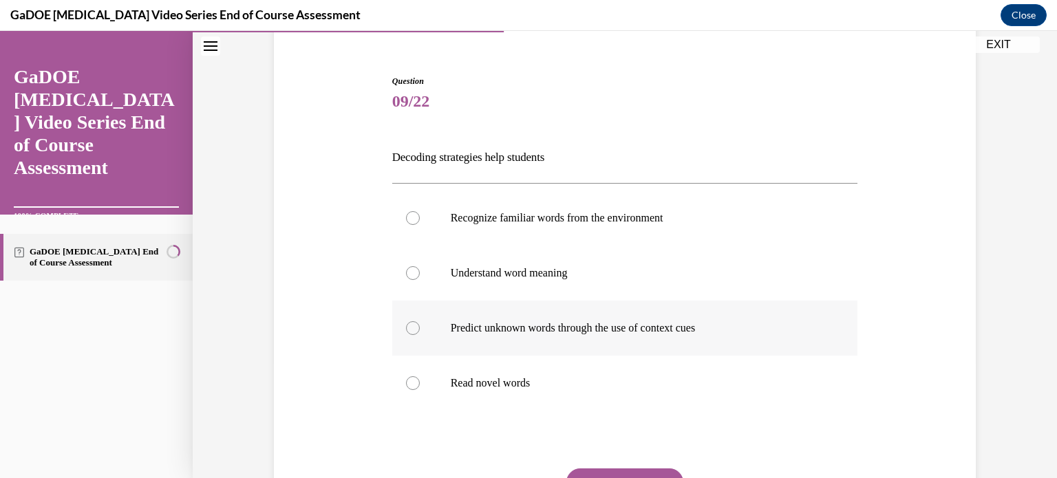
click at [713, 333] on p "Predict unknown words through the use of context cues" at bounding box center [637, 328] width 373 height 14
click at [420, 333] on input "Predict unknown words through the use of context cues" at bounding box center [413, 328] width 14 height 14
radio input "true"
click at [598, 474] on button "SUBMIT" at bounding box center [625, 483] width 117 height 28
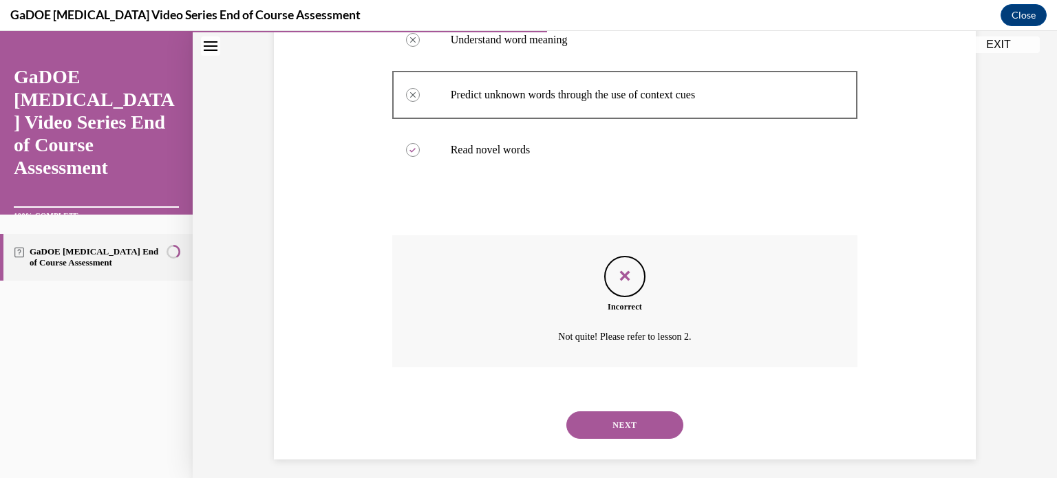
scroll to position [358, 0]
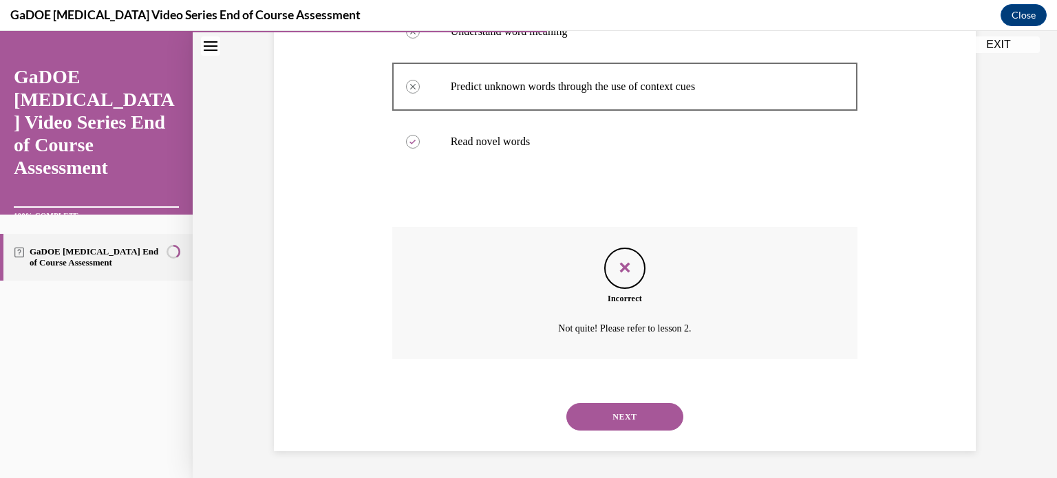
click at [666, 413] on button "NEXT" at bounding box center [625, 417] width 117 height 28
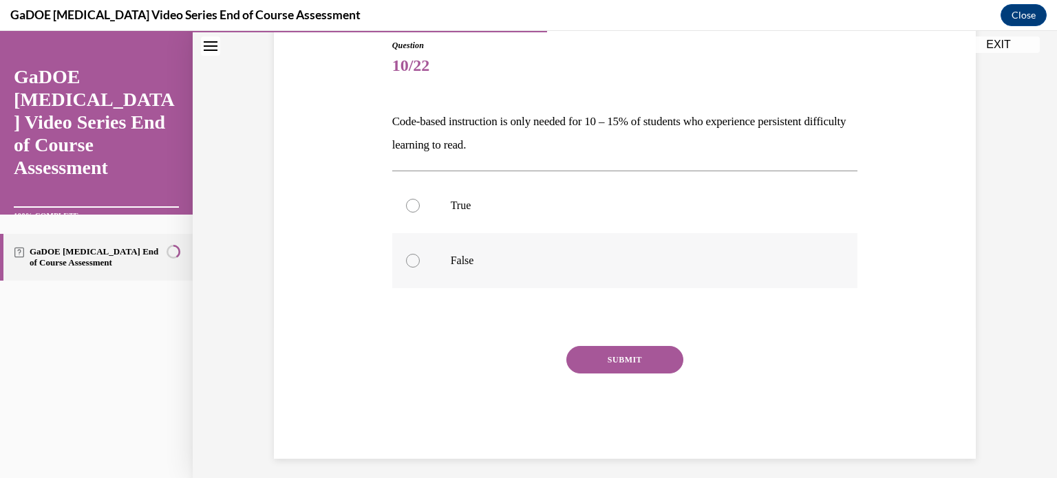
click at [518, 270] on label "False" at bounding box center [625, 260] width 466 height 55
click at [420, 268] on input "False" at bounding box center [413, 261] width 14 height 14
radio input "true"
click at [665, 360] on button "SUBMIT" at bounding box center [625, 360] width 117 height 28
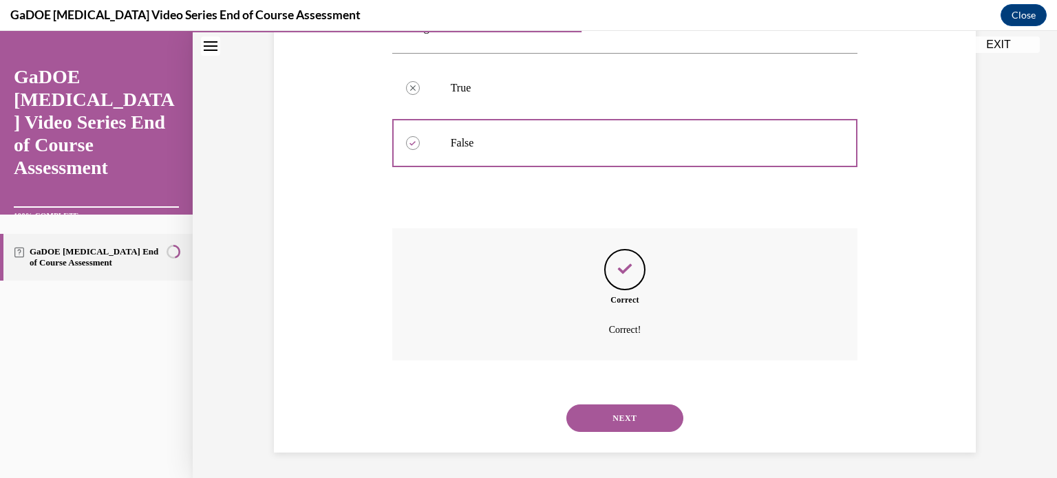
scroll to position [271, 0]
click at [636, 423] on button "NEXT" at bounding box center [625, 417] width 117 height 28
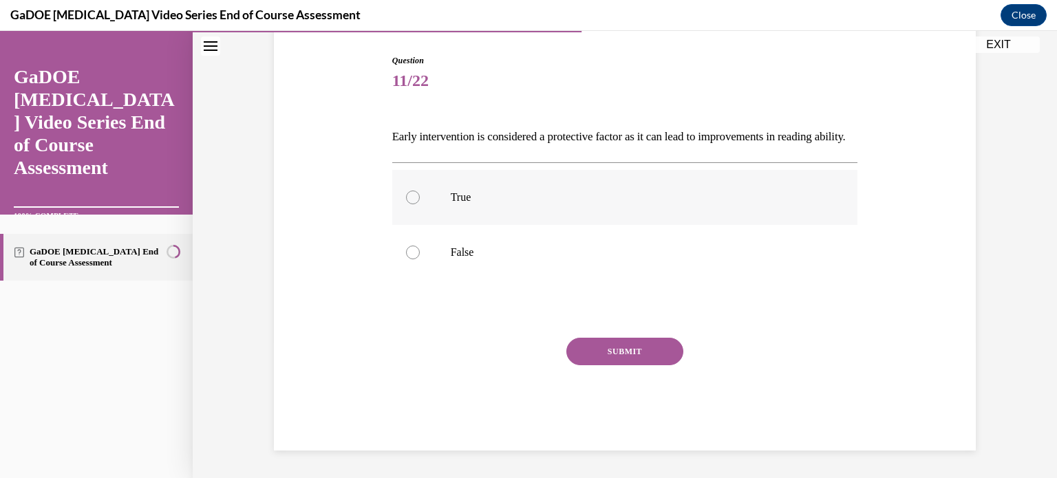
click at [453, 193] on label "True" at bounding box center [625, 197] width 466 height 55
click at [420, 193] on input "True" at bounding box center [413, 198] width 14 height 14
radio input "true"
click at [589, 355] on button "SUBMIT" at bounding box center [625, 352] width 117 height 28
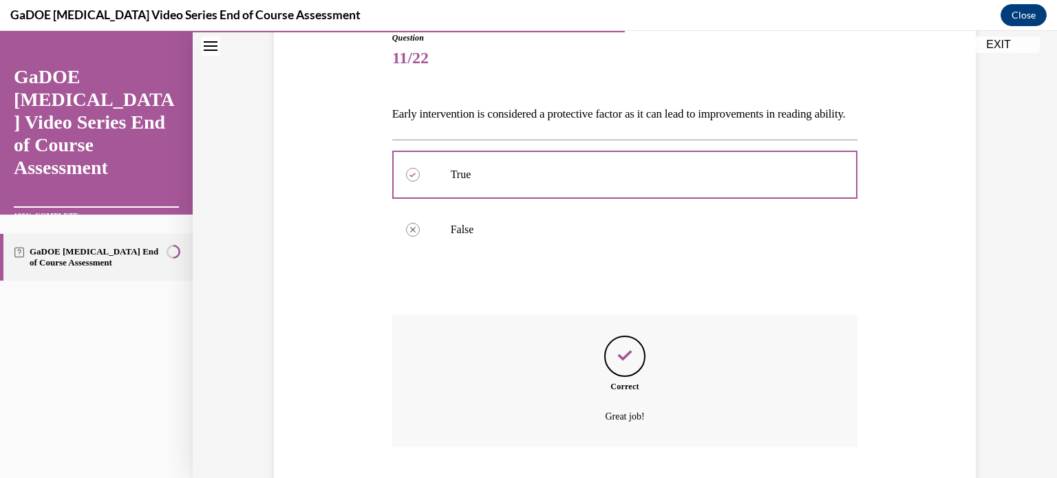
scroll to position [271, 0]
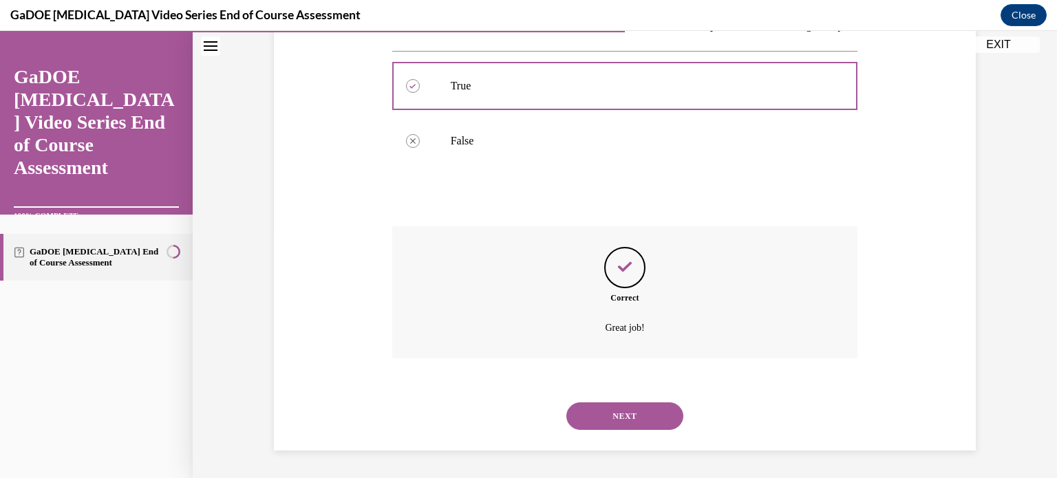
click at [602, 404] on button "NEXT" at bounding box center [625, 417] width 117 height 28
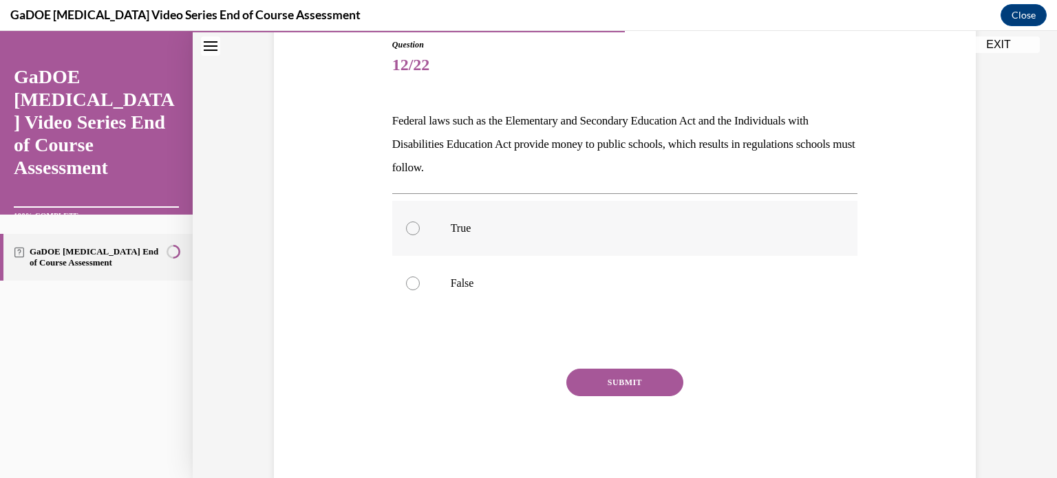
click at [504, 229] on p "True" at bounding box center [637, 229] width 373 height 14
click at [420, 229] on input "True" at bounding box center [413, 229] width 14 height 14
radio input "true"
click at [578, 387] on button "SUBMIT" at bounding box center [625, 383] width 117 height 28
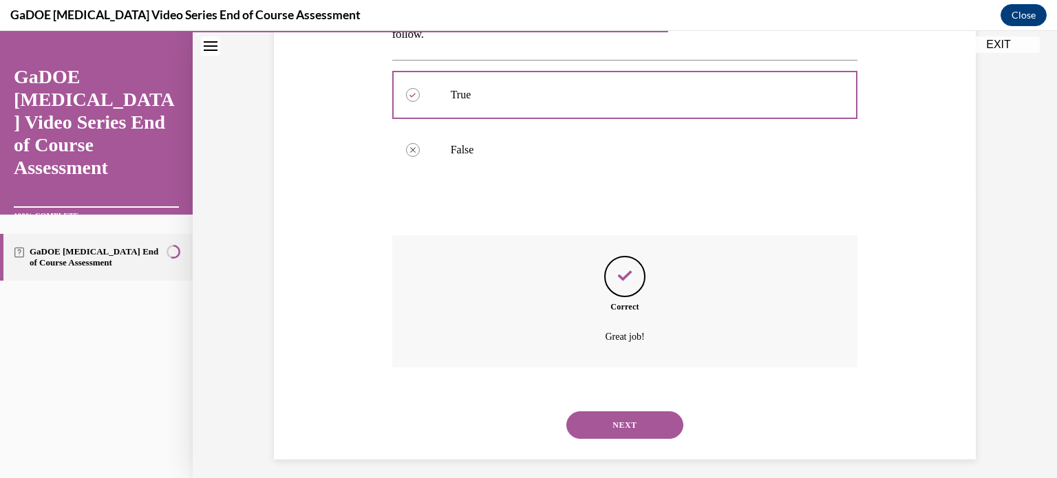
scroll to position [295, 0]
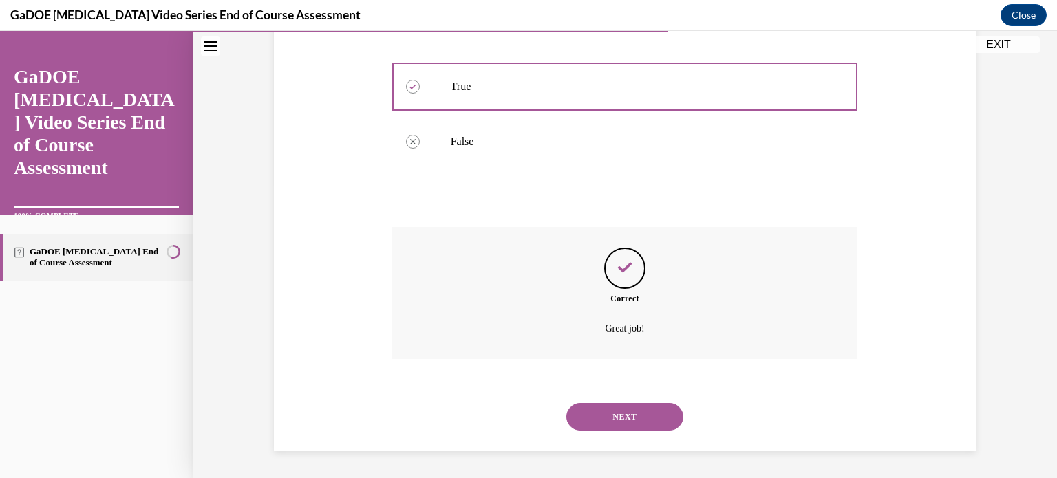
click at [578, 412] on button "NEXT" at bounding box center [625, 417] width 117 height 28
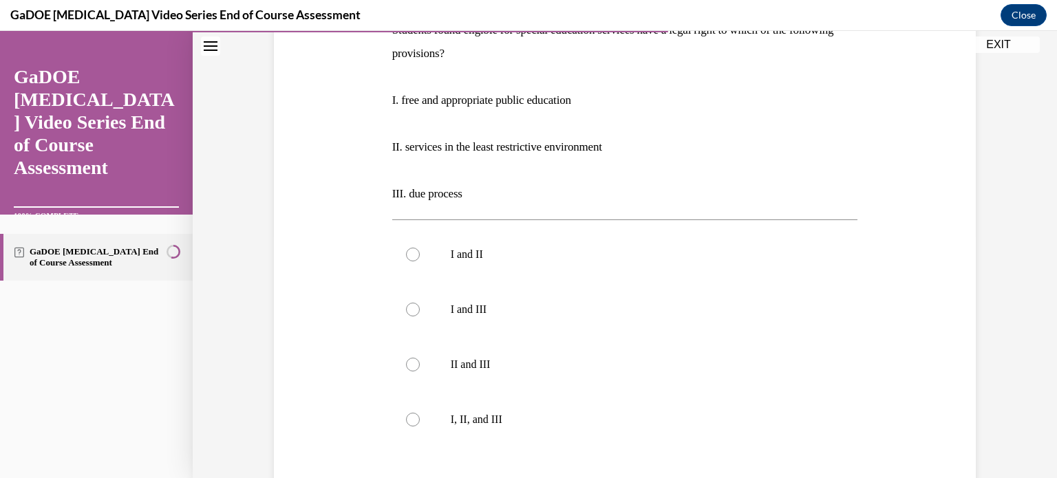
scroll to position [256, 0]
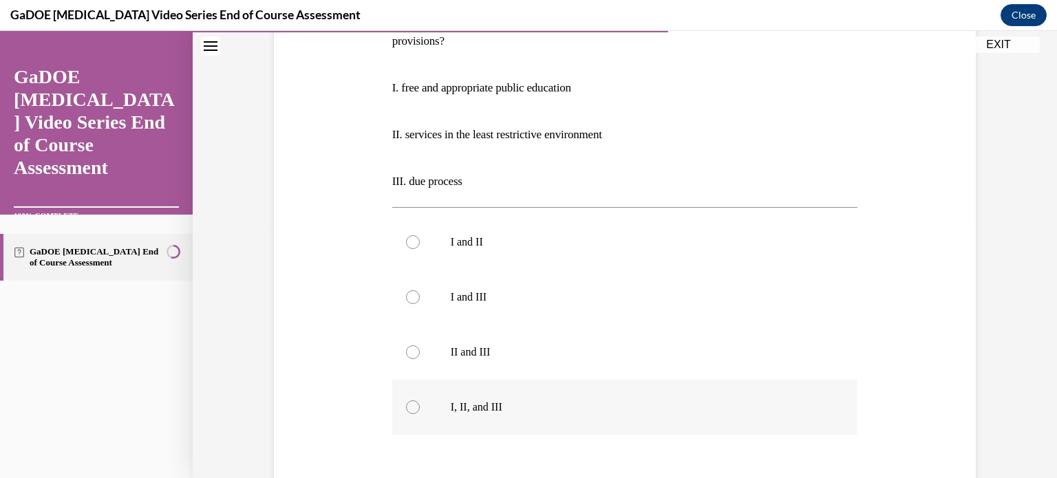
click at [511, 414] on label "I, II, and III" at bounding box center [625, 407] width 466 height 55
click at [420, 414] on input "I, II, and III" at bounding box center [413, 408] width 14 height 14
radio input "true"
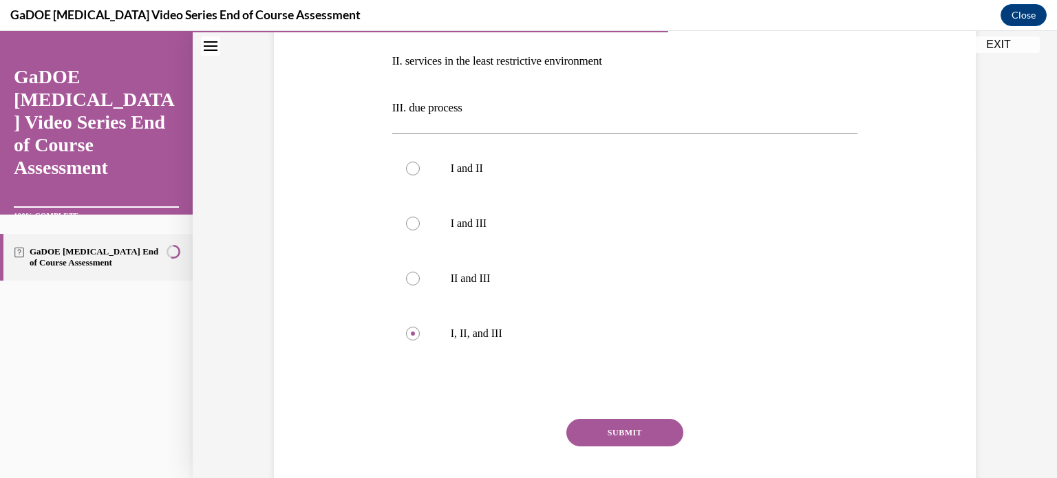
scroll to position [379, 0]
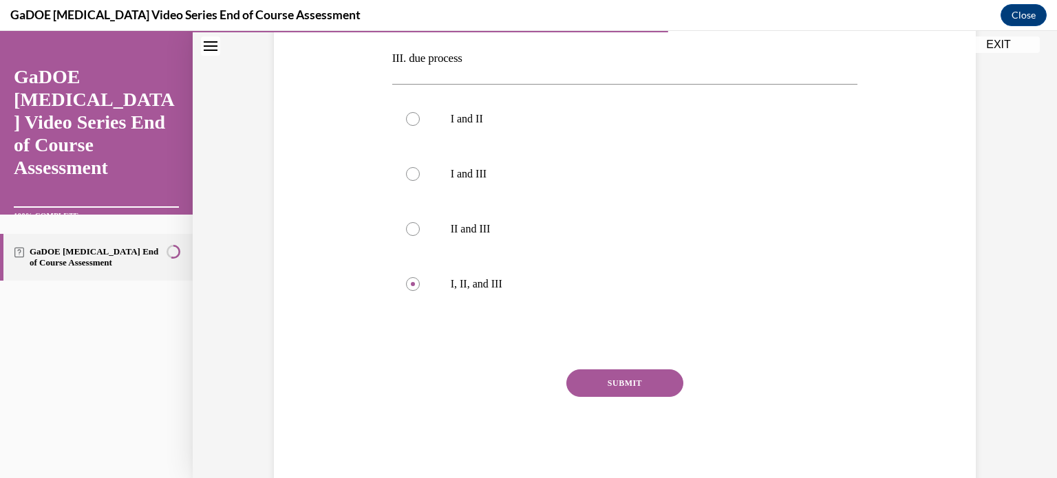
click at [622, 388] on button "SUBMIT" at bounding box center [625, 384] width 117 height 28
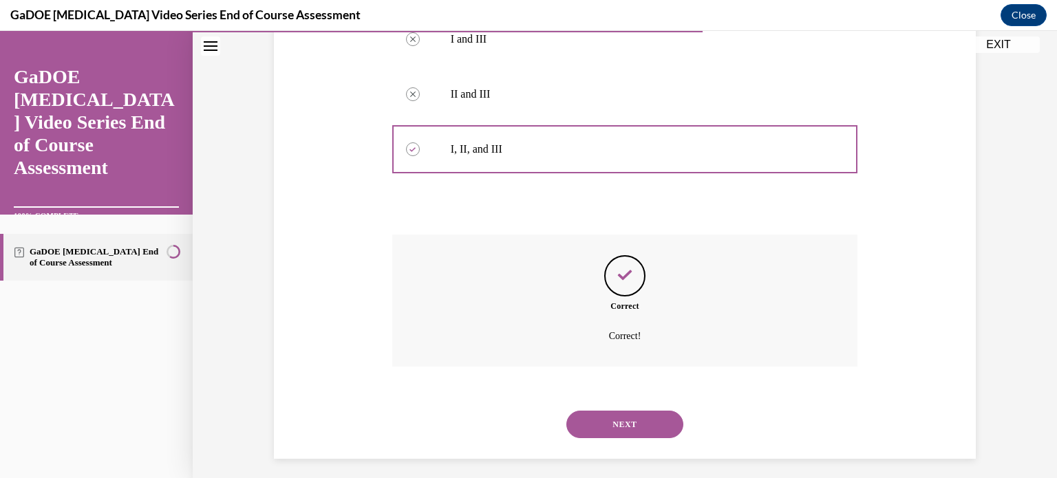
scroll to position [522, 0]
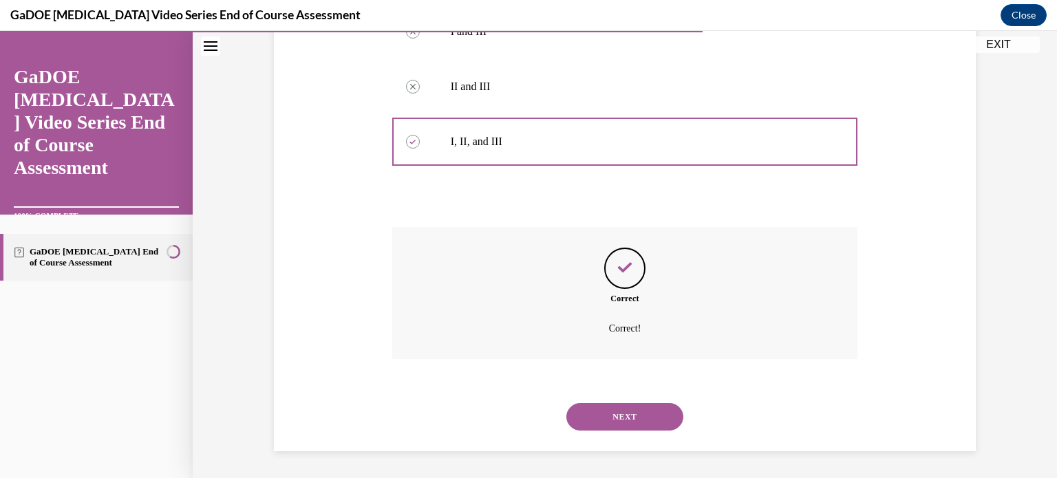
click at [615, 418] on button "NEXT" at bounding box center [625, 417] width 117 height 28
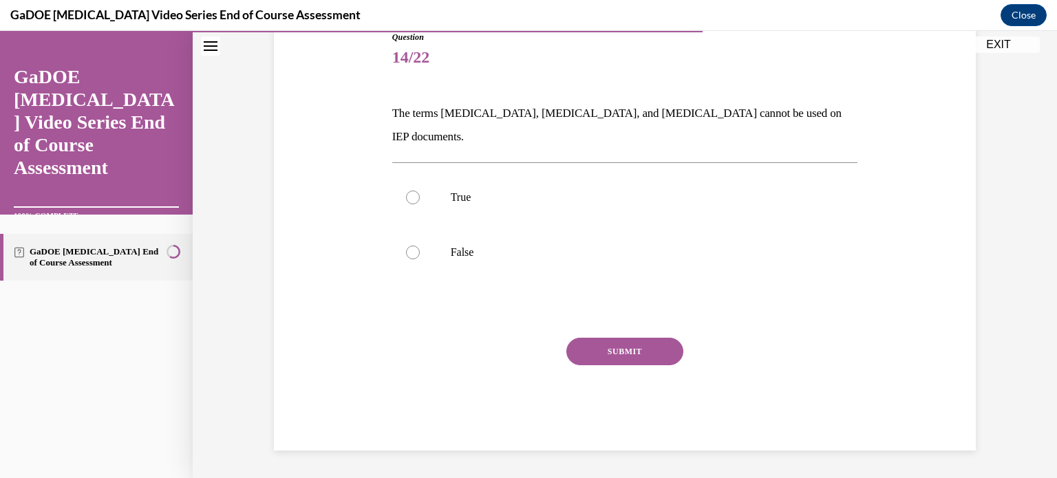
scroll to position [136, 0]
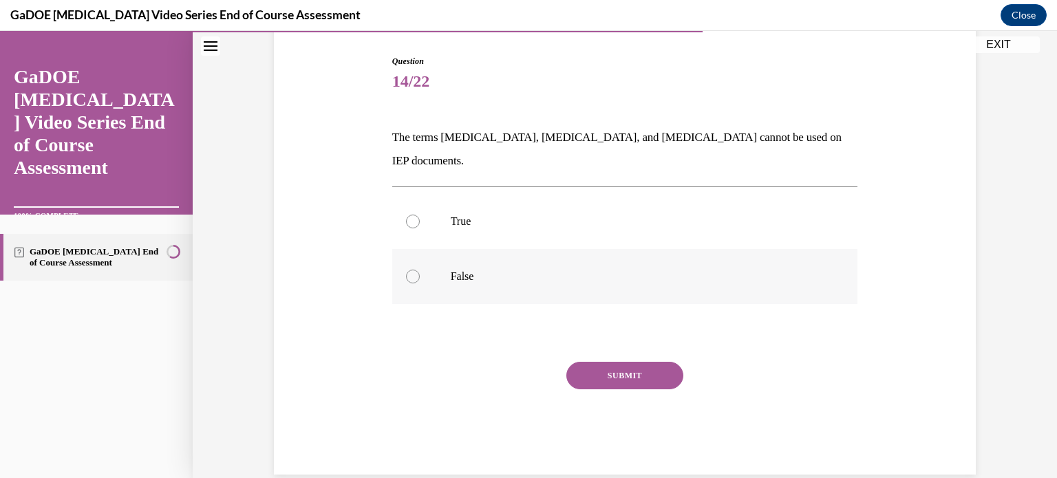
click at [523, 270] on p "False" at bounding box center [637, 277] width 373 height 14
click at [420, 270] on input "False" at bounding box center [413, 277] width 14 height 14
radio input "true"
click at [590, 362] on button "SUBMIT" at bounding box center [625, 376] width 117 height 28
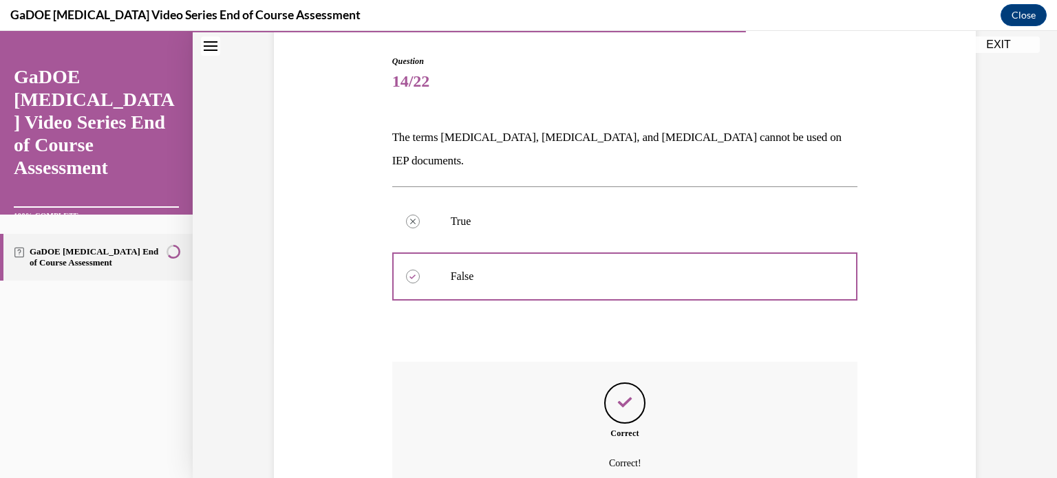
scroll to position [248, 0]
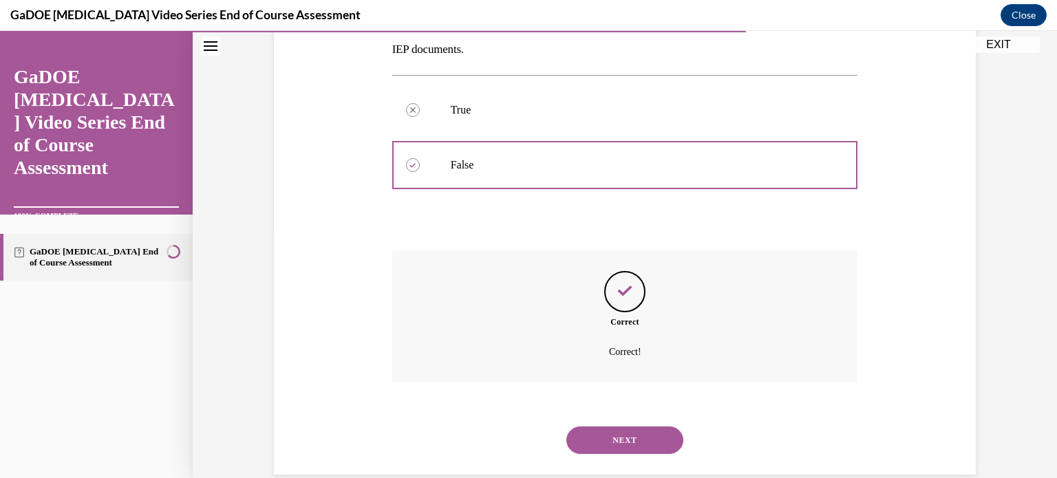
click at [611, 427] on button "NEXT" at bounding box center [625, 441] width 117 height 28
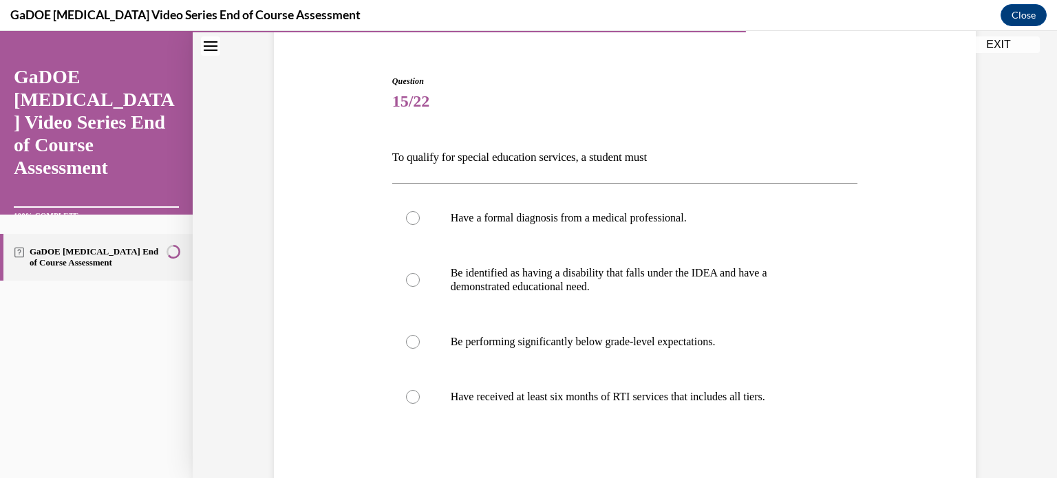
scroll to position [149, 0]
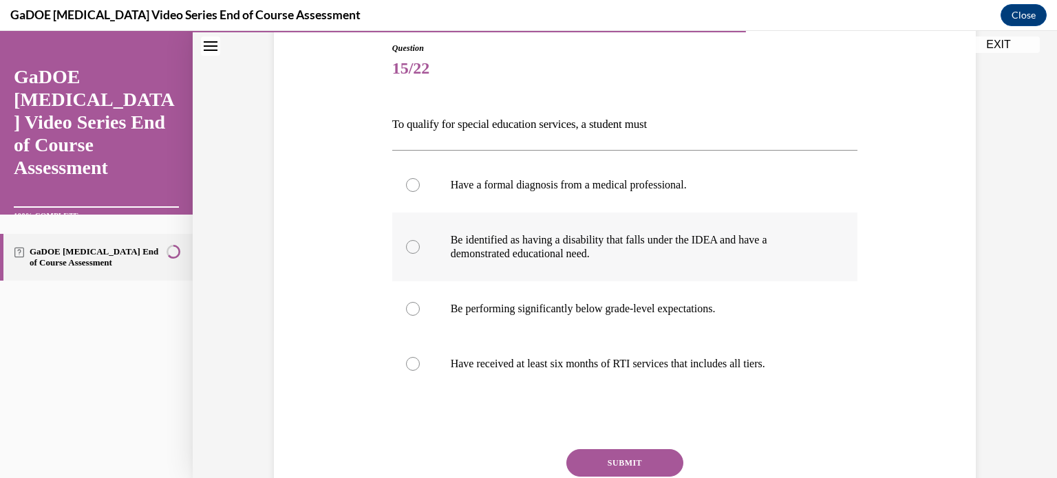
click at [736, 249] on p "Be identified as having a disability that falls under the IDEA and have a demon…" at bounding box center [637, 247] width 373 height 28
click at [420, 249] on input "Be identified as having a disability that falls under the IDEA and have a demon…" at bounding box center [413, 247] width 14 height 14
radio input "true"
click at [620, 458] on button "SUBMIT" at bounding box center [625, 464] width 117 height 28
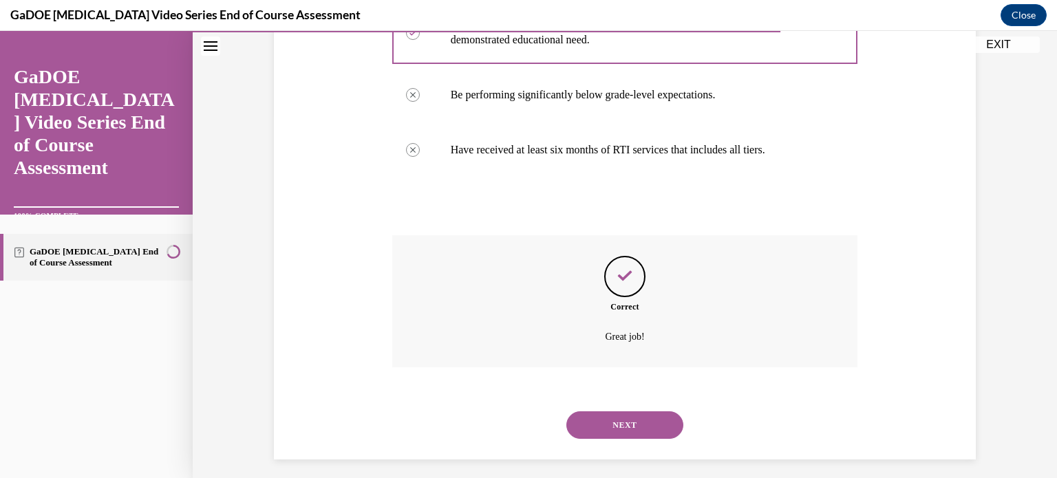
scroll to position [372, 0]
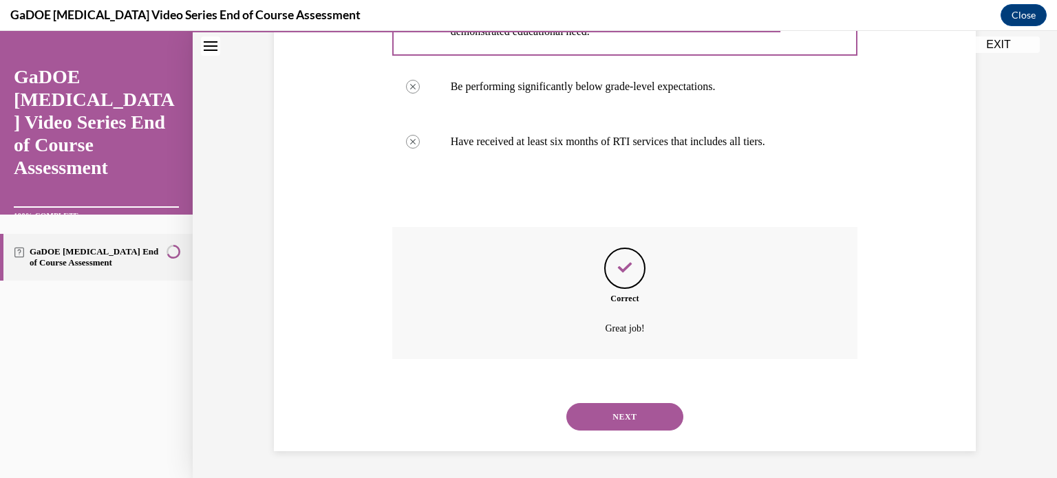
click at [598, 415] on button "NEXT" at bounding box center [625, 417] width 117 height 28
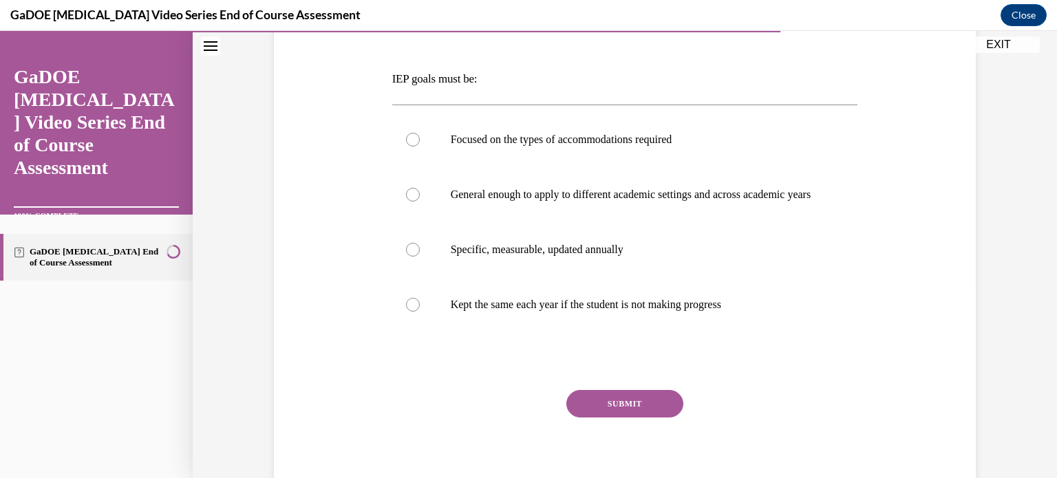
scroll to position [193, 0]
click at [567, 258] on p "Specific, measurable, updated annually" at bounding box center [637, 251] width 373 height 14
click at [420, 258] on input "Specific, measurable, updated annually" at bounding box center [413, 251] width 14 height 14
radio input "true"
click at [608, 419] on button "SUBMIT" at bounding box center [625, 406] width 117 height 28
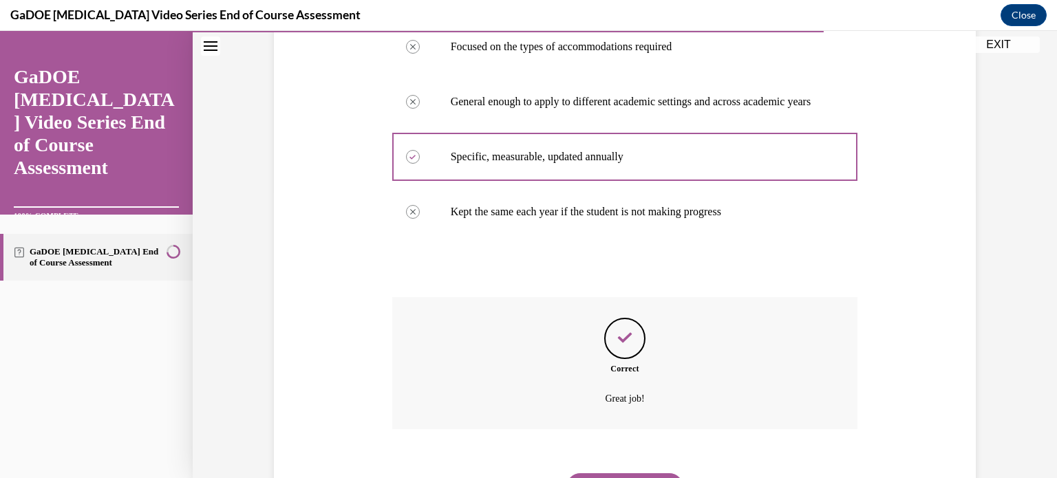
scroll to position [372, 0]
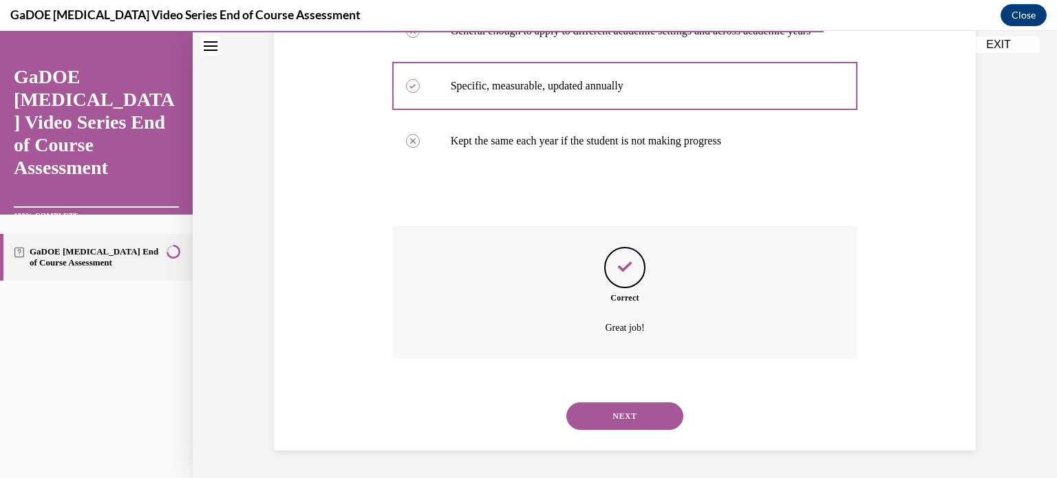
click at [608, 419] on button "NEXT" at bounding box center [625, 417] width 117 height 28
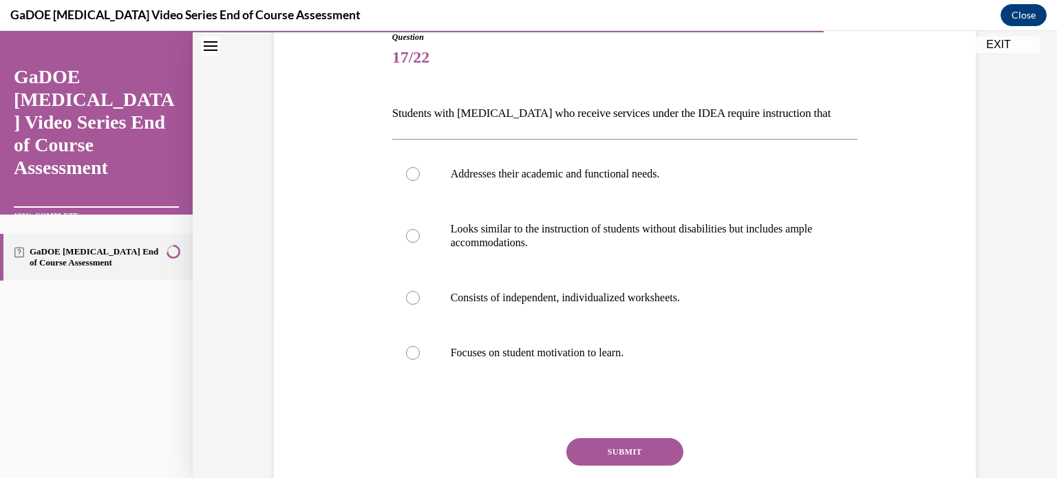
scroll to position [158, 0]
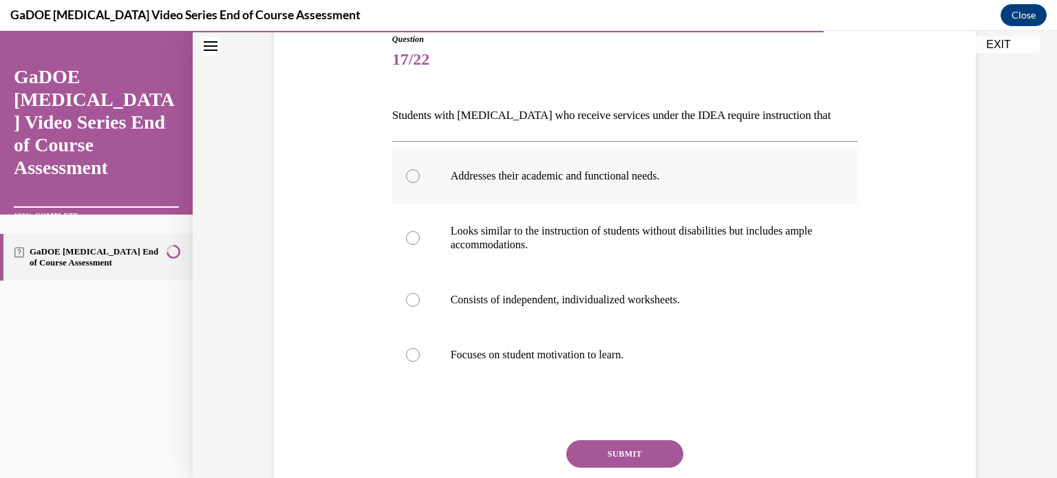
click at [713, 195] on label "Addresses their academic and functional needs." at bounding box center [625, 176] width 466 height 55
click at [420, 183] on input "Addresses their academic and functional needs." at bounding box center [413, 176] width 14 height 14
radio input "true"
click at [626, 442] on button "SUBMIT" at bounding box center [625, 455] width 117 height 28
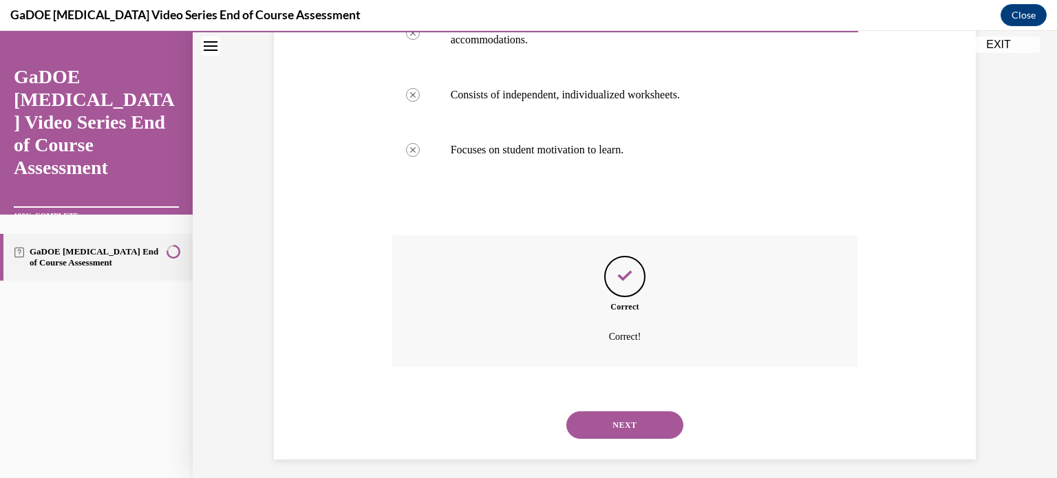
scroll to position [372, 0]
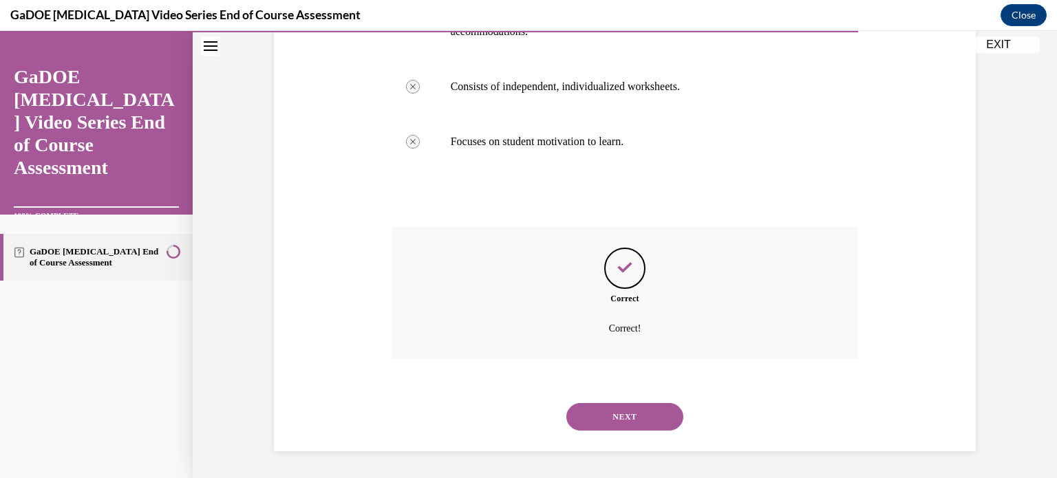
click at [617, 412] on button "NEXT" at bounding box center [625, 417] width 117 height 28
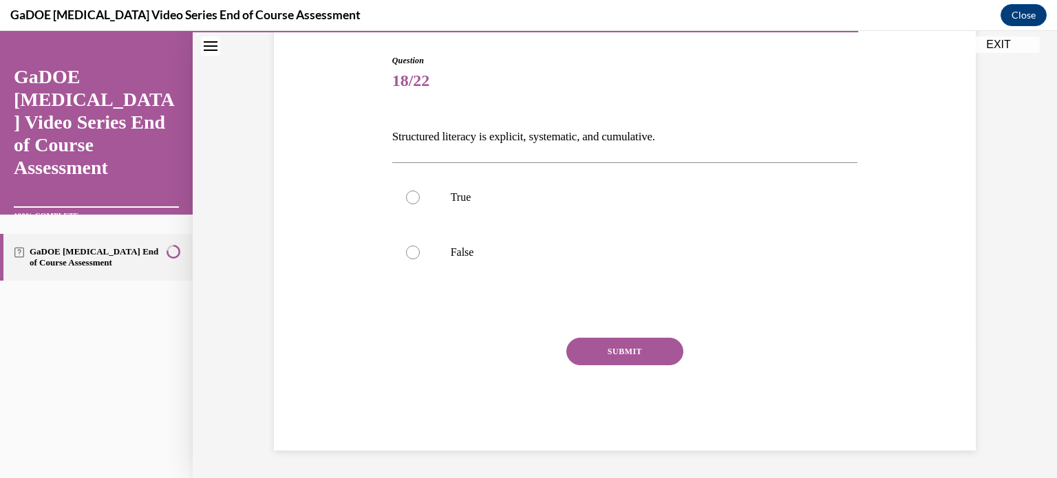
scroll to position [136, 0]
click at [514, 201] on p "True" at bounding box center [637, 198] width 373 height 14
click at [420, 201] on input "True" at bounding box center [413, 198] width 14 height 14
radio input "true"
click at [591, 348] on button "SUBMIT" at bounding box center [625, 353] width 117 height 28
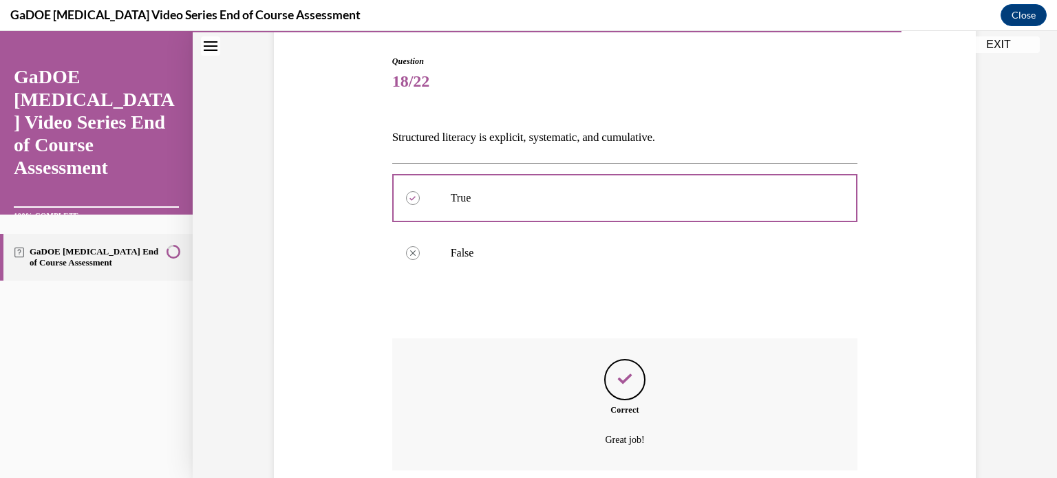
scroll to position [248, 0]
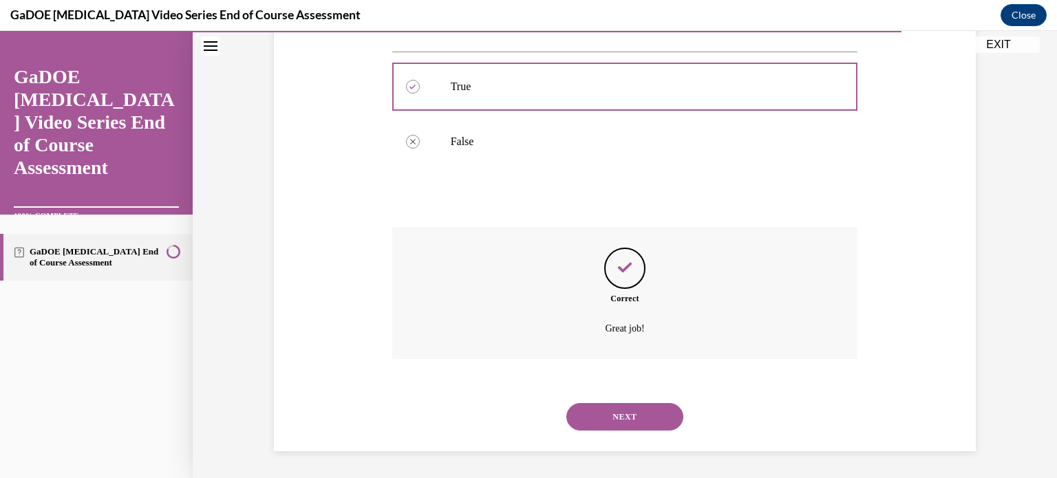
click at [609, 420] on button "NEXT" at bounding box center [625, 417] width 117 height 28
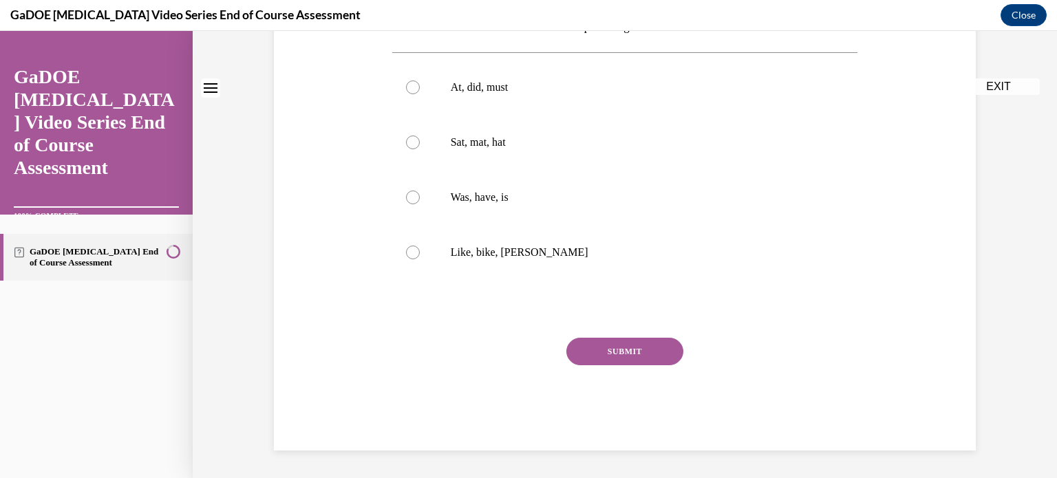
scroll to position [0, 0]
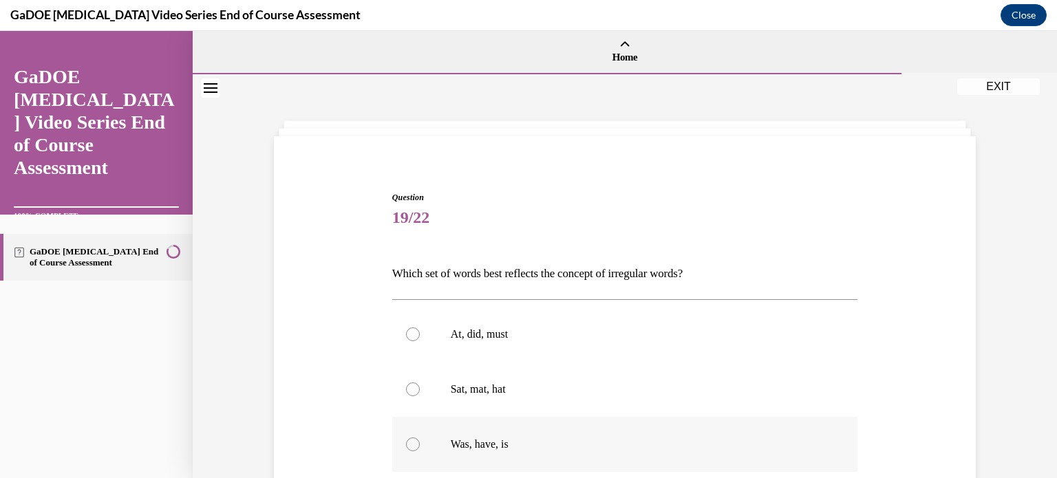
click at [700, 453] on label "Was, have, is" at bounding box center [625, 444] width 466 height 55
click at [420, 452] on input "Was, have, is" at bounding box center [413, 445] width 14 height 14
radio input "true"
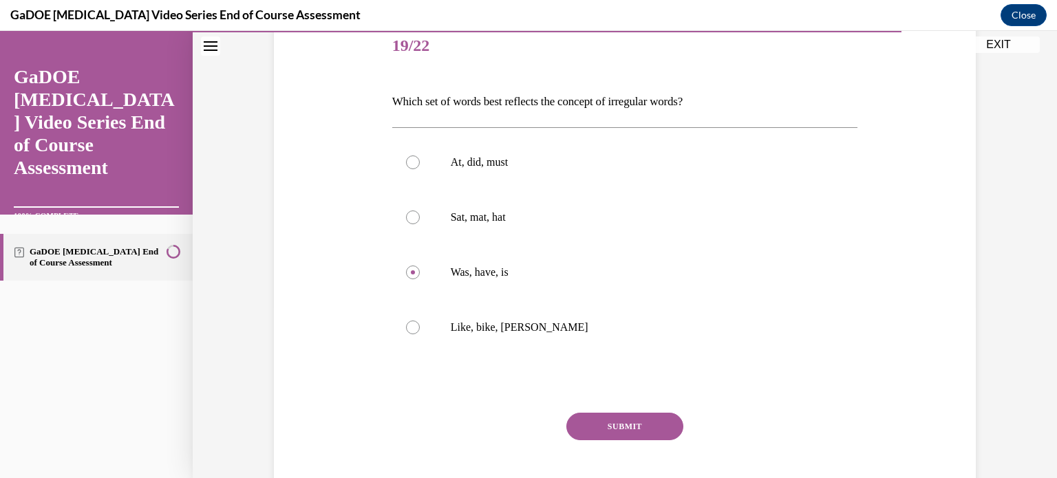
scroll to position [185, 0]
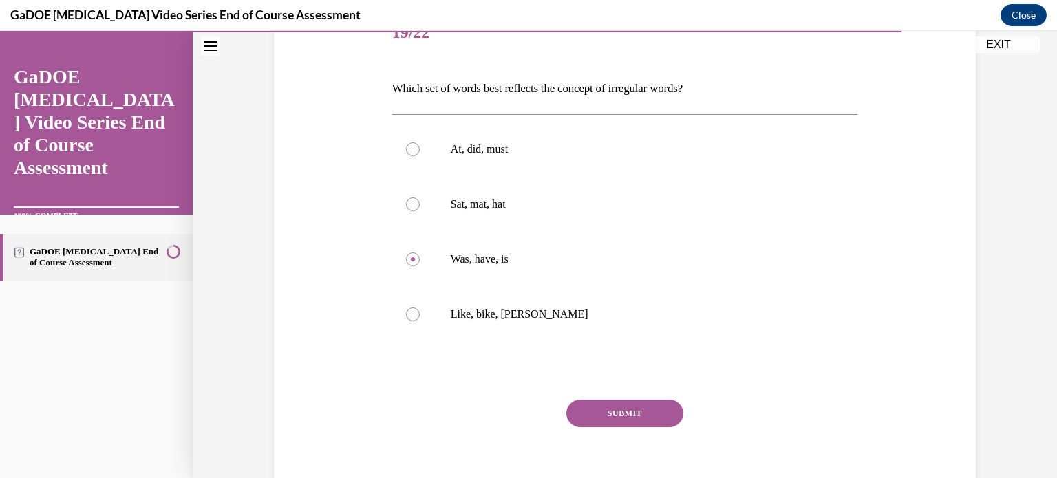
click at [666, 410] on button "SUBMIT" at bounding box center [625, 414] width 117 height 28
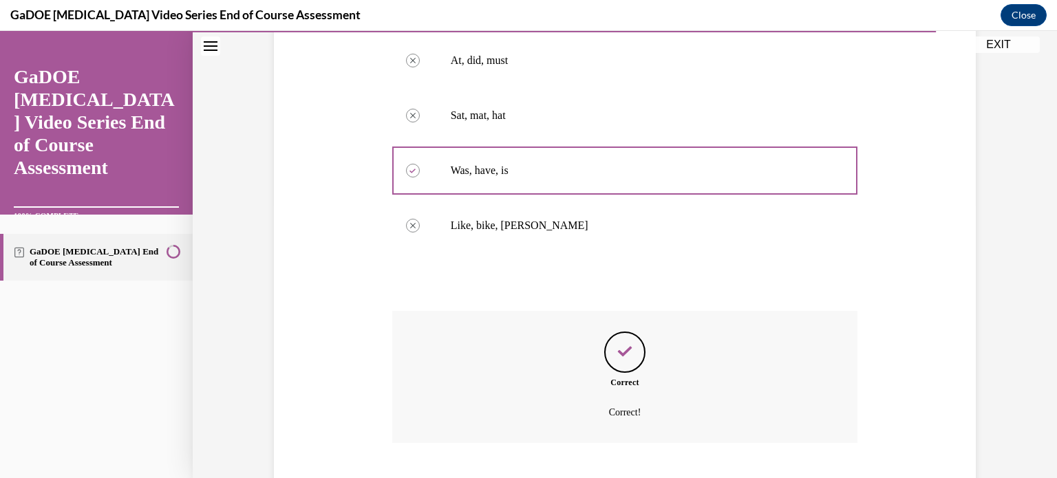
scroll to position [358, 0]
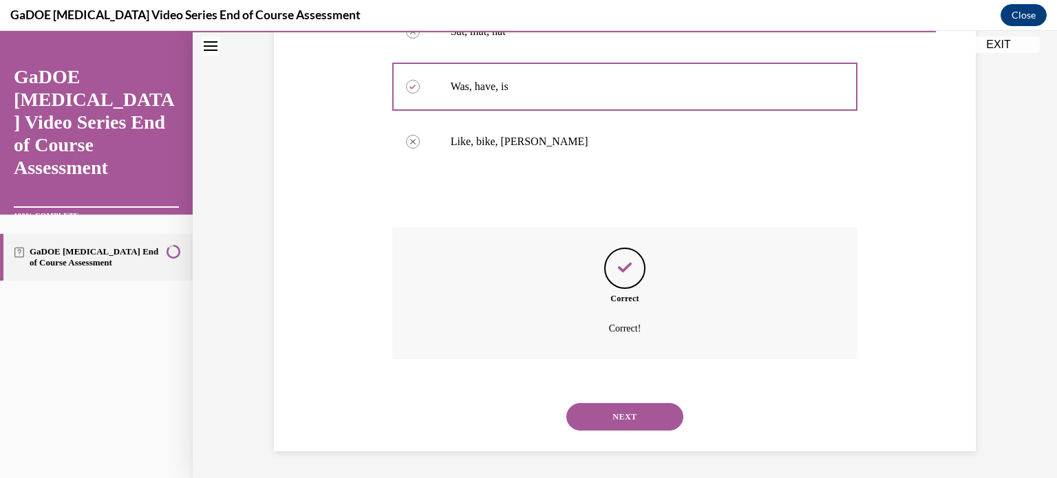
click at [650, 412] on button "NEXT" at bounding box center [625, 417] width 117 height 28
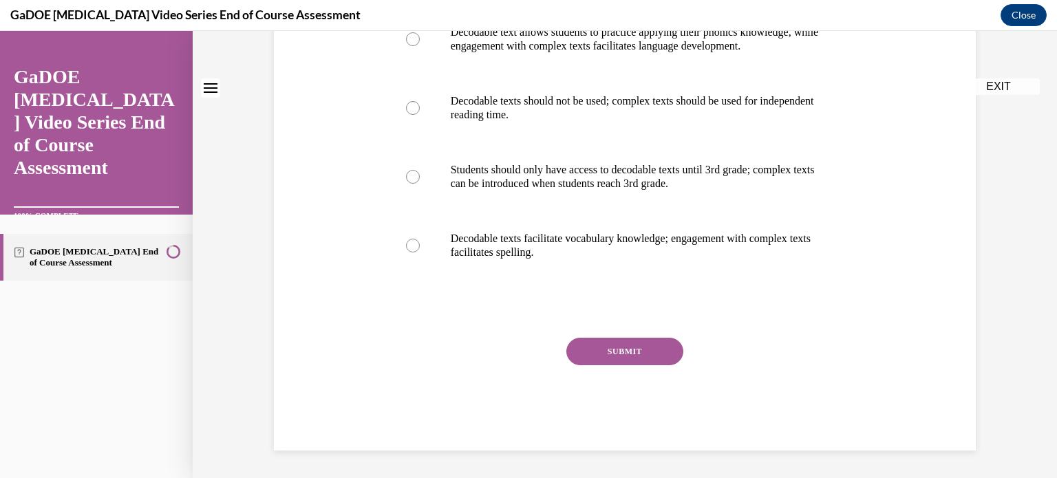
scroll to position [0, 0]
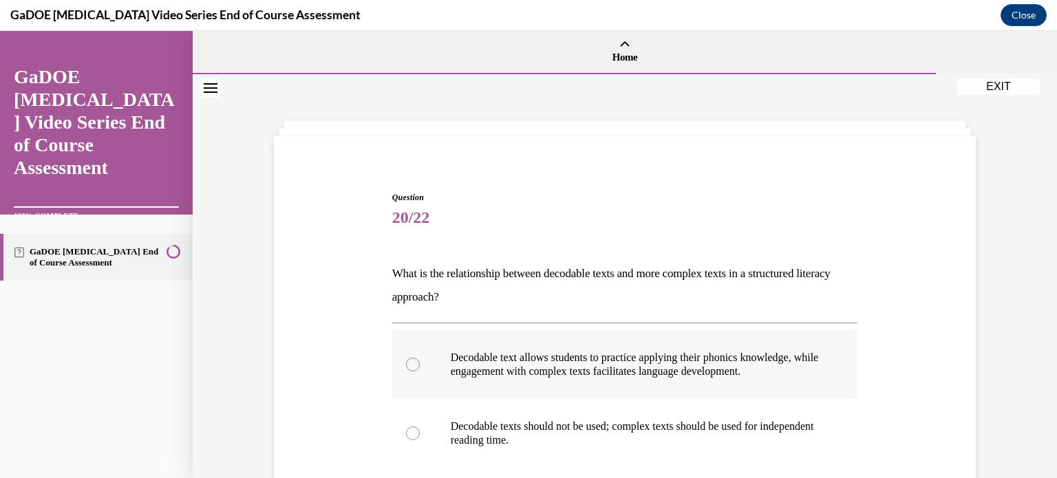
click at [648, 372] on p "Decodable text allows students to practice applying their phonics knowledge, wh…" at bounding box center [637, 365] width 373 height 28
click at [420, 372] on input "Decodable text allows students to practice applying their phonics knowledge, wh…" at bounding box center [413, 365] width 14 height 14
radio input "true"
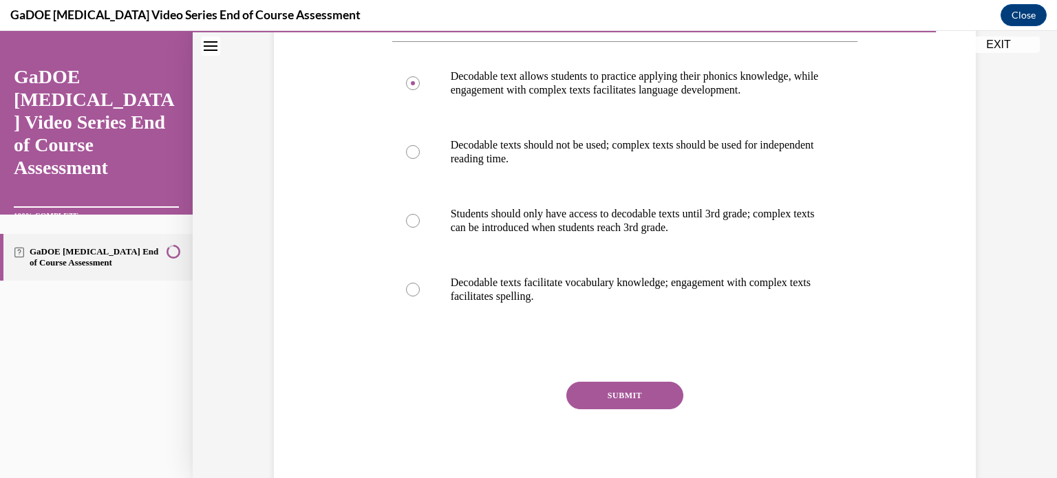
click at [613, 396] on button "SUBMIT" at bounding box center [625, 396] width 117 height 28
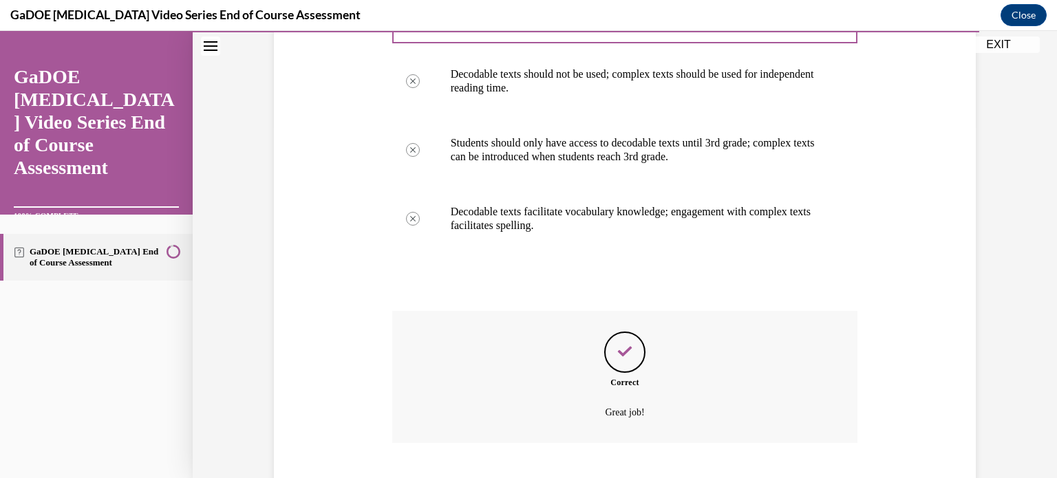
scroll to position [436, 0]
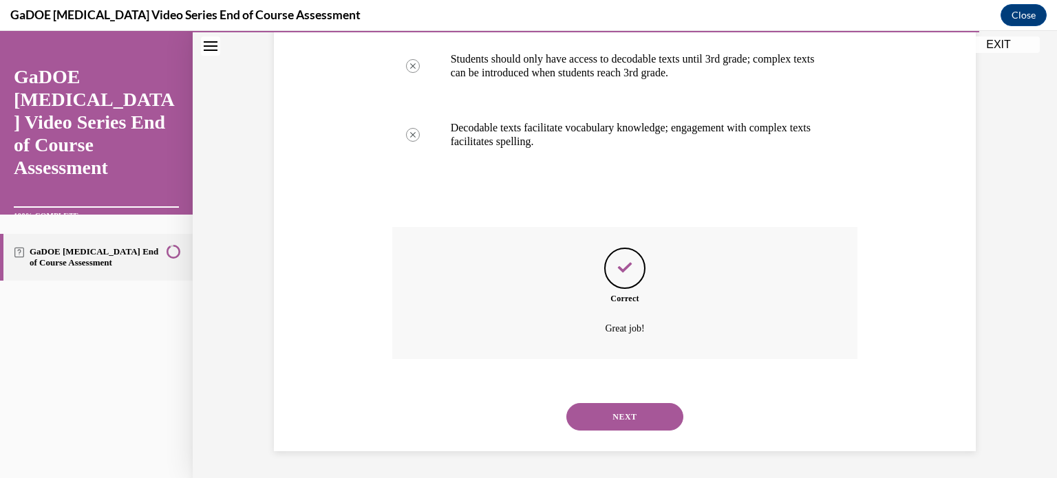
click at [612, 412] on button "NEXT" at bounding box center [625, 417] width 117 height 28
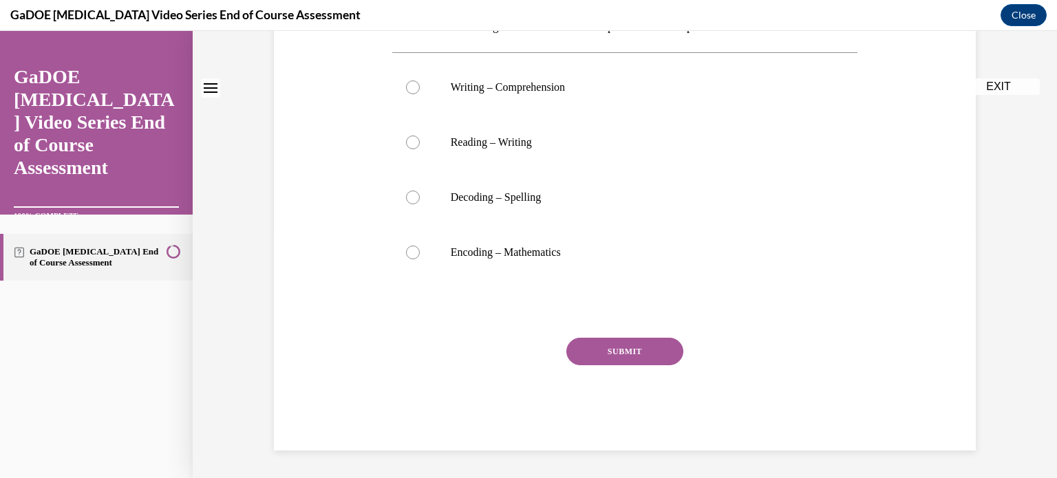
scroll to position [0, 0]
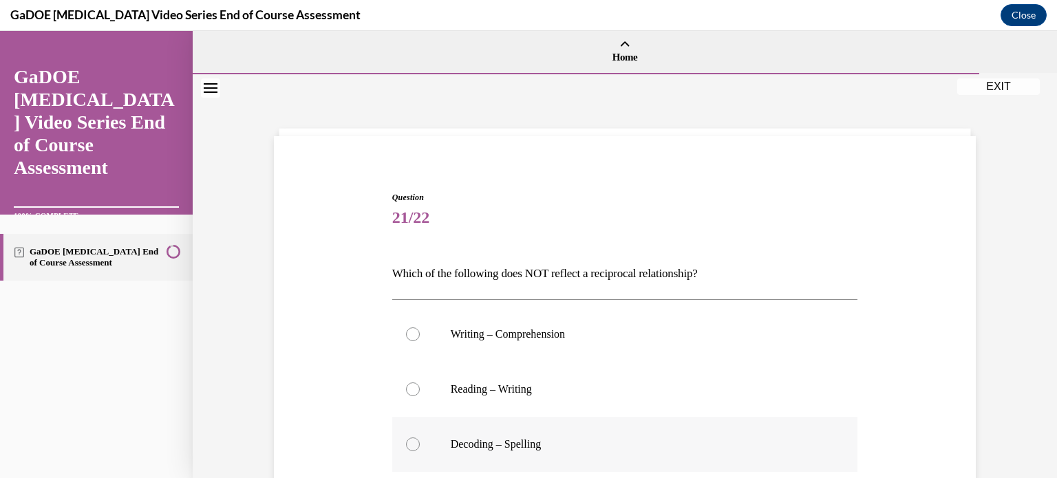
click at [601, 438] on p "Decoding – Spelling" at bounding box center [637, 445] width 373 height 14
click at [420, 438] on input "Decoding – Spelling" at bounding box center [413, 445] width 14 height 14
radio input "true"
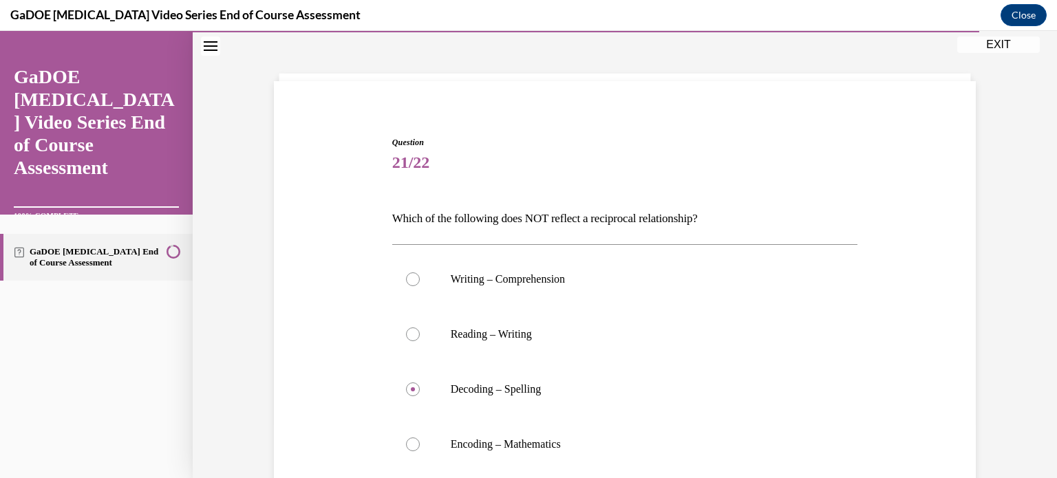
scroll to position [89, 0]
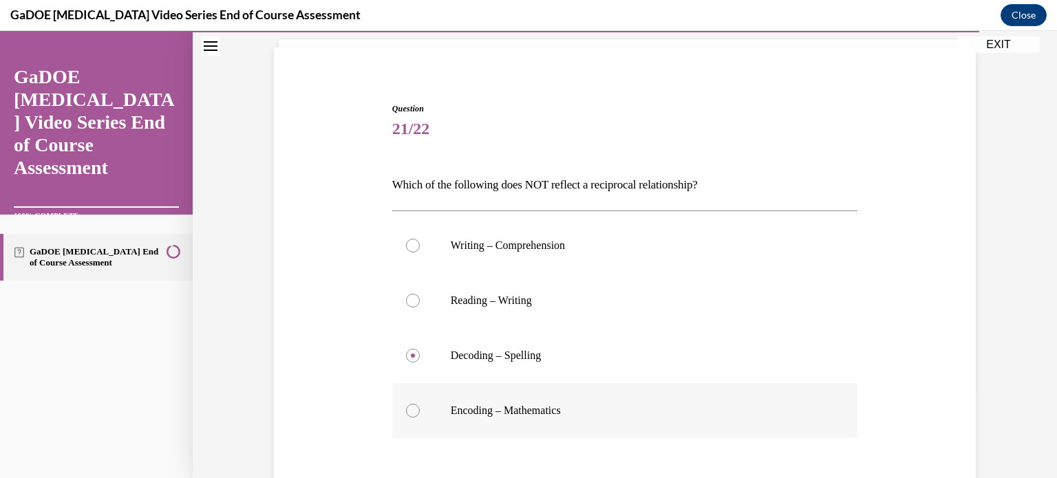
click at [606, 410] on p "Encoding – Mathematics" at bounding box center [637, 411] width 373 height 14
click at [420, 410] on input "Encoding – Mathematics" at bounding box center [413, 411] width 14 height 14
radio input "true"
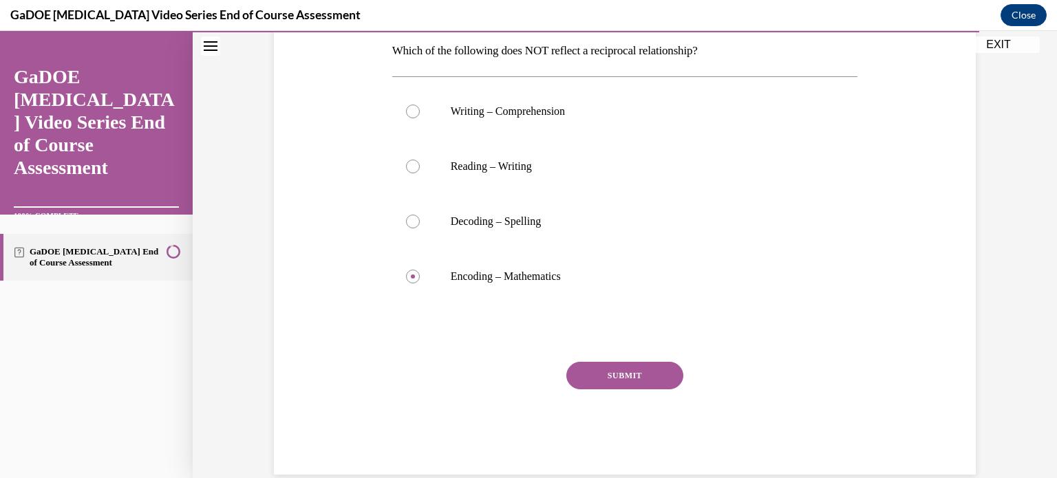
scroll to position [243, 0]
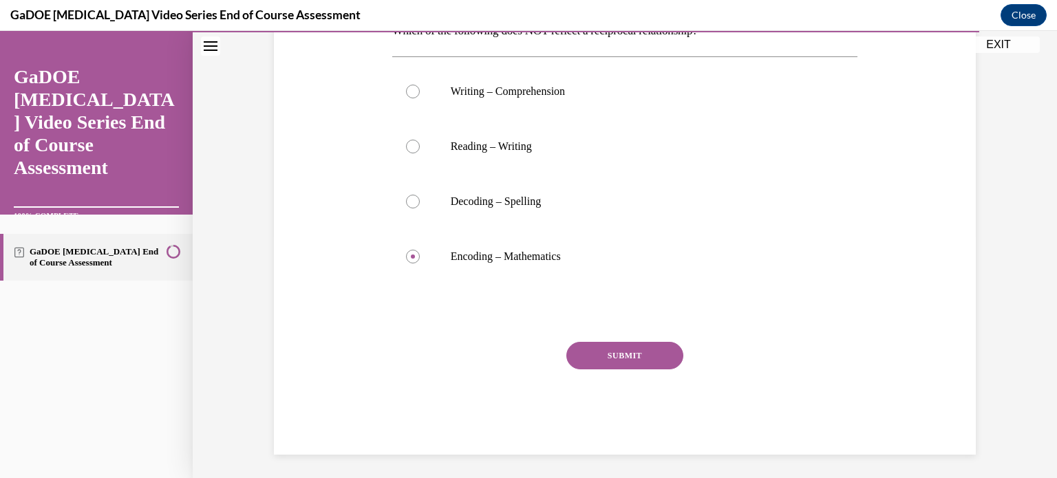
click at [605, 349] on button "SUBMIT" at bounding box center [625, 356] width 117 height 28
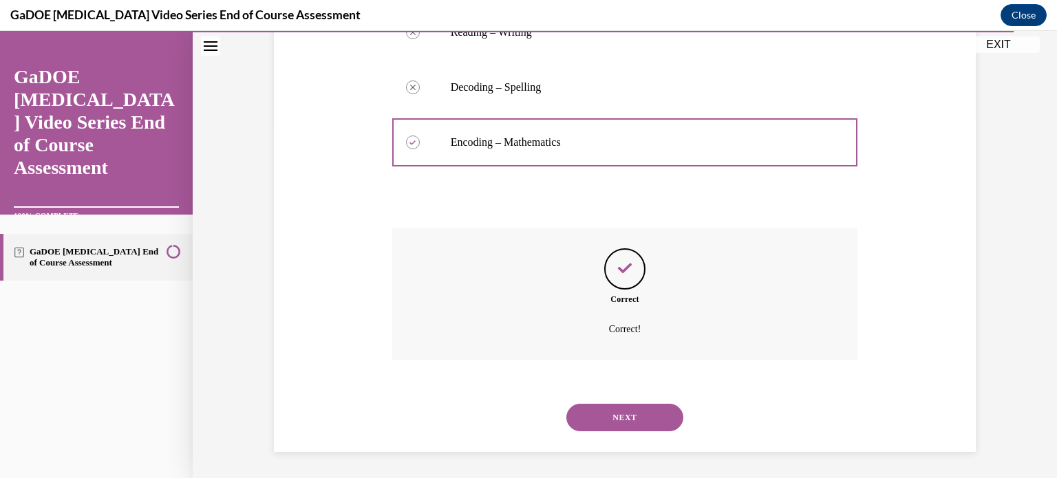
scroll to position [358, 0]
click at [615, 410] on button "NEXT" at bounding box center [625, 417] width 117 height 28
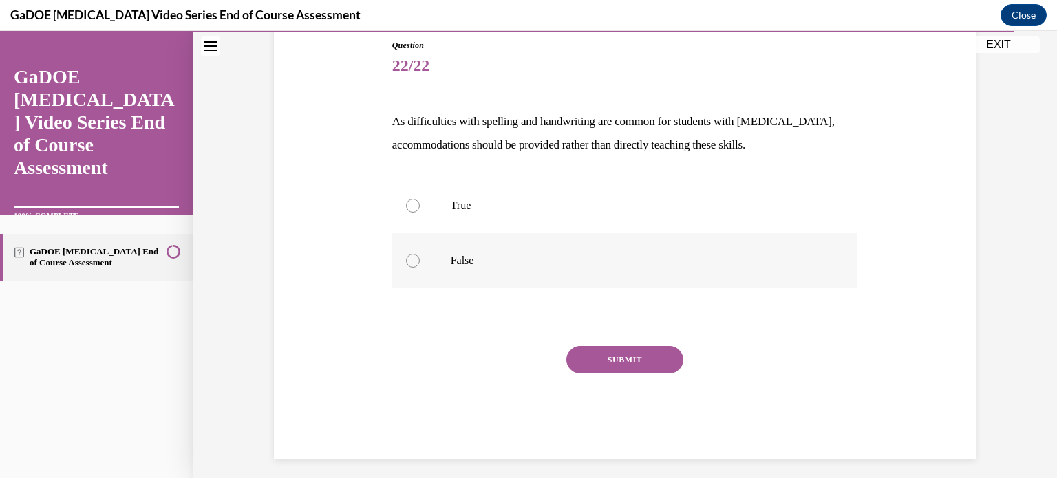
click at [436, 246] on label "False" at bounding box center [625, 260] width 466 height 55
click at [420, 254] on input "False" at bounding box center [413, 261] width 14 height 14
radio input "true"
click at [612, 359] on button "SUBMIT" at bounding box center [625, 360] width 117 height 28
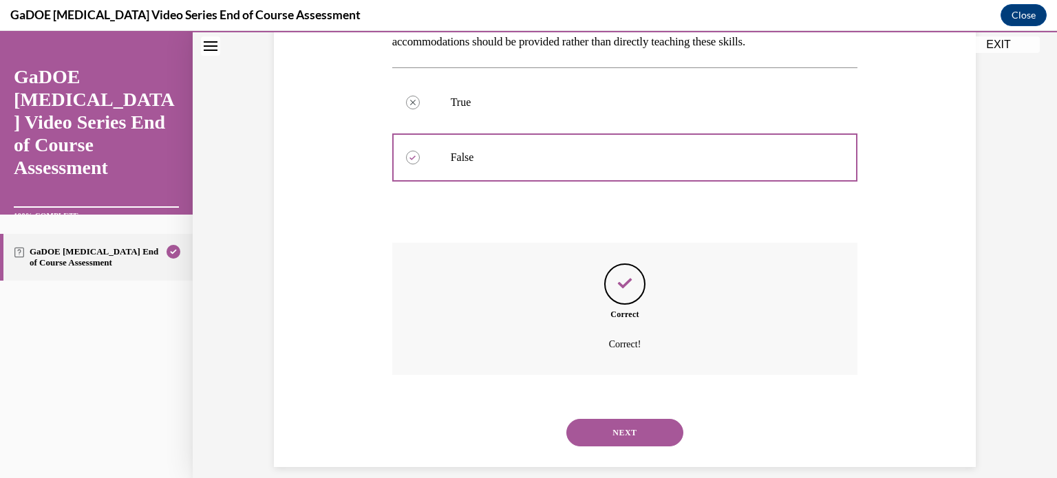
scroll to position [271, 0]
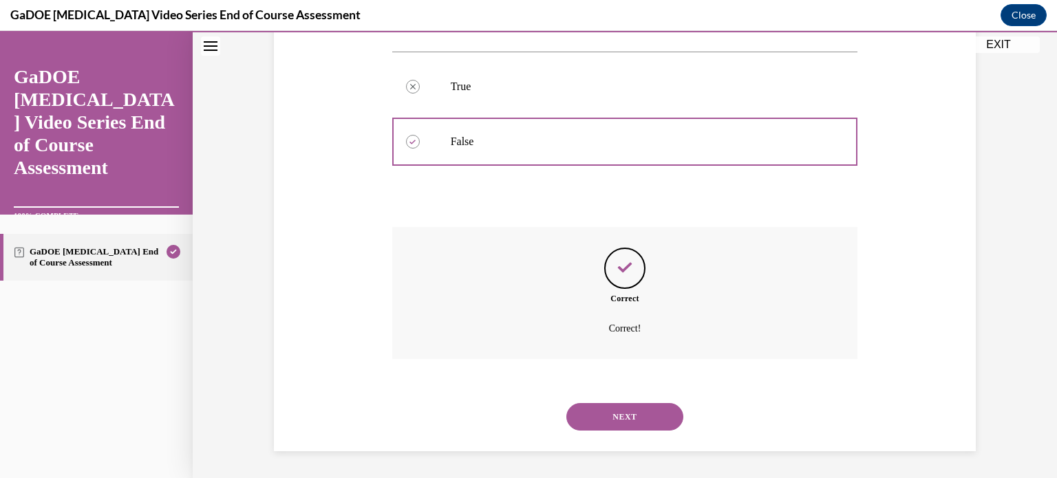
click at [620, 421] on button "NEXT" at bounding box center [625, 417] width 117 height 28
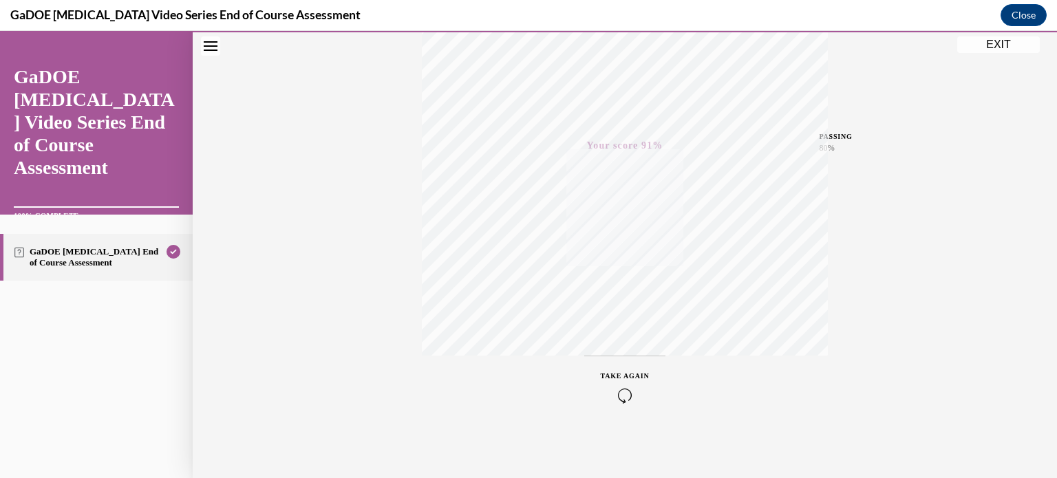
scroll to position [257, 0]
click at [988, 41] on button "EXIT" at bounding box center [999, 44] width 83 height 17
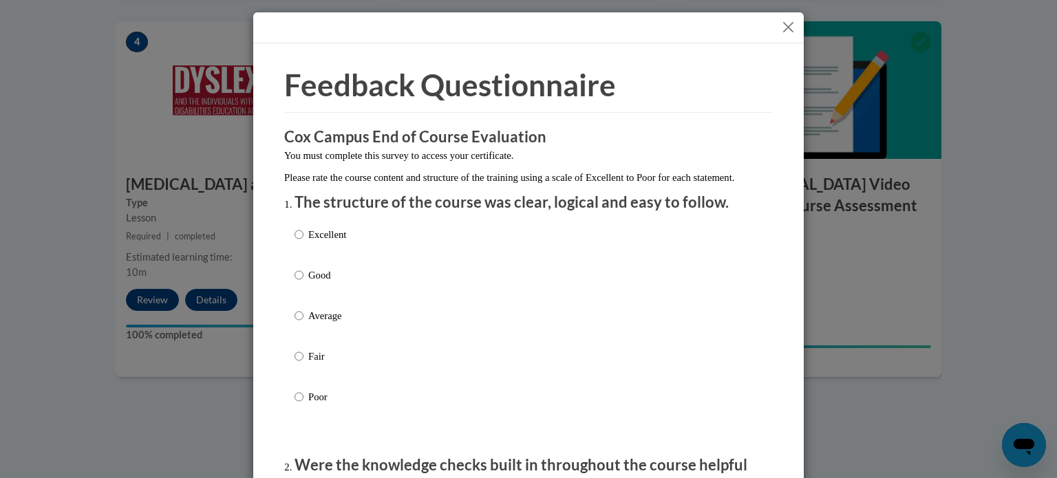
click at [792, 27] on button "Close" at bounding box center [788, 27] width 17 height 17
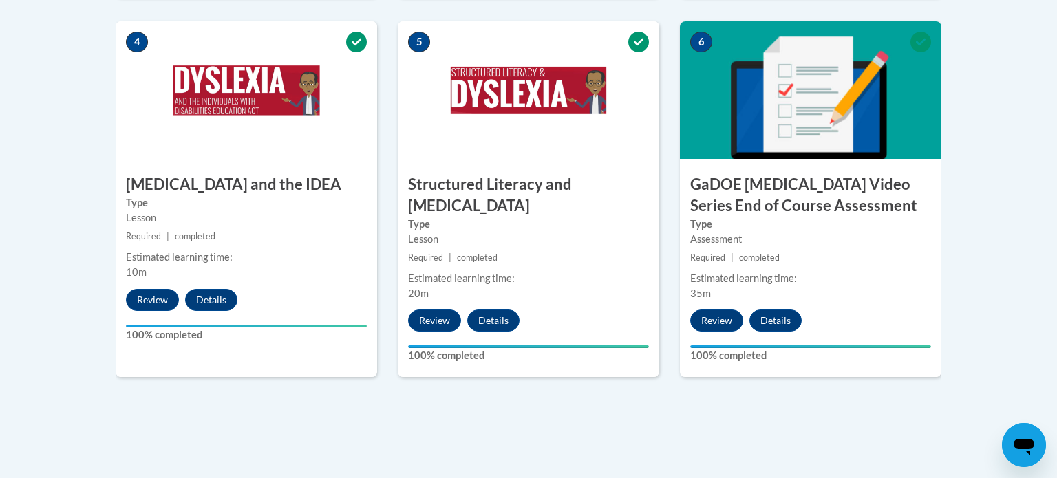
drag, startPoint x: 1057, startPoint y: 165, endPoint x: 1052, endPoint y: 81, distance: 83.4
click at [717, 463] on div "Toggle navigation Overview Lessons Resources Feedback Transcript Overview Recom…" at bounding box center [528, 7] width 867 height 989
drag, startPoint x: 1057, startPoint y: 308, endPoint x: 1042, endPoint y: 226, distance: 83.9
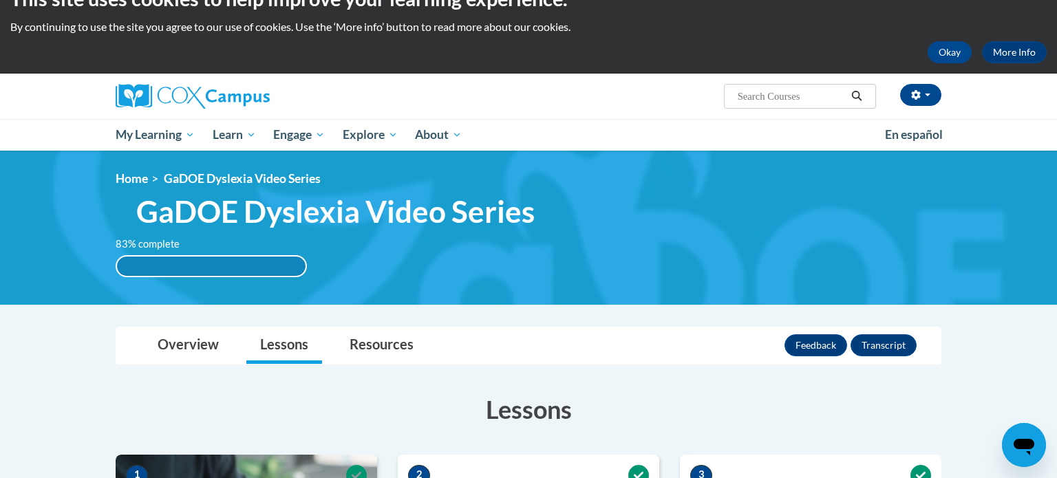
scroll to position [36, 0]
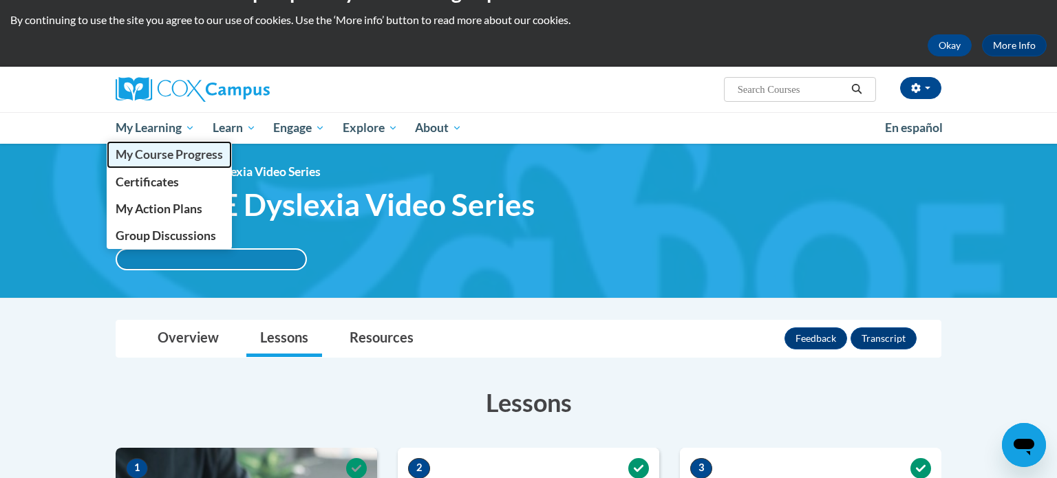
click at [154, 148] on span "My Course Progress" at bounding box center [169, 154] width 107 height 14
